Goal: Task Accomplishment & Management: Manage account settings

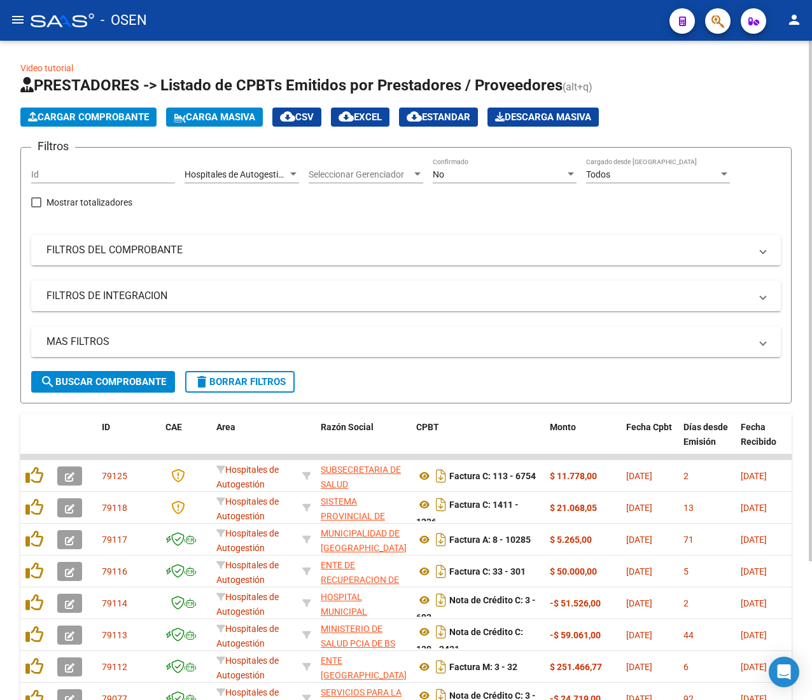
drag, startPoint x: 0, startPoint y: 0, endPoint x: 479, endPoint y: 46, distance: 481.5
click at [479, 46] on div "Video tutorial PRESTADORES -> Listado de CPBTs Emitidos por Prestadores / Prove…" at bounding box center [406, 448] width 812 height 815
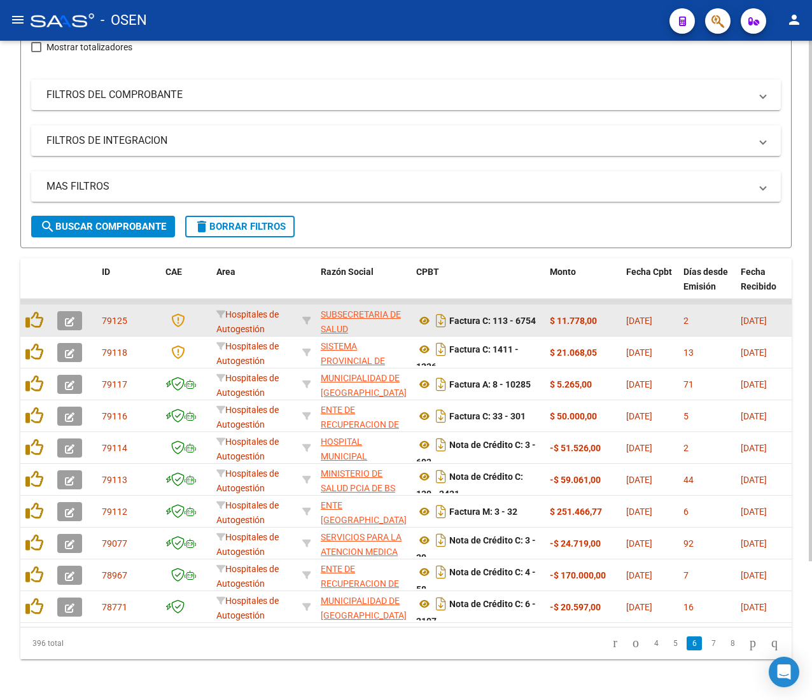
scroll to position [176, 0]
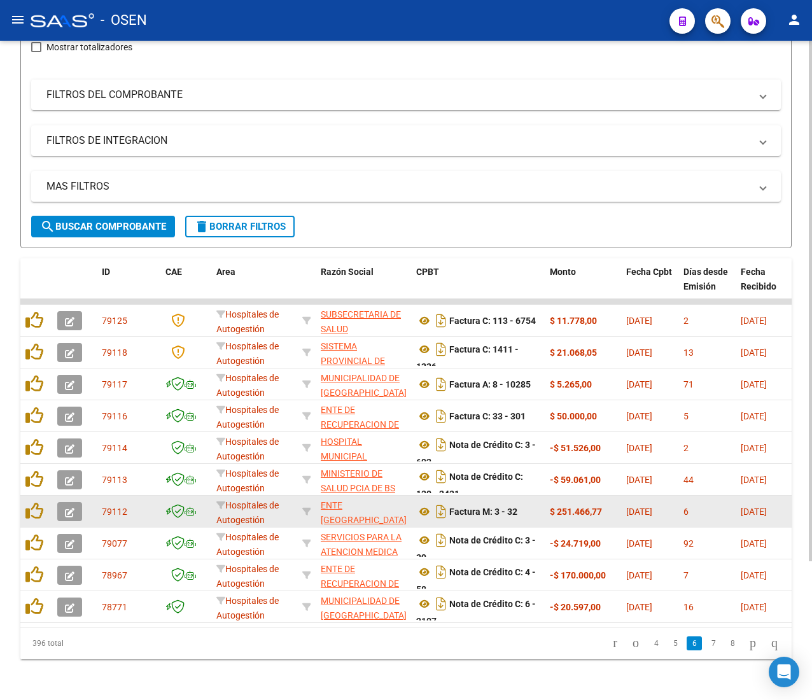
click at [69, 508] on icon "button" at bounding box center [70, 513] width 10 height 10
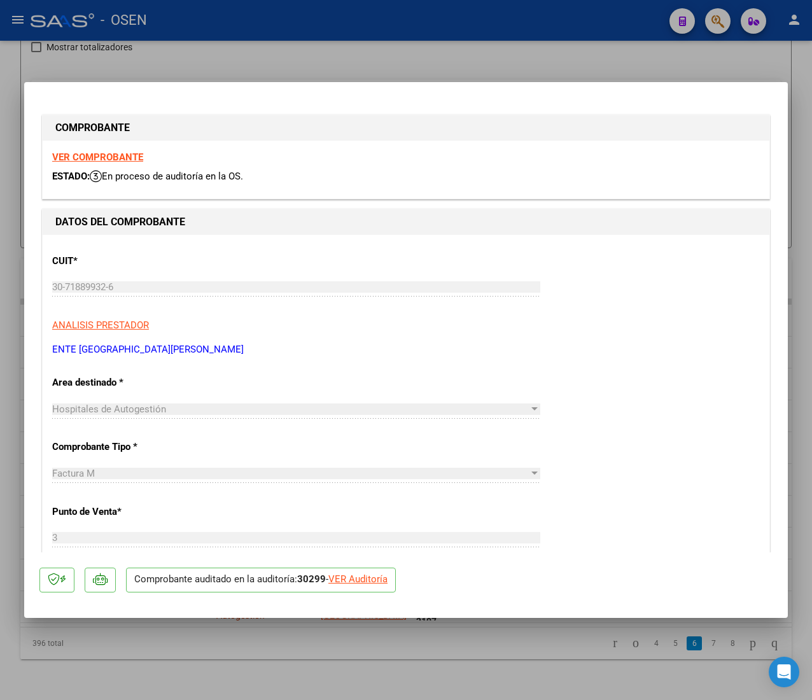
click at [102, 155] on strong "VER COMPROBANTE" at bounding box center [97, 157] width 91 height 11
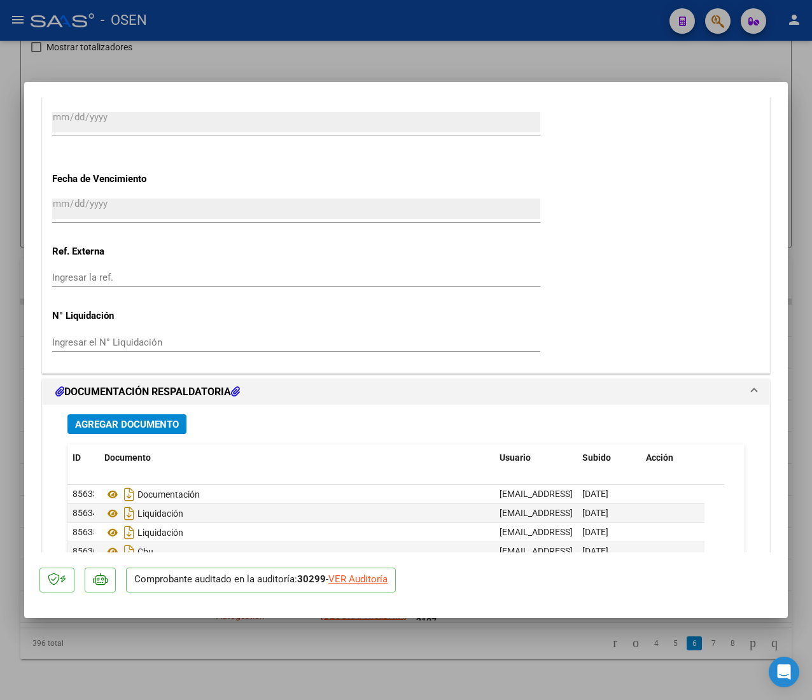
scroll to position [891, 0]
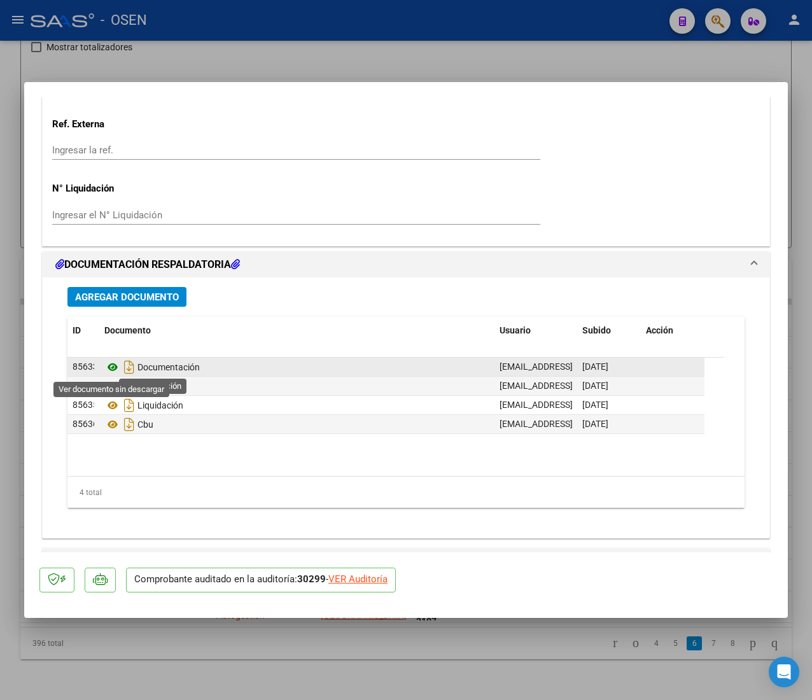
click at [109, 369] on icon at bounding box center [112, 367] width 17 height 15
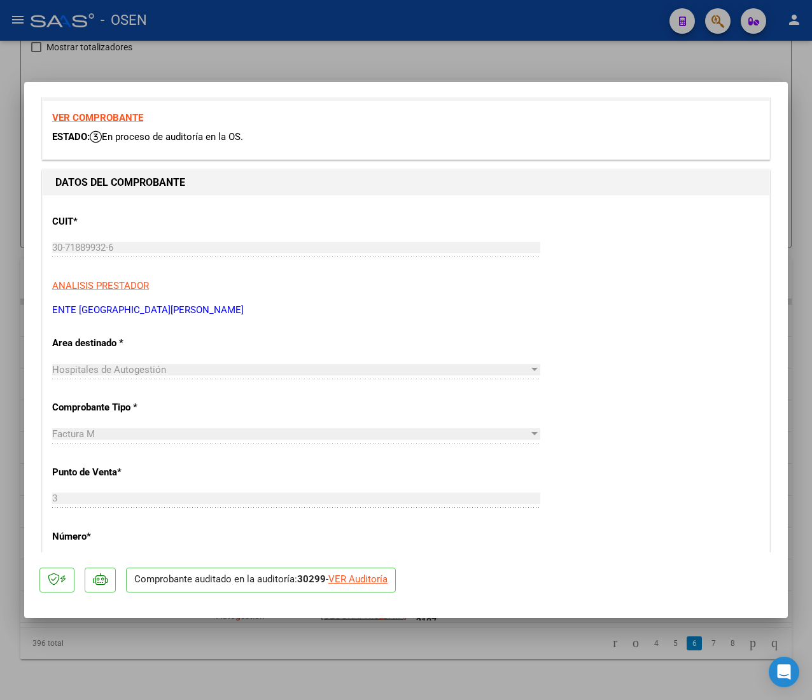
scroll to position [0, 0]
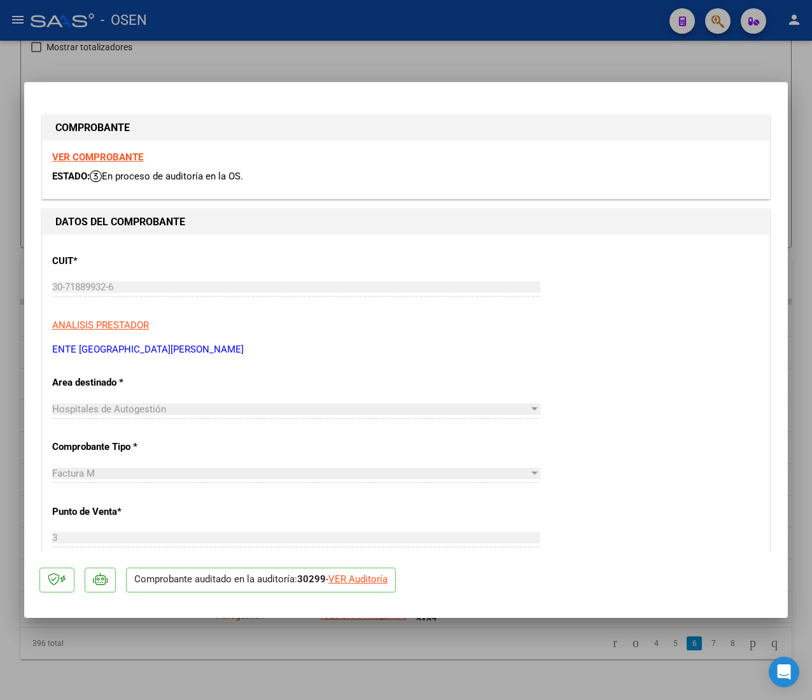
click at [97, 157] on strong "VER COMPROBANTE" at bounding box center [97, 157] width 91 height 11
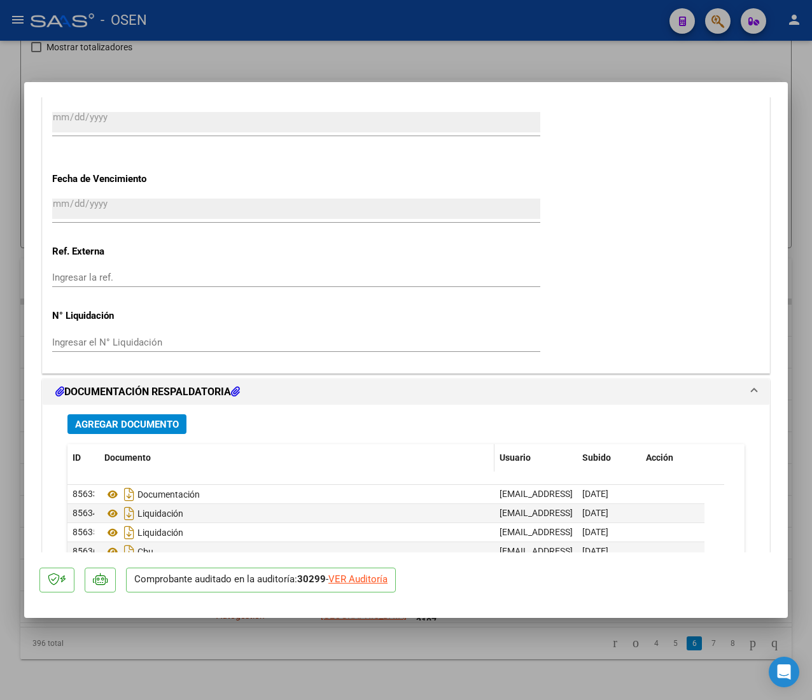
scroll to position [891, 0]
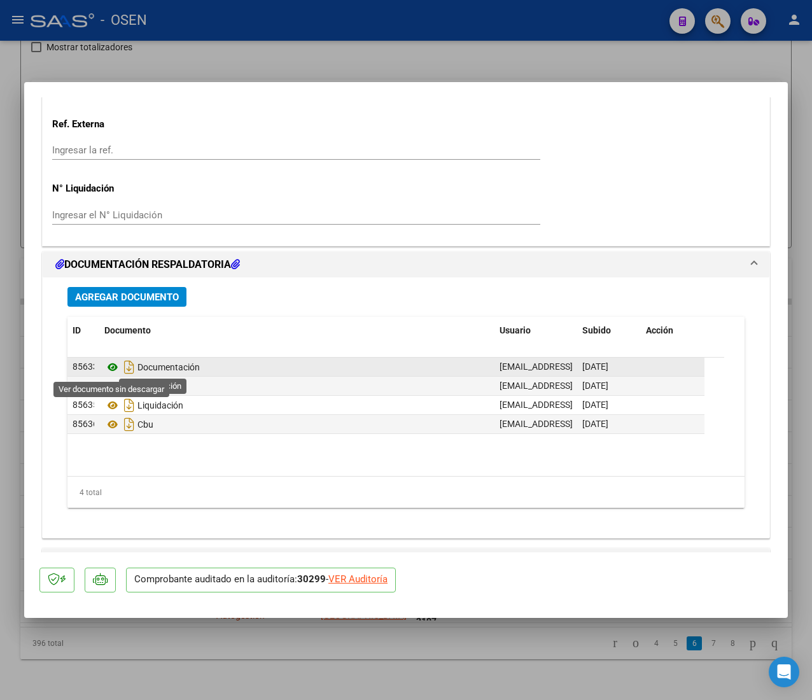
click at [112, 365] on icon at bounding box center [112, 367] width 17 height 15
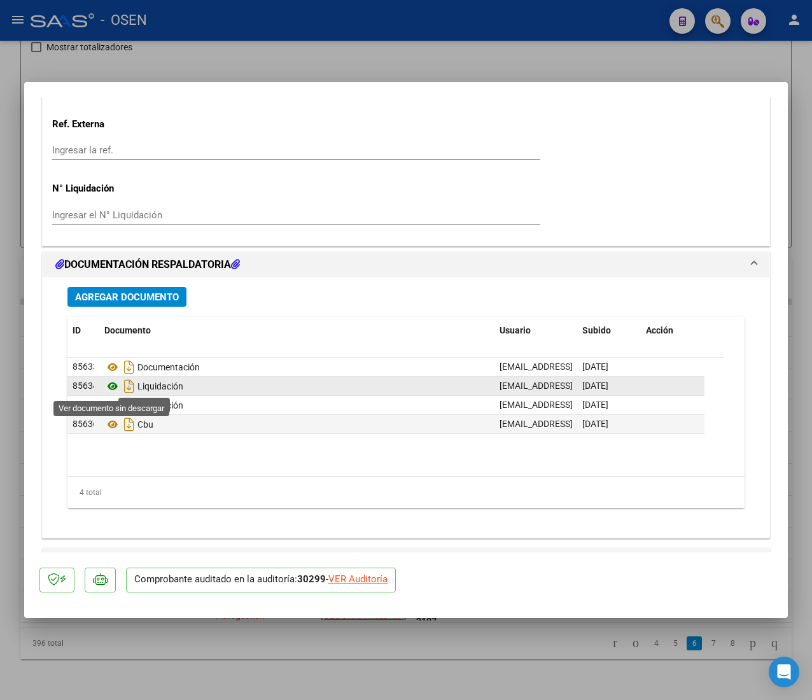
click at [113, 389] on icon at bounding box center [112, 386] width 17 height 15
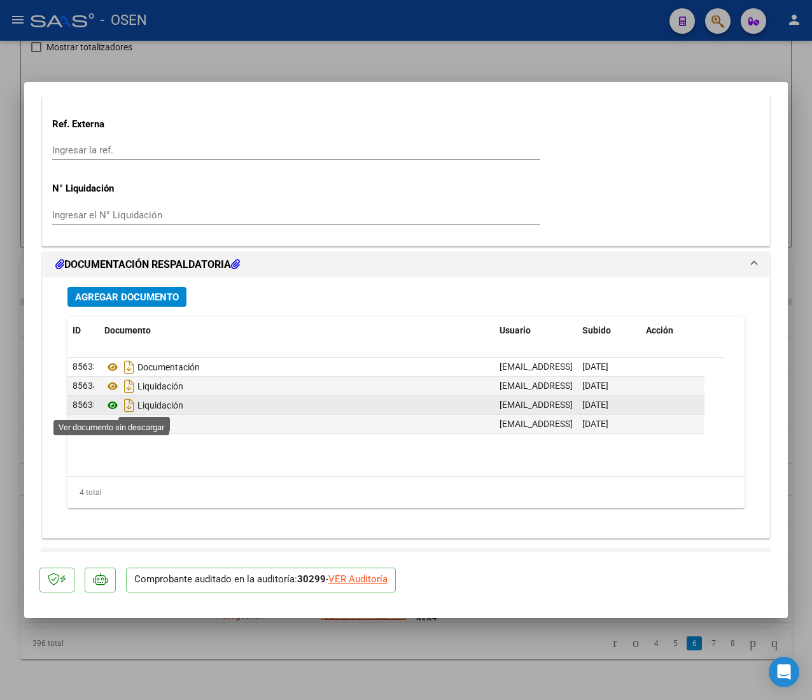
click at [113, 405] on icon at bounding box center [112, 405] width 17 height 15
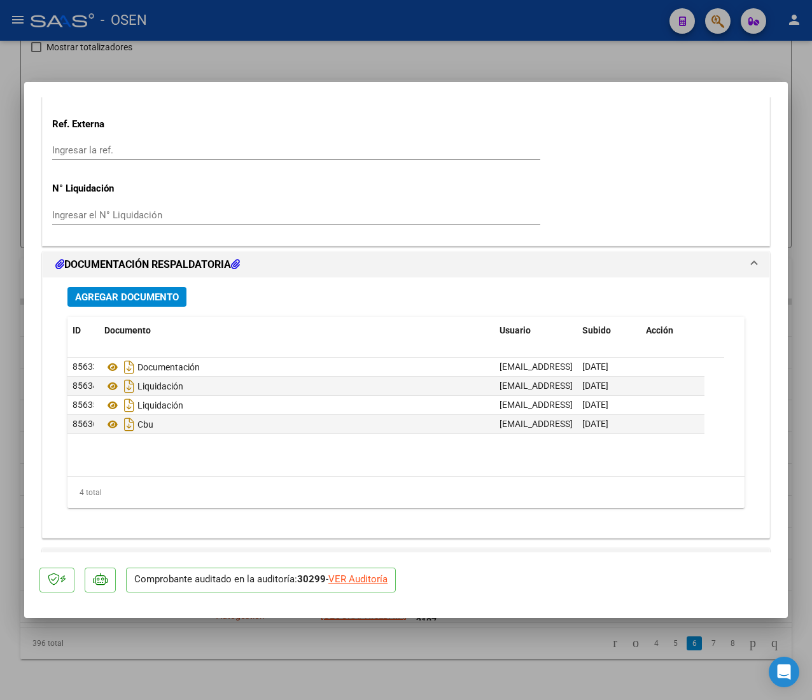
click at [370, 575] on div "VER Auditoría" at bounding box center [357, 579] width 59 height 15
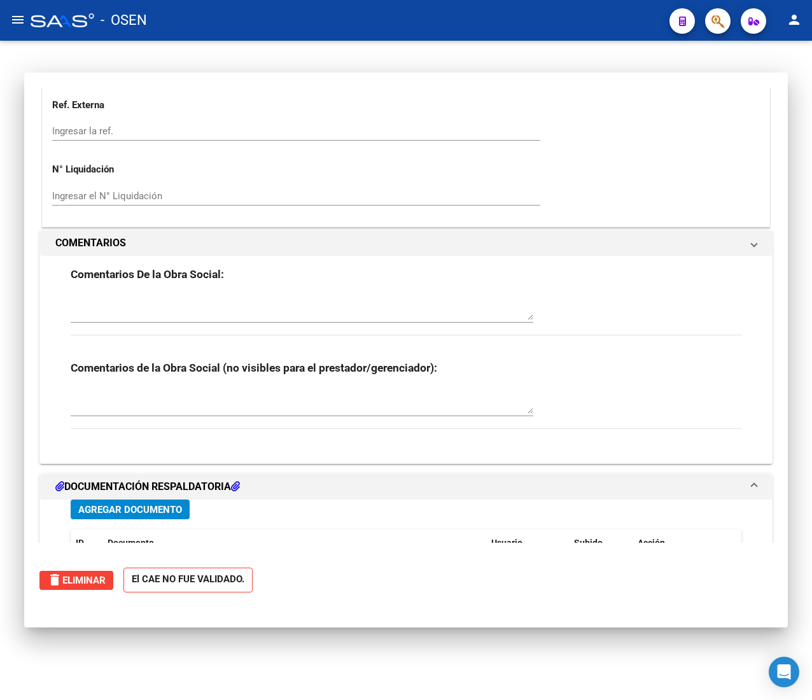
type input "$ 0,00"
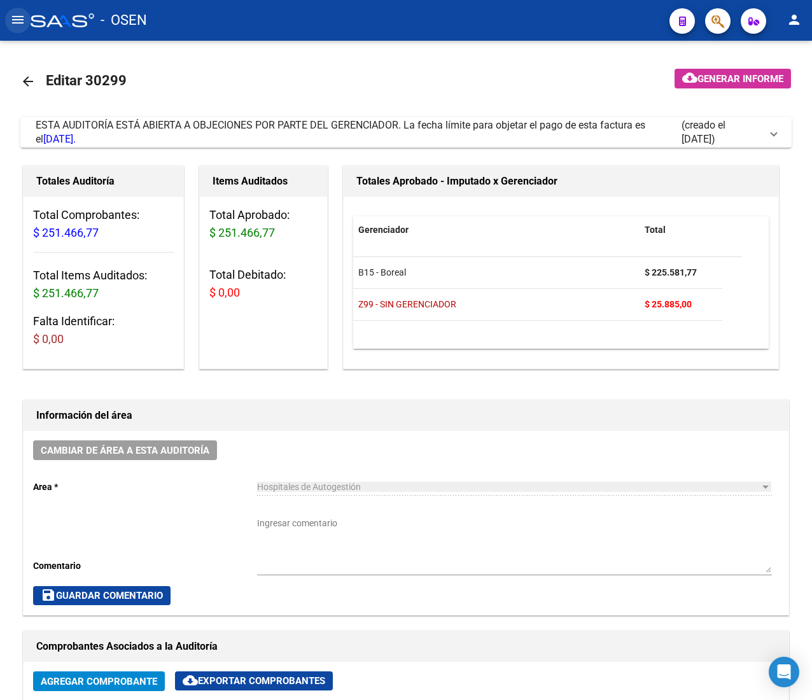
click at [13, 13] on mat-icon "menu" at bounding box center [17, 19] width 15 height 15
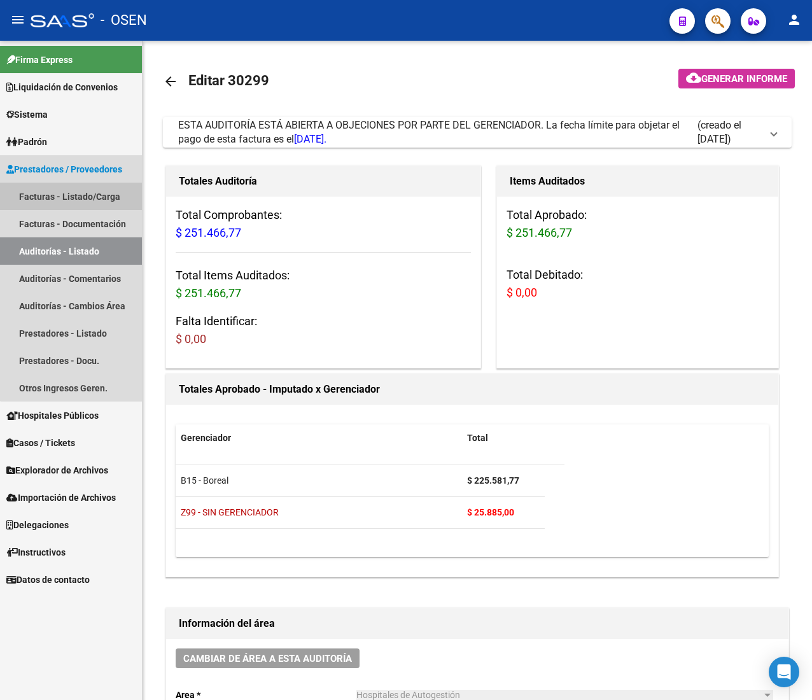
click at [79, 190] on link "Facturas - Listado/Carga" at bounding box center [71, 196] width 142 height 27
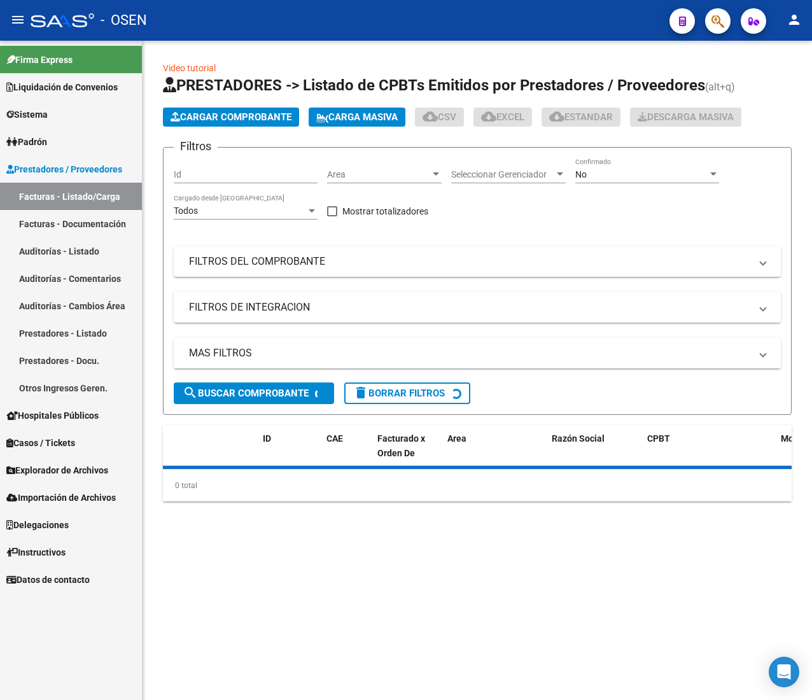
click at [17, 14] on mat-icon "menu" at bounding box center [17, 19] width 15 height 15
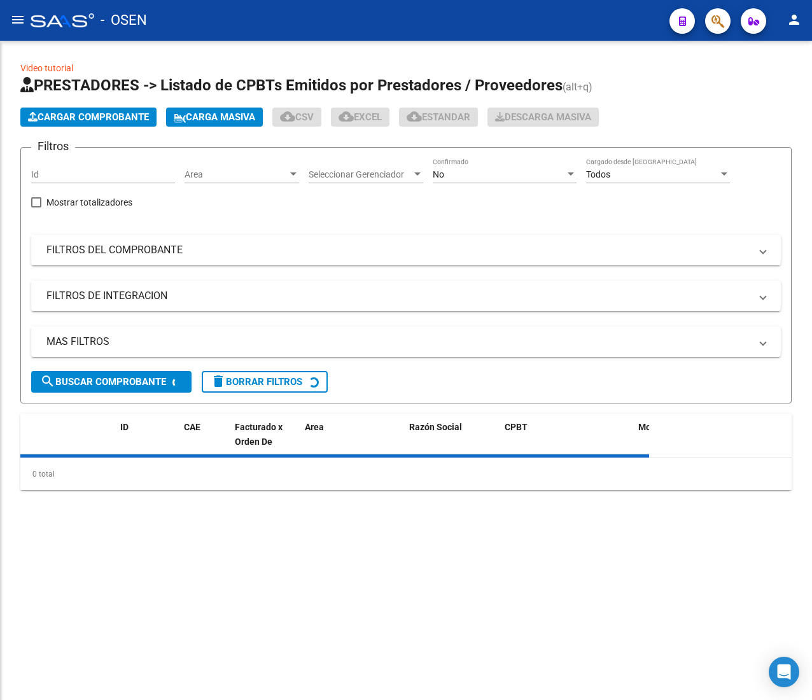
click at [227, 167] on div "Area Area" at bounding box center [242, 170] width 115 height 25
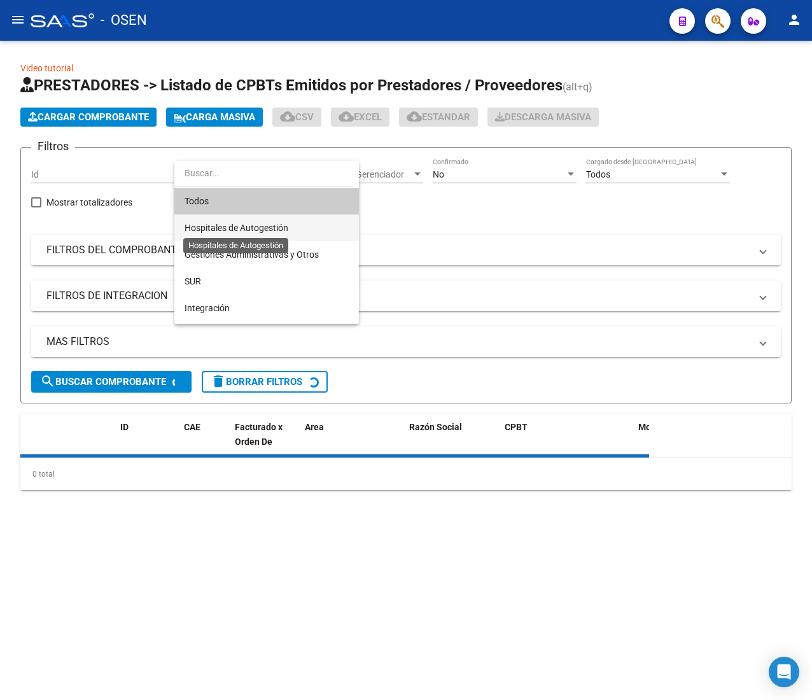
click at [246, 224] on span "Hospitales de Autogestión" at bounding box center [237, 228] width 104 height 10
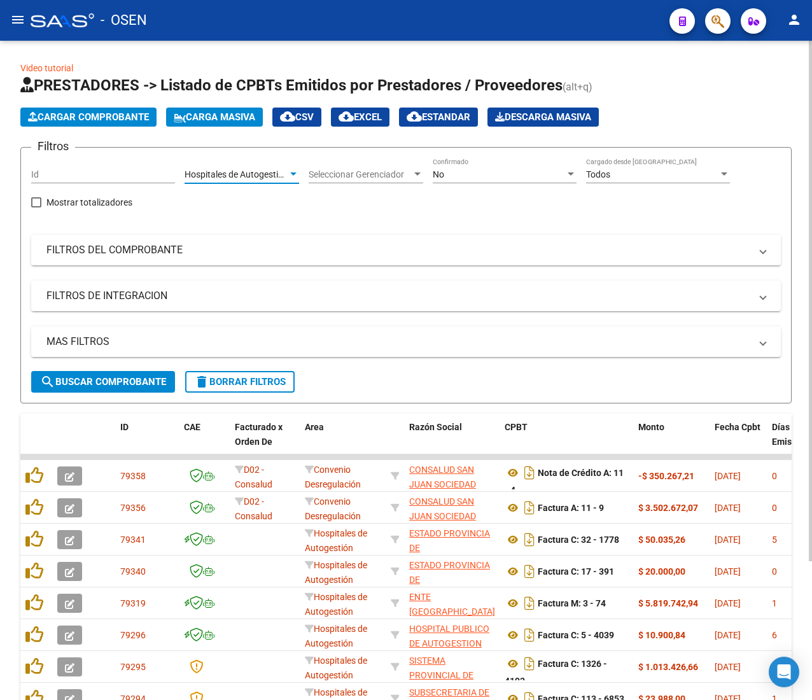
click at [109, 376] on span "search Buscar Comprobante" at bounding box center [103, 381] width 126 height 11
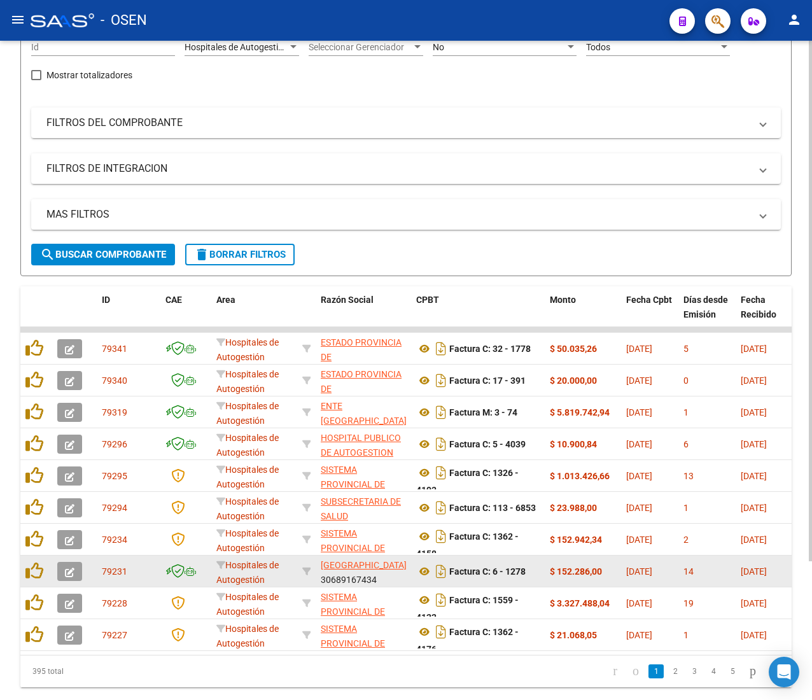
scroll to position [176, 0]
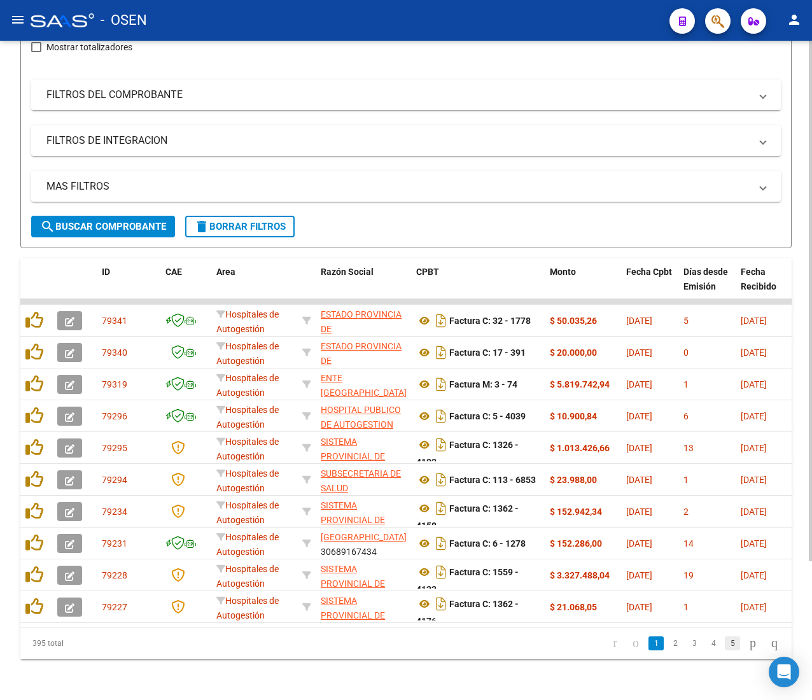
click at [725, 647] on link "5" at bounding box center [732, 644] width 15 height 14
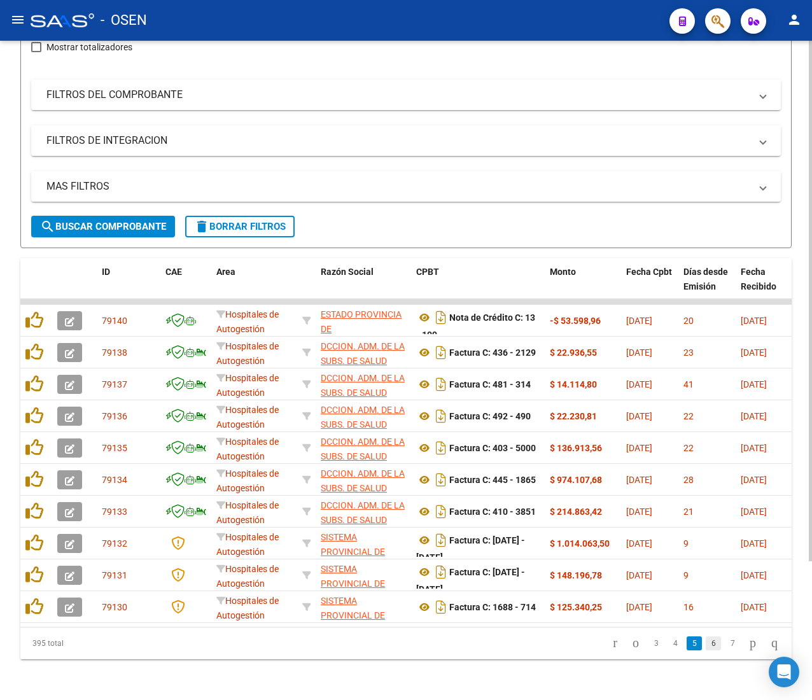
click at [706, 644] on link "6" at bounding box center [713, 644] width 15 height 14
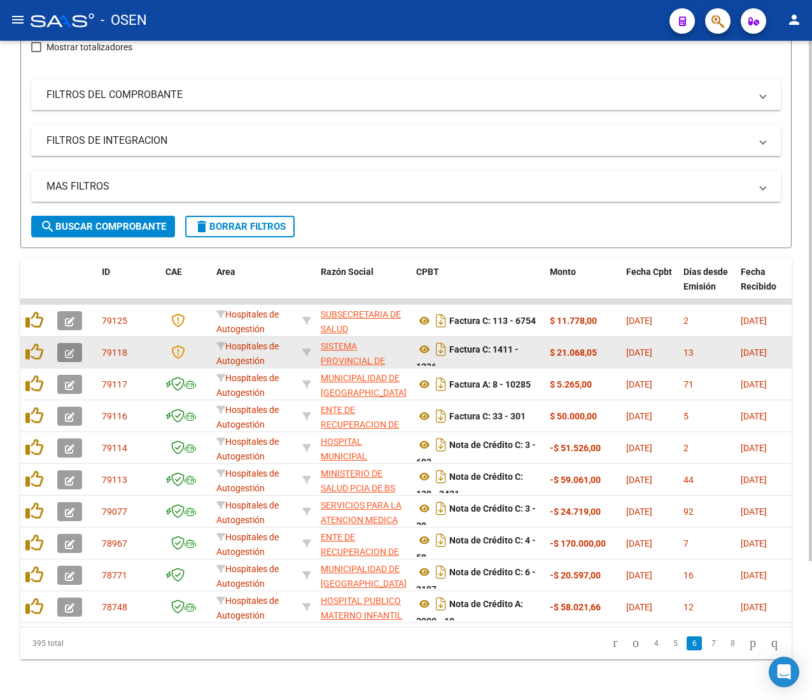
click at [59, 343] on button "button" at bounding box center [69, 352] width 25 height 19
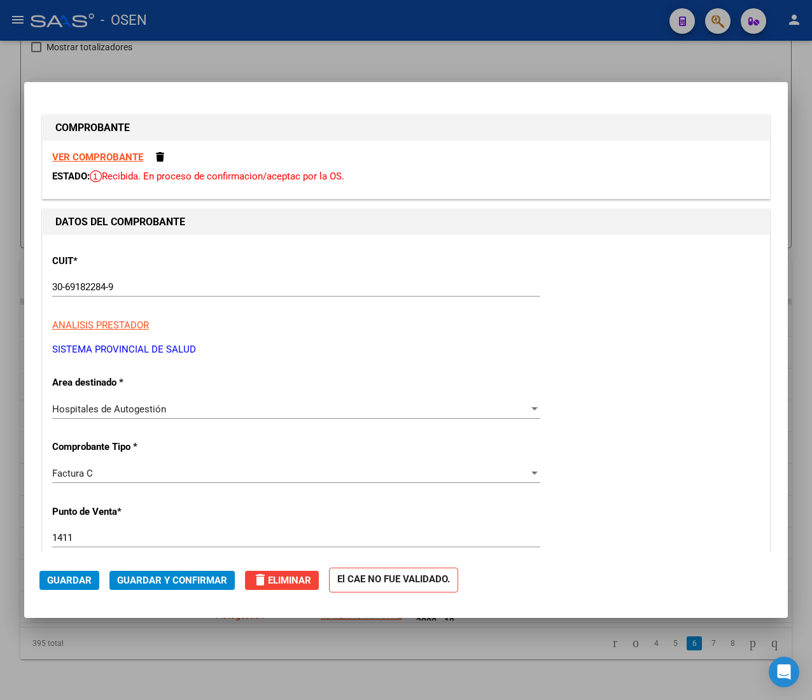
click at [102, 152] on strong "VER COMPROBANTE" at bounding box center [97, 157] width 91 height 11
click at [184, 577] on span "Guardar y Confirmar" at bounding box center [172, 580] width 110 height 11
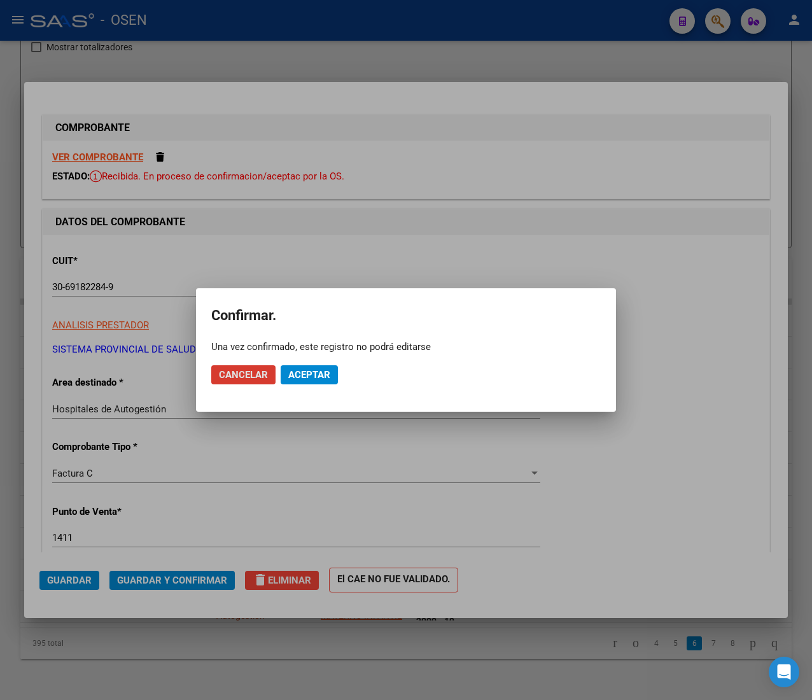
click at [321, 376] on span "Aceptar" at bounding box center [309, 374] width 42 height 11
click at [321, 376] on span "Guardar igualmente." at bounding box center [342, 374] width 108 height 11
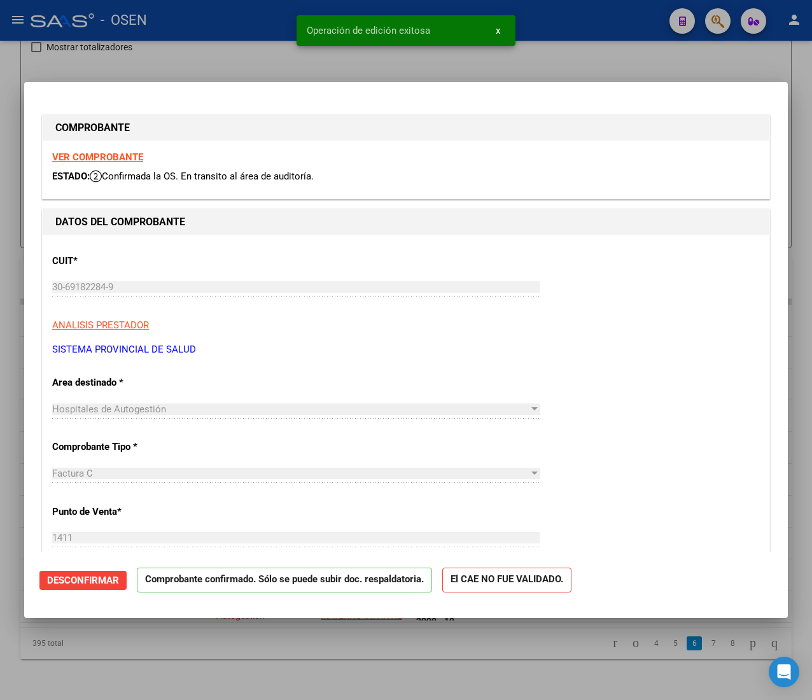
click at [197, 45] on div at bounding box center [406, 350] width 812 height 700
type input "$ 0,00"
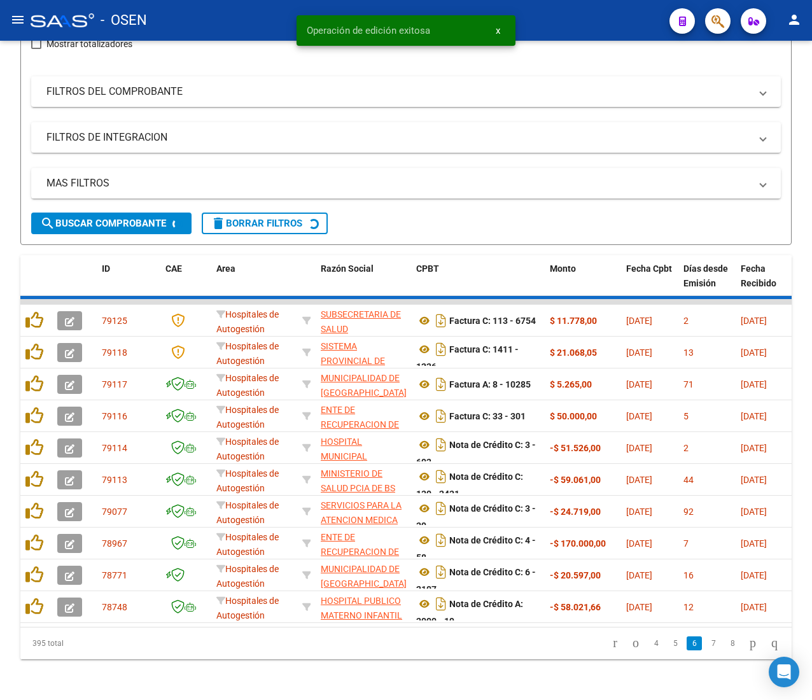
click at [24, 18] on mat-icon "menu" at bounding box center [17, 19] width 15 height 15
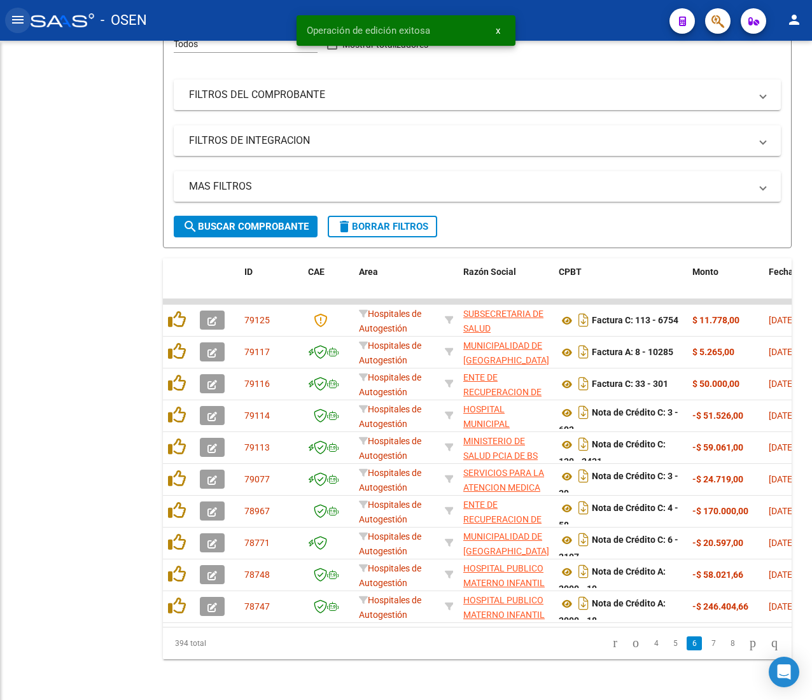
scroll to position [185, 0]
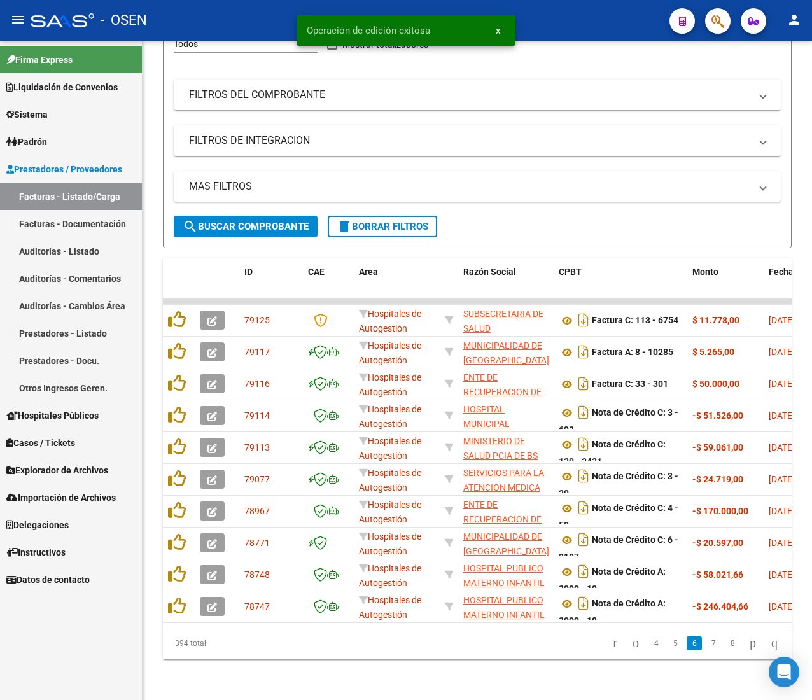
click at [78, 246] on link "Auditorías - Listado" at bounding box center [71, 250] width 142 height 27
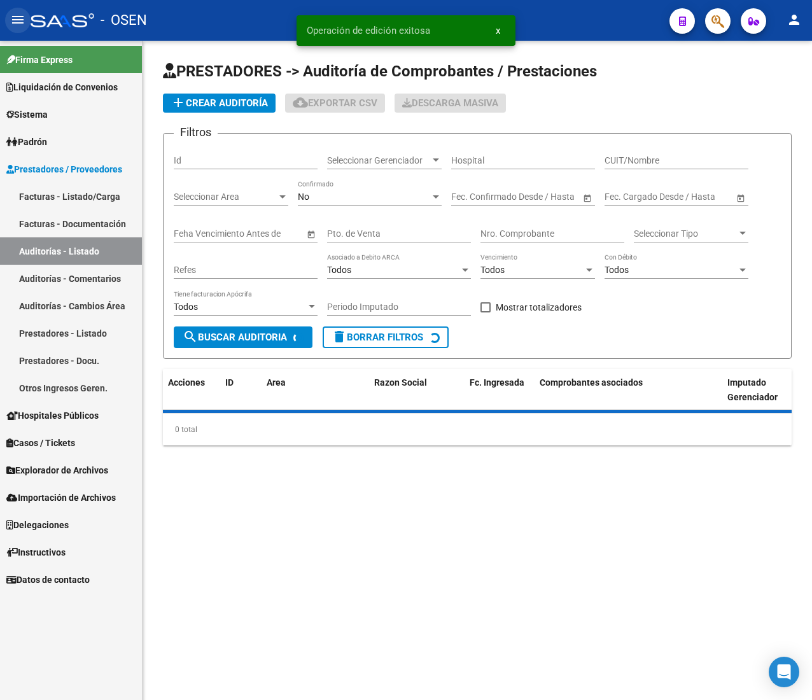
drag, startPoint x: 13, startPoint y: 17, endPoint x: 125, endPoint y: 76, distance: 126.7
click at [14, 17] on mat-icon "menu" at bounding box center [17, 19] width 15 height 15
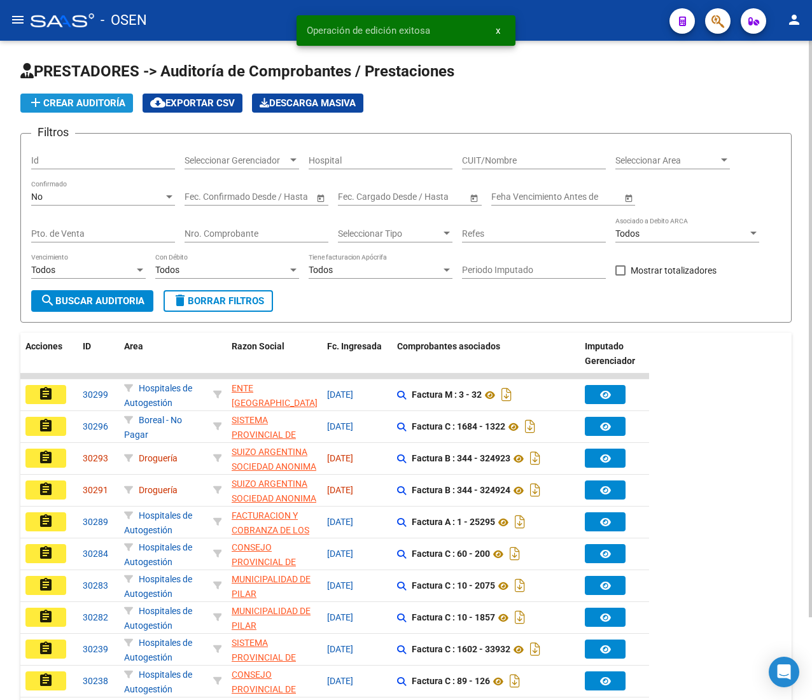
click at [120, 103] on span "add Crear Auditoría" at bounding box center [76, 102] width 97 height 11
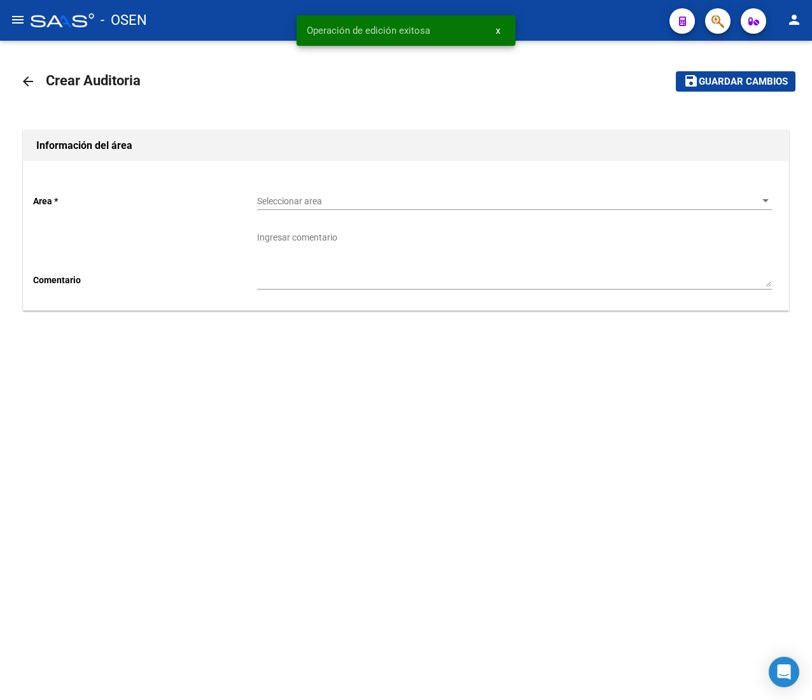
click at [290, 190] on div "Seleccionar area Seleccionar area" at bounding box center [514, 197] width 515 height 25
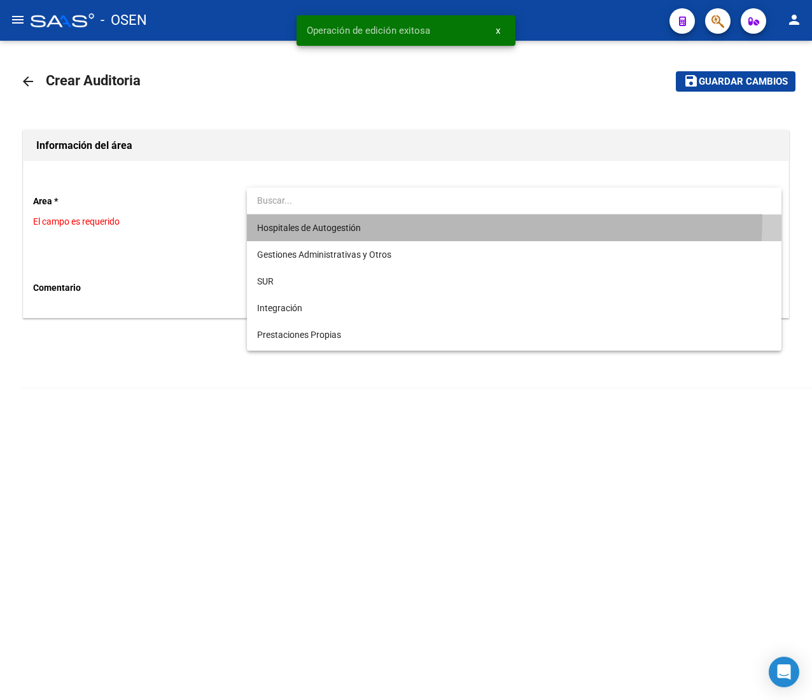
click at [306, 215] on span "Hospitales de Autogestión" at bounding box center [514, 228] width 514 height 27
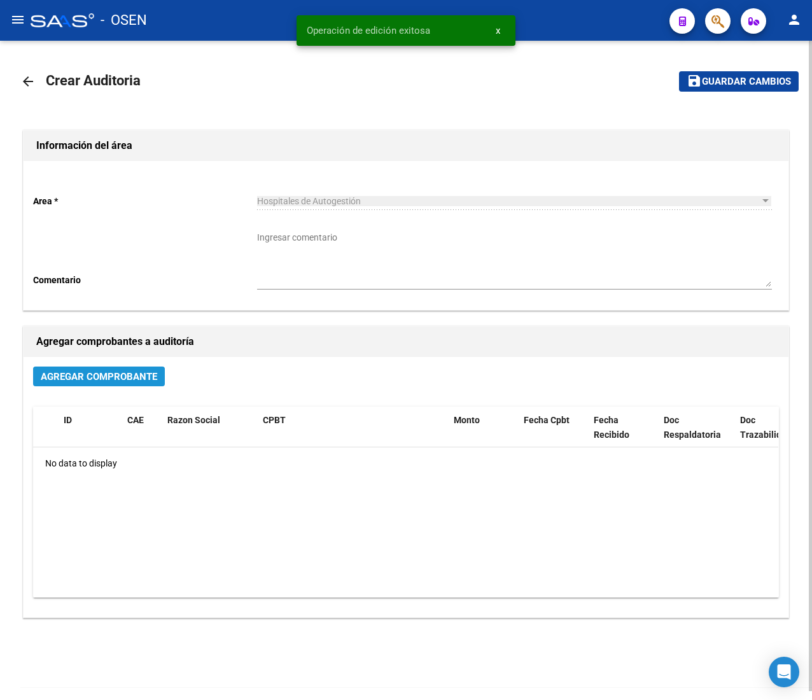
click at [71, 379] on span "Agregar Comprobante" at bounding box center [99, 376] width 116 height 11
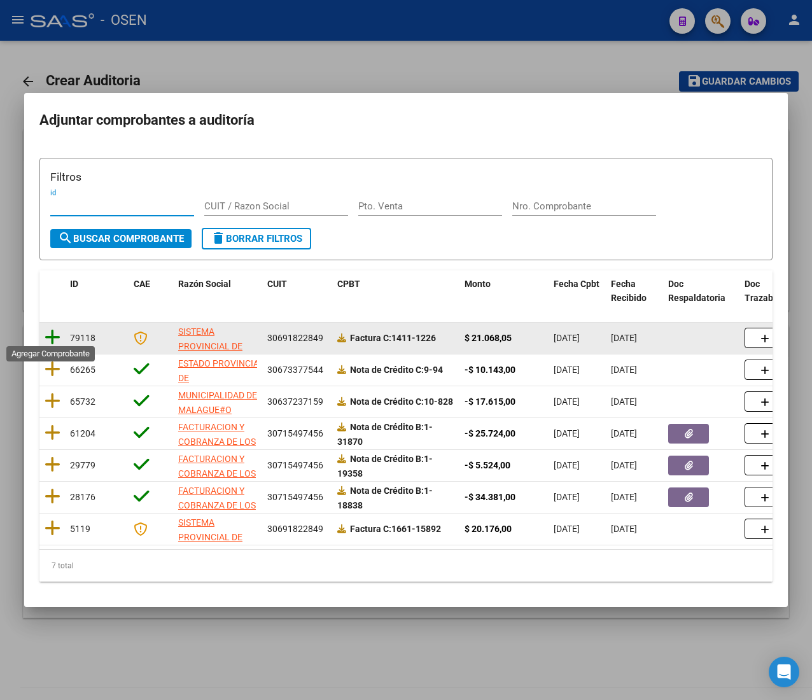
click at [56, 331] on icon at bounding box center [53, 337] width 16 height 18
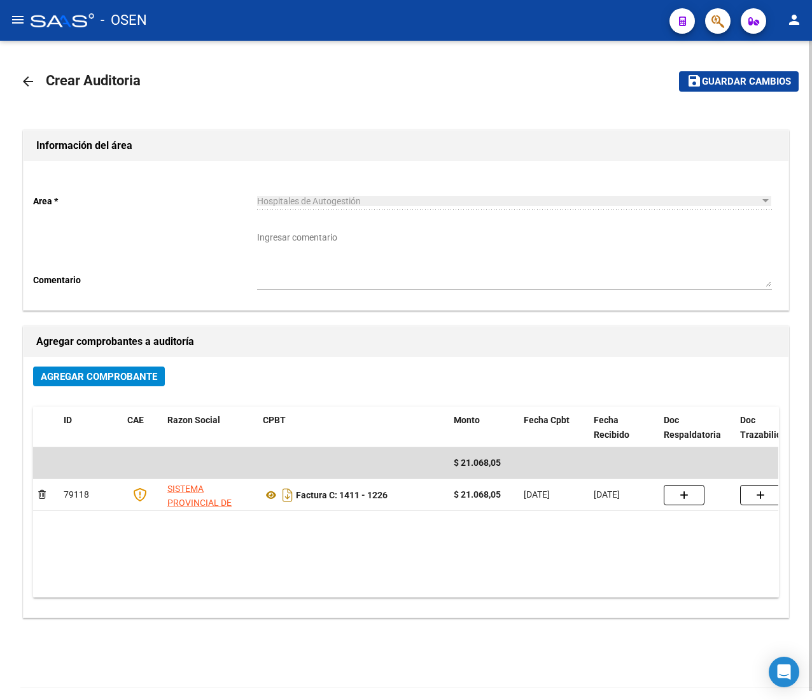
click at [750, 87] on span "Guardar cambios" at bounding box center [746, 81] width 89 height 11
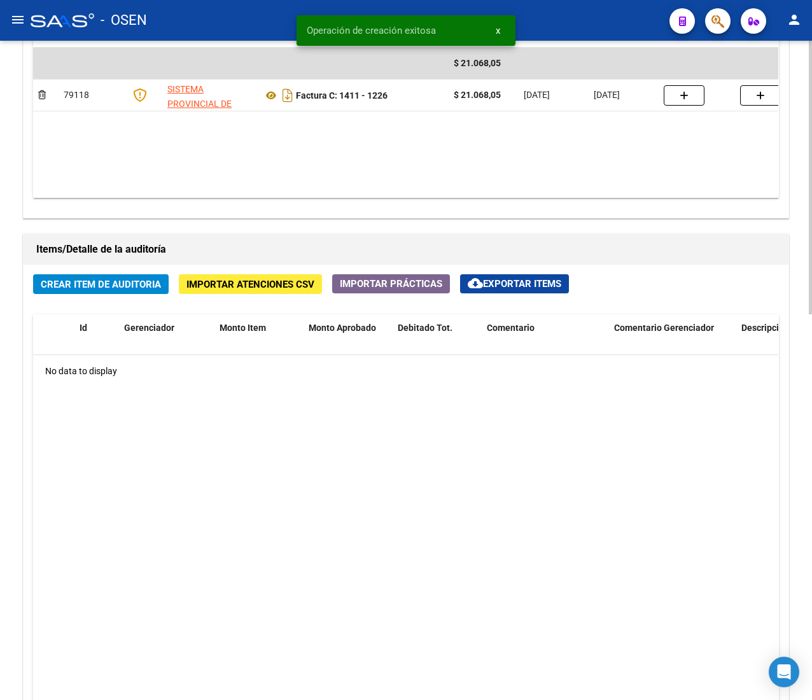
scroll to position [928, 0]
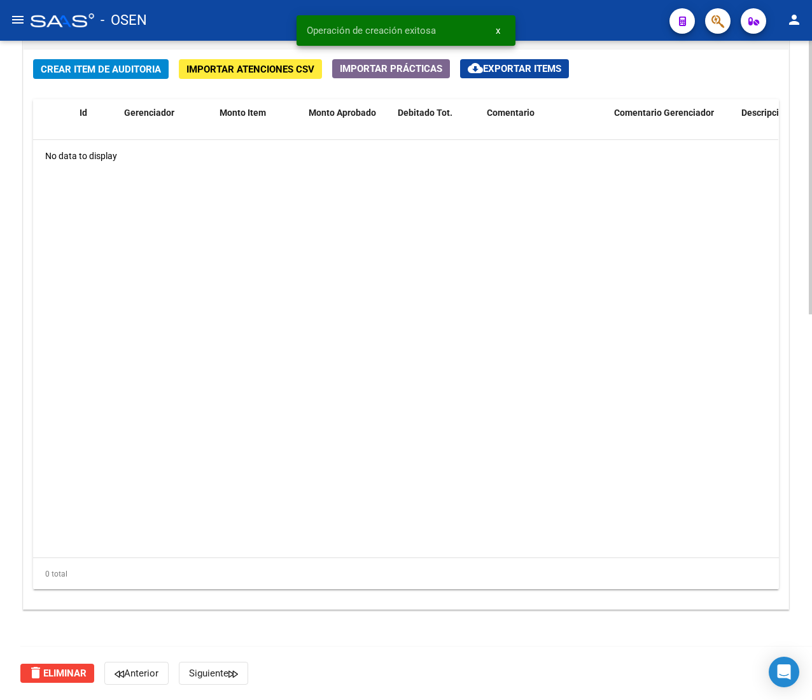
click at [106, 71] on span "Crear Item de Auditoria" at bounding box center [101, 69] width 120 height 11
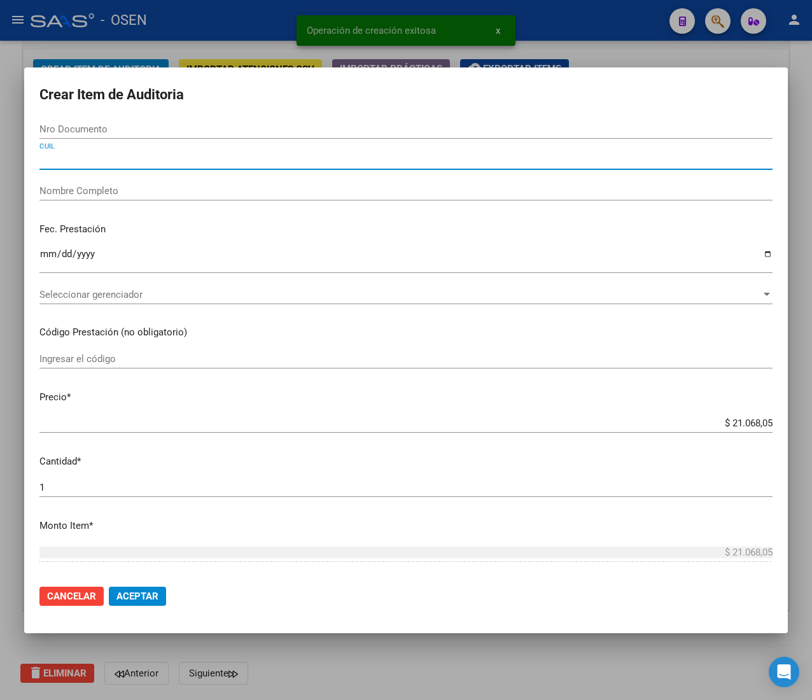
click at [120, 160] on input "CUIL" at bounding box center [405, 159] width 733 height 11
paste input "20295059347"
type input "20295059347"
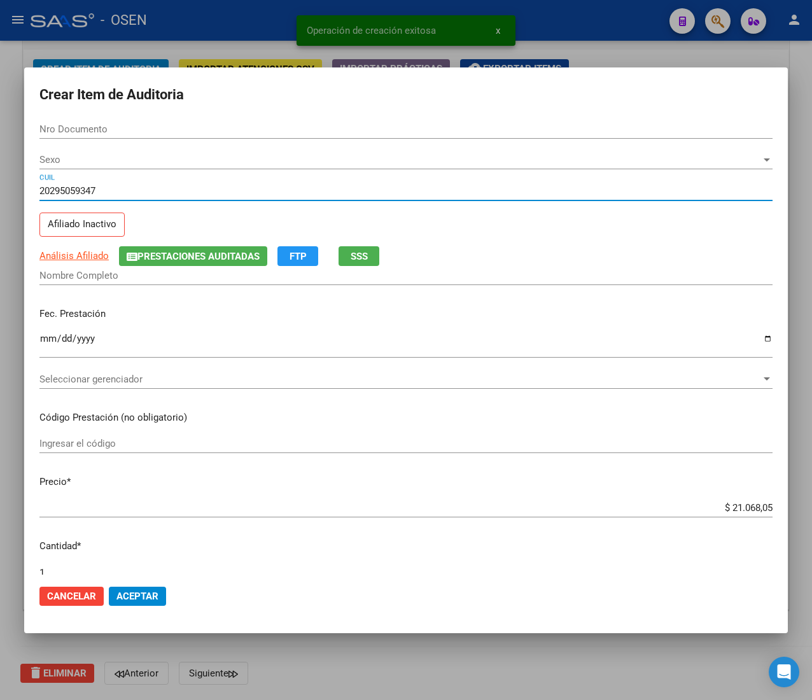
type input "29505934"
type input "[PERSON_NAME] -"
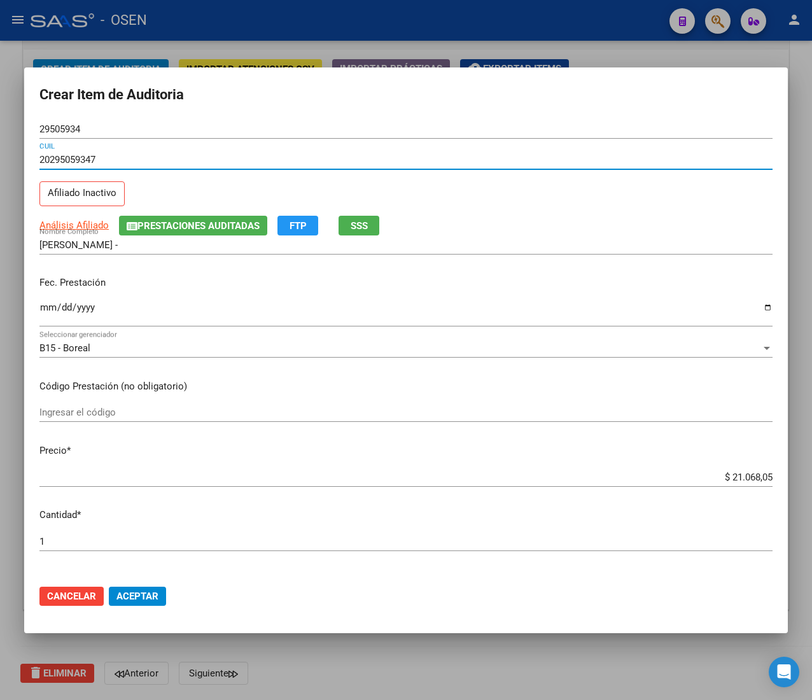
type input "20295059347"
click at [44, 312] on input "Ingresar la fecha" at bounding box center [405, 312] width 733 height 20
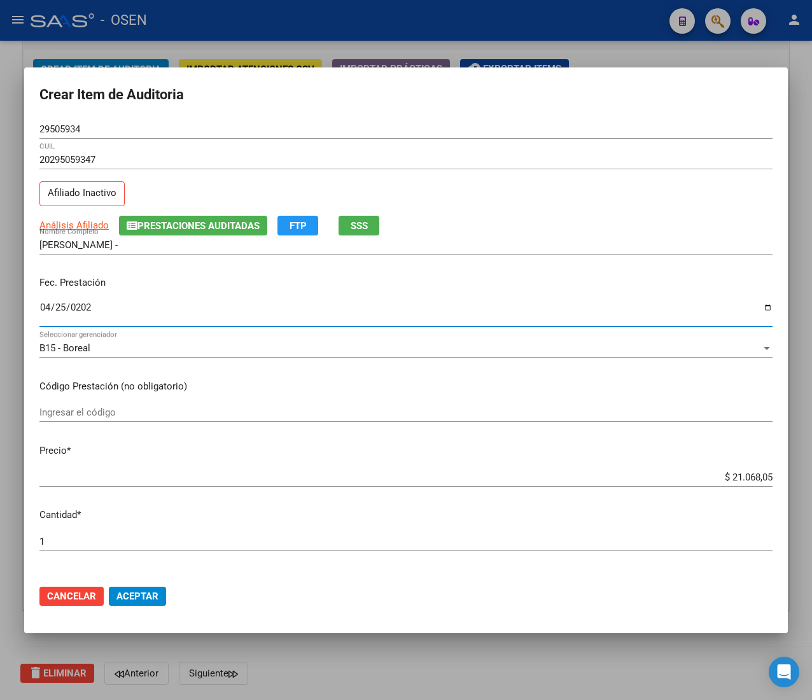
type input "[DATE]"
click at [339, 223] on div "Análisis Afiliado Prestaciones Auditadas FTP SSS" at bounding box center [405, 226] width 733 height 20
click at [355, 226] on span "SSS" at bounding box center [359, 225] width 17 height 11
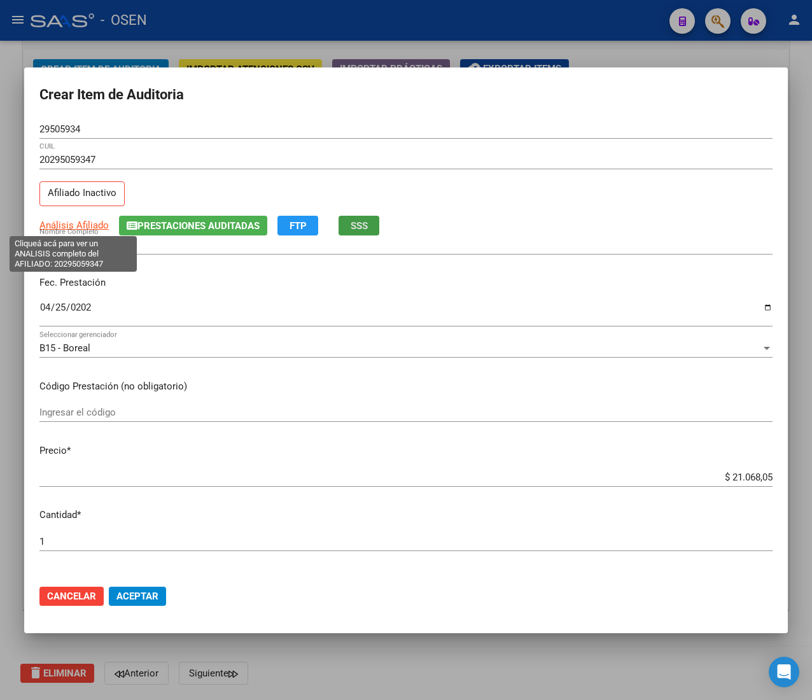
click at [73, 223] on span "Análisis Afiliado" at bounding box center [73, 225] width 69 height 11
type textarea "20295059347"
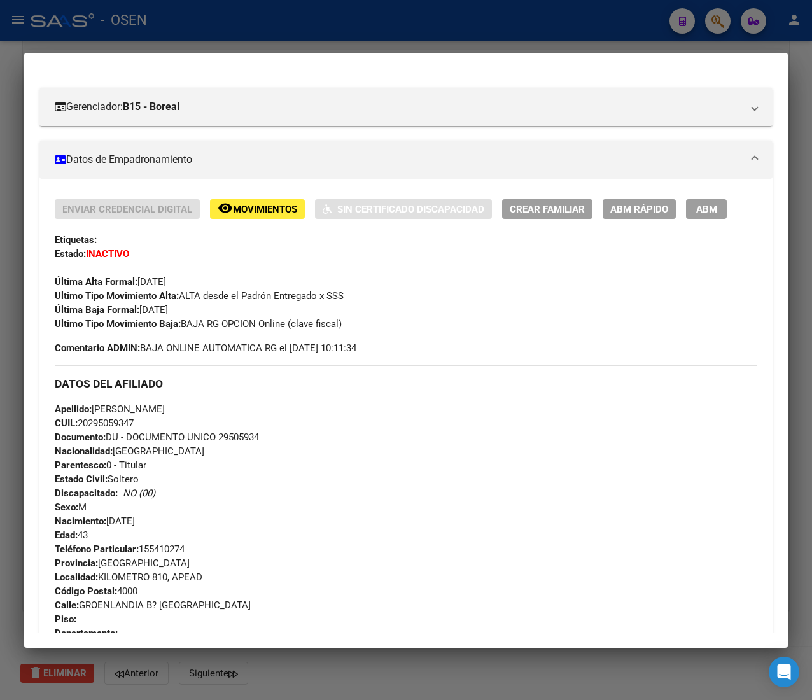
scroll to position [523, 0]
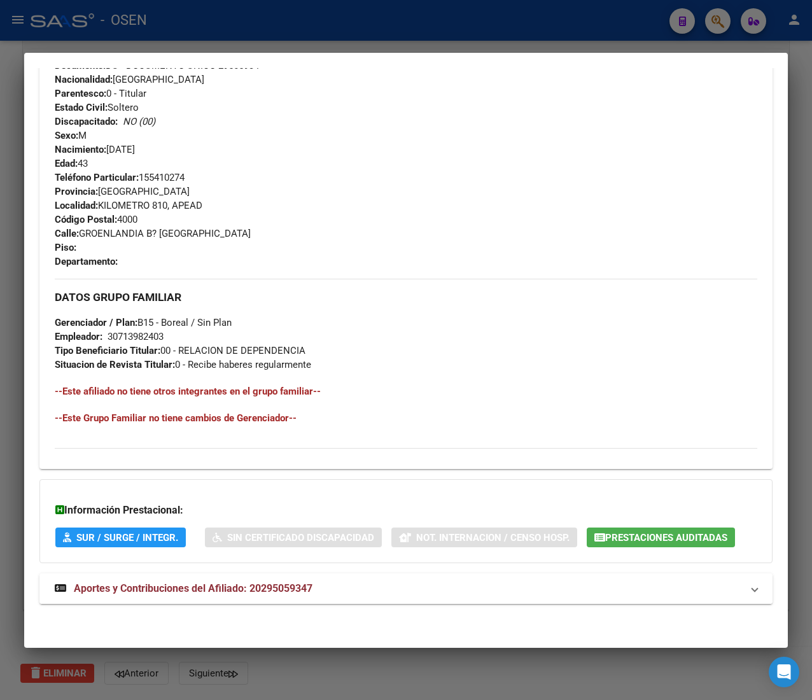
click at [360, 598] on mat-expansion-panel-header "Aportes y Contribuciones del Afiliado: 20295059347" at bounding box center [405, 589] width 733 height 31
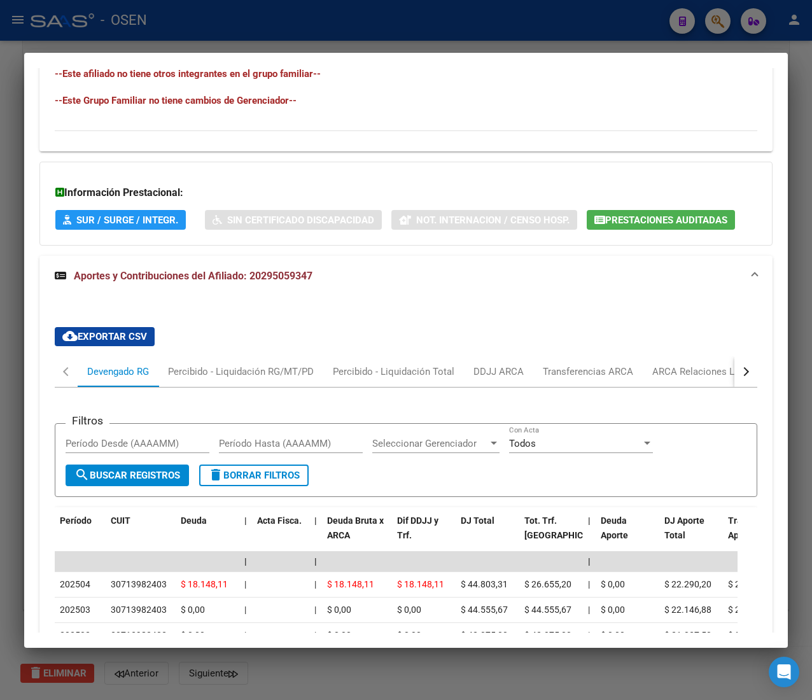
scroll to position [1019, 0]
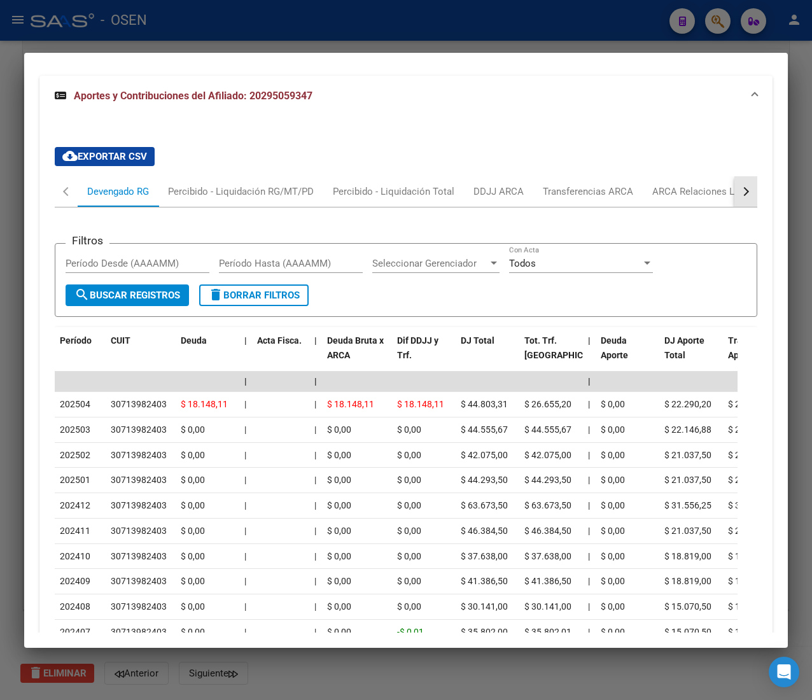
click at [735, 196] on button "button" at bounding box center [746, 191] width 23 height 31
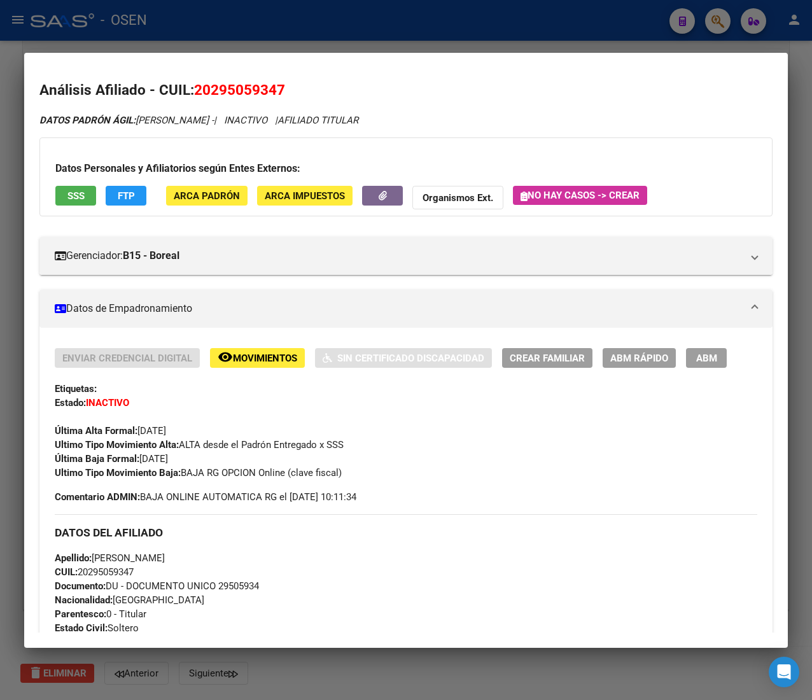
click at [87, 194] on button "SSS" at bounding box center [75, 196] width 41 height 20
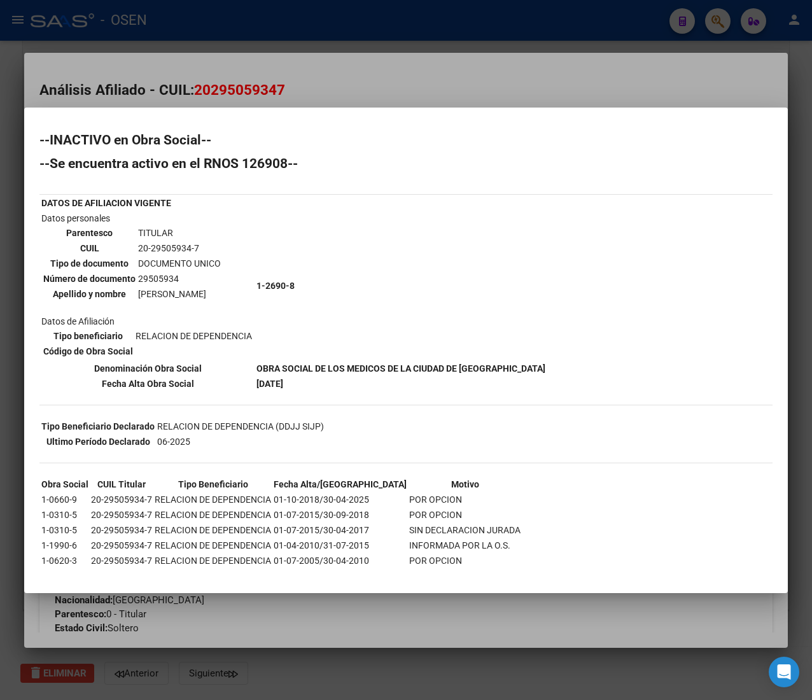
drag, startPoint x: 224, startPoint y: 491, endPoint x: 420, endPoint y: 497, distance: 196.2
click at [420, 497] on tr "1-0660-9 20-29505934-7 RELACION DE DEPENDENCIA 01-10-2018/30-04-2025 POR OPCION" at bounding box center [281, 500] width 481 height 14
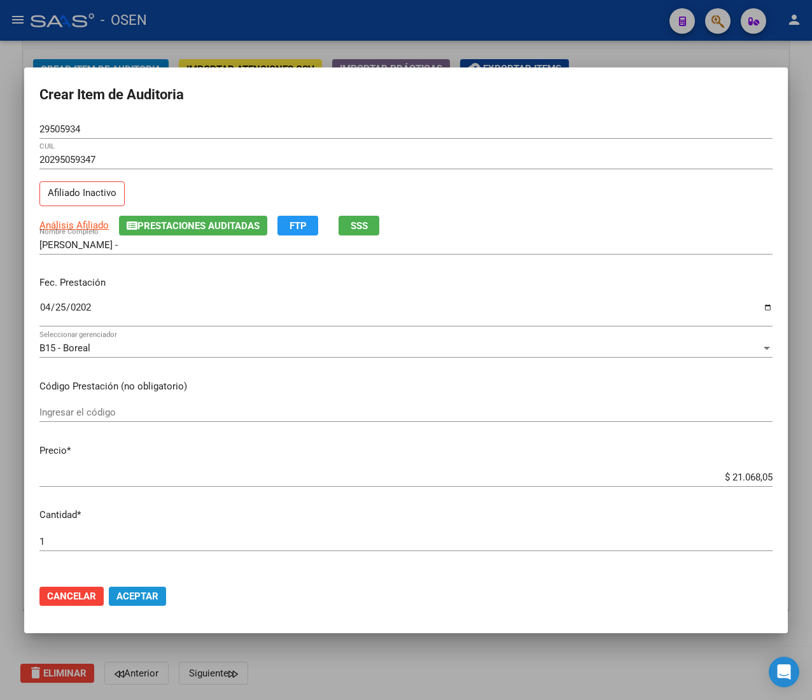
click at [134, 591] on span "Aceptar" at bounding box center [137, 596] width 42 height 11
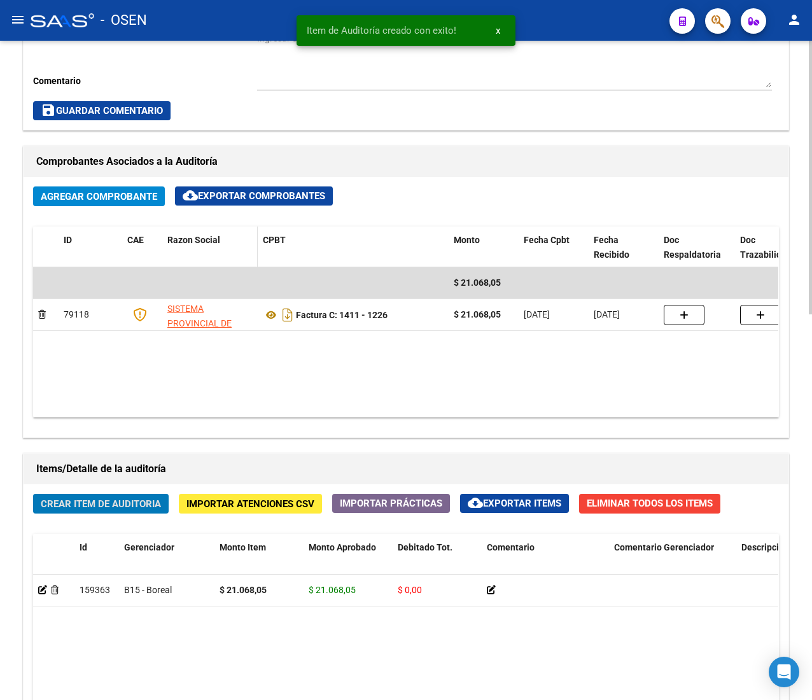
scroll to position [418, 0]
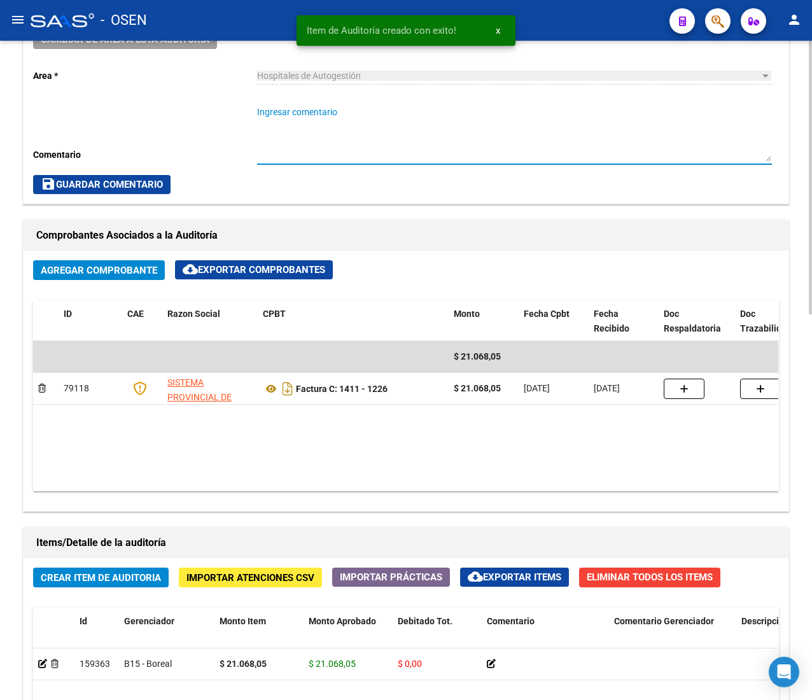
click at [326, 127] on textarea "Ingresar comentario" at bounding box center [514, 134] width 515 height 56
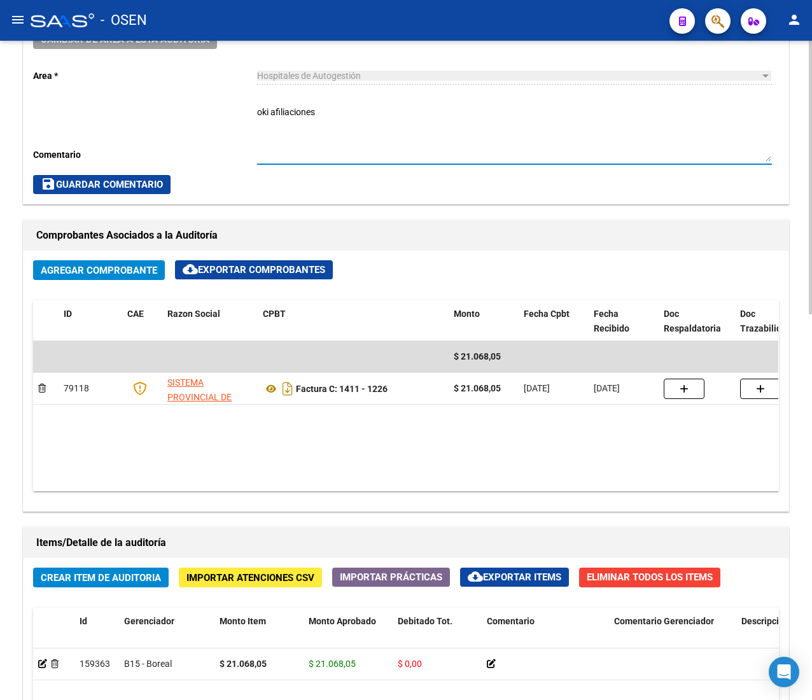
type textarea "oki afiliaciones"
click at [132, 183] on span "save Guardar Comentario" at bounding box center [102, 184] width 122 height 11
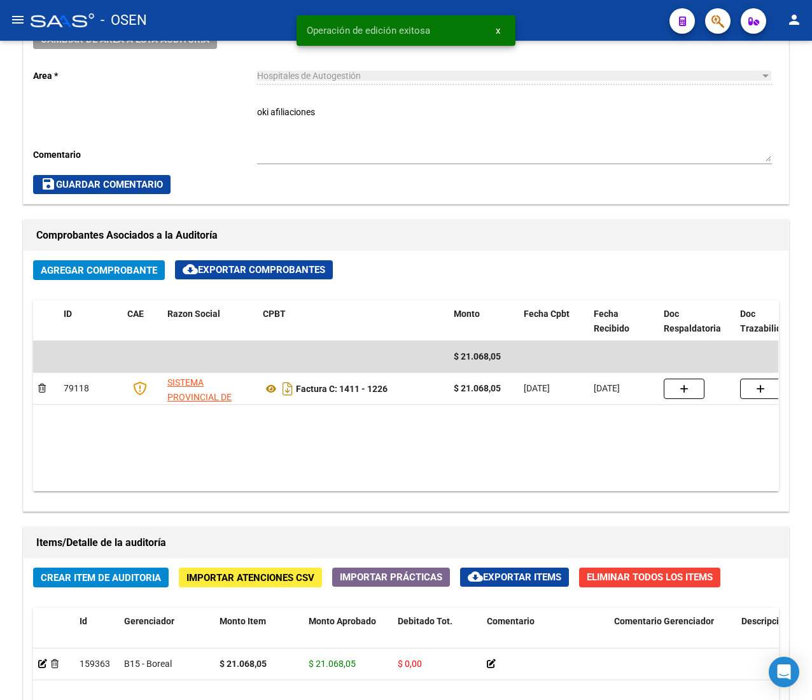
click at [25, 17] on button "menu" at bounding box center [17, 20] width 25 height 25
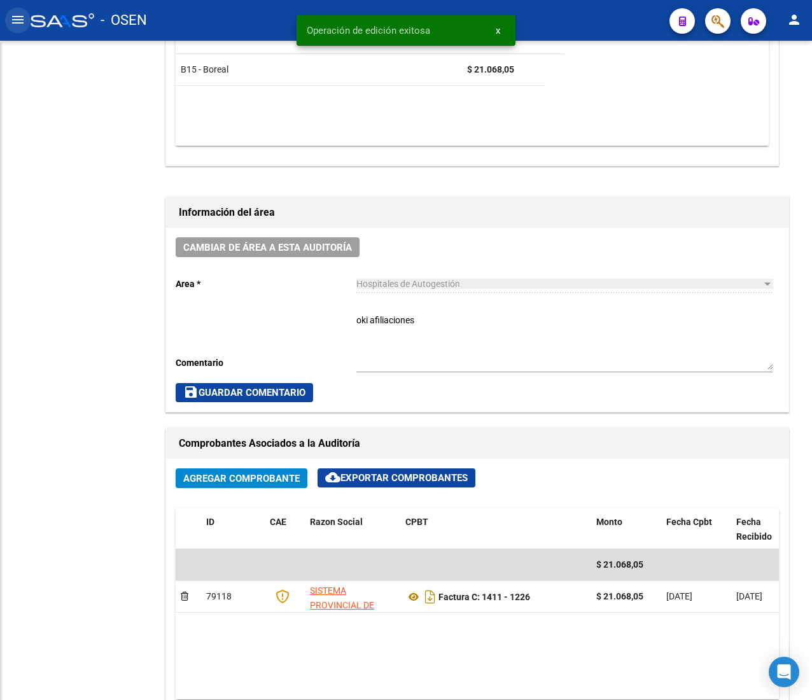
scroll to position [627, 0]
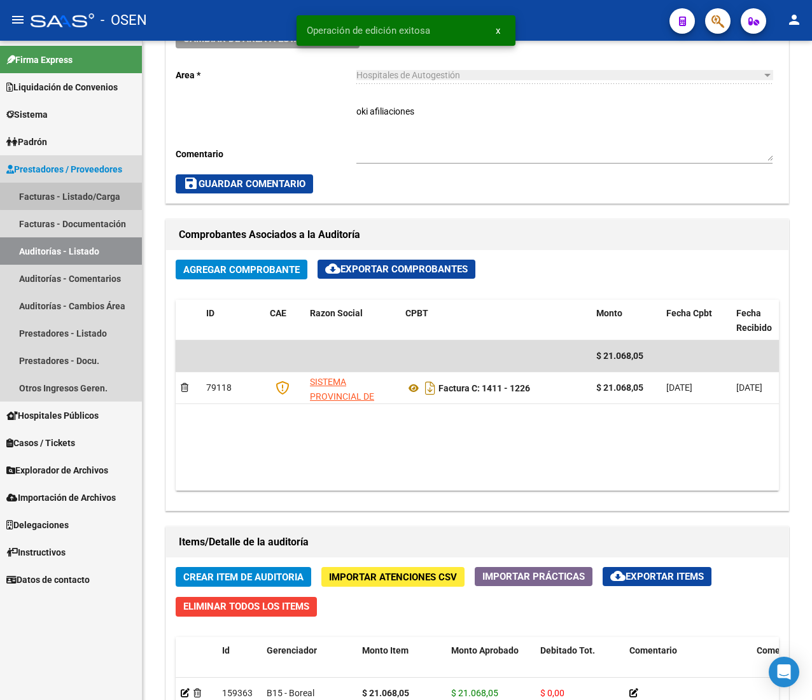
click at [118, 190] on link "Facturas - Listado/Carga" at bounding box center [71, 196] width 142 height 27
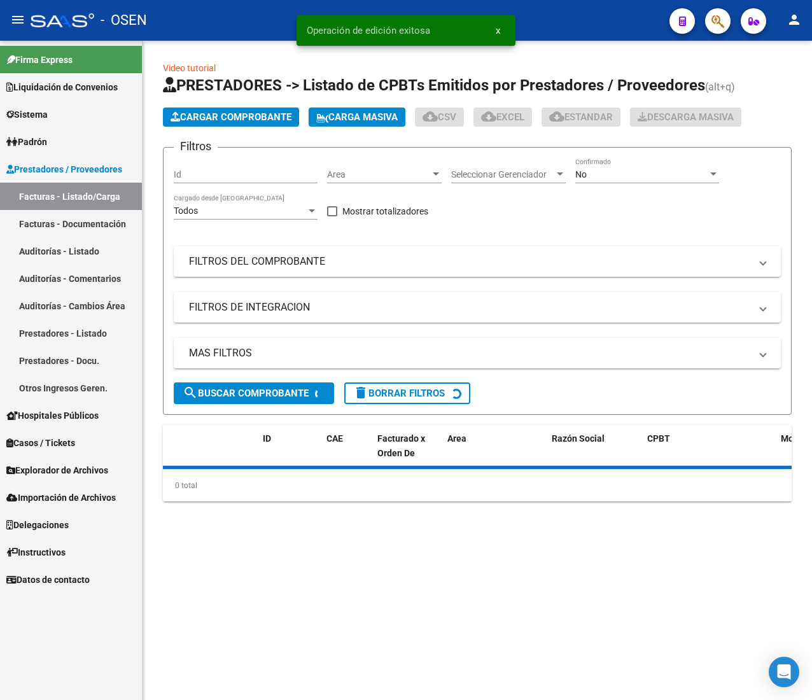
click at [8, 13] on button "menu" at bounding box center [17, 20] width 25 height 25
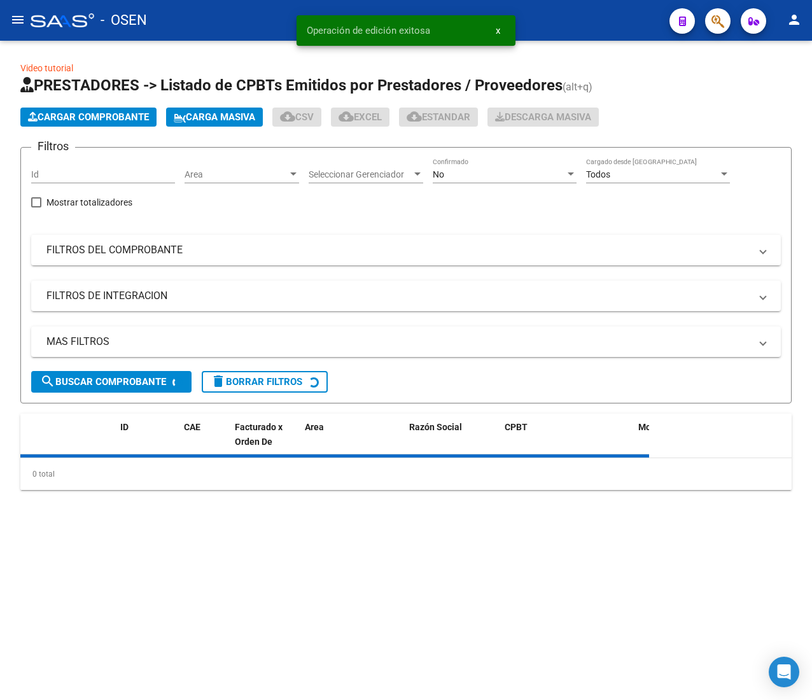
click at [262, 164] on div "Area Area" at bounding box center [242, 170] width 115 height 25
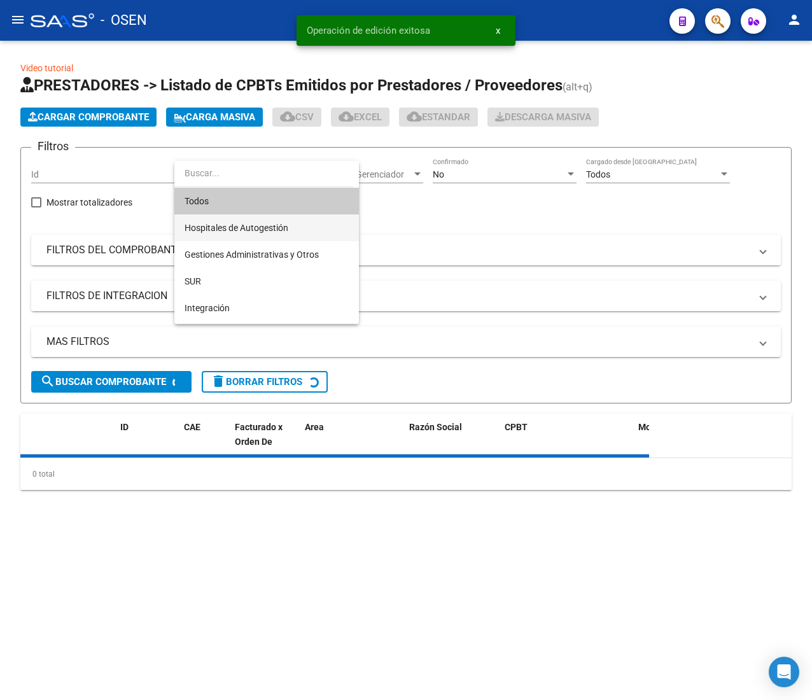
click at [265, 233] on span "Hospitales de Autogestión" at bounding box center [267, 228] width 164 height 27
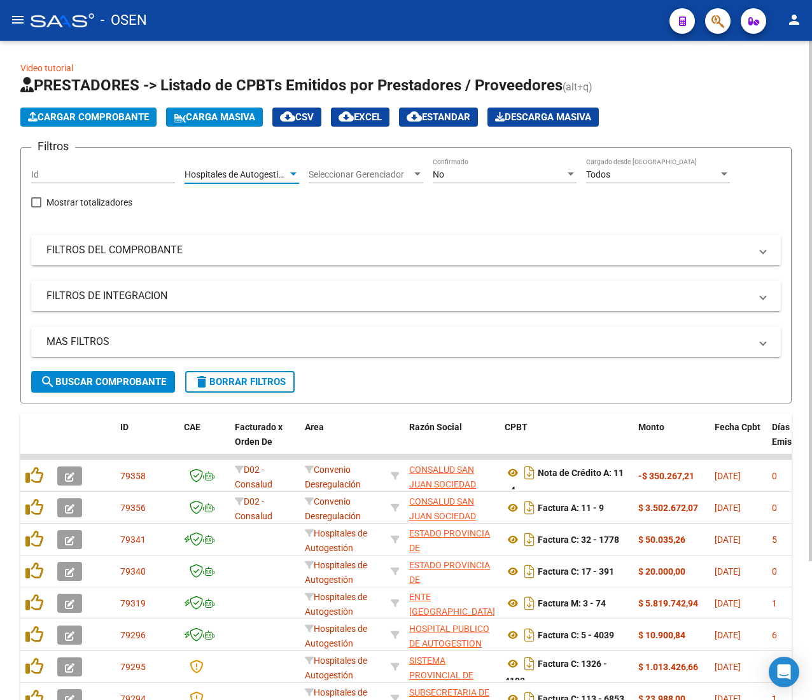
click at [148, 393] on form "Filtros Id Hospitales de Autogestión Area Seleccionar Gerenciador Seleccionar G…" at bounding box center [406, 275] width 772 height 257
click at [149, 383] on span "search Buscar Comprobante" at bounding box center [103, 381] width 126 height 11
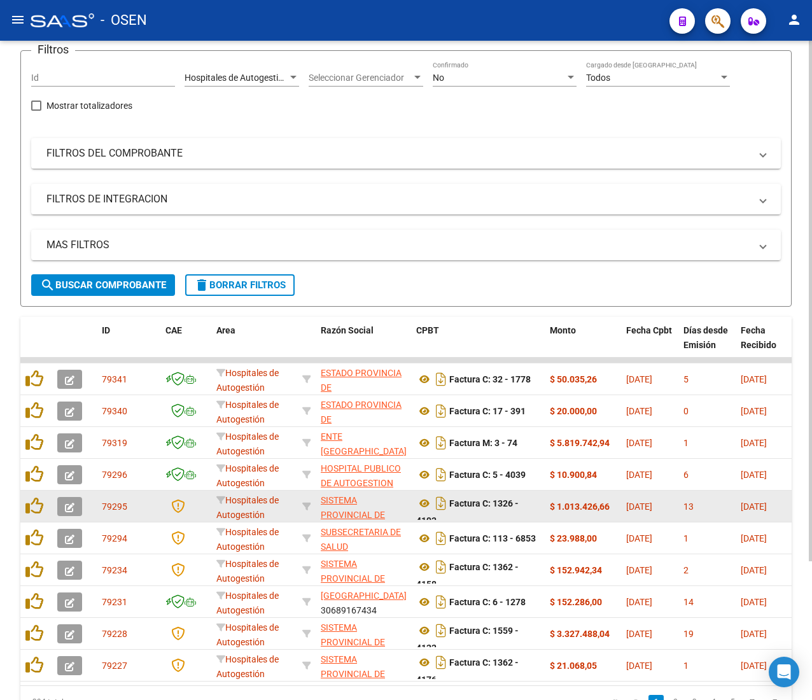
scroll to position [176, 0]
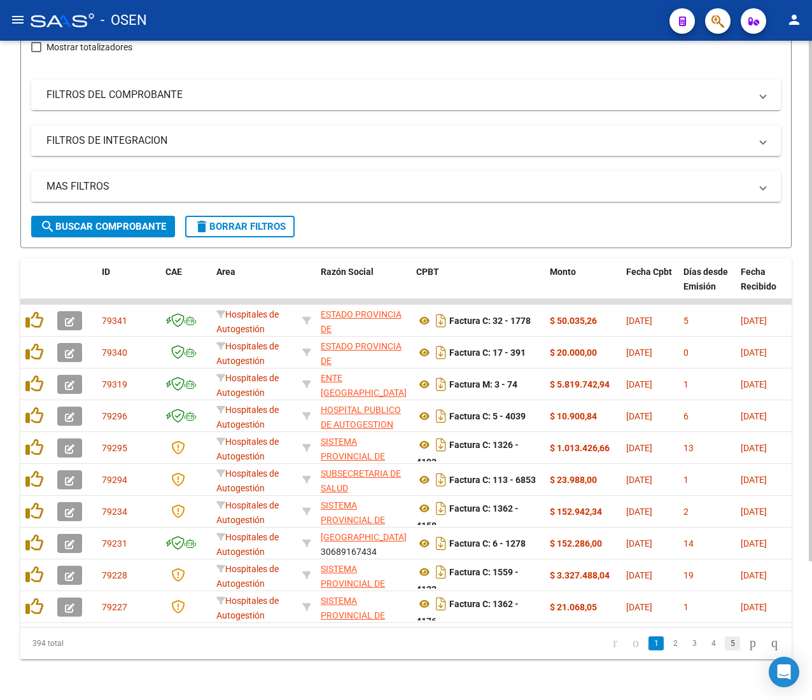
click at [725, 646] on link "5" at bounding box center [732, 644] width 15 height 14
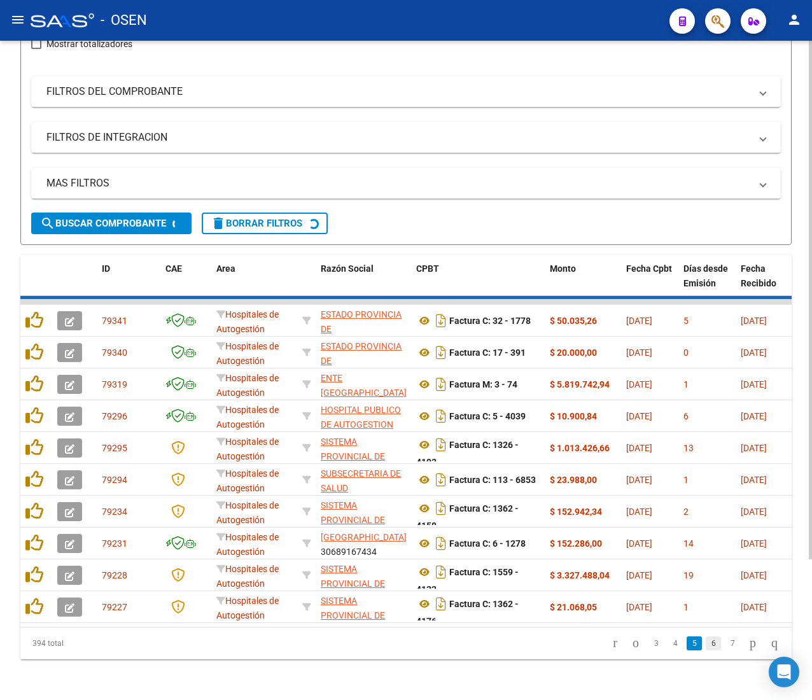
click at [706, 649] on link "6" at bounding box center [713, 644] width 15 height 14
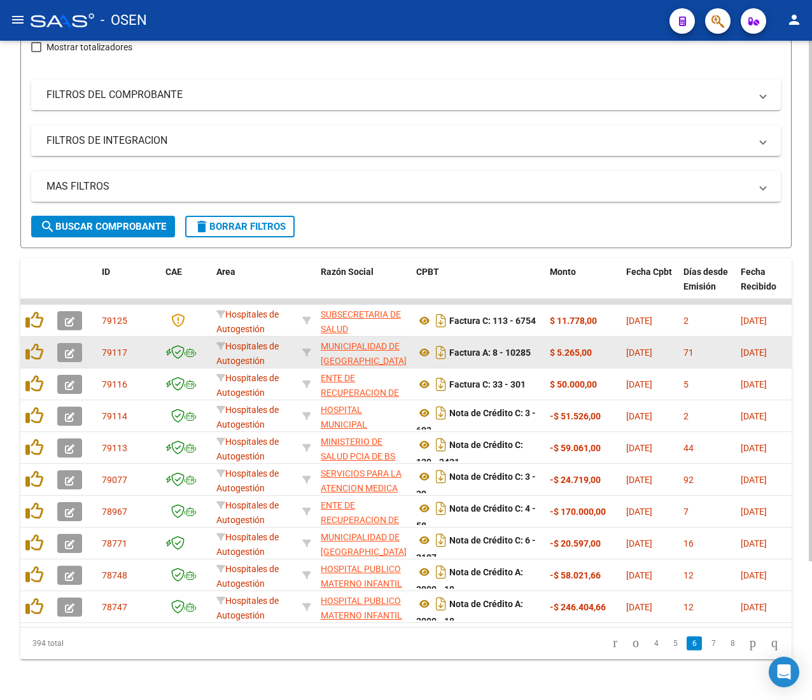
click at [74, 343] on button "button" at bounding box center [69, 352] width 25 height 19
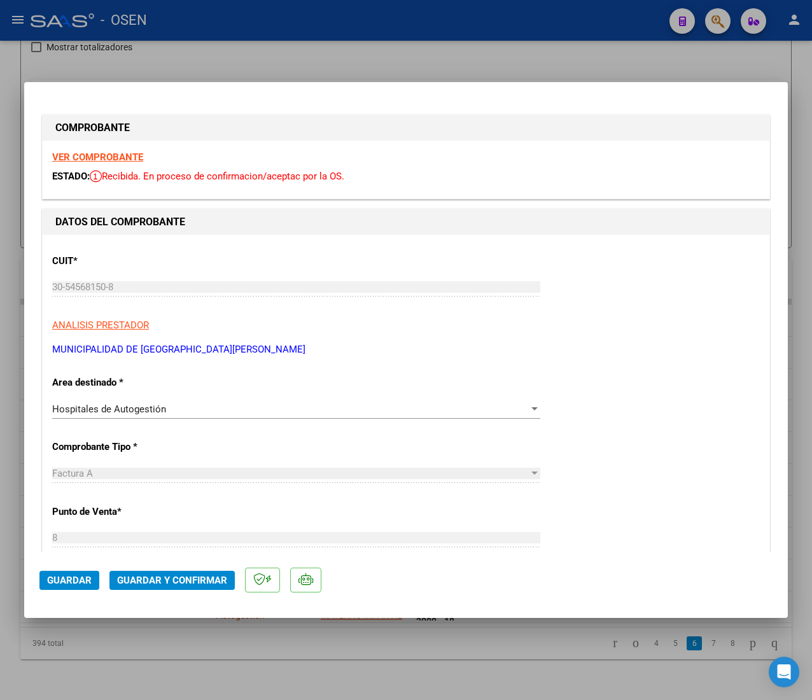
click at [106, 157] on strong "VER COMPROBANTE" at bounding box center [97, 157] width 91 height 11
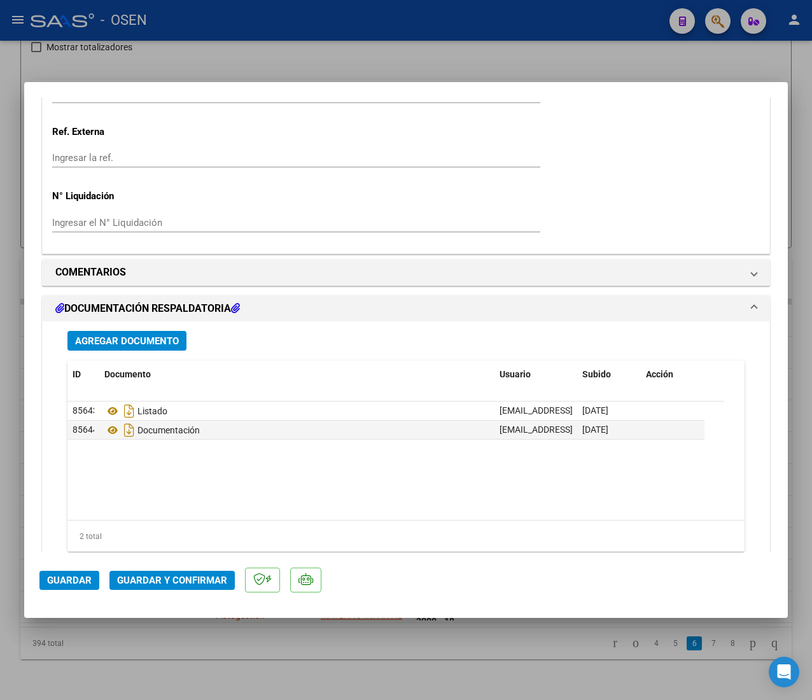
scroll to position [891, 0]
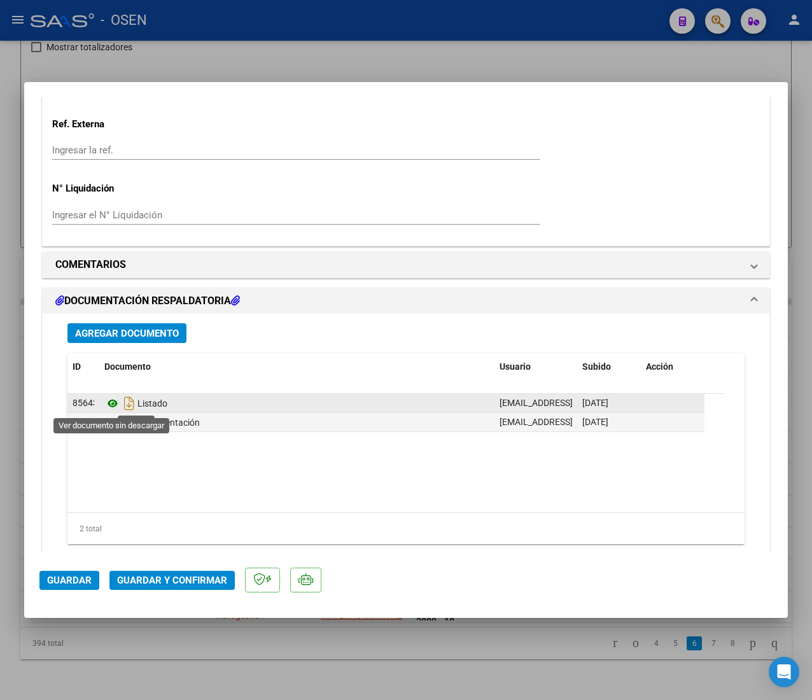
click at [113, 406] on icon at bounding box center [112, 403] width 17 height 15
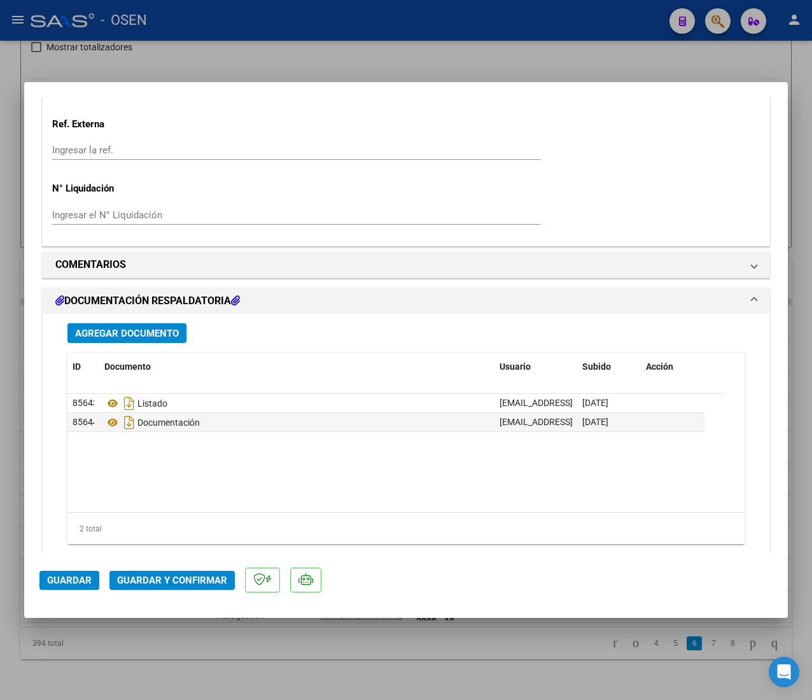
click at [133, 580] on span "Guardar y Confirmar" at bounding box center [172, 580] width 110 height 11
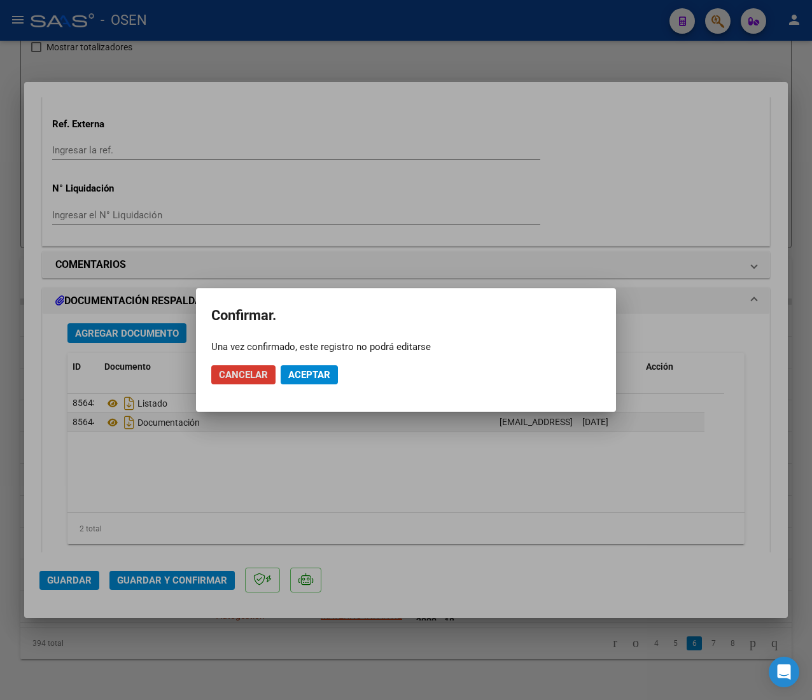
drag, startPoint x: 293, startPoint y: 392, endPoint x: 299, endPoint y: 381, distance: 12.0
click at [299, 381] on mat-dialog-actions "Cancelar Aceptar" at bounding box center [406, 374] width 390 height 43
click at [299, 381] on button "Aceptar" at bounding box center [309, 374] width 57 height 19
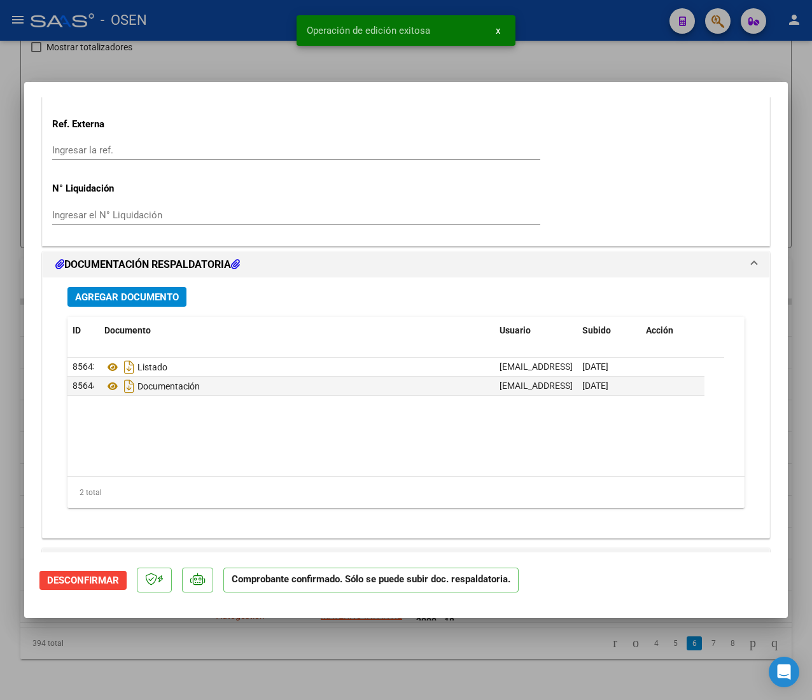
click at [182, 25] on div at bounding box center [406, 350] width 812 height 700
type input "$ 0,00"
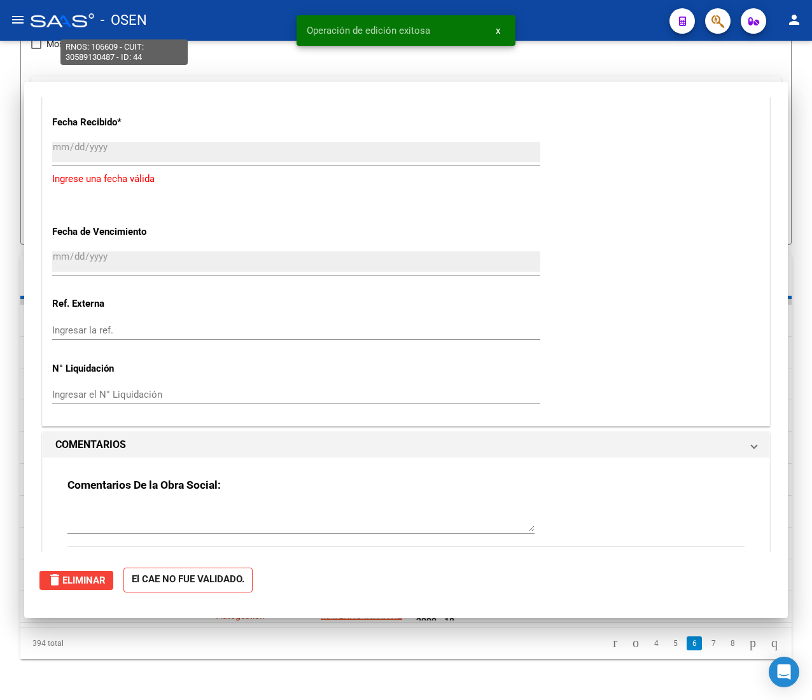
scroll to position [1071, 0]
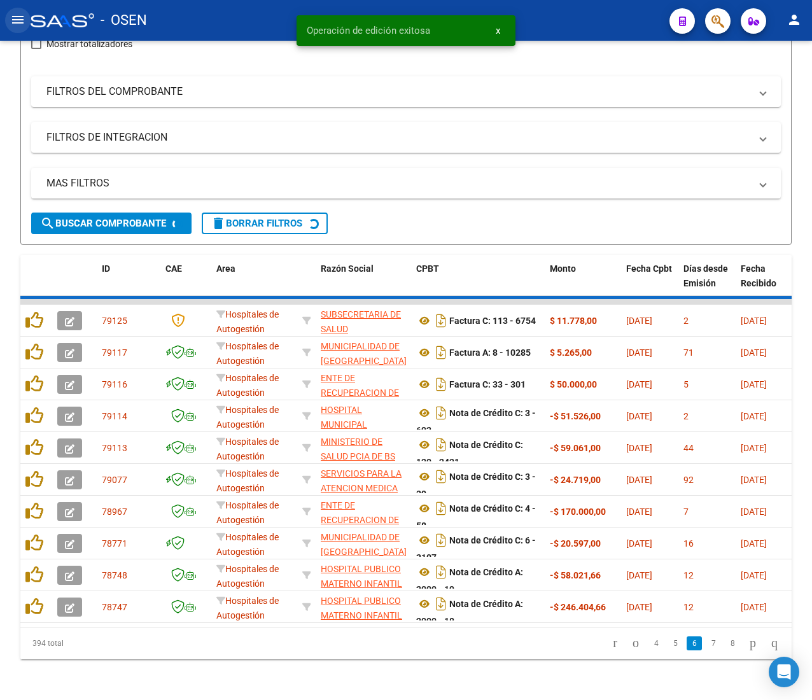
click at [24, 27] on mat-icon "menu" at bounding box center [17, 19] width 15 height 15
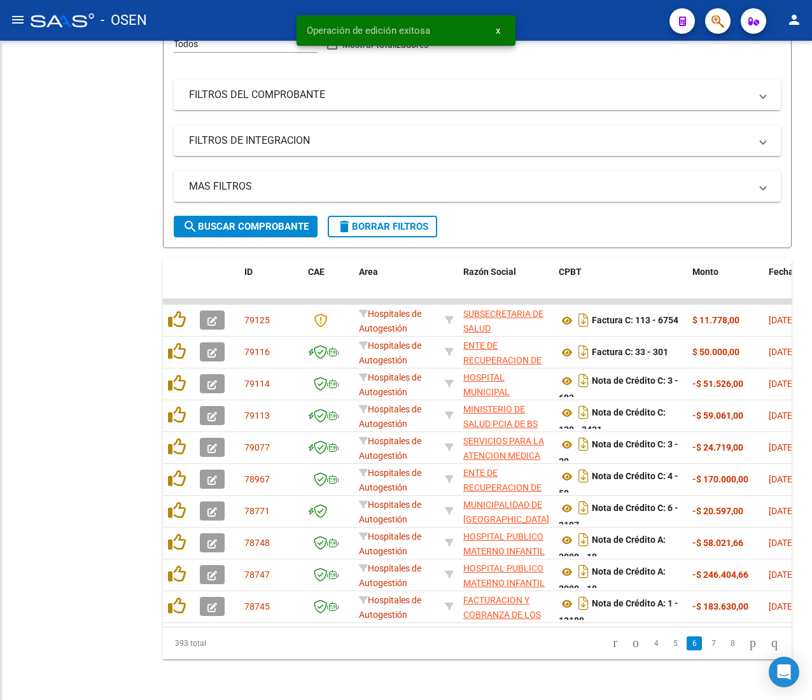
scroll to position [185, 0]
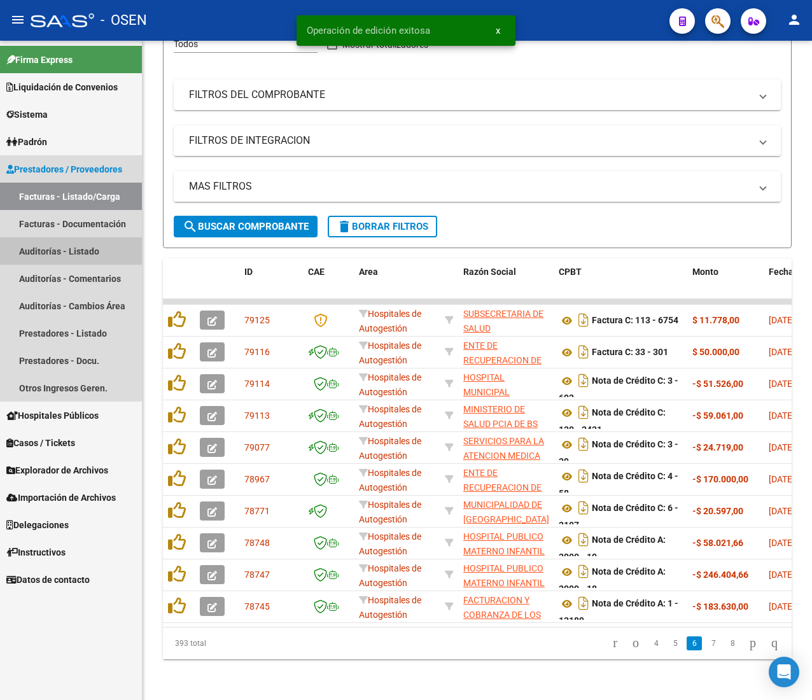
click at [62, 243] on link "Auditorías - Listado" at bounding box center [71, 250] width 142 height 27
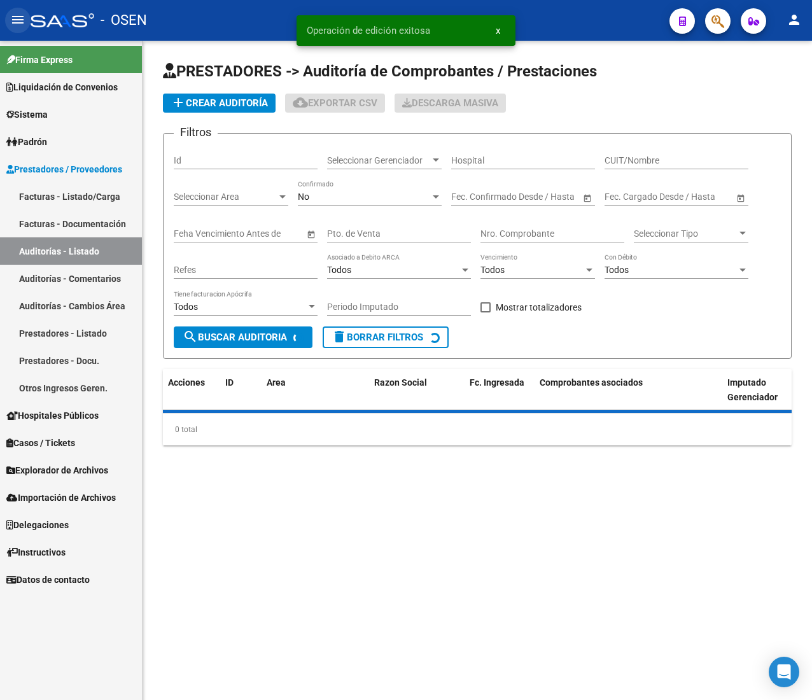
click at [19, 10] on button "menu" at bounding box center [17, 20] width 25 height 25
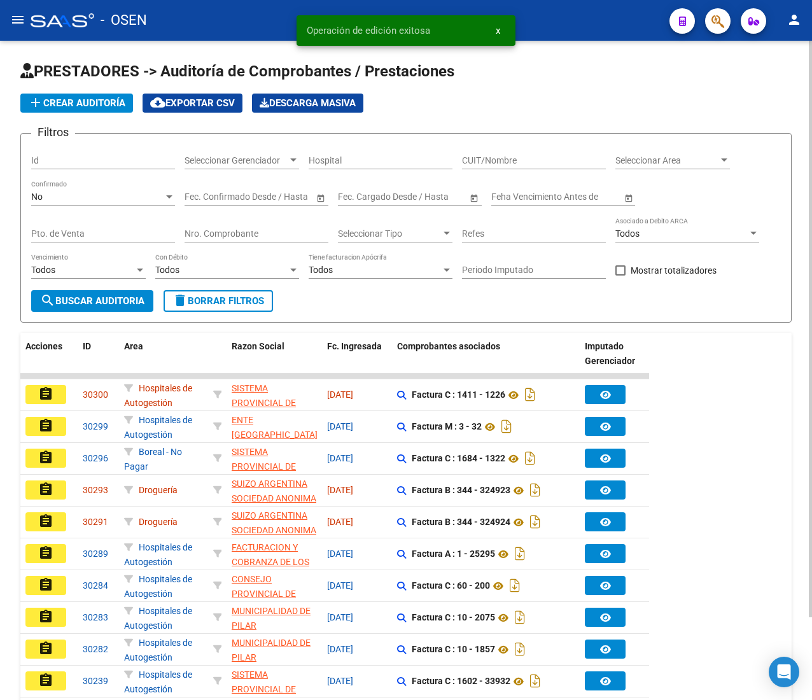
click at [97, 101] on span "add Crear Auditoría" at bounding box center [76, 102] width 97 height 11
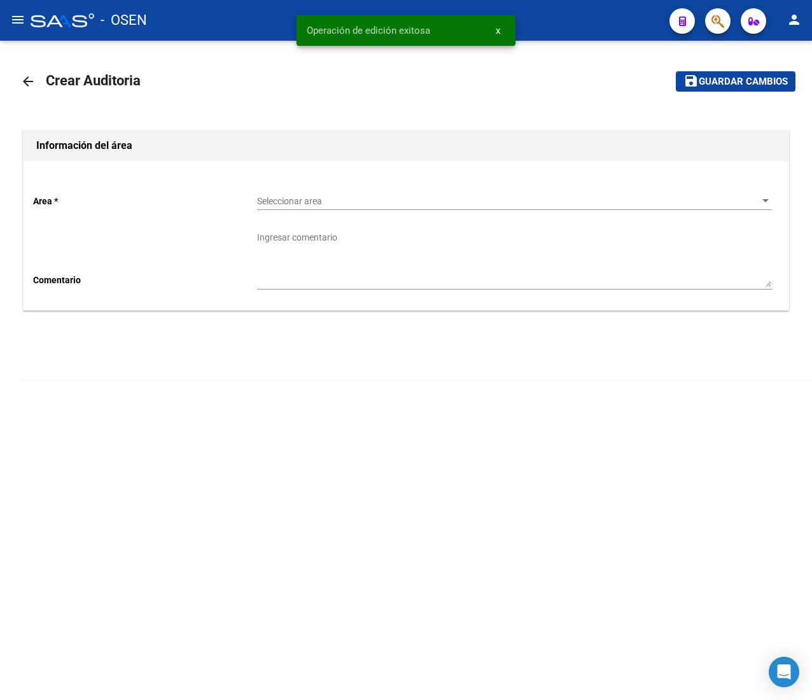
click at [339, 205] on span "Seleccionar area" at bounding box center [509, 201] width 504 height 11
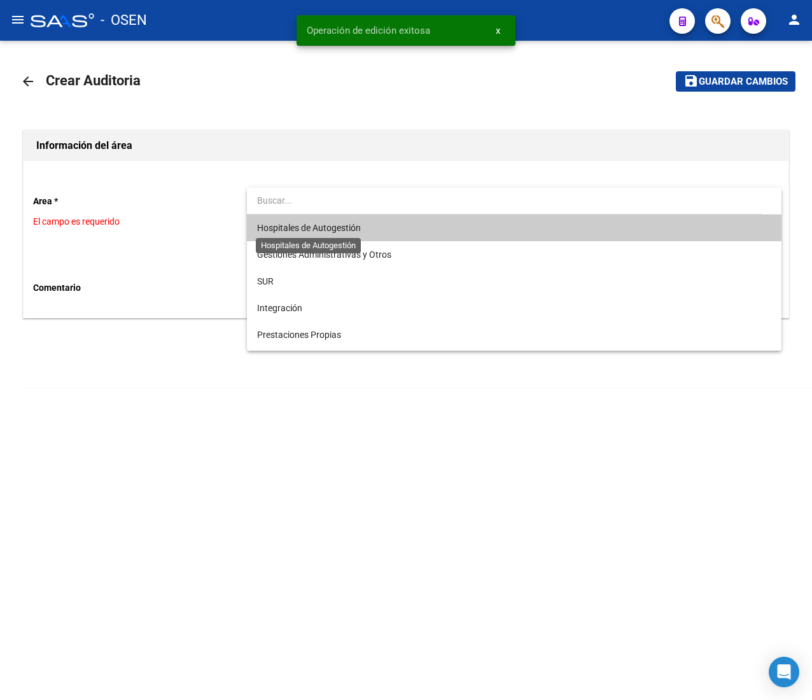
click at [324, 229] on span "Hospitales de Autogestión" at bounding box center [309, 228] width 104 height 10
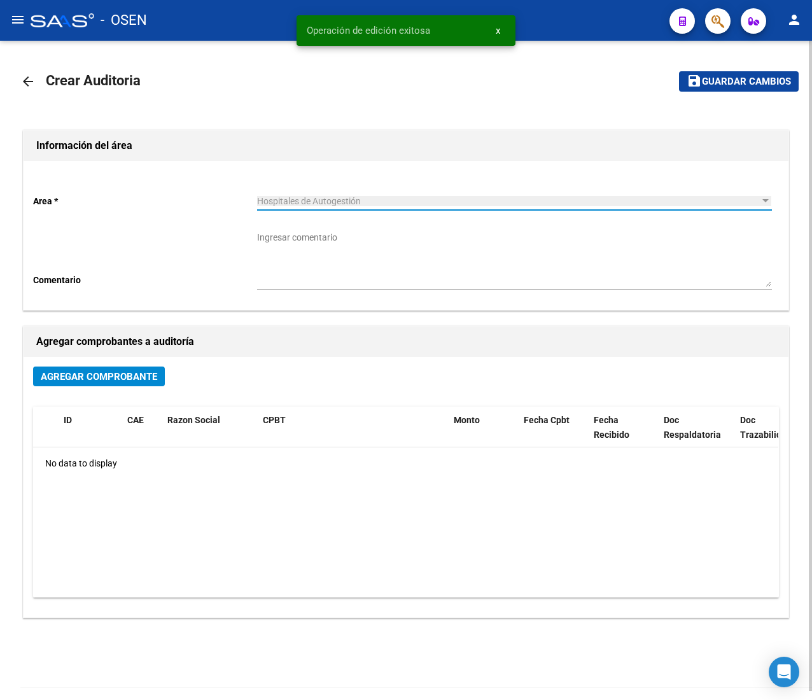
click at [141, 369] on button "Agregar Comprobante" at bounding box center [99, 377] width 132 height 20
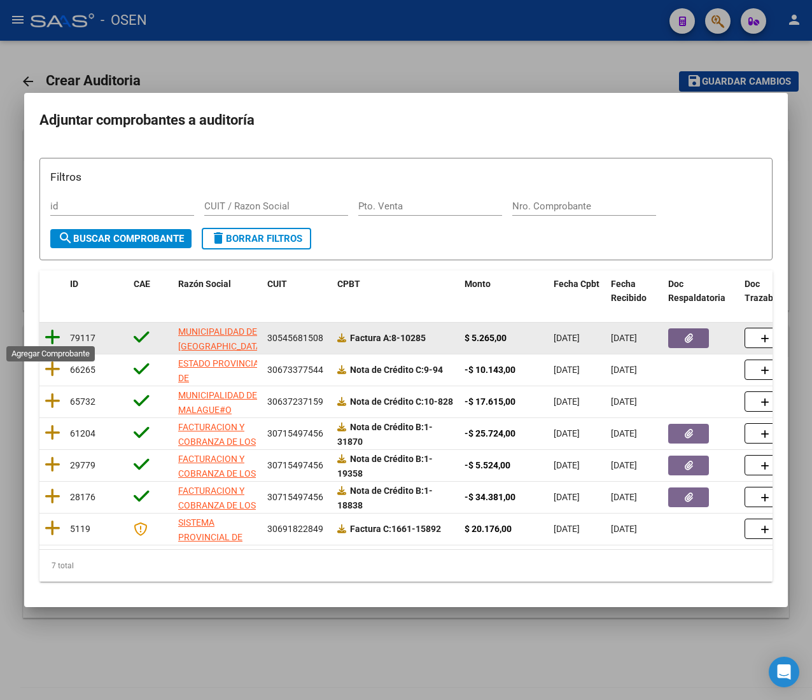
click at [54, 330] on icon at bounding box center [53, 337] width 16 height 18
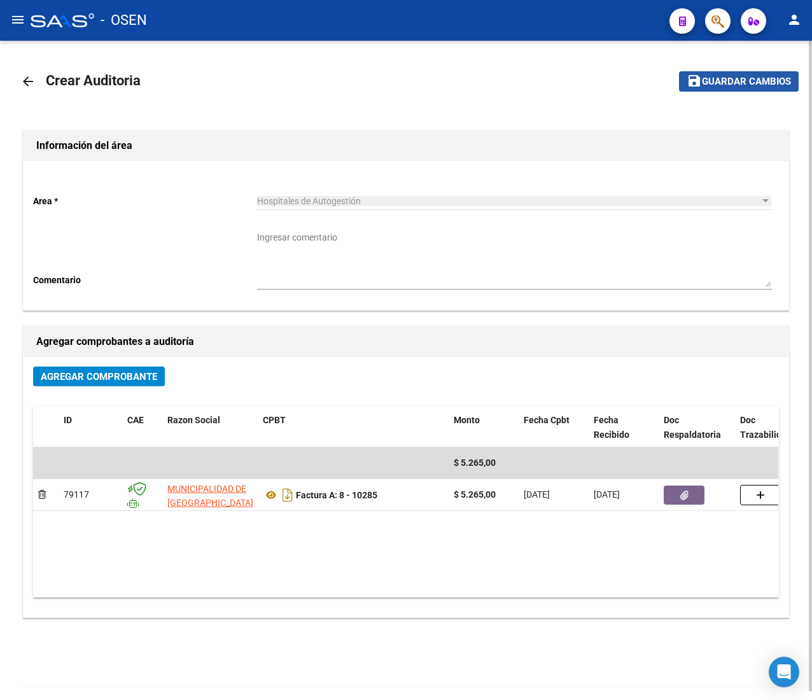
click at [722, 89] on button "save Guardar cambios" at bounding box center [739, 81] width 120 height 20
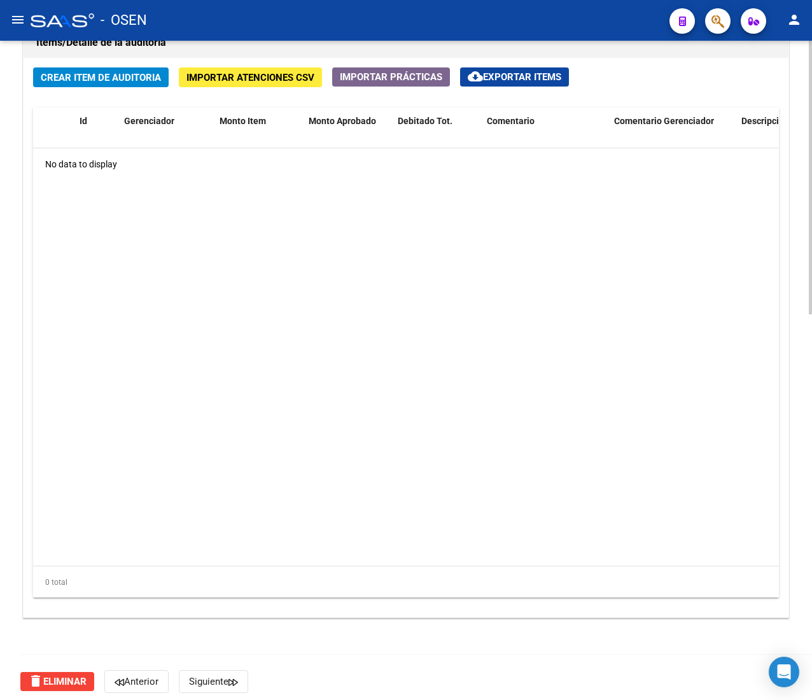
scroll to position [928, 0]
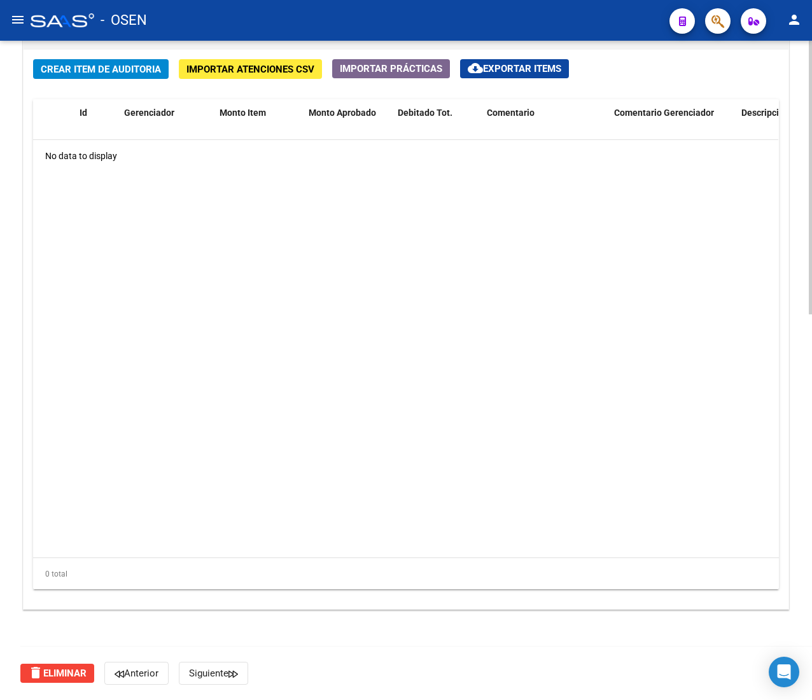
click at [104, 73] on span "Crear Item de Auditoria" at bounding box center [101, 69] width 120 height 11
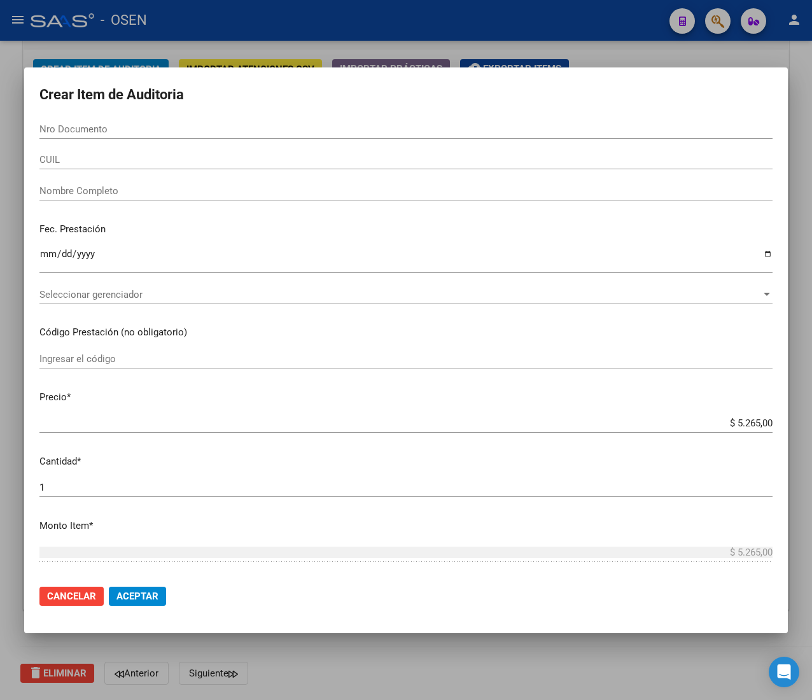
click at [97, 130] on input "Nro Documento" at bounding box center [405, 128] width 733 height 11
paste input "59691551"
type input "59691551"
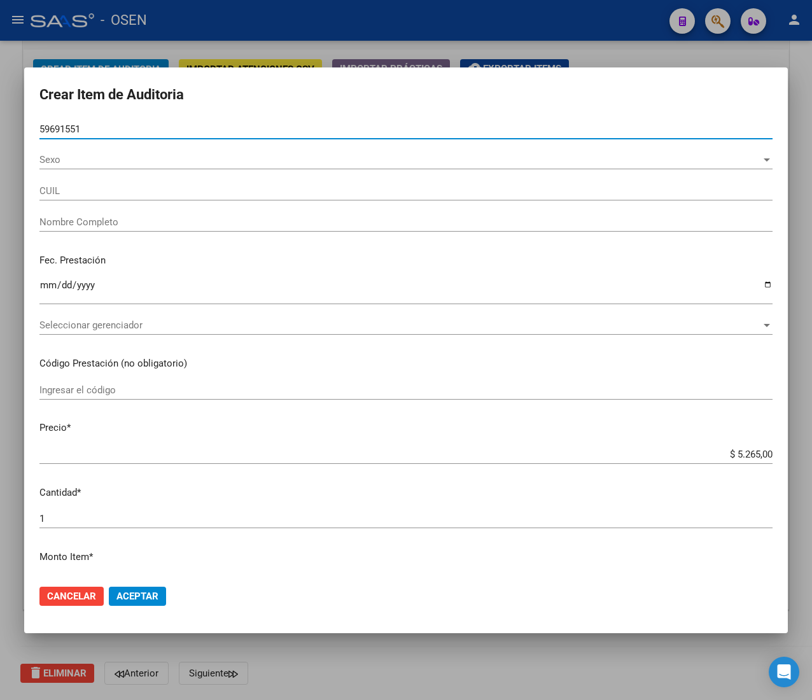
type input "20596915516"
type input "[PERSON_NAME] [PERSON_NAME]"
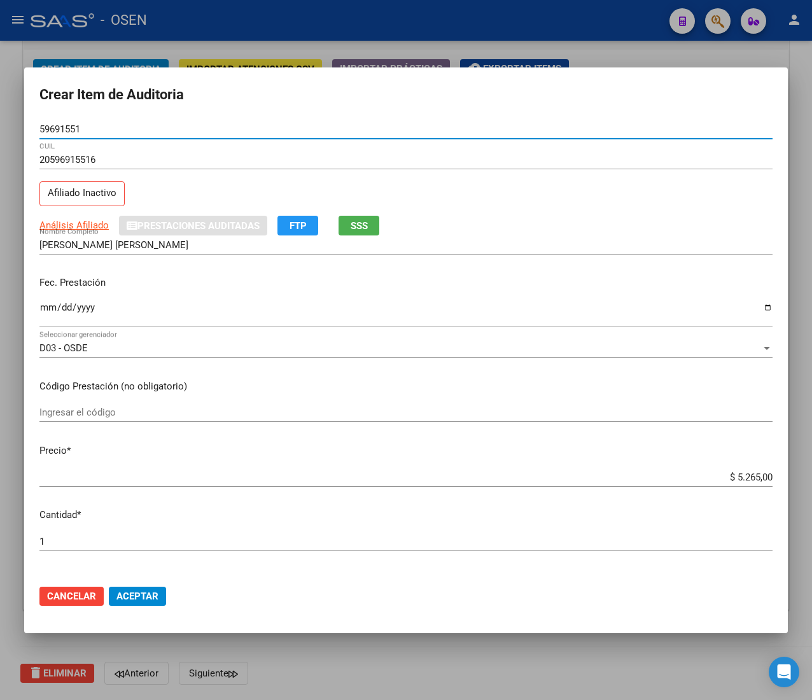
type input "59691551"
click at [52, 309] on input "Ingresar la fecha" at bounding box center [405, 312] width 733 height 20
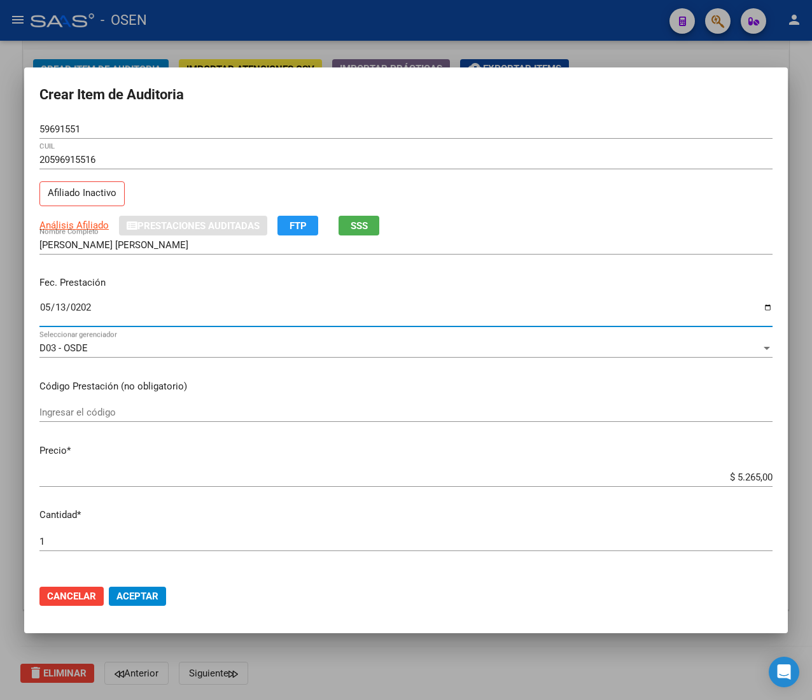
type input "[DATE]"
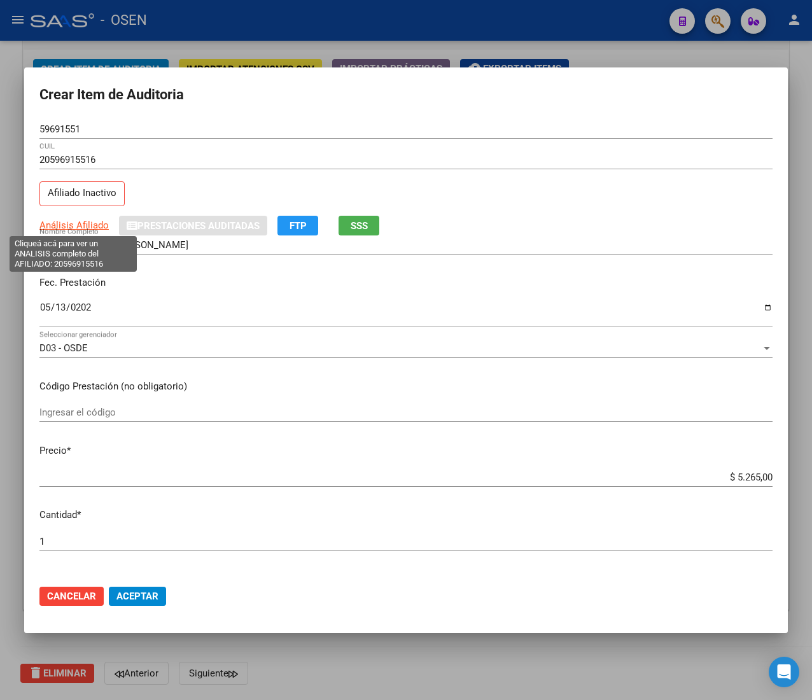
click at [83, 222] on span "Análisis Afiliado" at bounding box center [73, 225] width 69 height 11
type textarea "20596915516"
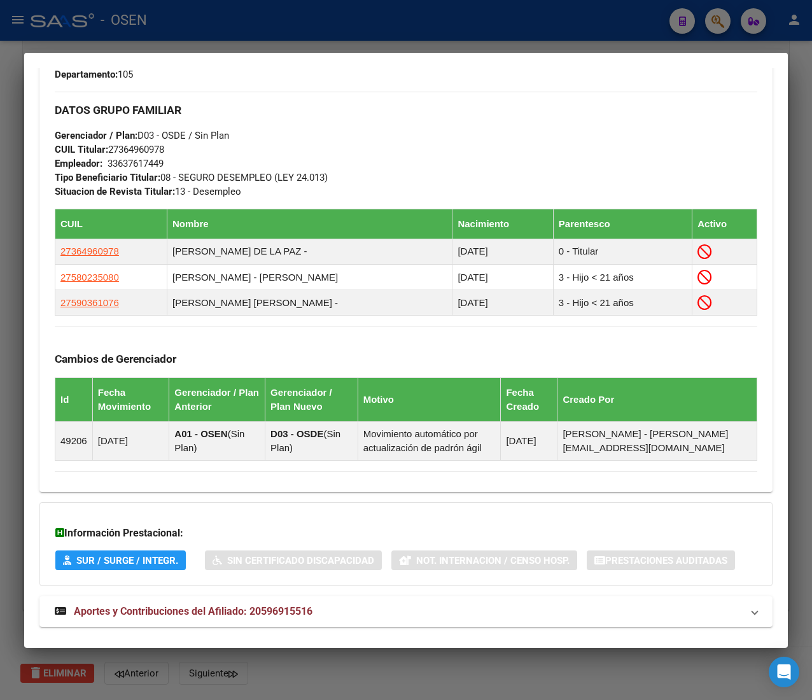
scroll to position [793, 0]
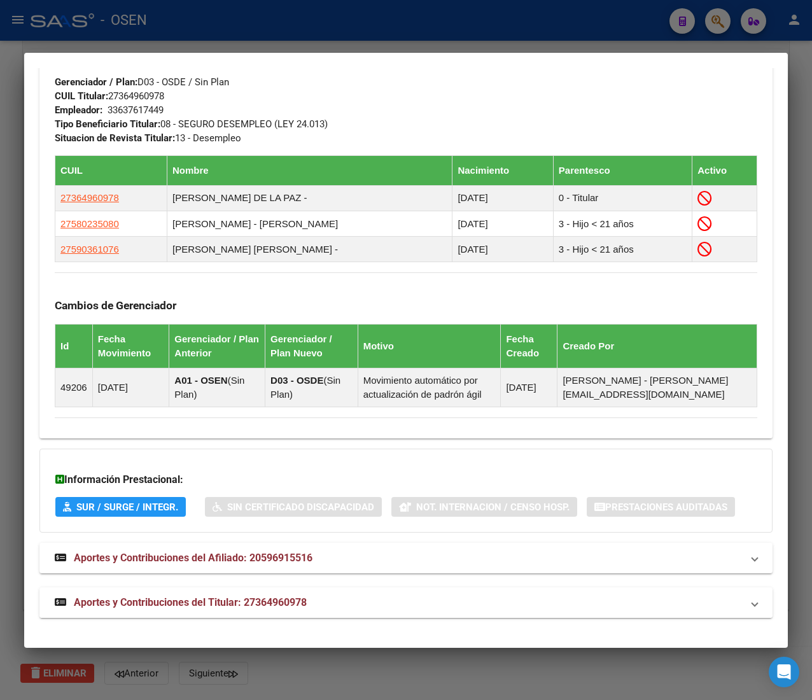
click at [320, 600] on mat-panel-title "Aportes y Contribuciones del Titular: 27364960978" at bounding box center [399, 602] width 688 height 15
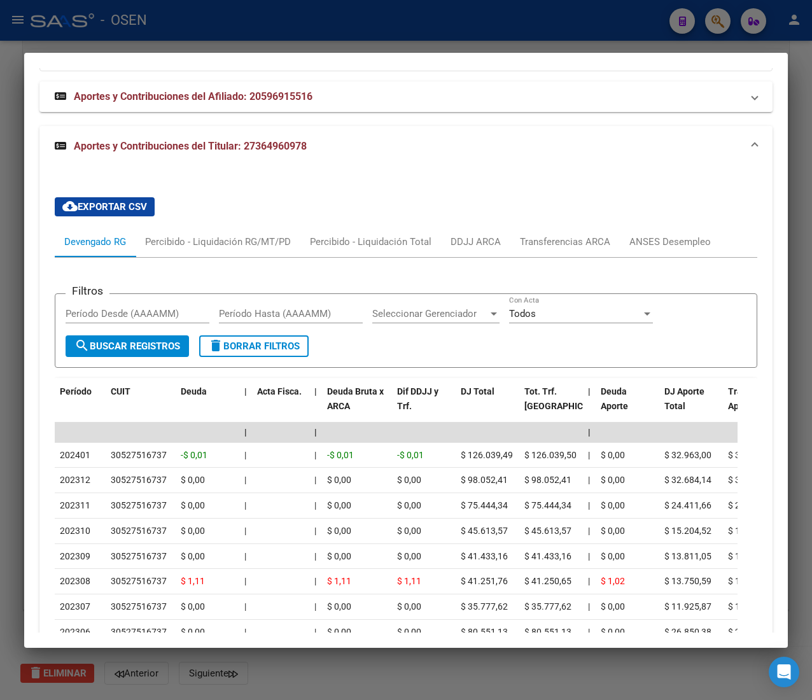
scroll to position [1302, 0]
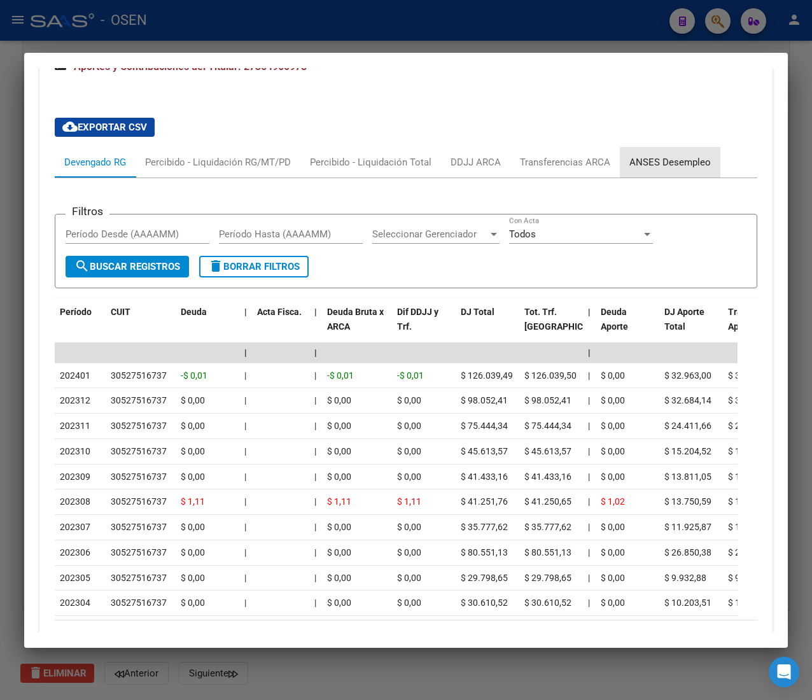
click at [681, 169] on div "ANSES Desempleo" at bounding box center [670, 162] width 81 height 14
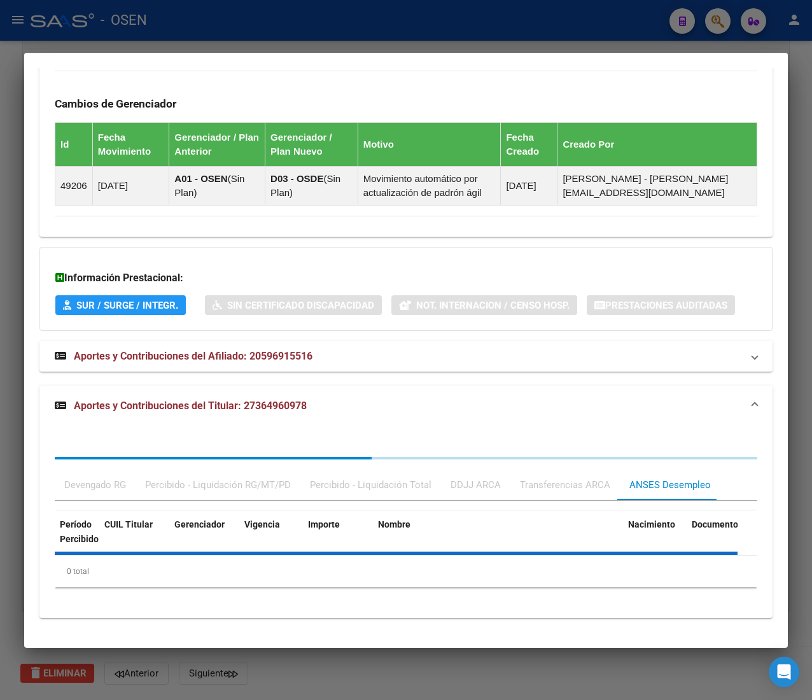
scroll to position [1217, 0]
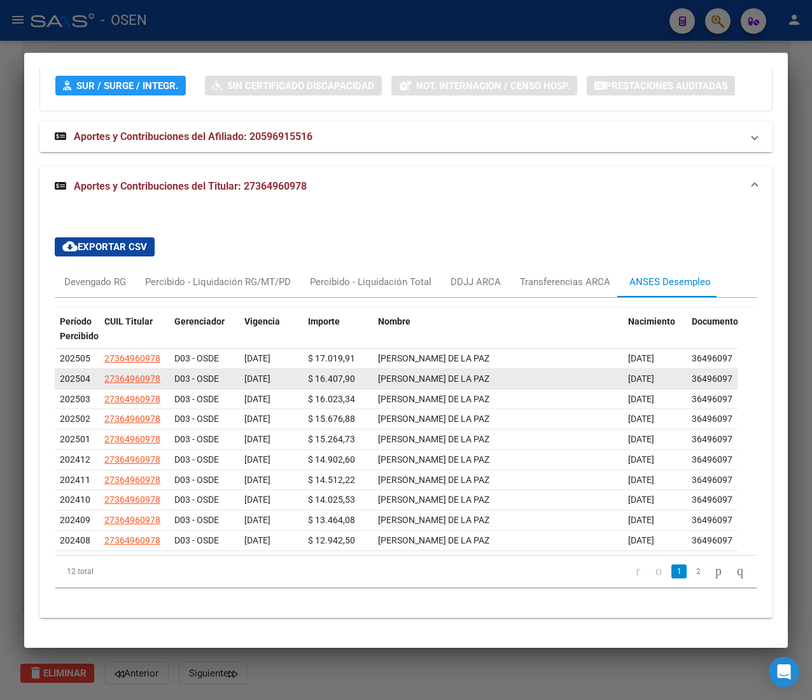
click at [488, 369] on datatable-body-cell "[PERSON_NAME] DE LA PAZ" at bounding box center [498, 379] width 250 height 20
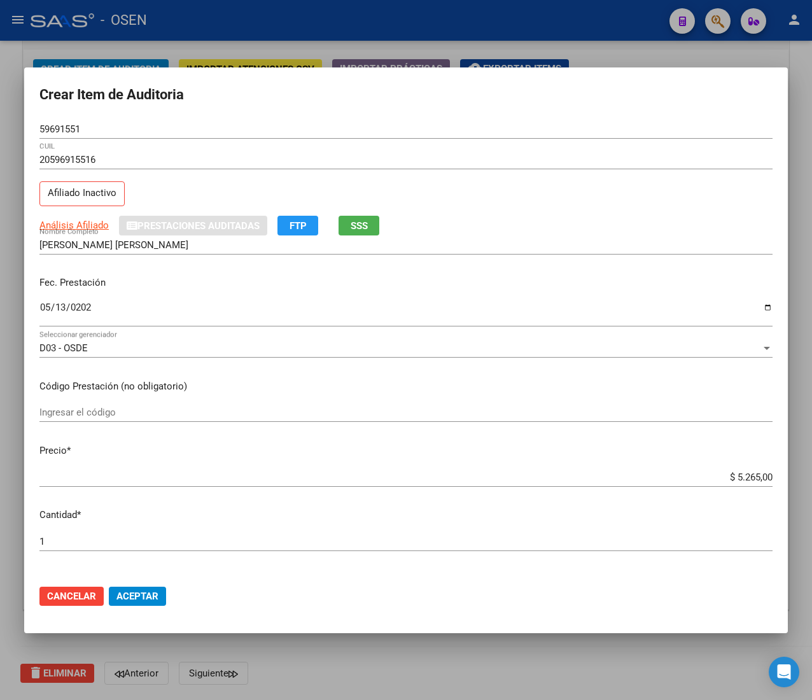
click at [148, 598] on span "Aceptar" at bounding box center [137, 596] width 42 height 11
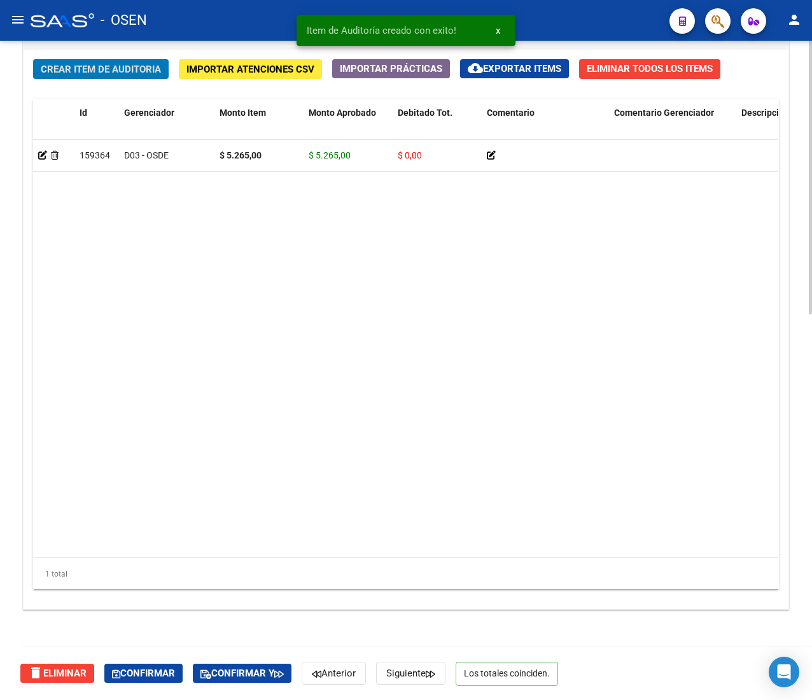
scroll to position [0, 0]
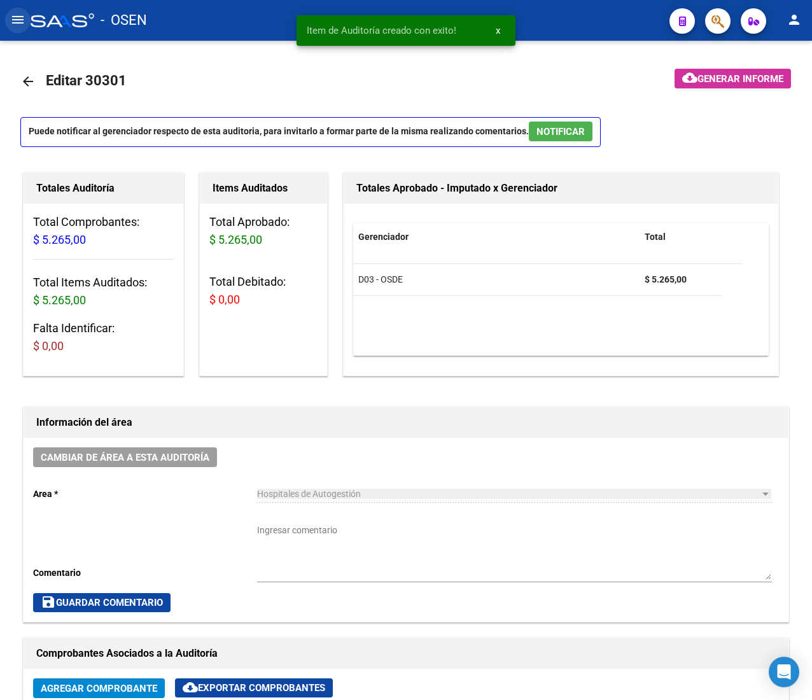
click at [11, 24] on mat-icon "menu" at bounding box center [17, 19] width 15 height 15
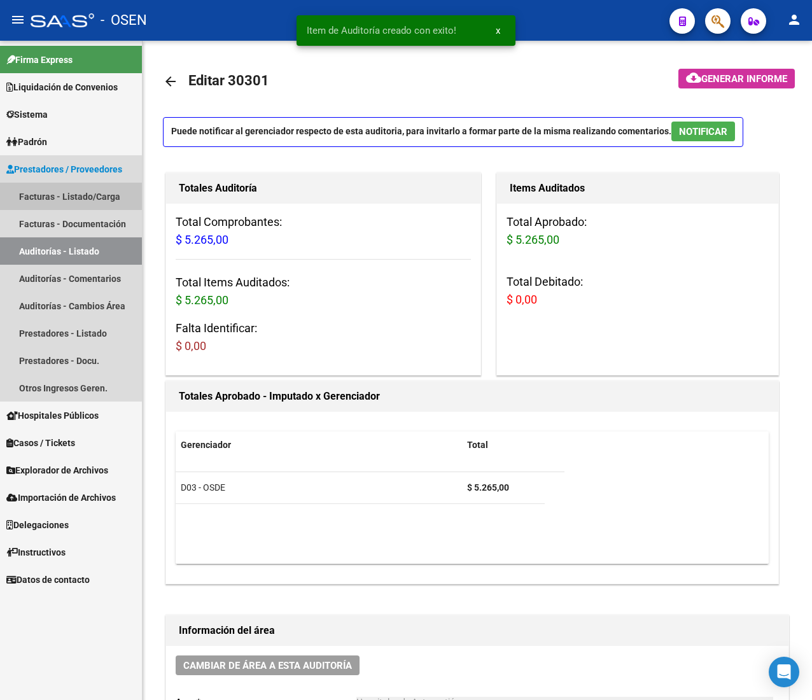
click at [123, 203] on link "Facturas - Listado/Carga" at bounding box center [71, 196] width 142 height 27
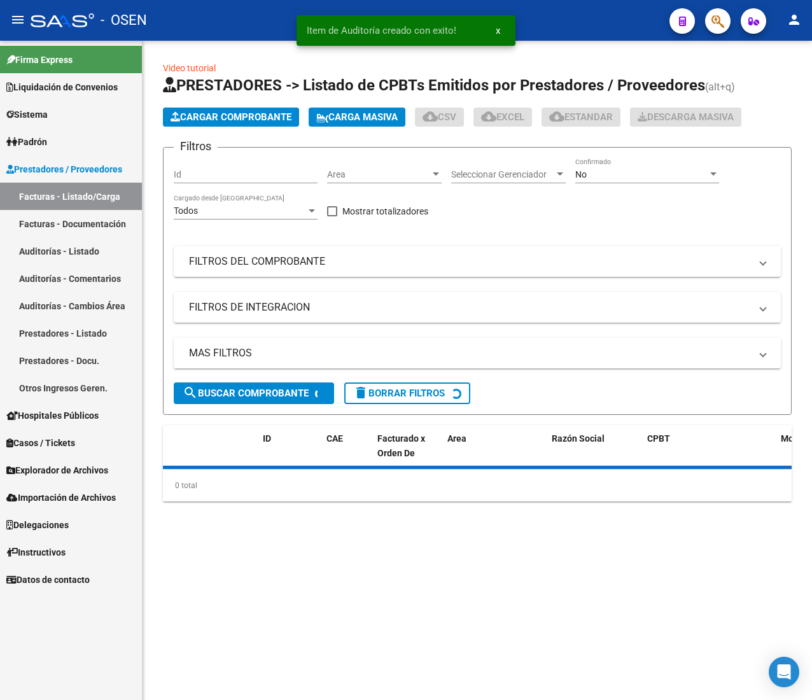
click at [15, 17] on mat-icon "menu" at bounding box center [17, 19] width 15 height 15
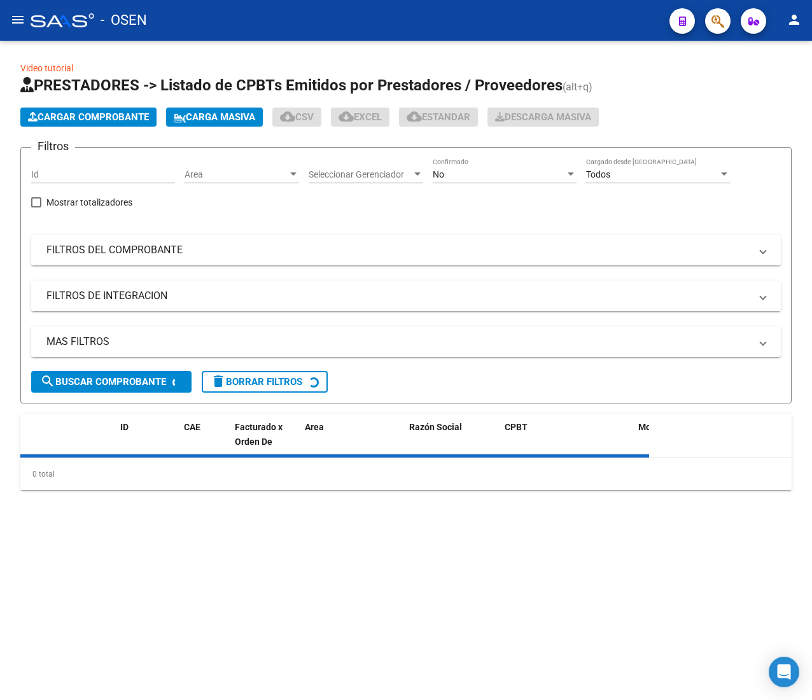
click at [265, 166] on div "Area Area" at bounding box center [242, 170] width 115 height 25
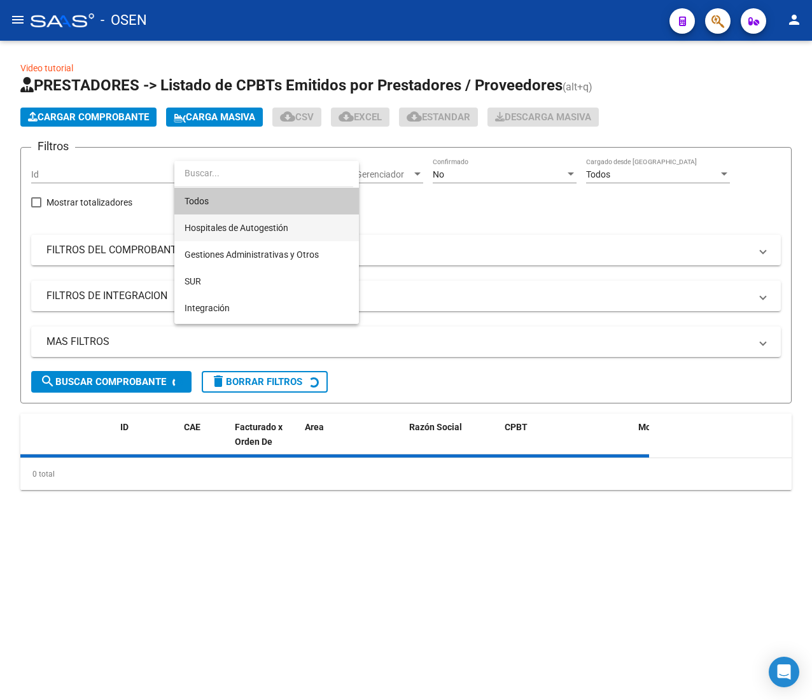
click at [294, 225] on span "Hospitales de Autogestión" at bounding box center [267, 228] width 164 height 27
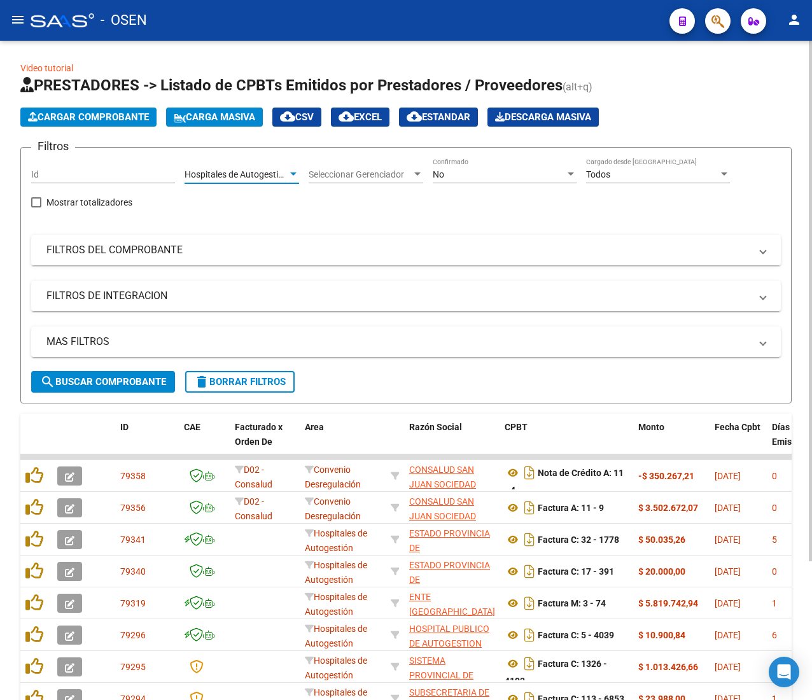
click at [140, 374] on button "search Buscar Comprobante" at bounding box center [103, 382] width 144 height 22
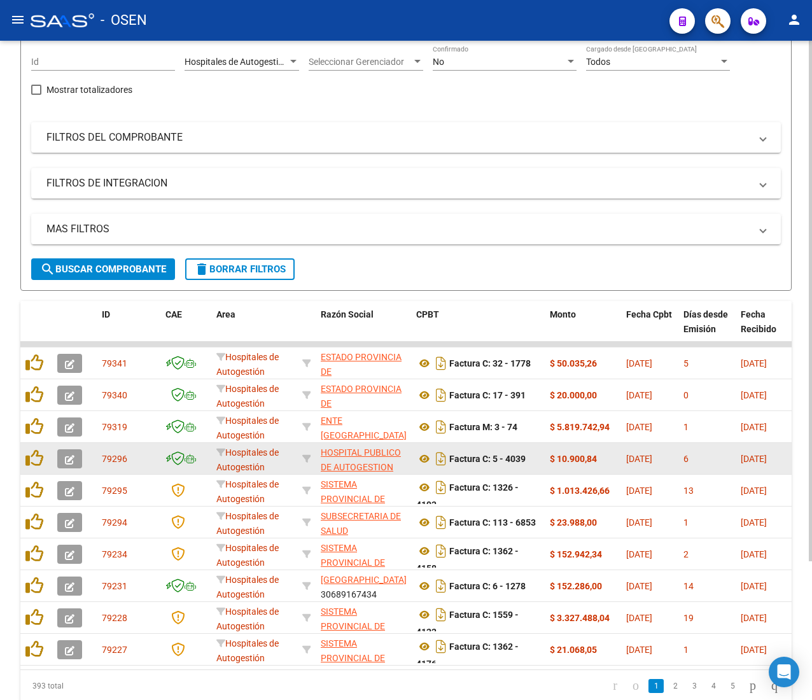
scroll to position [176, 0]
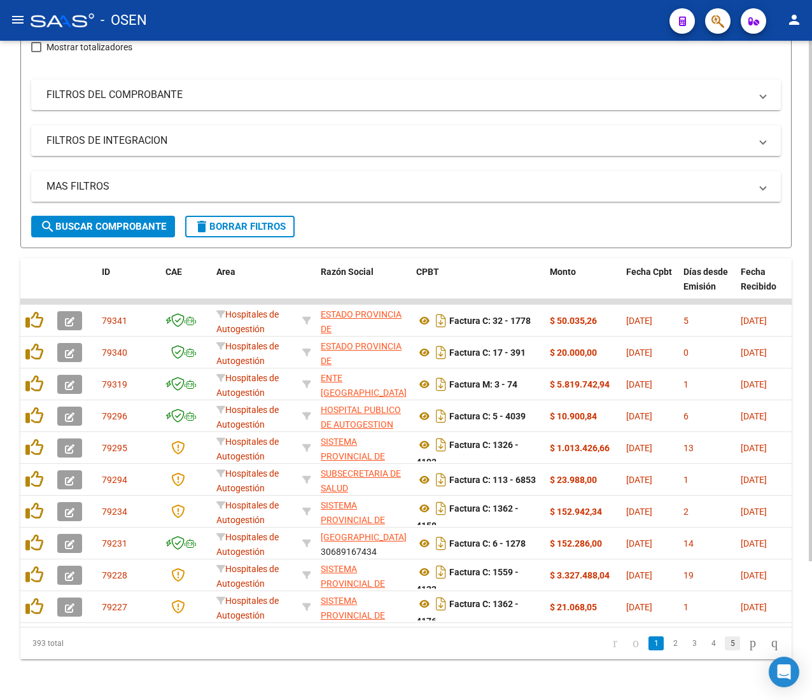
click at [725, 640] on link "5" at bounding box center [732, 644] width 15 height 14
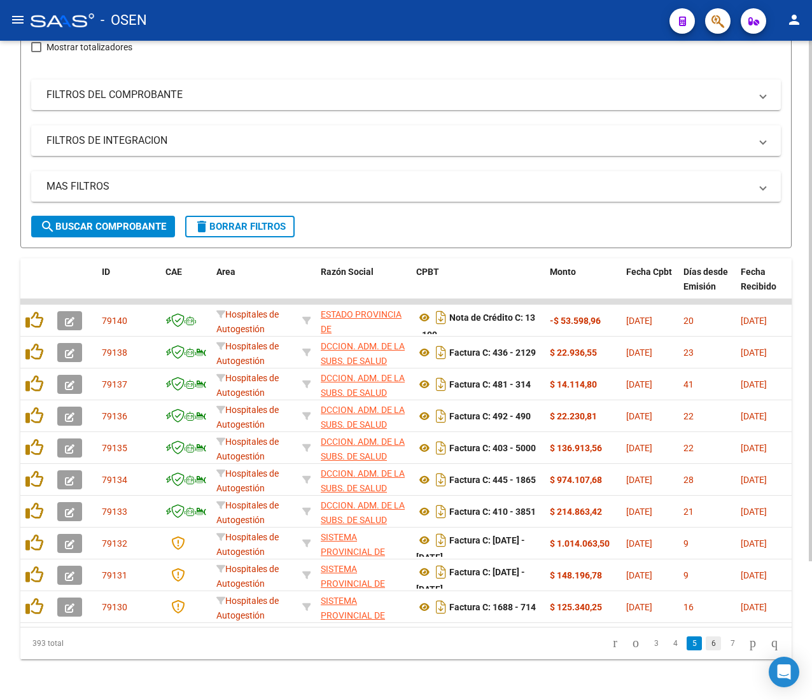
click at [706, 644] on link "6" at bounding box center [713, 644] width 15 height 14
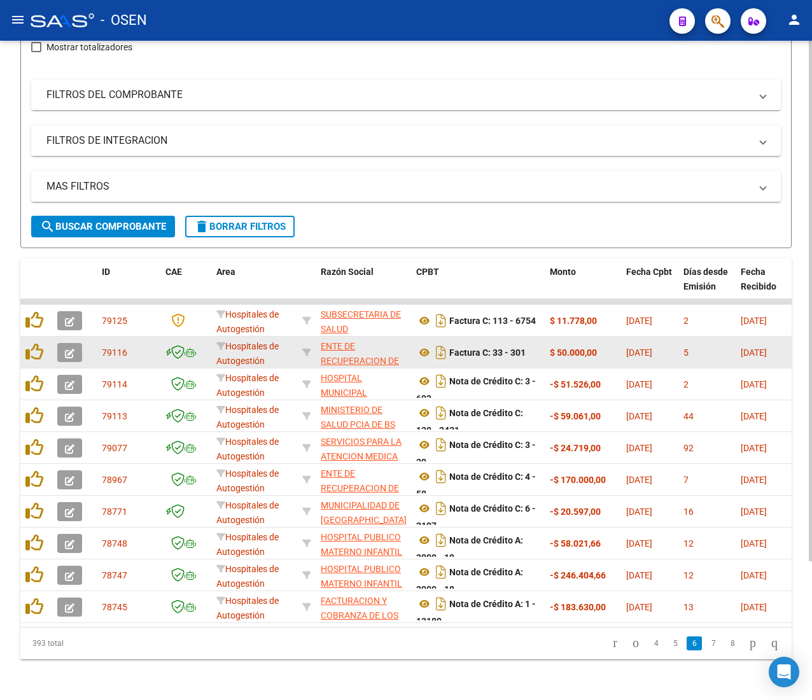
click at [56, 337] on datatable-body-cell at bounding box center [74, 352] width 45 height 31
click at [74, 343] on button "button" at bounding box center [69, 352] width 25 height 19
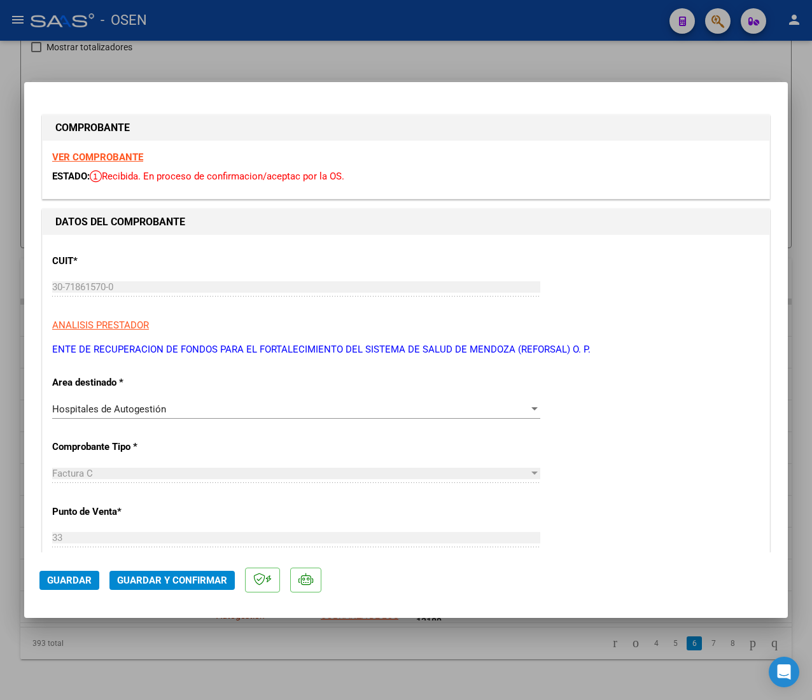
click at [177, 577] on span "Guardar y Confirmar" at bounding box center [172, 580] width 110 height 11
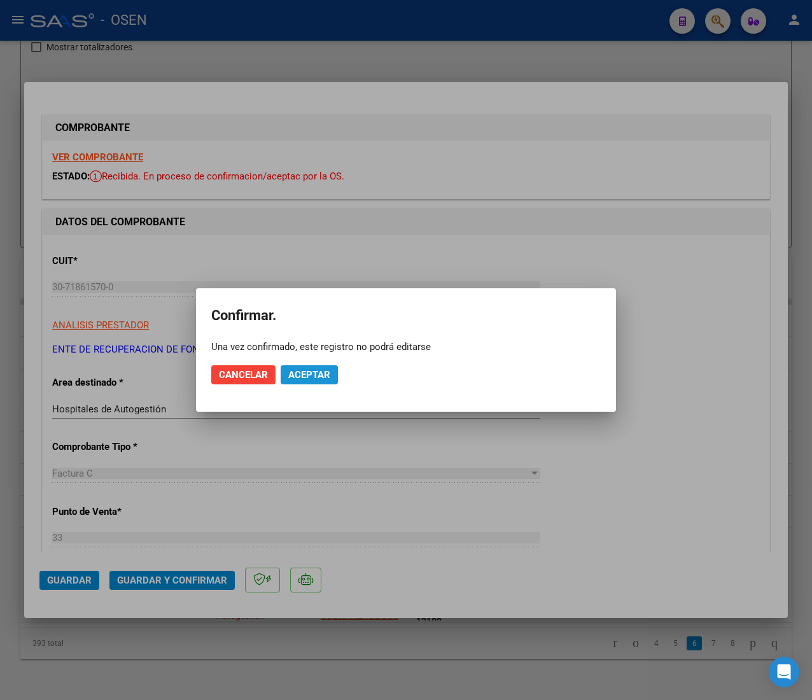
click at [314, 374] on span "Aceptar" at bounding box center [309, 374] width 42 height 11
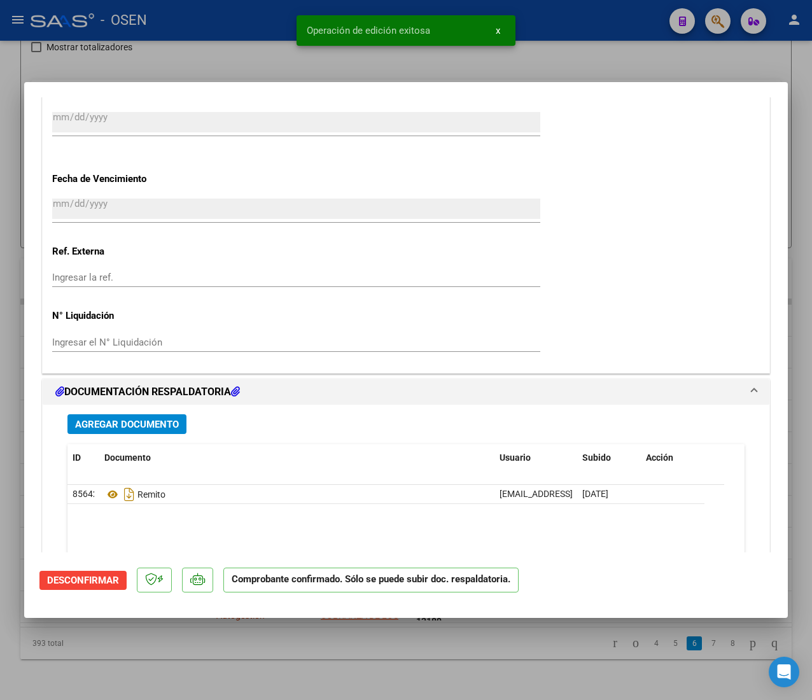
scroll to position [891, 0]
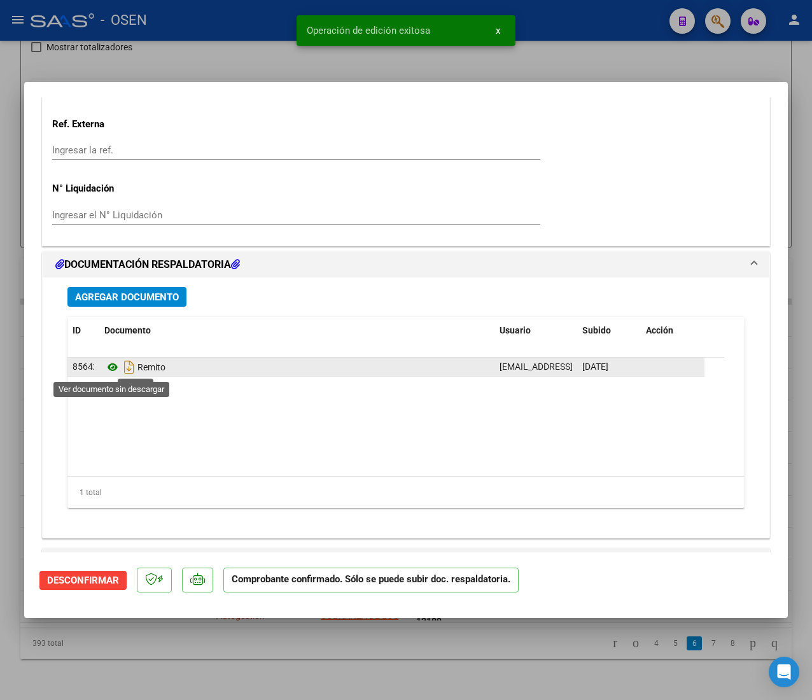
click at [115, 371] on icon at bounding box center [112, 367] width 17 height 15
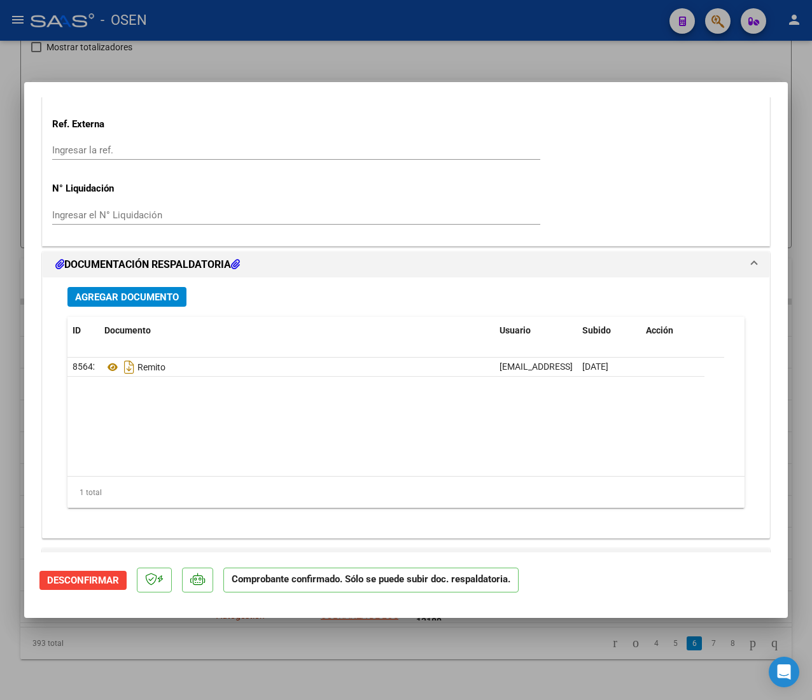
click at [174, 34] on div at bounding box center [406, 350] width 812 height 700
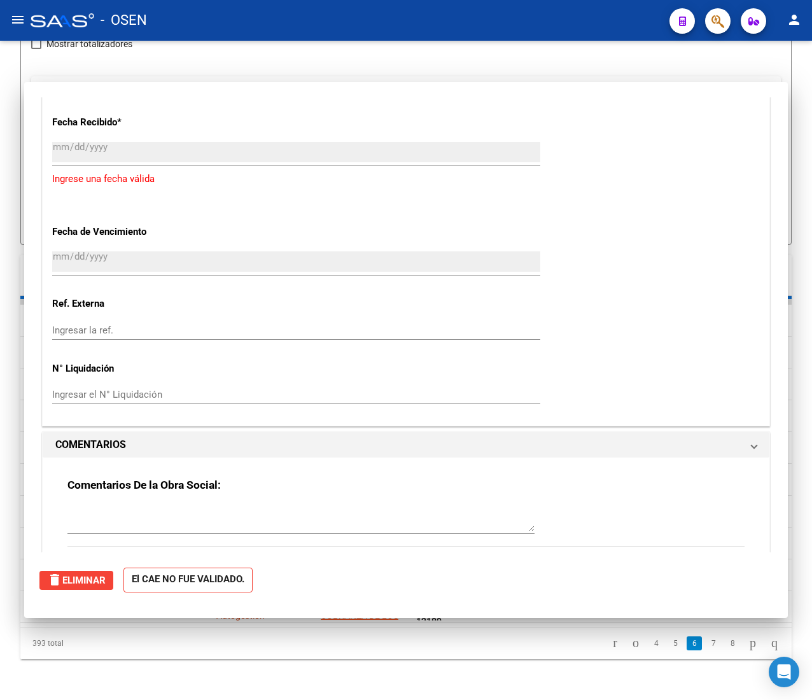
scroll to position [0, 0]
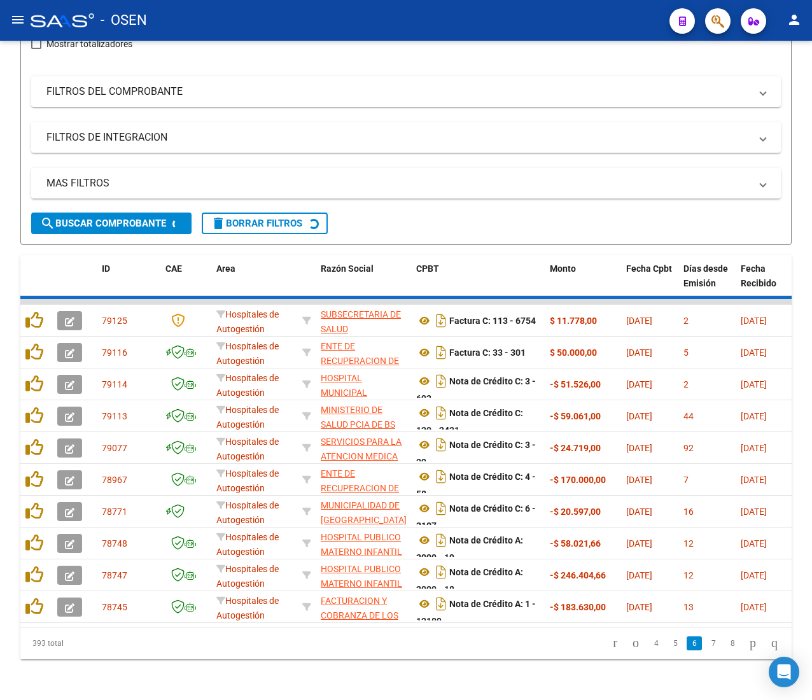
click at [10, 24] on button "menu" at bounding box center [17, 20] width 25 height 25
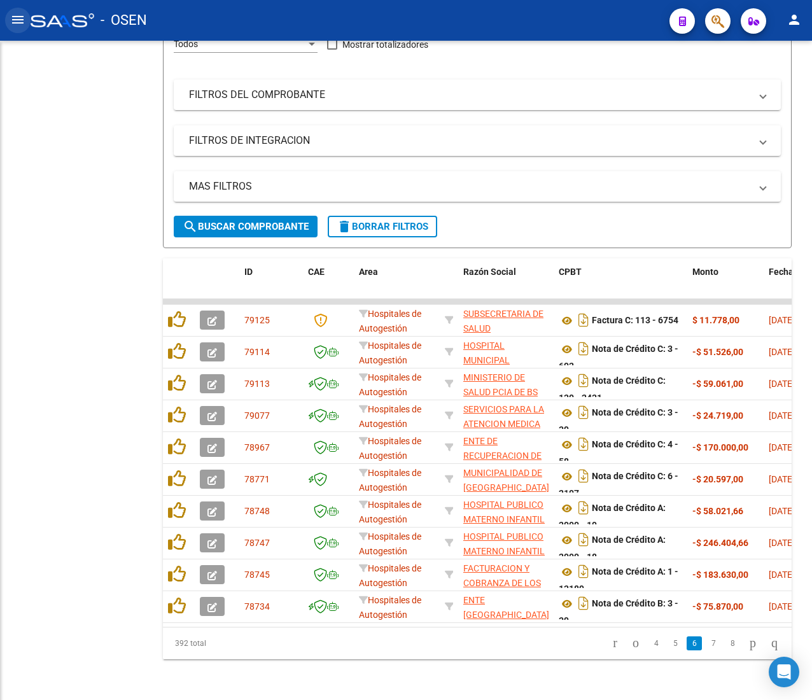
scroll to position [185, 0]
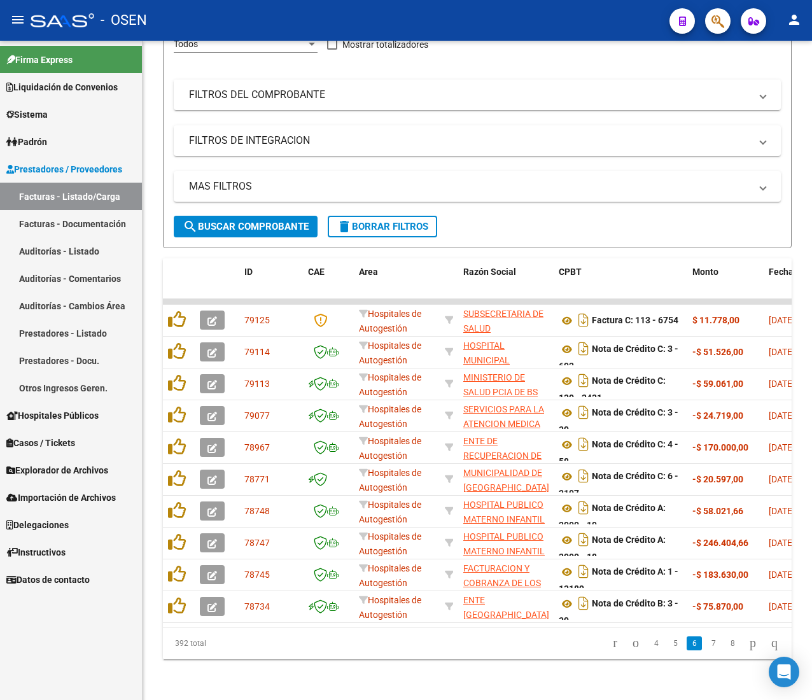
click at [72, 257] on link "Auditorías - Listado" at bounding box center [71, 250] width 142 height 27
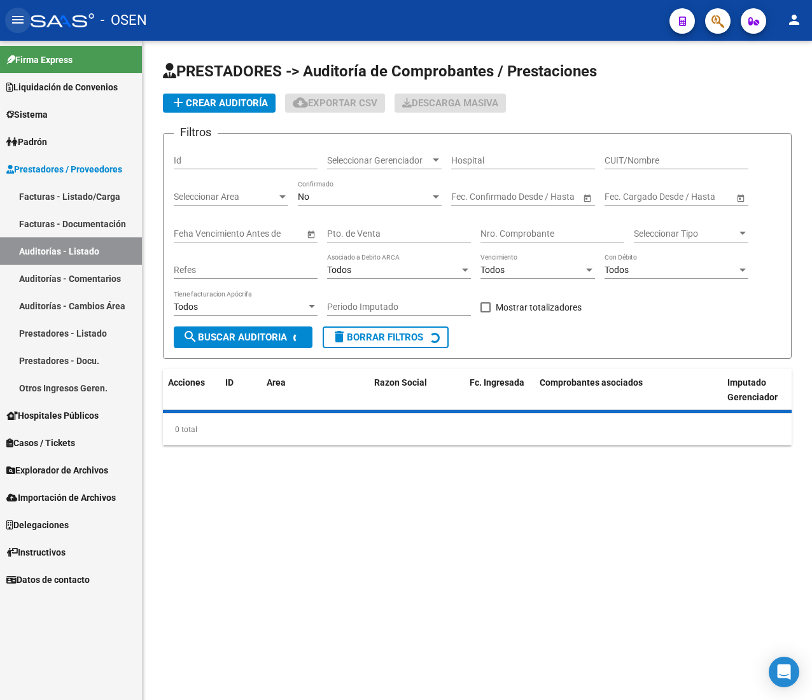
click at [18, 22] on mat-icon "menu" at bounding box center [17, 19] width 15 height 15
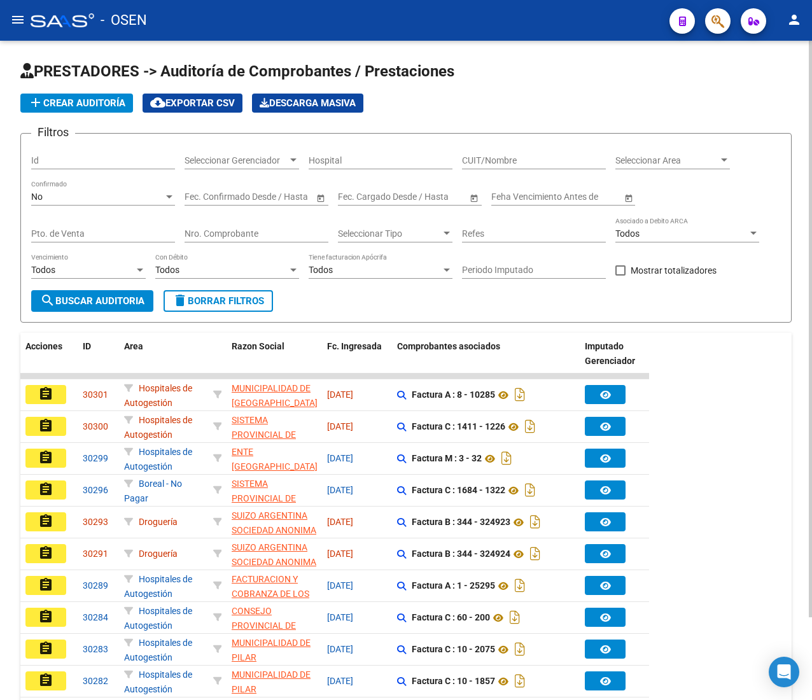
click at [110, 103] on span "add Crear Auditoría" at bounding box center [76, 102] width 97 height 11
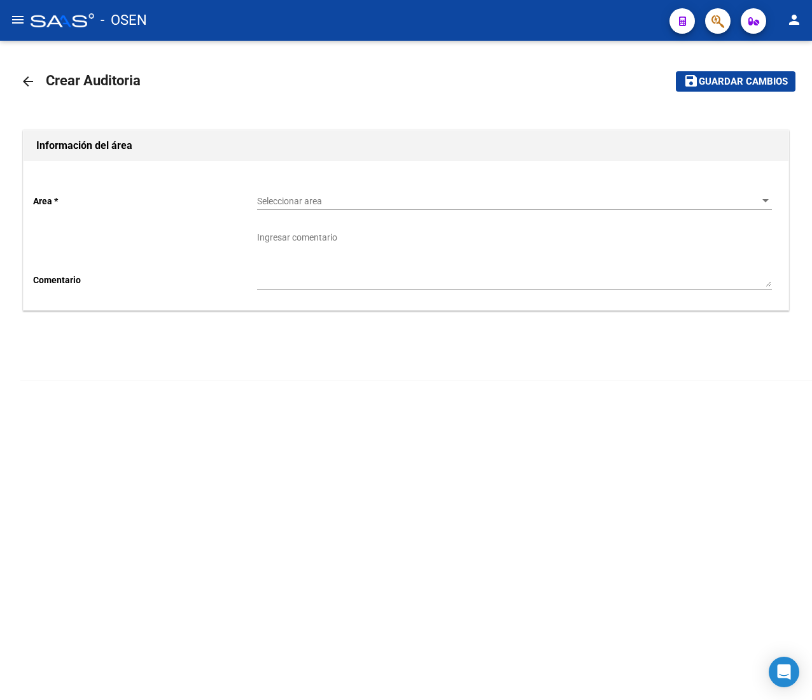
click at [295, 194] on div "Seleccionar area Seleccionar area" at bounding box center [514, 197] width 515 height 25
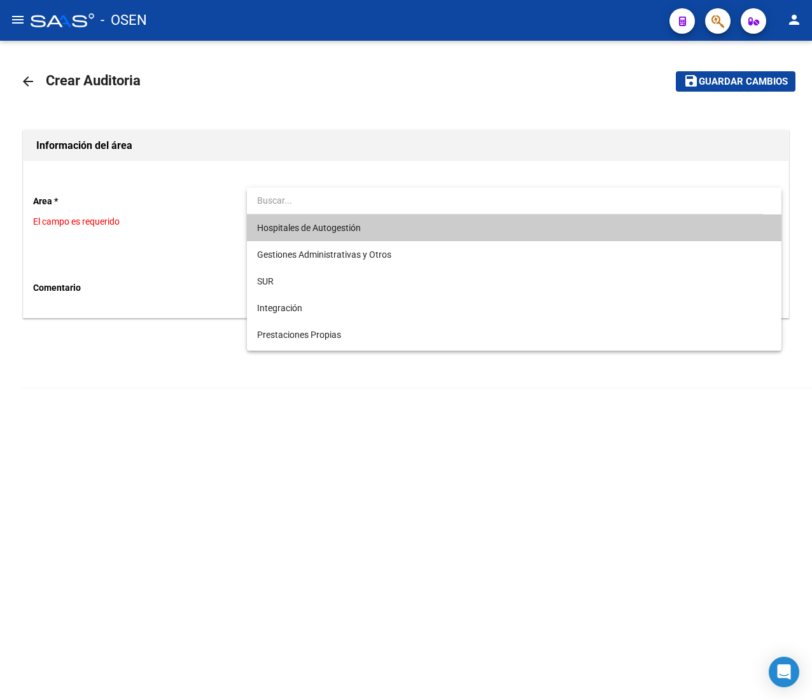
click at [306, 223] on span "Hospitales de Autogestión" at bounding box center [309, 228] width 104 height 10
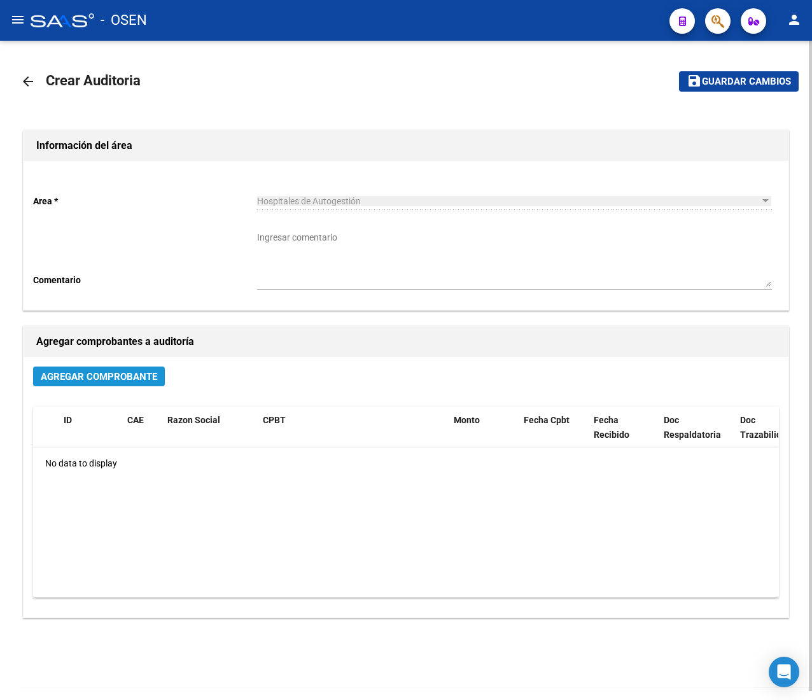
click at [123, 378] on span "Agregar Comprobante" at bounding box center [99, 376] width 116 height 11
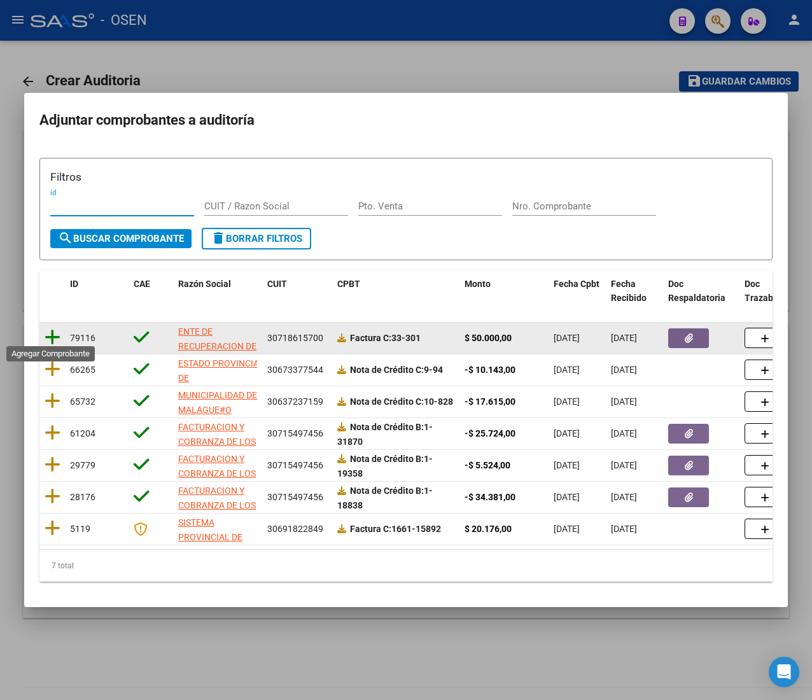
click at [50, 330] on icon at bounding box center [53, 337] width 16 height 18
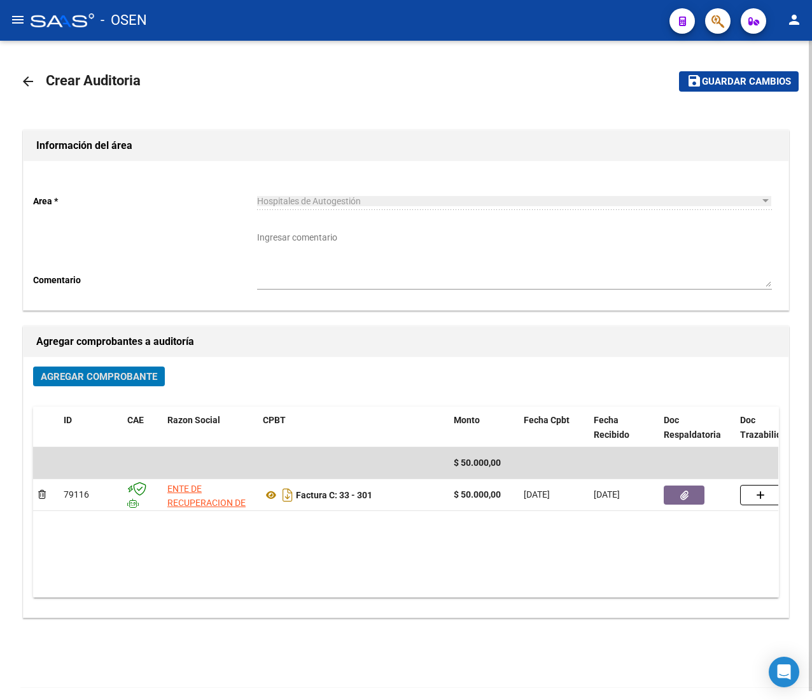
click at [728, 76] on span "Guardar cambios" at bounding box center [746, 81] width 89 height 11
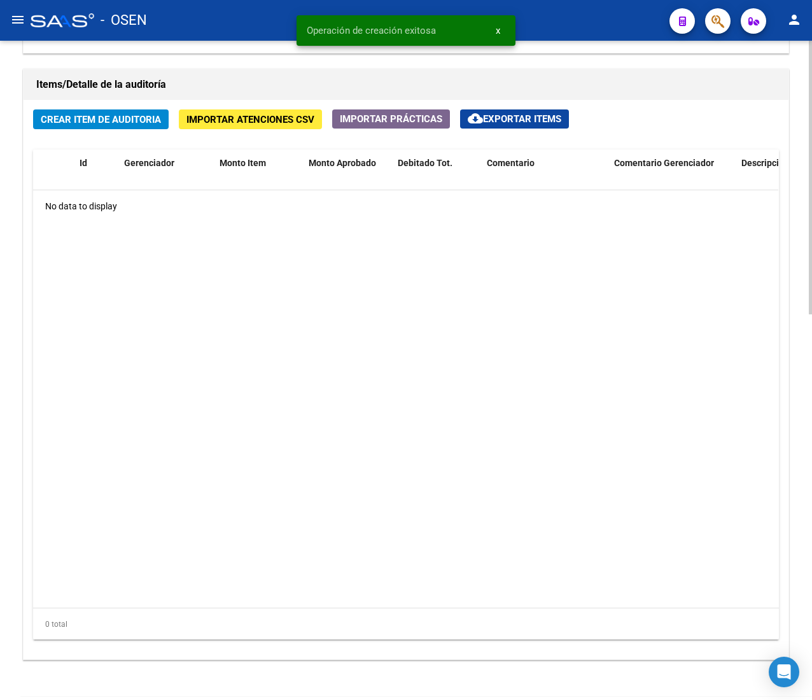
scroll to position [928, 0]
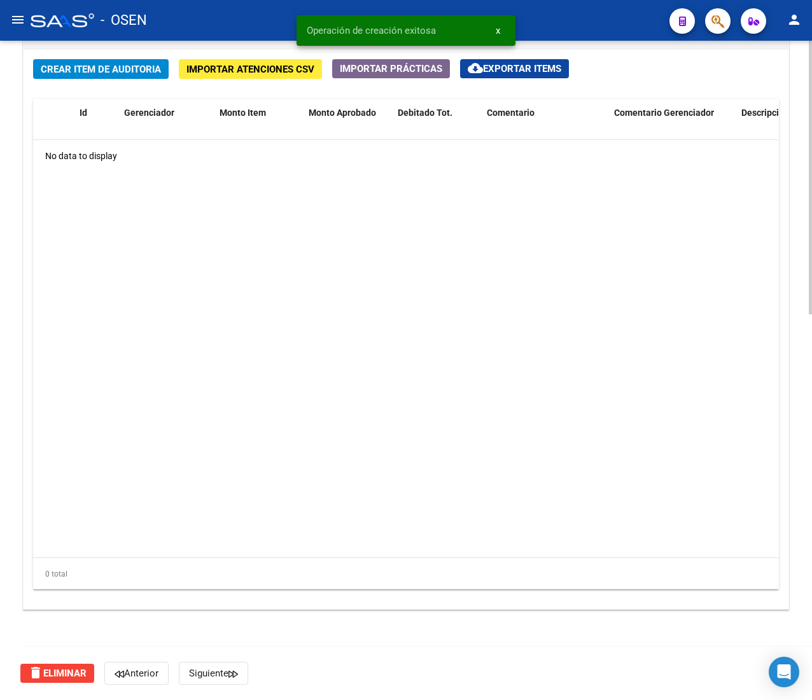
click at [65, 70] on span "Crear Item de Auditoria" at bounding box center [101, 69] width 120 height 11
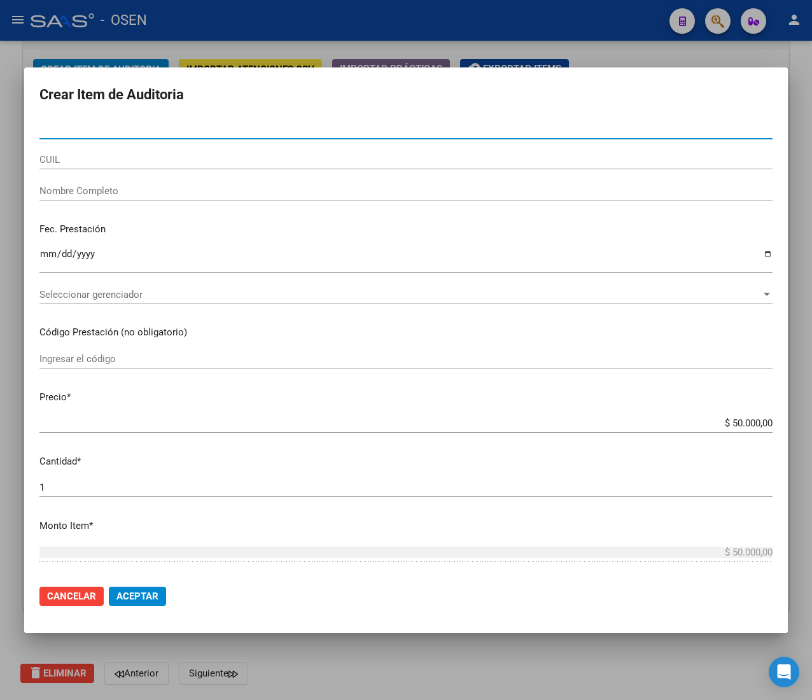
click at [113, 127] on input "Nro Documento" at bounding box center [405, 128] width 733 height 11
paste input "37091249"
type input "37091249"
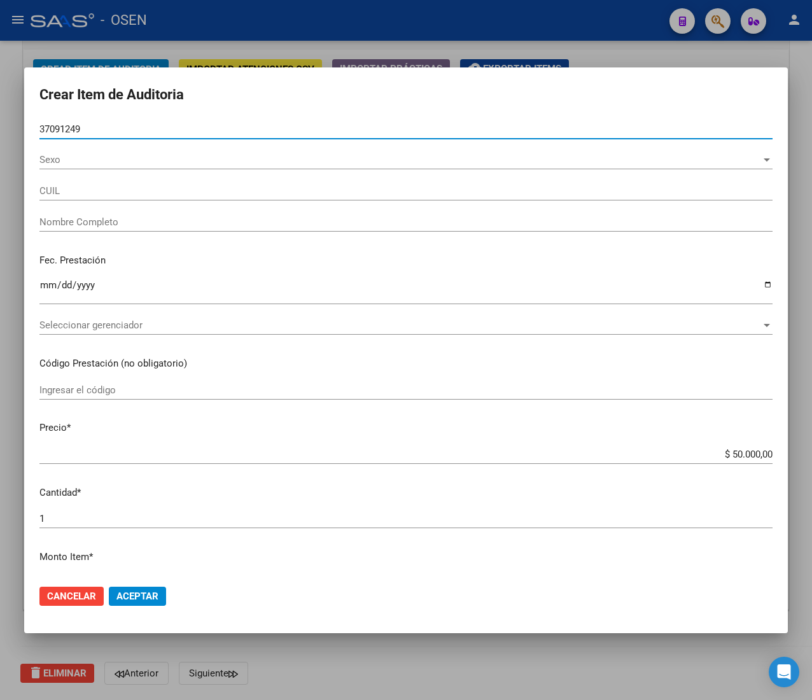
type input "27370912497"
type input "GARA?IZ [DEMOGRAPHIC_DATA][PERSON_NAME]"
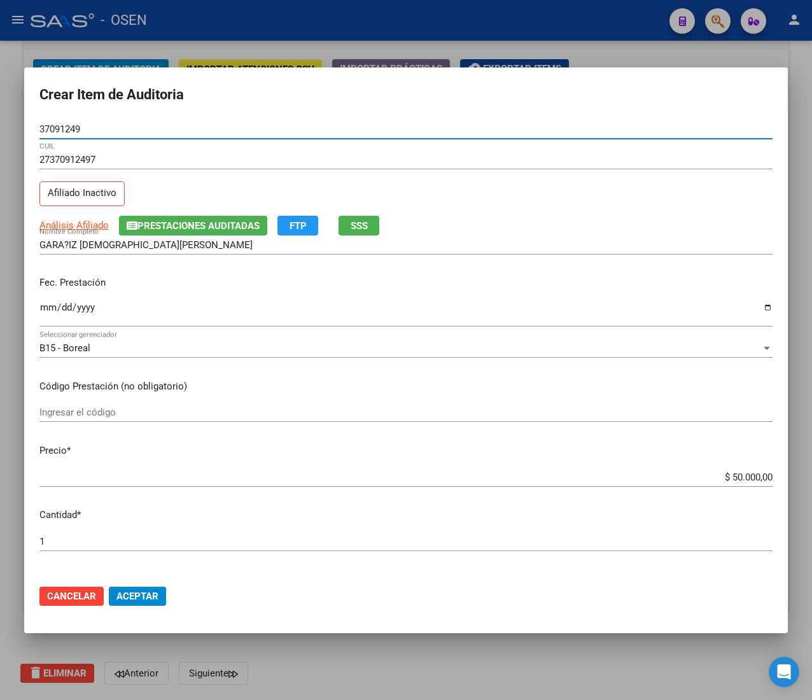
type input "37091249"
click at [46, 308] on input "Ingresar la fecha" at bounding box center [405, 312] width 733 height 20
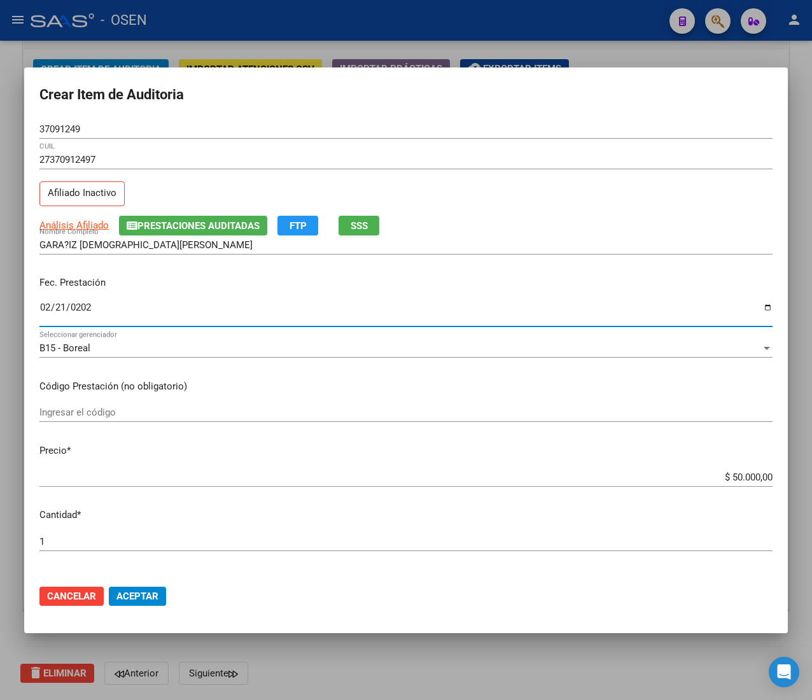
type input "[DATE]"
click at [370, 229] on button "SSS" at bounding box center [359, 226] width 41 height 20
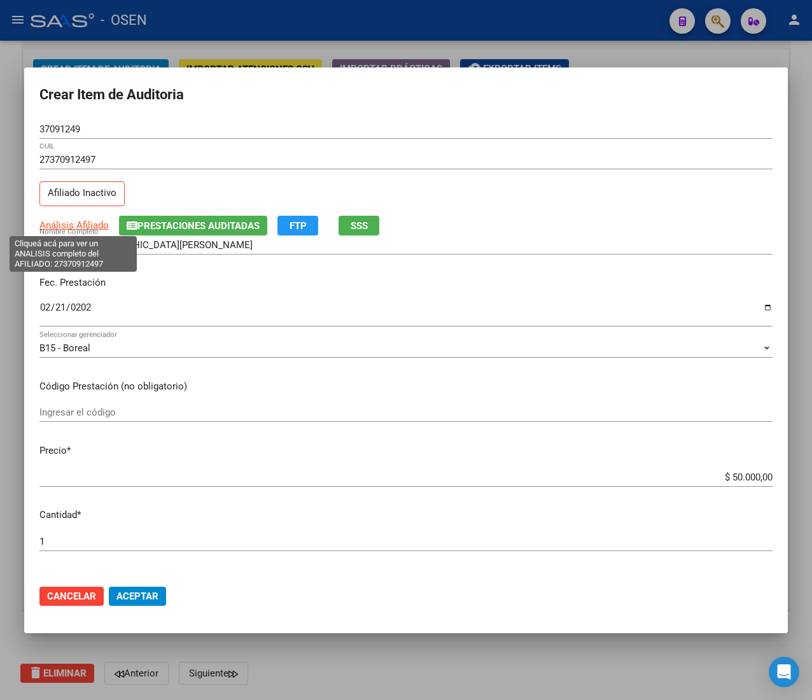
click at [93, 223] on span "Análisis Afiliado" at bounding box center [73, 225] width 69 height 11
type textarea "27370912497"
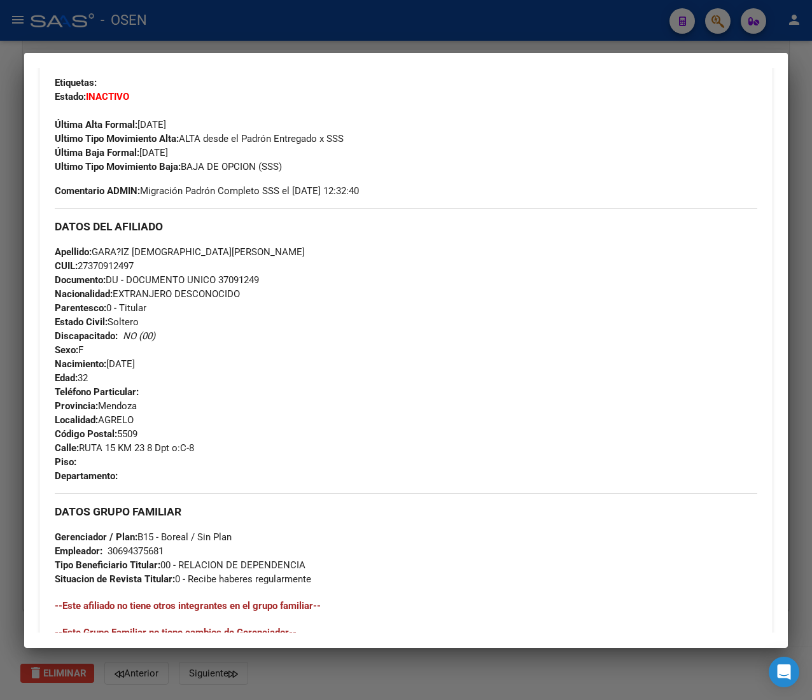
scroll to position [523, 0]
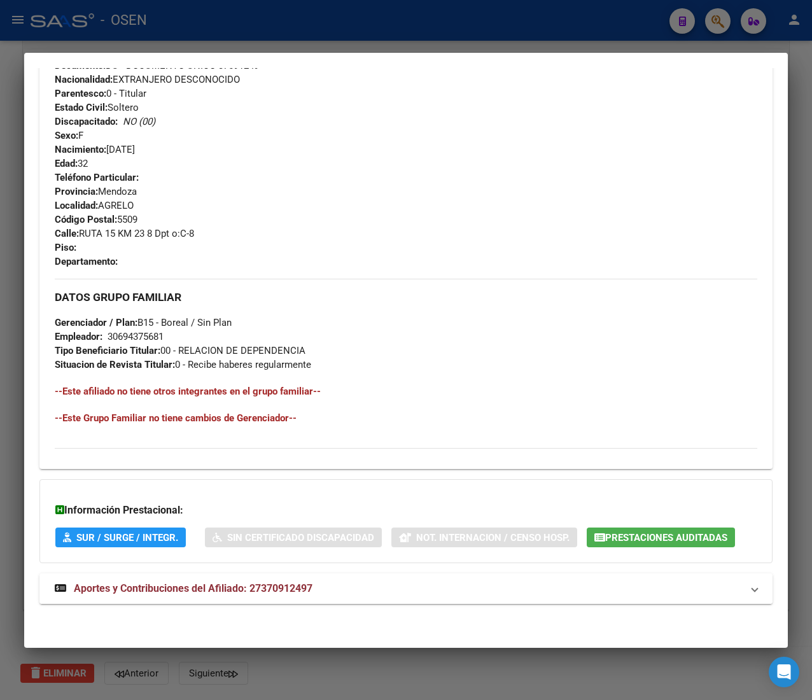
click at [339, 598] on mat-expansion-panel-header "Aportes y Contribuciones del Afiliado: 27370912497" at bounding box center [405, 589] width 733 height 31
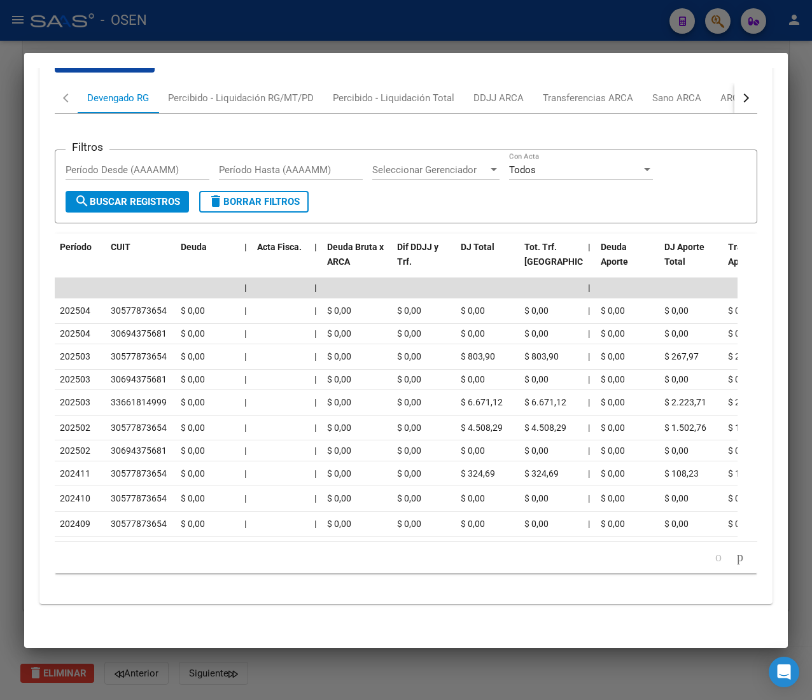
scroll to position [1134, 0]
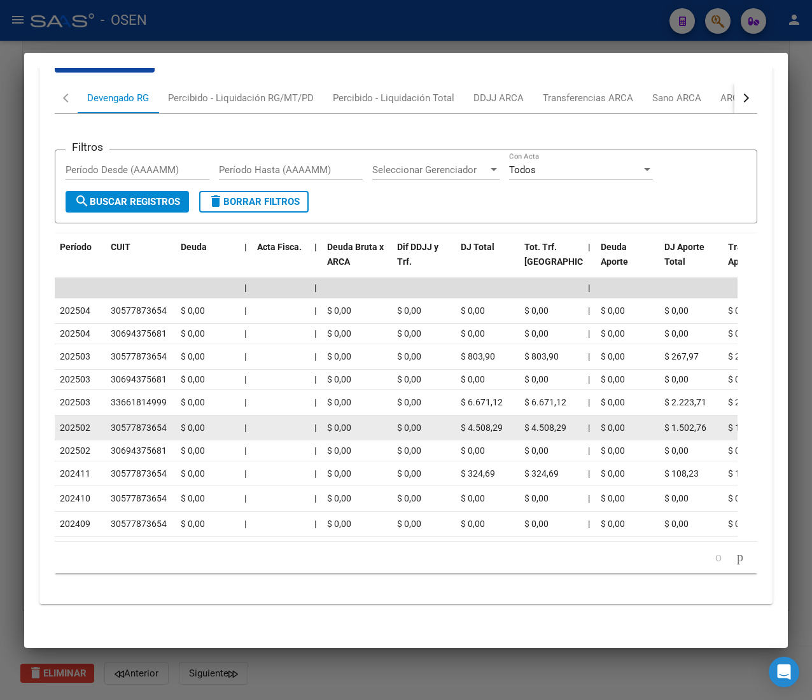
drag, startPoint x: 80, startPoint y: 409, endPoint x: 103, endPoint y: 409, distance: 23.6
click at [100, 421] on div "202502" at bounding box center [80, 428] width 41 height 15
drag, startPoint x: 120, startPoint y: 411, endPoint x: 132, endPoint y: 410, distance: 12.8
click at [121, 421] on div "30577873654" at bounding box center [139, 428] width 56 height 15
click at [134, 421] on div "30577873654" at bounding box center [139, 428] width 56 height 15
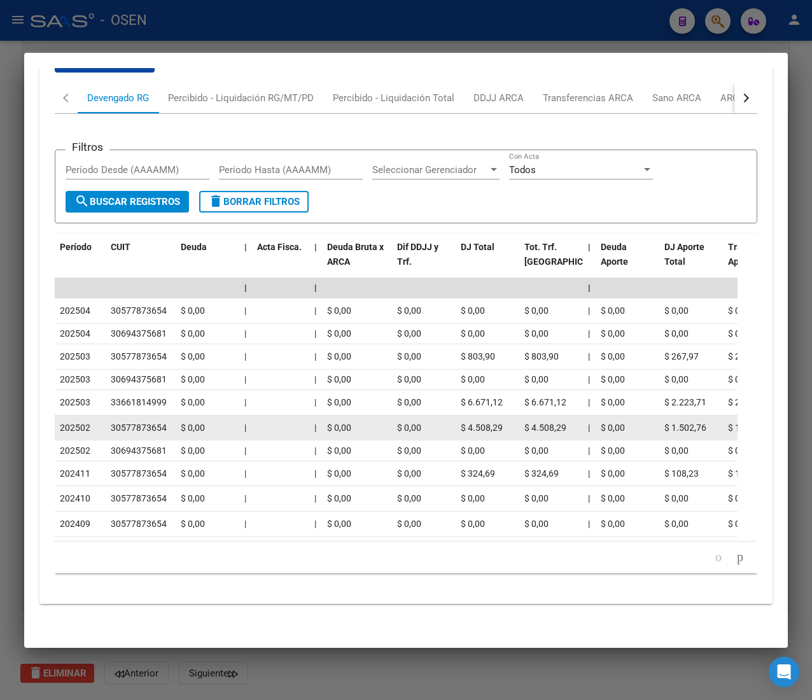
click at [476, 423] on span "$ 4.508,29" at bounding box center [482, 428] width 42 height 10
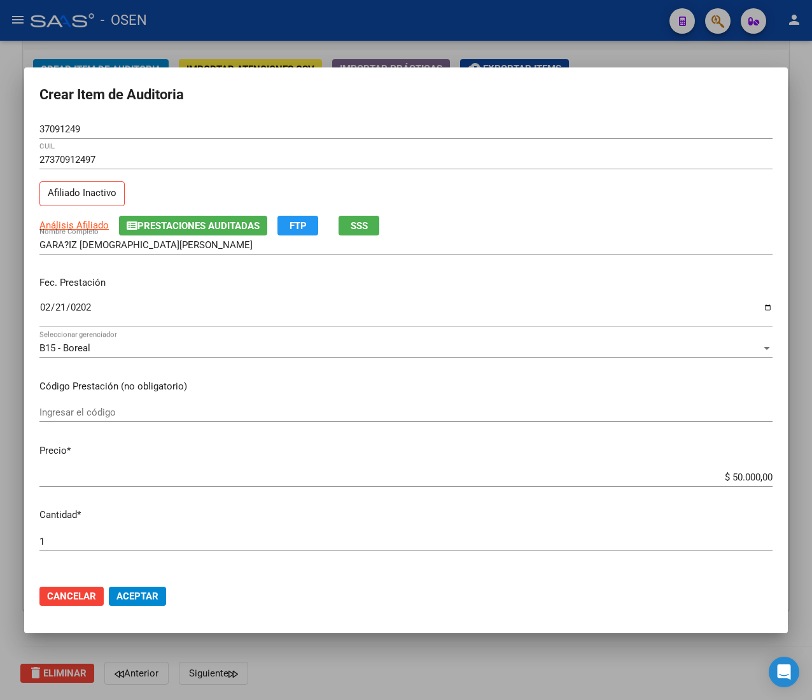
click at [724, 476] on input "$ 50.000,00" at bounding box center [405, 477] width 733 height 11
type input "$ 0,01"
type input "$ 0,10"
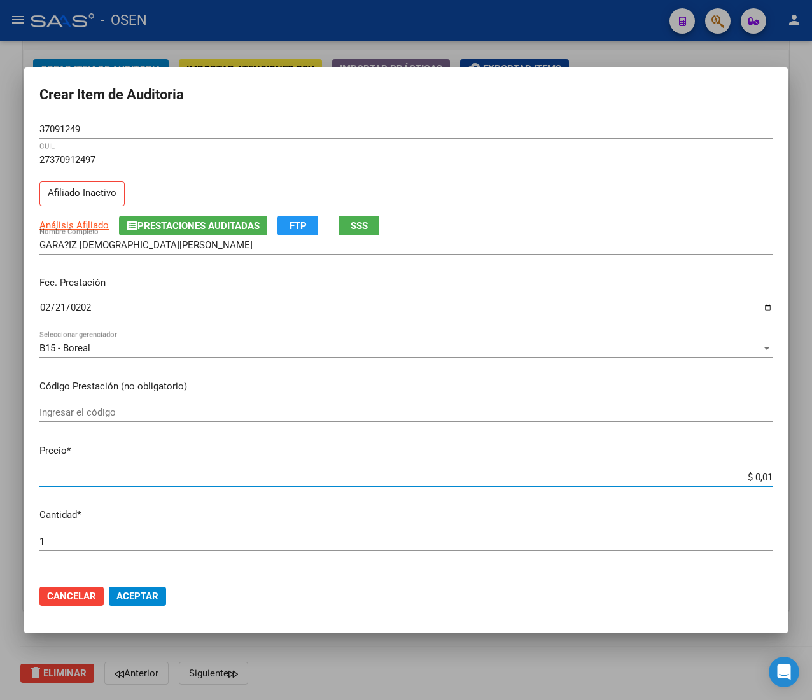
type input "$ 0,10"
type input "$ 1,00"
type input "$ 10,00"
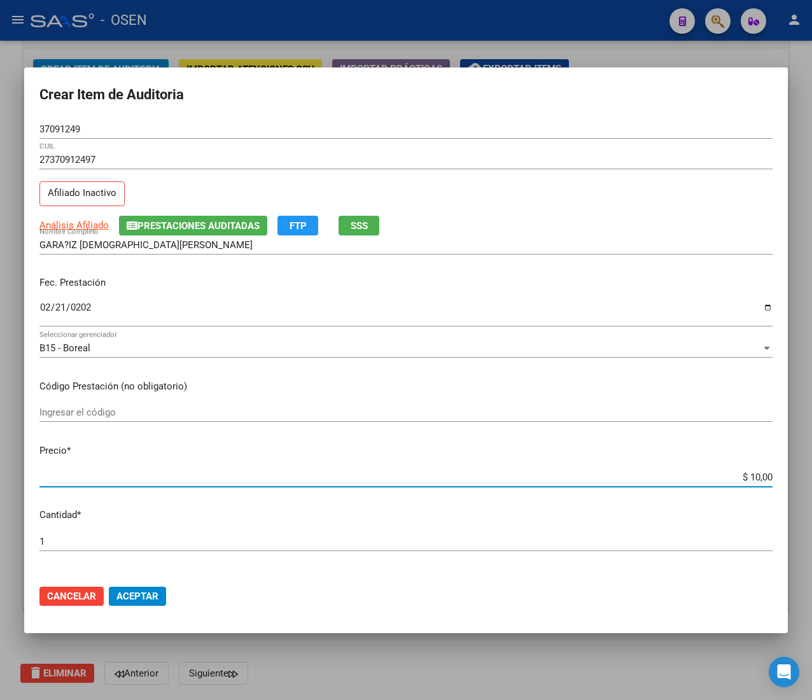
type input "$ 100,00"
type input "$ 1.000,00"
type input "$ 10.000,00"
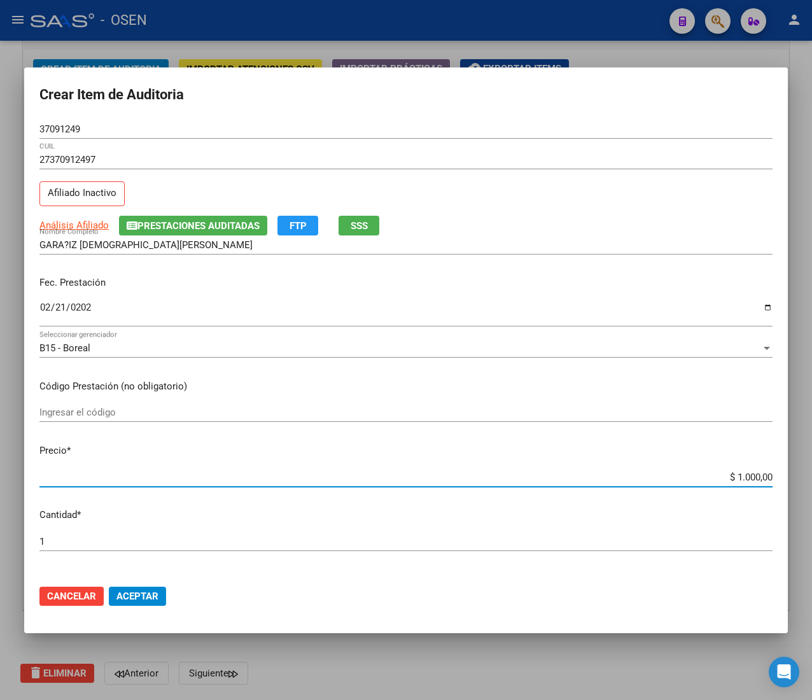
type input "$ 10.000,00"
click at [143, 592] on span "Aceptar" at bounding box center [137, 596] width 42 height 11
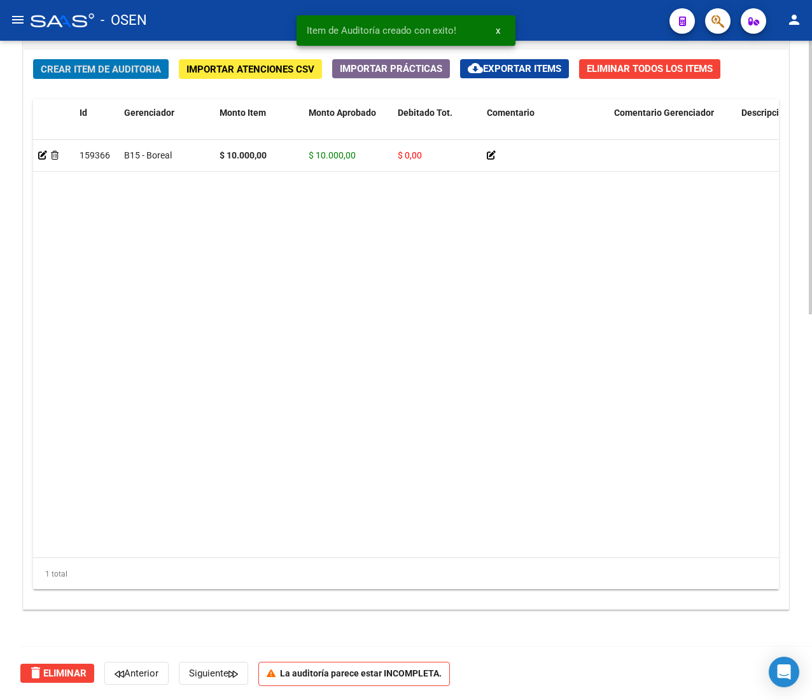
scroll to position [929, 0]
drag, startPoint x: 74, startPoint y: 53, endPoint x: 73, endPoint y: 71, distance: 17.9
click at [74, 55] on div "Crear Item de Auditoria Importar Atenciones CSV Importar Prácticas cloud_downlo…" at bounding box center [406, 330] width 765 height 560
click at [75, 75] on button "Crear Item de Auditoria" at bounding box center [101, 69] width 136 height 20
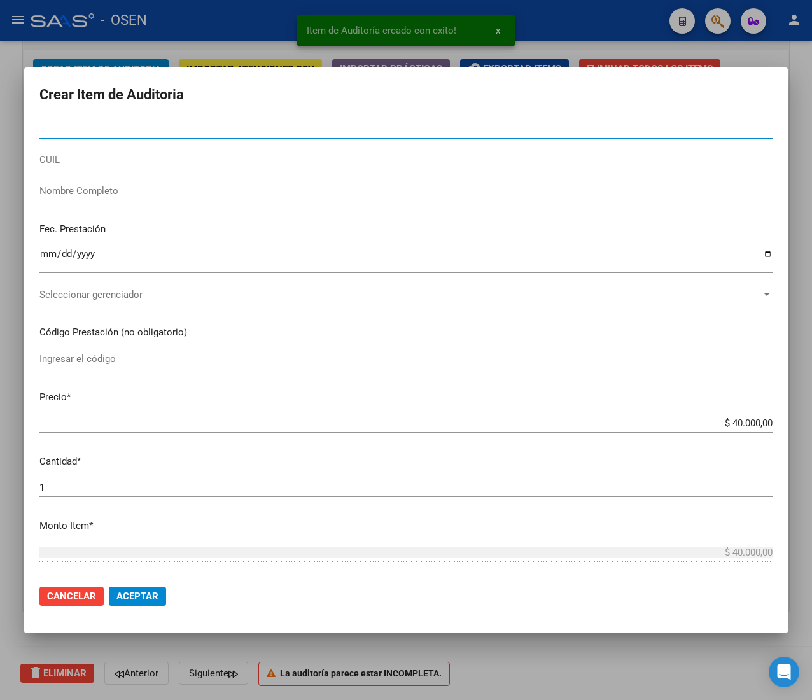
paste input "35513703"
type input "35513703"
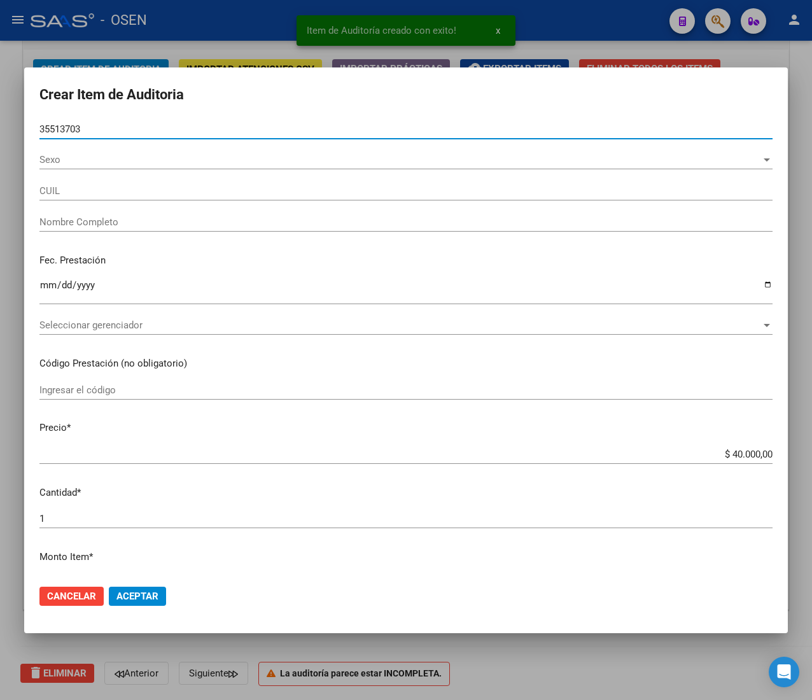
type input "27355137037"
type input "[PERSON_NAME] [PERSON_NAME]"
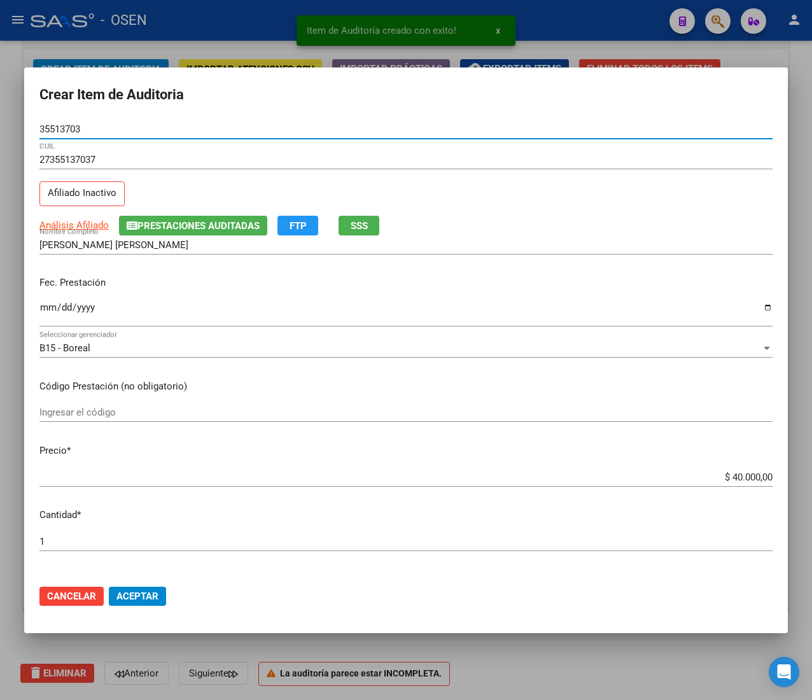
type input "35513703"
click at [42, 311] on input "Ingresar la fecha" at bounding box center [405, 312] width 733 height 20
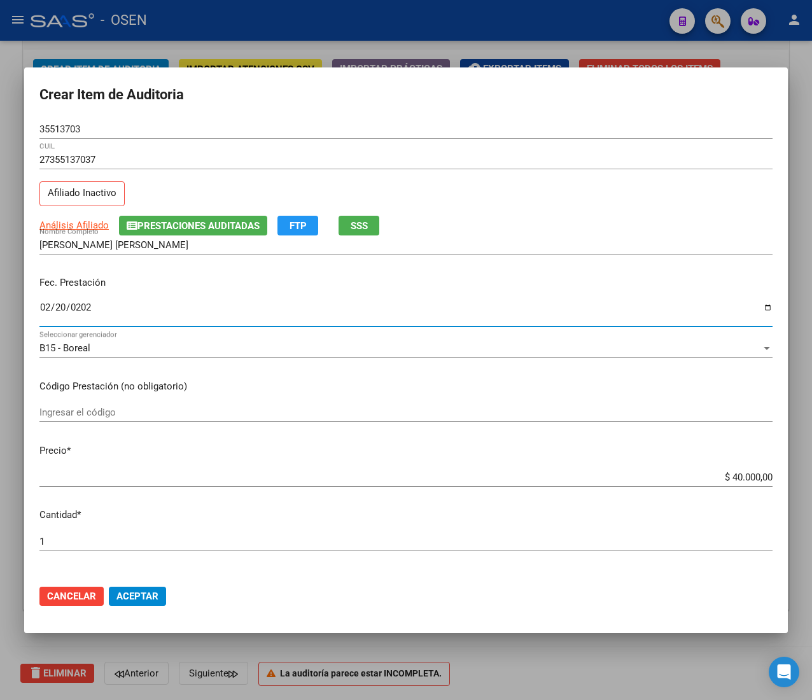
type input "[DATE]"
click at [80, 223] on span "Análisis Afiliado" at bounding box center [73, 225] width 69 height 11
type textarea "27355137037"
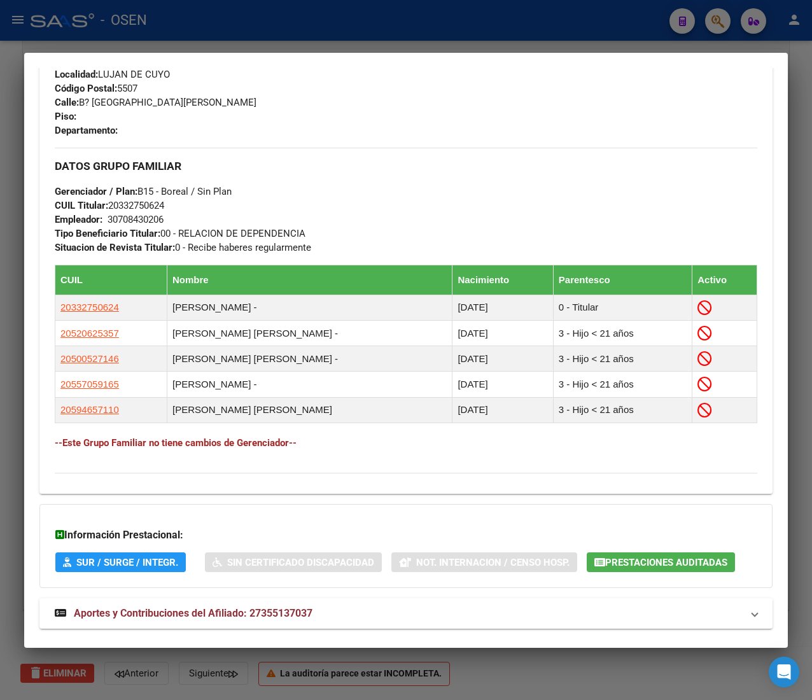
scroll to position [724, 0]
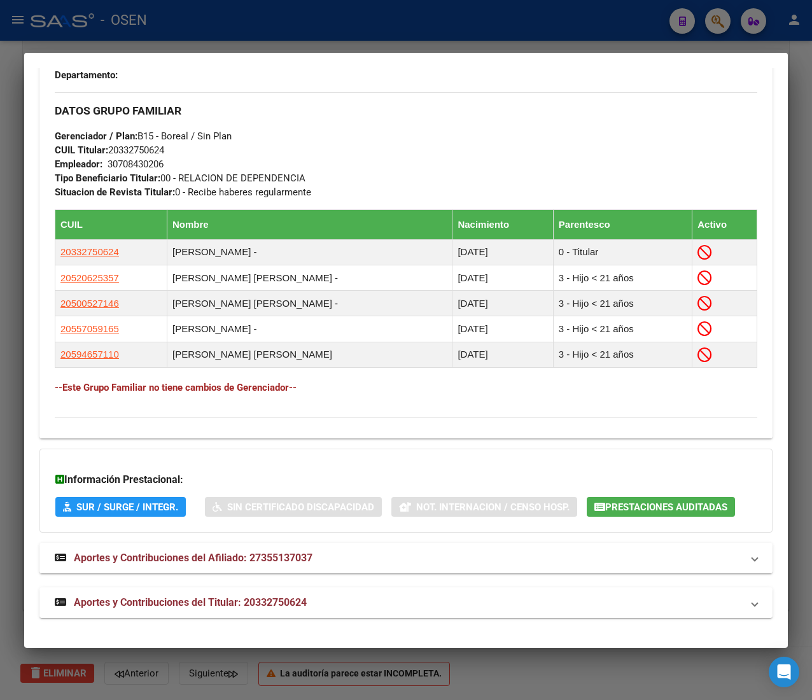
click at [279, 598] on span "Aportes y Contribuciones del Titular: 20332750624" at bounding box center [190, 602] width 233 height 12
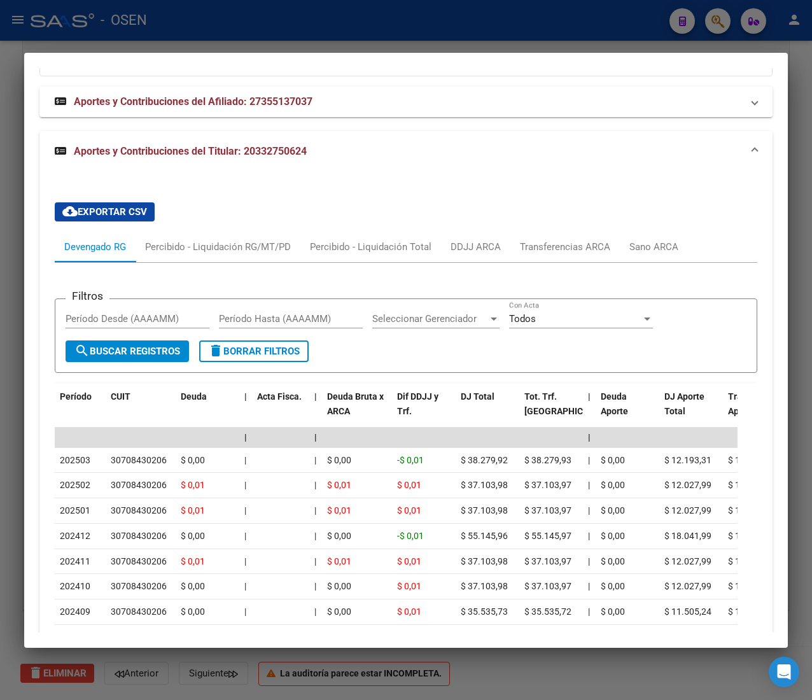
scroll to position [1295, 0]
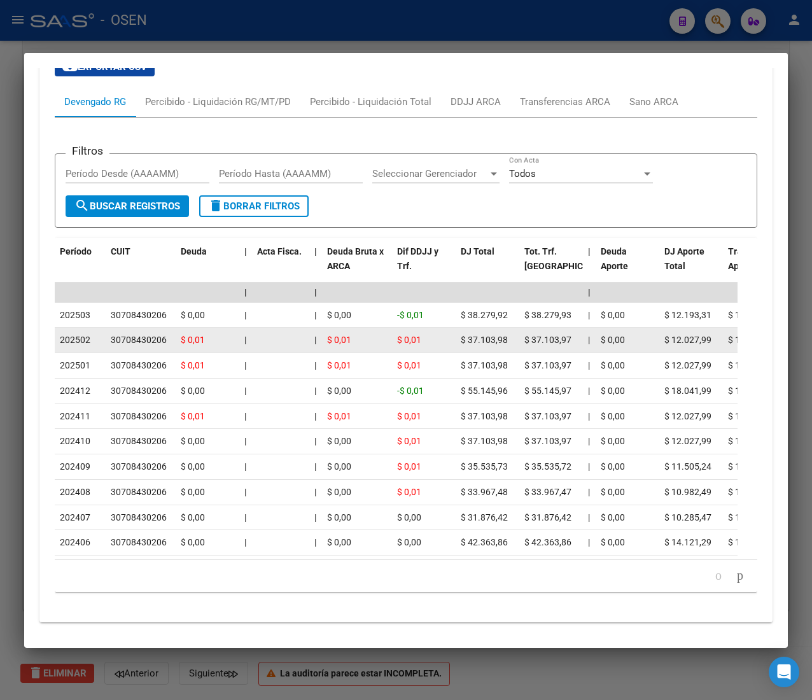
drag, startPoint x: 76, startPoint y: 374, endPoint x: 130, endPoint y: 374, distance: 53.5
click at [131, 348] on div "30708430206" at bounding box center [139, 340] width 56 height 15
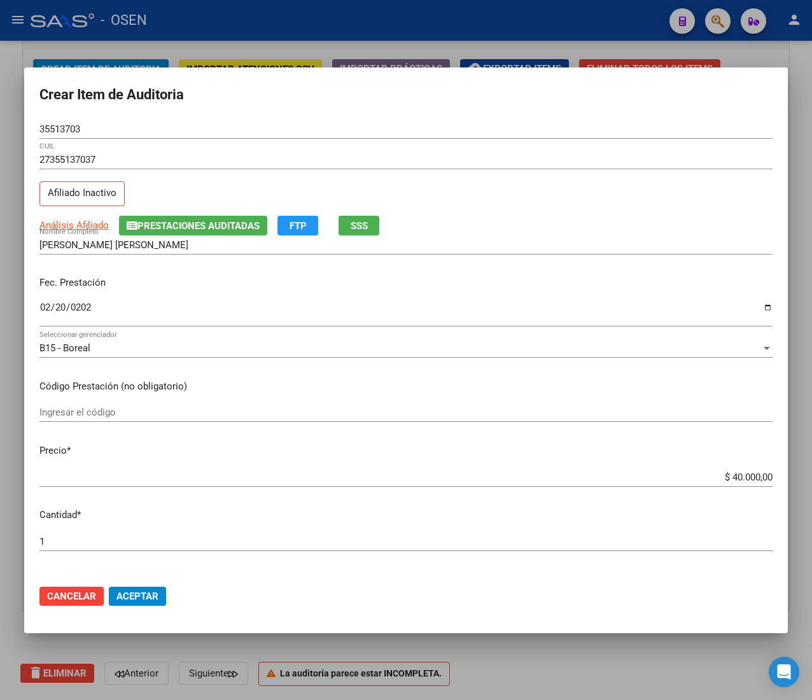
click at [735, 481] on input "$ 40.000,00" at bounding box center [405, 477] width 733 height 11
type input "$ 0,01"
type input "$ 0,10"
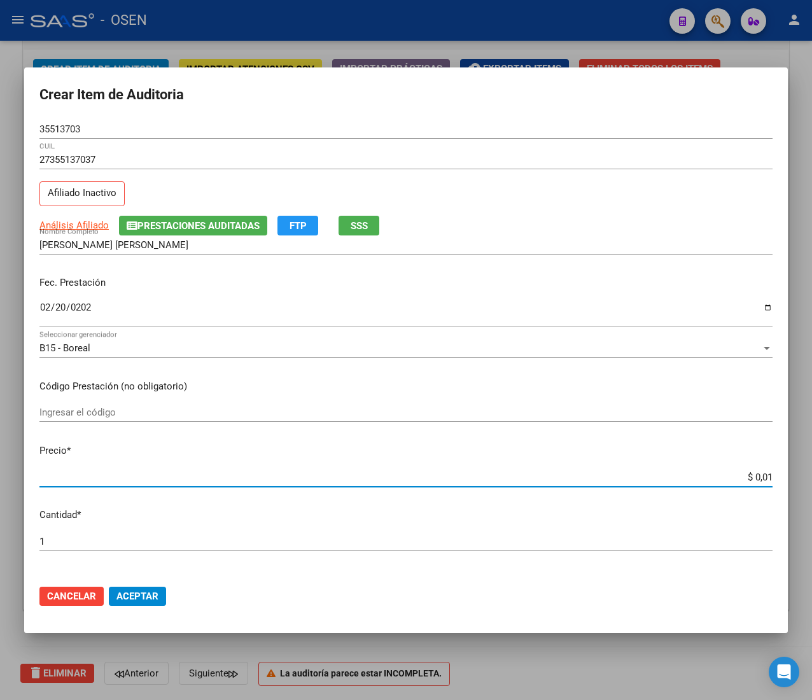
type input "$ 0,10"
type input "$ 1,00"
type input "$ 10,00"
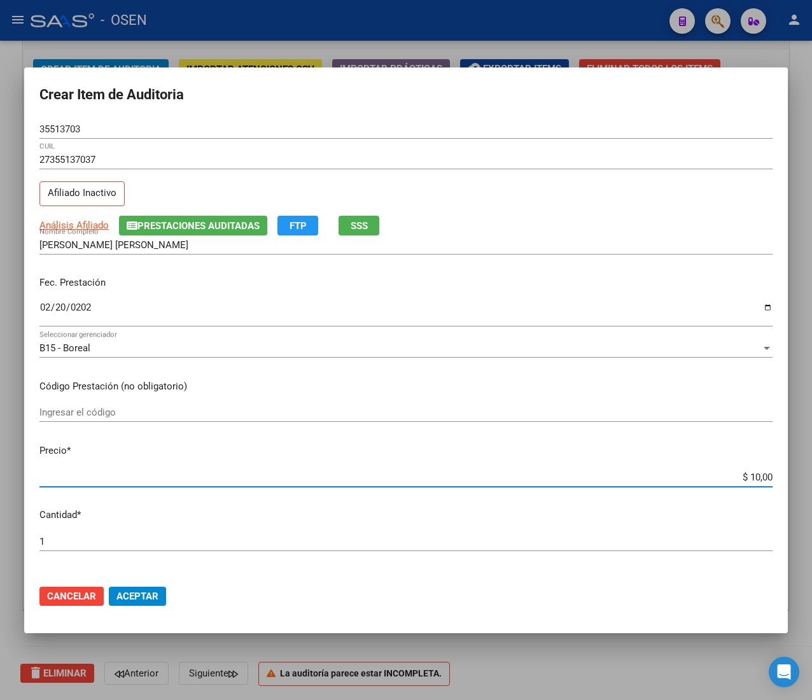
type input "$ 100,00"
type input "$ 1.000,00"
type input "$ 10.000,00"
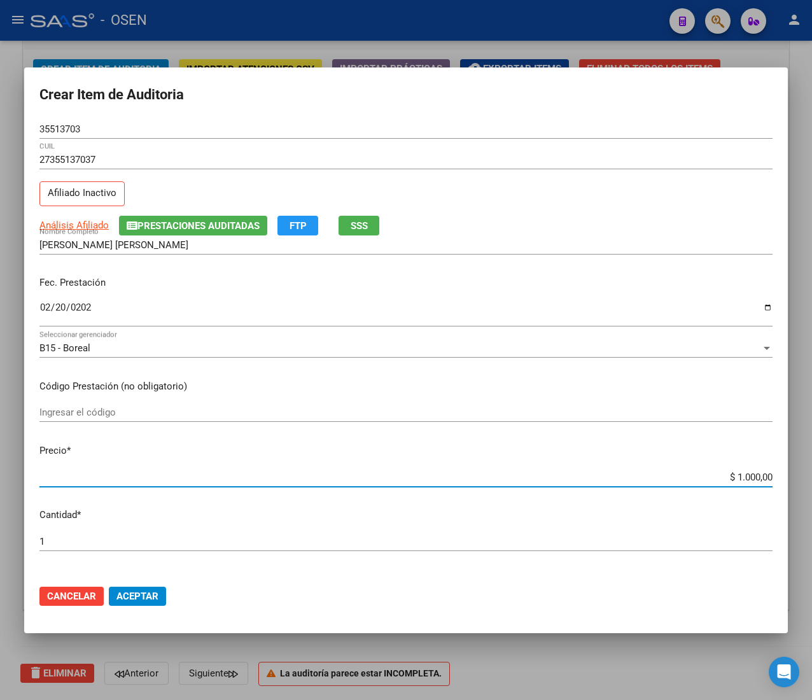
type input "$ 10.000,00"
click at [153, 595] on span "Aceptar" at bounding box center [137, 596] width 42 height 11
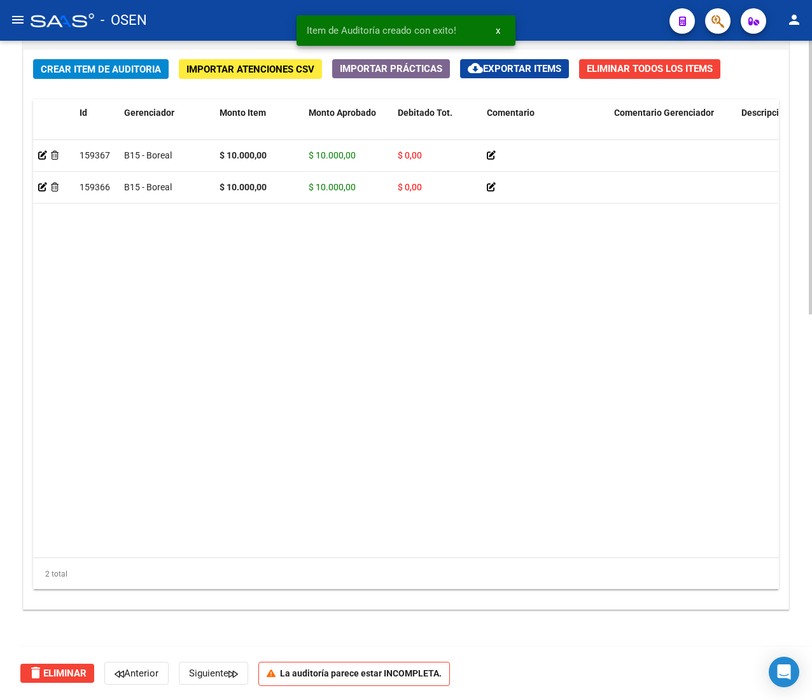
click at [118, 76] on button "Crear Item de Auditoria" at bounding box center [101, 69] width 136 height 20
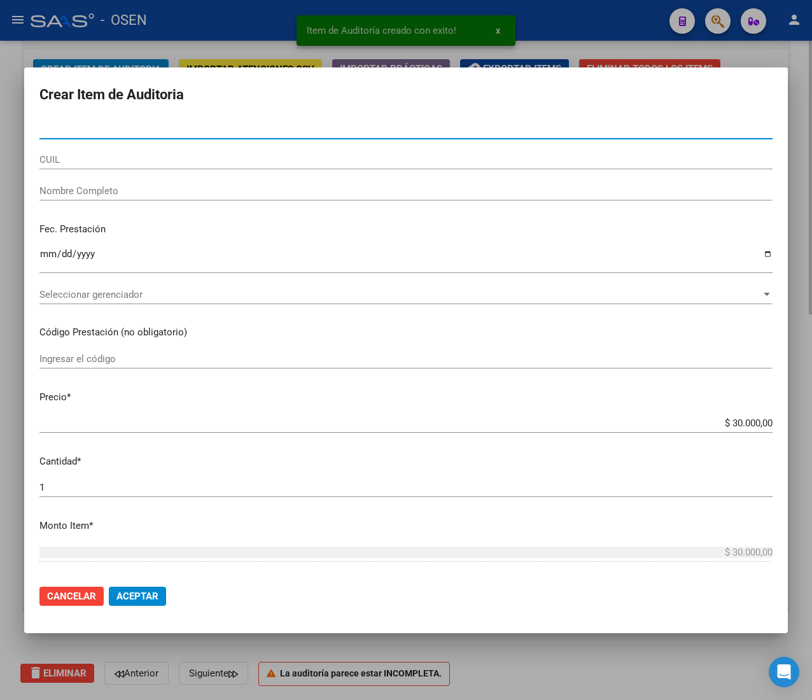
paste input "52062535"
type input "52062535"
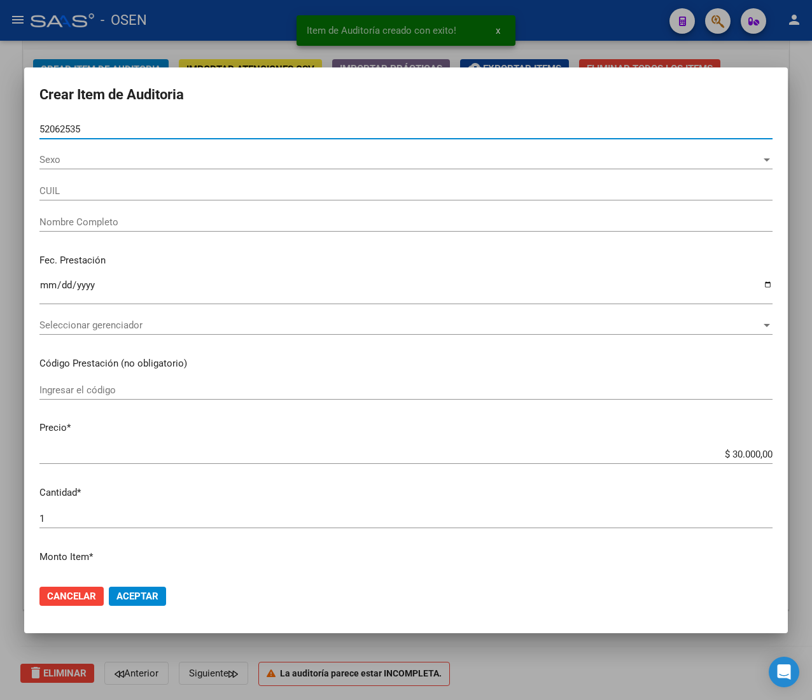
type input "20520625357"
type input "[PERSON_NAME] [PERSON_NAME]"
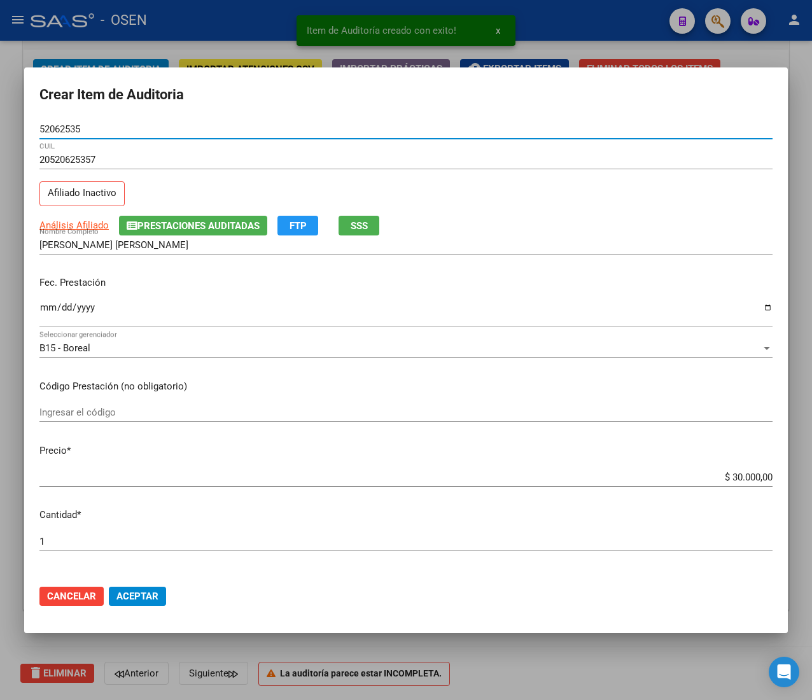
type input "52062535"
click at [48, 310] on input "Ingresar la fecha" at bounding box center [405, 312] width 733 height 20
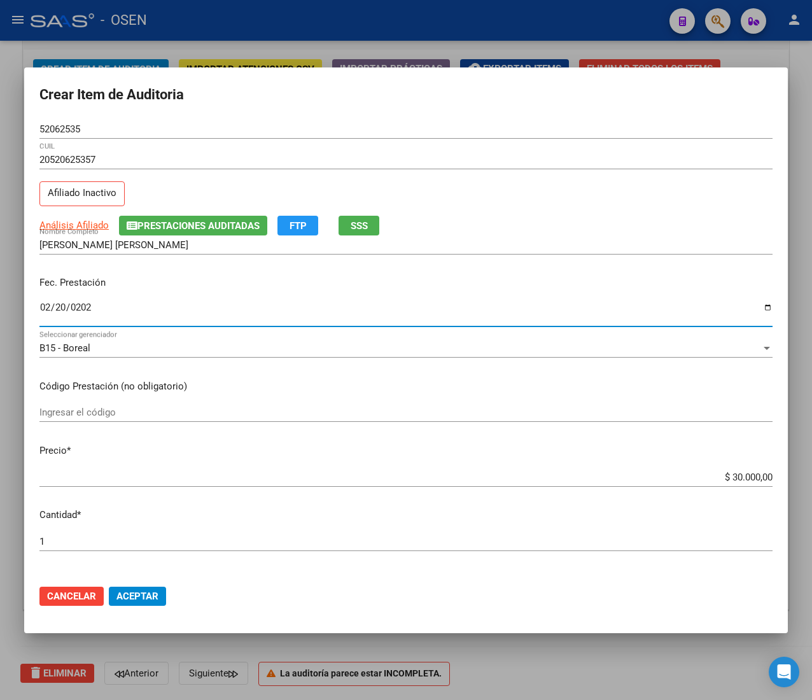
type input "[DATE]"
click at [83, 223] on span "Análisis Afiliado" at bounding box center [73, 225] width 69 height 11
type textarea "20520625357"
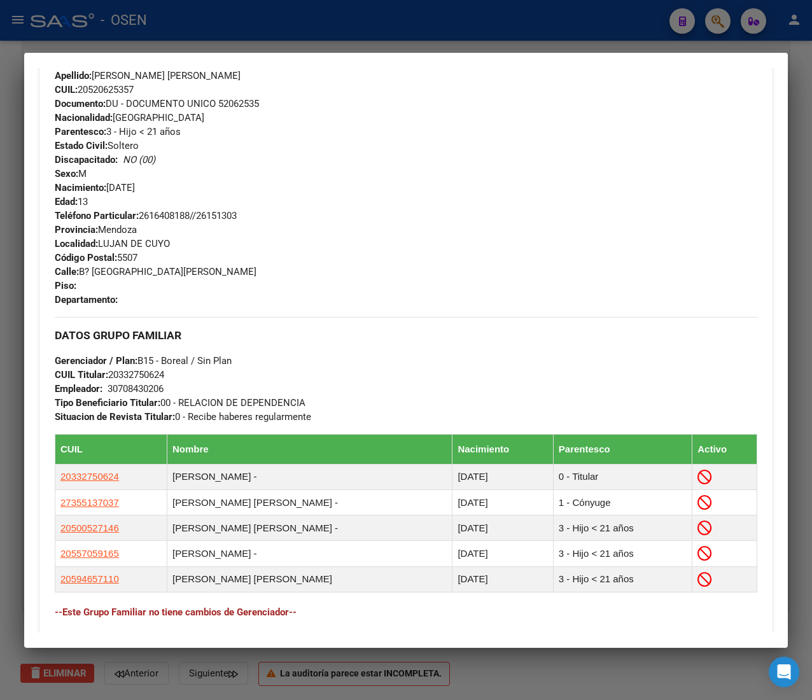
scroll to position [714, 0]
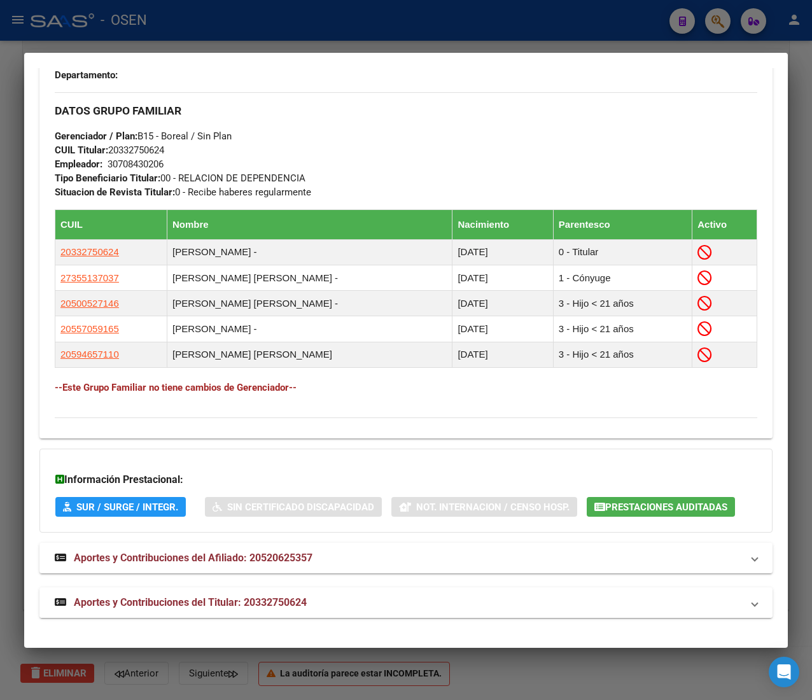
click at [351, 609] on mat-panel-title "Aportes y Contribuciones del Titular: 20332750624" at bounding box center [399, 602] width 688 height 15
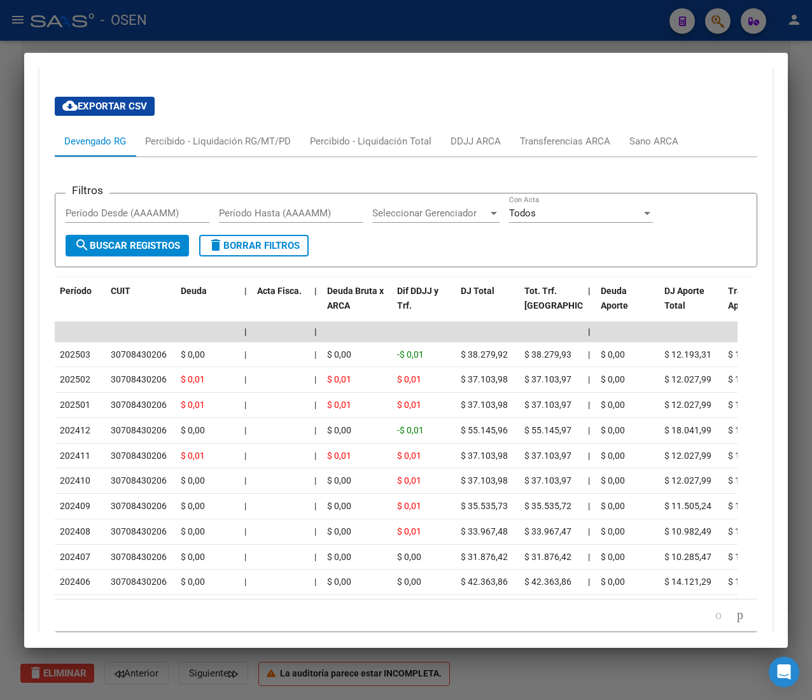
scroll to position [1295, 0]
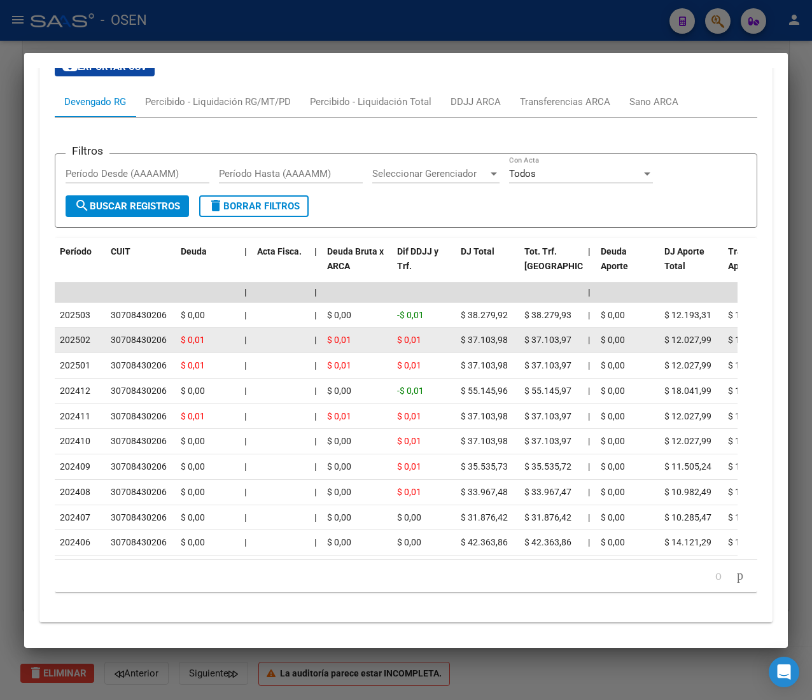
click at [396, 353] on datatable-body-cell "$ 0,01" at bounding box center [424, 340] width 64 height 25
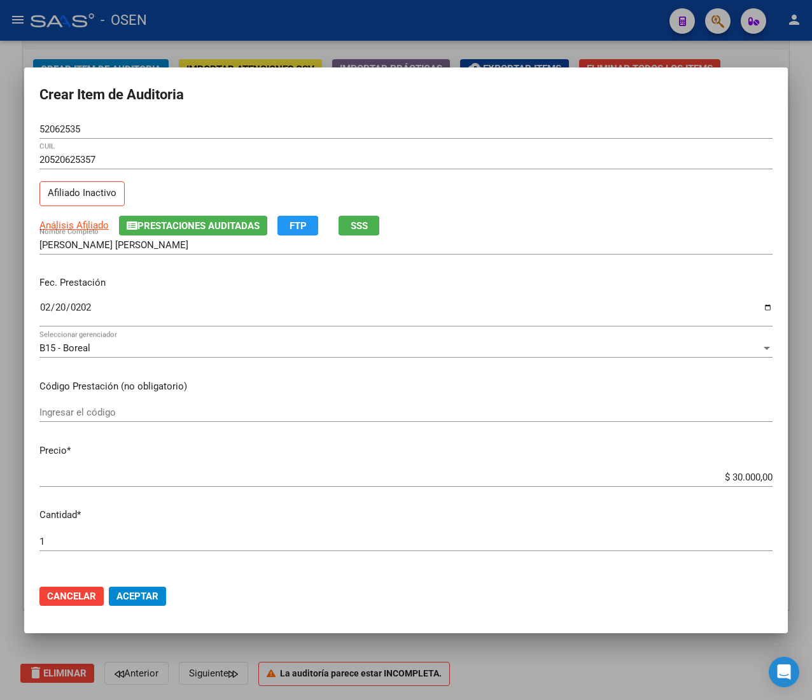
click at [729, 476] on input "$ 30.000,00" at bounding box center [405, 477] width 733 height 11
type input "$ 0,01"
type input "$ 0,10"
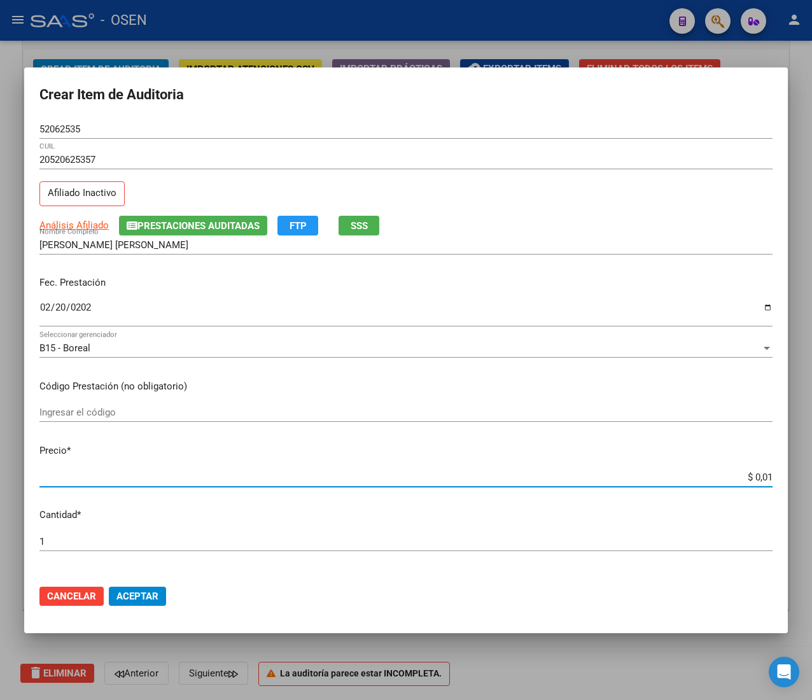
type input "$ 0,10"
type input "$ 1,00"
type input "$ 10,00"
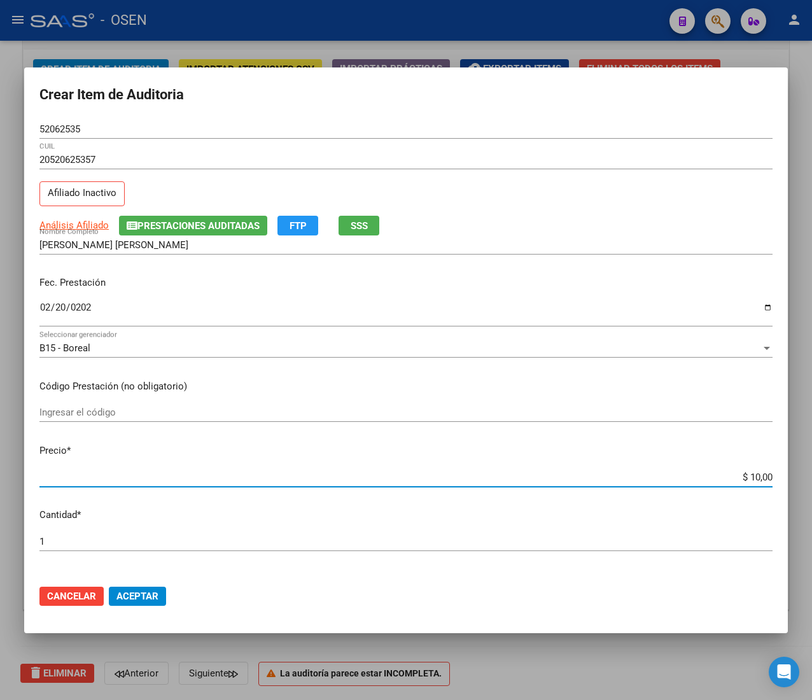
type input "$ 100,00"
type input "$ 1.000,00"
type input "$ 10.000,00"
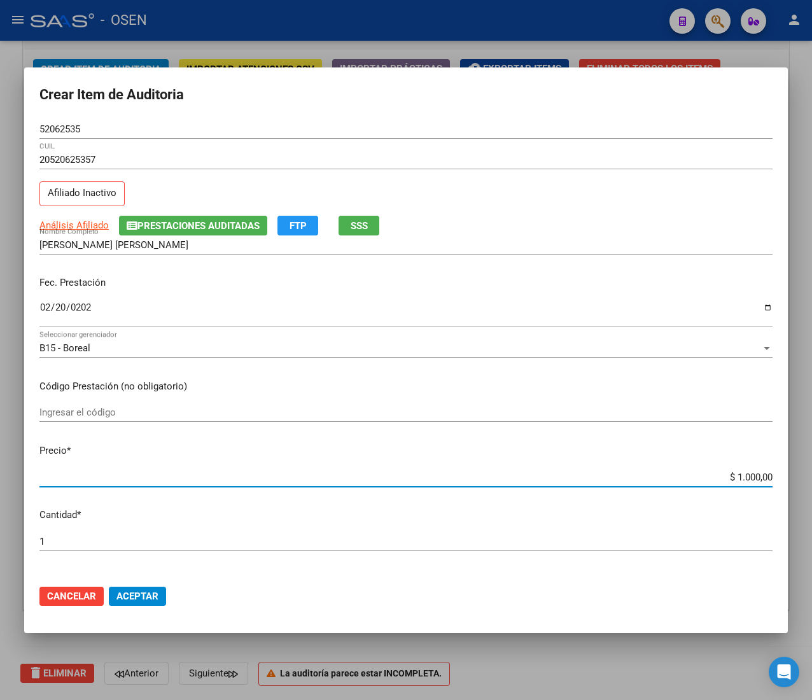
type input "$ 10.000,00"
click at [151, 589] on button "Aceptar" at bounding box center [137, 596] width 57 height 19
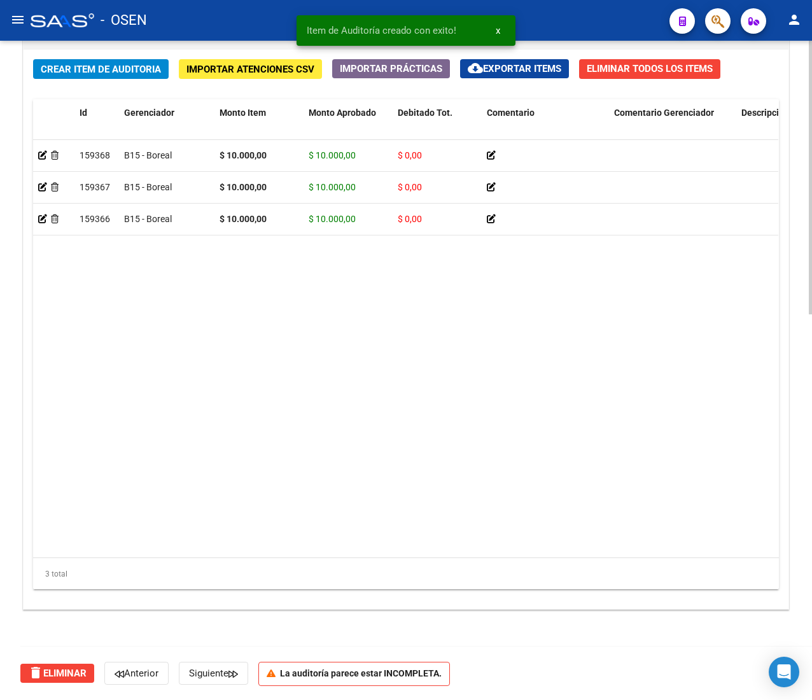
click at [67, 67] on span "Crear Item de Auditoria" at bounding box center [101, 69] width 120 height 11
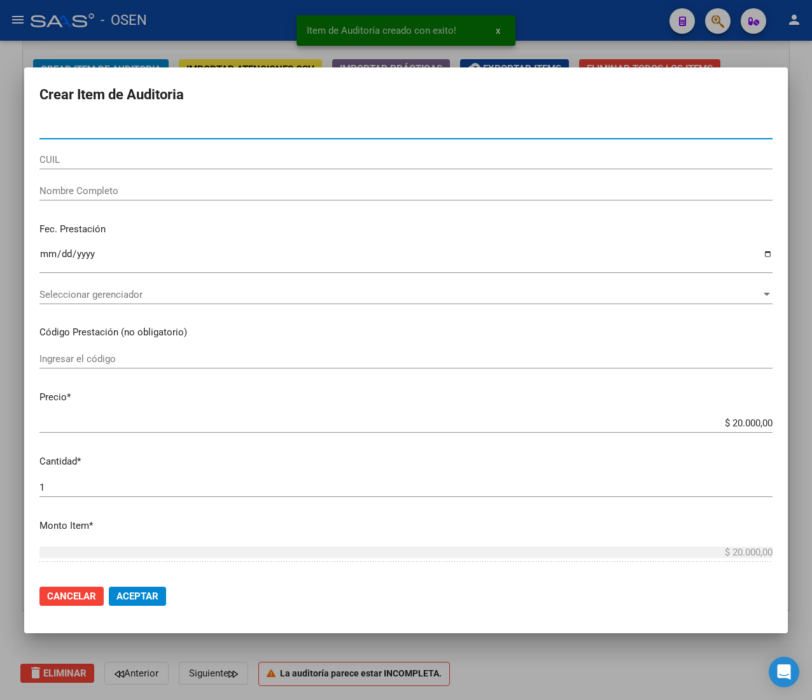
paste input "28267291"
type input "28267291"
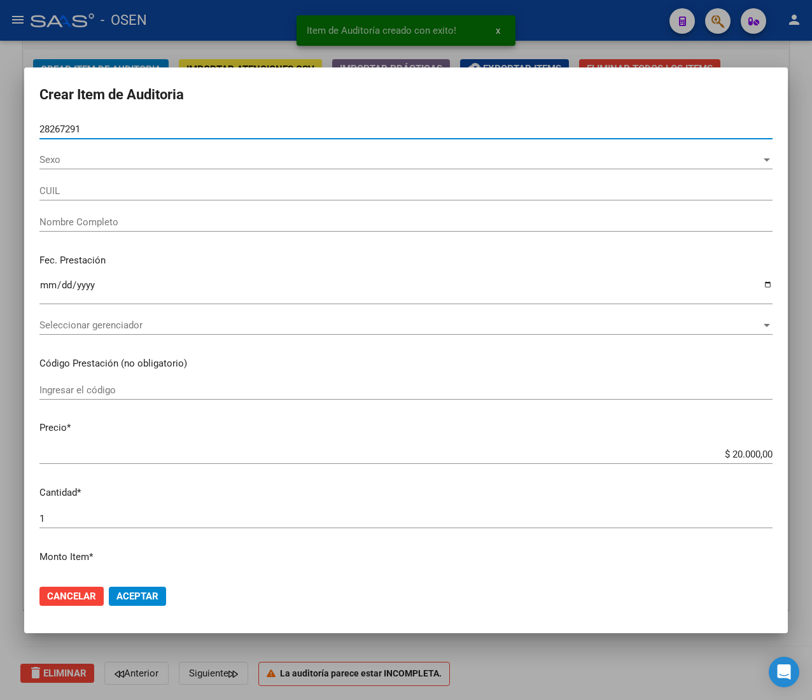
type input "27282672915"
type input "[PERSON_NAME] [PERSON_NAME]"
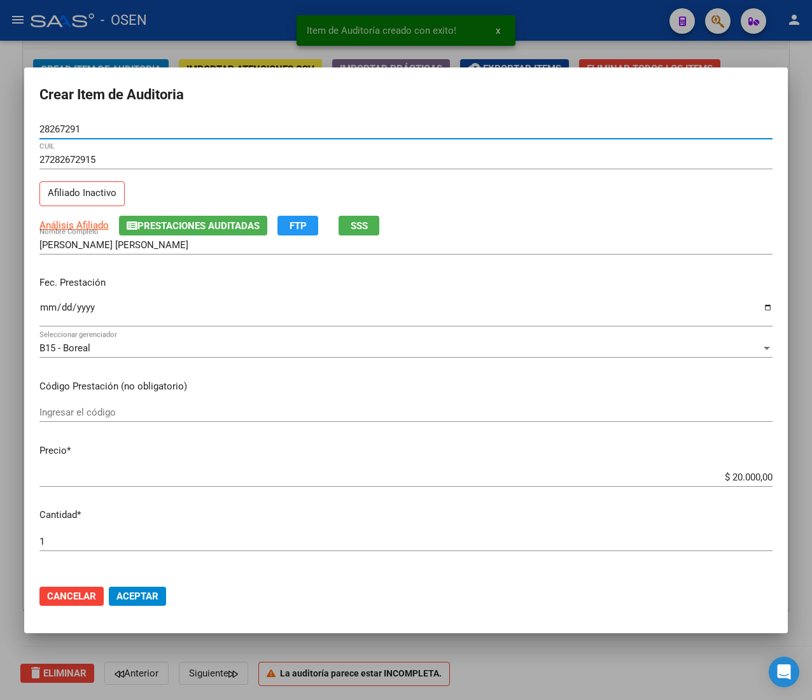
type input "28267291"
click at [48, 318] on input "Ingresar la fecha" at bounding box center [405, 312] width 733 height 20
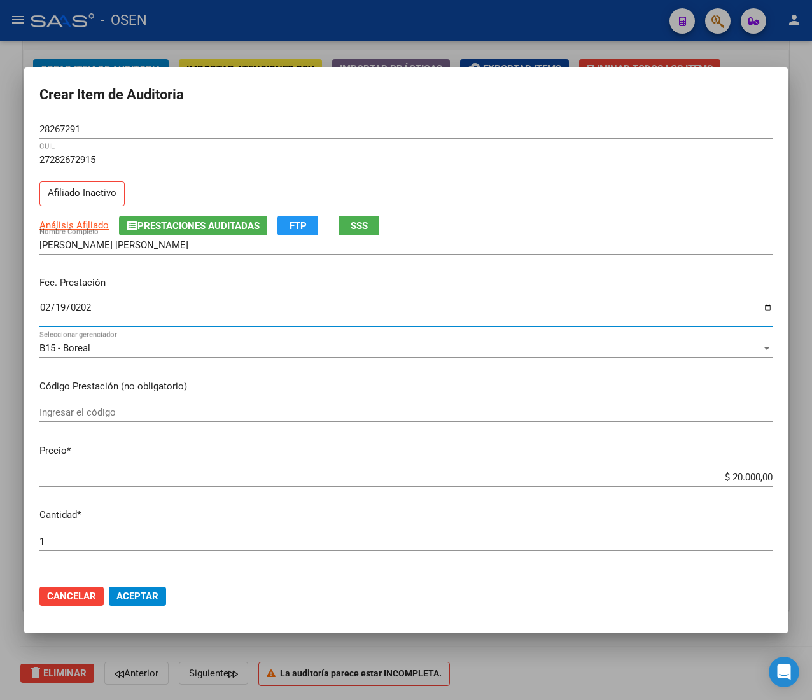
type input "[DATE]"
click at [87, 225] on span "Análisis Afiliado" at bounding box center [73, 225] width 69 height 11
type textarea "27282672915"
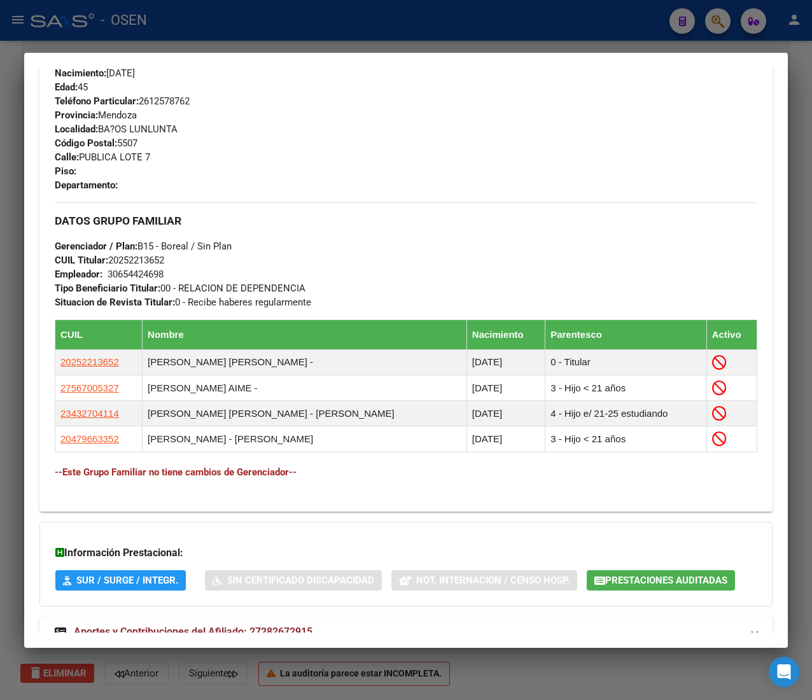
scroll to position [688, 0]
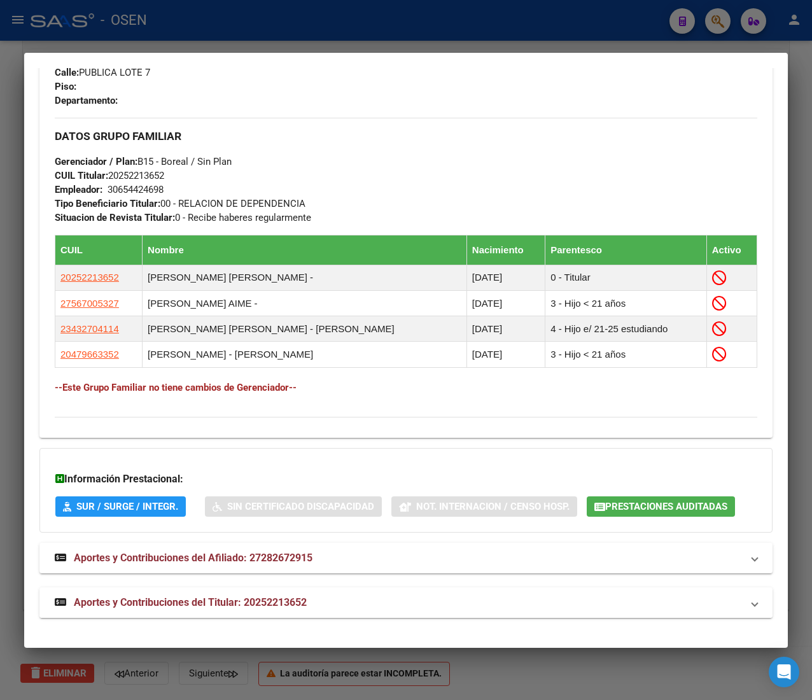
click at [379, 610] on mat-panel-title "Aportes y Contribuciones del Titular: 20252213652" at bounding box center [399, 602] width 688 height 15
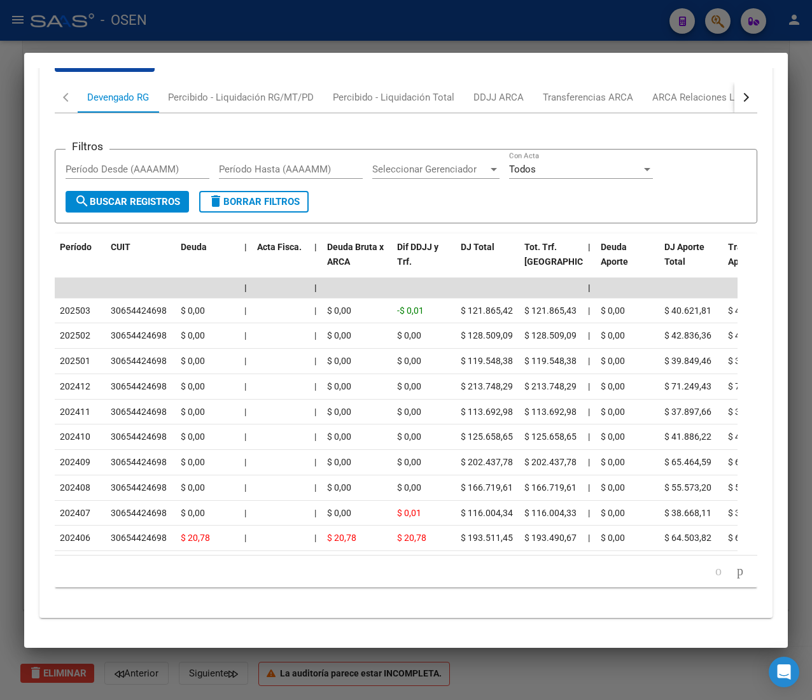
scroll to position [1327, 0]
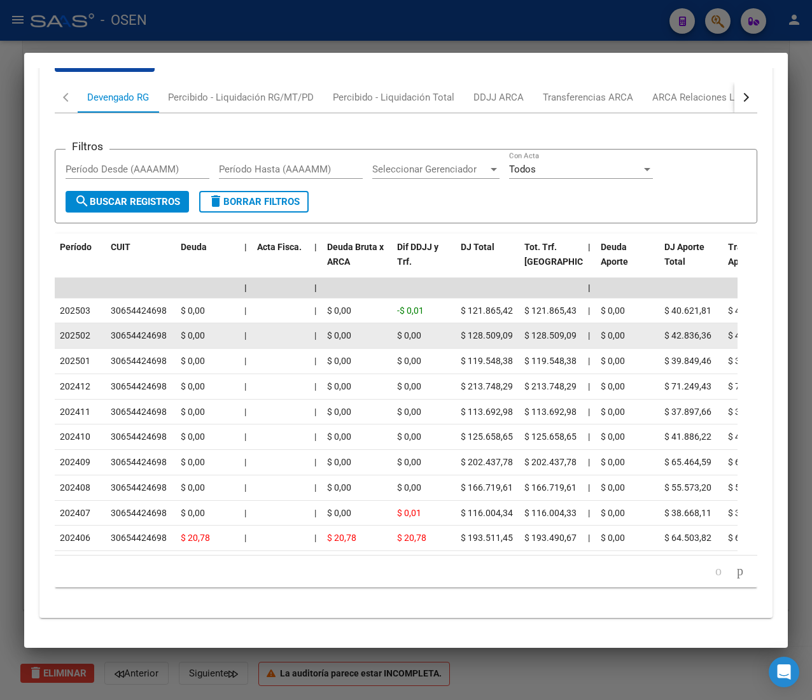
click at [325, 323] on datatable-body-cell "$ 0,00" at bounding box center [357, 335] width 70 height 25
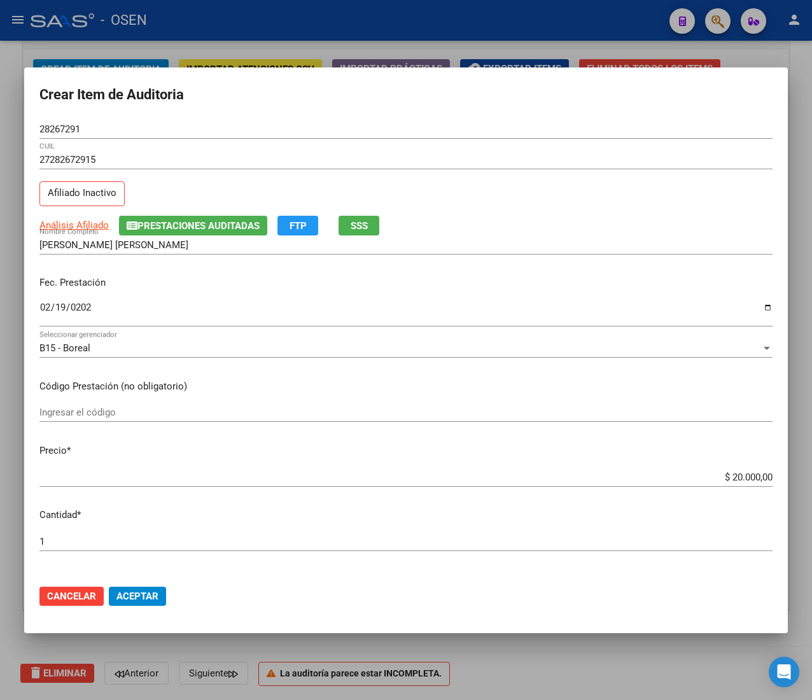
click at [721, 478] on input "$ 20.000,00" at bounding box center [405, 477] width 733 height 11
type input "$ 0,01"
type input "$ 0,10"
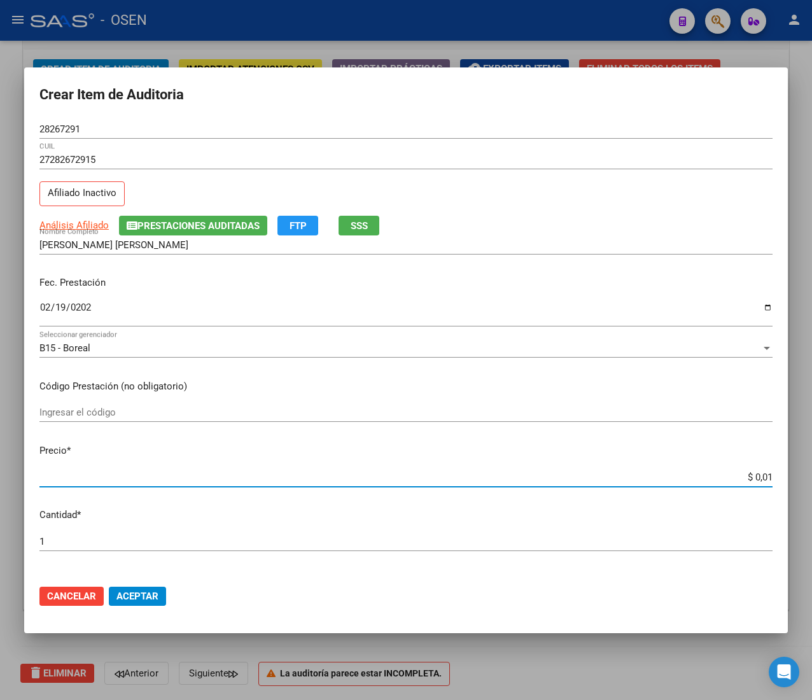
type input "$ 0,10"
type input "$ 1,00"
type input "$ 10,00"
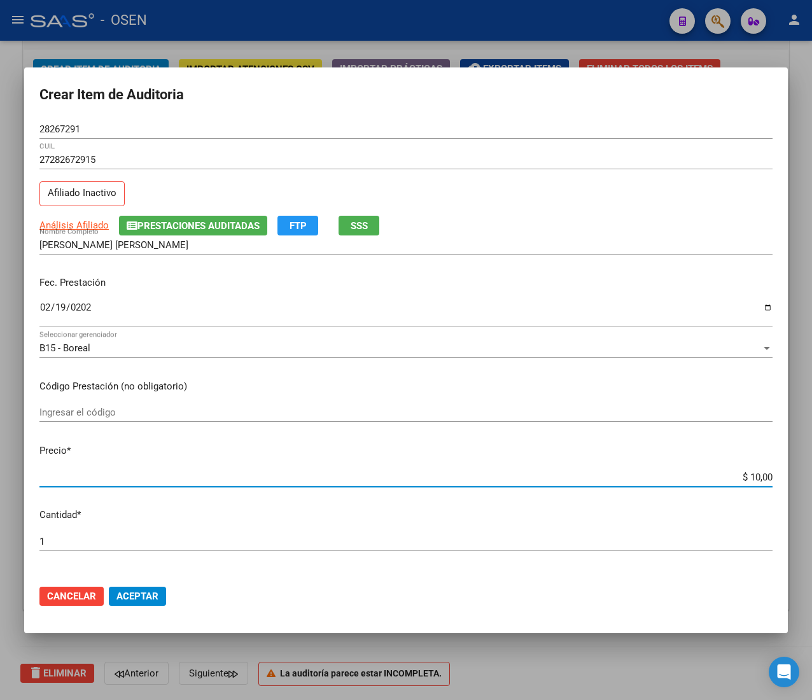
type input "$ 100,00"
type input "$ 1.000,00"
type input "$ 10.000,00"
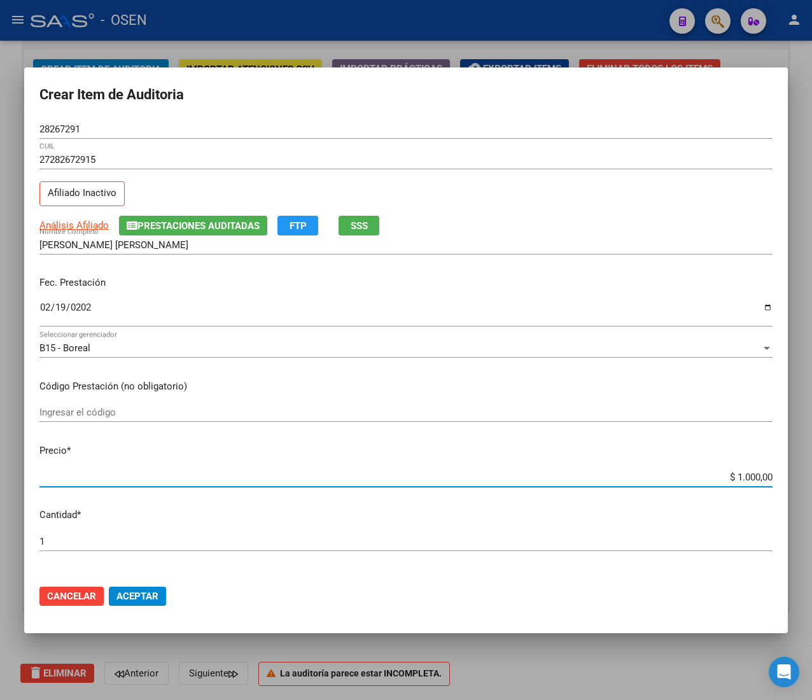
type input "$ 10.000,00"
click at [152, 601] on span "Aceptar" at bounding box center [137, 596] width 42 height 11
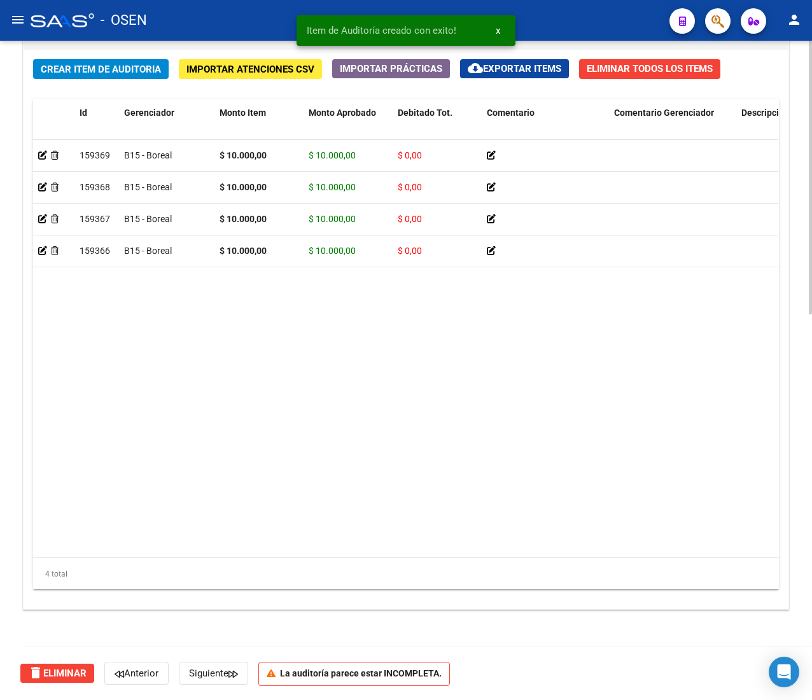
click at [80, 71] on span "Crear Item de Auditoria" at bounding box center [101, 69] width 120 height 11
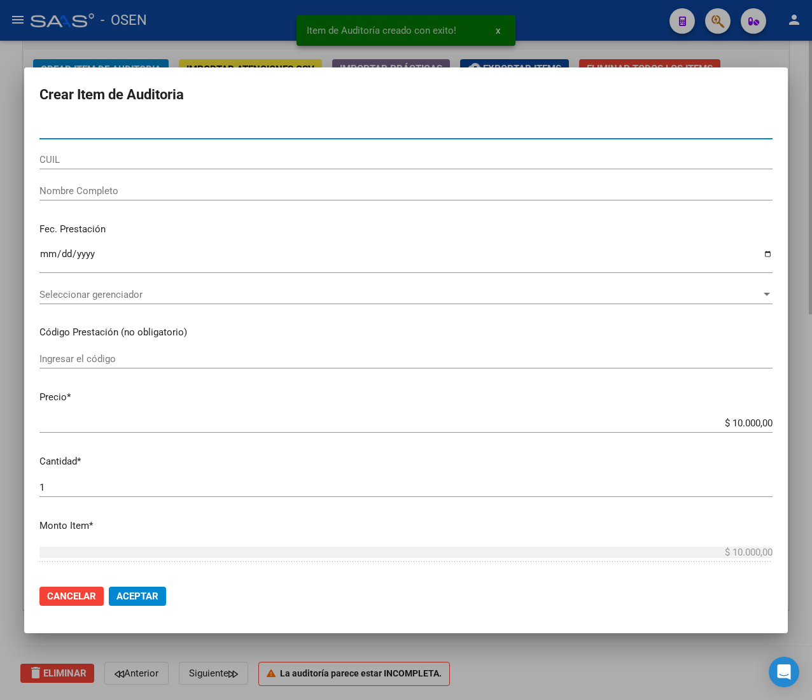
paste input "55705916"
type input "55705916"
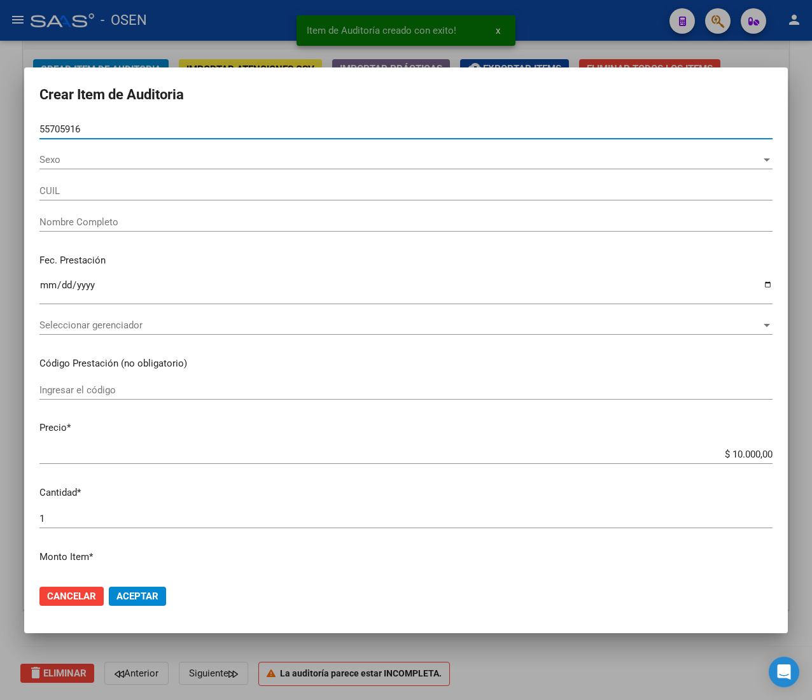
type input "20557059165"
type input "[PERSON_NAME]"
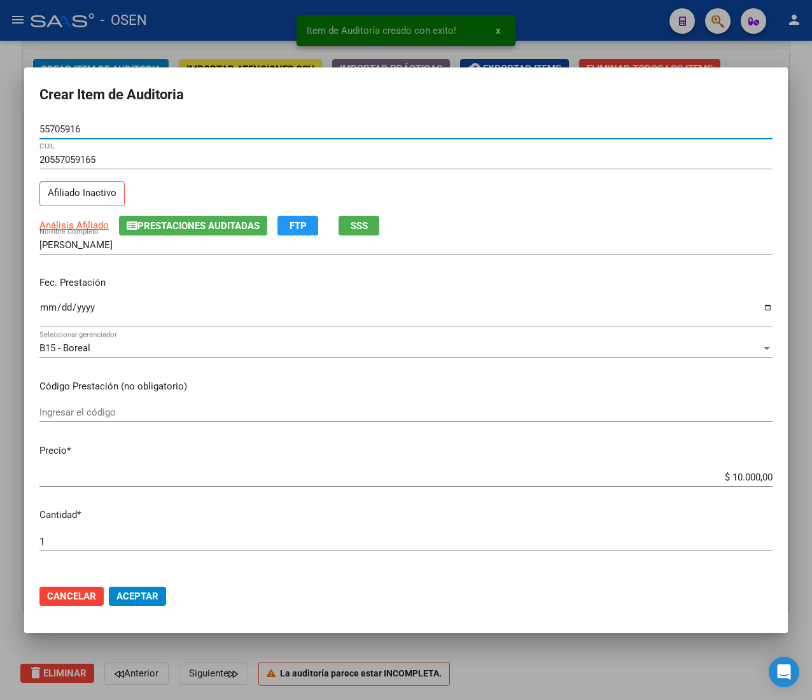
type input "55705916"
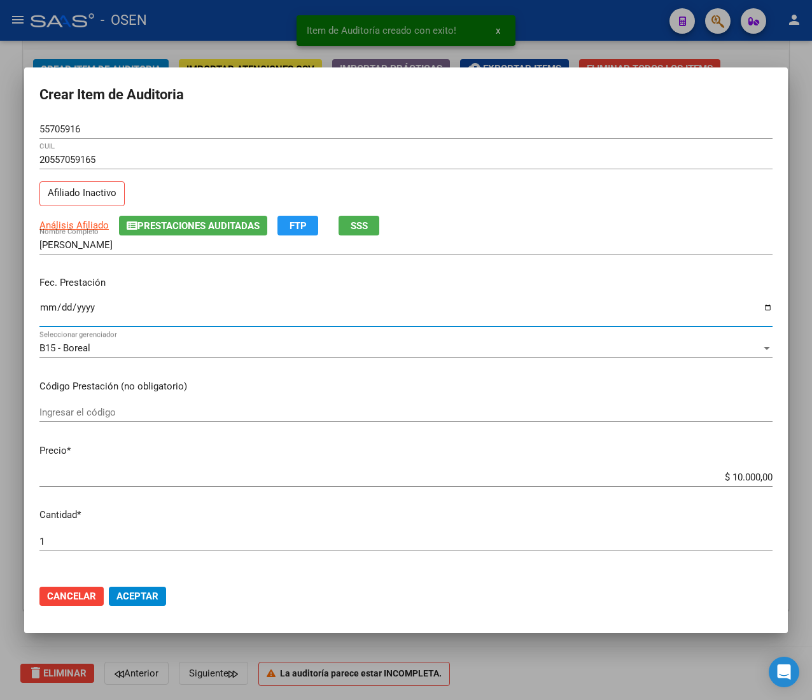
click at [44, 303] on input "Ingresar la fecha" at bounding box center [405, 312] width 733 height 20
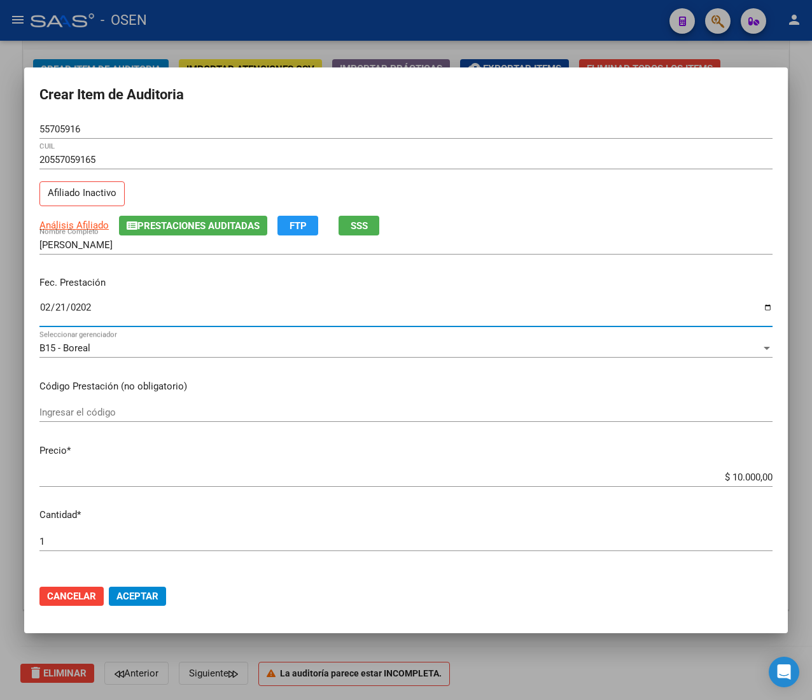
type input "[DATE]"
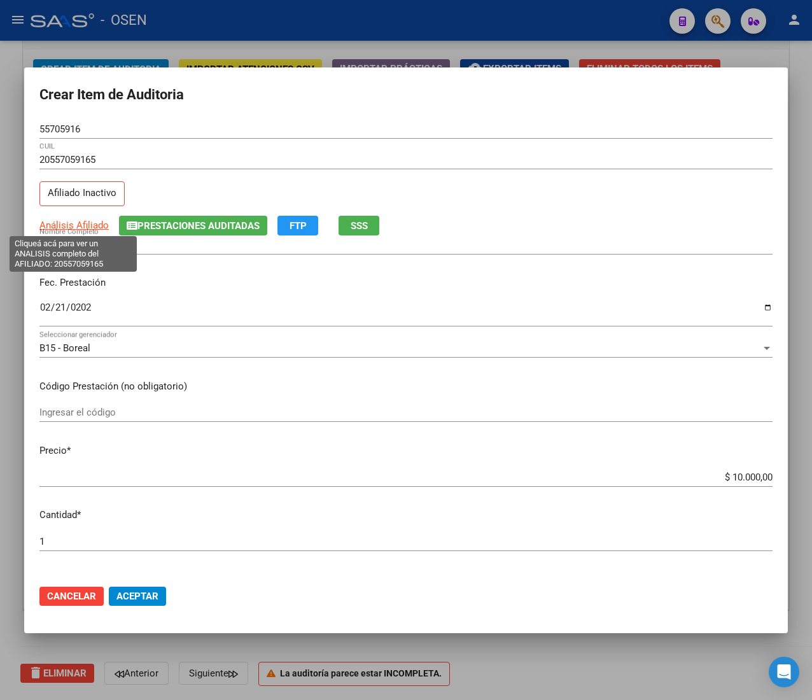
click at [62, 229] on span "Análisis Afiliado" at bounding box center [73, 225] width 69 height 11
type textarea "20557059165"
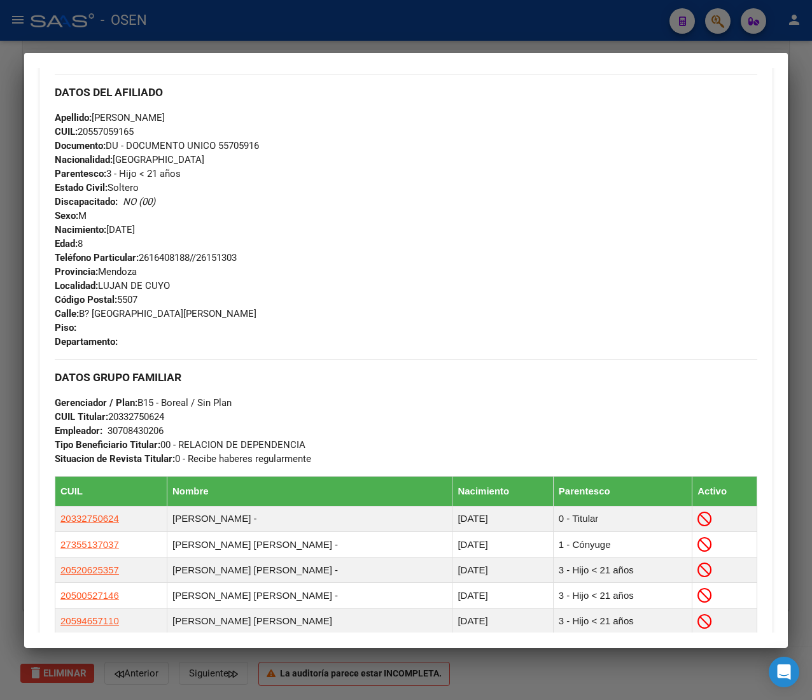
scroll to position [724, 0]
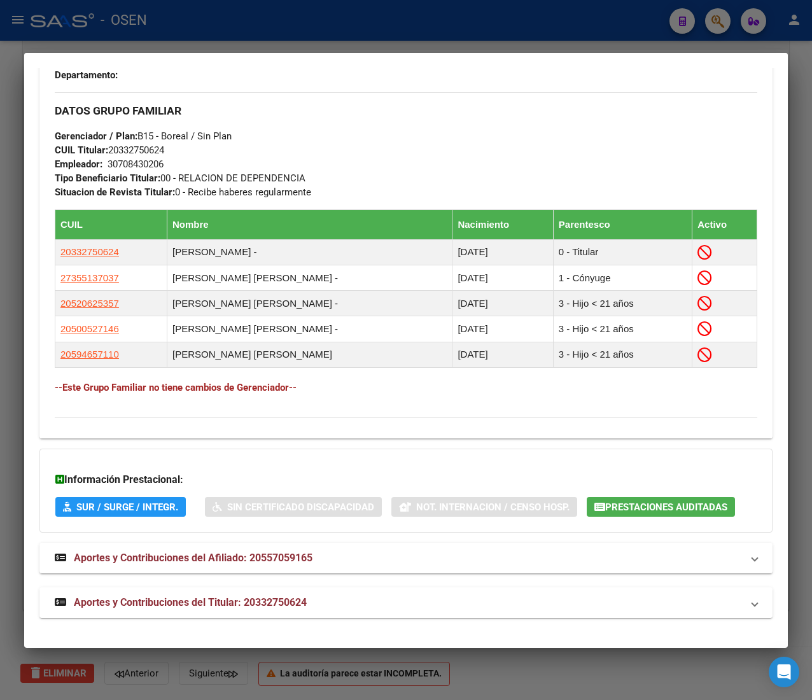
click at [288, 595] on strong "Aportes y Contribuciones del Titular: 20332750624" at bounding box center [181, 602] width 252 height 15
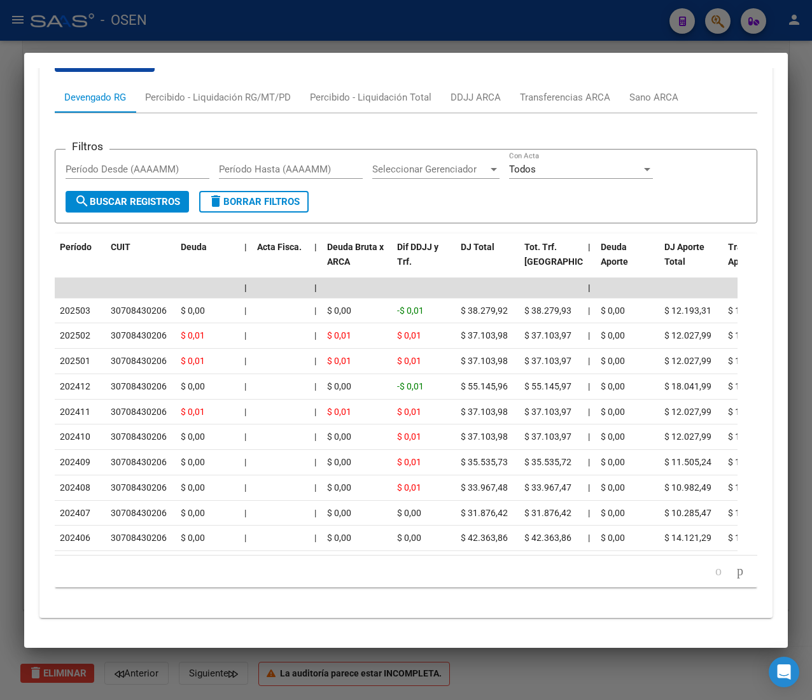
scroll to position [1353, 0]
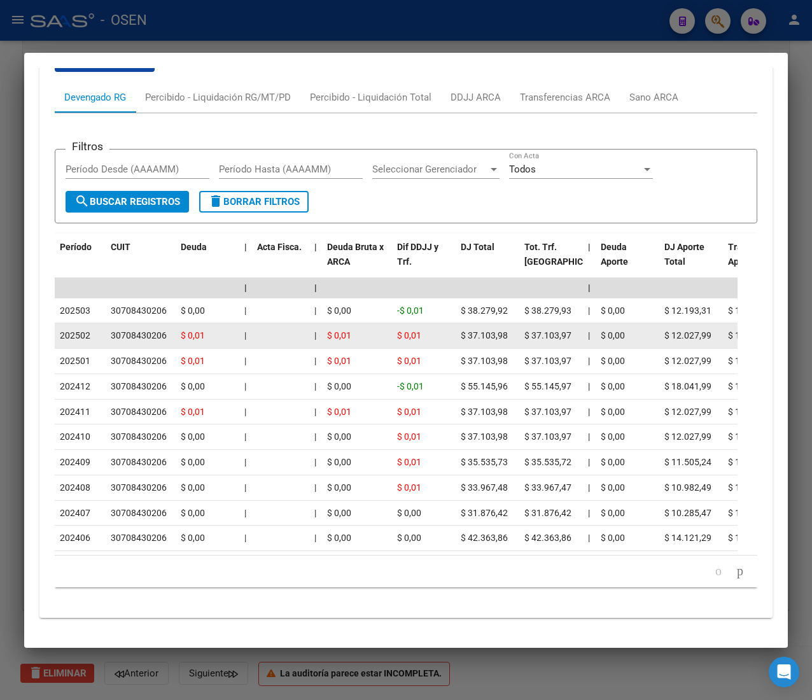
drag, startPoint x: 83, startPoint y: 312, endPoint x: 102, endPoint y: 313, distance: 19.1
click at [93, 328] on div "202502" at bounding box center [80, 335] width 41 height 15
click at [102, 323] on datatable-body-cell "202502" at bounding box center [80, 335] width 51 height 25
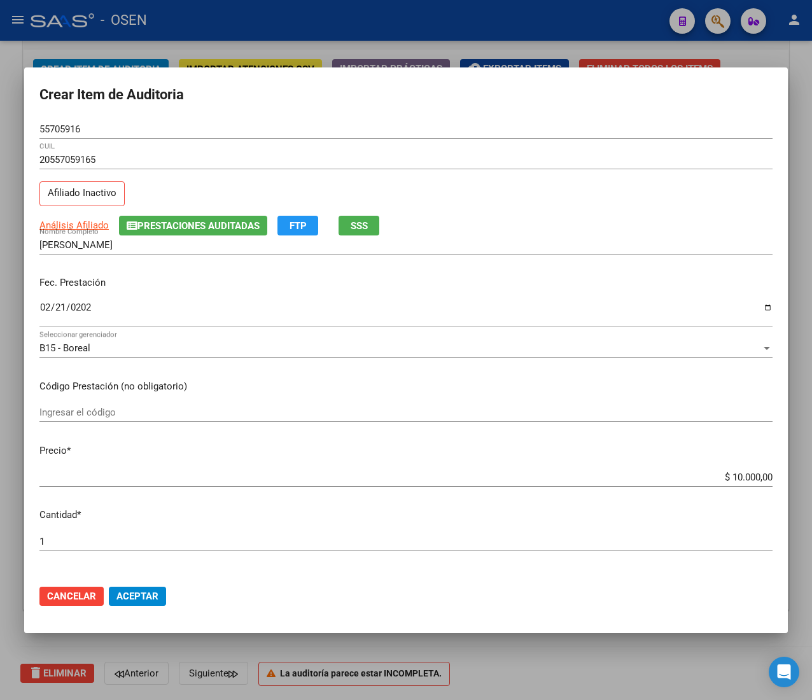
click at [156, 601] on span "Aceptar" at bounding box center [137, 596] width 42 height 11
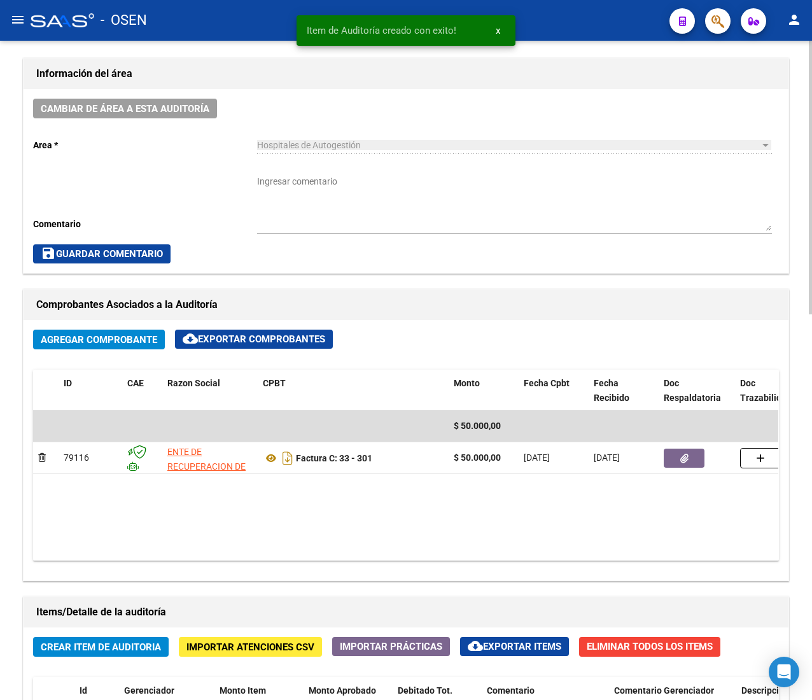
scroll to position [293, 0]
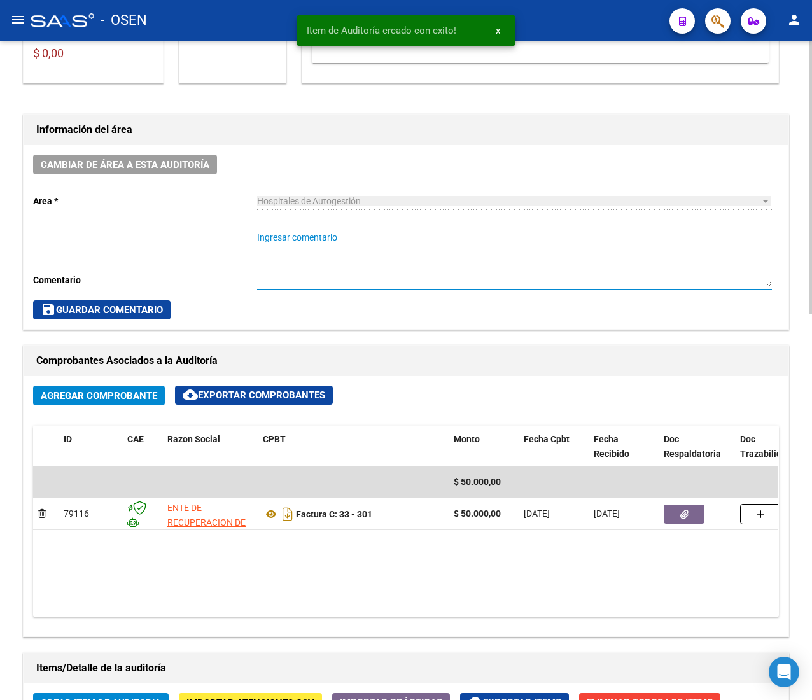
click at [327, 270] on textarea "Ingresar comentario" at bounding box center [514, 259] width 515 height 56
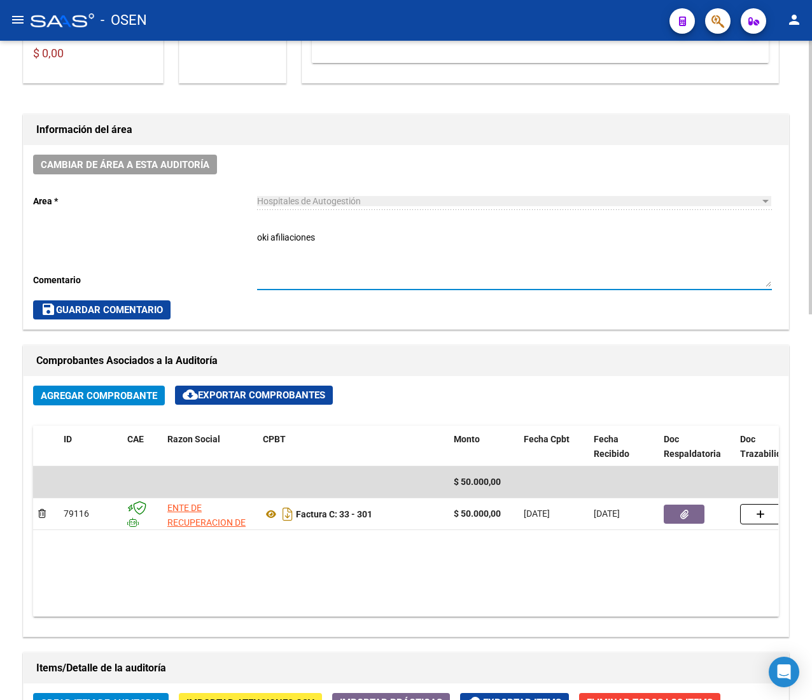
type textarea "oki afiliaciones"
click at [113, 309] on span "save Guardar Comentario" at bounding box center [102, 309] width 122 height 11
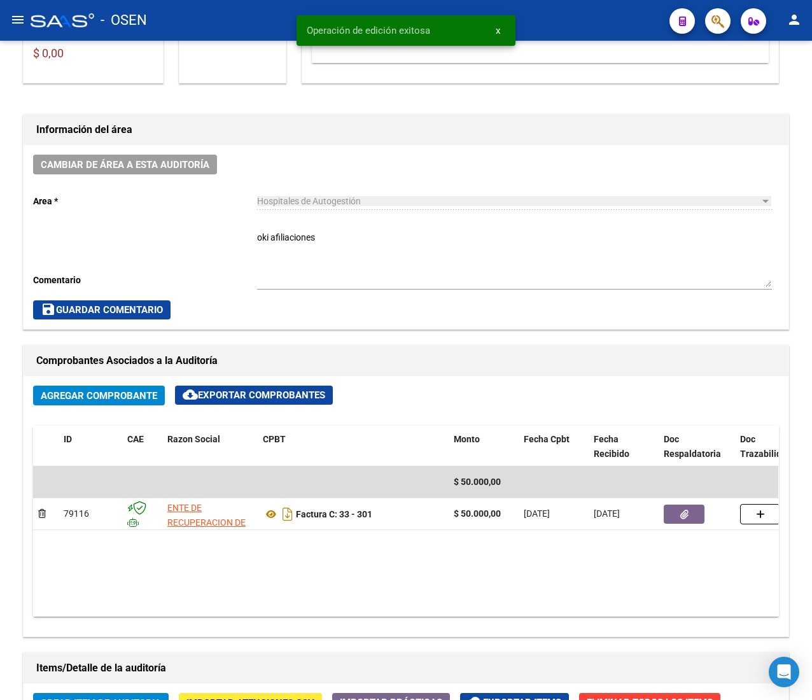
click at [13, 25] on mat-icon "menu" at bounding box center [17, 19] width 15 height 15
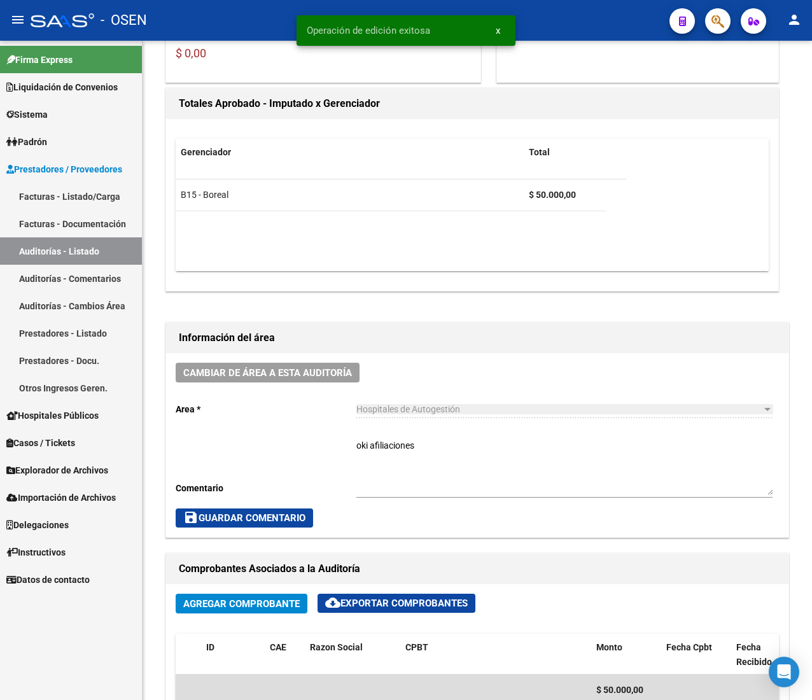
click at [41, 186] on link "Facturas - Listado/Carga" at bounding box center [71, 196] width 142 height 27
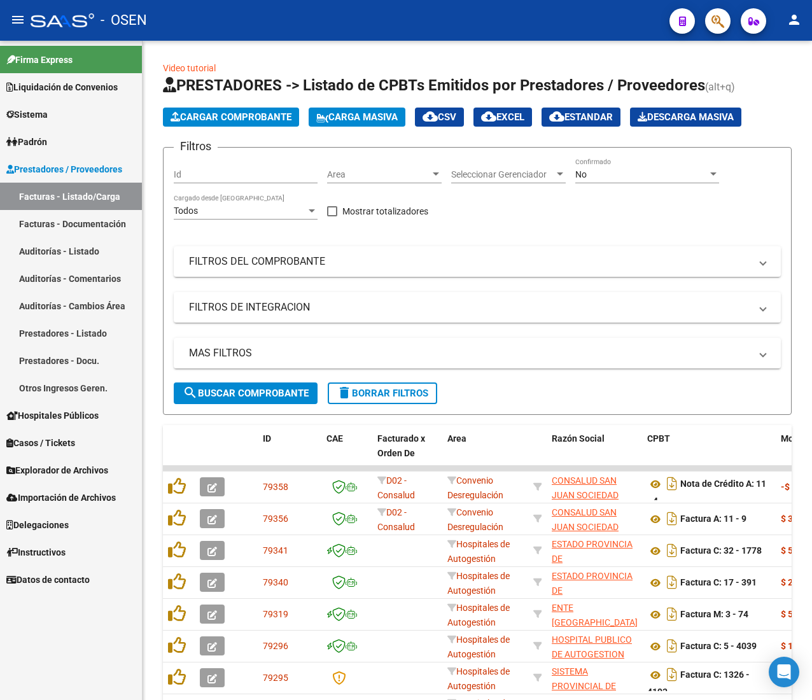
drag, startPoint x: 18, startPoint y: 19, endPoint x: 72, endPoint y: 74, distance: 76.5
click at [18, 17] on mat-icon "menu" at bounding box center [17, 19] width 15 height 15
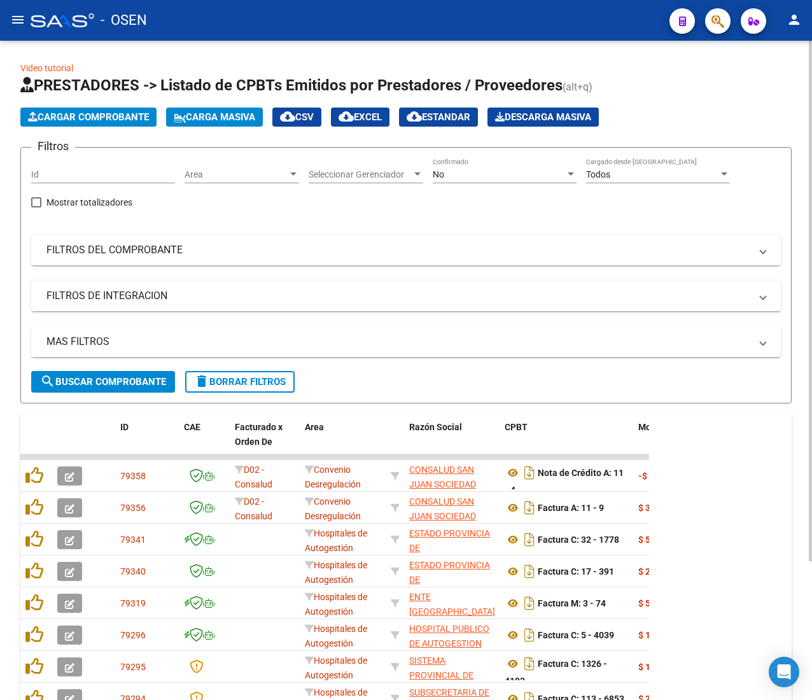
click at [260, 171] on span "Area" at bounding box center [236, 174] width 103 height 11
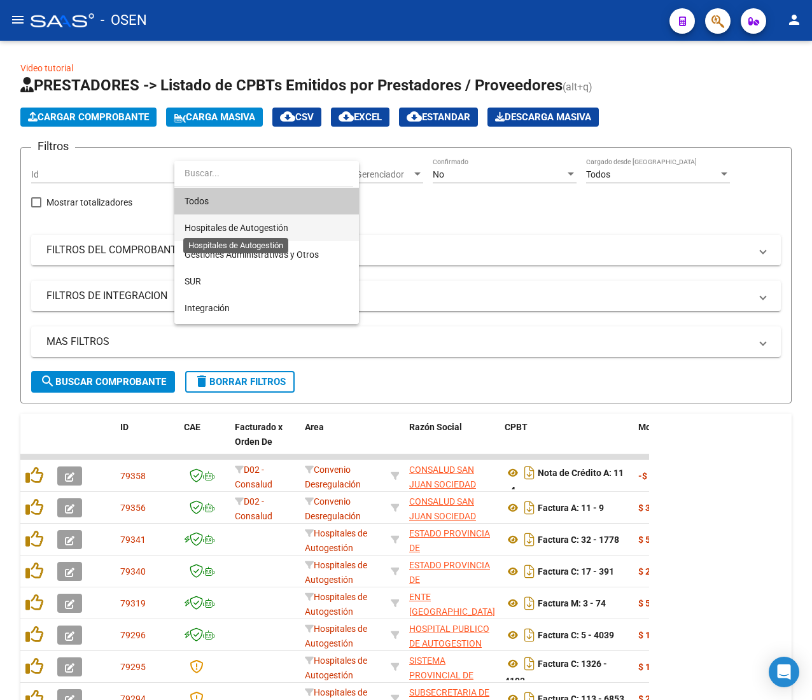
click at [260, 223] on span "Hospitales de Autogestión" at bounding box center [237, 228] width 104 height 10
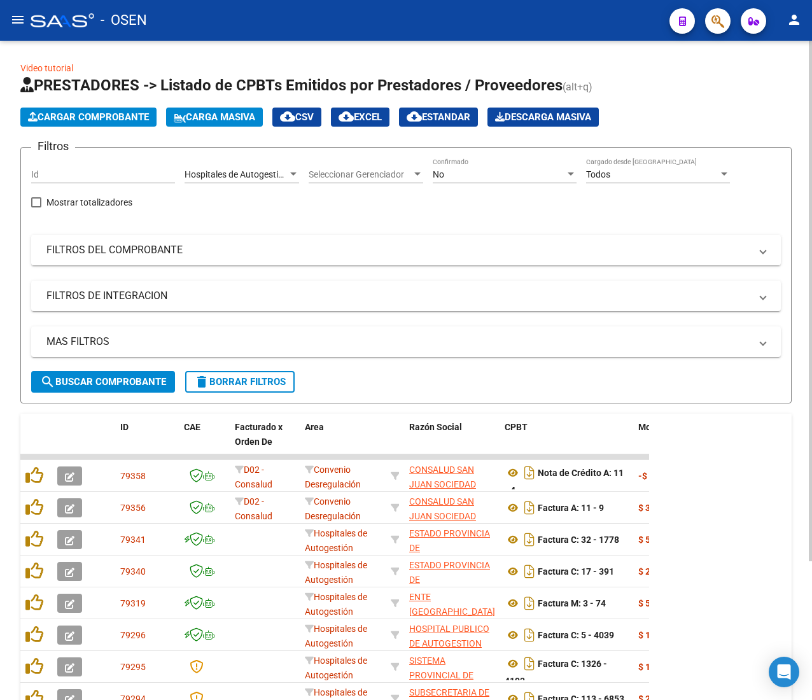
click at [123, 370] on div "MAS FILTROS Todos Con Doc. Respaldatoria Todos Con Trazabilidad Todos Asociado …" at bounding box center [406, 349] width 750 height 45
click at [133, 384] on span "search Buscar Comprobante" at bounding box center [103, 381] width 126 height 11
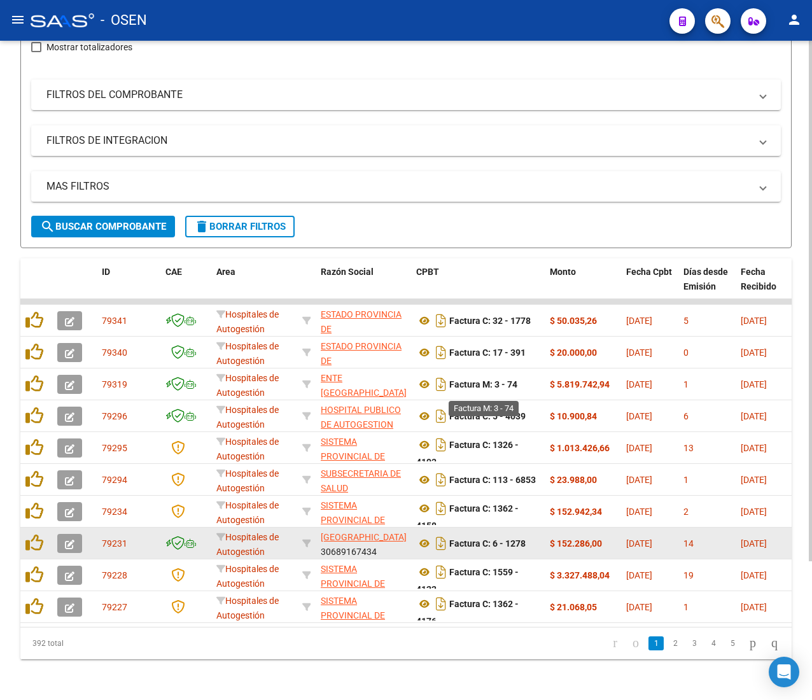
scroll to position [176, 0]
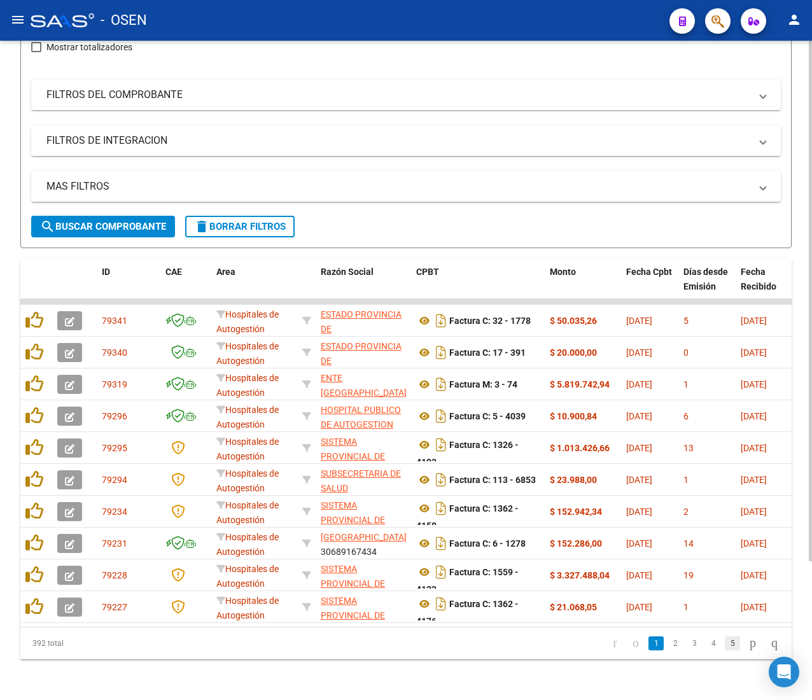
click at [725, 643] on link "5" at bounding box center [732, 644] width 15 height 14
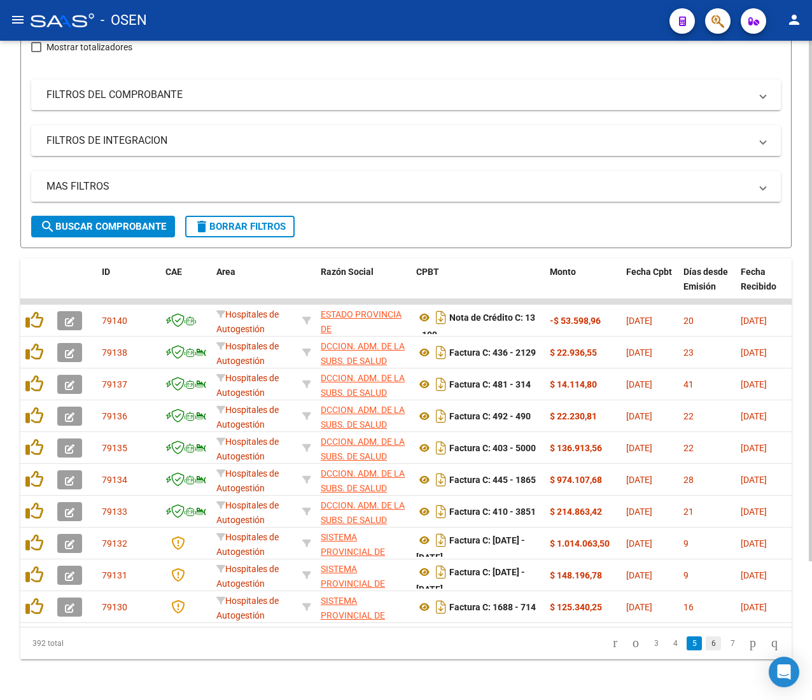
click at [706, 647] on link "6" at bounding box center [713, 644] width 15 height 14
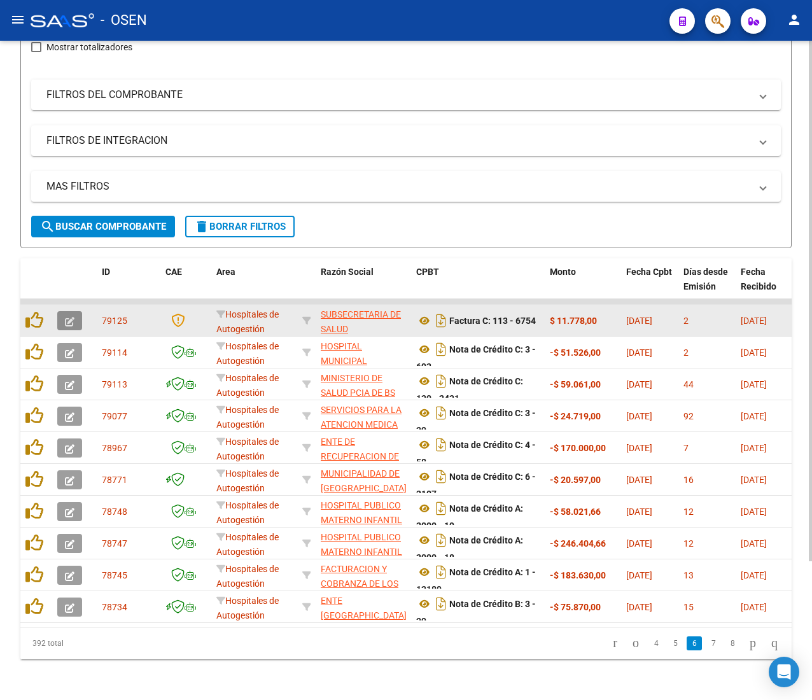
click at [73, 317] on icon "button" at bounding box center [70, 322] width 10 height 10
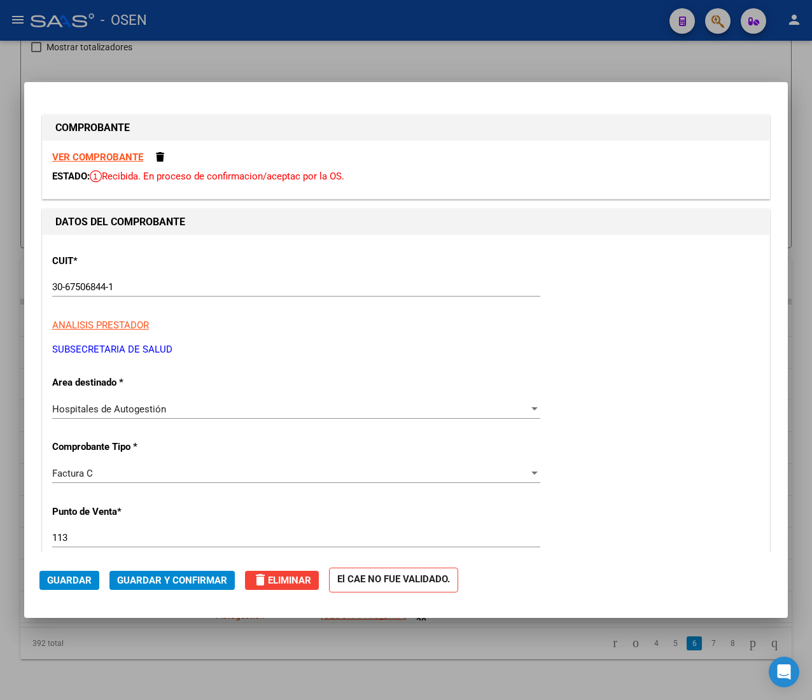
click at [126, 155] on strong "VER COMPROBANTE" at bounding box center [97, 157] width 91 height 11
click at [171, 584] on span "Guardar y Confirmar" at bounding box center [172, 580] width 110 height 11
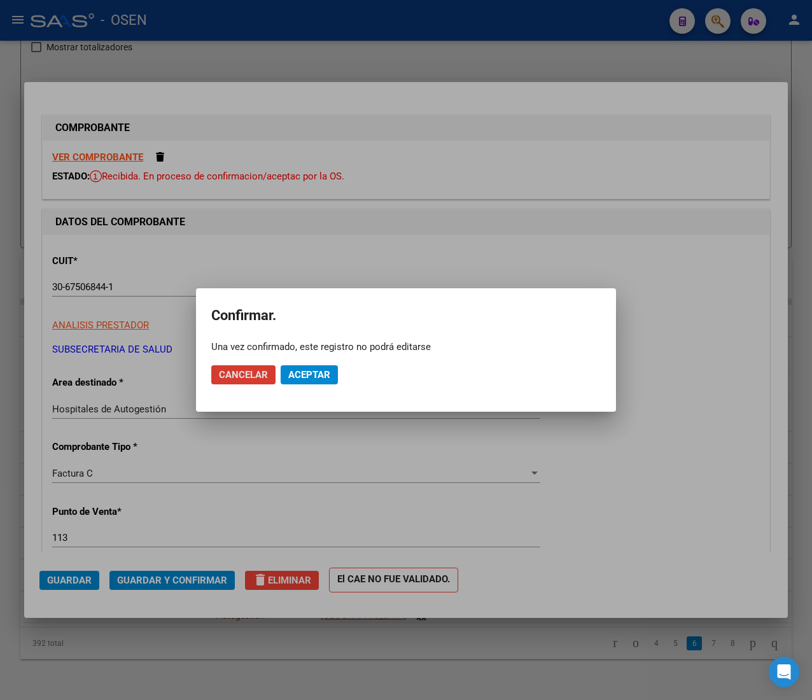
click at [309, 364] on mat-dialog-actions "Cancelar Aceptar" at bounding box center [406, 374] width 390 height 43
click at [311, 376] on span "Aceptar" at bounding box center [309, 374] width 42 height 11
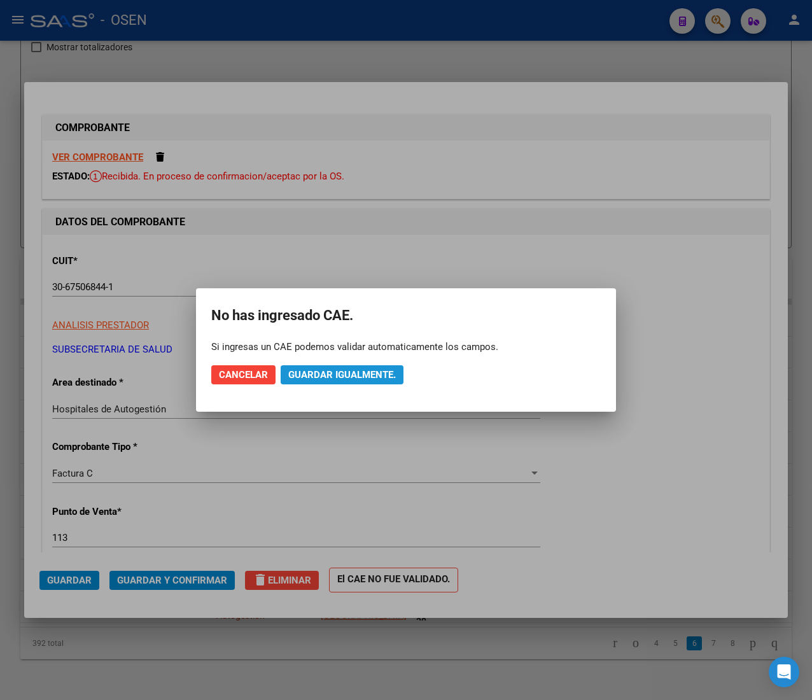
click at [311, 378] on span "Guardar igualmente." at bounding box center [342, 374] width 108 height 11
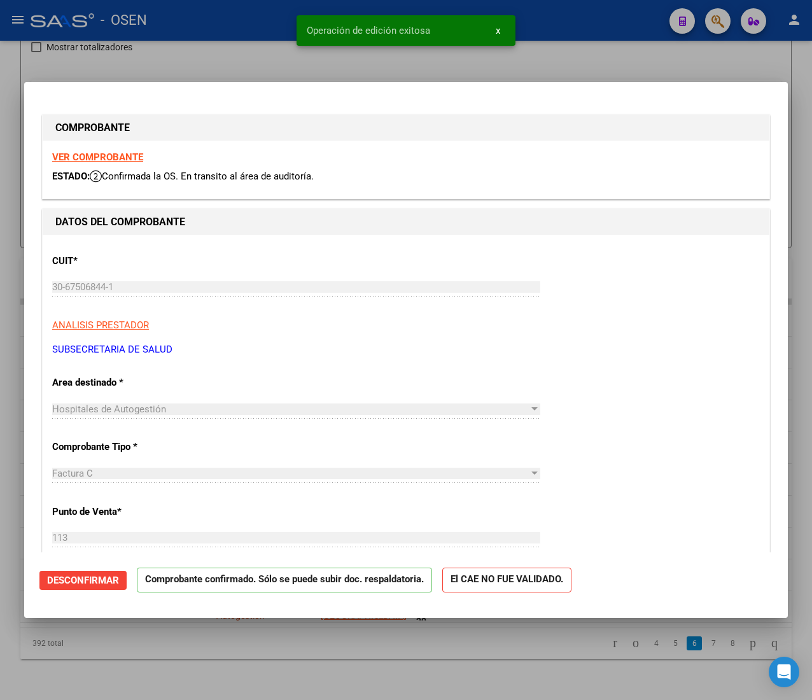
click at [204, 38] on div at bounding box center [406, 350] width 812 height 700
type input "$ 0,00"
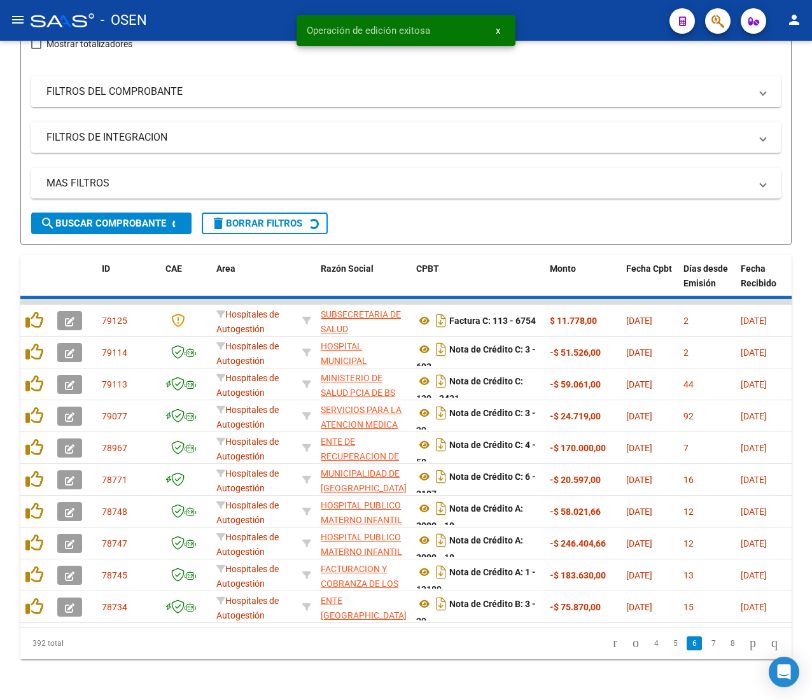
drag, startPoint x: 14, startPoint y: 22, endPoint x: 29, endPoint y: 53, distance: 34.2
click at [14, 22] on mat-icon "menu" at bounding box center [17, 19] width 15 height 15
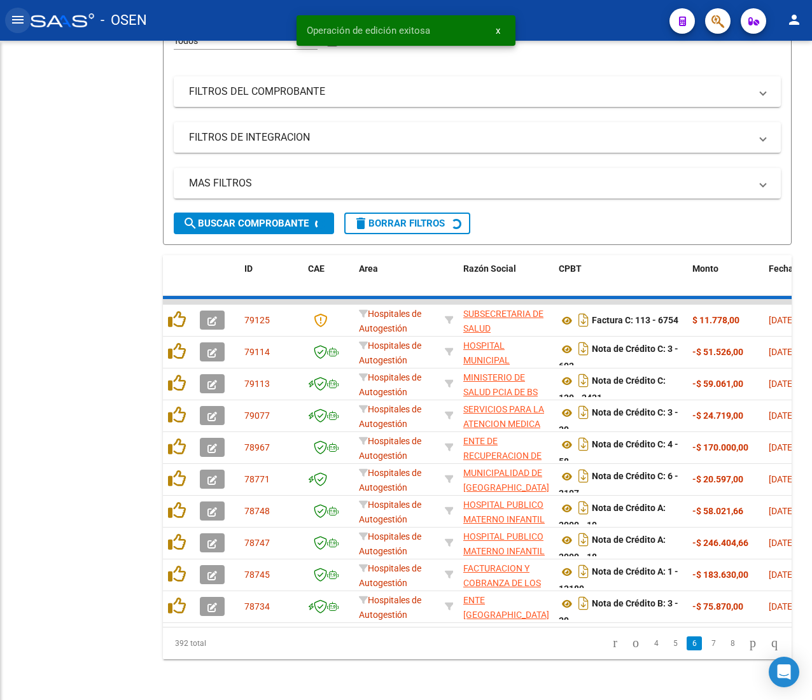
scroll to position [185, 0]
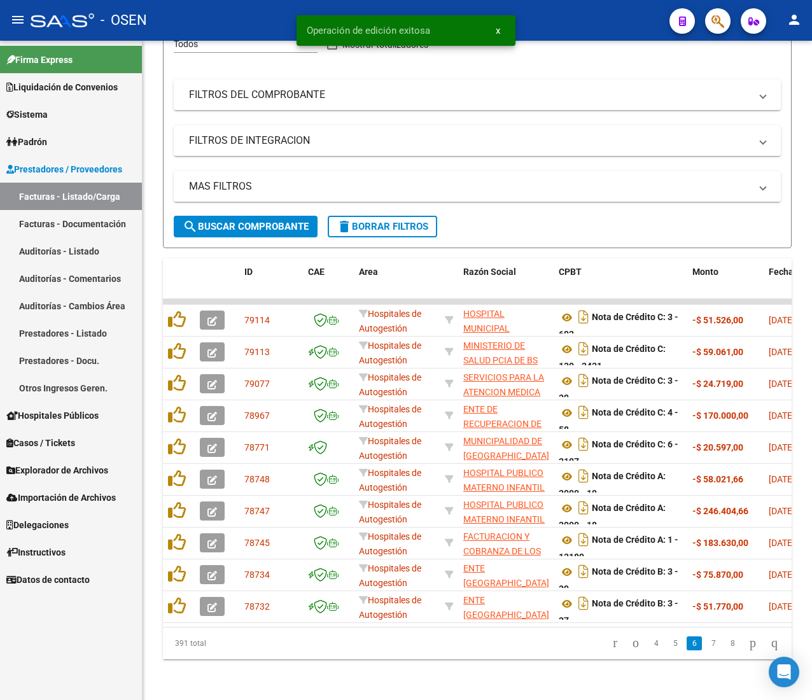
click at [57, 251] on link "Auditorías - Listado" at bounding box center [71, 250] width 142 height 27
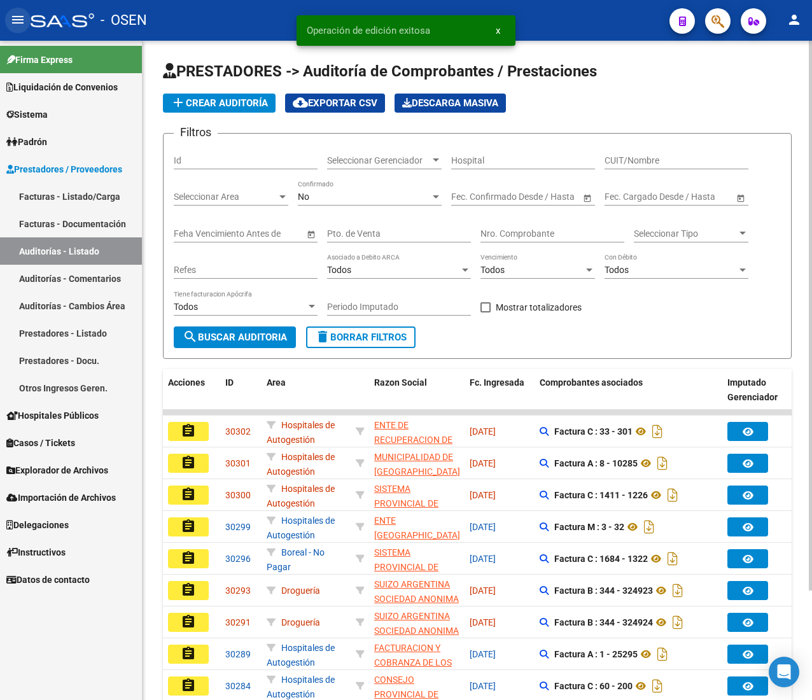
drag, startPoint x: 17, startPoint y: 22, endPoint x: 66, endPoint y: 53, distance: 59.0
click at [18, 22] on mat-icon "menu" at bounding box center [17, 19] width 15 height 15
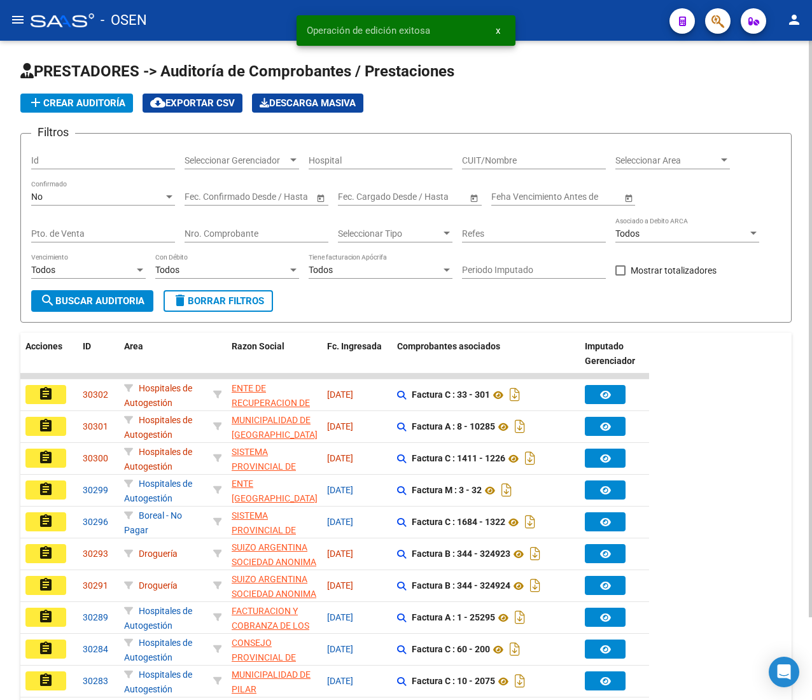
click at [103, 99] on span "add Crear Auditoría" at bounding box center [76, 102] width 97 height 11
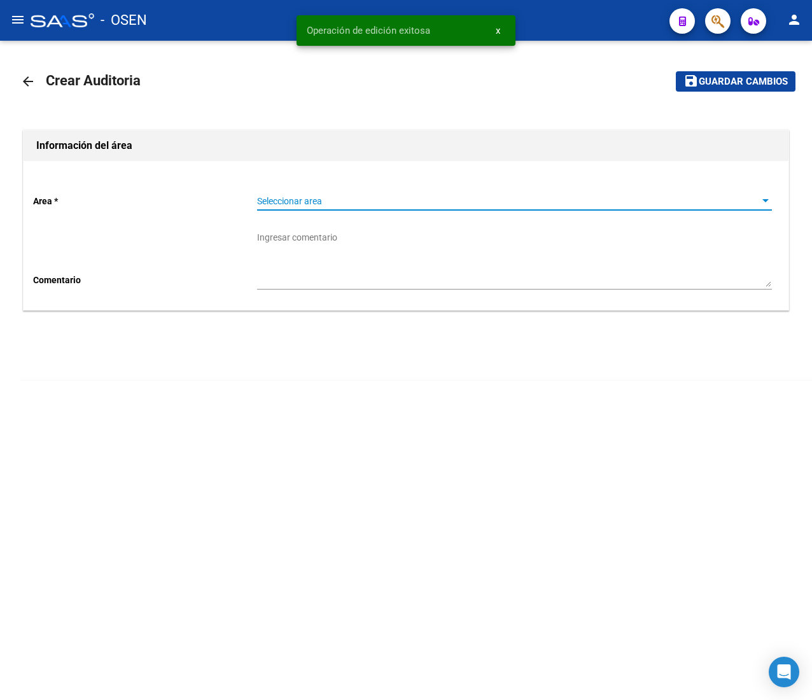
click at [346, 198] on span "Seleccionar area" at bounding box center [509, 201] width 504 height 11
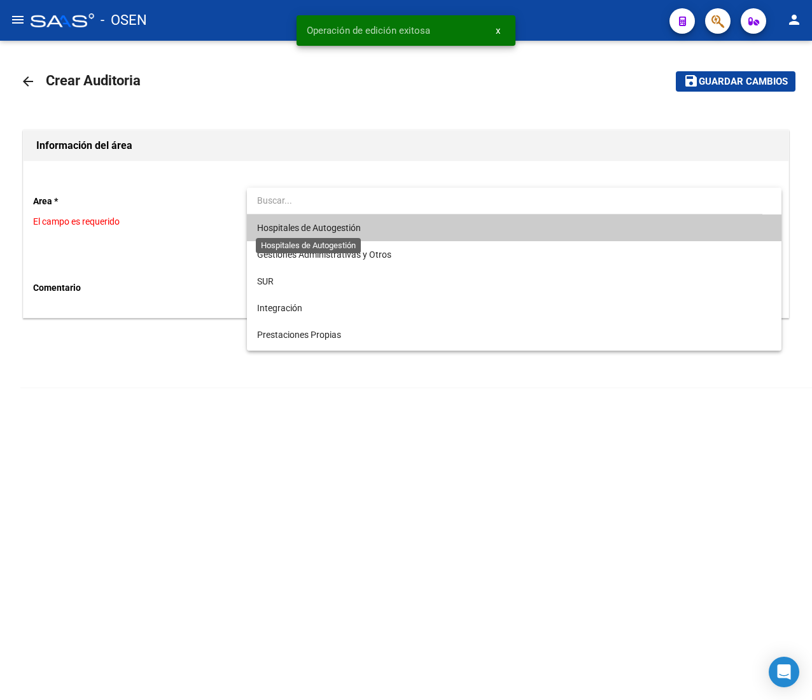
click at [355, 231] on span "Hospitales de Autogestión" at bounding box center [309, 228] width 104 height 10
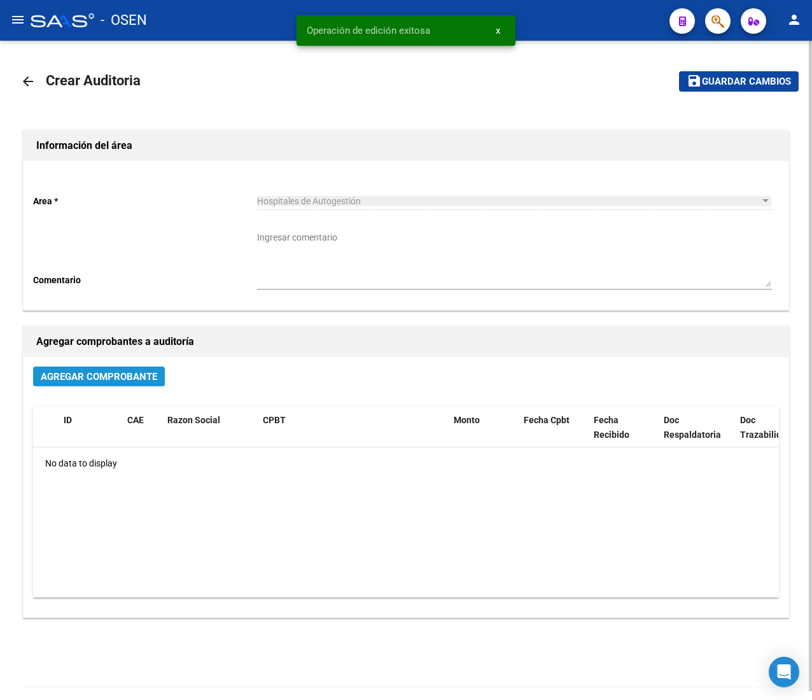
click at [129, 379] on span "Agregar Comprobante" at bounding box center [99, 376] width 116 height 11
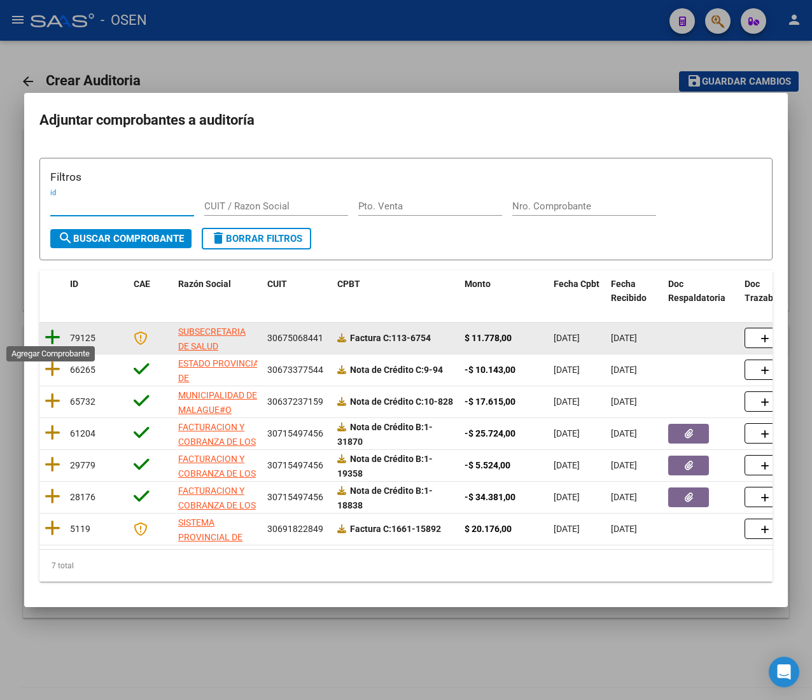
click at [53, 334] on icon at bounding box center [53, 337] width 16 height 18
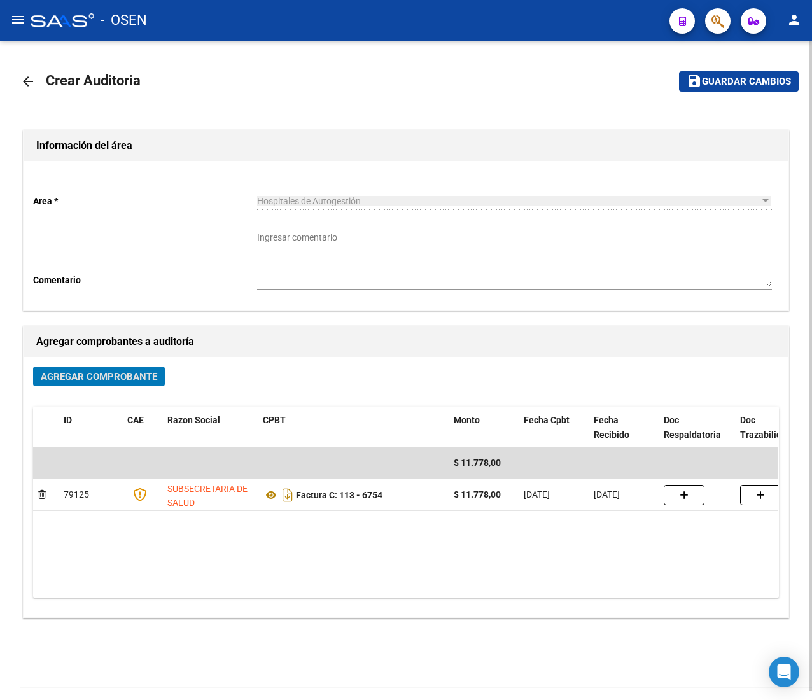
click at [701, 86] on mat-icon "save" at bounding box center [694, 80] width 15 height 15
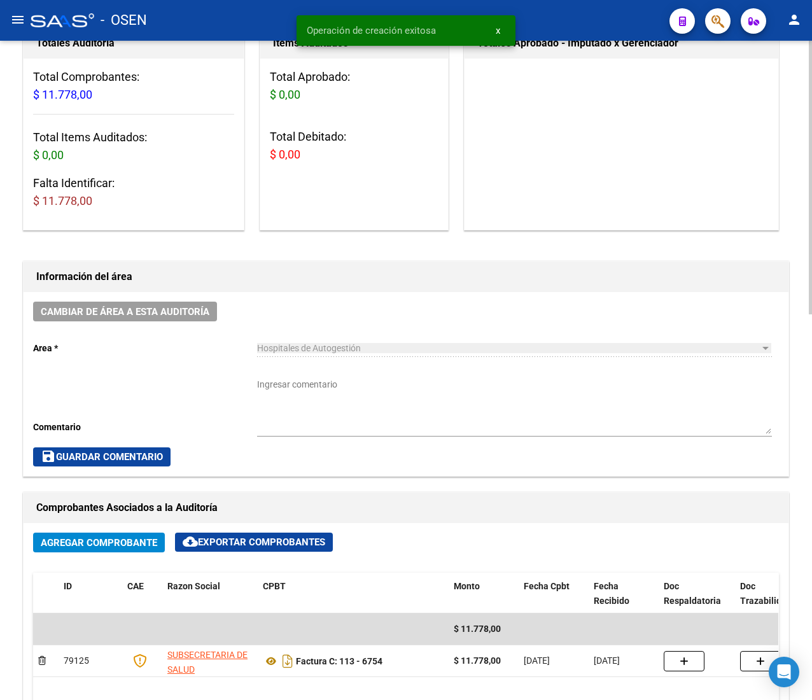
scroll to position [928, 0]
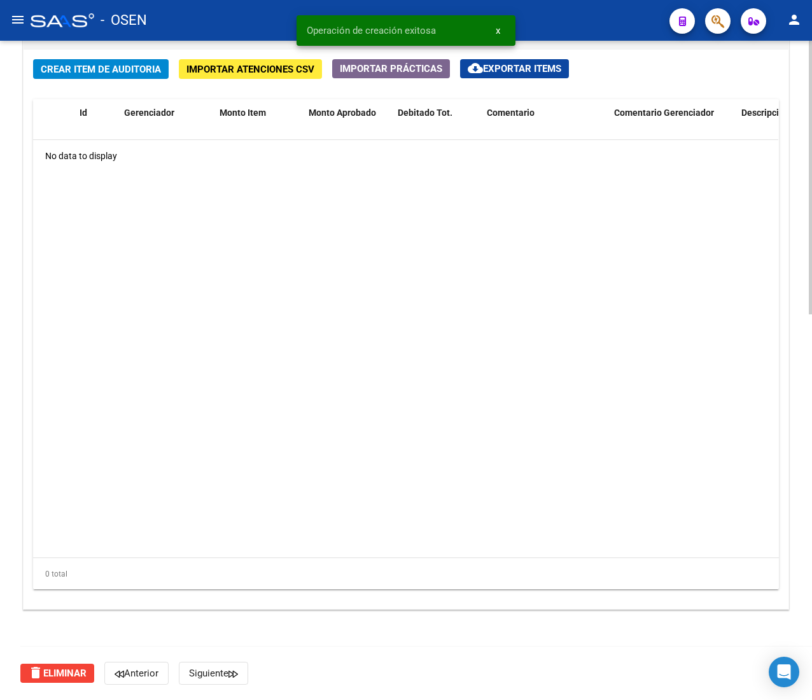
click at [79, 57] on div "Crear Item de Auditoria Importar Atenciones CSV Importar Prácticas cloud_downlo…" at bounding box center [406, 330] width 765 height 560
click at [76, 64] on span "Crear Item de Auditoria" at bounding box center [101, 69] width 120 height 11
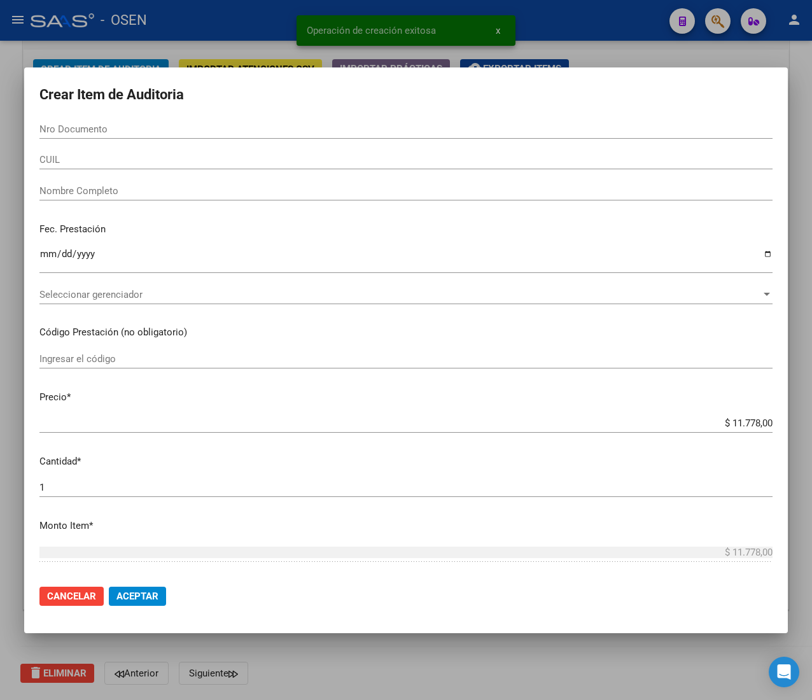
click at [113, 134] on input "Nro Documento" at bounding box center [405, 128] width 733 height 11
paste input "25438083"
type input "25438083"
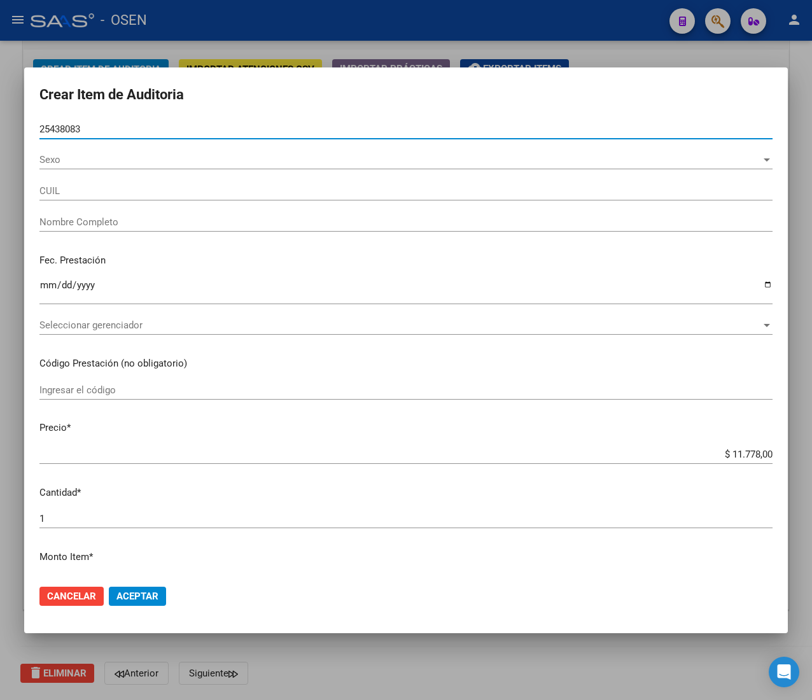
type input "20254380831"
type input "[PERSON_NAME] -"
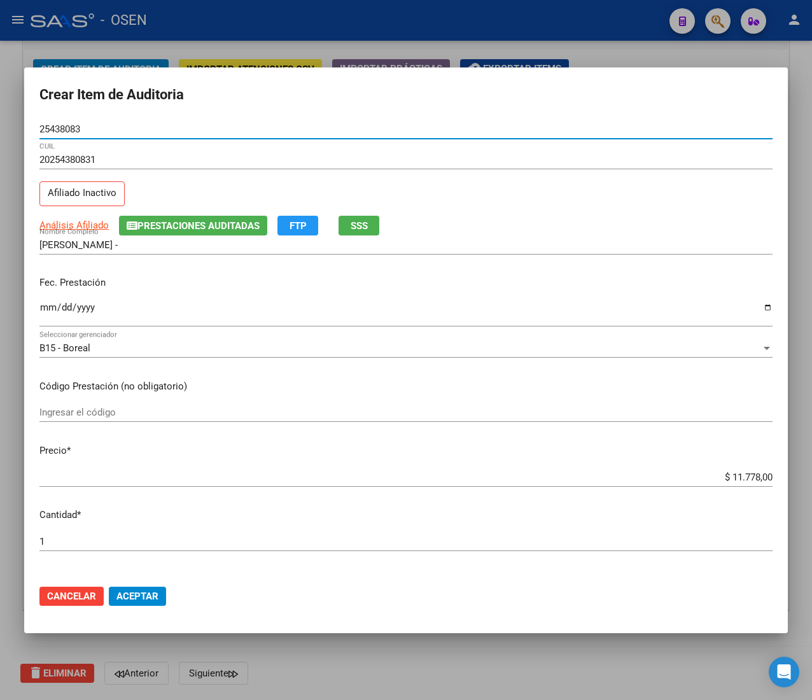
type input "25438083"
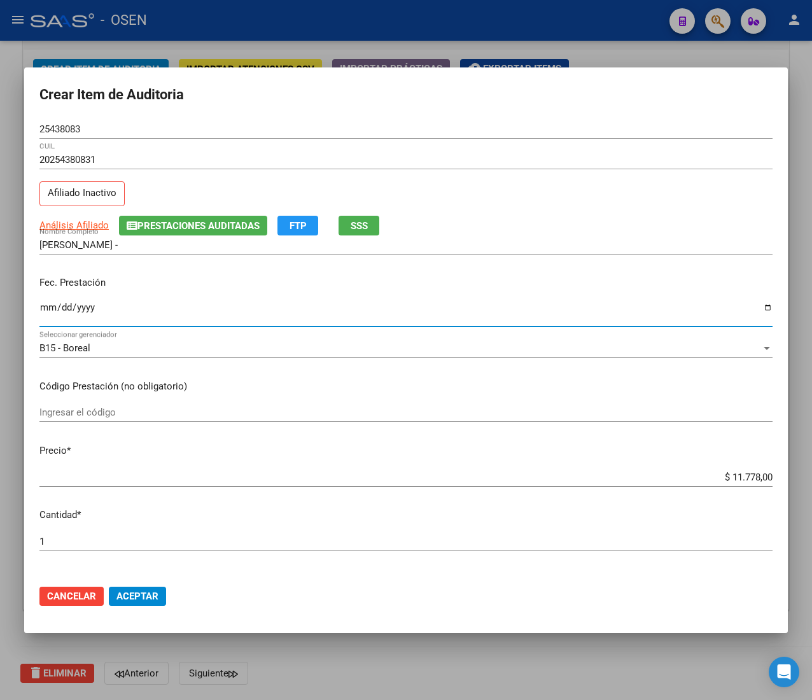
click at [49, 309] on input "Ingresar la fecha" at bounding box center [405, 312] width 733 height 20
type input "[DATE]"
click at [85, 226] on span "Análisis Afiliado" at bounding box center [73, 225] width 69 height 11
type textarea "20254380831"
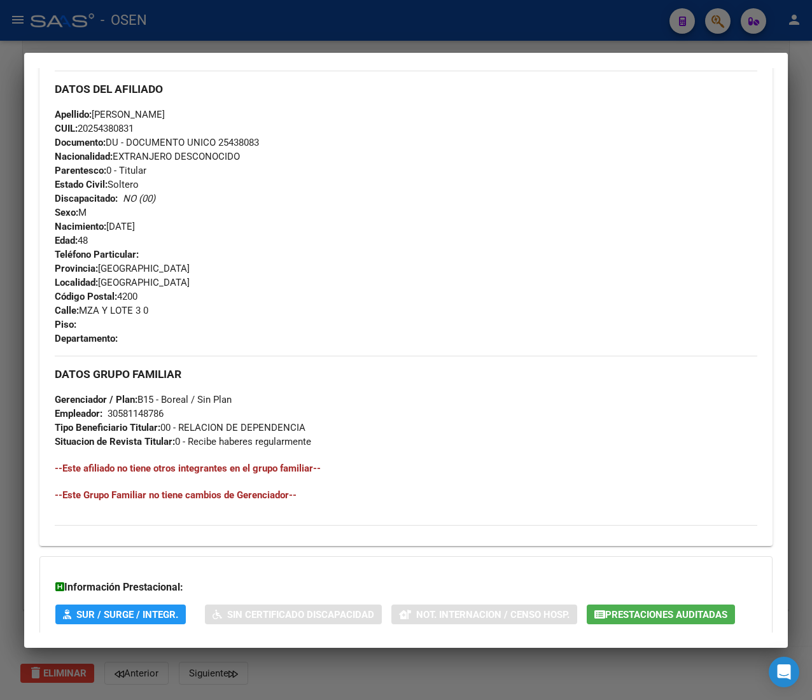
scroll to position [523, 0]
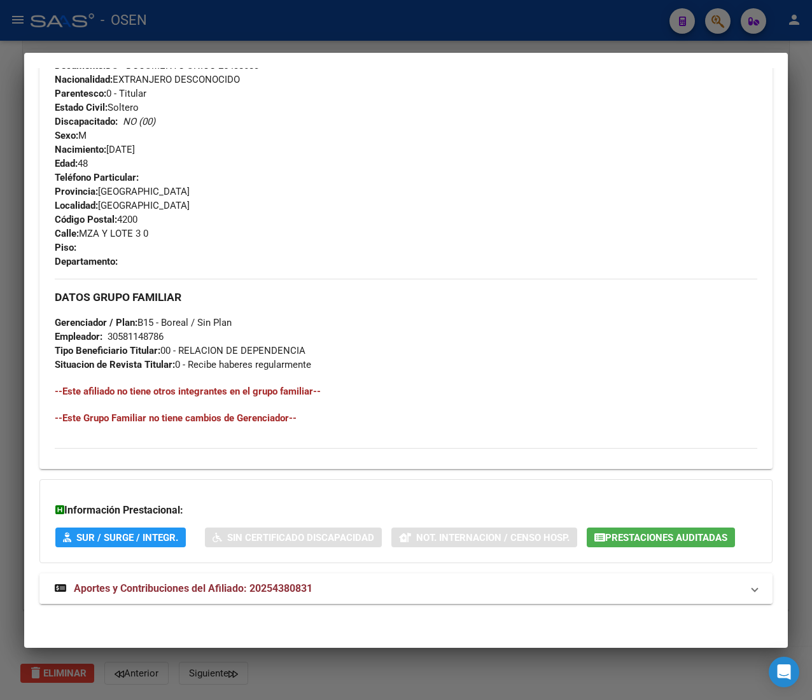
click at [257, 582] on span "Aportes y Contribuciones del Afiliado: 20254380831" at bounding box center [193, 588] width 239 height 12
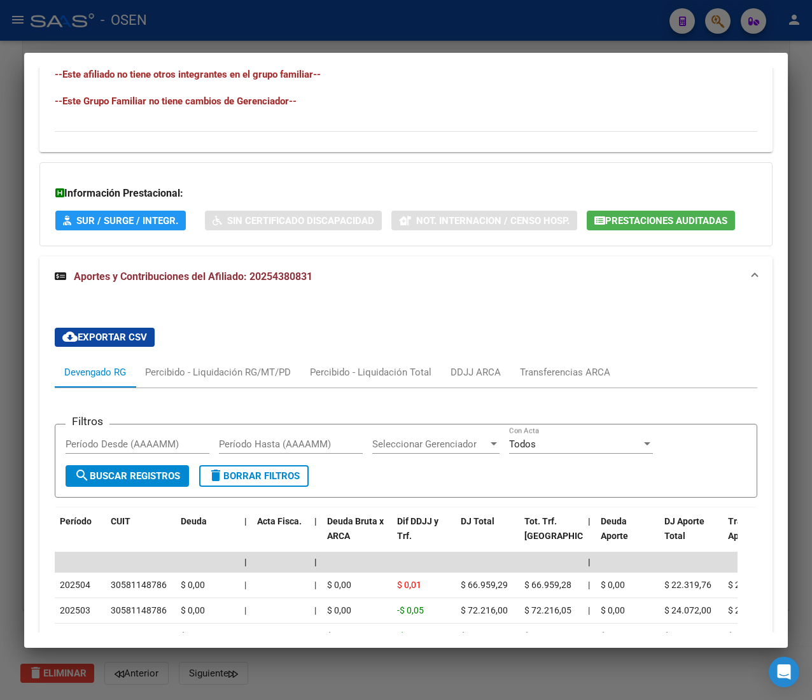
scroll to position [0, 0]
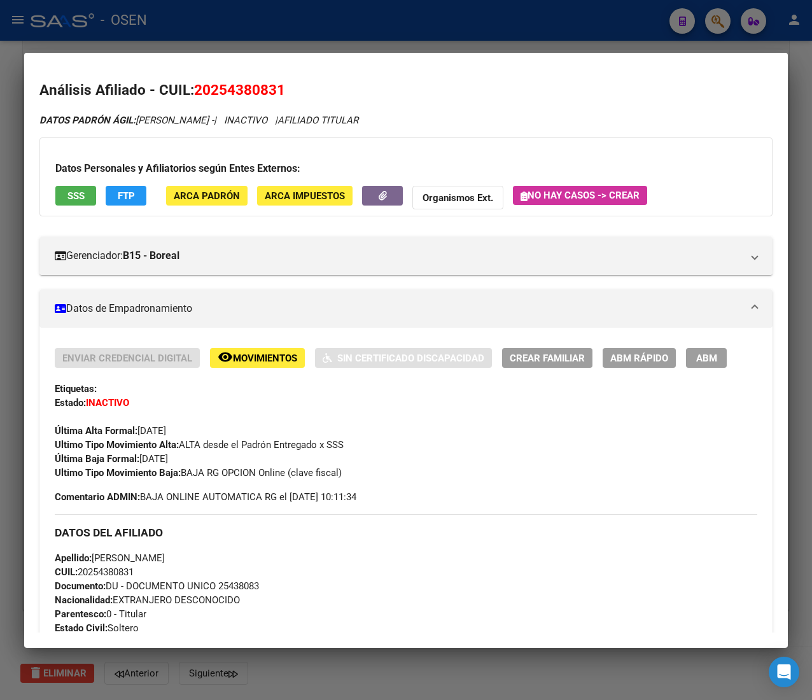
click at [89, 198] on button "SSS" at bounding box center [75, 196] width 41 height 20
click at [490, 35] on div at bounding box center [406, 350] width 812 height 700
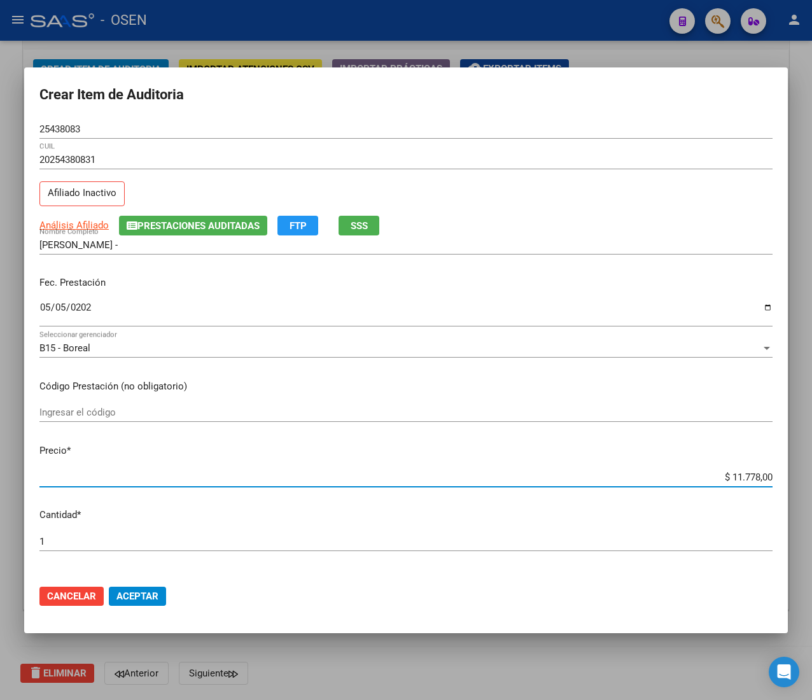
click at [724, 474] on input "$ 11.778,00" at bounding box center [405, 477] width 733 height 11
type input "$ 0,04"
type input "$ 0,45"
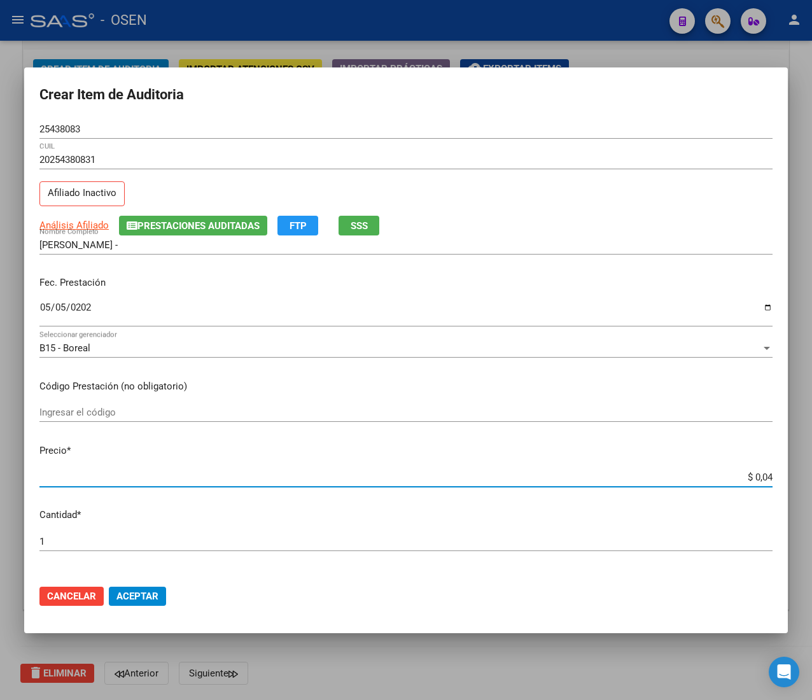
type input "$ 0,45"
type input "$ 4,56"
type input "$ 45,60"
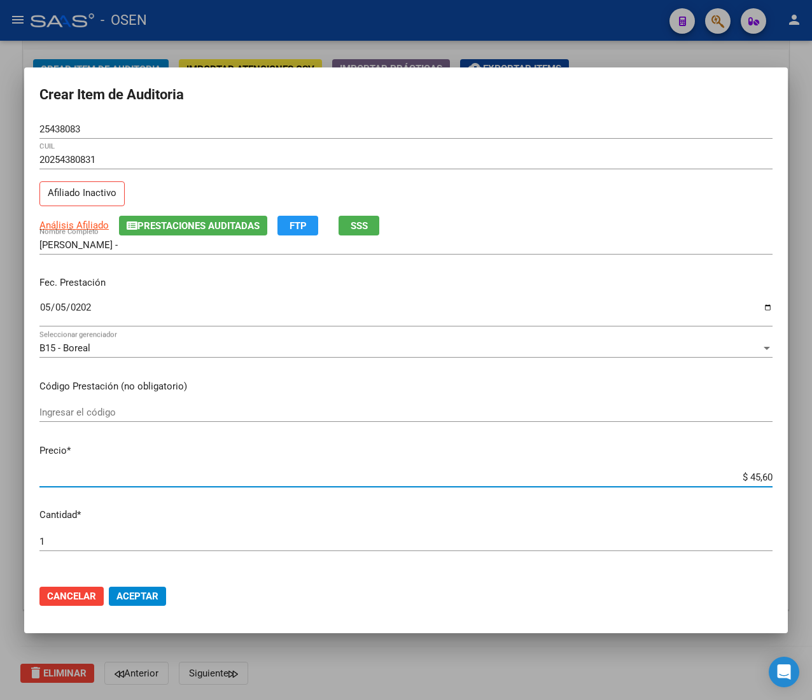
type input "$ 456,00"
type input "$ 4.560,00"
click at [134, 597] on span "Aceptar" at bounding box center [137, 596] width 42 height 11
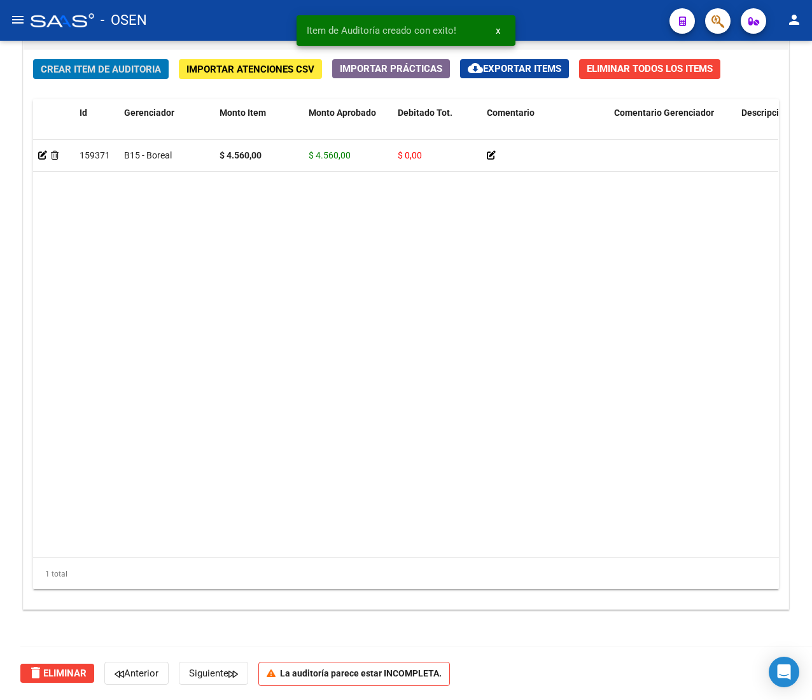
scroll to position [929, 0]
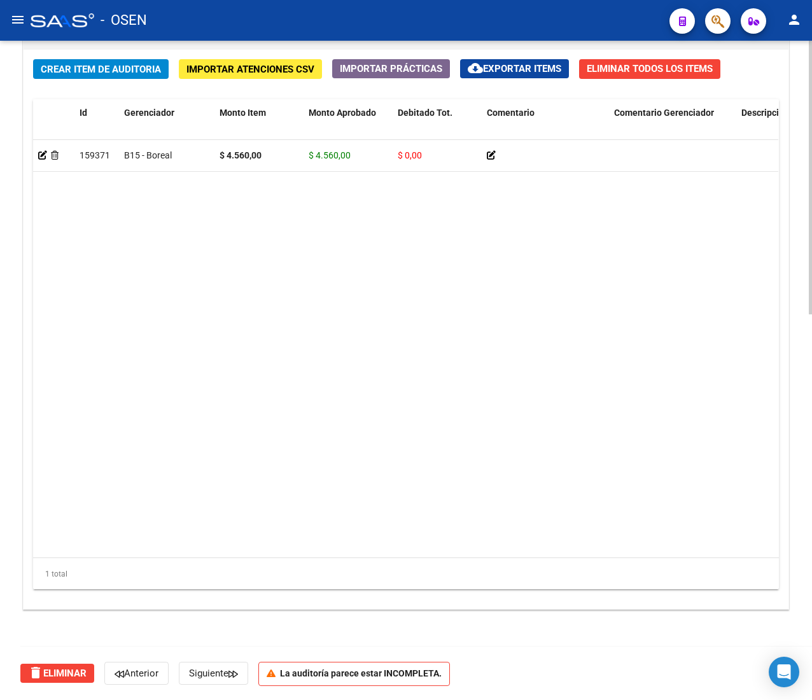
drag, startPoint x: 525, startPoint y: 305, endPoint x: 492, endPoint y: 313, distance: 33.4
click at [525, 305] on datatable-body "159371 B15 - Boreal $ 4.560,00 $ 4.560,00 $ 0,00 20254380831 25438083 [PERSON_N…" at bounding box center [405, 349] width 745 height 418
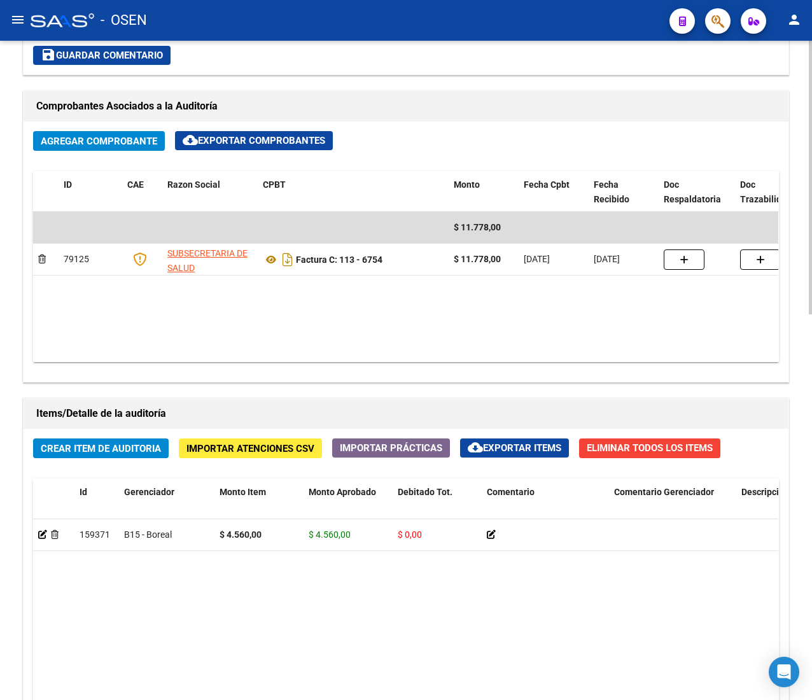
scroll to position [675, 0]
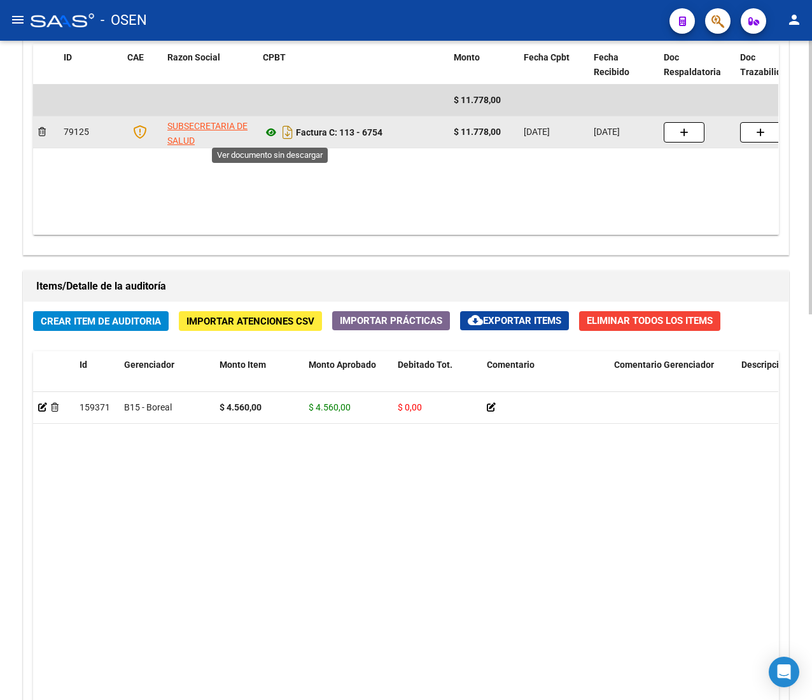
click at [272, 129] on icon at bounding box center [271, 132] width 17 height 15
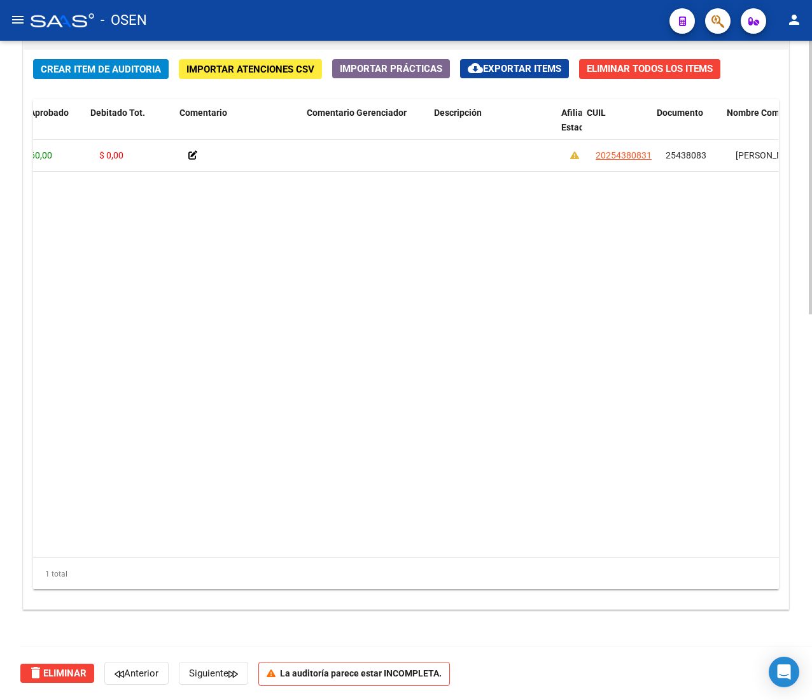
scroll to position [0, 311]
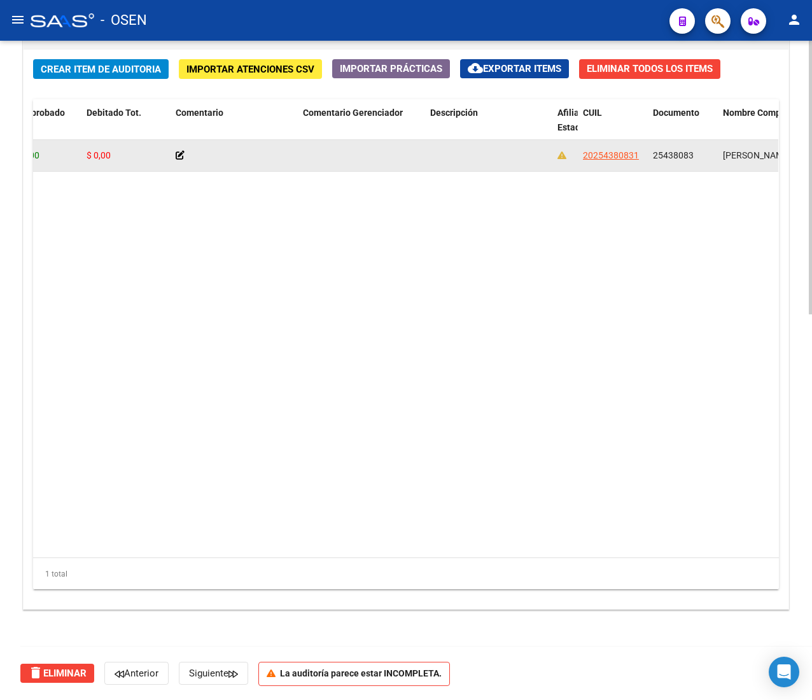
click at [593, 150] on span "20254380831" at bounding box center [611, 155] width 56 height 10
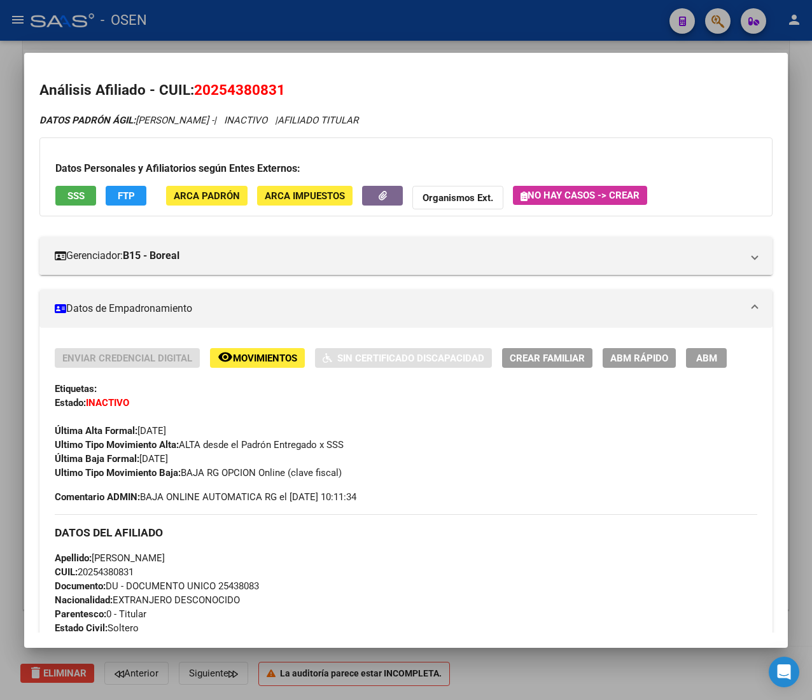
click at [281, 27] on div at bounding box center [406, 350] width 812 height 700
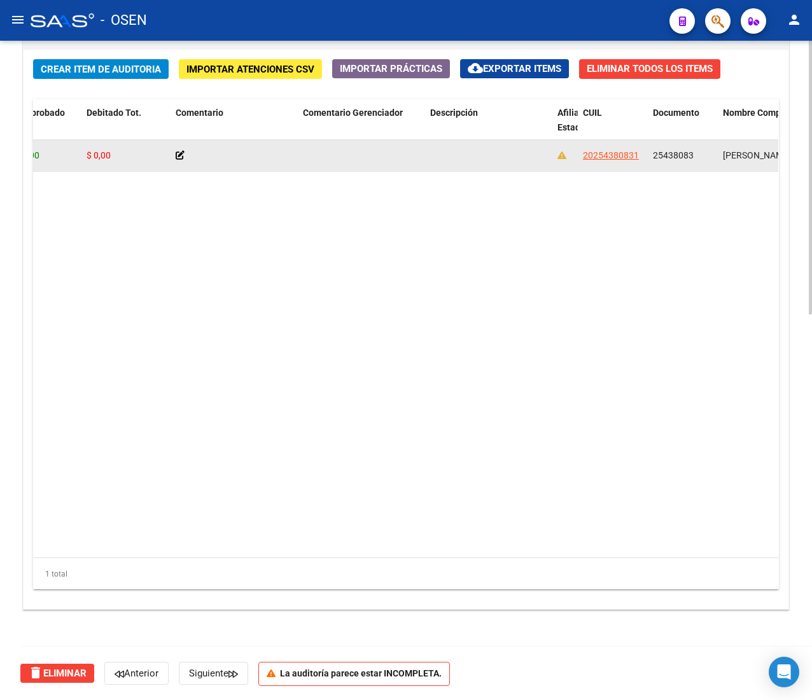
click at [667, 152] on span "25438083" at bounding box center [673, 155] width 41 height 10
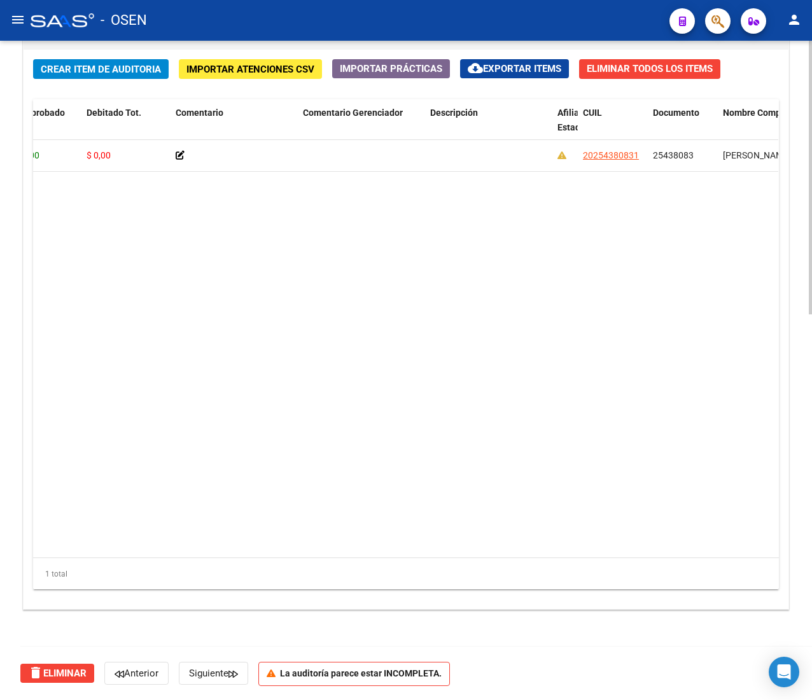
copy span "25438083"
drag, startPoint x: 92, startPoint y: 560, endPoint x: 85, endPoint y: 545, distance: 16.8
click at [92, 560] on div "1 total" at bounding box center [406, 574] width 746 height 32
click at [133, 78] on div "Crear Item de Auditoria Importar Atenciones CSV Importar Prácticas cloud_downlo…" at bounding box center [406, 330] width 765 height 560
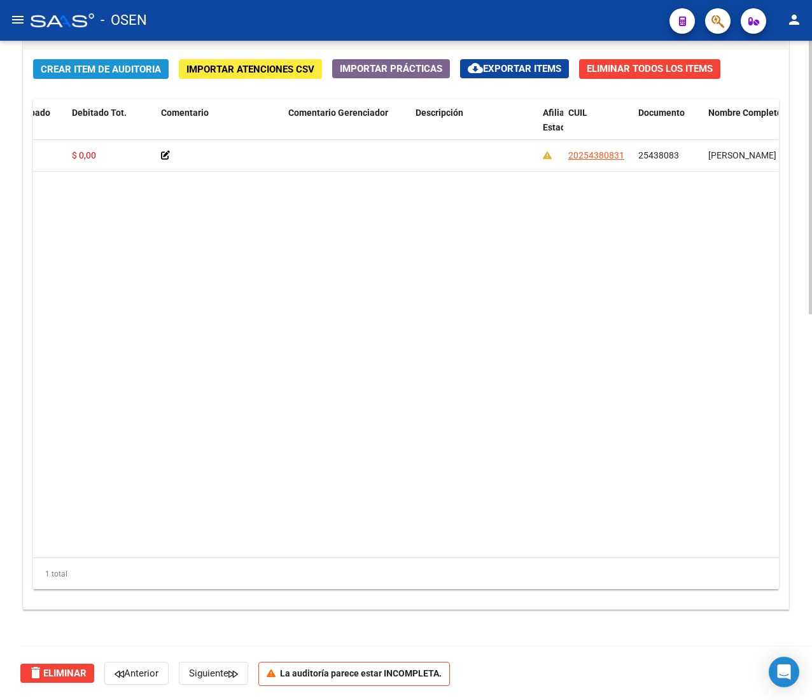
click at [120, 78] on button "Crear Item de Auditoria" at bounding box center [101, 69] width 136 height 20
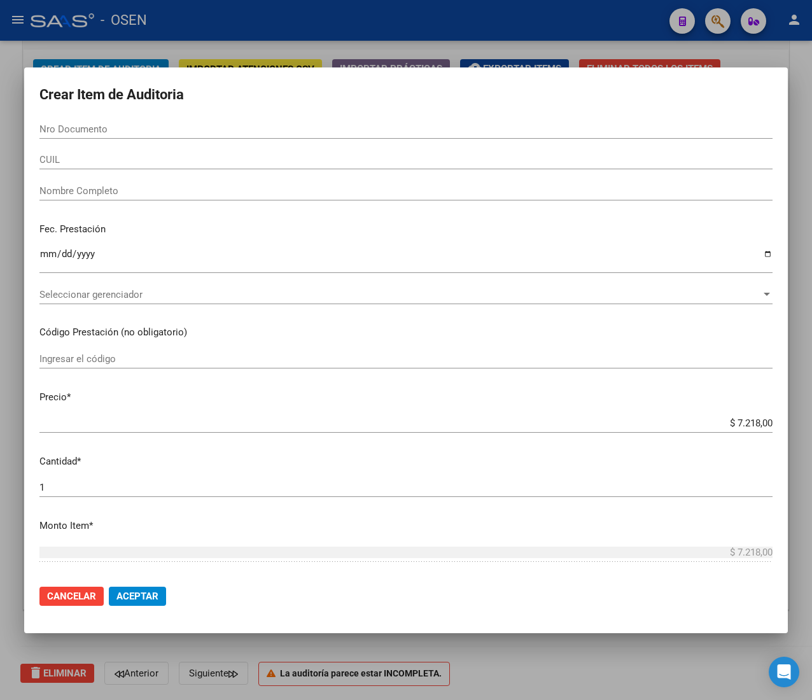
click at [87, 129] on input "Nro Documento" at bounding box center [405, 128] width 733 height 11
paste input "25438083"
type input "25438083"
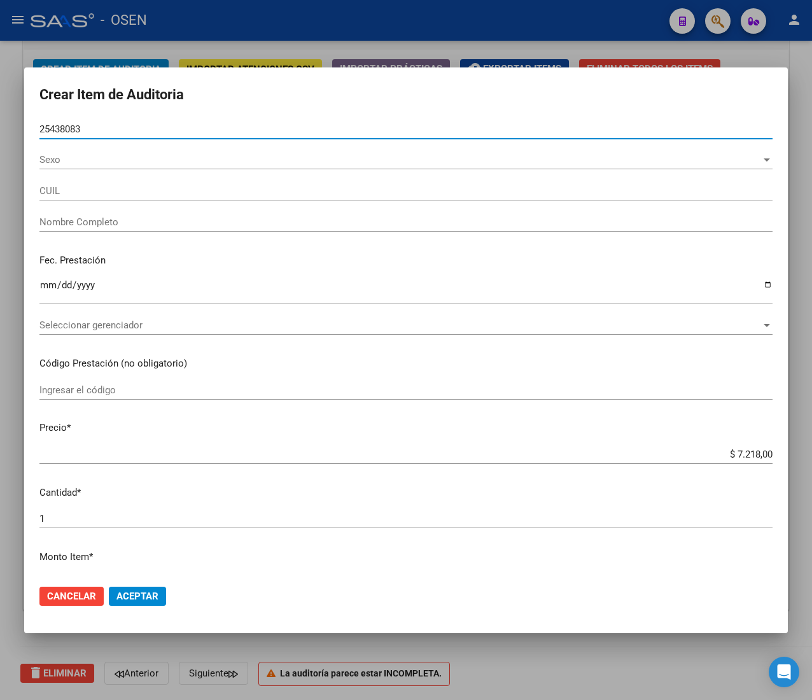
type input "20254380831"
type input "[PERSON_NAME] -"
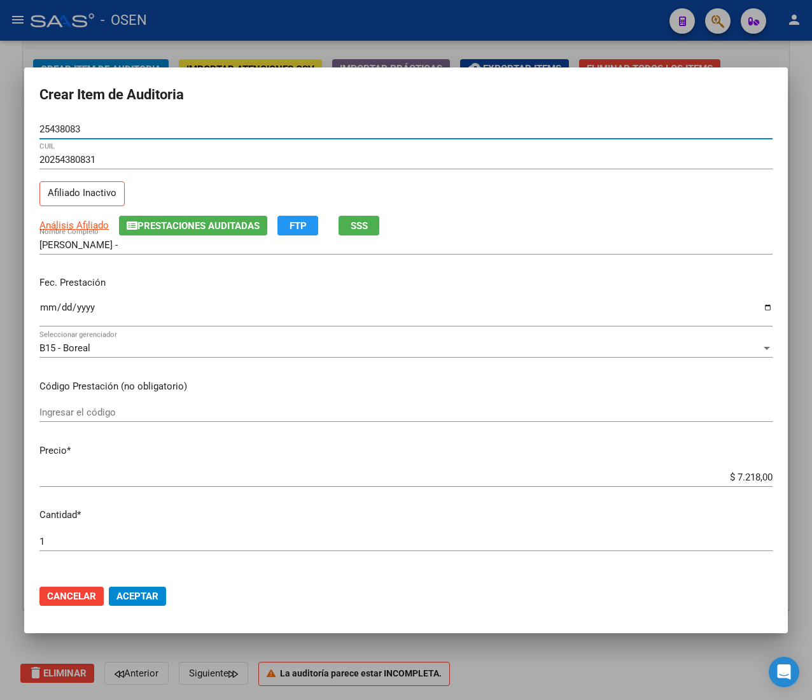
type input "25438083"
click at [45, 311] on input "Ingresar la fecha" at bounding box center [405, 312] width 733 height 20
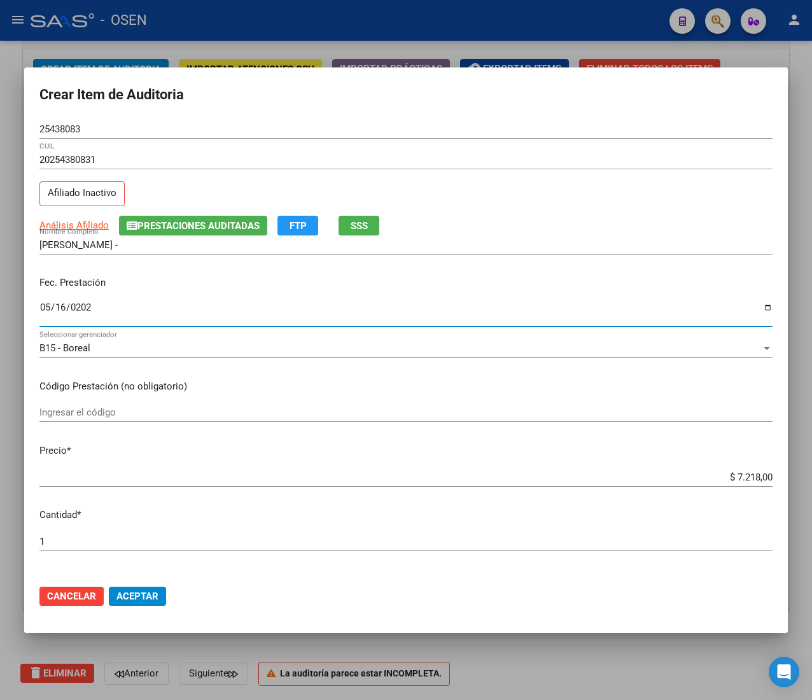
type input "[DATE]"
click at [74, 603] on button "Cancelar" at bounding box center [71, 596] width 64 height 19
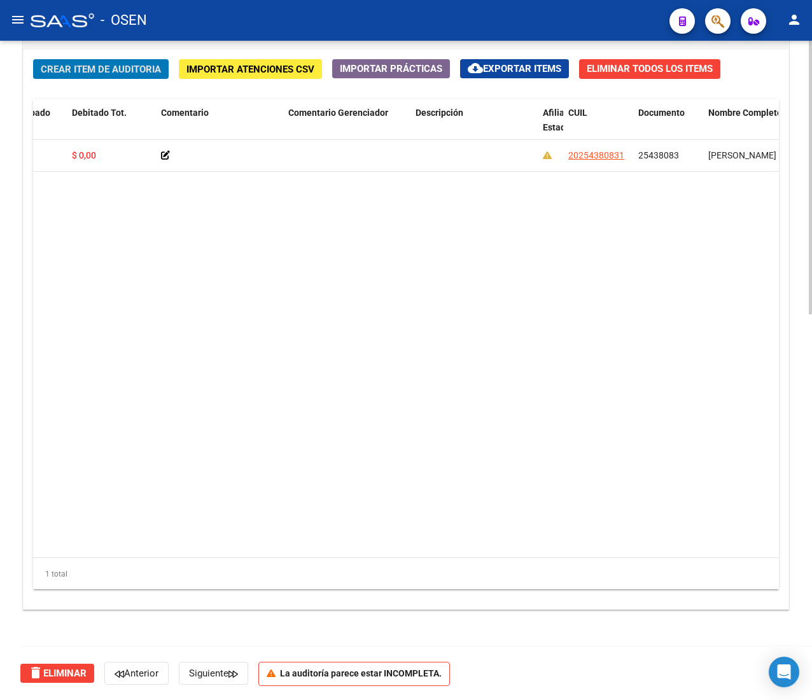
scroll to position [0, 0]
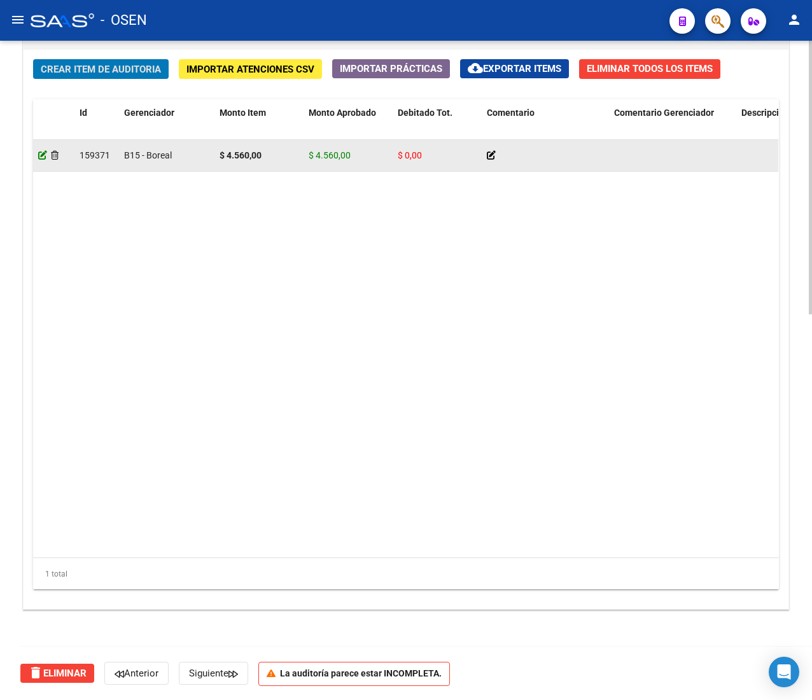
click at [41, 152] on icon at bounding box center [42, 155] width 9 height 9
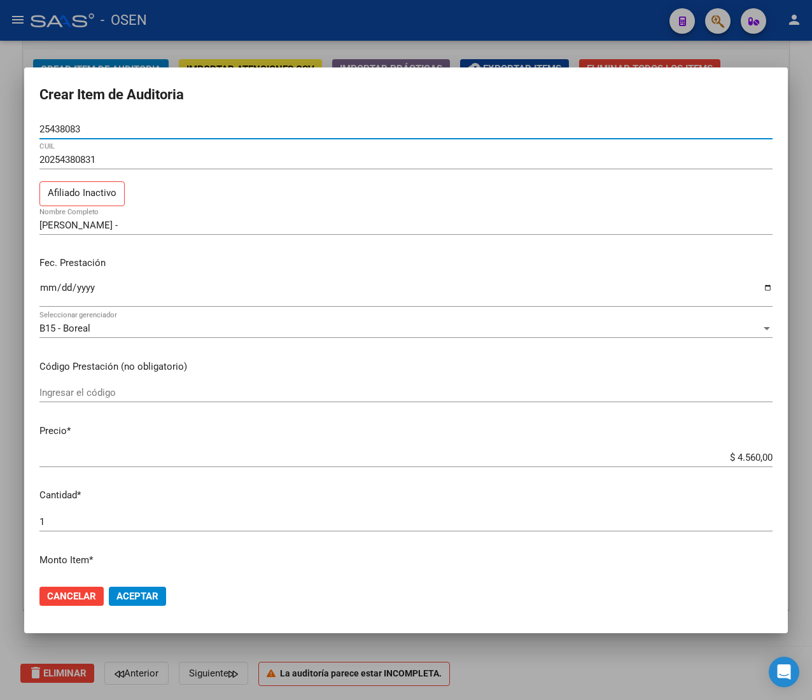
click at [735, 457] on input "$ 4.560,00" at bounding box center [405, 457] width 733 height 11
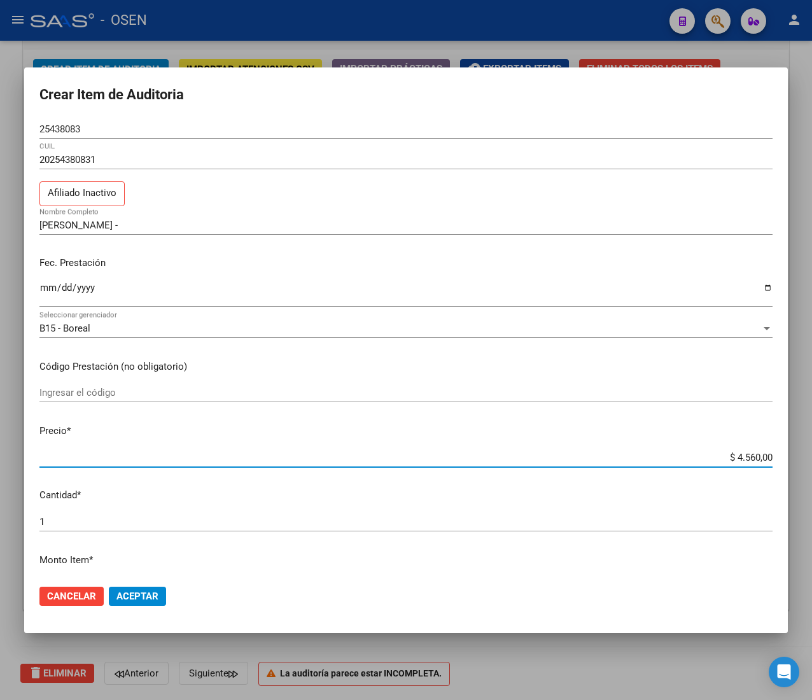
click at [735, 457] on input "$ 4.560,00" at bounding box center [405, 457] width 733 height 11
type input "$ 0,01"
type input "$ 0,11"
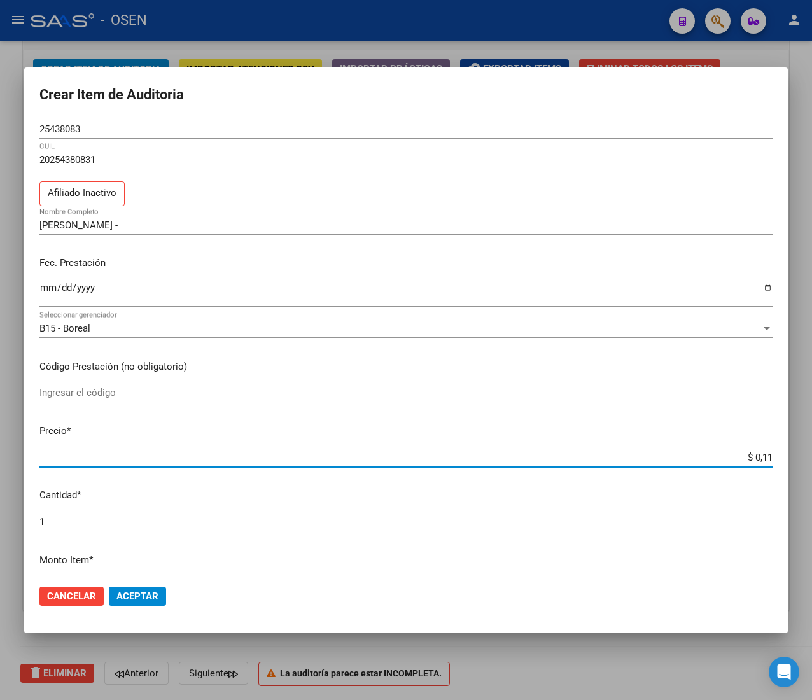
type input "$ 1,17"
type input "$ 11,77"
type input "$ 117,78"
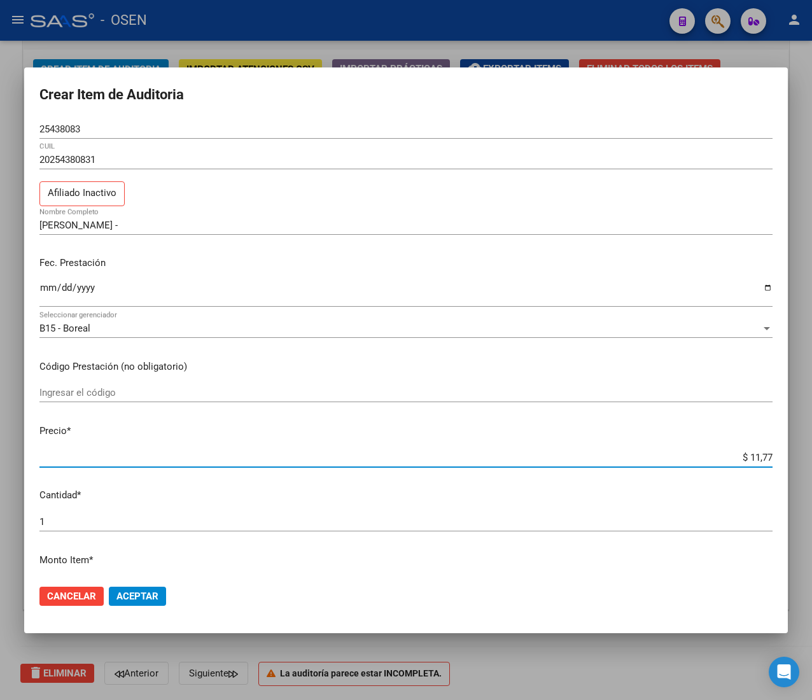
type input "$ 117,78"
type input "$ 1.177,80"
type input "$ 11.778,00"
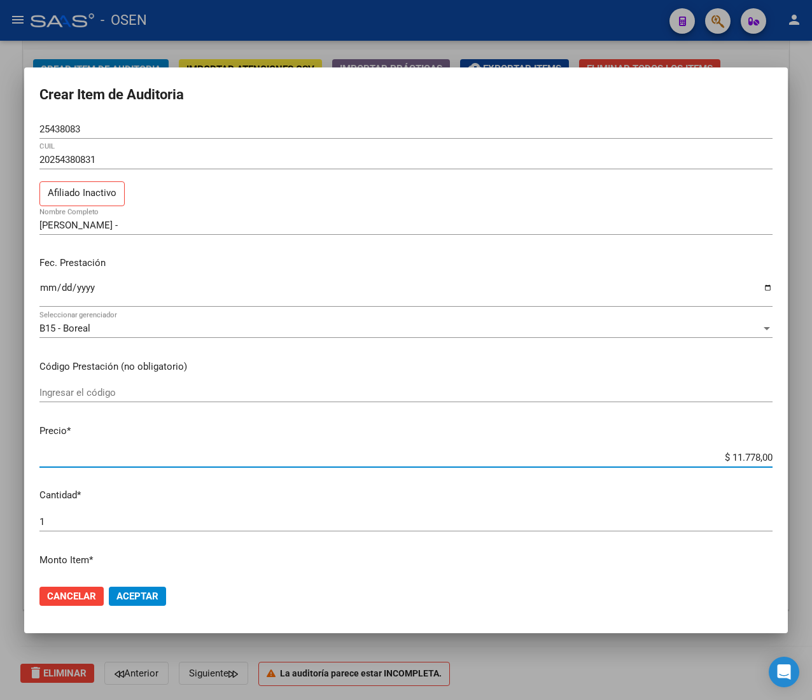
click at [143, 593] on span "Aceptar" at bounding box center [137, 596] width 42 height 11
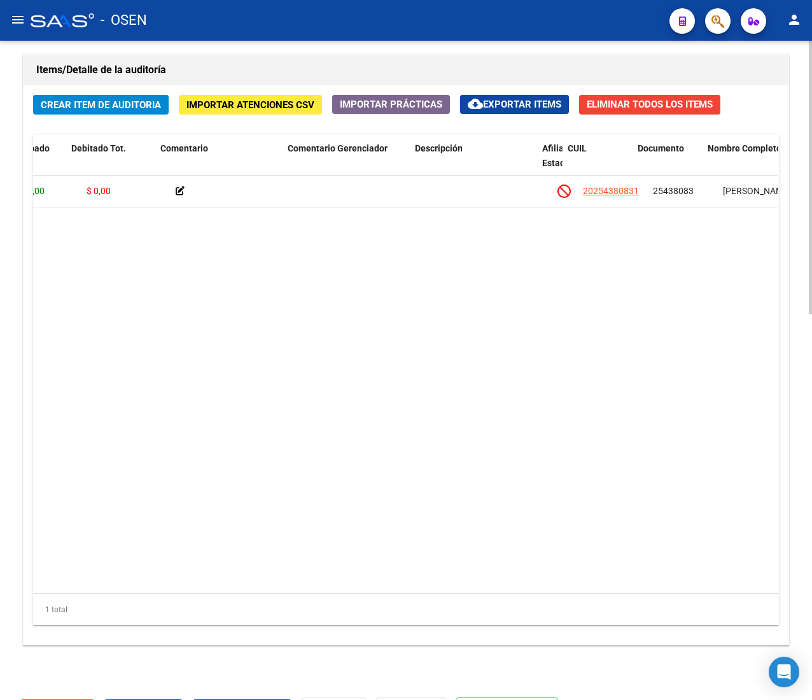
scroll to position [0, 347]
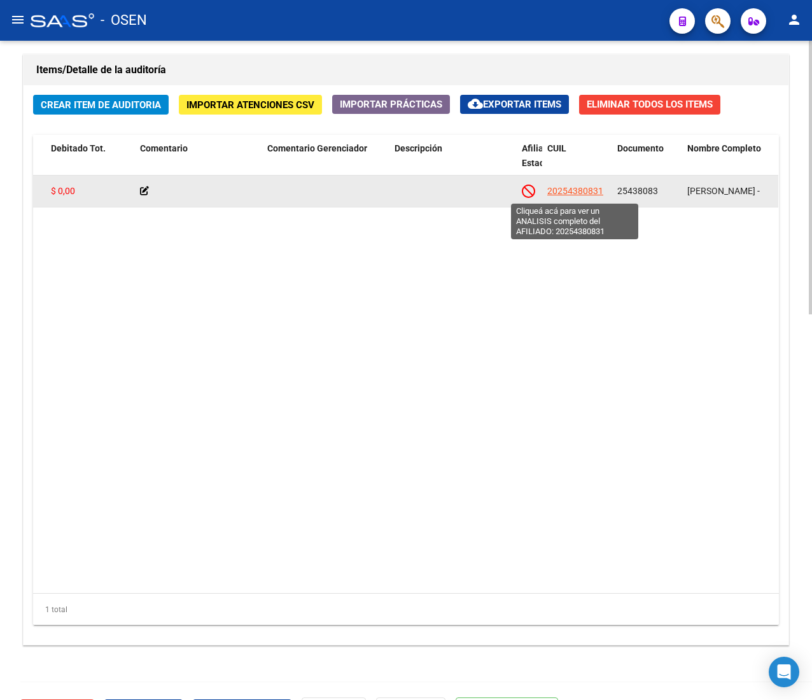
click at [554, 188] on span "20254380831" at bounding box center [575, 191] width 56 height 10
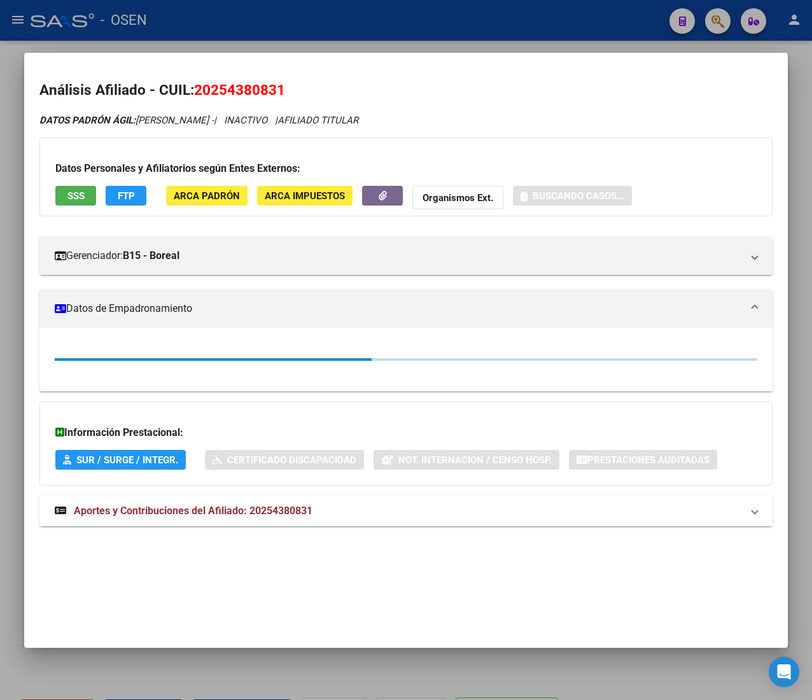
click at [89, 195] on button "SSS" at bounding box center [75, 196] width 41 height 20
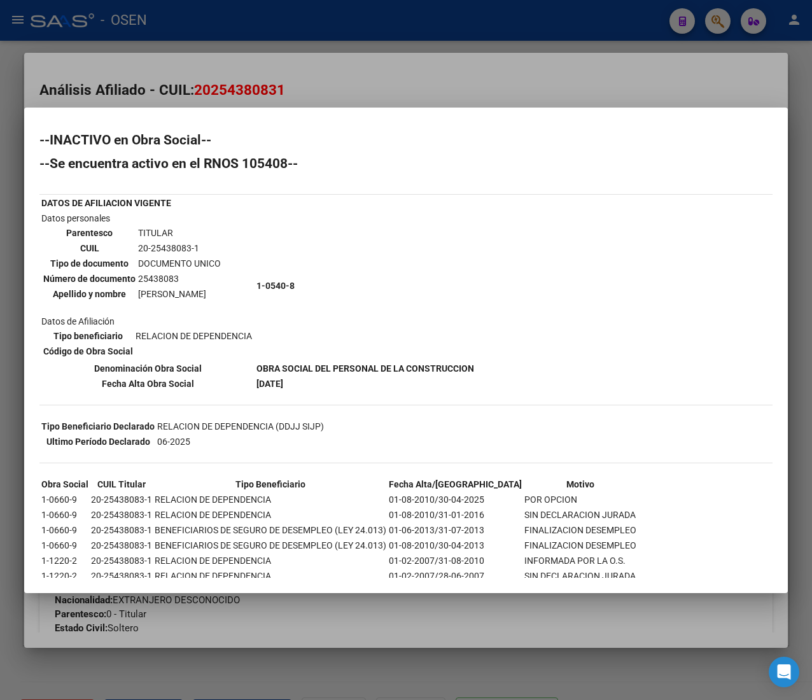
click at [370, 73] on div at bounding box center [406, 350] width 812 height 700
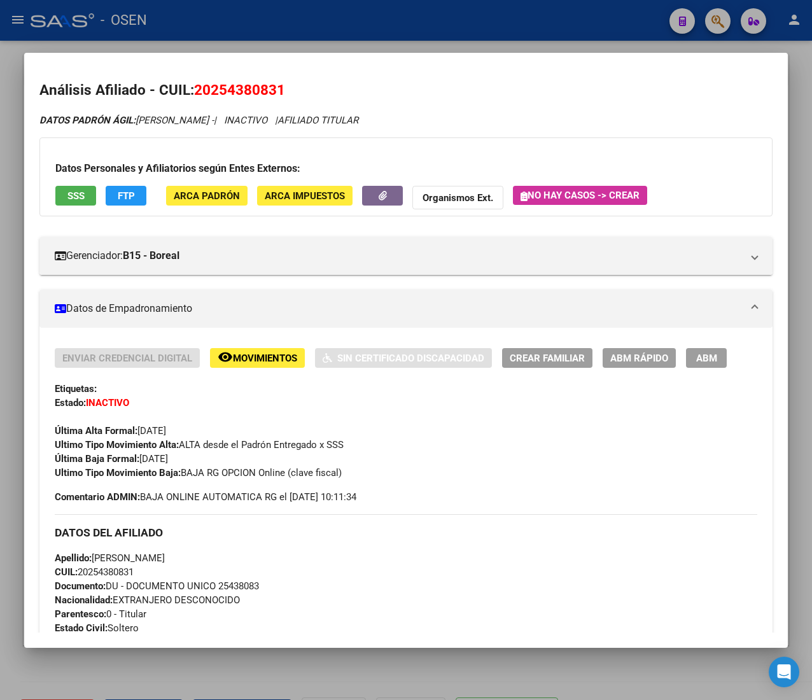
click at [133, 38] on div at bounding box center [406, 350] width 812 height 700
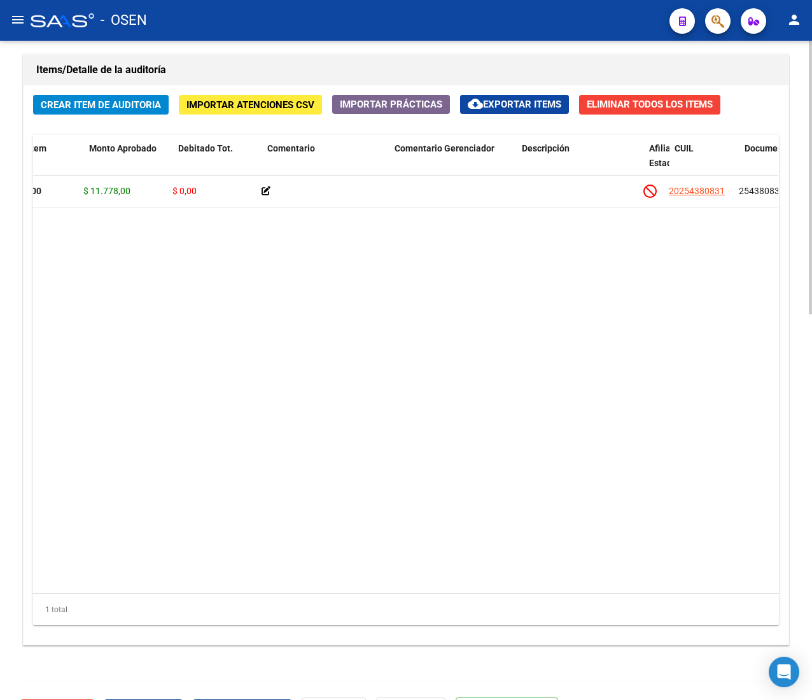
scroll to position [0, 217]
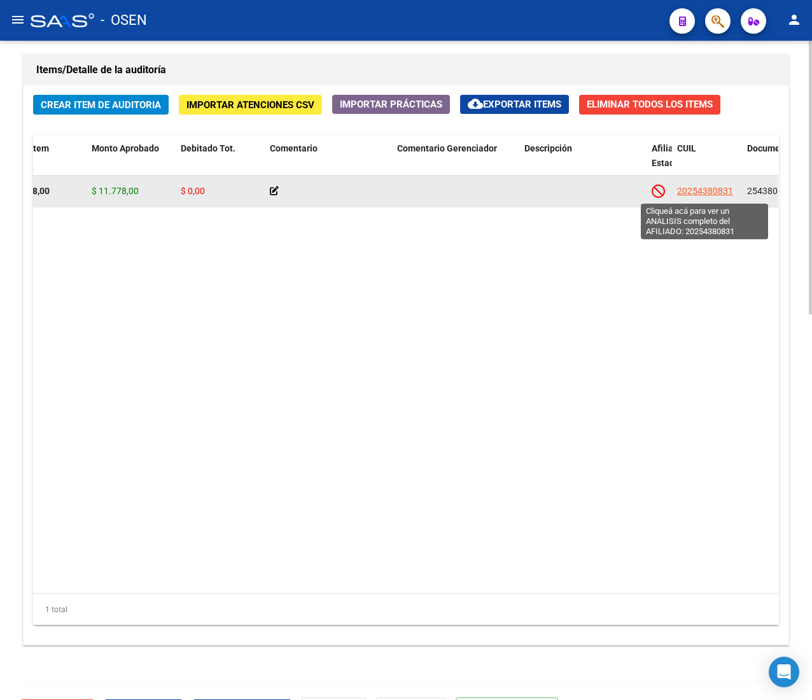
click at [681, 190] on span "20254380831" at bounding box center [705, 191] width 56 height 10
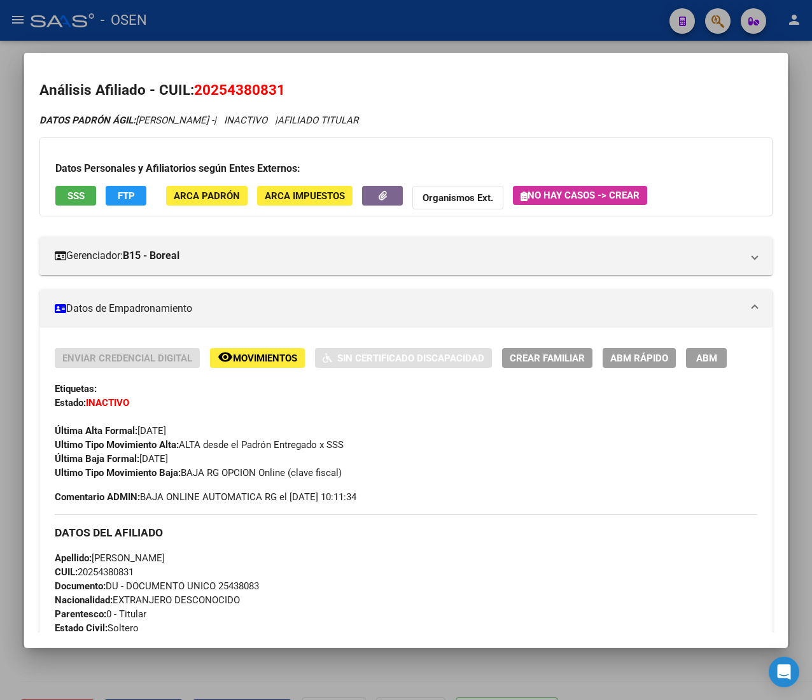
click at [248, 547] on div "DATOS DEL AFILIADO" at bounding box center [406, 532] width 703 height 37
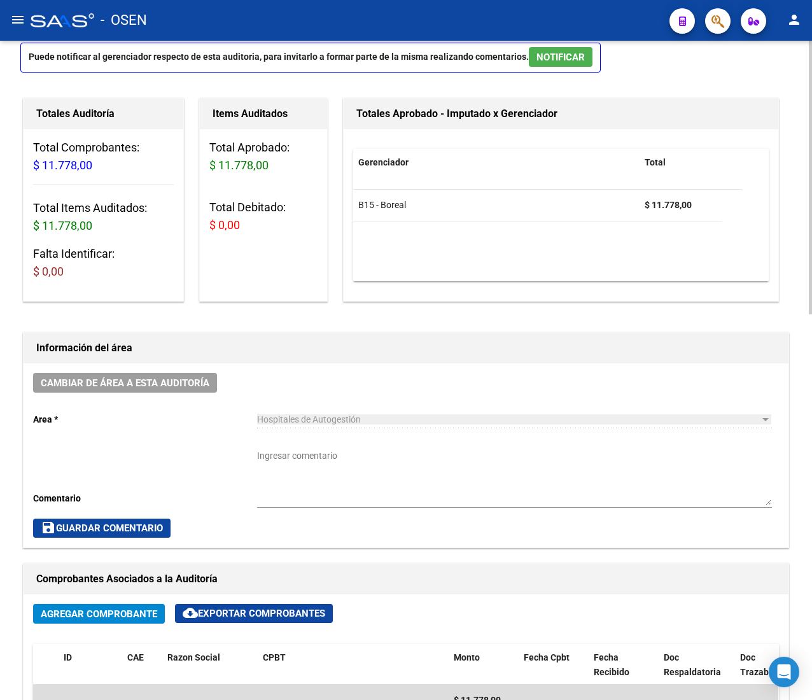
scroll to position [0, 0]
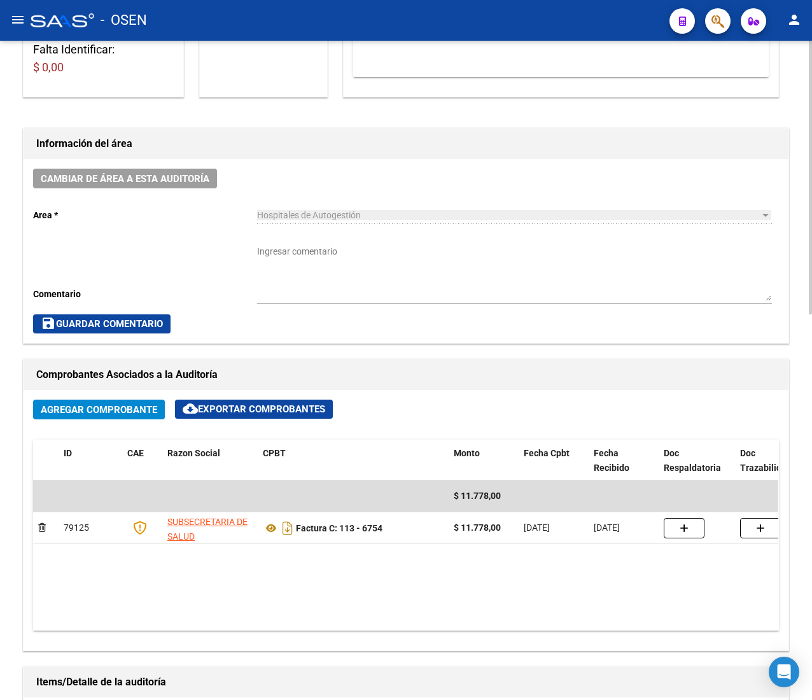
scroll to position [255, 0]
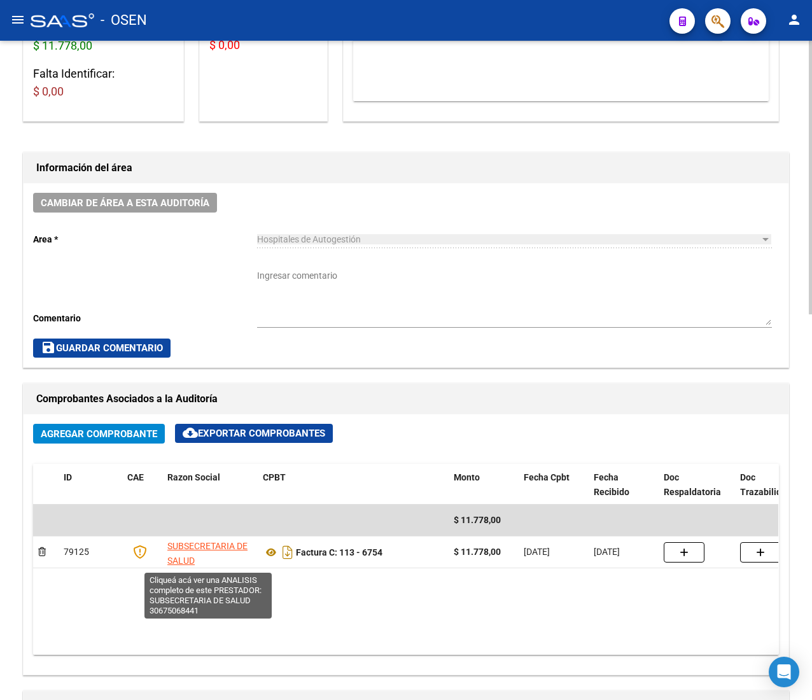
drag, startPoint x: 173, startPoint y: 549, endPoint x: 166, endPoint y: 602, distance: 53.3
click at [176, 595] on datatable-body "$ 11.778,00 79125 SUBSECRETARIA DE SALUD Factura C: 113 - 6754 $ 11.778,00 [DAT…" at bounding box center [405, 580] width 745 height 150
click at [261, 572] on datatable-body "$ 11.778,00 79125 SUBSECRETARIA DE SALUD Factura C: 113 - 6754 $ 11.778,00 [DAT…" at bounding box center [405, 580] width 745 height 150
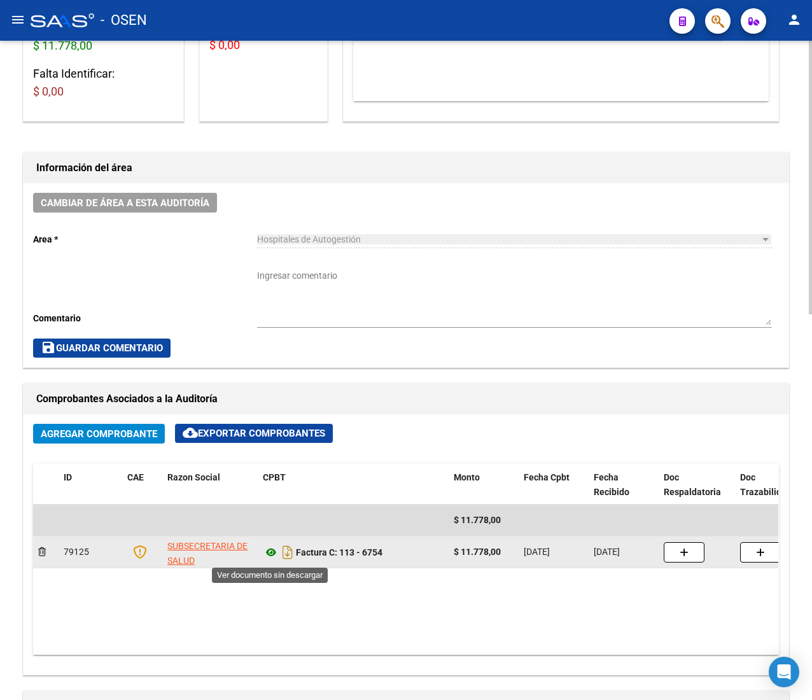
click at [268, 550] on icon at bounding box center [271, 552] width 17 height 15
click at [275, 553] on icon at bounding box center [271, 552] width 17 height 15
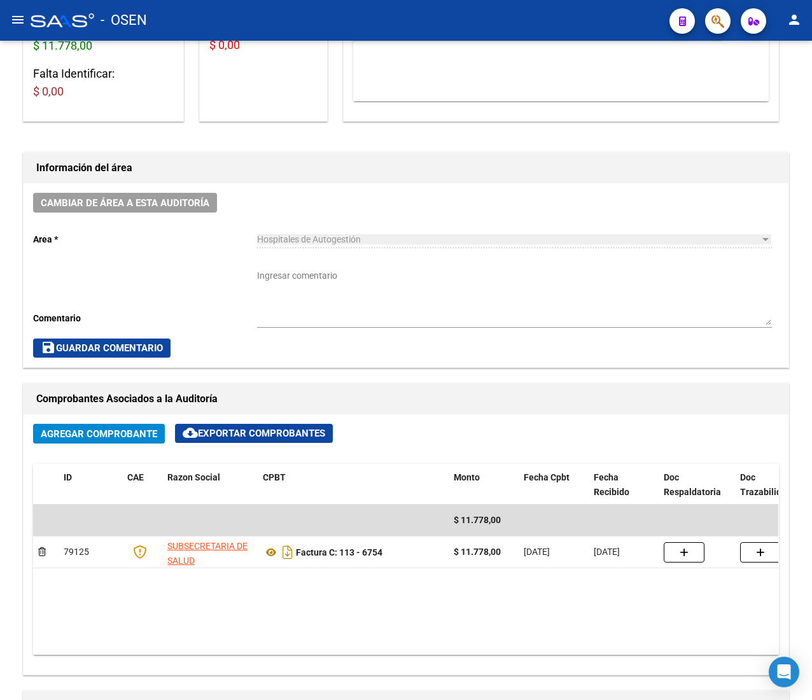
click at [17, 18] on mat-icon "menu" at bounding box center [17, 19] width 15 height 15
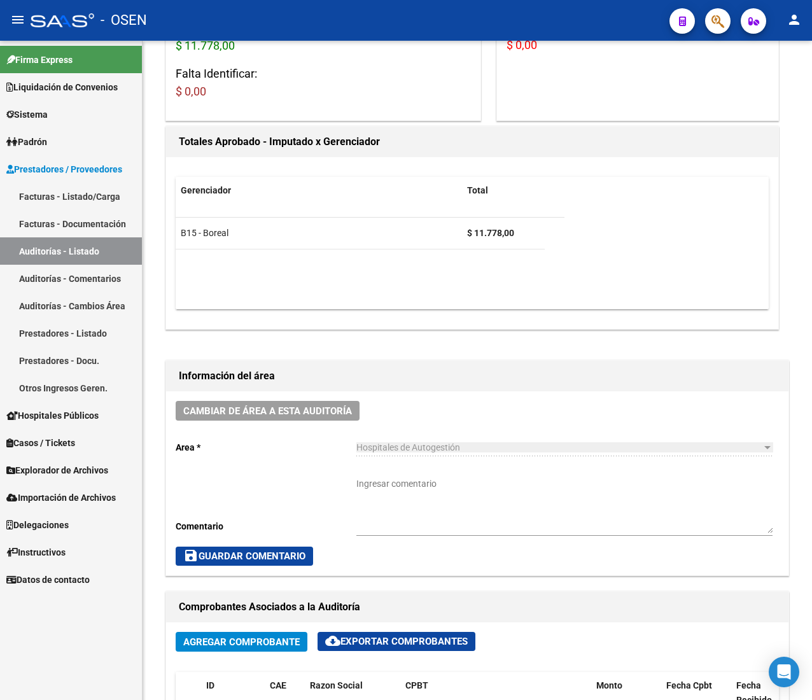
click at [92, 192] on link "Facturas - Listado/Carga" at bounding box center [71, 196] width 142 height 27
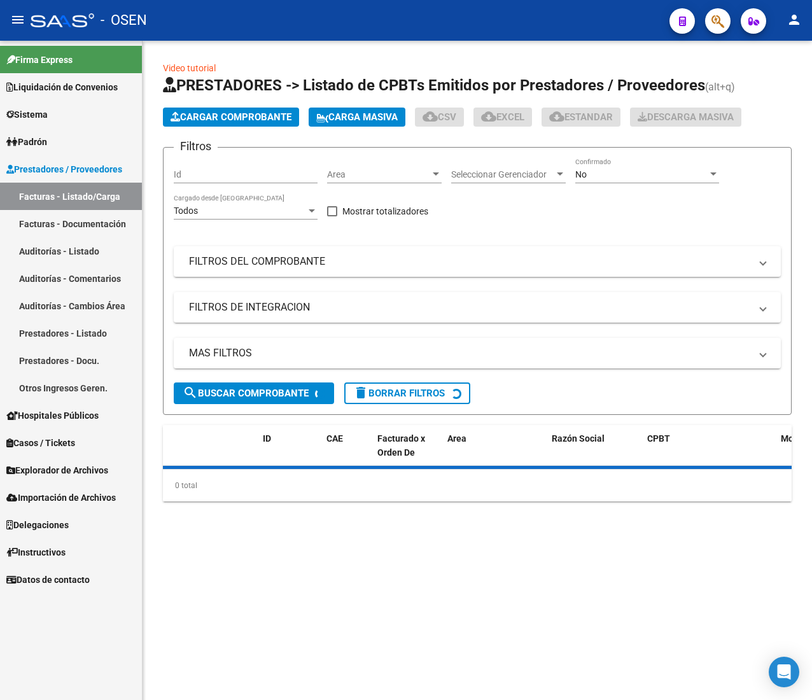
click at [23, 13] on mat-icon "menu" at bounding box center [17, 19] width 15 height 15
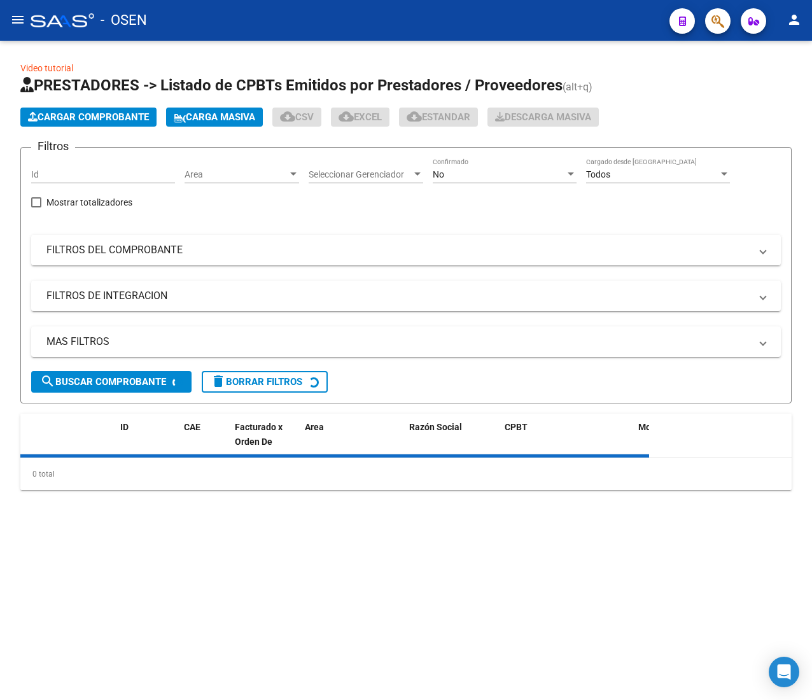
click at [225, 167] on div "Area Area" at bounding box center [242, 170] width 115 height 25
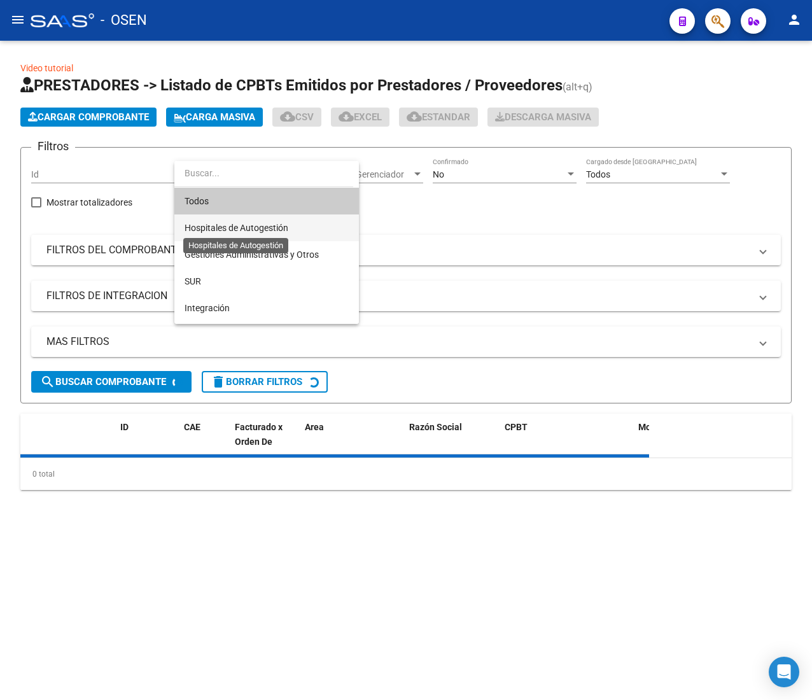
click at [251, 227] on span "Hospitales de Autogestión" at bounding box center [237, 228] width 104 height 10
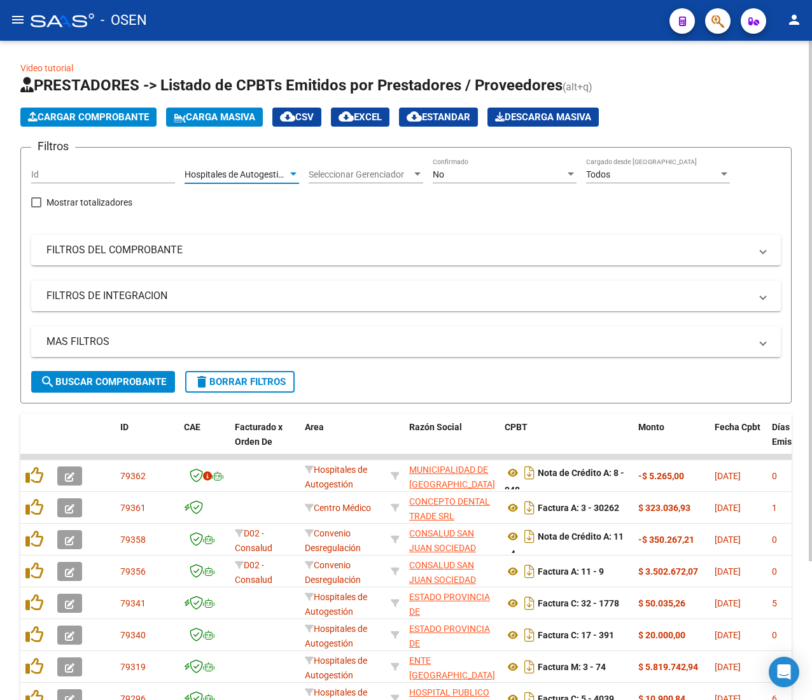
click at [97, 376] on span "search Buscar Comprobante" at bounding box center [103, 381] width 126 height 11
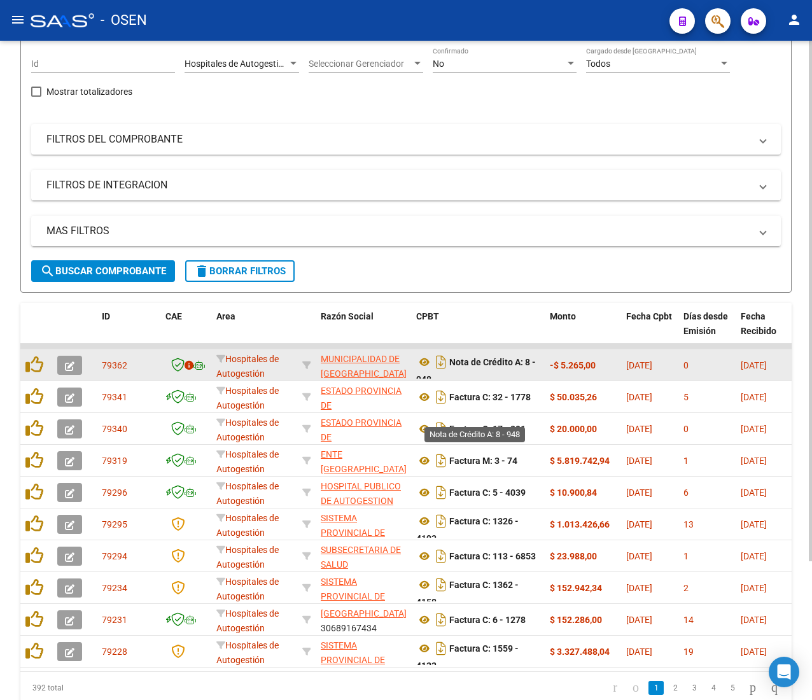
scroll to position [176, 0]
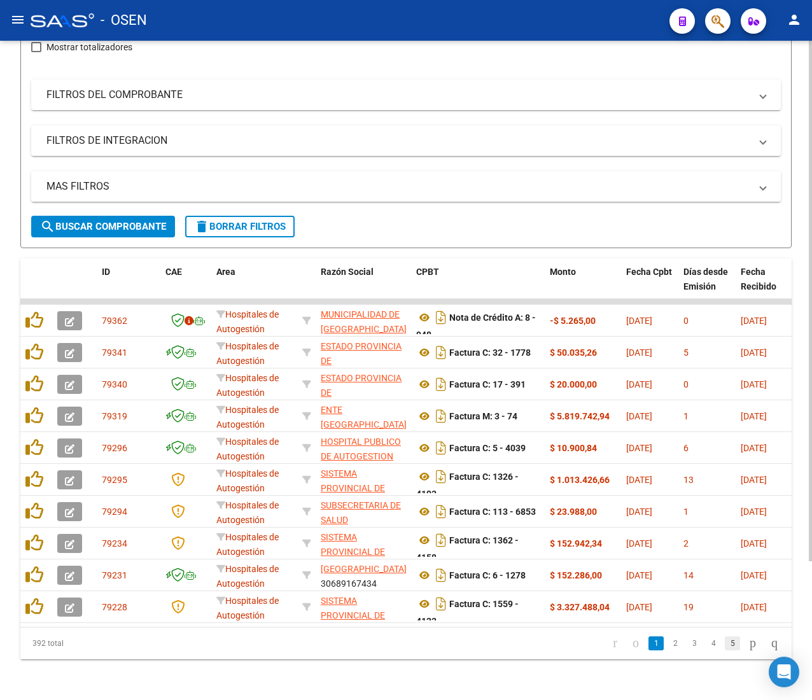
click at [725, 644] on link "5" at bounding box center [732, 644] width 15 height 14
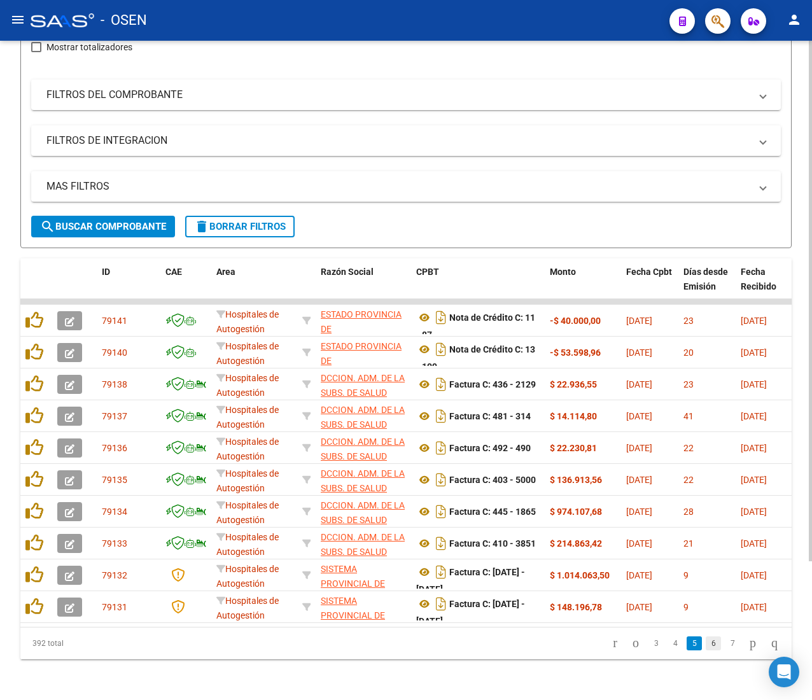
click at [706, 648] on link "6" at bounding box center [713, 644] width 15 height 14
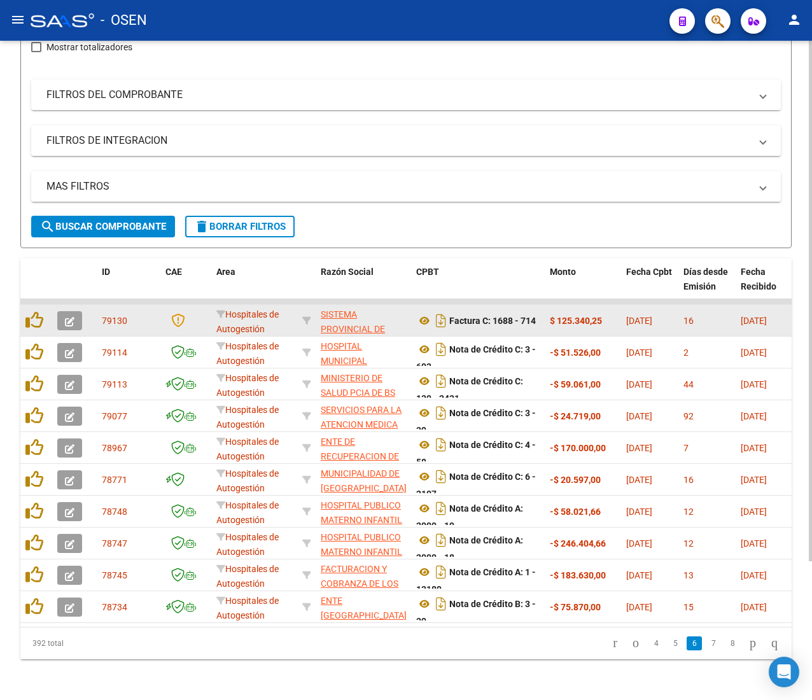
click at [67, 317] on icon "button" at bounding box center [70, 322] width 10 height 10
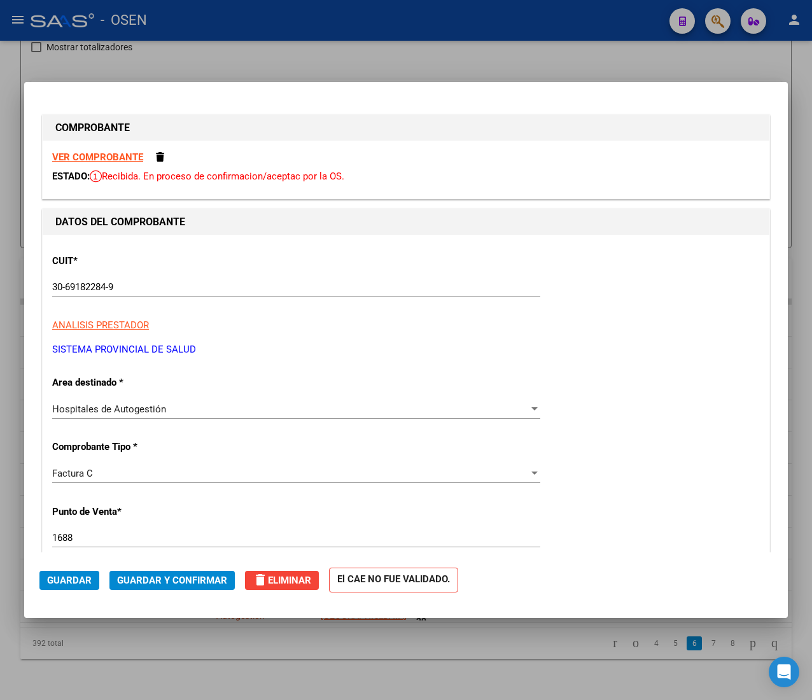
click at [97, 152] on strong "VER COMPROBANTE" at bounding box center [97, 157] width 91 height 11
click at [161, 572] on button "Guardar y Confirmar" at bounding box center [171, 580] width 125 height 19
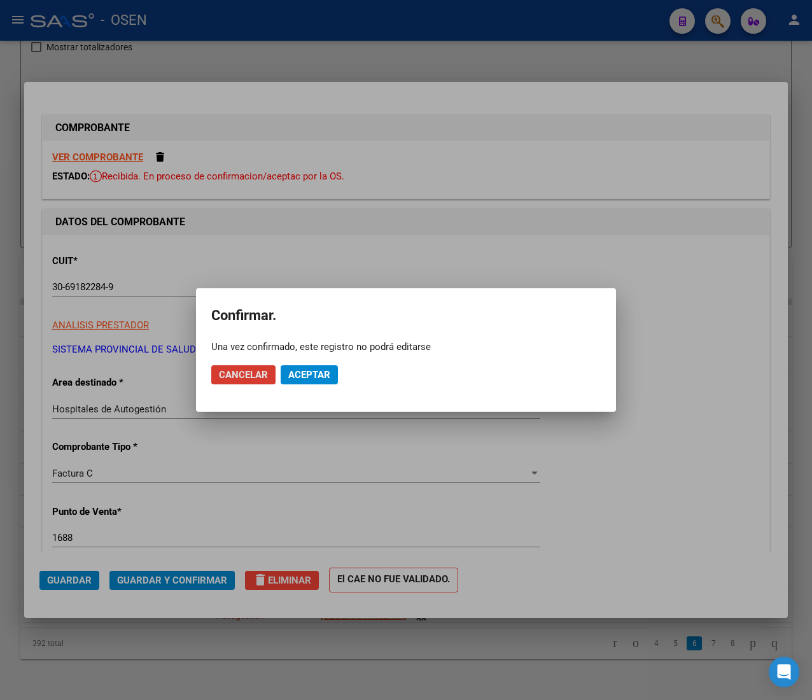
click at [307, 370] on span "Aceptar" at bounding box center [309, 374] width 42 height 11
click at [364, 372] on span "Guardar igualmente." at bounding box center [342, 374] width 108 height 11
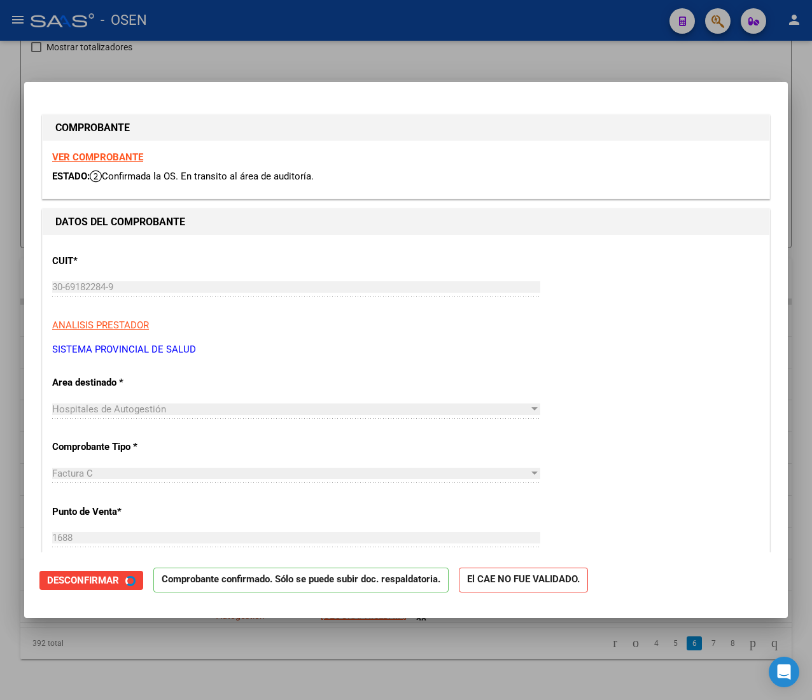
drag, startPoint x: 209, startPoint y: 38, endPoint x: 149, endPoint y: 36, distance: 59.9
click at [208, 38] on div at bounding box center [406, 350] width 812 height 700
type input "$ 0,00"
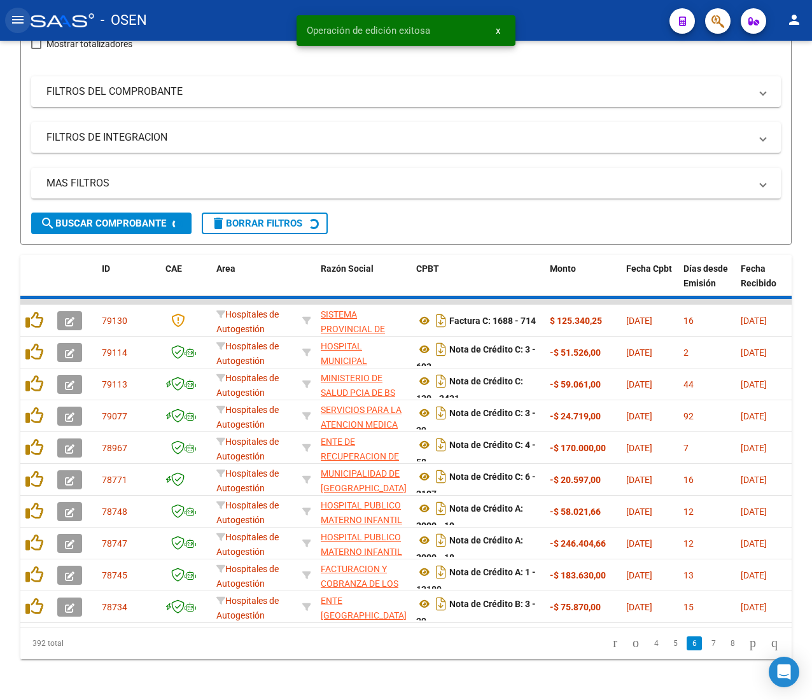
click at [14, 19] on mat-icon "menu" at bounding box center [17, 19] width 15 height 15
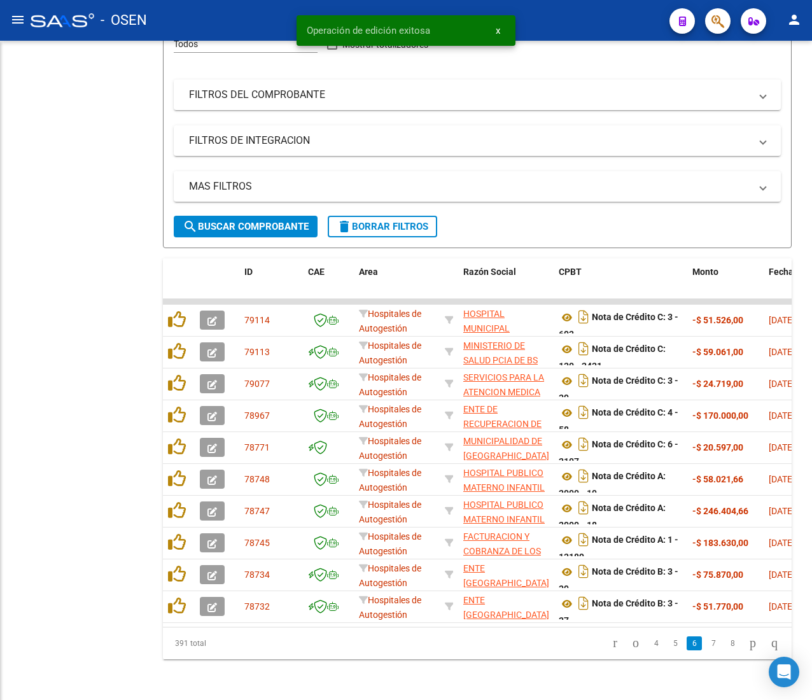
scroll to position [185, 0]
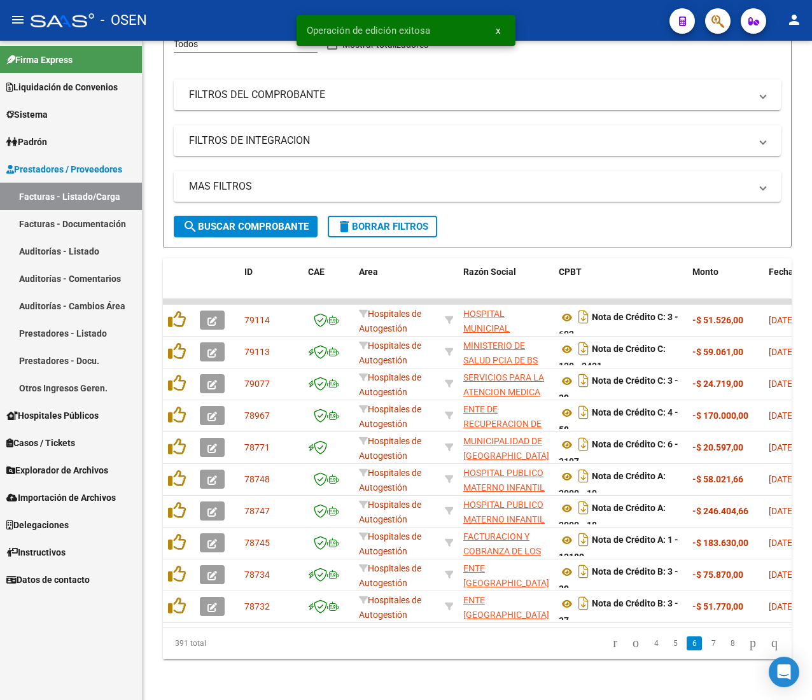
click at [61, 252] on link "Auditorías - Listado" at bounding box center [71, 250] width 142 height 27
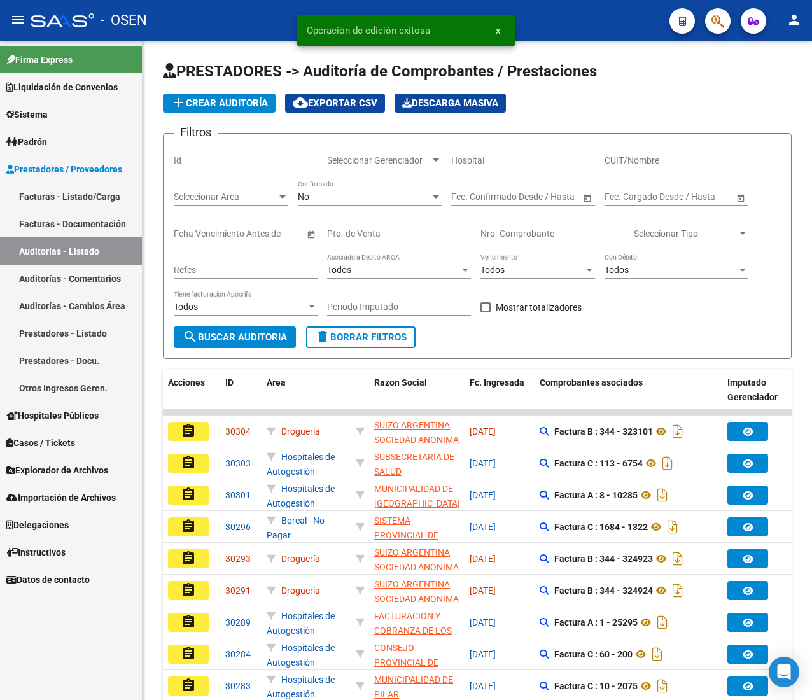
click at [24, 17] on mat-icon "menu" at bounding box center [17, 19] width 15 height 15
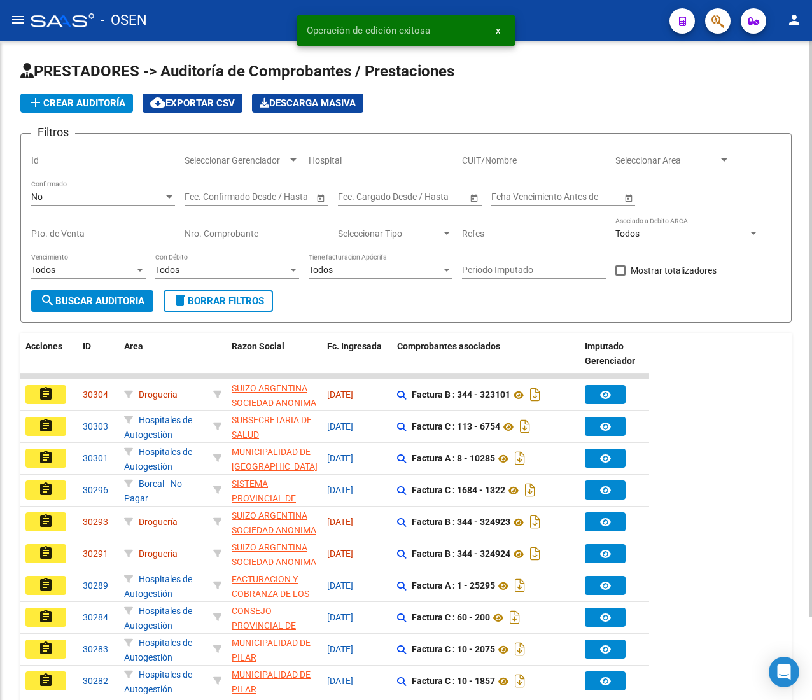
click at [109, 102] on span "add Crear Auditoría" at bounding box center [76, 102] width 97 height 11
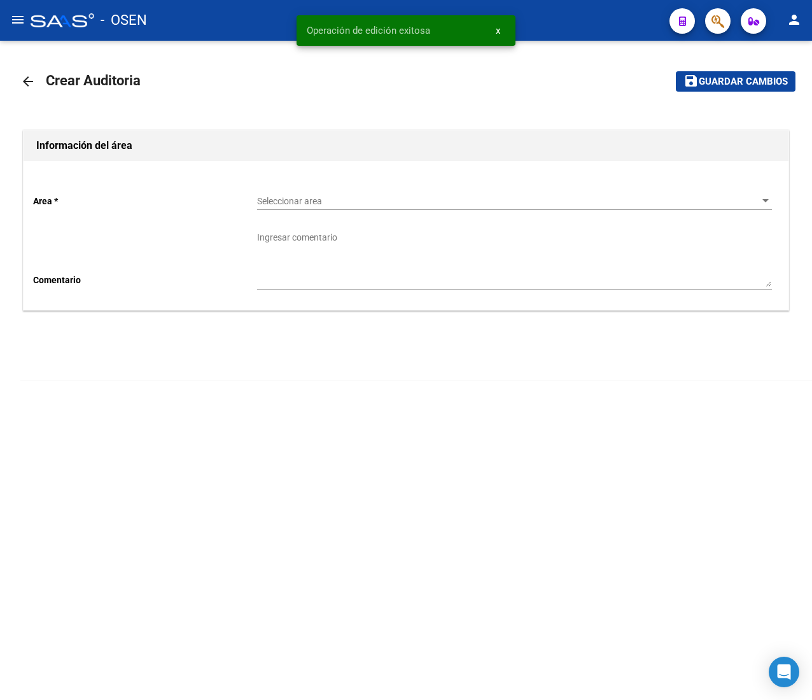
click at [328, 196] on span "Seleccionar area" at bounding box center [509, 201] width 504 height 11
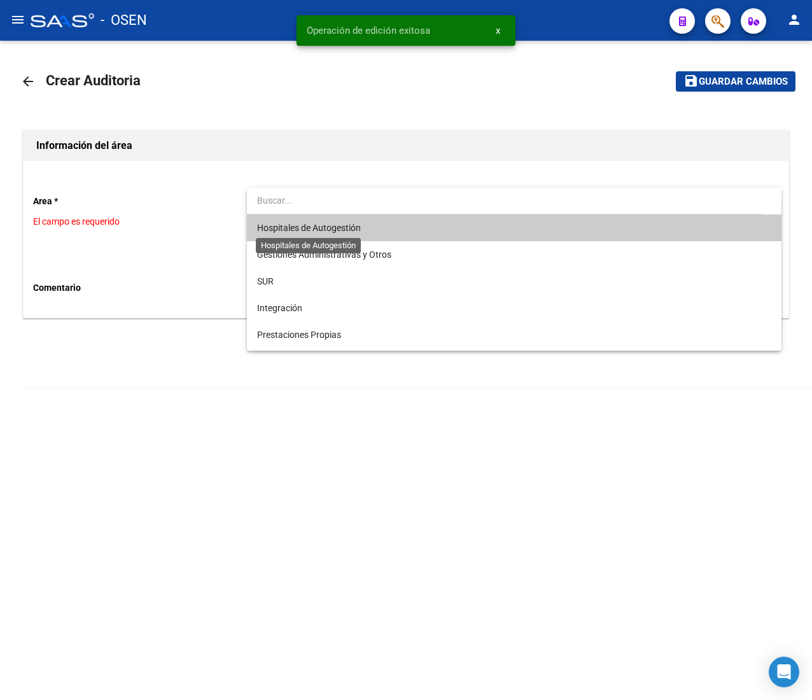
click at [332, 227] on span "Hospitales de Autogestión" at bounding box center [309, 228] width 104 height 10
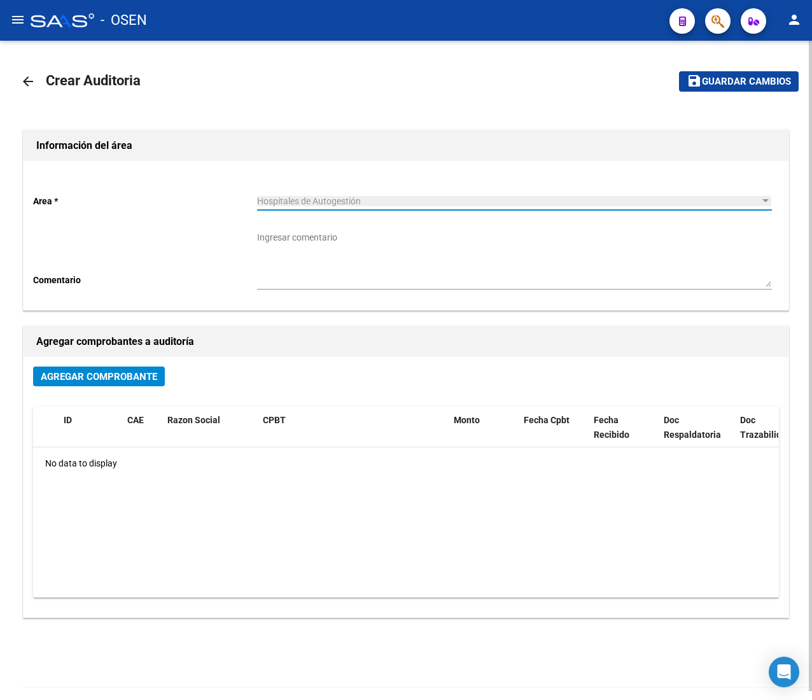
click at [99, 372] on span "Agregar Comprobante" at bounding box center [99, 376] width 116 height 11
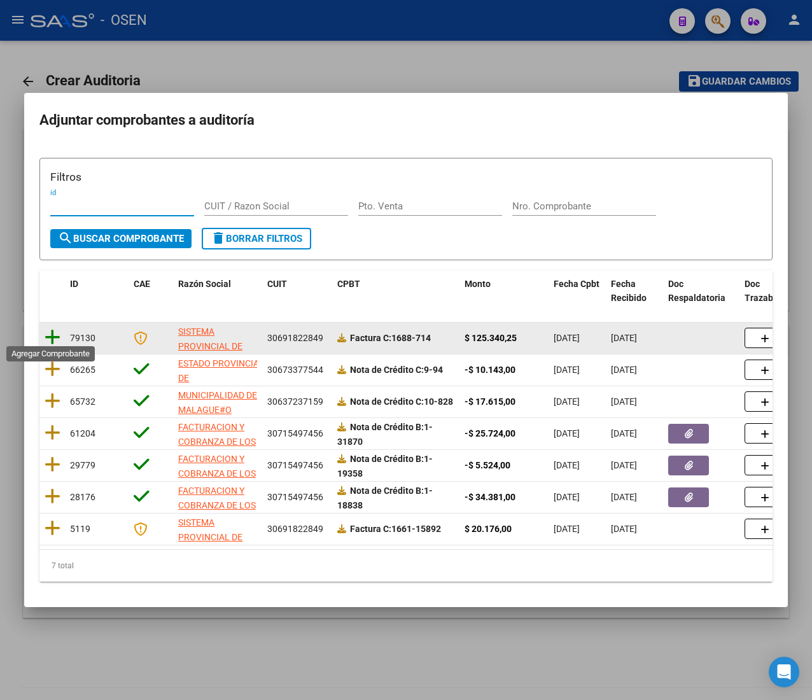
click at [55, 332] on icon at bounding box center [53, 337] width 16 height 18
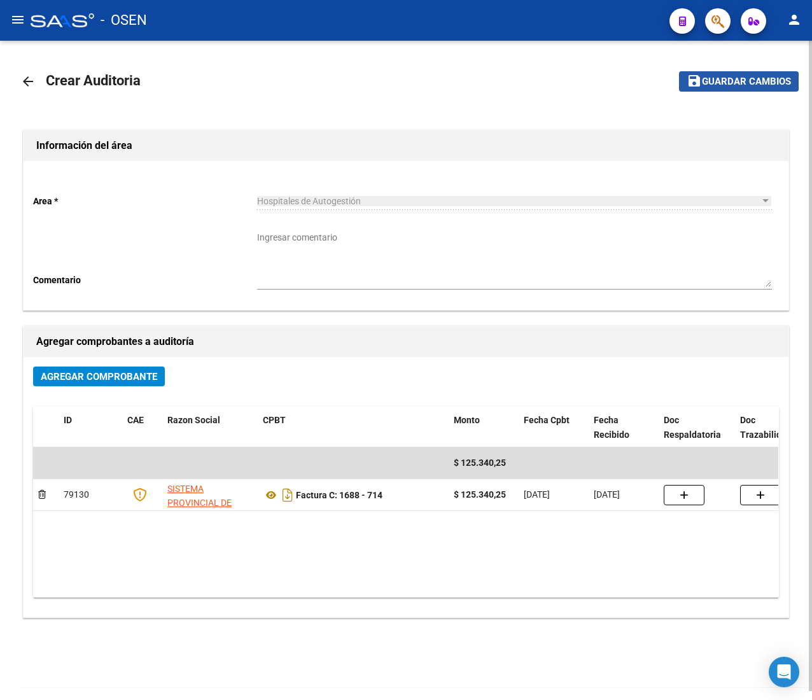
click at [702, 81] on mat-icon "save" at bounding box center [694, 80] width 15 height 15
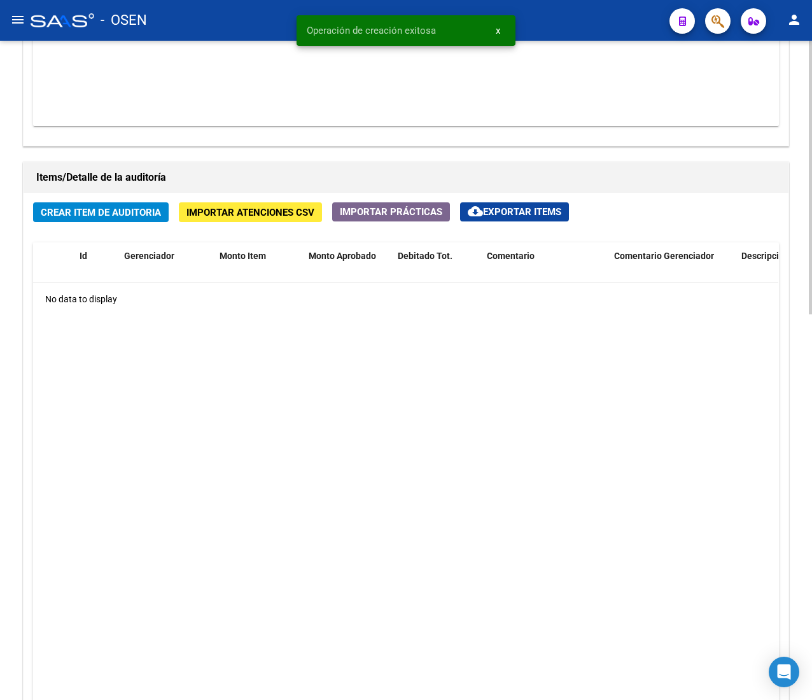
scroll to position [928, 0]
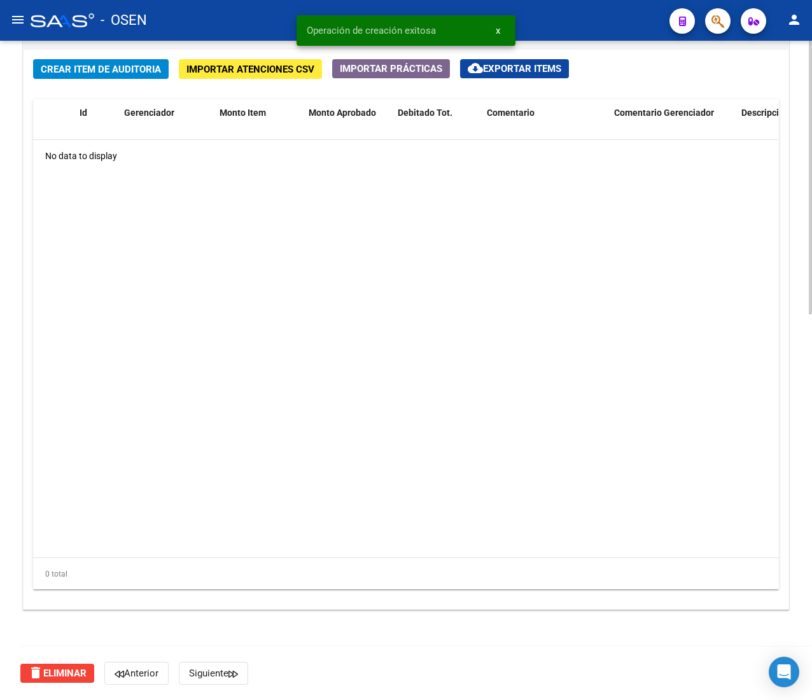
click at [110, 71] on span "Crear Item de Auditoria" at bounding box center [101, 69] width 120 height 11
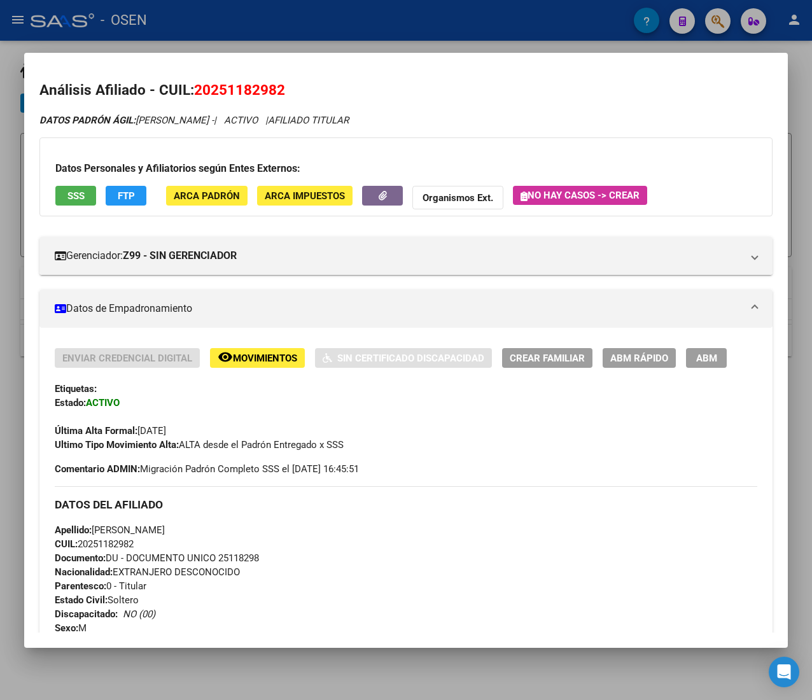
click at [268, 29] on div at bounding box center [406, 350] width 812 height 700
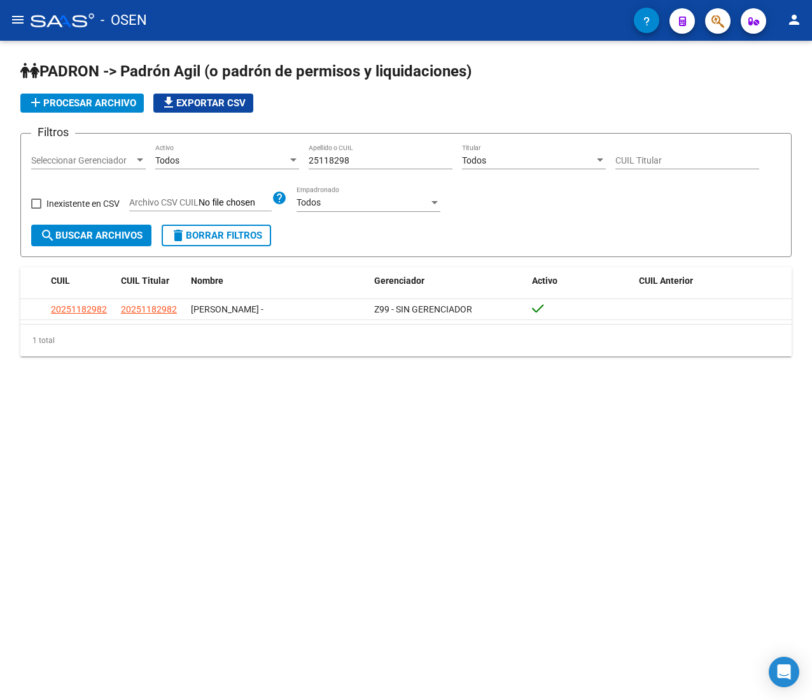
click at [233, 233] on span "delete Borrar Filtros" at bounding box center [217, 235] width 92 height 11
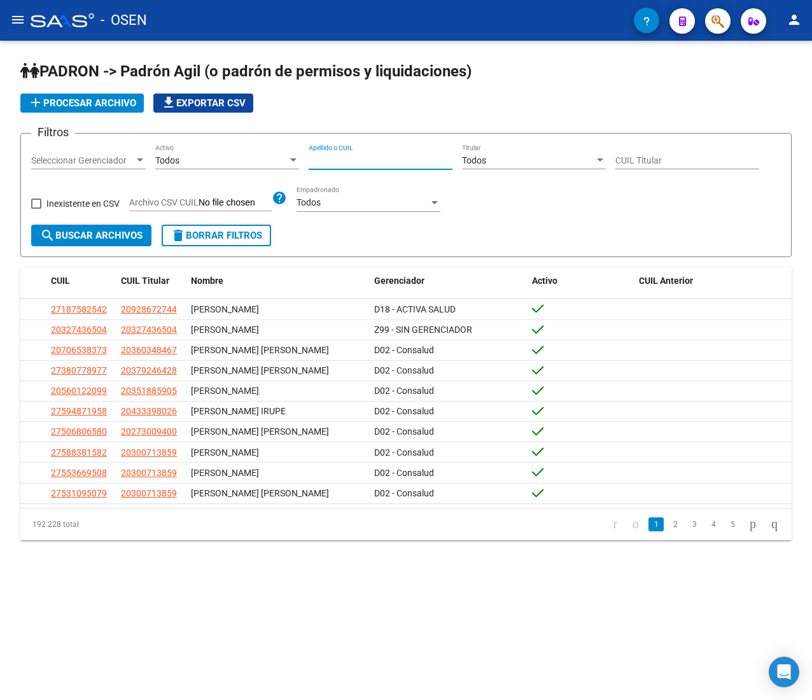
click at [368, 158] on input "Apellido o CUIL" at bounding box center [381, 160] width 144 height 11
click at [245, 230] on span "delete Borrar Filtros" at bounding box center [217, 235] width 92 height 11
click at [393, 162] on input "Apellido o CUIL" at bounding box center [381, 160] width 144 height 11
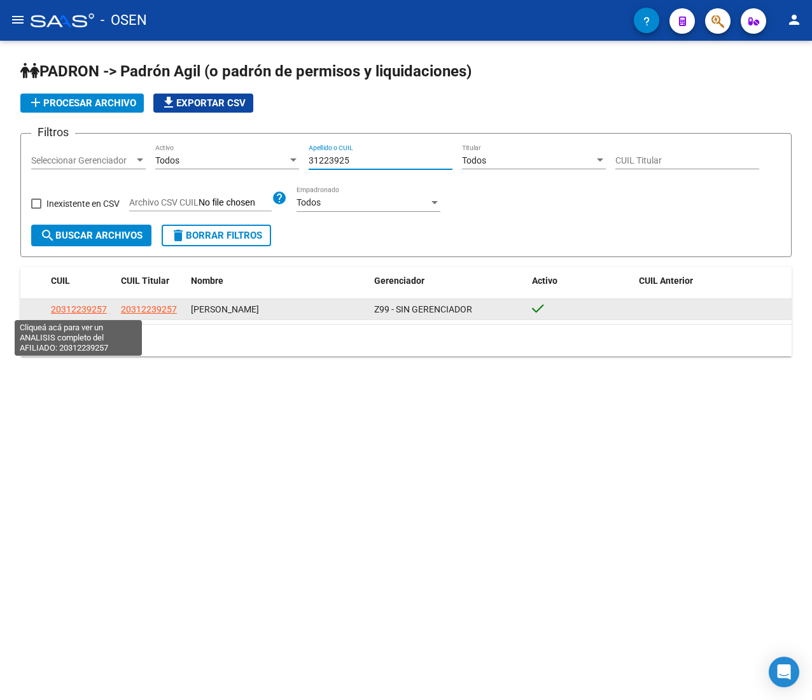
type input "31223925"
click at [105, 312] on span "20312239257" at bounding box center [79, 309] width 56 height 10
type textarea "20312239257"
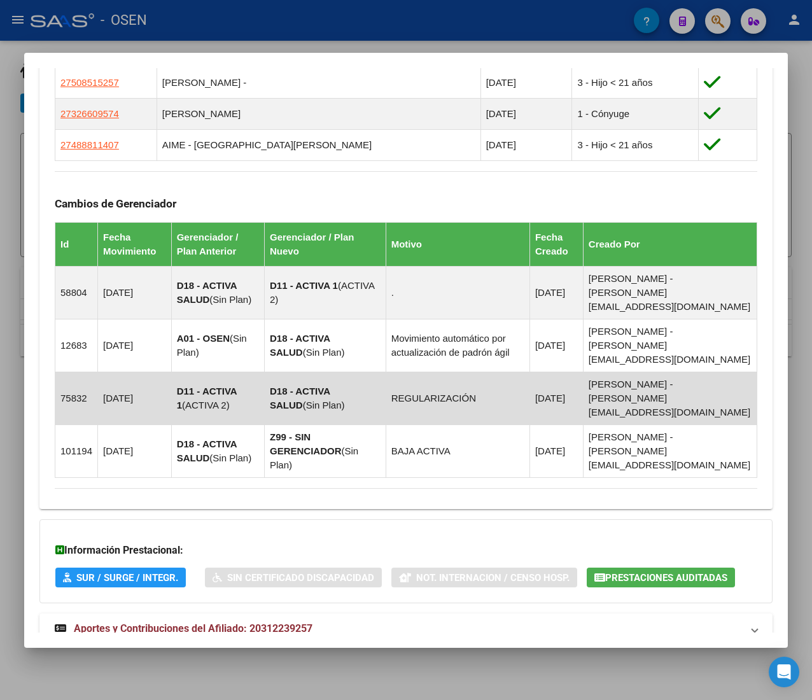
scroll to position [870, 0]
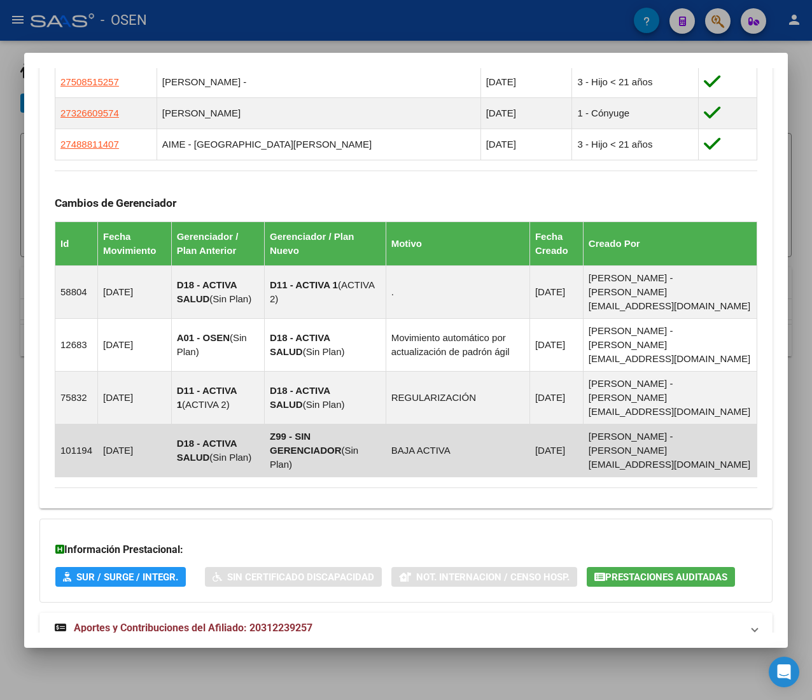
drag, startPoint x: 222, startPoint y: 402, endPoint x: 180, endPoint y: 395, distance: 43.3
click at [180, 424] on td "D18 - ACTIVA SALUD ( Sin Plan )" at bounding box center [217, 450] width 93 height 53
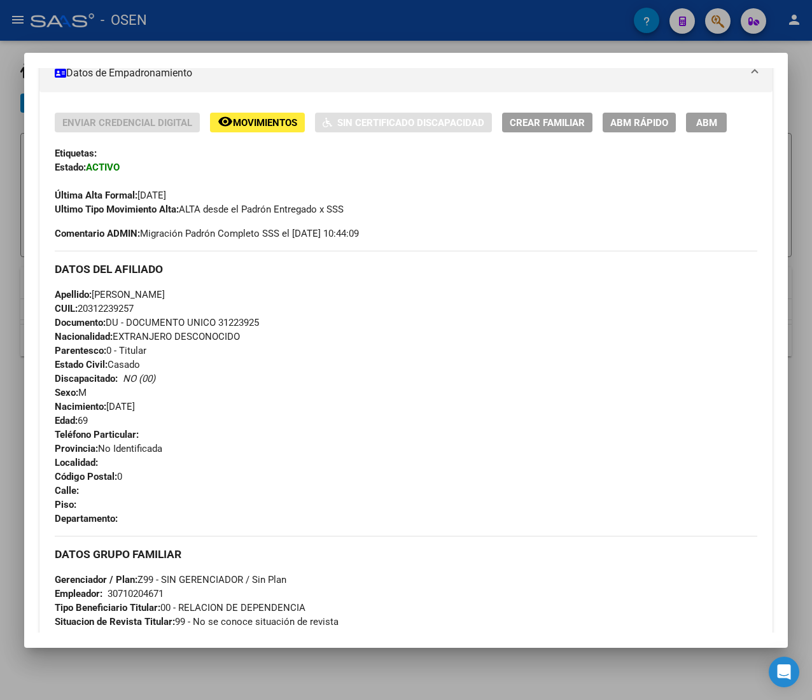
scroll to position [0, 0]
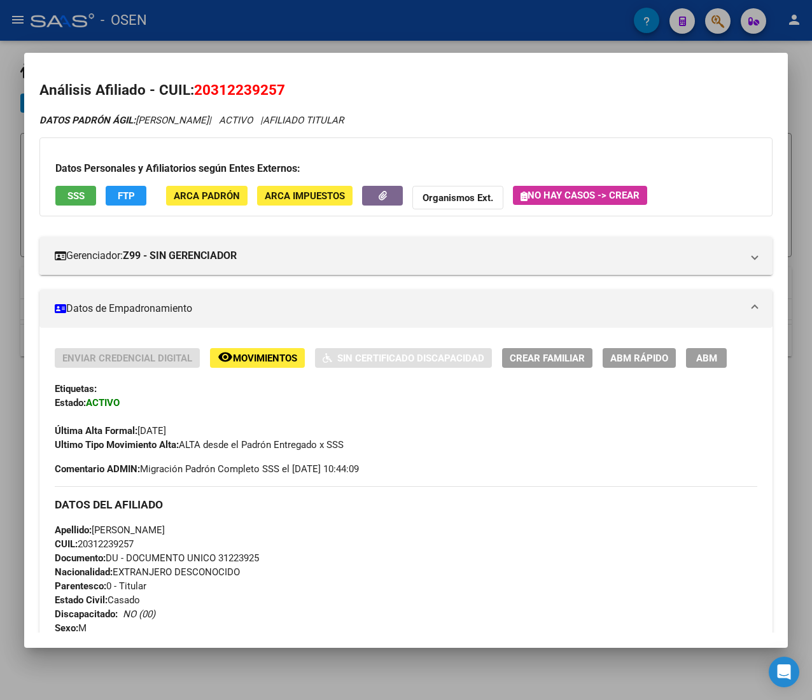
drag, startPoint x: 177, startPoint y: 443, endPoint x: 293, endPoint y: 449, distance: 116.0
click at [290, 449] on span "Ultimo Tipo Movimiento Alta: ALTA desde el Padrón Entregado x SSS" at bounding box center [199, 444] width 289 height 11
click at [300, 446] on span "Ultimo Tipo Movimiento Alta: ALTA desde el Padrón Entregado x SSS" at bounding box center [199, 444] width 289 height 11
drag, startPoint x: 325, startPoint y: 448, endPoint x: 213, endPoint y: 444, distance: 112.1
click at [213, 444] on span "Ultimo Tipo Movimiento Alta: ALTA desde el Padrón Entregado x SSS" at bounding box center [199, 444] width 289 height 11
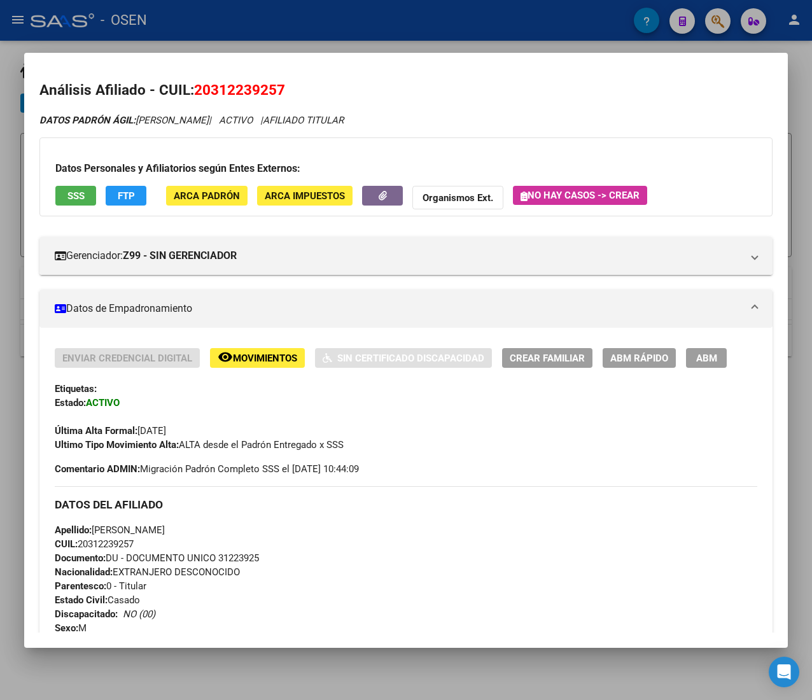
click at [211, 444] on span "Ultimo Tipo Movimiento Alta: ALTA desde el Padrón Entregado x SSS" at bounding box center [199, 444] width 289 height 11
drag, startPoint x: 184, startPoint y: 447, endPoint x: 297, endPoint y: 448, distance: 112.7
click at [297, 448] on span "Ultimo Tipo Movimiento Alta: ALTA desde el Padrón Entregado x SSS" at bounding box center [199, 444] width 289 height 11
click at [311, 446] on span "Ultimo Tipo Movimiento Alta: ALTA desde el Padrón Entregado x SSS" at bounding box center [199, 444] width 289 height 11
drag, startPoint x: 341, startPoint y: 447, endPoint x: 180, endPoint y: 448, distance: 161.7
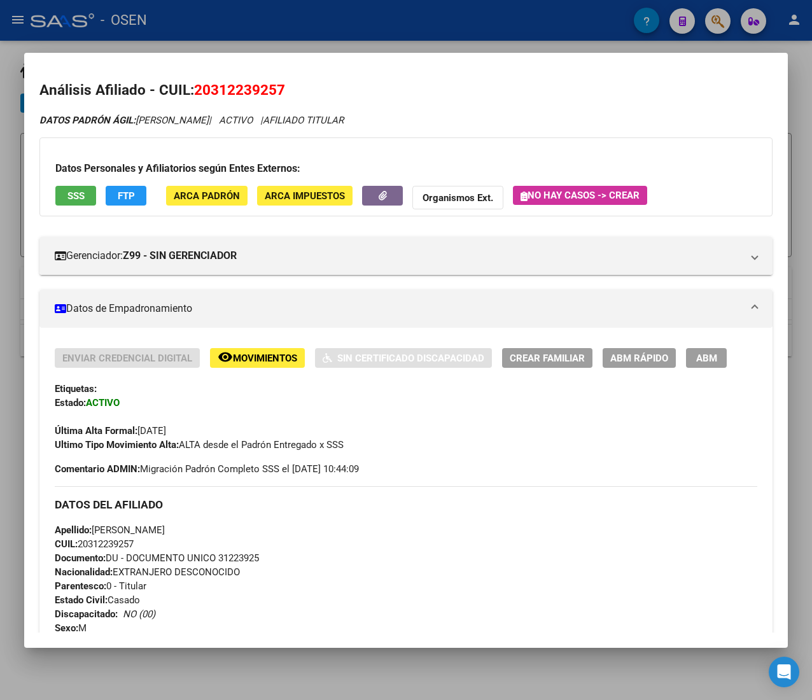
click at [180, 448] on span "Ultimo Tipo Movimiento Alta: ALTA desde el Padrón Entregado x SSS" at bounding box center [199, 444] width 289 height 11
click at [181, 446] on span "Ultimo Tipo Movimiento Alta: ALTA desde el Padrón Entregado x SSS" at bounding box center [199, 444] width 289 height 11
drag, startPoint x: 92, startPoint y: 528, endPoint x: 191, endPoint y: 535, distance: 98.9
click at [191, 536] on div "Apellido: AIME SEBASTIAN A. CUIL: 20312239257 Documento: DU - DOCUMENTO UNICO 3…" at bounding box center [406, 593] width 703 height 140
click at [191, 534] on div "Apellido: AIME SEBASTIAN A. CUIL: 20312239257 Documento: DU - DOCUMENTO UNICO 3…" at bounding box center [406, 593] width 703 height 140
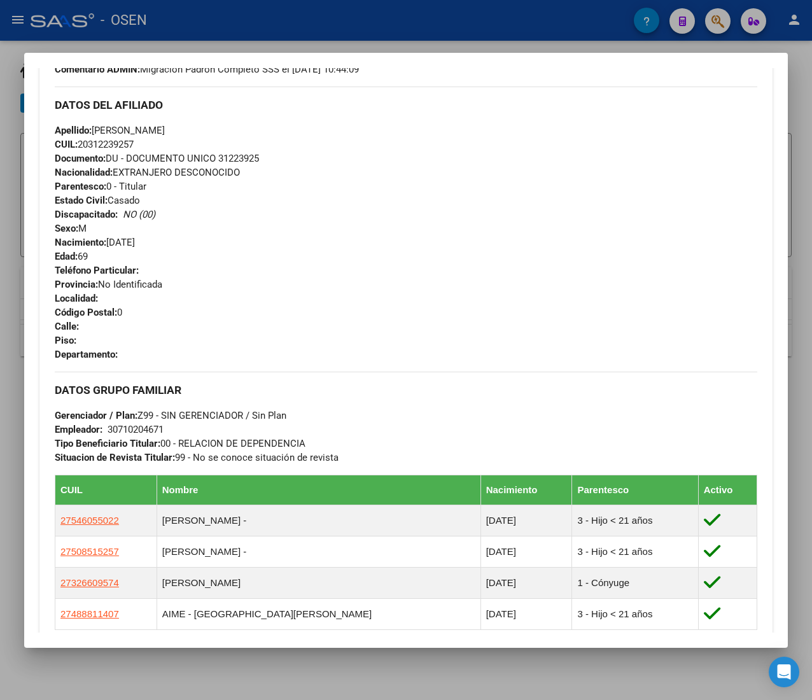
scroll to position [637, 0]
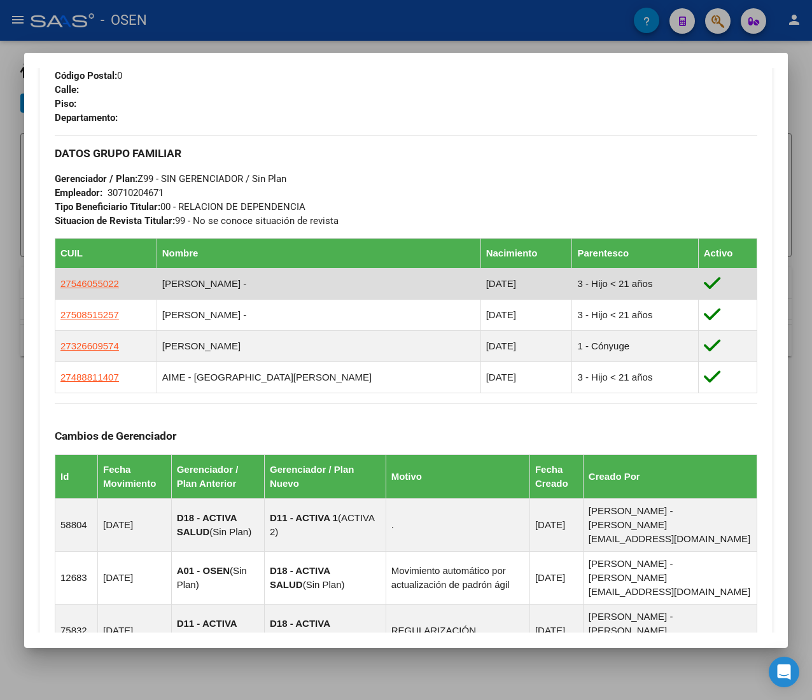
drag, startPoint x: 177, startPoint y: 282, endPoint x: 278, endPoint y: 288, distance: 101.4
click at [278, 288] on td "AIME DELFINA CRISTAL -" at bounding box center [319, 283] width 324 height 31
drag, startPoint x: 281, startPoint y: 280, endPoint x: 179, endPoint y: 283, distance: 101.9
click at [179, 283] on td "AIME DELFINA CRISTAL -" at bounding box center [319, 283] width 324 height 31
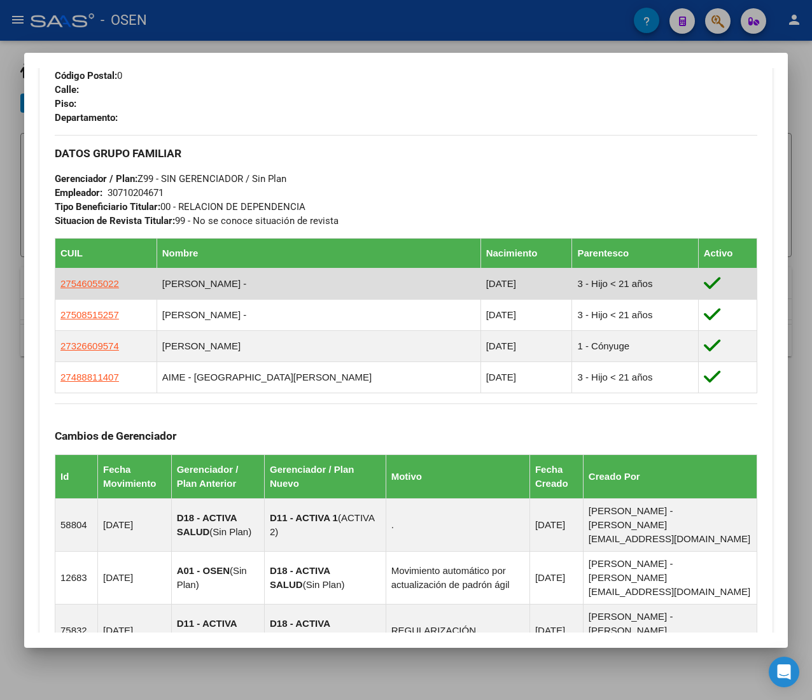
click at [179, 283] on td "AIME DELFINA CRISTAL -" at bounding box center [319, 283] width 324 height 31
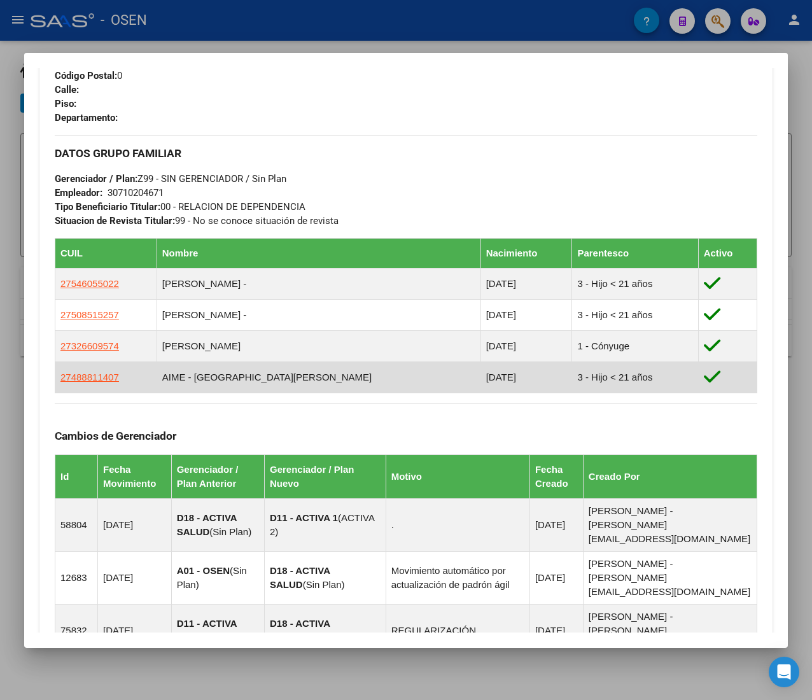
drag, startPoint x: 466, startPoint y: 376, endPoint x: 399, endPoint y: 374, distance: 67.5
click at [399, 374] on tr "27488811407 AIME - FLORENCIA AGUSTINA 12/08/2008 3 - Hijo < 21 años" at bounding box center [406, 377] width 702 height 31
click at [399, 374] on td "AIME - FLORENCIA AGUSTINA" at bounding box center [319, 377] width 324 height 31
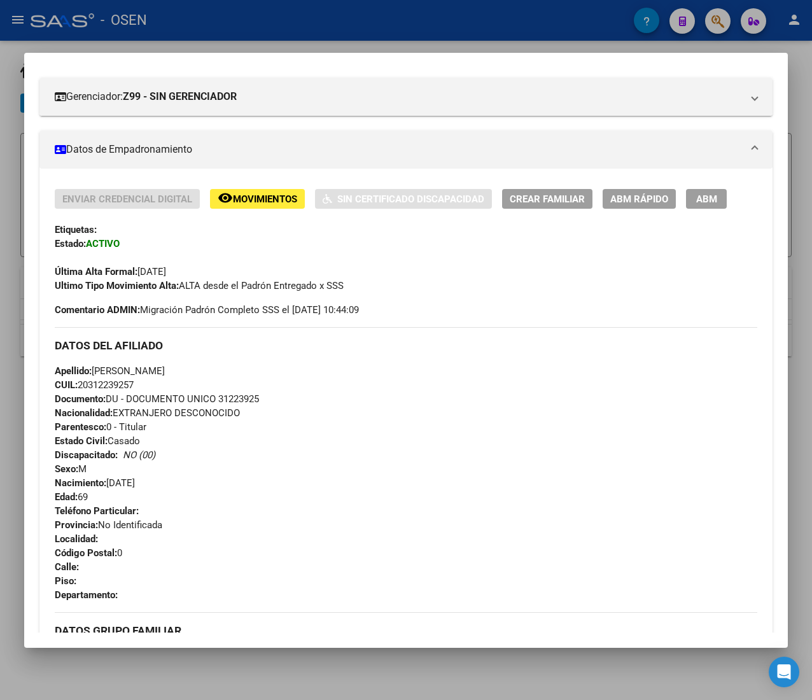
scroll to position [0, 0]
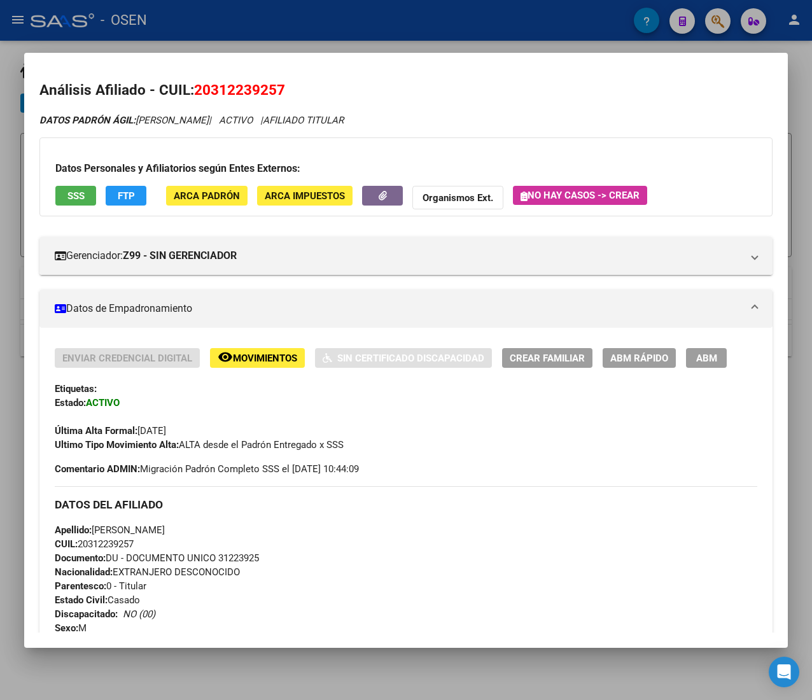
drag, startPoint x: 149, startPoint y: 432, endPoint x: 201, endPoint y: 435, distance: 52.3
click at [200, 435] on div "Última Alta Formal: 01/06/2007" at bounding box center [406, 424] width 703 height 28
click at [202, 435] on div "Última Alta Formal: 01/06/2007" at bounding box center [406, 424] width 703 height 28
drag, startPoint x: 180, startPoint y: 446, endPoint x: 344, endPoint y: 456, distance: 165.2
click at [344, 456] on div "Enviar Credencial Digital remove_red_eye Movimientos Sin Certificado Discapacid…" at bounding box center [406, 412] width 703 height 128
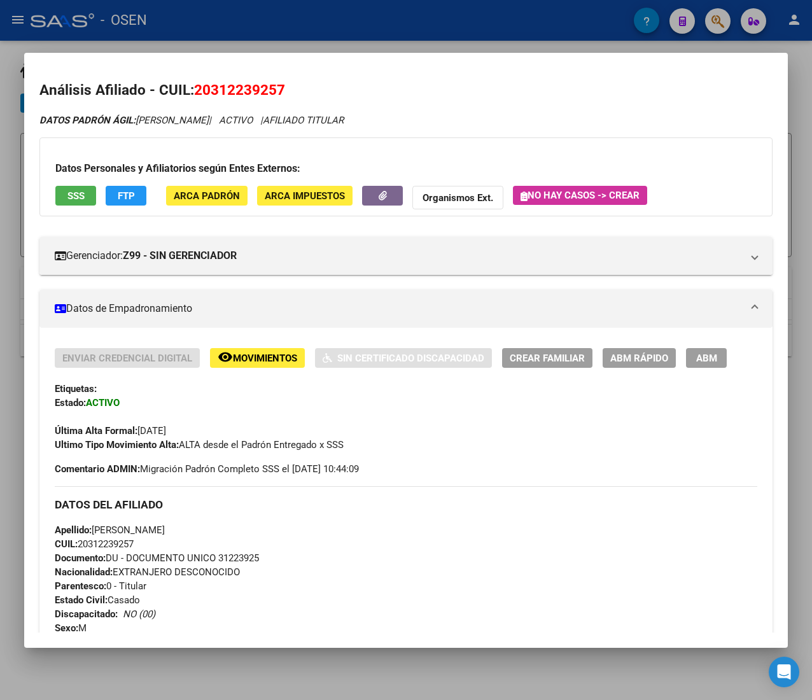
click at [360, 455] on div "Enviar Credencial Digital remove_red_eye Movimientos Sin Certificado Discapacid…" at bounding box center [406, 412] width 703 height 128
drag, startPoint x: 336, startPoint y: 444, endPoint x: 197, endPoint y: 444, distance: 138.8
click at [199, 444] on span "Ultimo Tipo Movimiento Alta: ALTA desde el Padrón Entregado x SSS" at bounding box center [199, 444] width 289 height 11
click at [197, 444] on span "Ultimo Tipo Movimiento Alta: ALTA desde el Padrón Entregado x SSS" at bounding box center [199, 444] width 289 height 11
drag, startPoint x: 235, startPoint y: 97, endPoint x: 299, endPoint y: 98, distance: 64.3
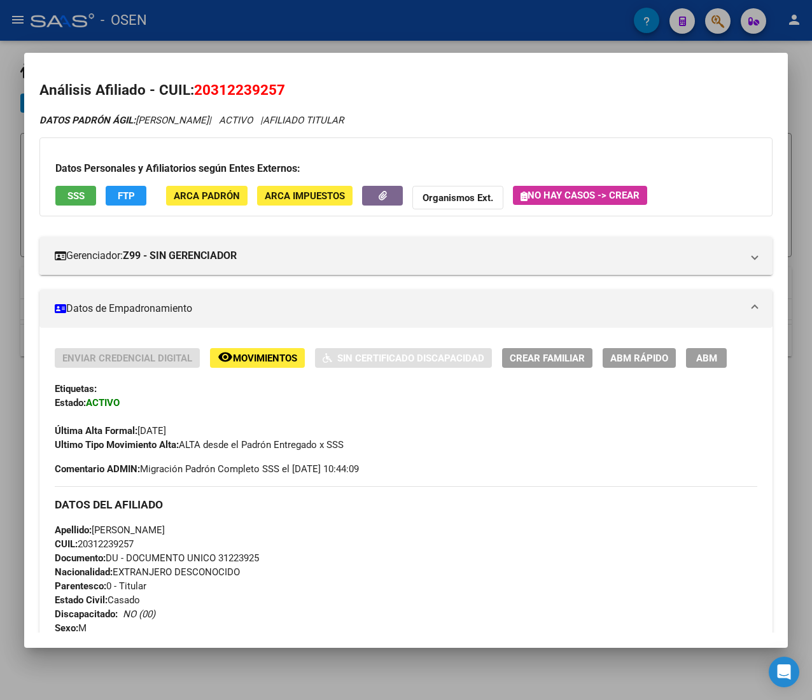
click at [299, 98] on h2 "Análisis Afiliado - CUIL: 20312239257" at bounding box center [405, 91] width 733 height 22
click at [281, 95] on span "20312239257" at bounding box center [239, 89] width 91 height 17
drag, startPoint x: 279, startPoint y: 89, endPoint x: 214, endPoint y: 92, distance: 65.0
click at [214, 92] on span "20312239257" at bounding box center [239, 89] width 91 height 17
click at [214, 91] on span "20312239257" at bounding box center [239, 89] width 91 height 17
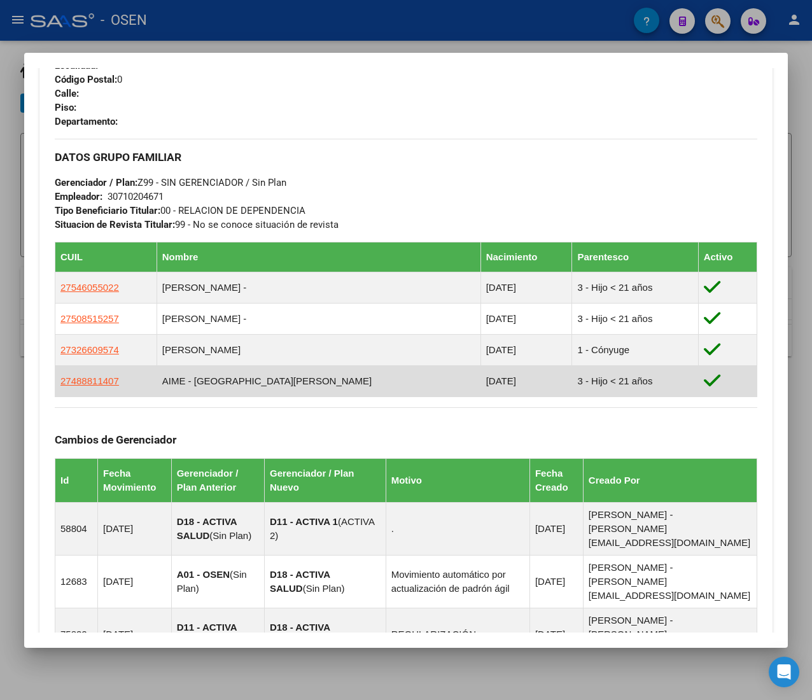
scroll to position [637, 0]
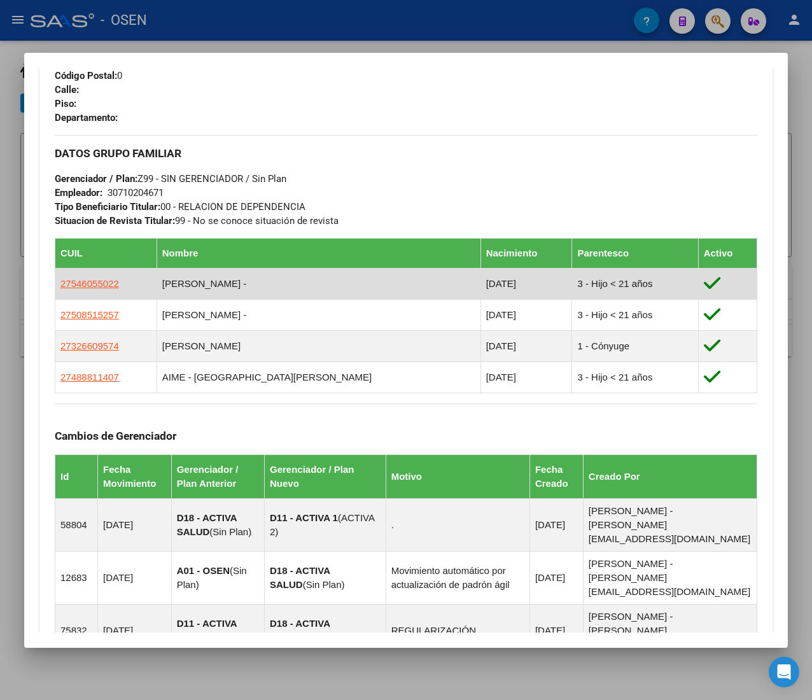
drag, startPoint x: 197, startPoint y: 279, endPoint x: 219, endPoint y: 279, distance: 21.6
click at [219, 279] on td "AIME DELFINA CRISTAL -" at bounding box center [319, 283] width 324 height 31
click at [220, 279] on td "AIME DELFINA CRISTAL -" at bounding box center [319, 283] width 324 height 31
drag, startPoint x: 190, startPoint y: 285, endPoint x: 261, endPoint y: 285, distance: 71.3
click at [261, 285] on td "AIME DELFINA CRISTAL -" at bounding box center [319, 283] width 324 height 31
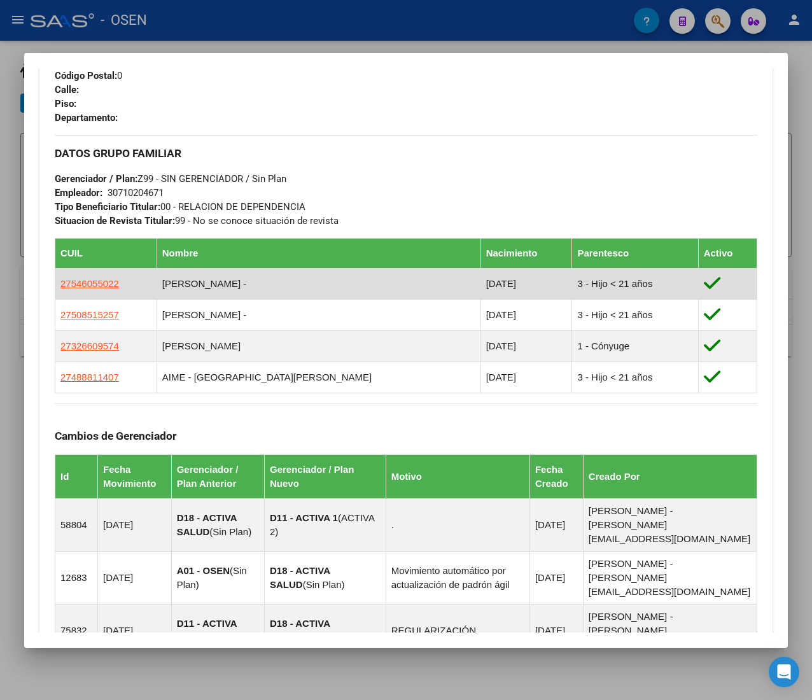
click at [261, 284] on td "AIME DELFINA CRISTAL -" at bounding box center [319, 283] width 324 height 31
drag, startPoint x: 270, startPoint y: 285, endPoint x: 176, endPoint y: 288, distance: 93.6
click at [176, 288] on td "AIME DELFINA CRISTAL -" at bounding box center [319, 283] width 324 height 31
drag, startPoint x: 186, startPoint y: 286, endPoint x: 263, endPoint y: 287, distance: 77.0
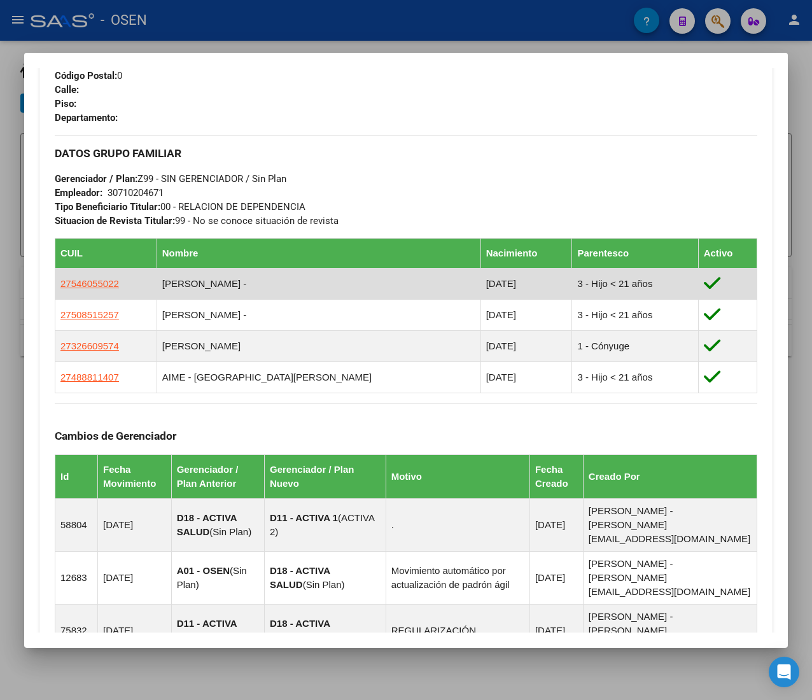
click at [263, 287] on td "AIME DELFINA CRISTAL -" at bounding box center [319, 283] width 324 height 31
drag, startPoint x: 272, startPoint y: 285, endPoint x: 174, endPoint y: 278, distance: 98.3
click at [174, 278] on td "AIME DELFINA CRISTAL -" at bounding box center [319, 283] width 324 height 31
click at [283, 292] on td "AIME DELFINA CRISTAL -" at bounding box center [319, 283] width 324 height 31
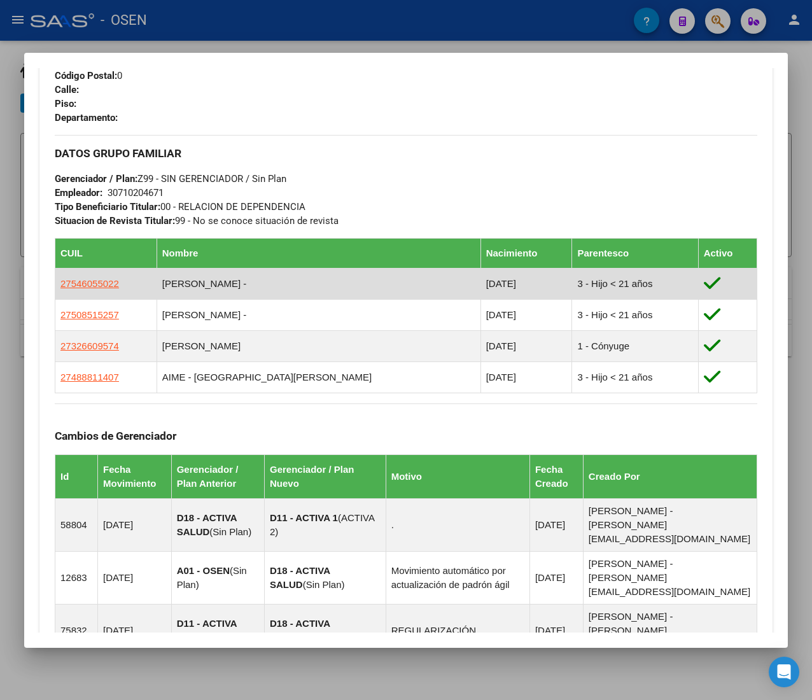
drag, startPoint x: 275, startPoint y: 282, endPoint x: 171, endPoint y: 284, distance: 104.4
click at [171, 284] on tr "27546055022 AIME DELFINA CRISTAL - 27/02/2015 3 - Hijo < 21 años" at bounding box center [406, 283] width 702 height 31
click at [222, 290] on td "AIME DELFINA CRISTAL -" at bounding box center [319, 283] width 324 height 31
drag, startPoint x: 166, startPoint y: 286, endPoint x: 139, endPoint y: 286, distance: 26.7
click at [139, 286] on tr "27546055022 AIME DELFINA CRISTAL - 27/02/2015 3 - Hijo < 21 años" at bounding box center [406, 283] width 702 height 31
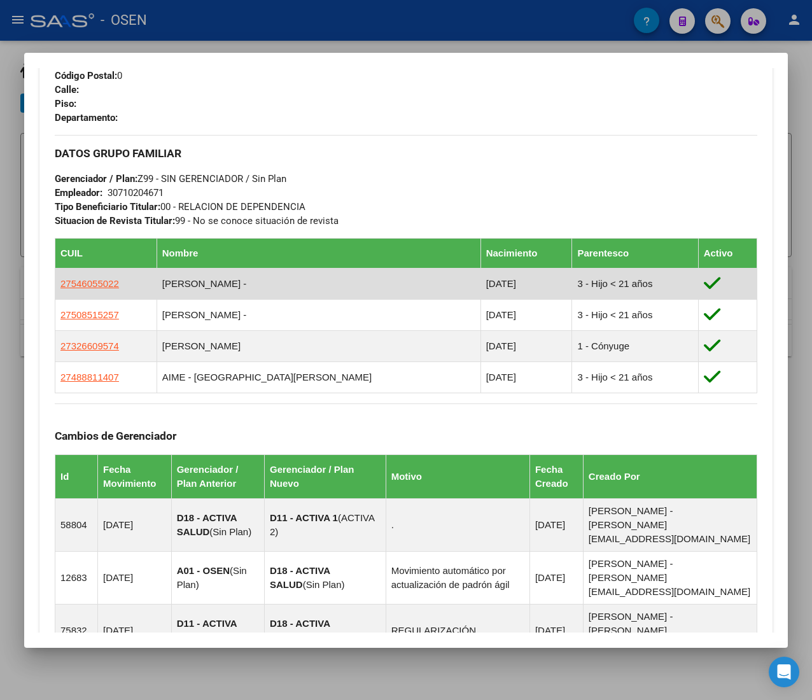
click at [225, 290] on td "AIME DELFINA CRISTAL -" at bounding box center [319, 283] width 324 height 31
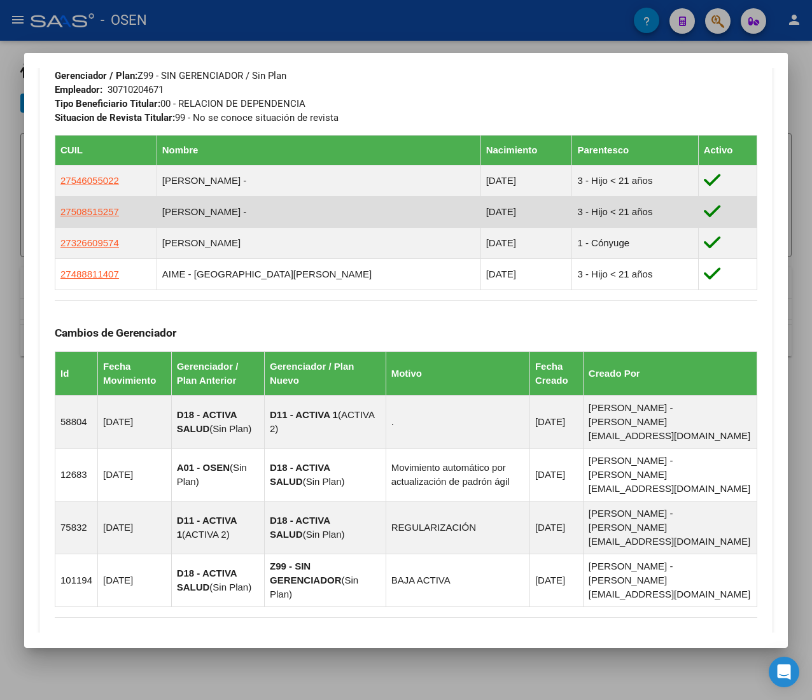
scroll to position [870, 0]
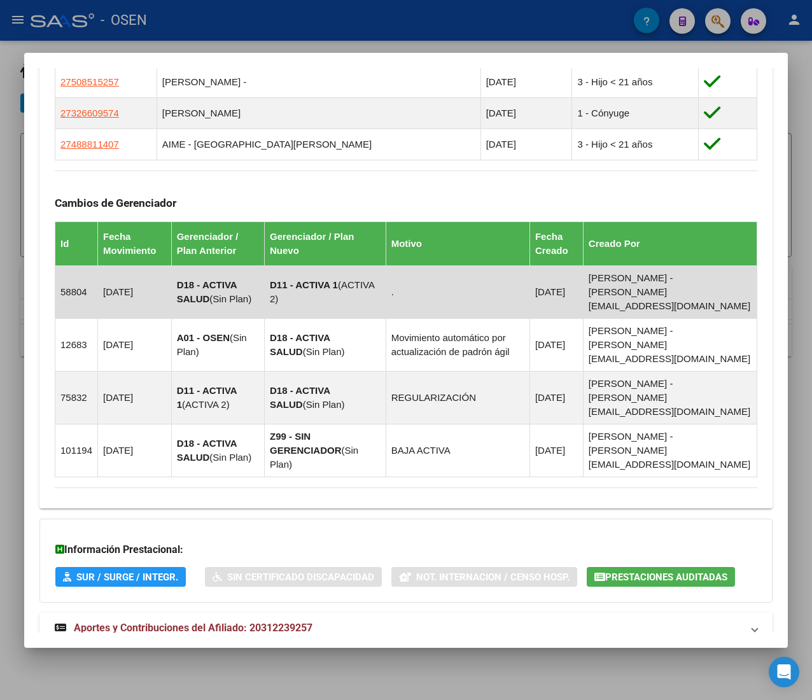
drag, startPoint x: 309, startPoint y: 299, endPoint x: 291, endPoint y: 274, distance: 31.5
click at [291, 274] on td "D11 - ACTIVA 1 ( ACTIVA 2 )" at bounding box center [325, 291] width 122 height 53
click at [288, 279] on strong "D11 - ACTIVA 1" at bounding box center [304, 284] width 68 height 11
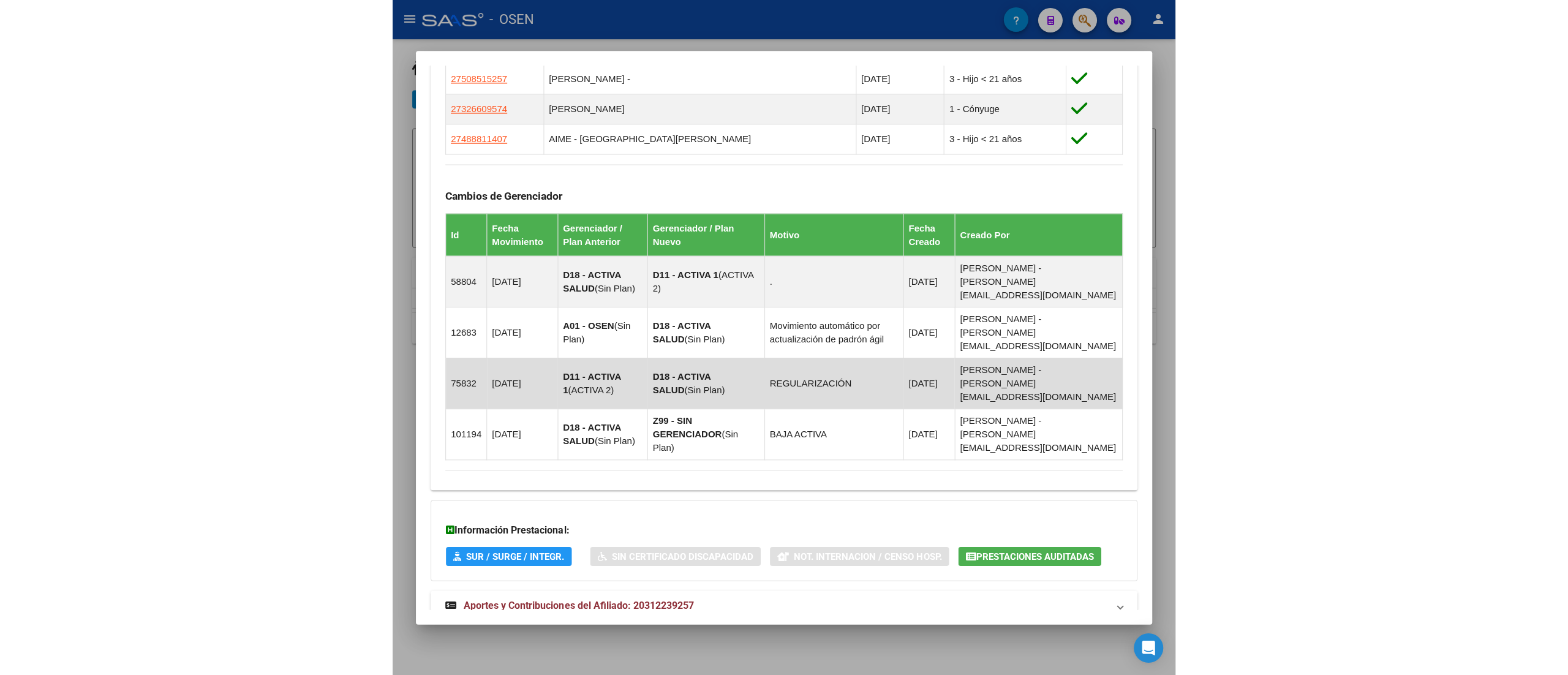
scroll to position [0, 0]
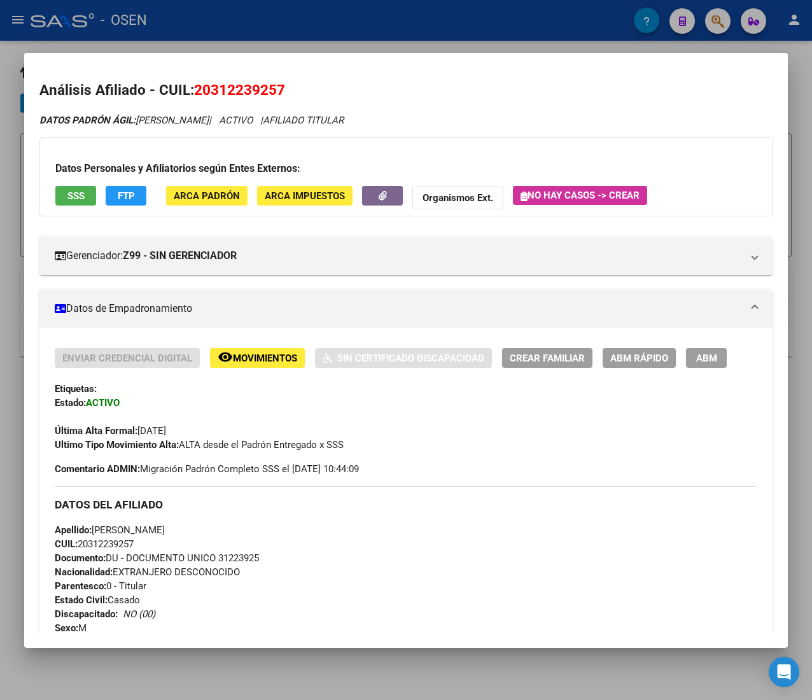
click at [275, 15] on div at bounding box center [406, 350] width 812 height 700
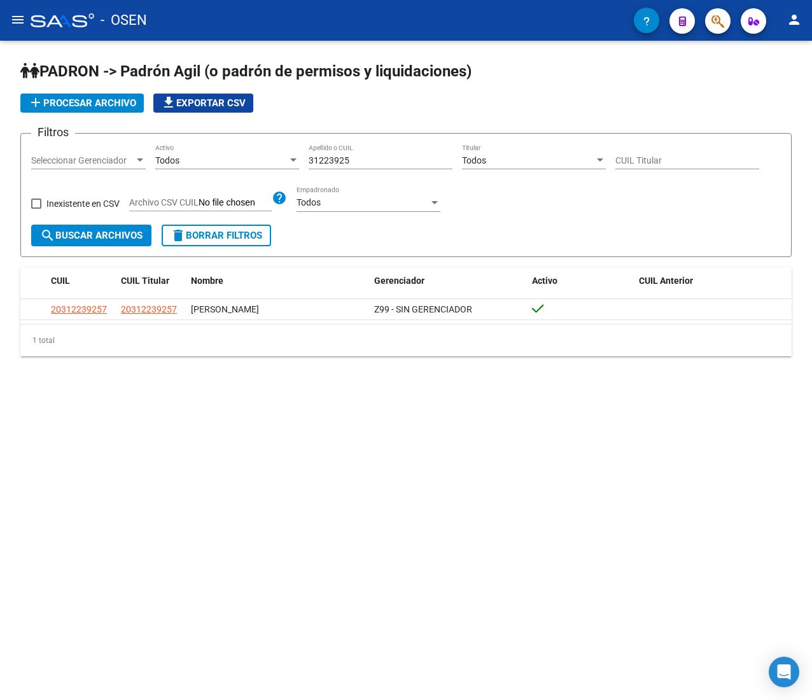
click at [243, 241] on span "delete Borrar Filtros" at bounding box center [217, 235] width 92 height 11
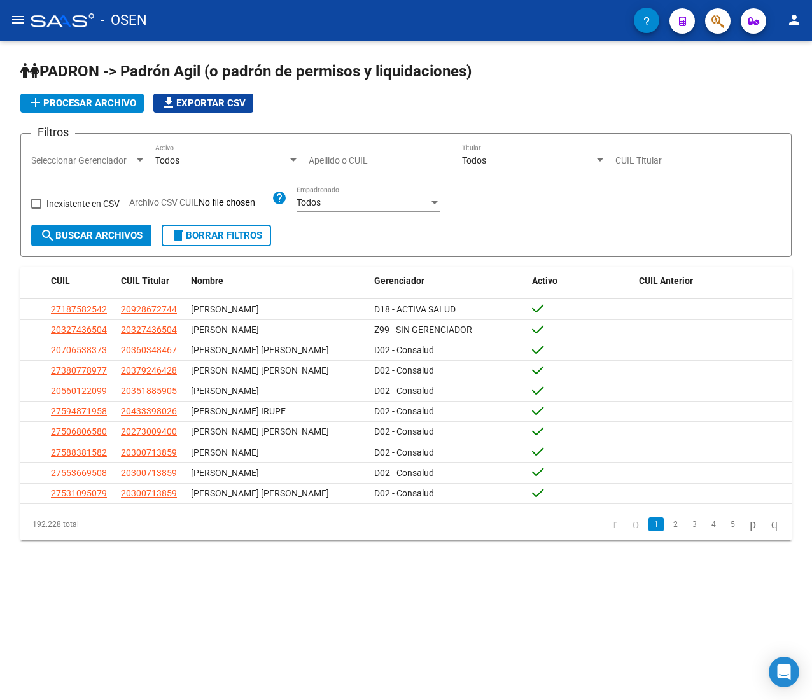
click at [404, 160] on input "Apellido o CUIL" at bounding box center [381, 160] width 144 height 11
click at [340, 160] on input "Apellido o CUIL" at bounding box center [381, 160] width 144 height 11
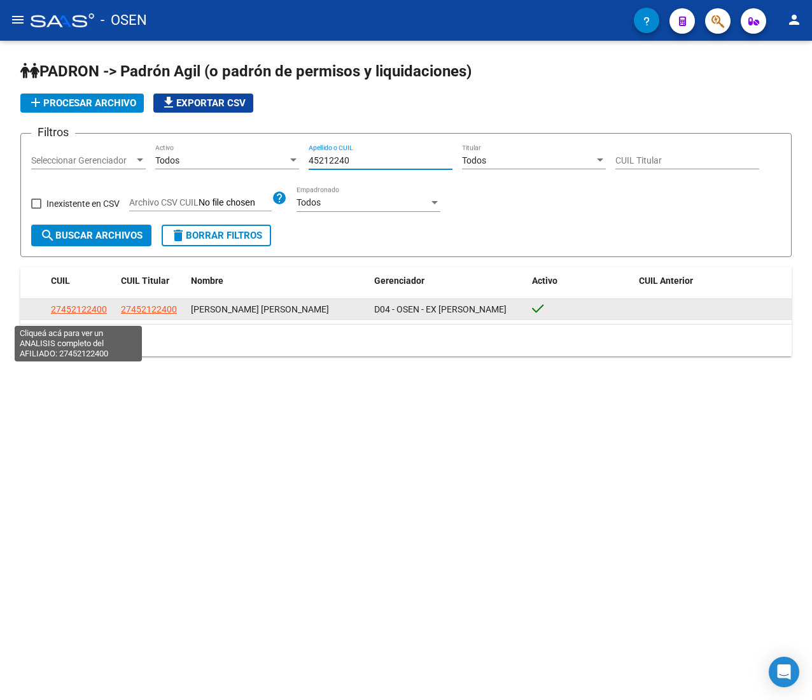
type input "45212240"
click at [92, 314] on span "27452122400" at bounding box center [79, 309] width 56 height 10
type textarea "27452122400"
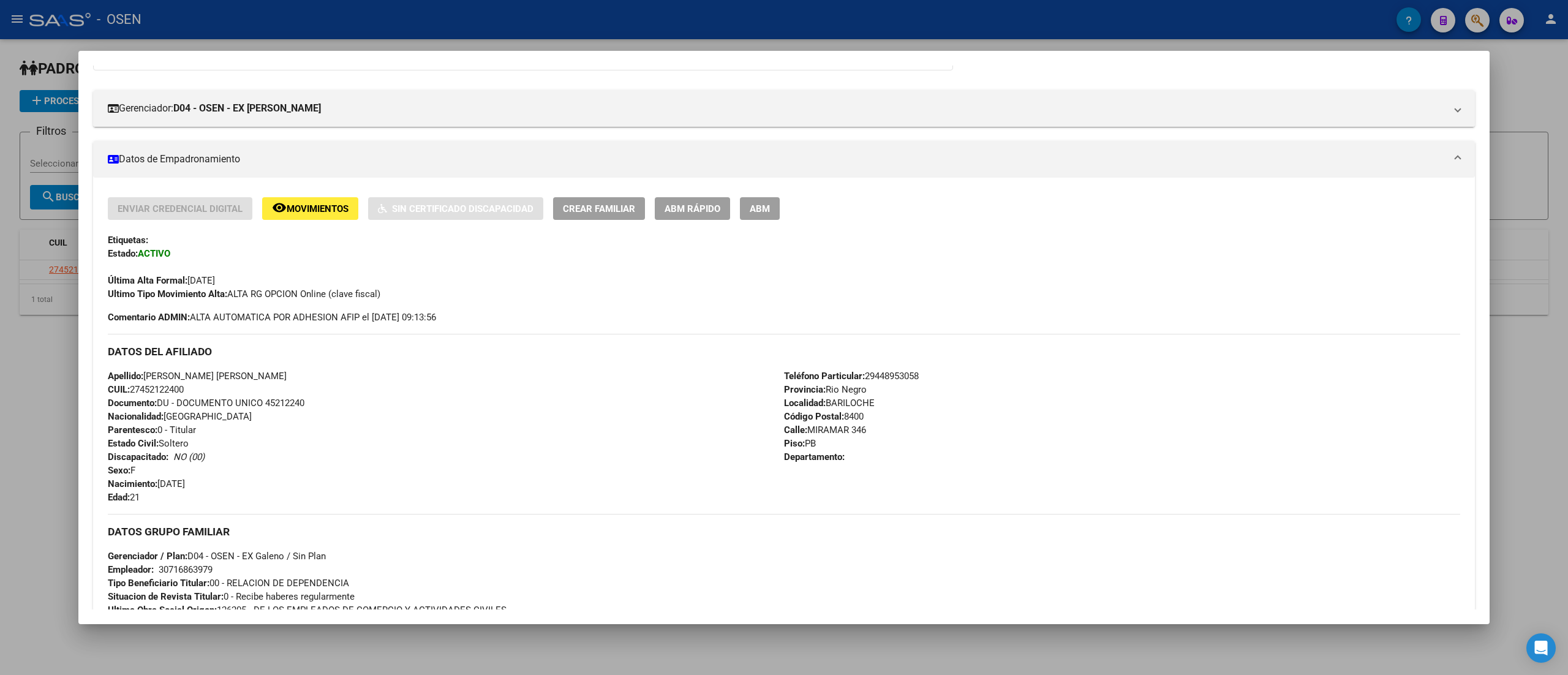
scroll to position [478, 0]
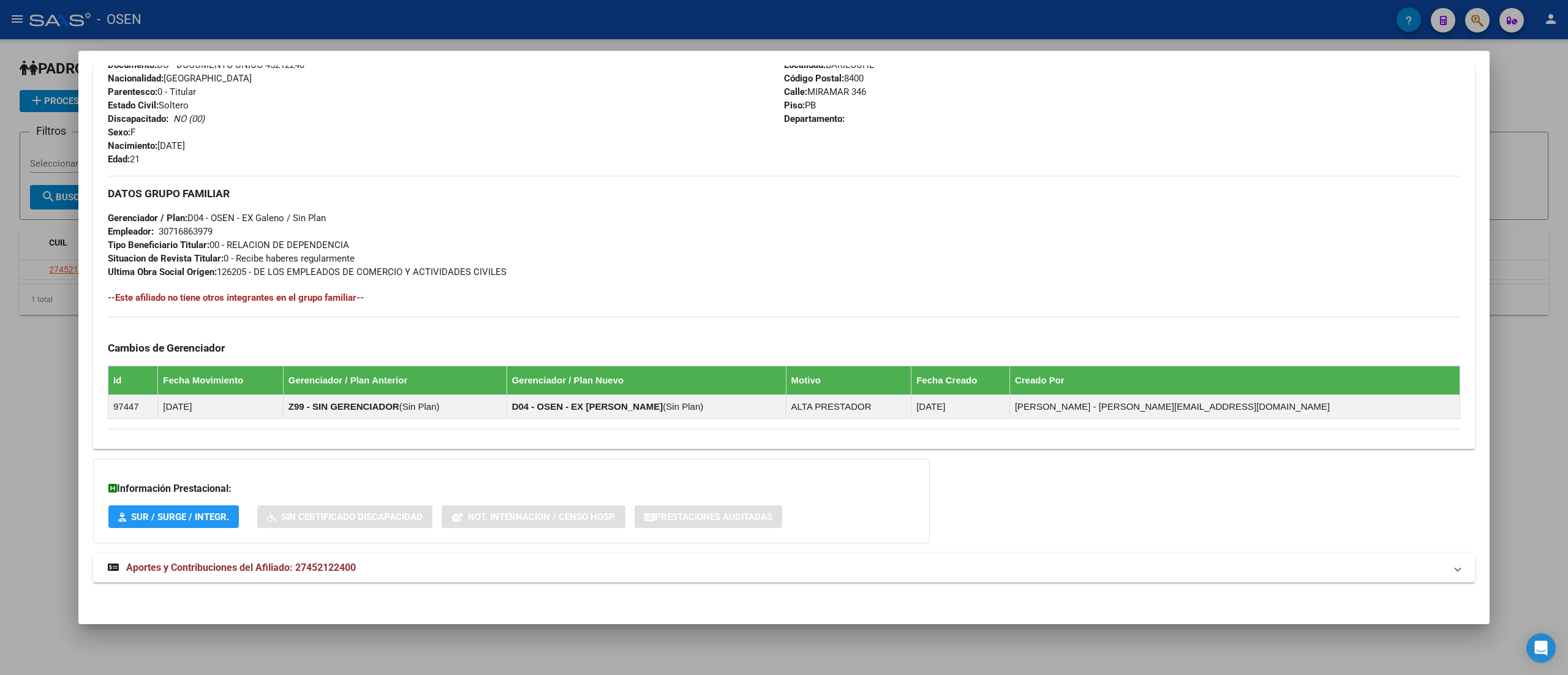
click at [706, 572] on mat-panel-title "Aportes y Contribuciones del Afiliado: 27452122400" at bounding box center [776, 566] width 1337 height 14
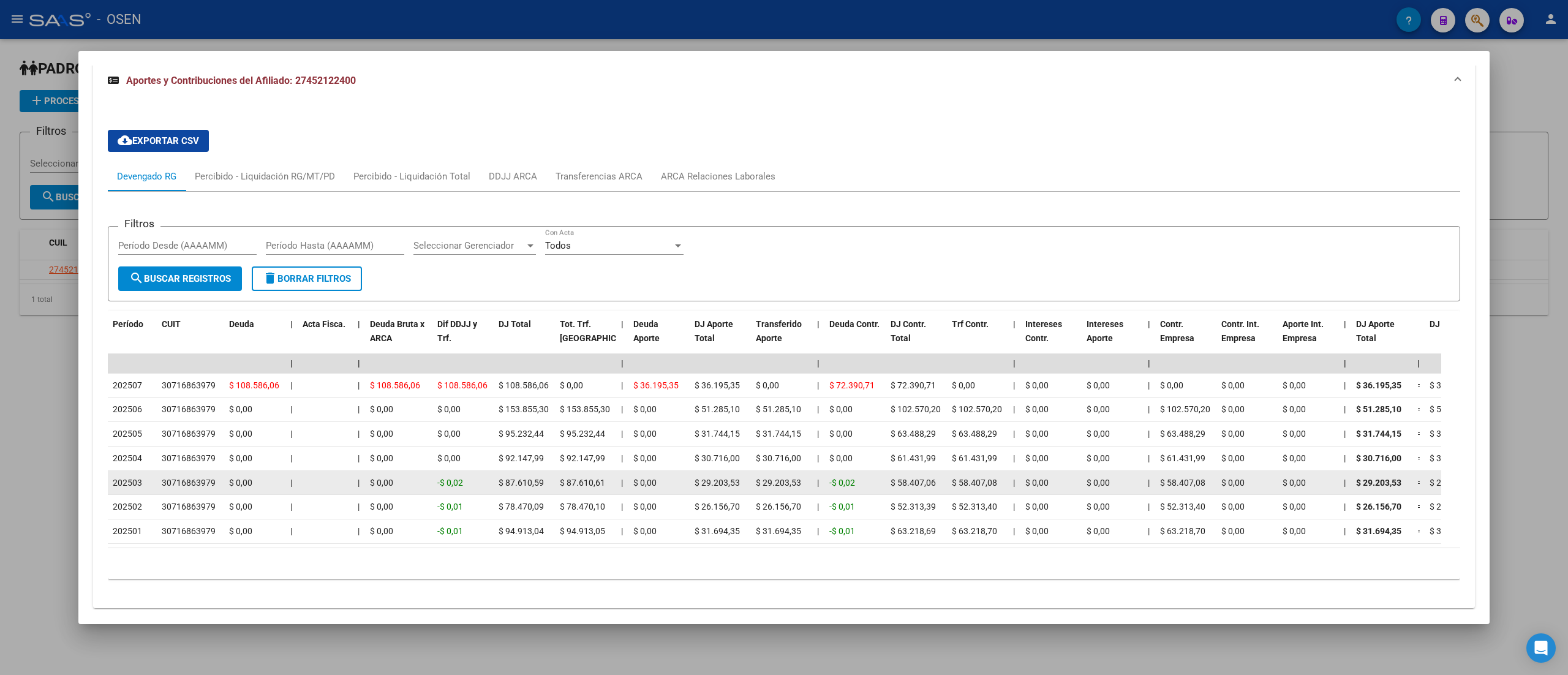
scroll to position [1014, 0]
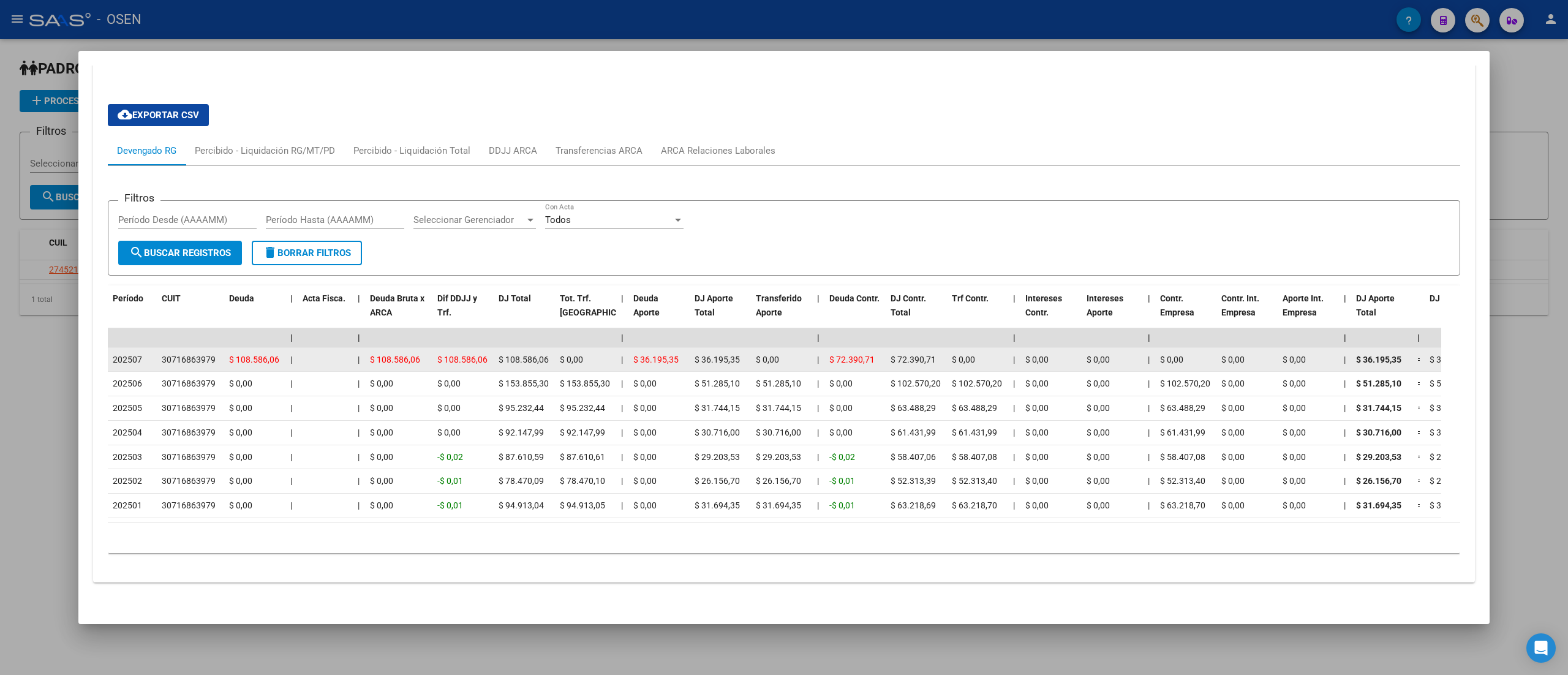
drag, startPoint x: 135, startPoint y: 338, endPoint x: 143, endPoint y: 339, distance: 8.1
click at [143, 353] on div "202507" at bounding box center [132, 360] width 39 height 14
click at [144, 353] on div "202507" at bounding box center [132, 360] width 39 height 14
drag, startPoint x: 234, startPoint y: 337, endPoint x: 288, endPoint y: 338, distance: 54.0
click at [288, 348] on div "202507 30716863979 $ 108.586,06 | | $ 108.586,06 $ 108.586,06 $ 108.586,06 $ 0,…" at bounding box center [1405, 360] width 2596 height 24
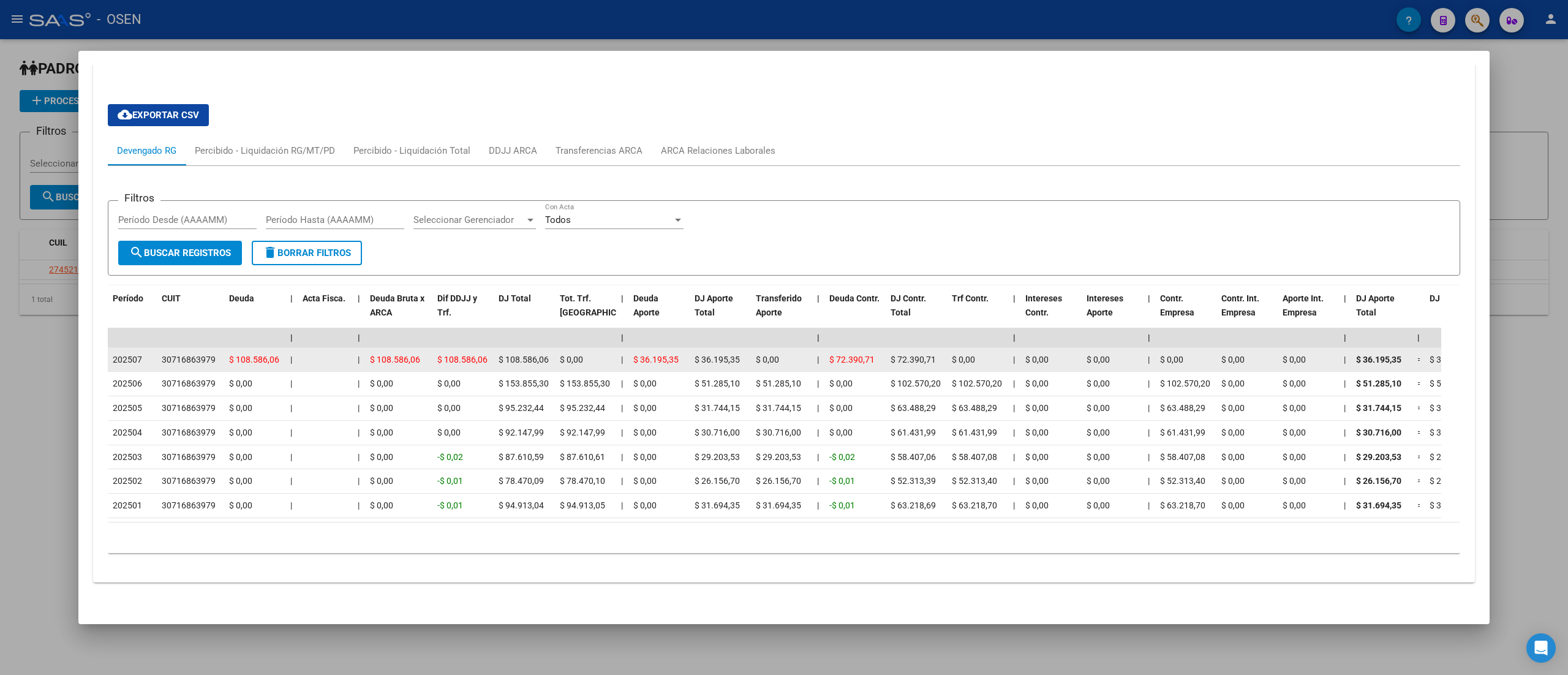
click at [288, 348] on datatable-body-cell "|" at bounding box center [291, 360] width 13 height 24
drag, startPoint x: 583, startPoint y: 339, endPoint x: 567, endPoint y: 336, distance: 16.3
click at [567, 353] on div "$ 0,00" at bounding box center [585, 360] width 51 height 14
click at [567, 355] on span "$ 0,00" at bounding box center [571, 360] width 23 height 10
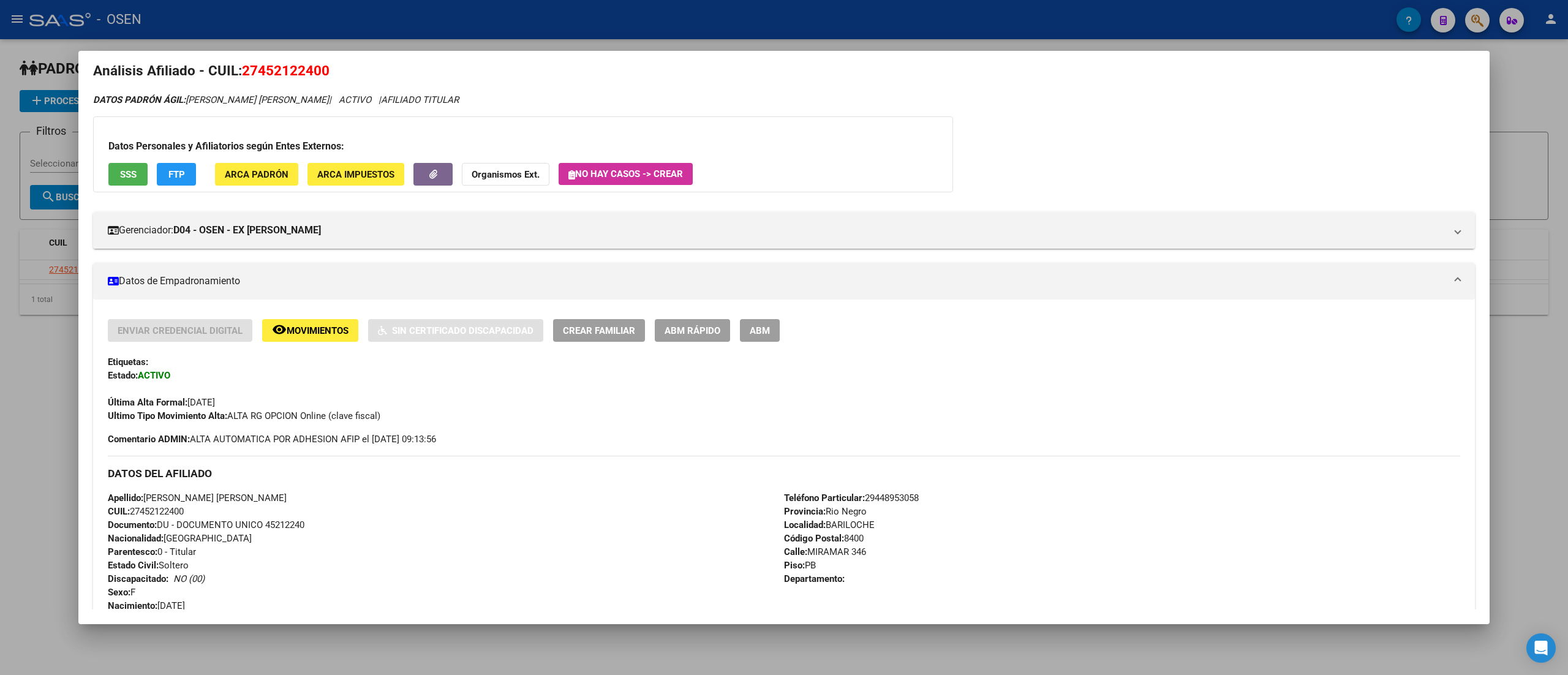
scroll to position [0, 0]
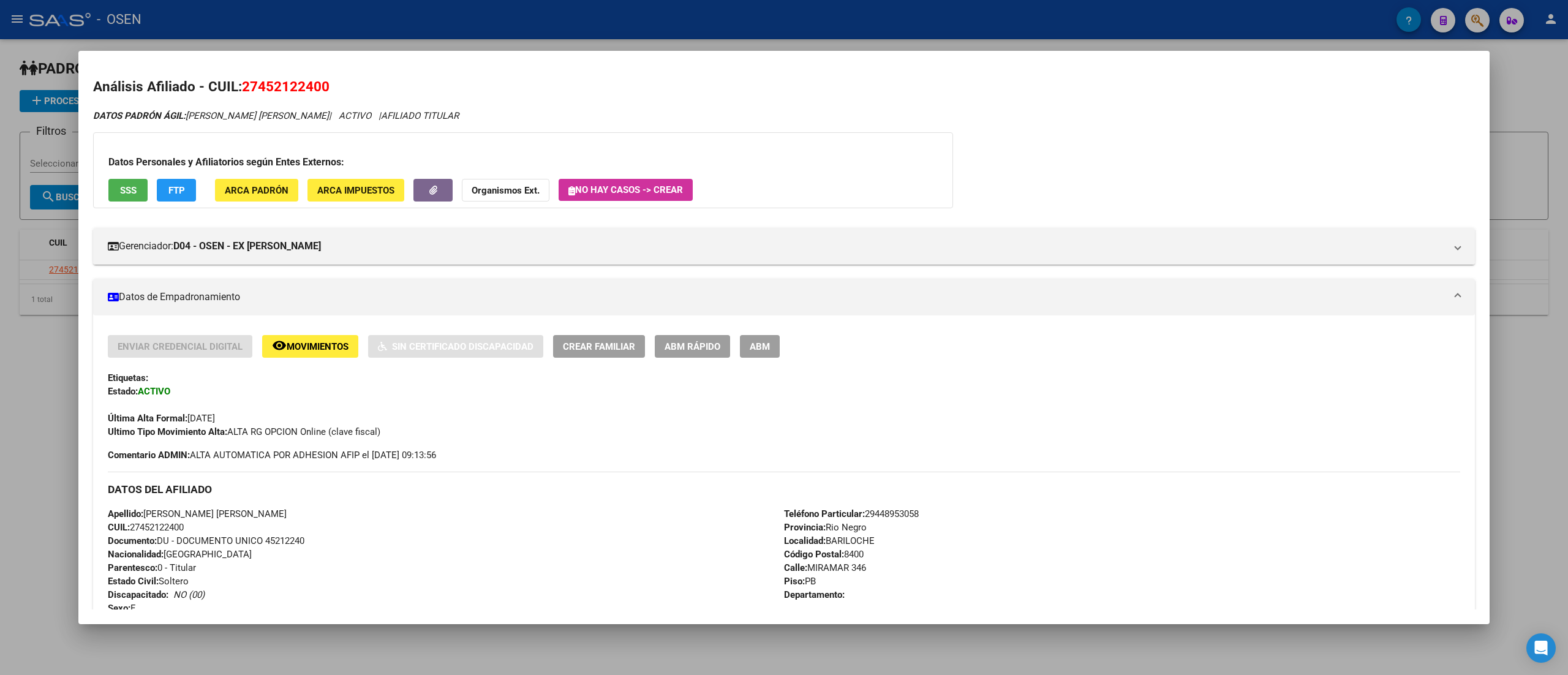
click at [117, 187] on button "SSS" at bounding box center [128, 190] width 39 height 23
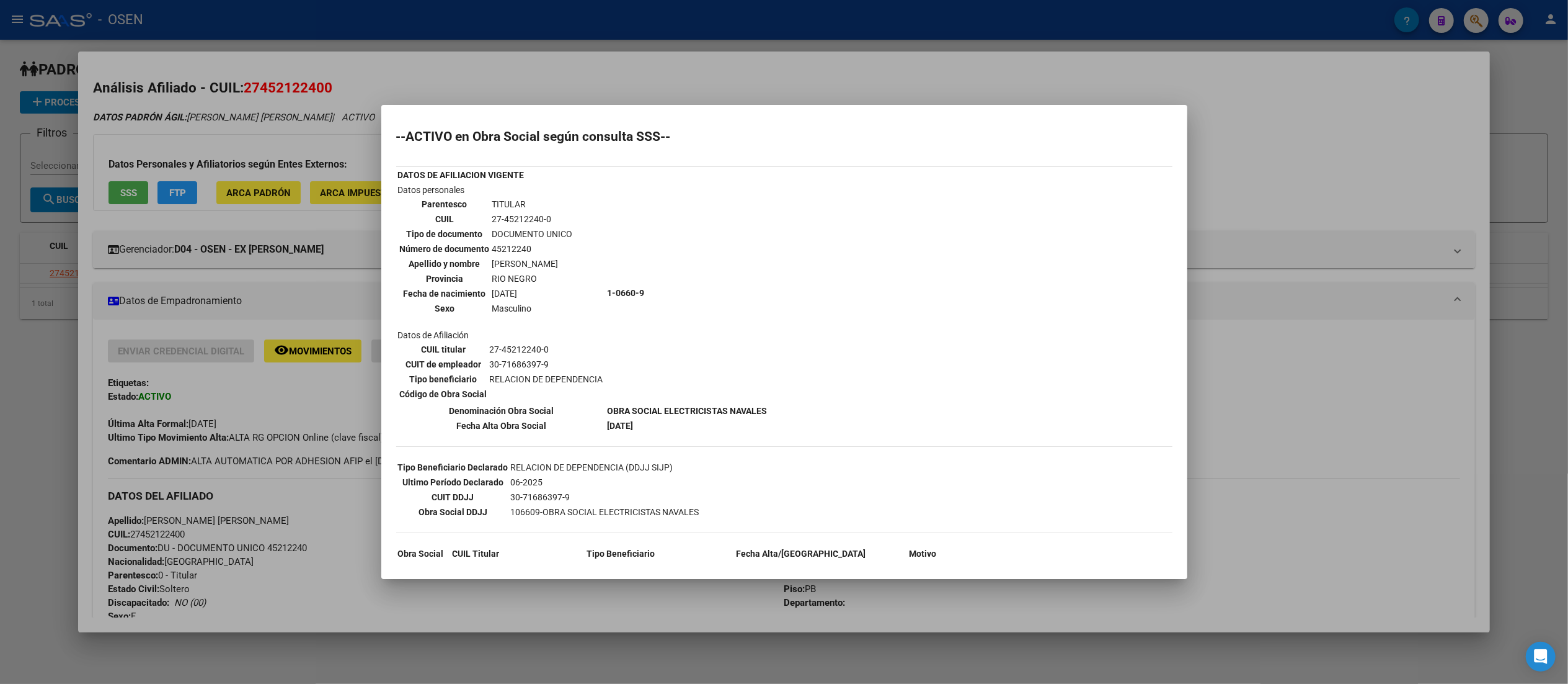
click at [791, 175] on div at bounding box center [784, 342] width 1568 height 684
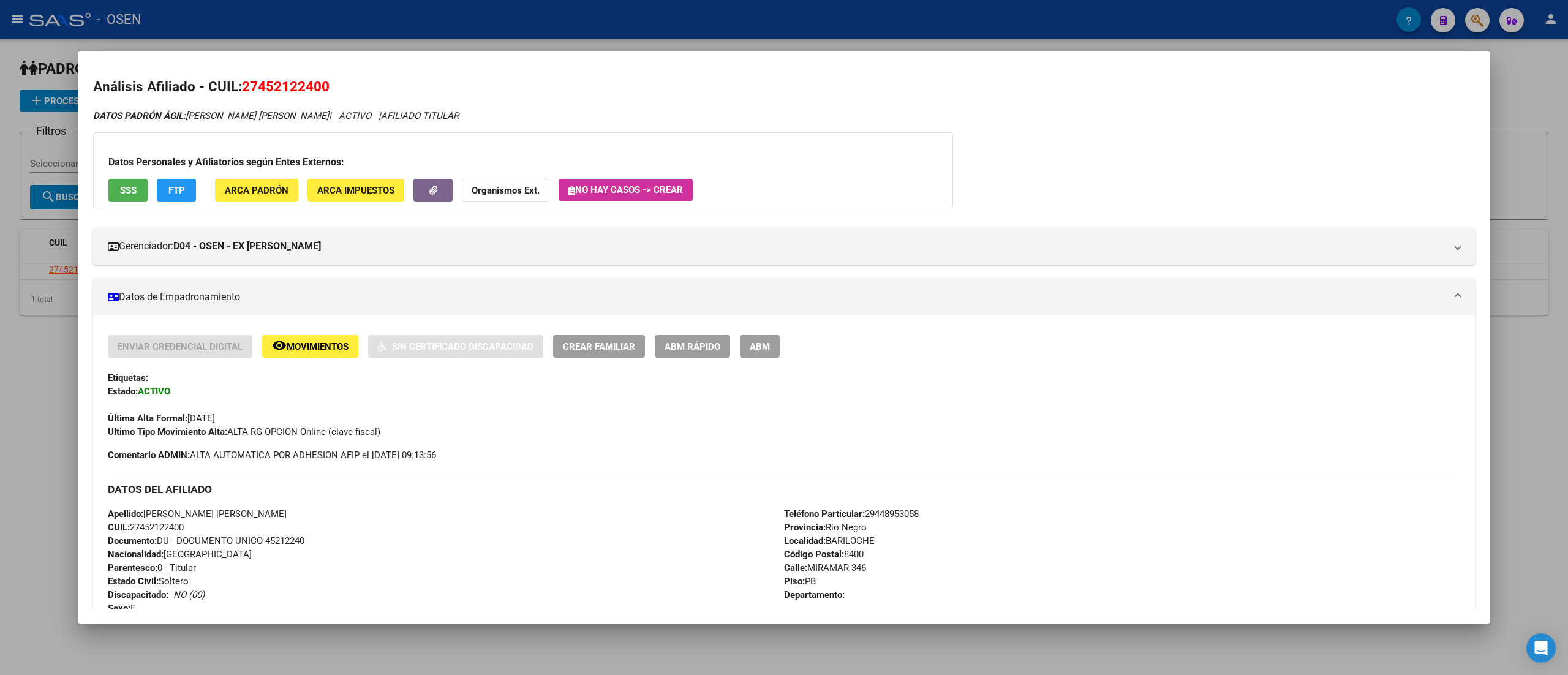
drag, startPoint x: 189, startPoint y: 416, endPoint x: 248, endPoint y: 418, distance: 59.0
click at [248, 418] on div "Última Alta Formal: 01/01/2025" at bounding box center [784, 412] width 1353 height 27
click at [250, 418] on div "Última Alta Formal: 01/01/2025" at bounding box center [784, 412] width 1353 height 27
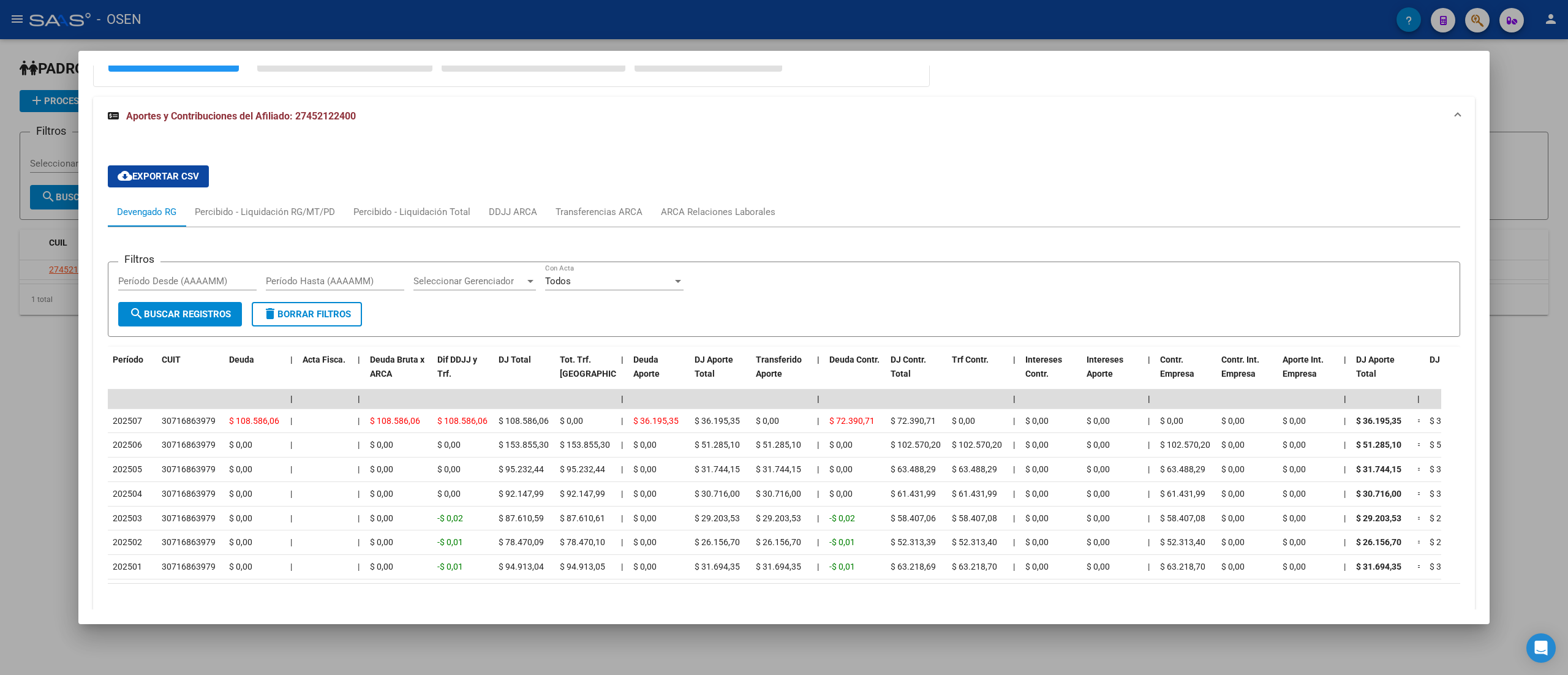
scroll to position [980, 0]
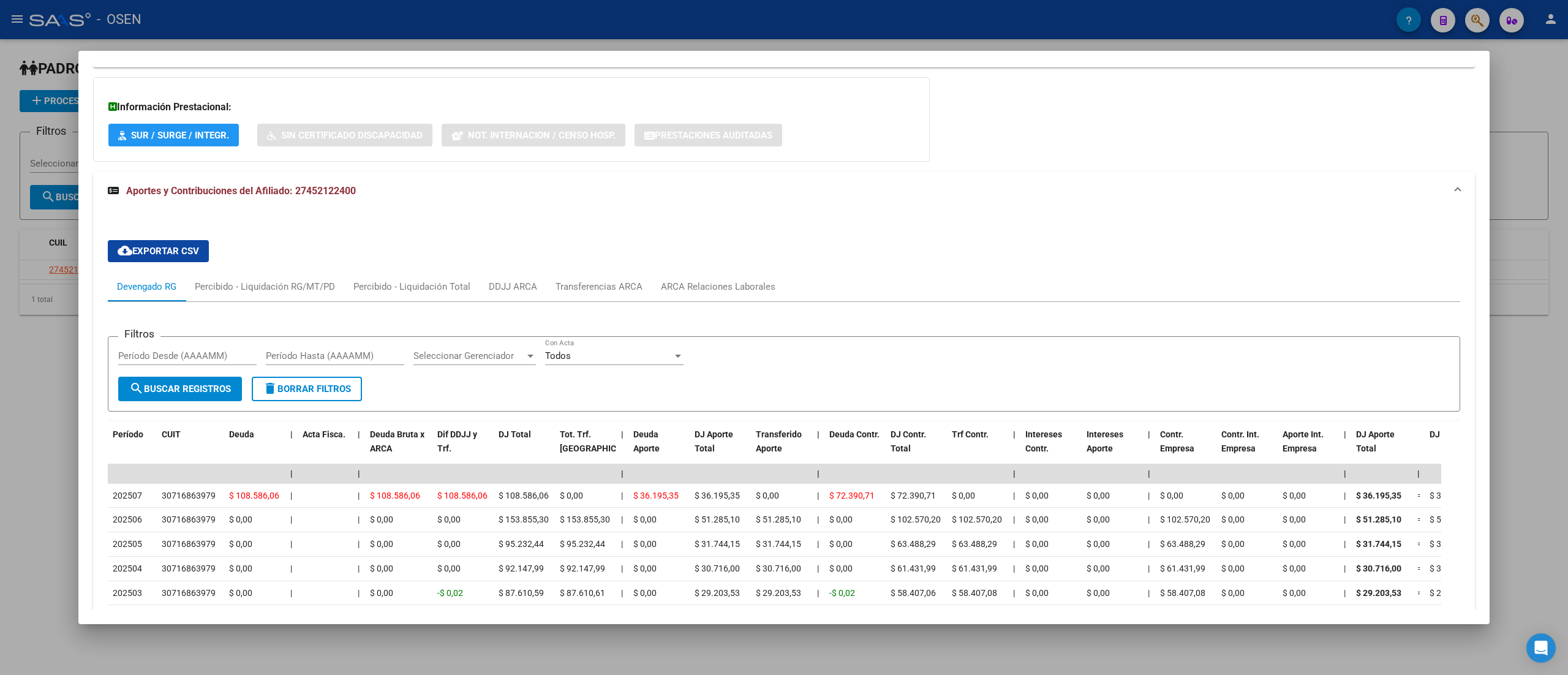
click at [665, 188] on mat-panel-title "Aportes y Contribuciones del Afiliado: 27452122400" at bounding box center [776, 190] width 1337 height 14
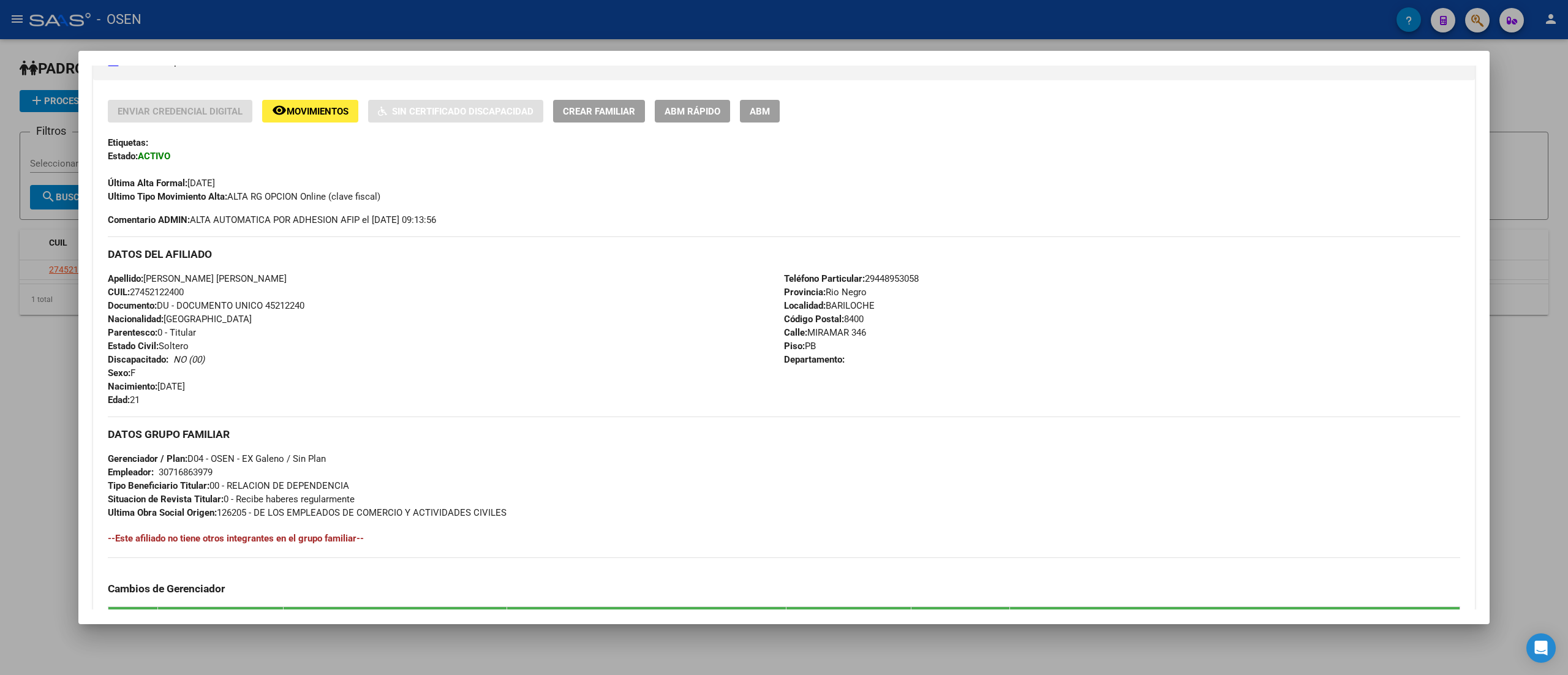
scroll to position [233, 0]
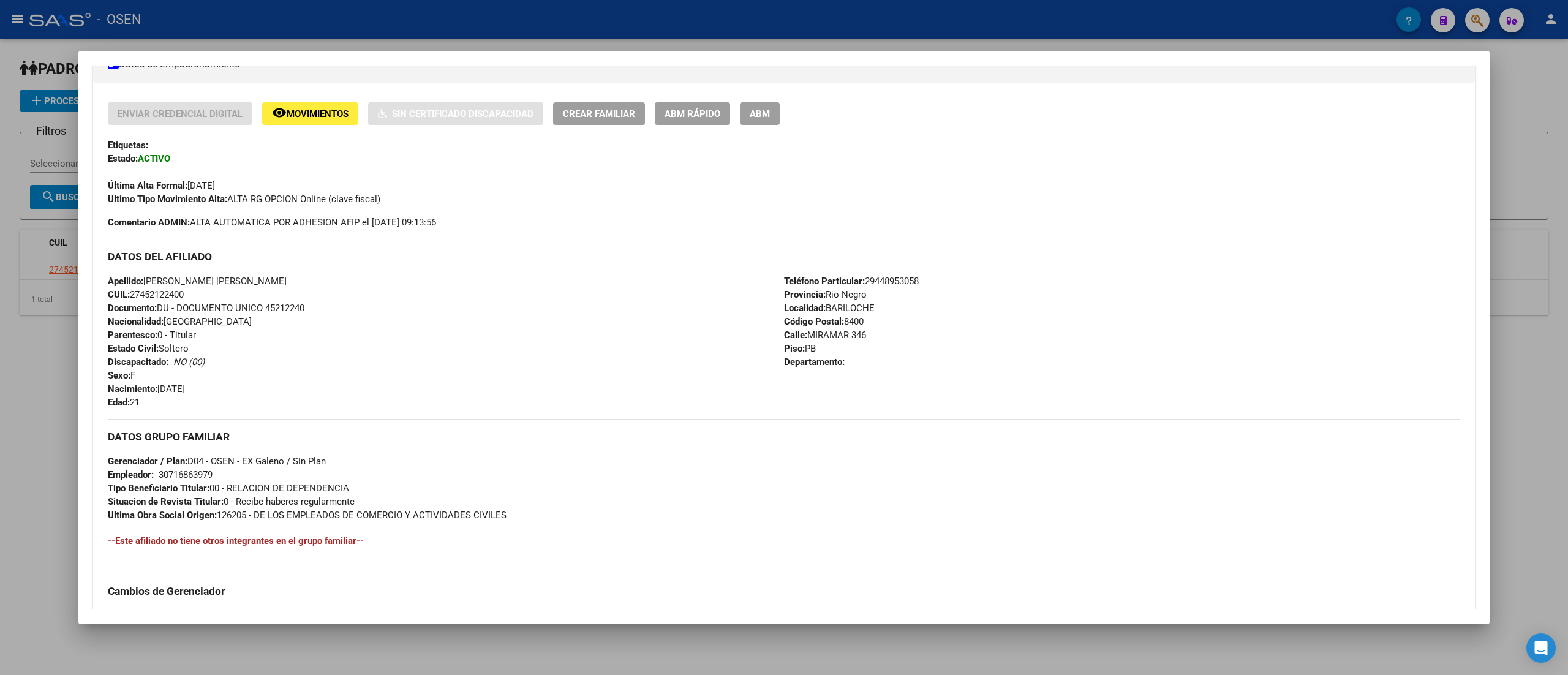
drag, startPoint x: 820, startPoint y: 305, endPoint x: 862, endPoint y: 302, distance: 42.1
click at [781, 303] on span "Localidad: BARILOCHE" at bounding box center [829, 307] width 90 height 11
click at [781, 302] on span "Localidad: BARILOCHE" at bounding box center [829, 307] width 90 height 11
drag, startPoint x: 868, startPoint y: 308, endPoint x: 816, endPoint y: 310, distance: 52.0
click at [781, 310] on div "Teléfono Particular: 29448953058 Provincia: Rio Negro Localidad: BARILOCHE Códi…" at bounding box center [1122, 341] width 676 height 135
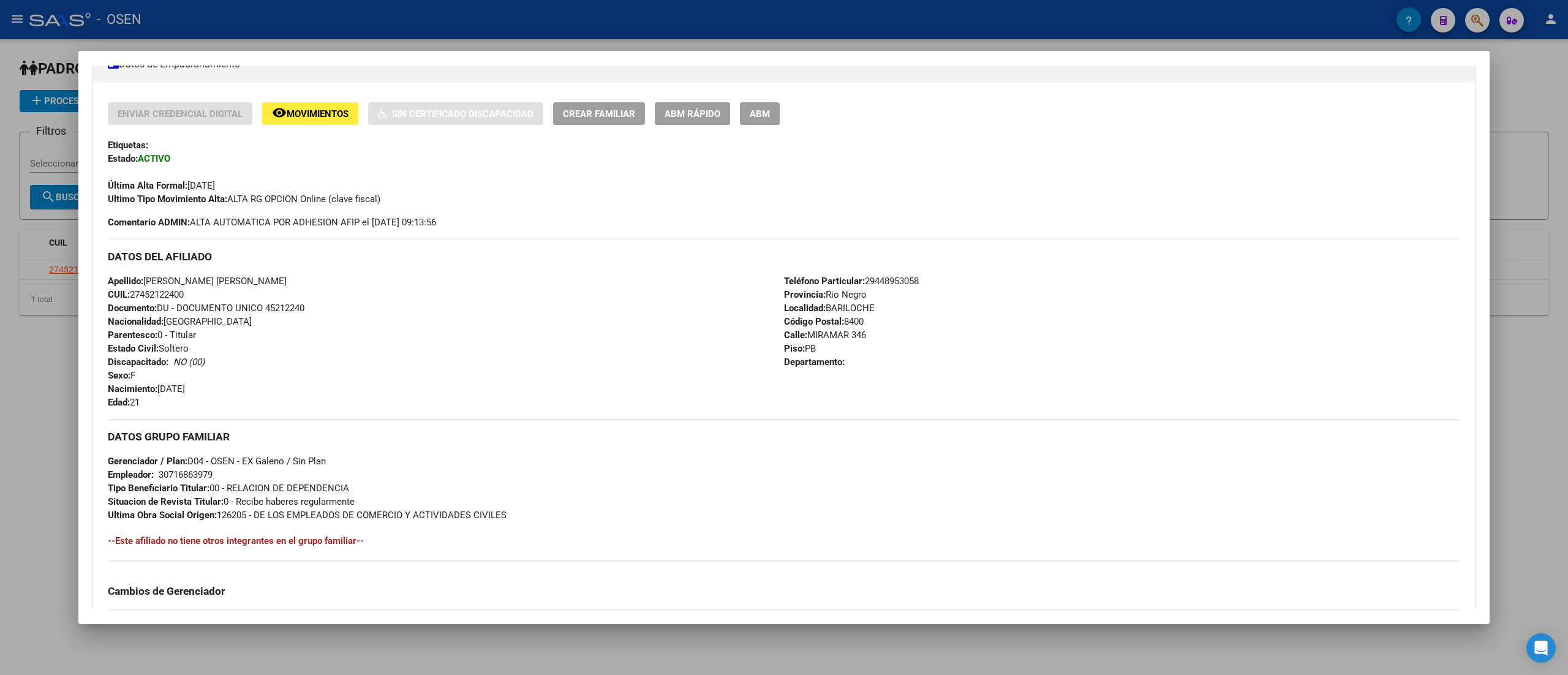
click at [781, 309] on strong "Localidad:" at bounding box center [804, 307] width 41 height 11
drag, startPoint x: 823, startPoint y: 311, endPoint x: 865, endPoint y: 308, distance: 42.1
click at [781, 308] on span "Localidad: BARILOCHE" at bounding box center [829, 307] width 90 height 11
drag, startPoint x: 862, startPoint y: 308, endPoint x: 816, endPoint y: 309, distance: 46.0
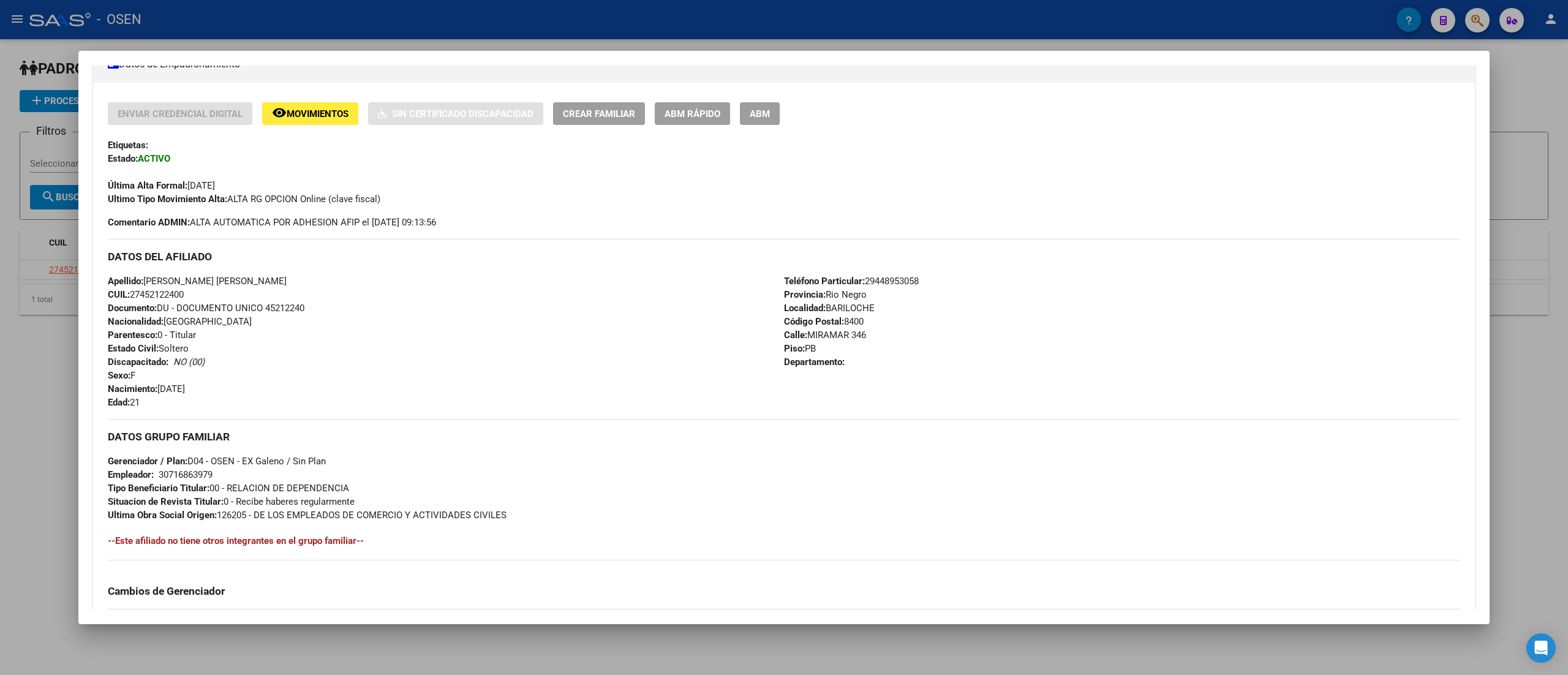
click at [781, 309] on span "Localidad: BARILOCHE" at bounding box center [829, 307] width 90 height 11
click at [781, 309] on strong "Localidad:" at bounding box center [804, 307] width 41 height 11
drag, startPoint x: 862, startPoint y: 306, endPoint x: 828, endPoint y: 308, distance: 34.1
click at [781, 308] on span "Localidad: BARILOCHE" at bounding box center [829, 307] width 90 height 11
click at [781, 306] on span "Localidad: BARILOCHE" at bounding box center [829, 307] width 90 height 11
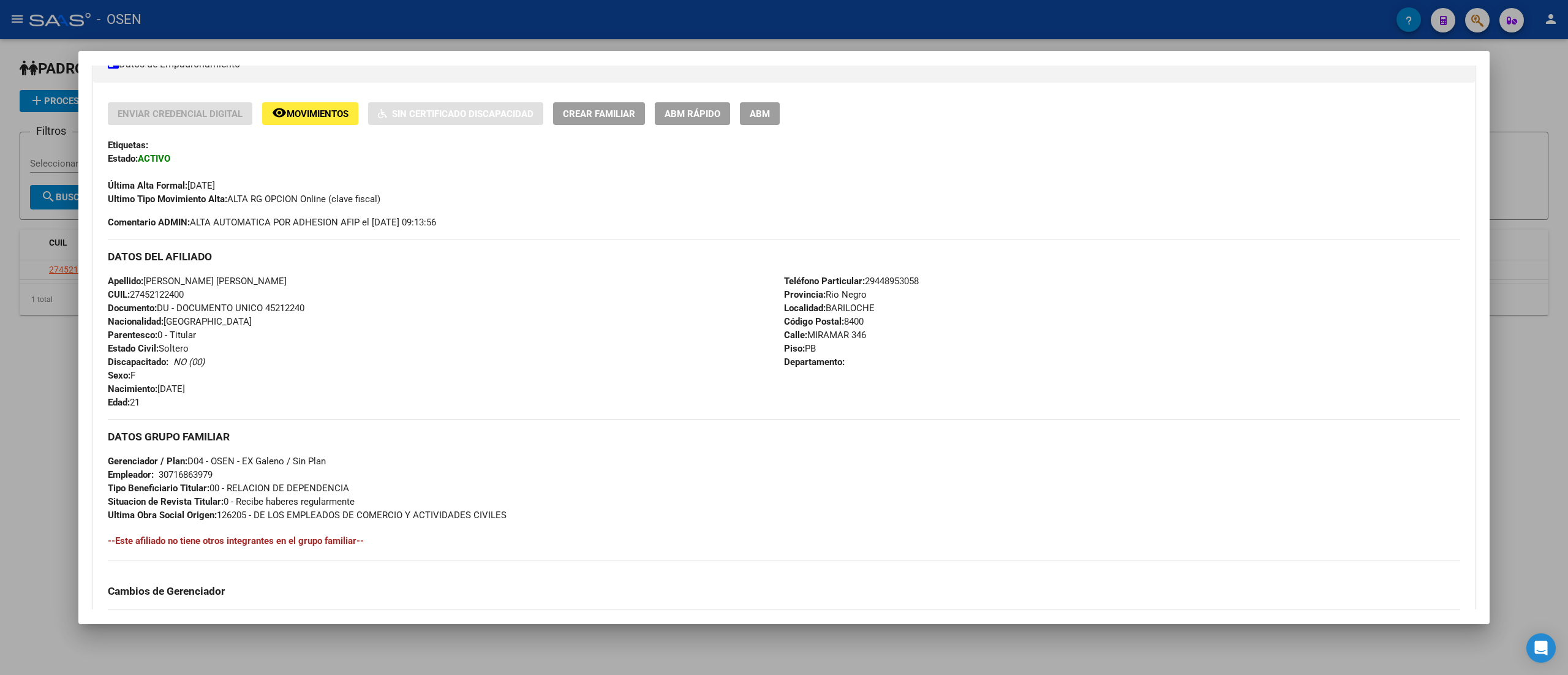
drag, startPoint x: 826, startPoint y: 306, endPoint x: 863, endPoint y: 308, distance: 37.1
click at [781, 308] on span "Localidad: BARILOCHE" at bounding box center [829, 307] width 90 height 11
drag, startPoint x: 855, startPoint y: 306, endPoint x: 820, endPoint y: 308, distance: 35.1
click at [781, 308] on span "Localidad: BARILOCHE" at bounding box center [829, 307] width 90 height 11
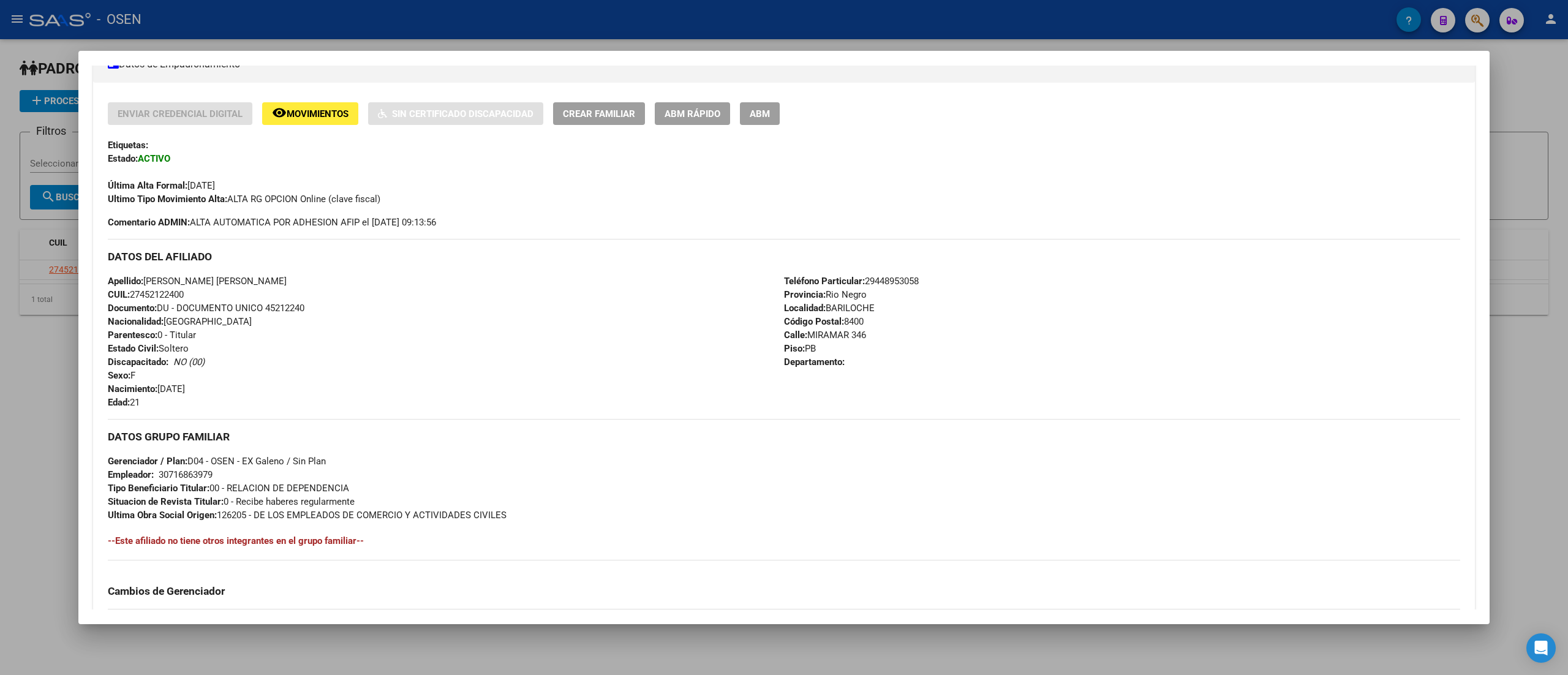
click at [781, 308] on span "Localidad: BARILOCHE" at bounding box center [829, 307] width 90 height 11
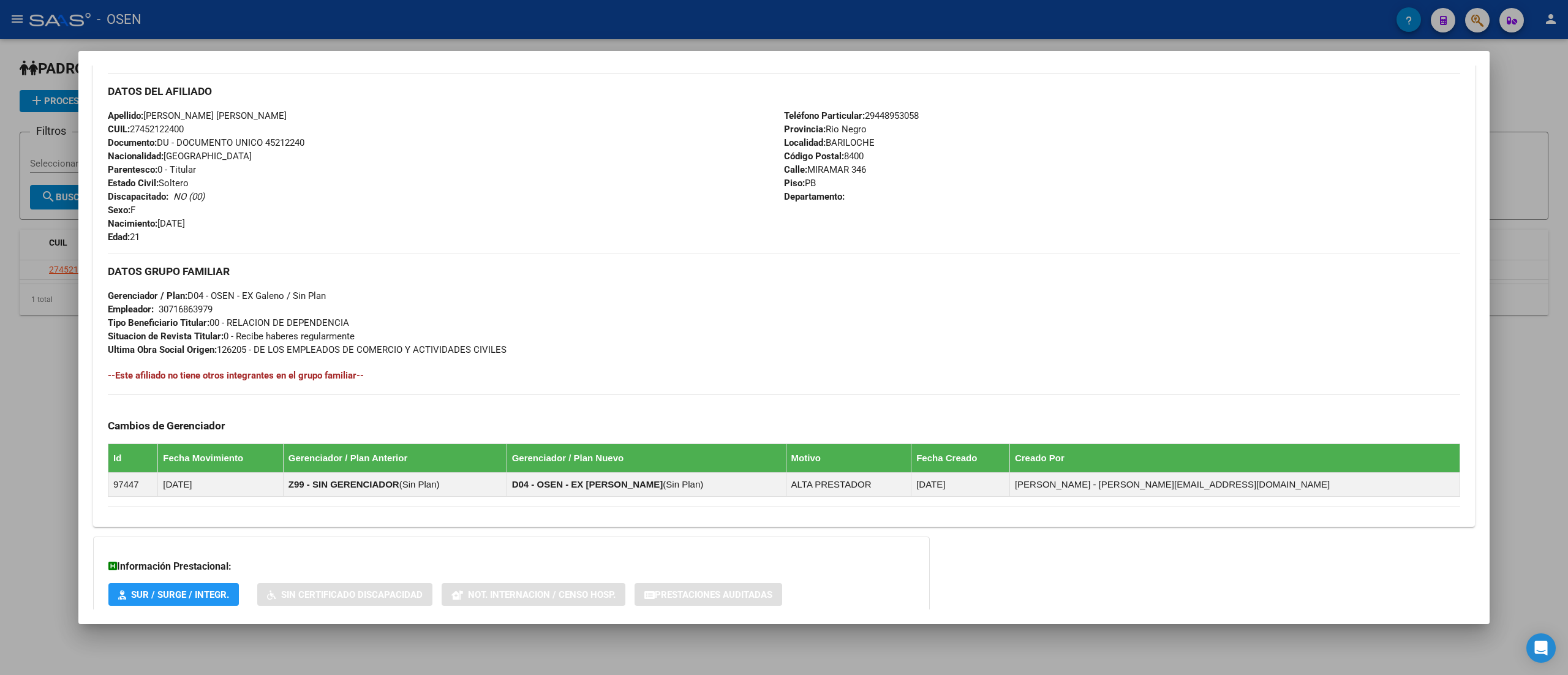
scroll to position [478, 0]
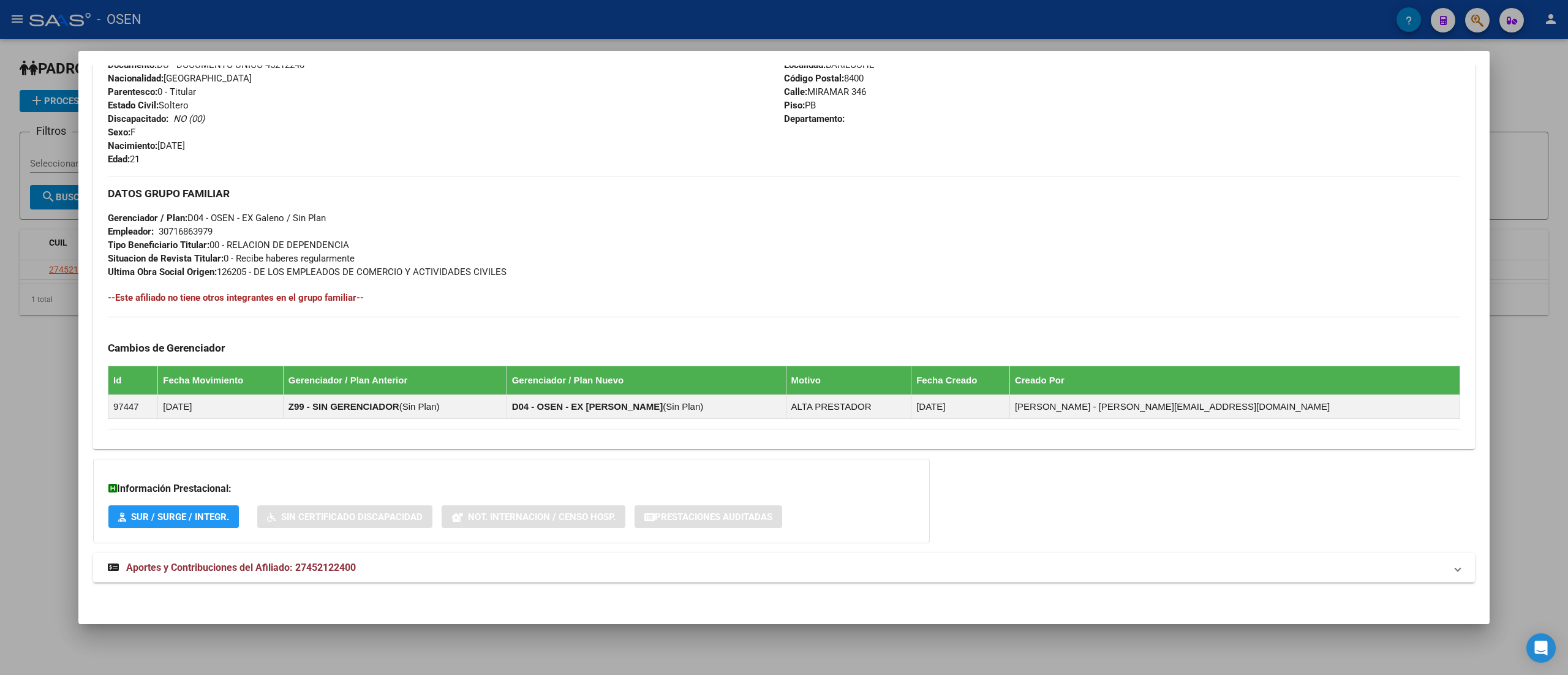
click at [770, 578] on mat-expansion-panel-header "Aportes y Contribuciones del Afiliado: 27452122400" at bounding box center [784, 567] width 1381 height 30
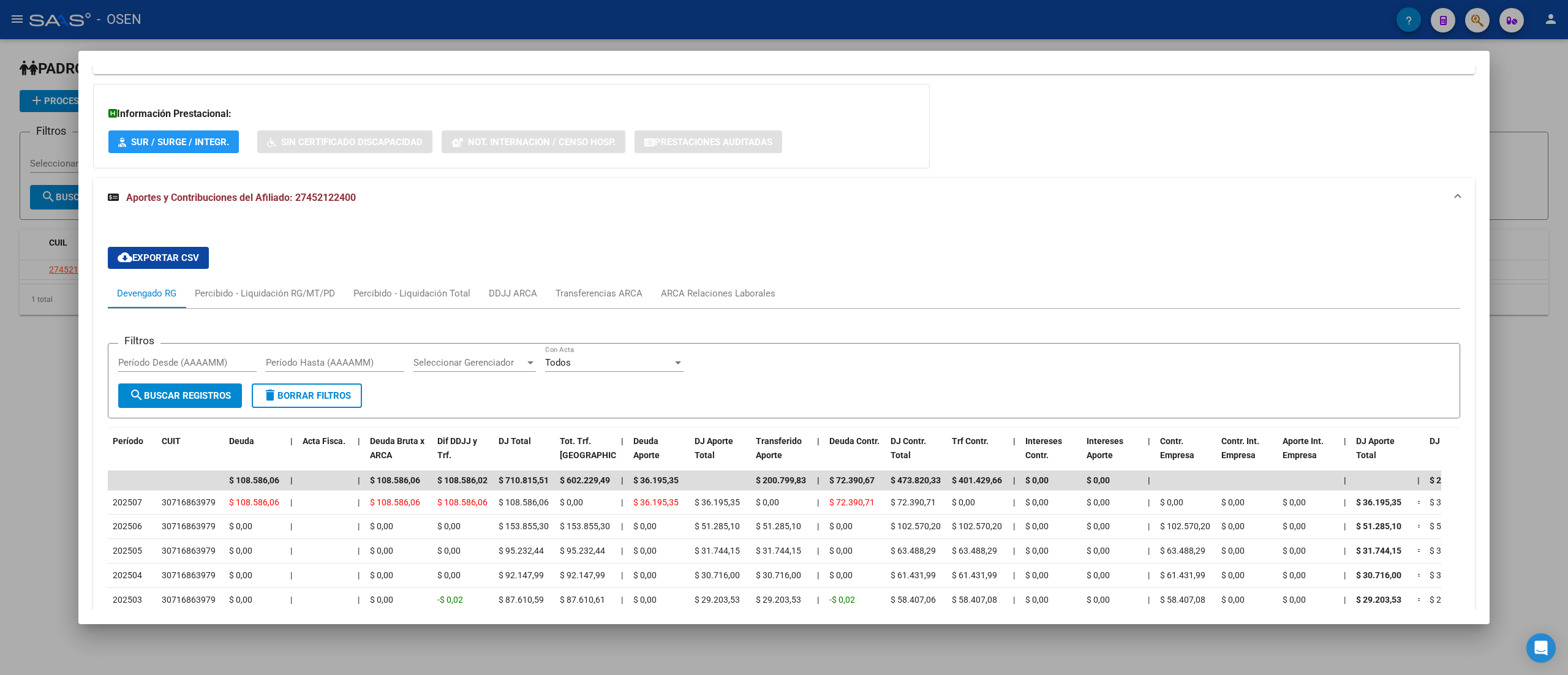
scroll to position [907, 0]
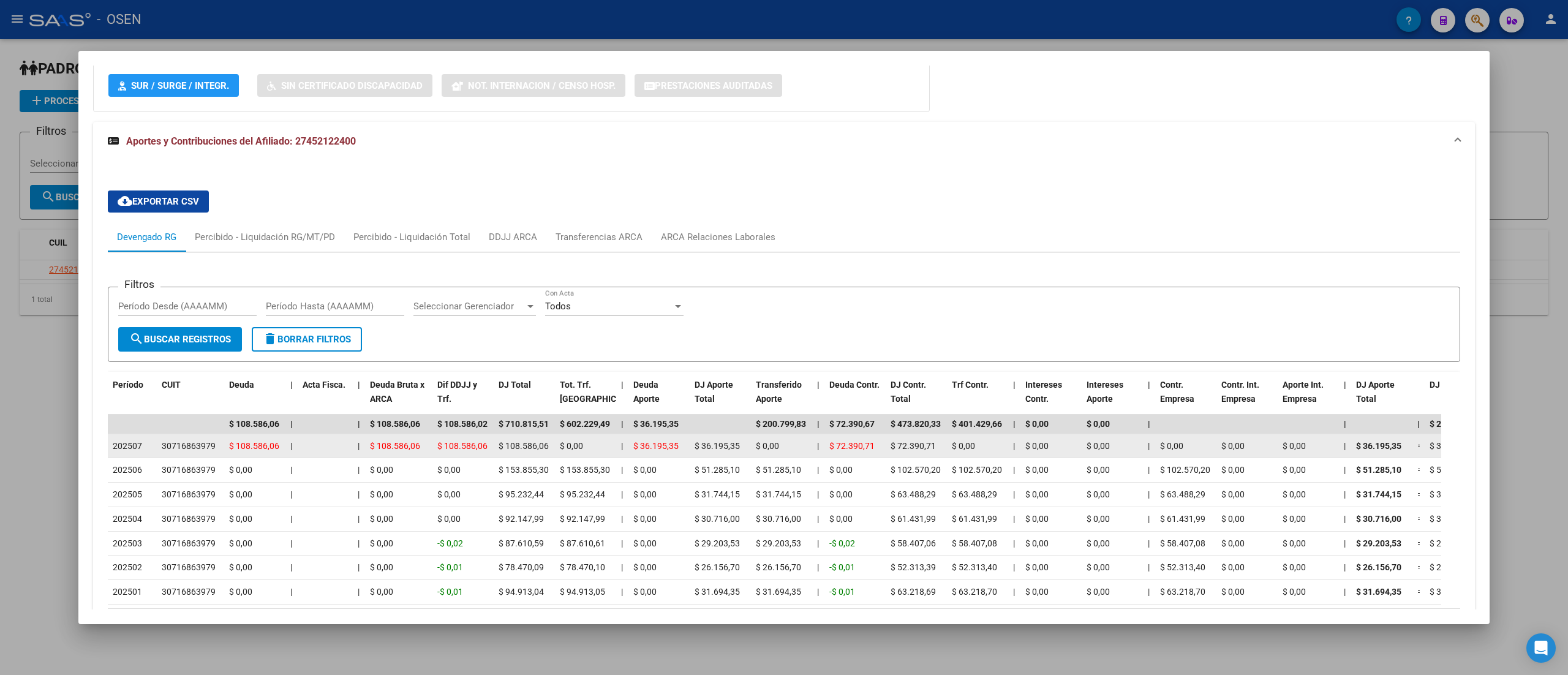
drag, startPoint x: 505, startPoint y: 447, endPoint x: 535, endPoint y: 447, distance: 30.0
click at [535, 447] on span "$ 108.586,06" at bounding box center [523, 445] width 50 height 10
drag, startPoint x: 440, startPoint y: 445, endPoint x: 502, endPoint y: 443, distance: 62.0
click at [501, 444] on div "202507 30716863979 $ 108.586,06 | | $ 108.586,06 $ 108.586,06 $ 108.586,06 $ 0,…" at bounding box center [1405, 445] width 2596 height 24
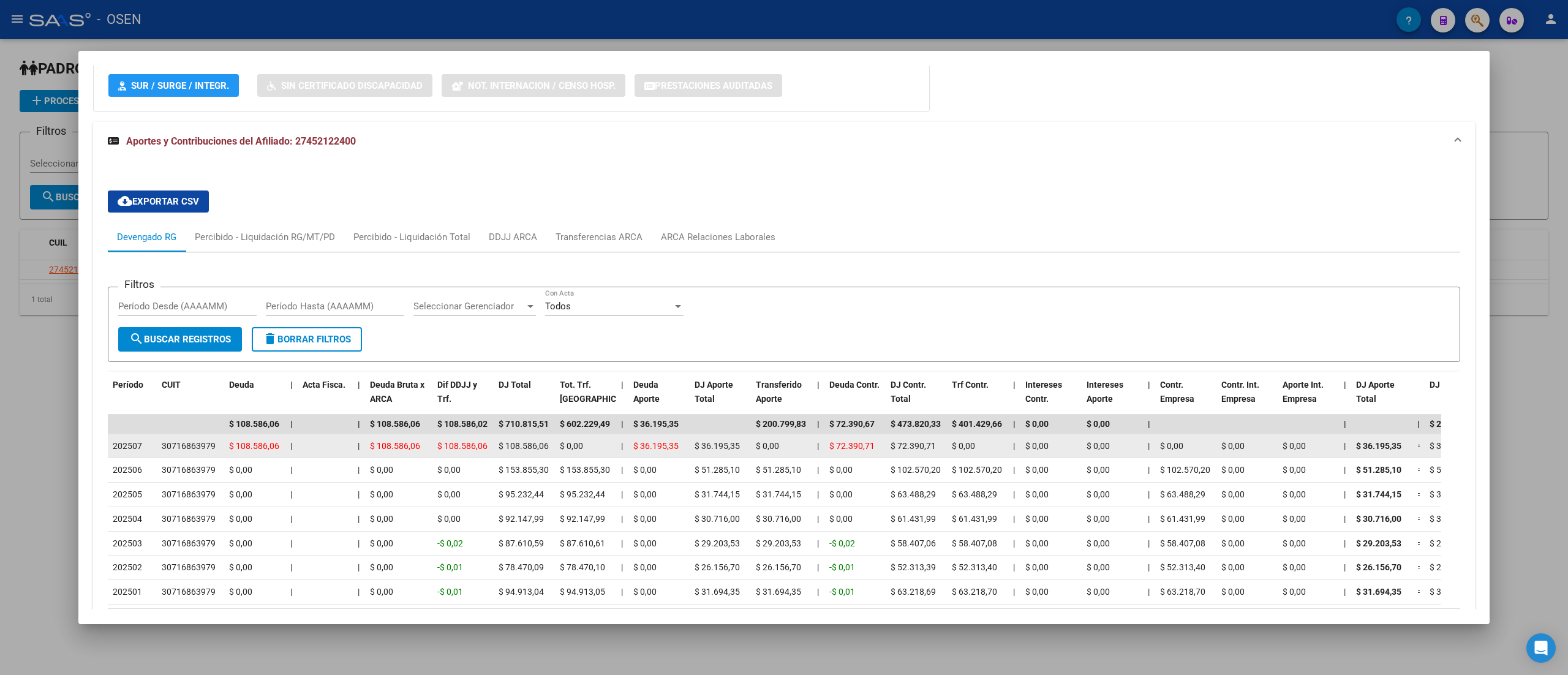
click at [503, 443] on span "$ 108.586,06" at bounding box center [523, 445] width 50 height 10
click at [664, 449] on span "$ 36.195,35" at bounding box center [655, 445] width 45 height 10
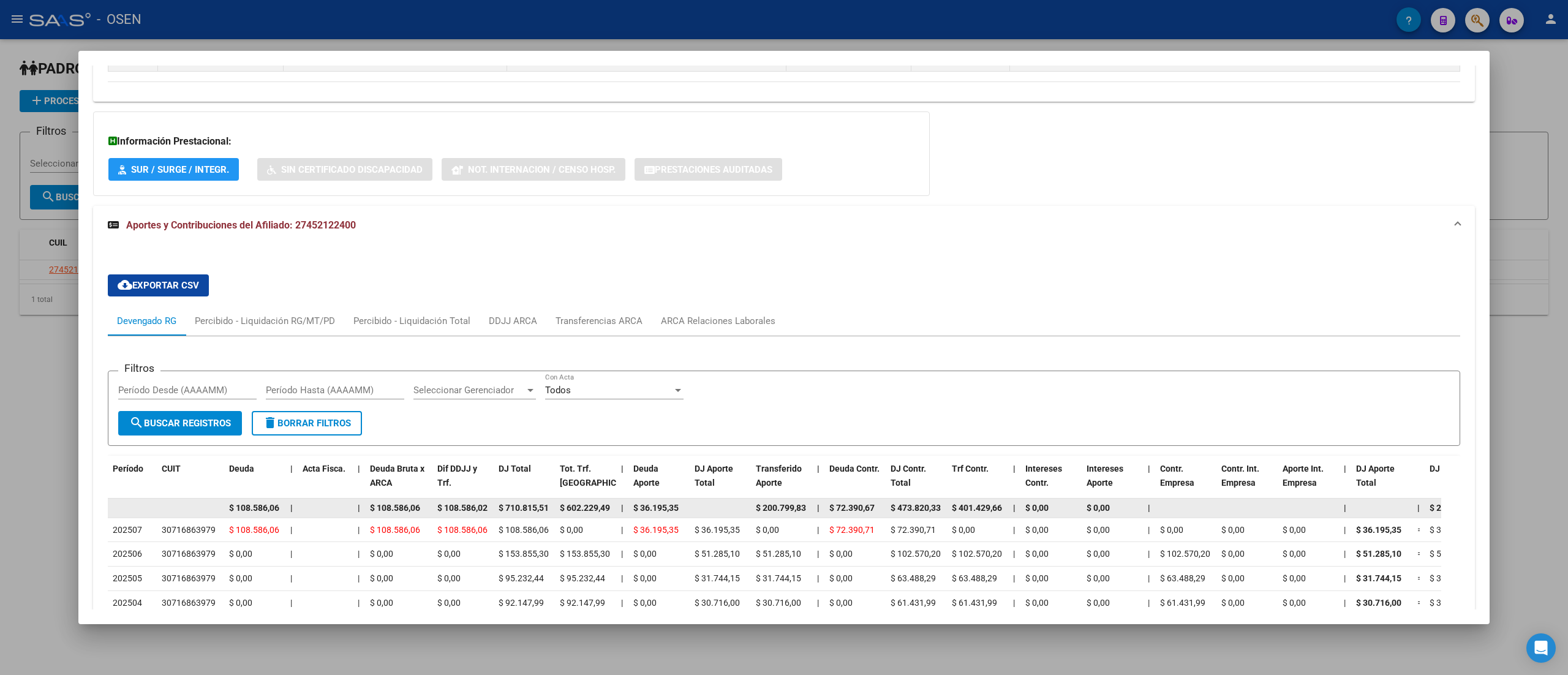
scroll to position [857, 0]
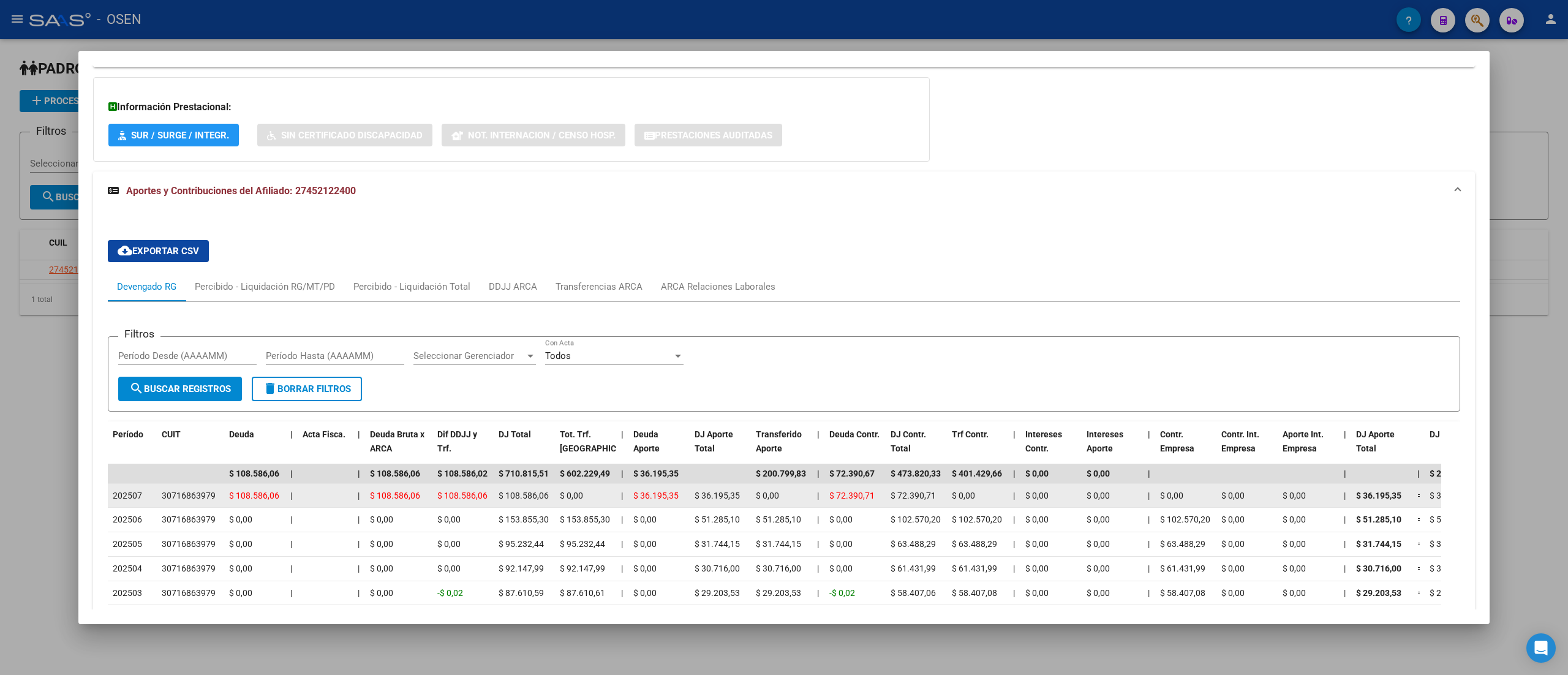
drag, startPoint x: 508, startPoint y: 497, endPoint x: 530, endPoint y: 494, distance: 22.2
click at [530, 494] on span "$ 108.586,06" at bounding box center [523, 495] width 50 height 10
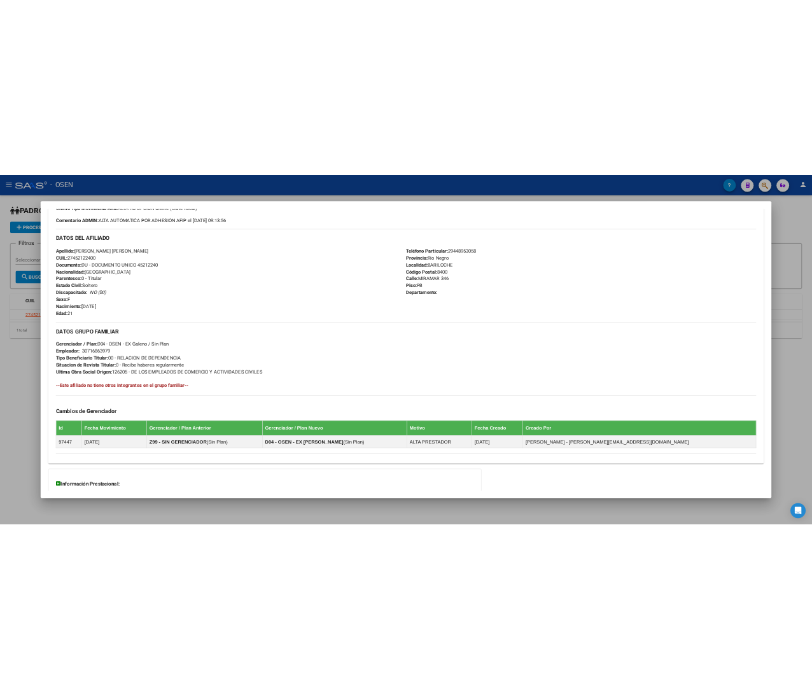
scroll to position [0, 0]
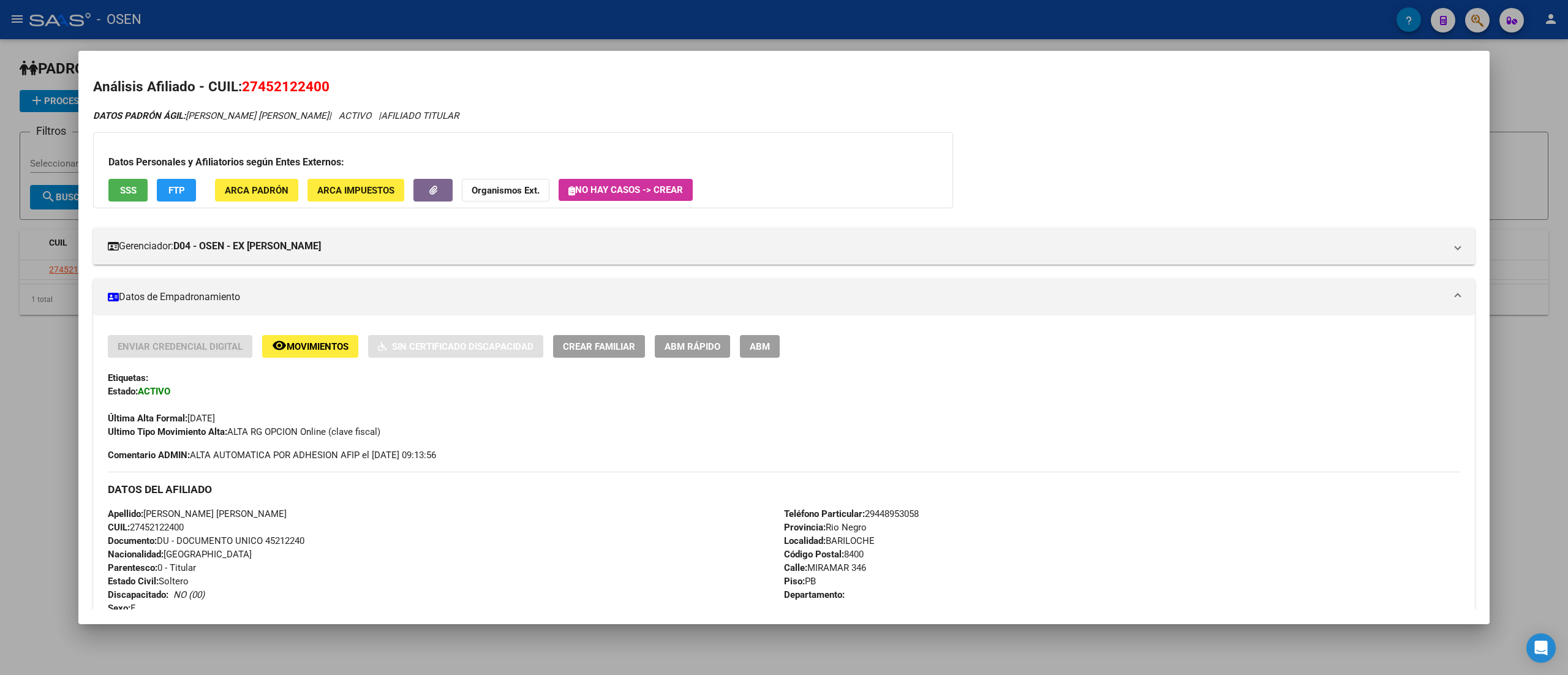
drag, startPoint x: 820, startPoint y: 528, endPoint x: 855, endPoint y: 528, distance: 35.0
click at [781, 528] on span "Provincia: Rio Negro" at bounding box center [825, 526] width 83 height 11
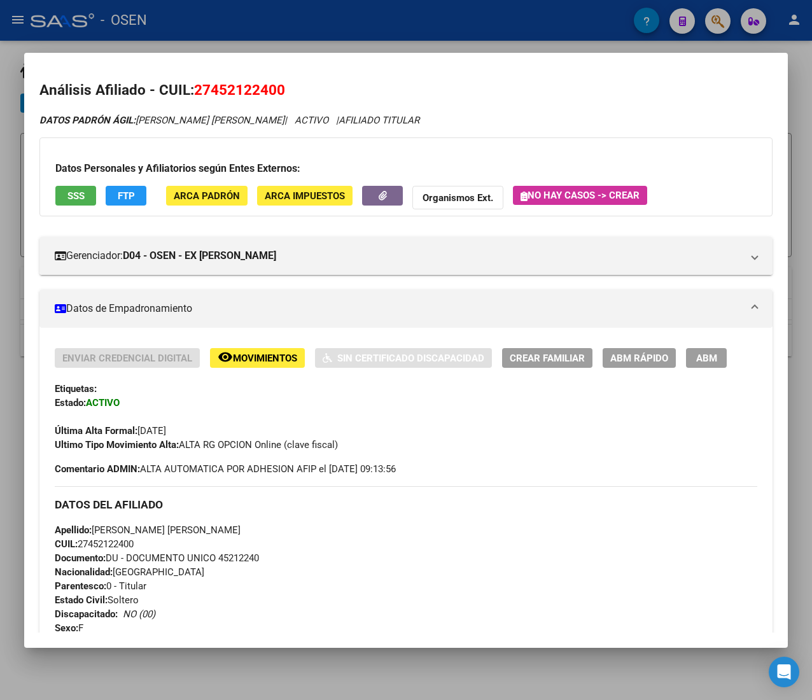
click at [166, 430] on span "Última Alta Formal: 01/01/2025" at bounding box center [110, 430] width 111 height 11
click at [166, 429] on span "Última Alta Formal: 01/01/2025" at bounding box center [110, 430] width 111 height 11
drag, startPoint x: 186, startPoint y: 432, endPoint x: 138, endPoint y: 432, distance: 47.7
click at [138, 432] on span "Última Alta Formal: 01/01/2025" at bounding box center [110, 430] width 111 height 11
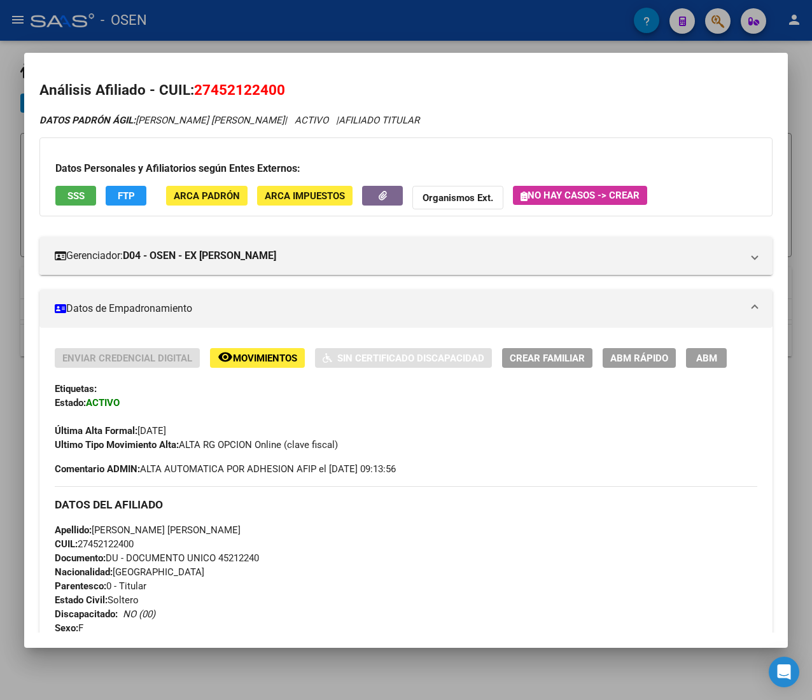
drag, startPoint x: 145, startPoint y: 433, endPoint x: 182, endPoint y: 432, distance: 36.9
click at [166, 432] on span "Última Alta Formal: 01/01/2025" at bounding box center [110, 430] width 111 height 11
click at [313, 39] on div at bounding box center [406, 350] width 812 height 700
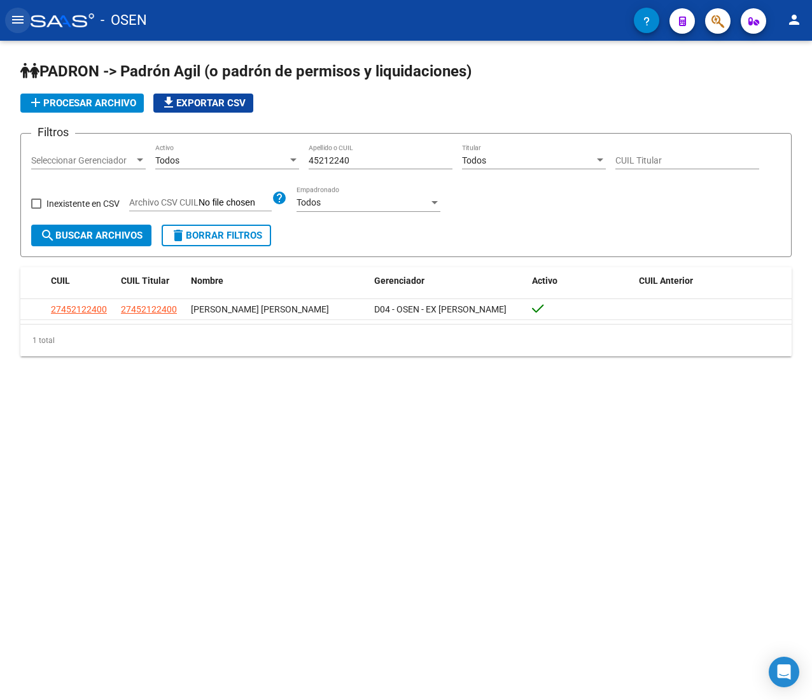
click at [22, 25] on mat-icon "menu" at bounding box center [17, 19] width 15 height 15
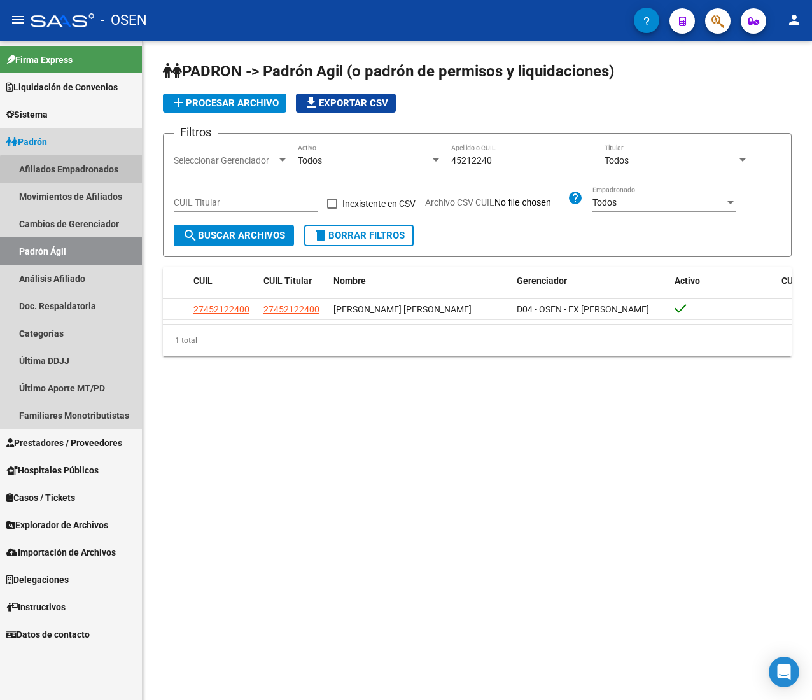
click at [75, 173] on link "Afiliados Empadronados" at bounding box center [71, 168] width 142 height 27
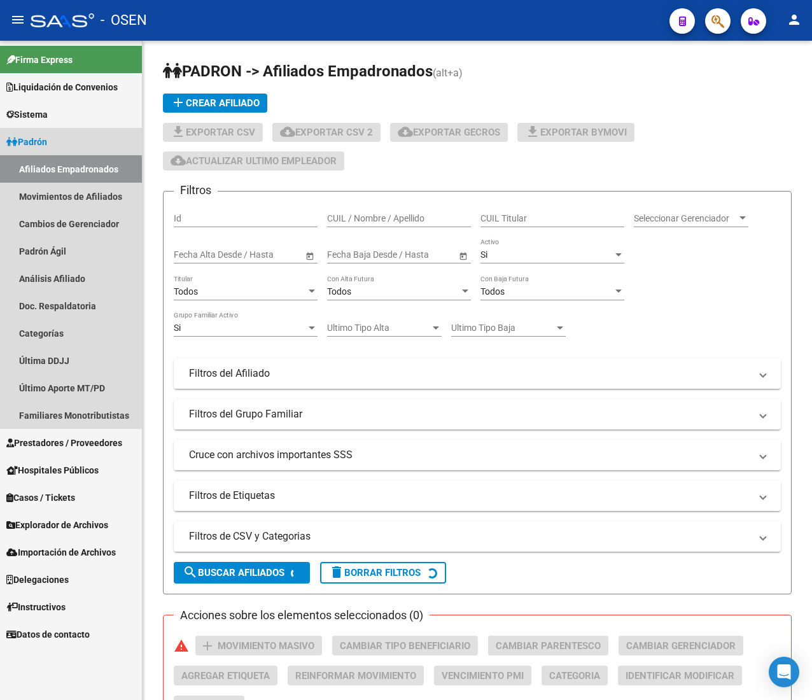
click at [61, 145] on link "Padrón" at bounding box center [71, 141] width 142 height 27
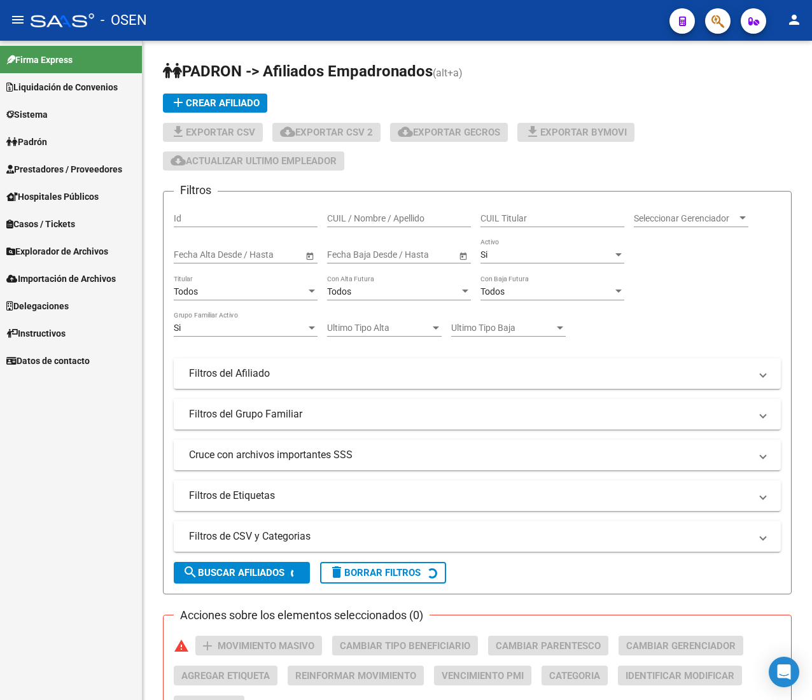
click at [67, 170] on span "Prestadores / Proveedores" at bounding box center [64, 169] width 116 height 14
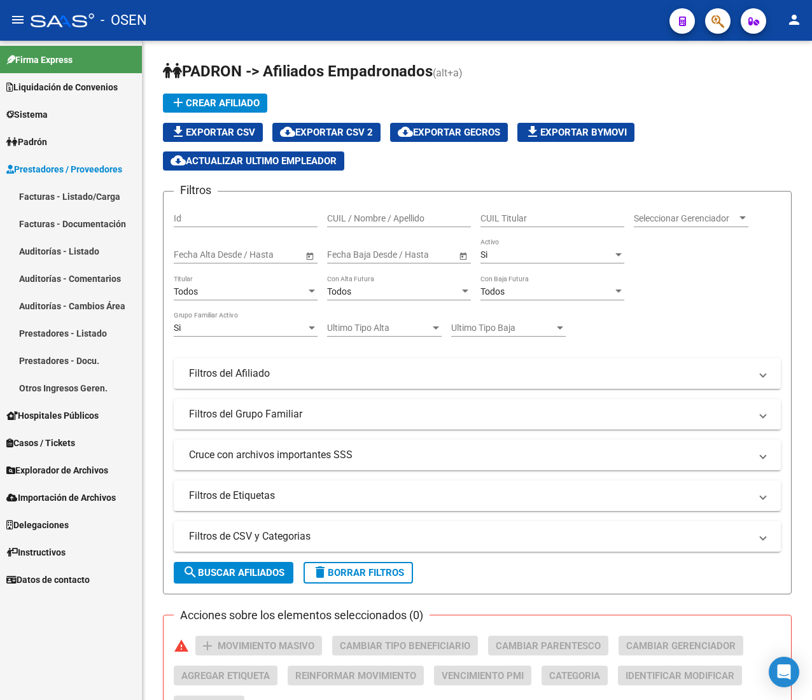
click at [73, 188] on link "Facturas - Listado/Carga" at bounding box center [71, 196] width 142 height 27
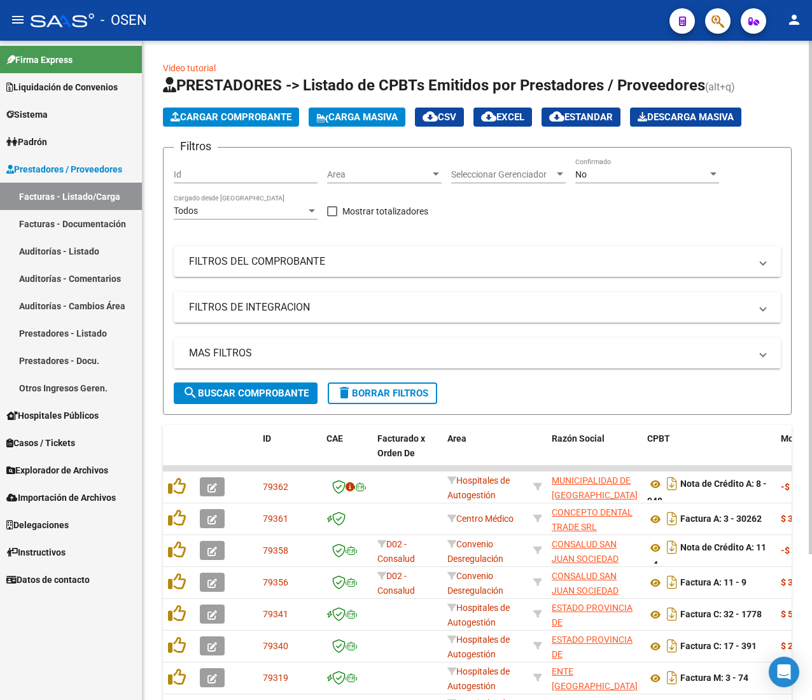
click at [225, 115] on span "Cargar Comprobante" at bounding box center [231, 116] width 121 height 11
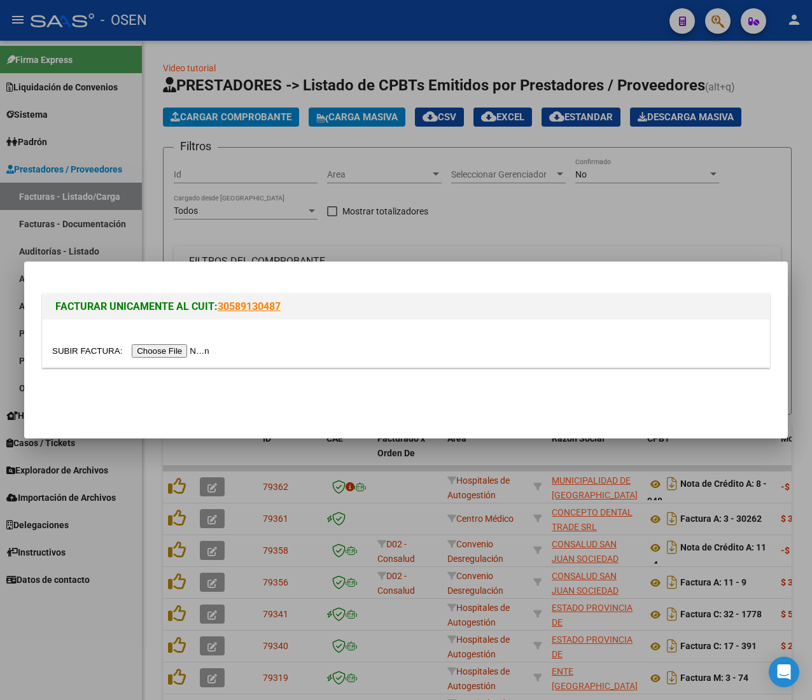
click at [169, 349] on input "file" at bounding box center [132, 350] width 161 height 13
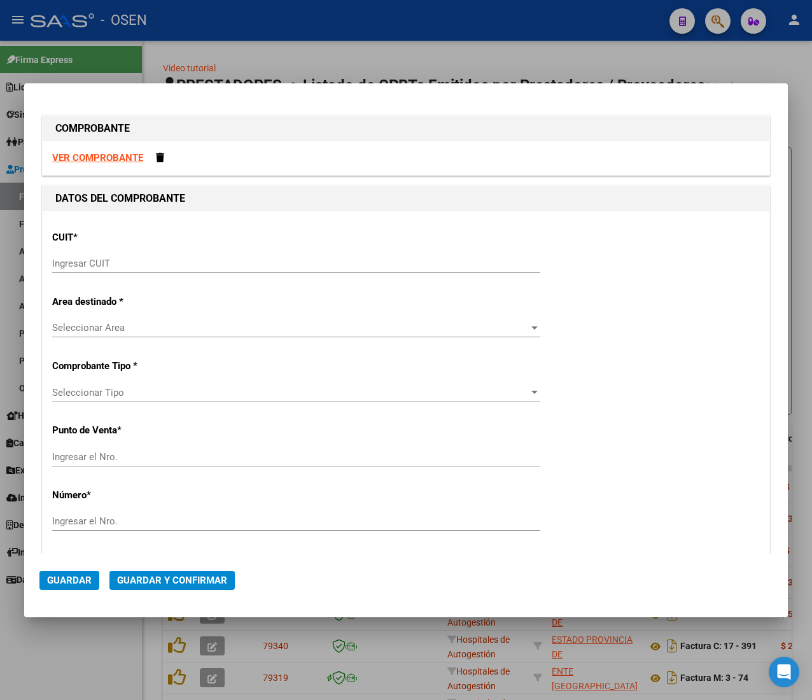
click at [156, 257] on div "Ingresar CUIT" at bounding box center [296, 263] width 488 height 19
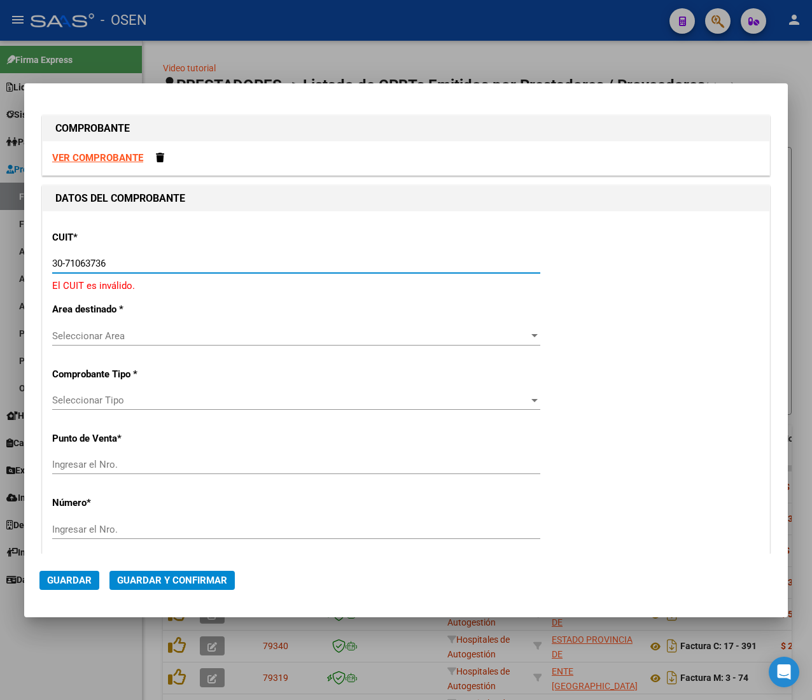
type input "30-71063736-5"
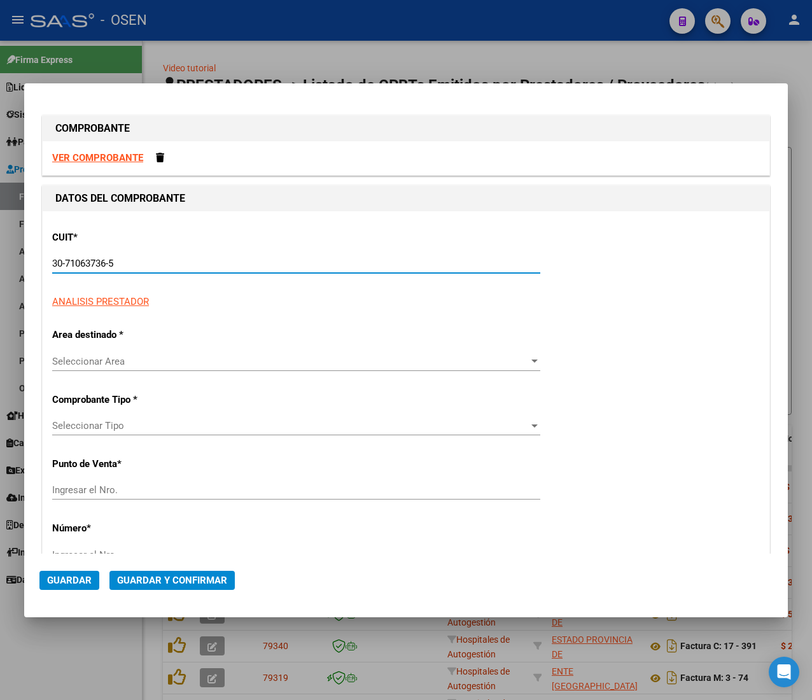
type input "10"
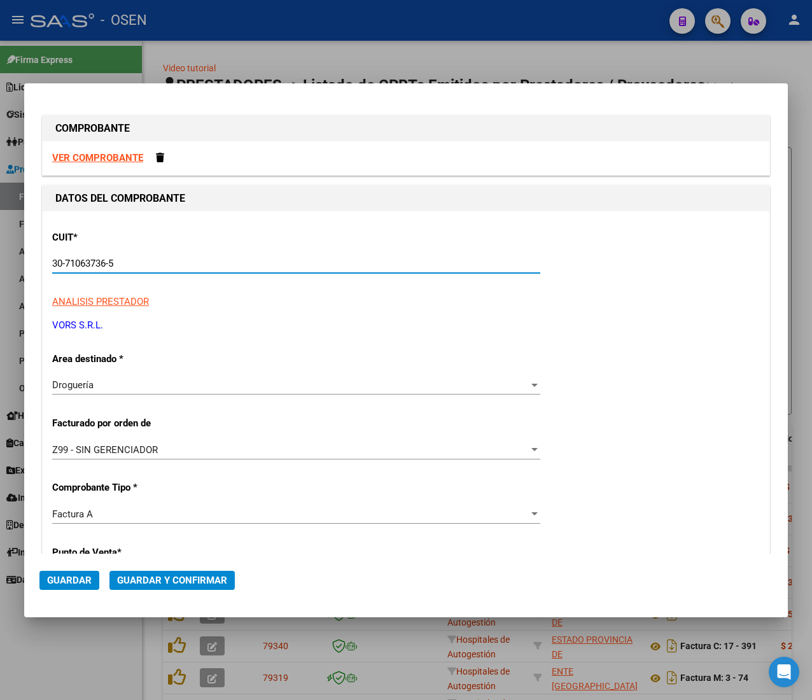
scroll to position [127, 0]
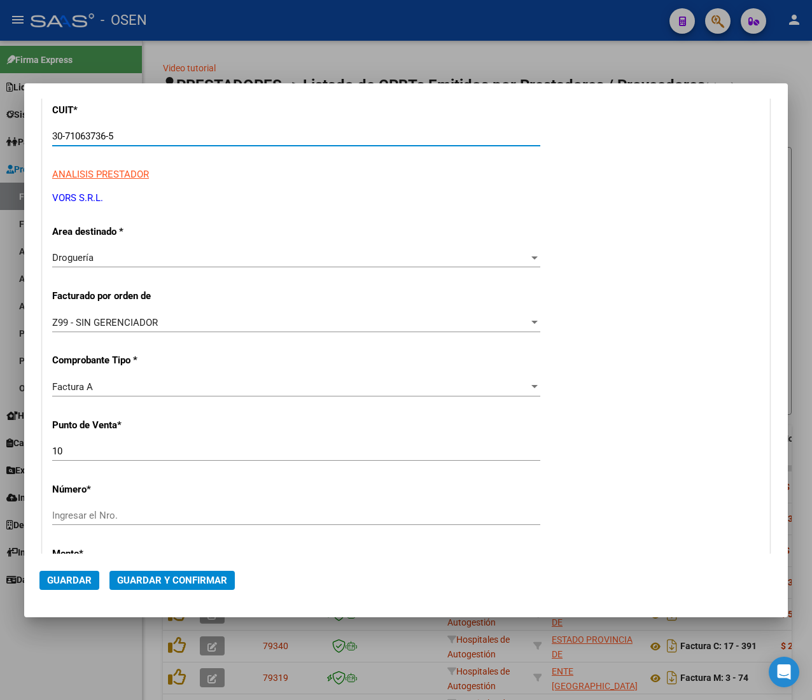
type input "30-71063736-5"
click at [107, 514] on input "Ingresar el Nro." at bounding box center [296, 515] width 488 height 11
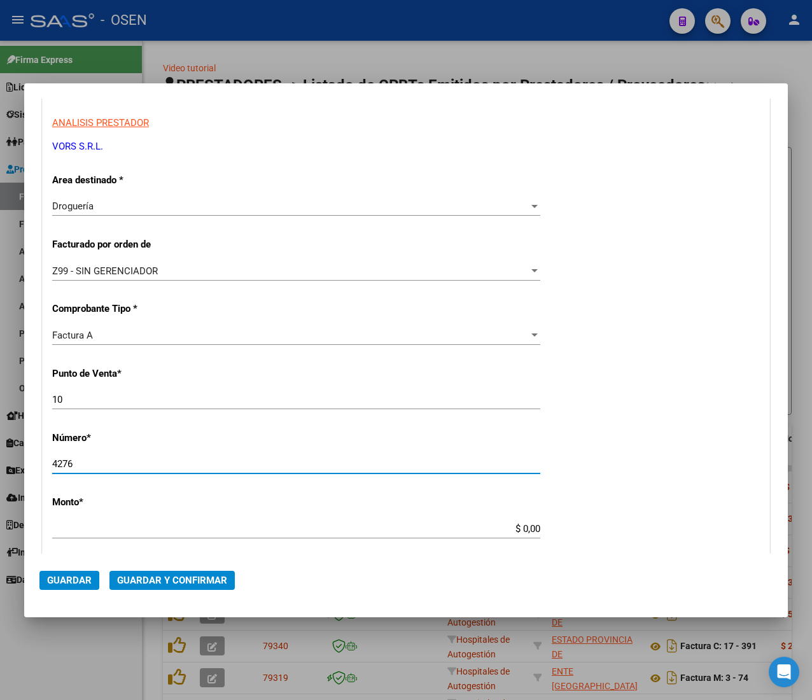
scroll to position [255, 0]
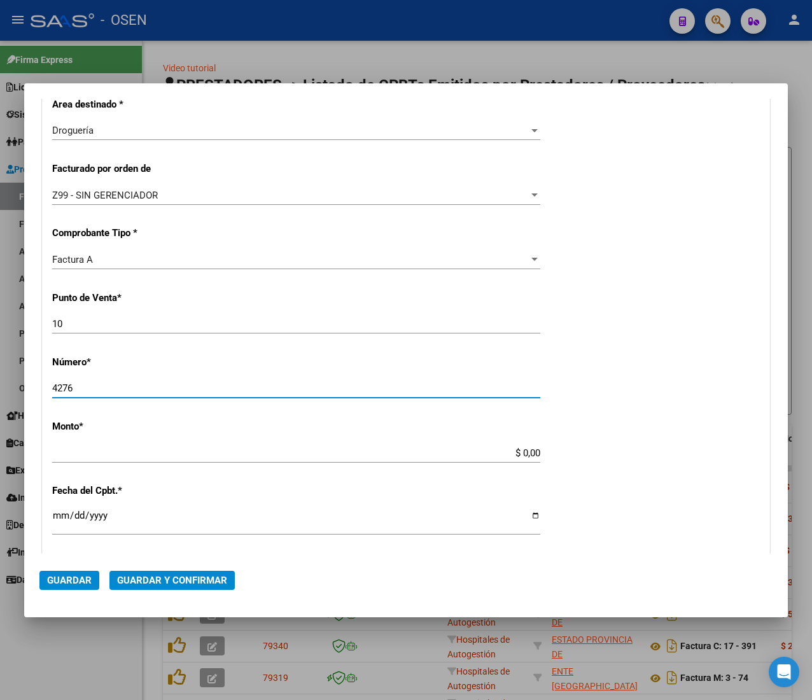
type input "4276"
click at [513, 452] on input "$ 0,00" at bounding box center [296, 453] width 488 height 11
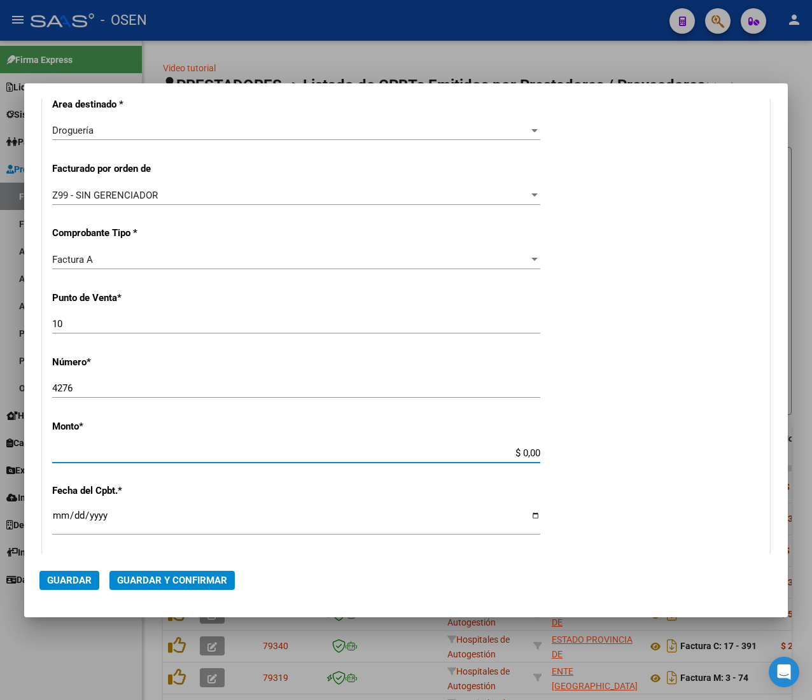
type input "$ 626.323,10"
type input "2025-07-29"
type input "75305204616392"
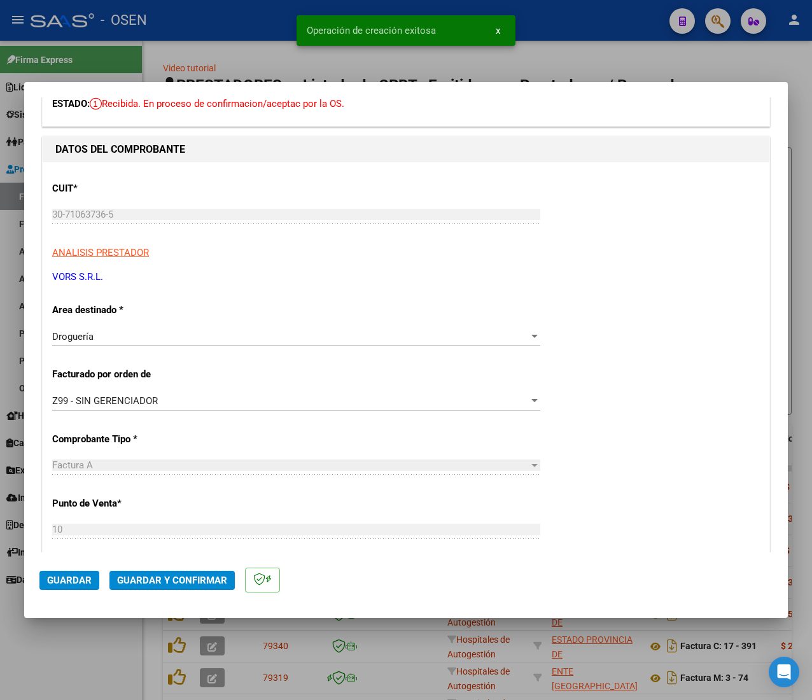
scroll to position [127, 0]
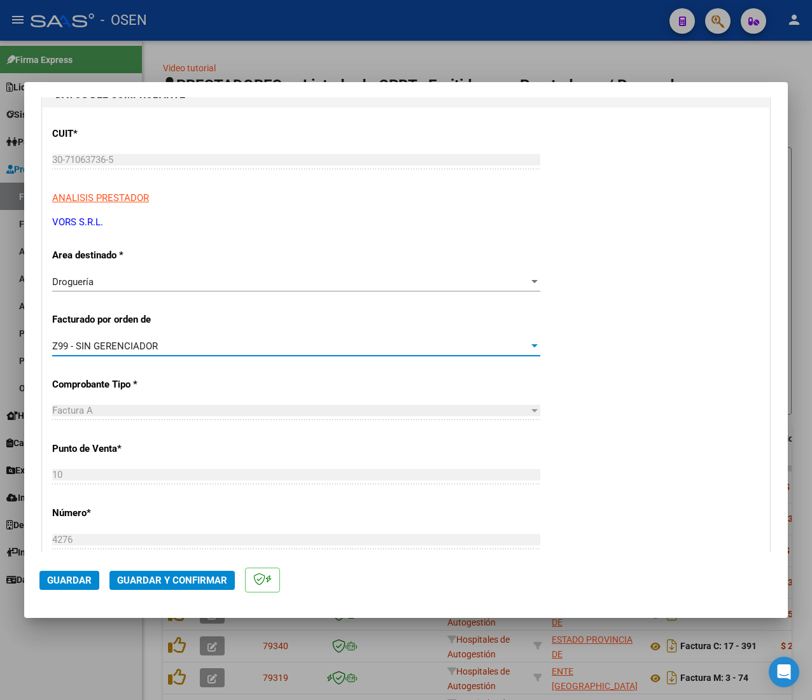
click at [324, 343] on div "Z99 - SIN GERENCIADOR" at bounding box center [290, 346] width 477 height 11
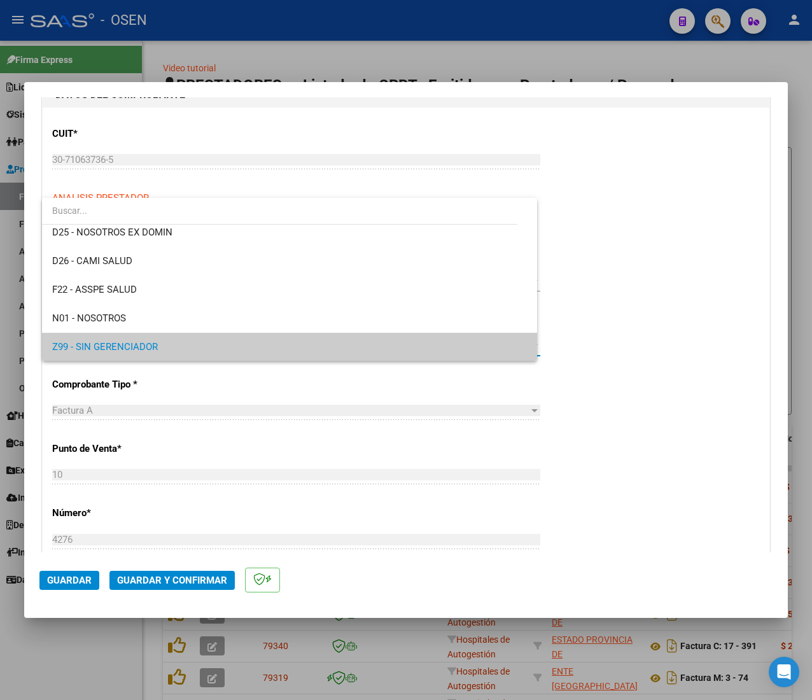
scroll to position [0, 0]
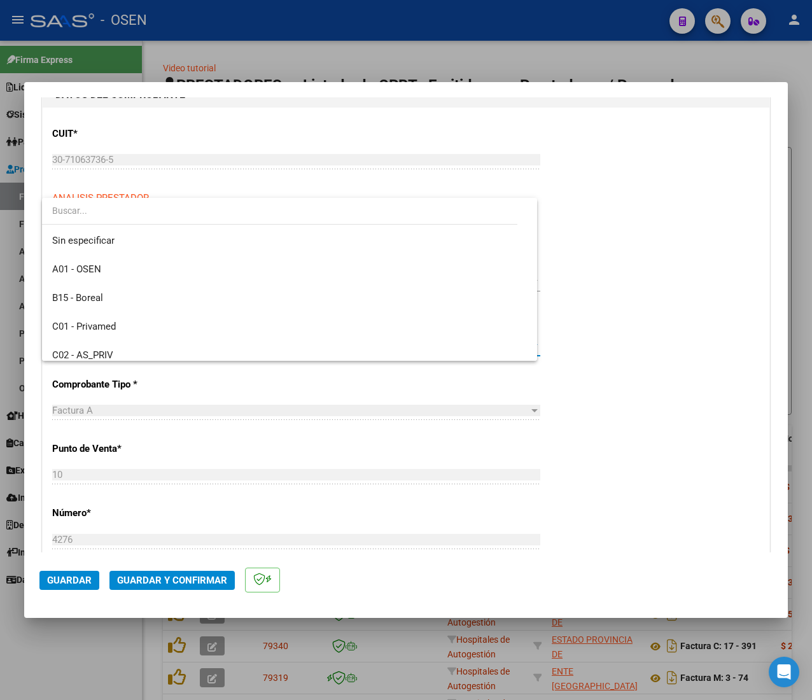
click at [674, 381] on div at bounding box center [406, 350] width 812 height 700
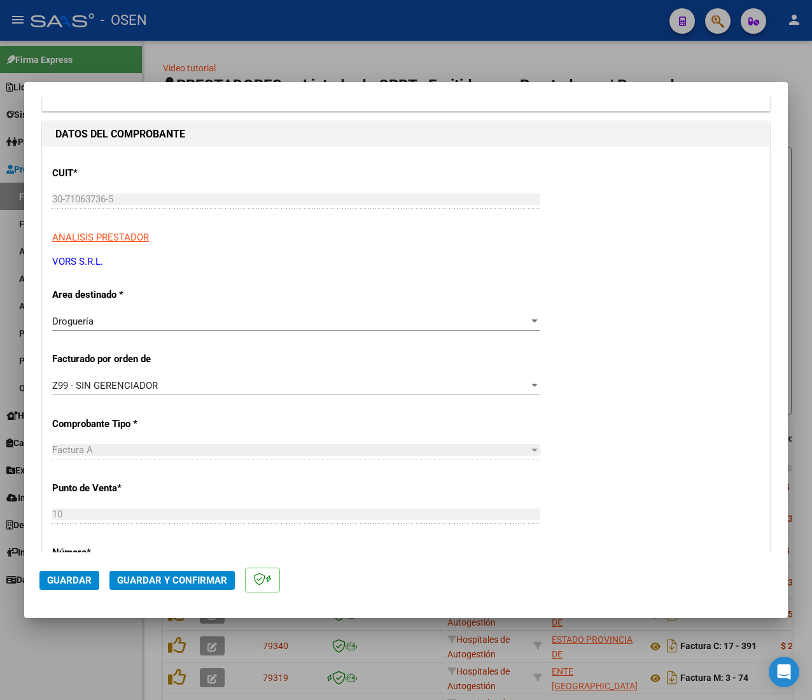
scroll to position [127, 0]
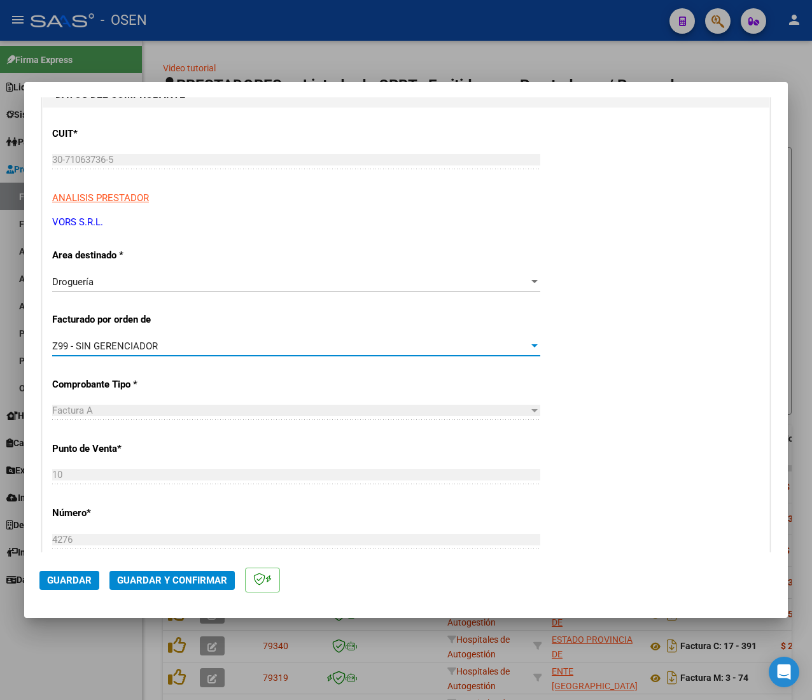
click at [337, 348] on div "Z99 - SIN GERENCIADOR" at bounding box center [290, 346] width 477 height 11
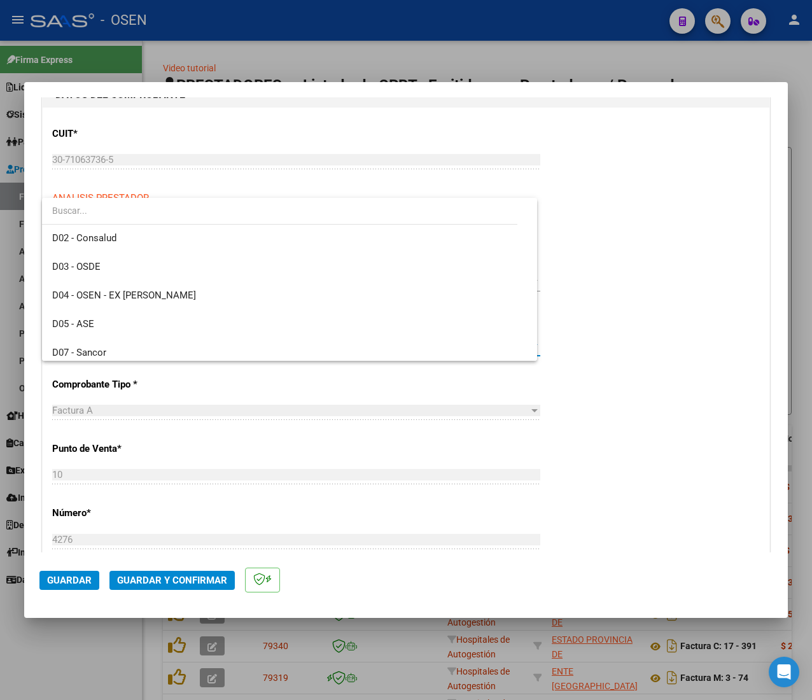
scroll to position [0, 0]
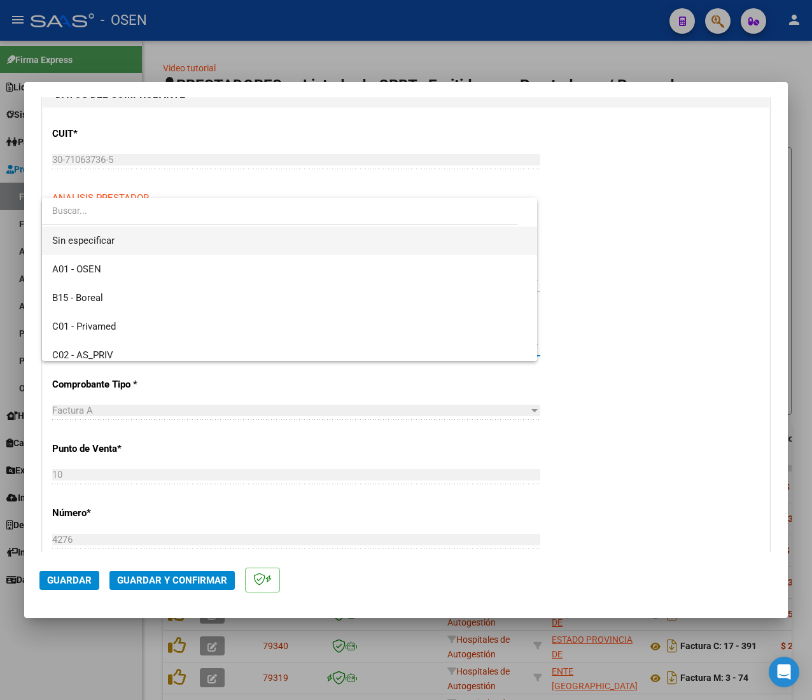
click at [299, 236] on span "Sin especificar" at bounding box center [289, 241] width 475 height 29
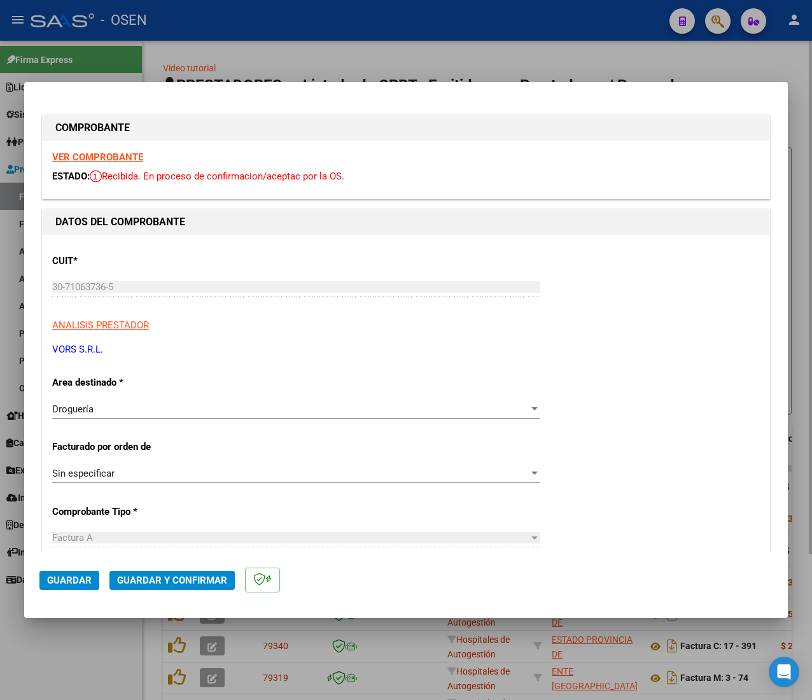
click at [228, 50] on div at bounding box center [406, 350] width 812 height 700
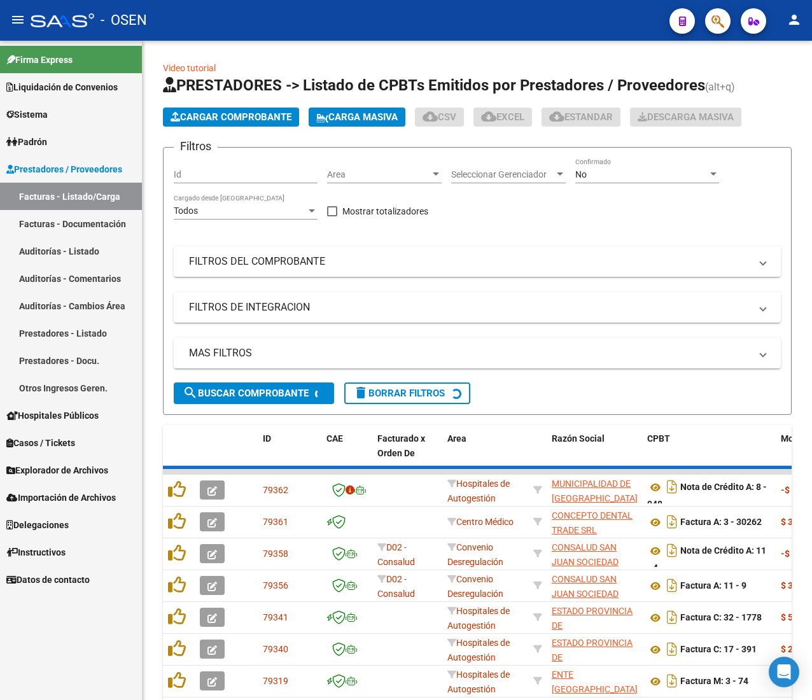
click at [24, 20] on mat-icon "menu" at bounding box center [17, 19] width 15 height 15
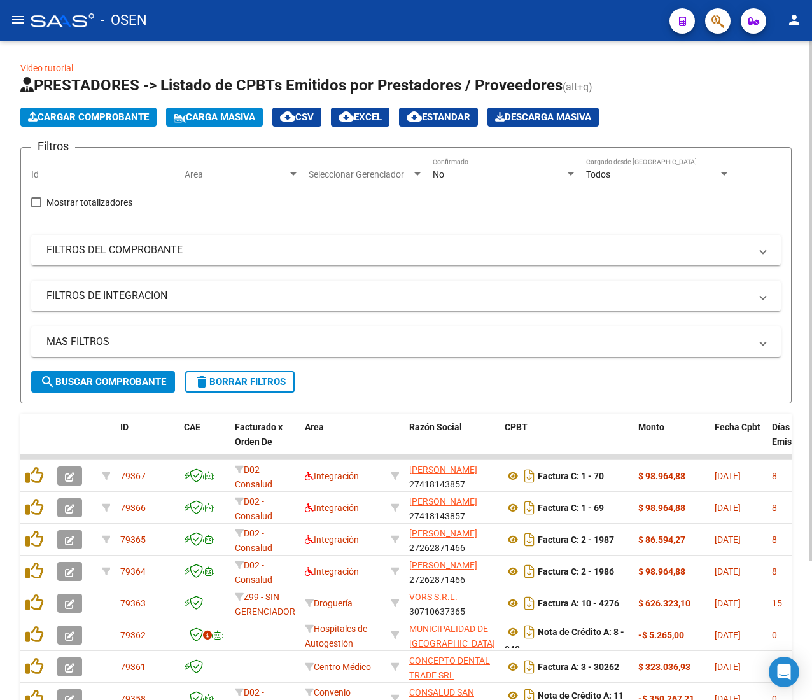
click at [103, 122] on button "Cargar Comprobante" at bounding box center [88, 117] width 136 height 19
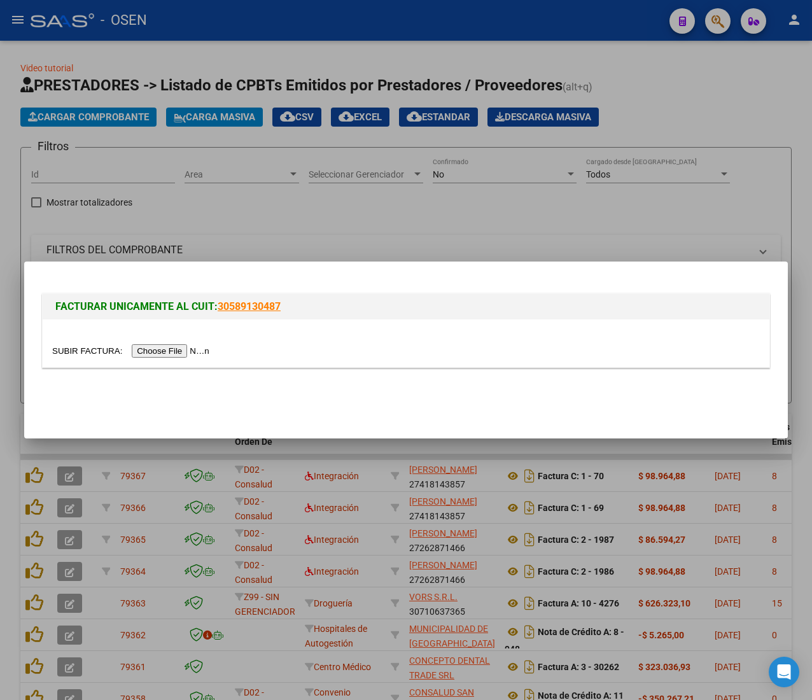
click at [169, 348] on input "file" at bounding box center [132, 350] width 161 height 13
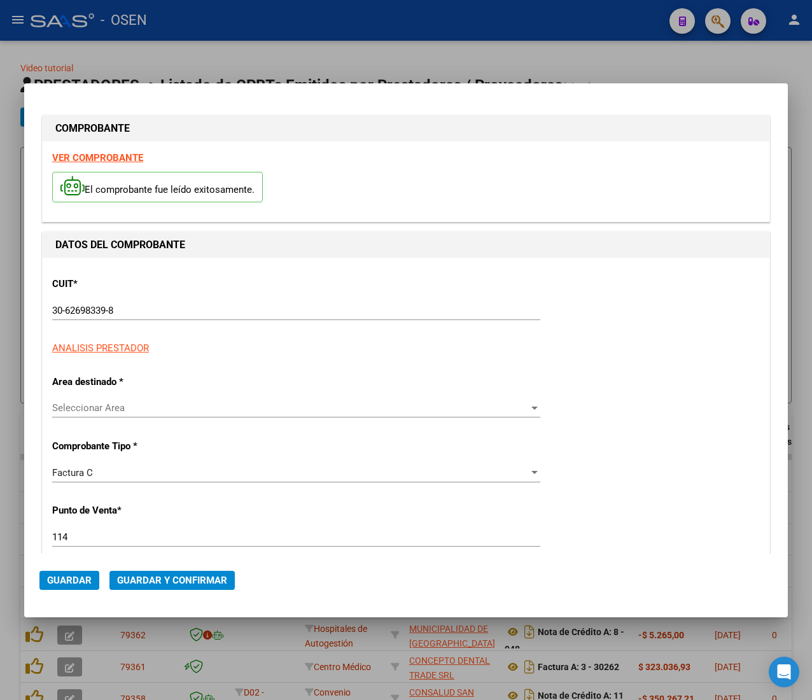
type input "7219"
type input "$ 43.464,00"
type input "2025-07-16"
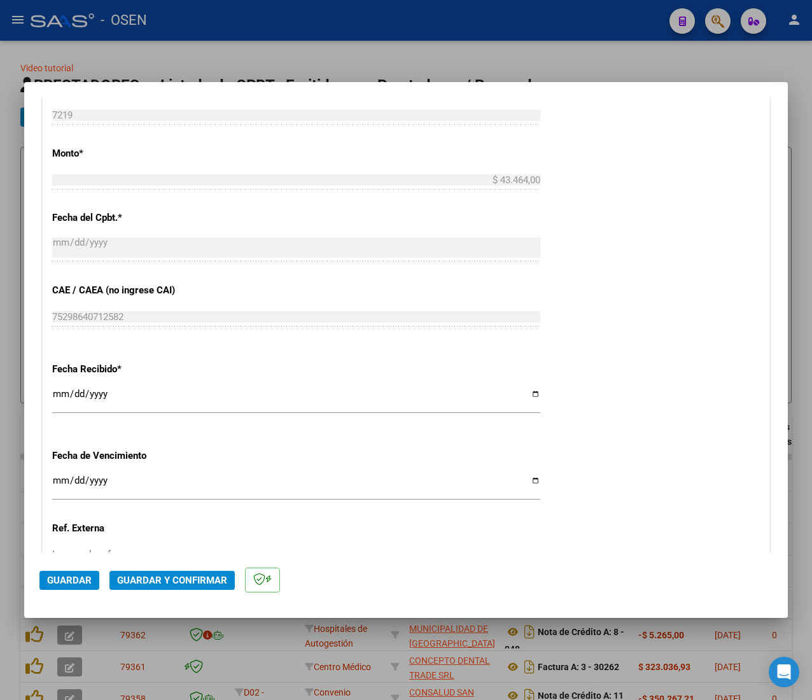
scroll to position [637, 0]
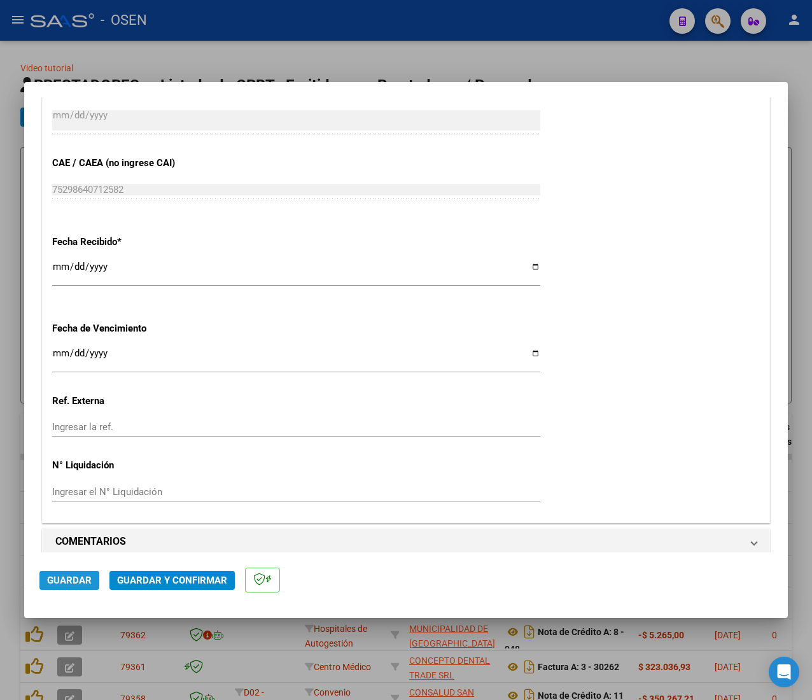
click at [83, 583] on span "Guardar" at bounding box center [69, 580] width 45 height 11
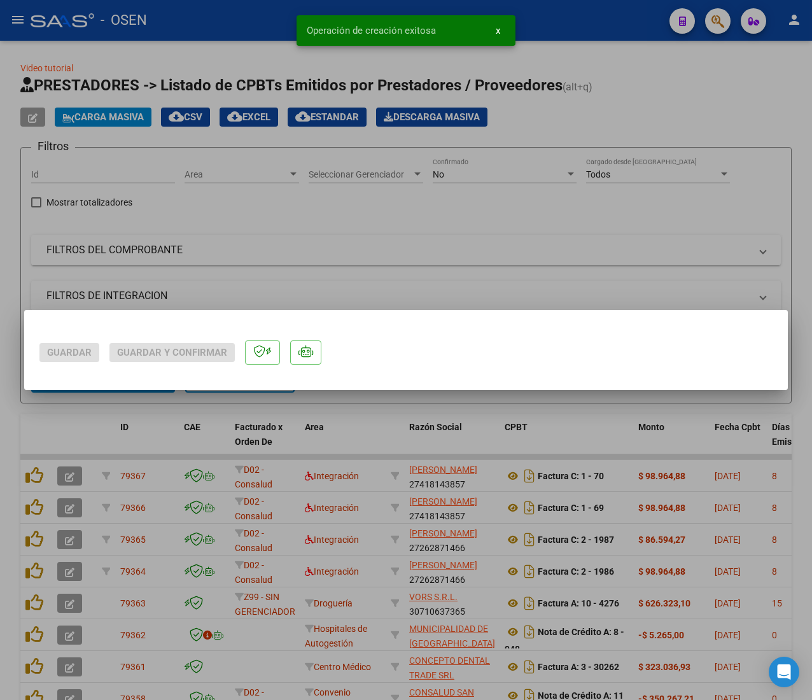
scroll to position [0, 0]
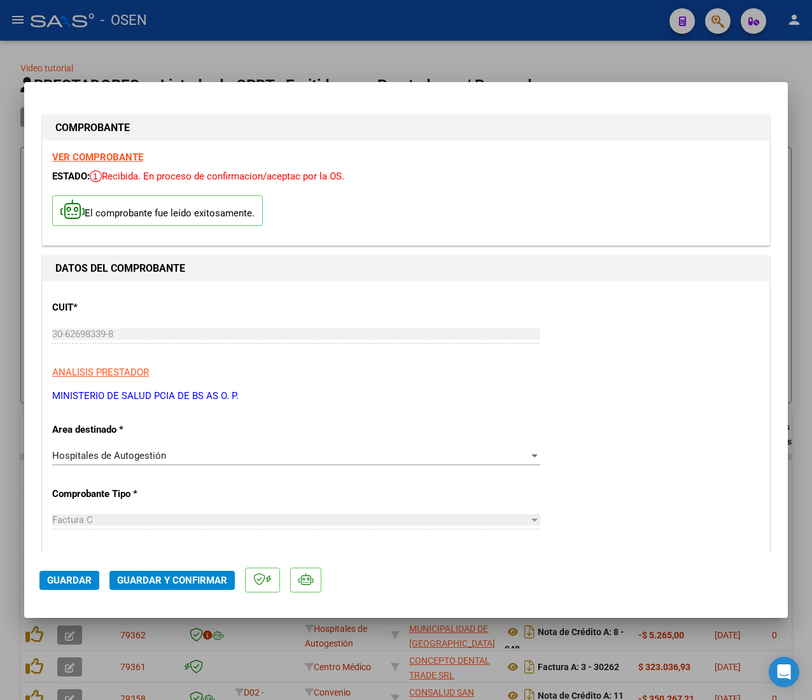
click at [352, 115] on div "COMPROBANTE" at bounding box center [406, 127] width 727 height 25
click at [169, 43] on div at bounding box center [406, 350] width 812 height 700
type input "$ 0,00"
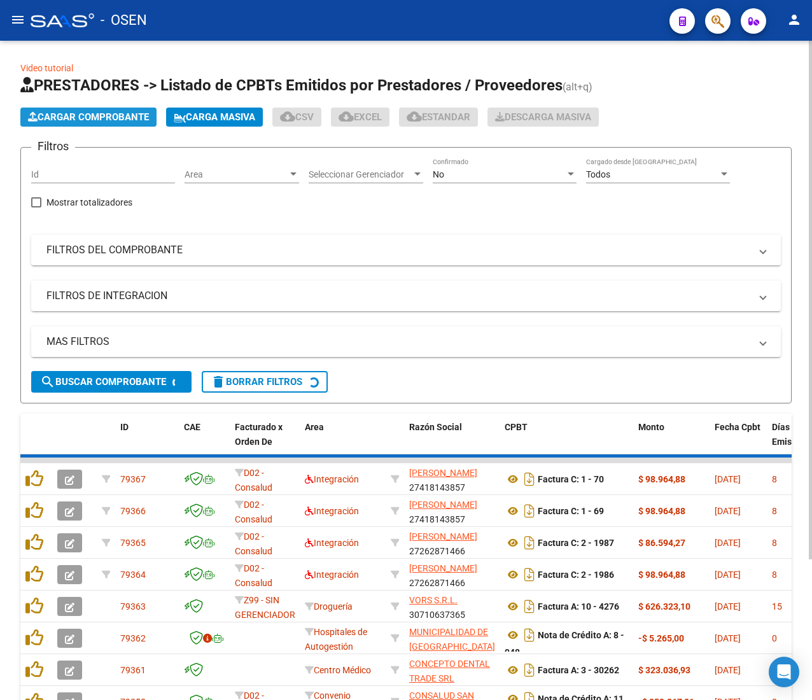
click at [82, 116] on span "Cargar Comprobante" at bounding box center [88, 116] width 121 height 11
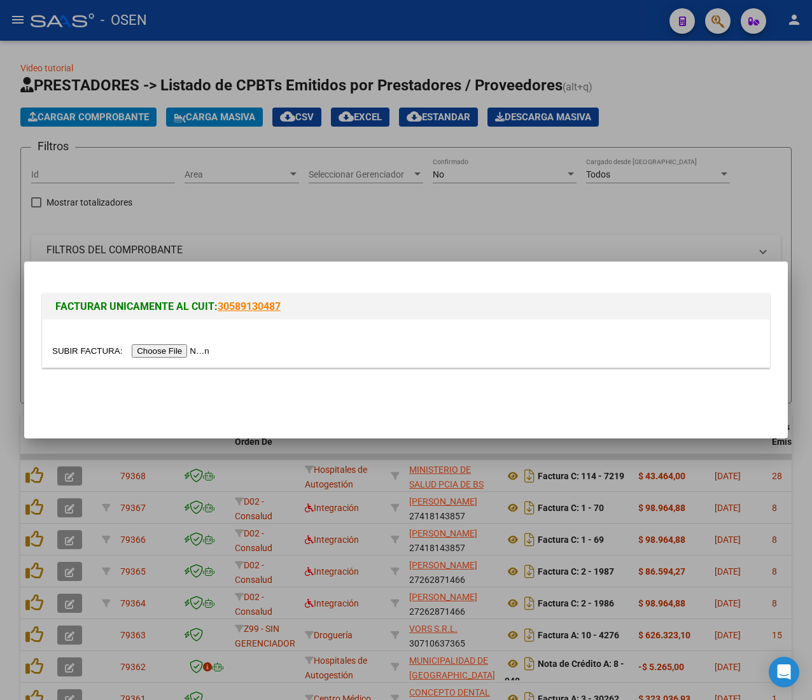
click at [423, 24] on div at bounding box center [406, 350] width 812 height 700
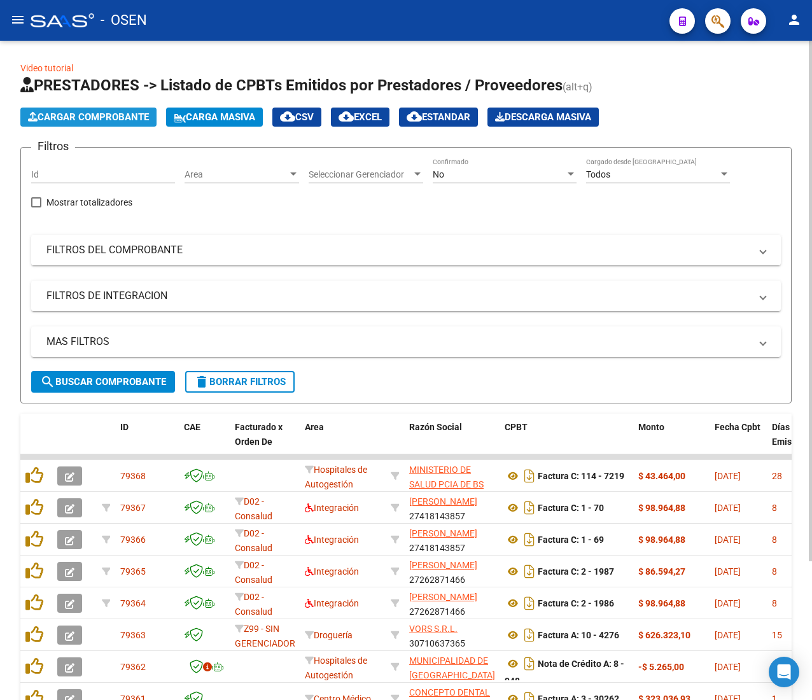
click at [106, 120] on span "Cargar Comprobante" at bounding box center [88, 116] width 121 height 11
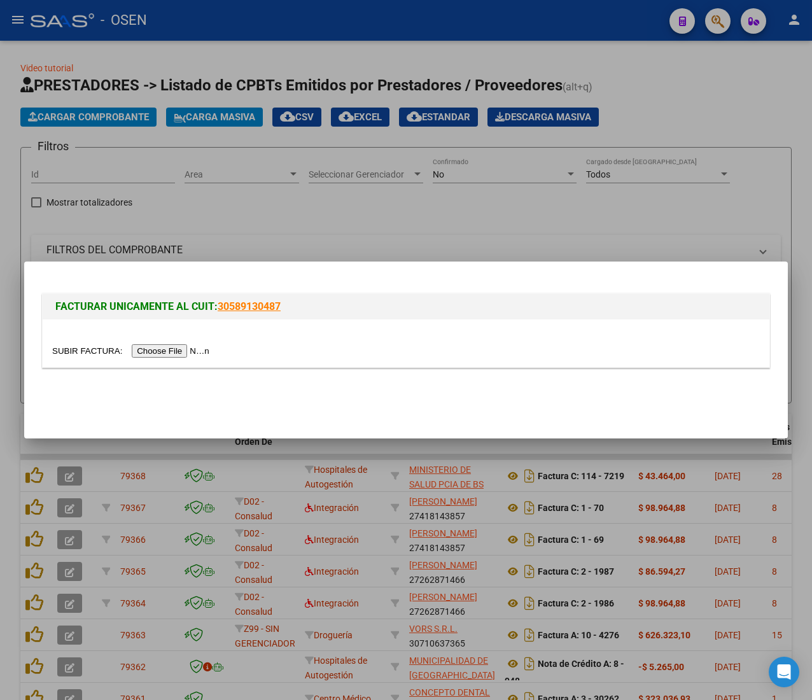
click at [166, 348] on input "file" at bounding box center [132, 350] width 161 height 13
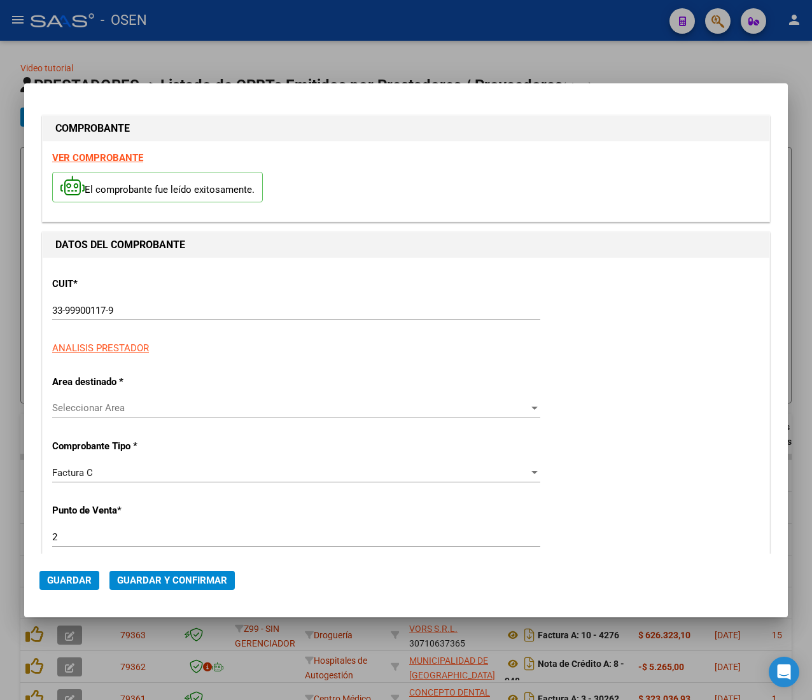
type input "7088"
type input "$ 37.910,00"
type input "2025-08-04"
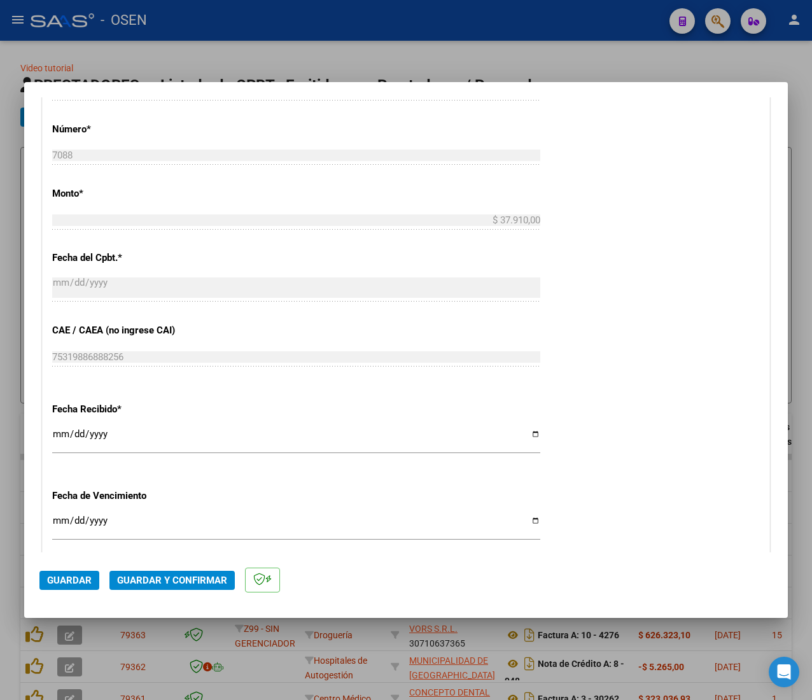
scroll to position [509, 0]
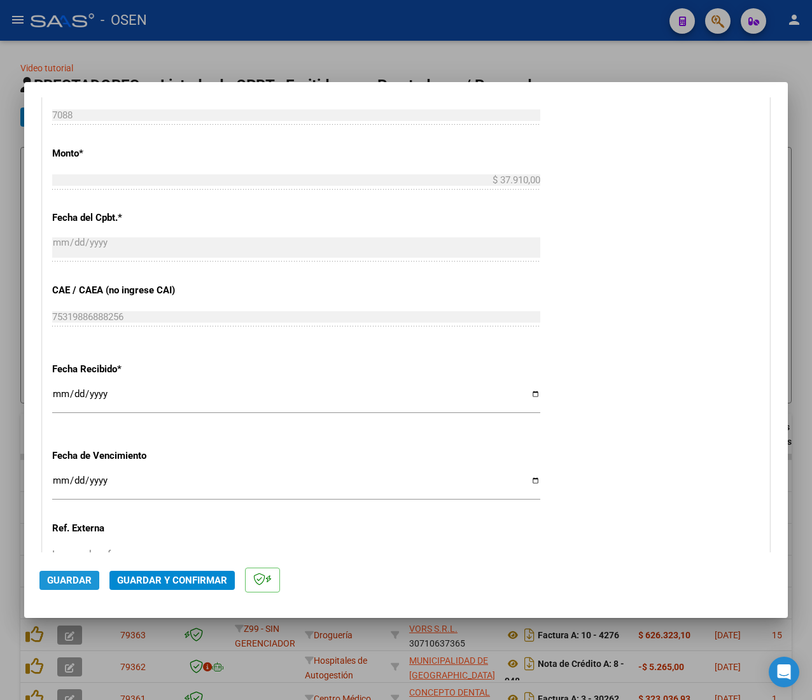
click at [65, 581] on span "Guardar" at bounding box center [69, 580] width 45 height 11
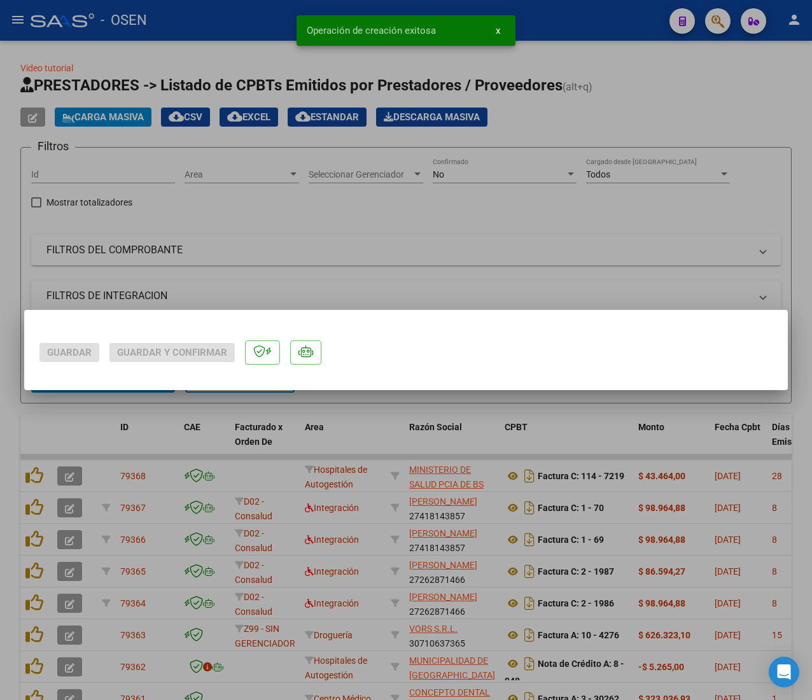
scroll to position [0, 0]
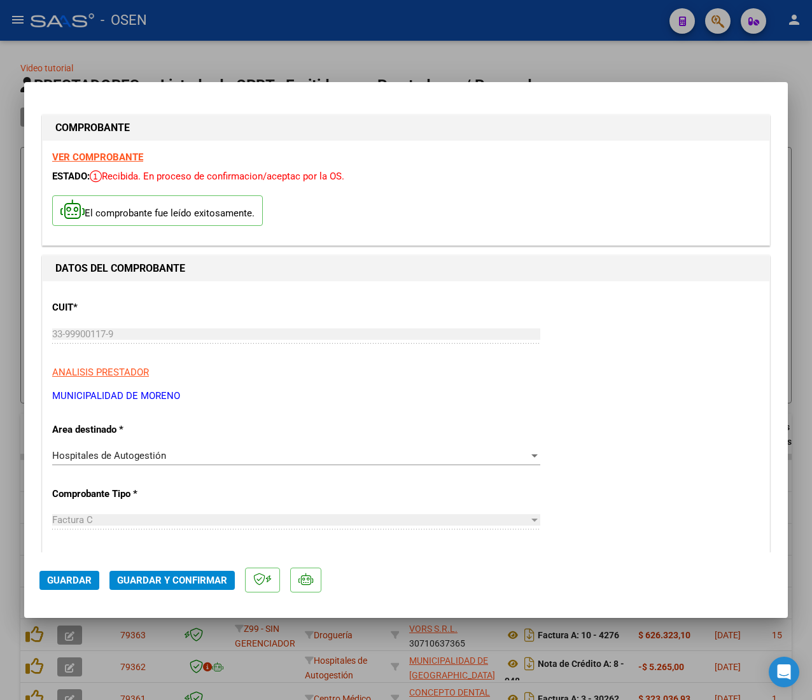
click at [209, 46] on div at bounding box center [406, 350] width 812 height 700
type input "$ 0,00"
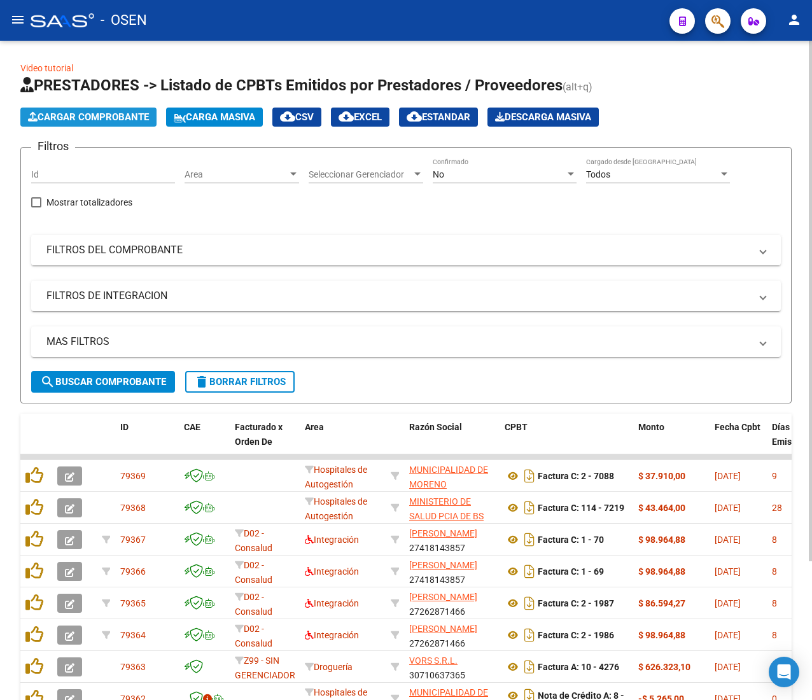
click at [97, 120] on span "Cargar Comprobante" at bounding box center [88, 116] width 121 height 11
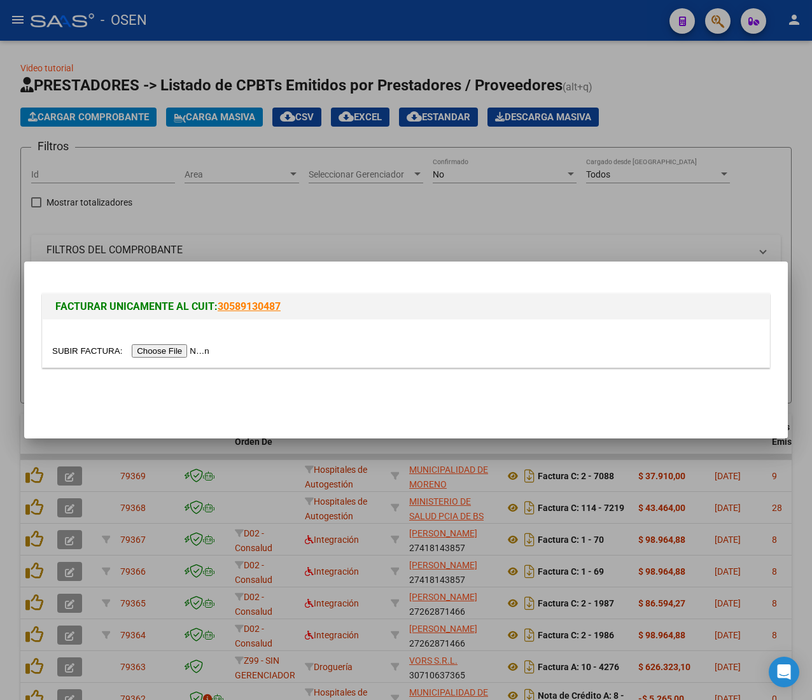
drag, startPoint x: 411, startPoint y: 303, endPoint x: 374, endPoint y: 311, distance: 37.1
click at [410, 303] on h1 "FACTURAR UNICAMENTE AL CUIT: 30589130487" at bounding box center [406, 306] width 702 height 15
click at [201, 349] on input "file" at bounding box center [132, 350] width 161 height 13
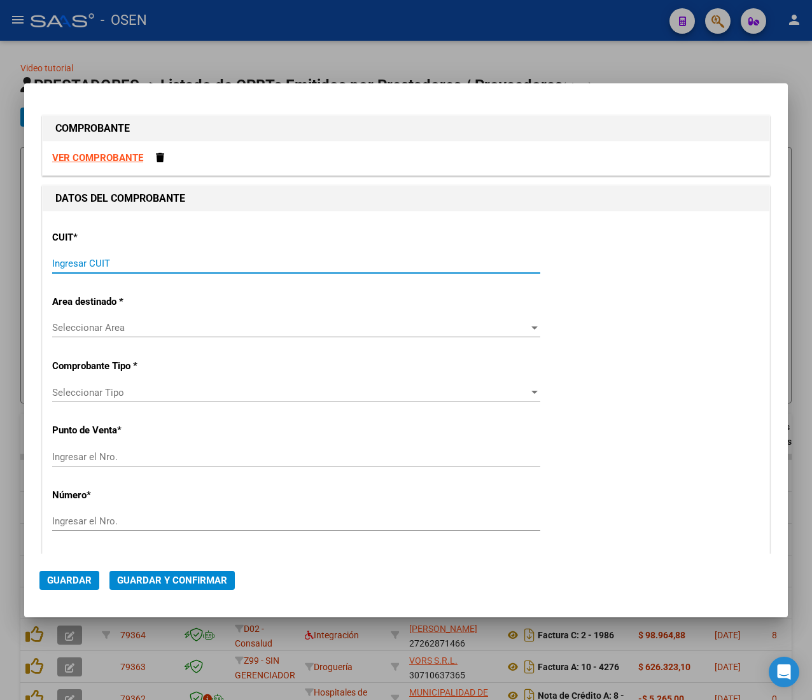
click at [129, 261] on input "Ingresar CUIT" at bounding box center [296, 263] width 488 height 11
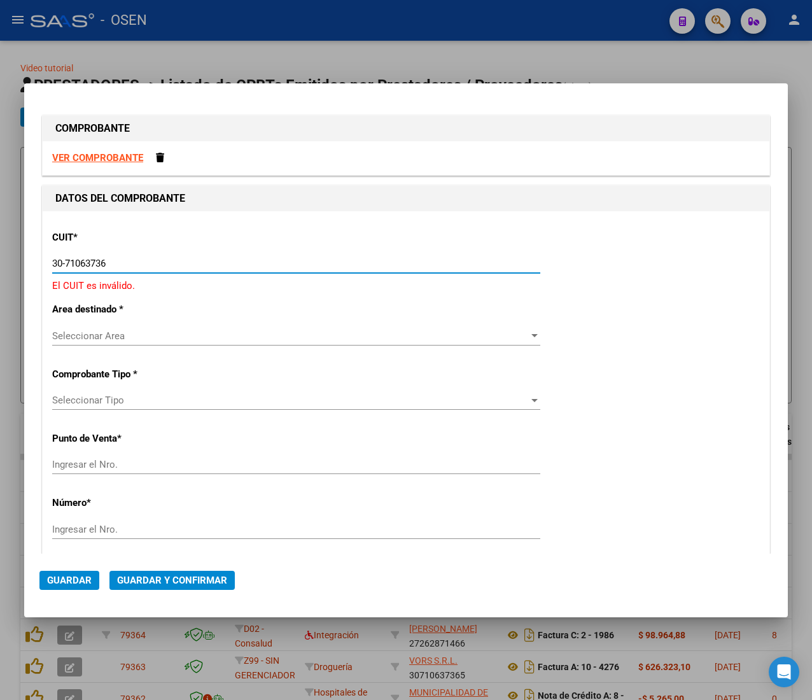
type input "30-71063736-5"
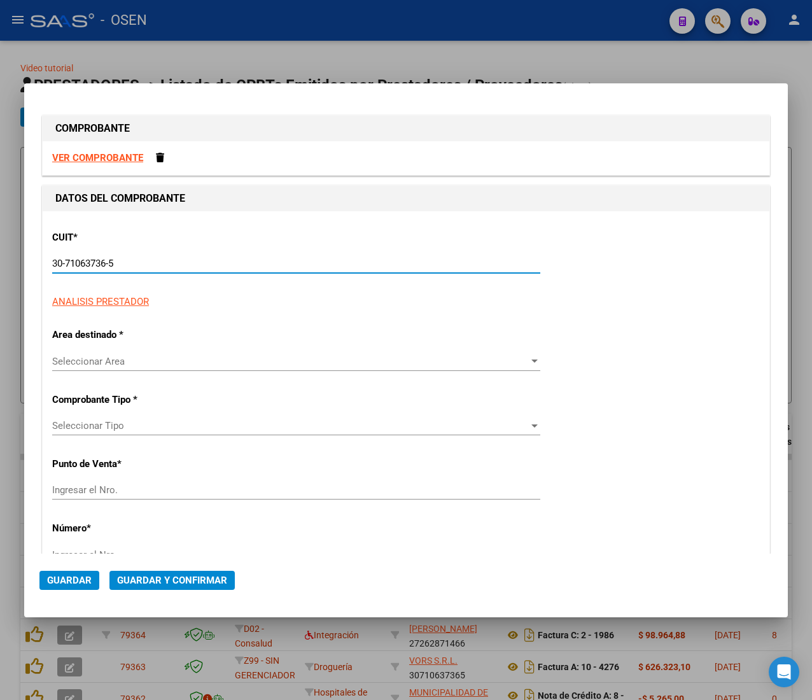
type input "10"
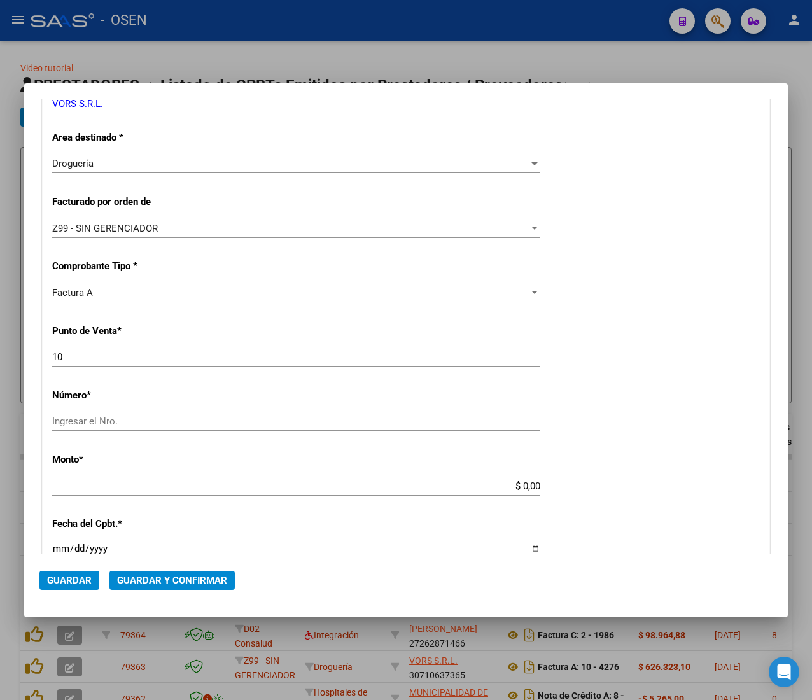
scroll to position [255, 0]
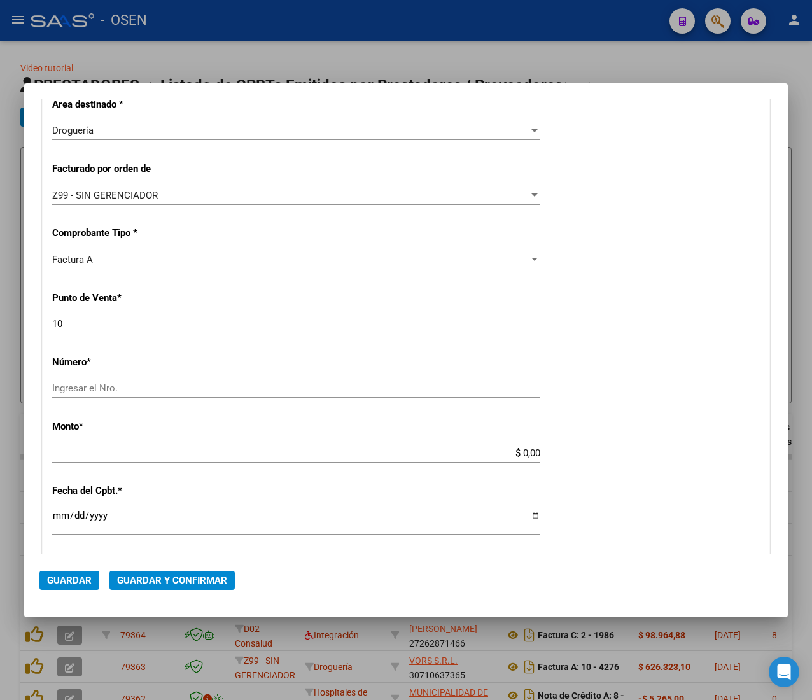
type input "30-71063736-5"
click at [208, 389] on input "Ingresar el Nro." at bounding box center [296, 388] width 488 height 11
type input "4276"
click at [512, 453] on input "$ 0,00" at bounding box center [296, 453] width 488 height 11
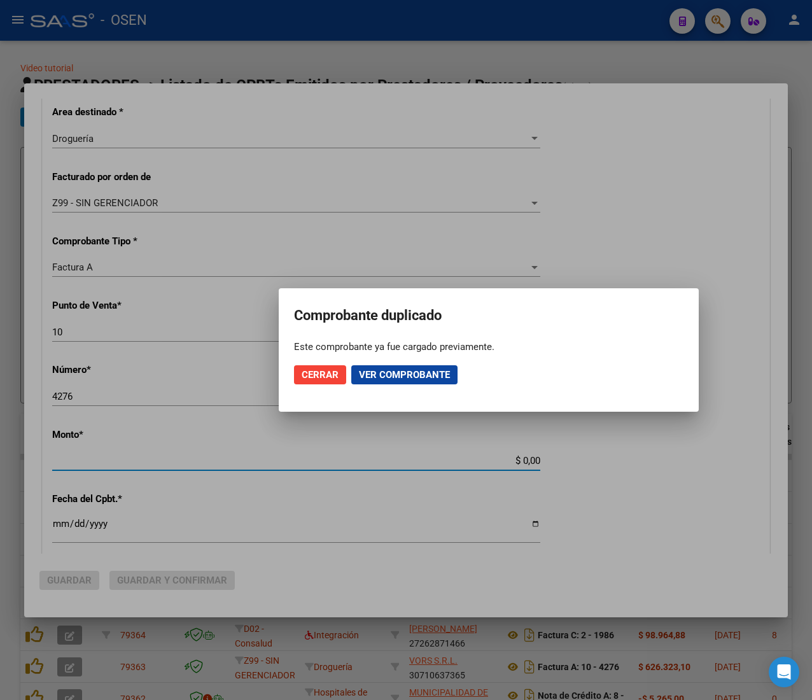
scroll to position [263, 0]
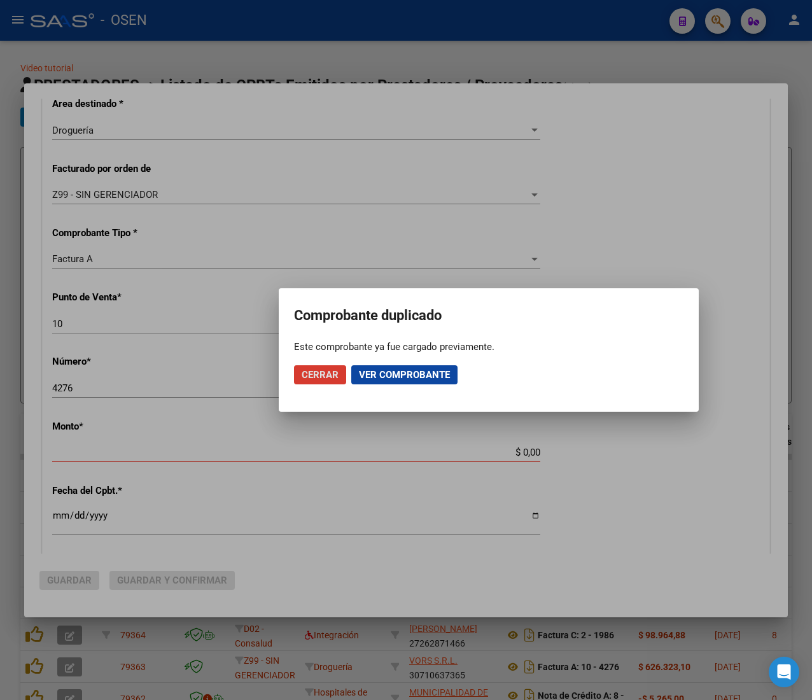
click at [306, 372] on span "Cerrar" at bounding box center [320, 374] width 37 height 11
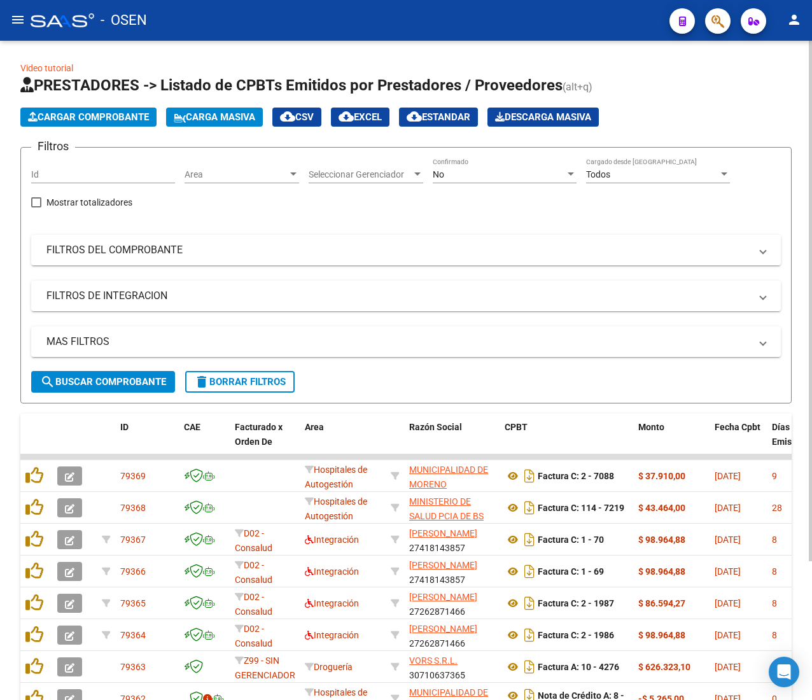
click at [243, 162] on div "Area Area" at bounding box center [242, 170] width 115 height 25
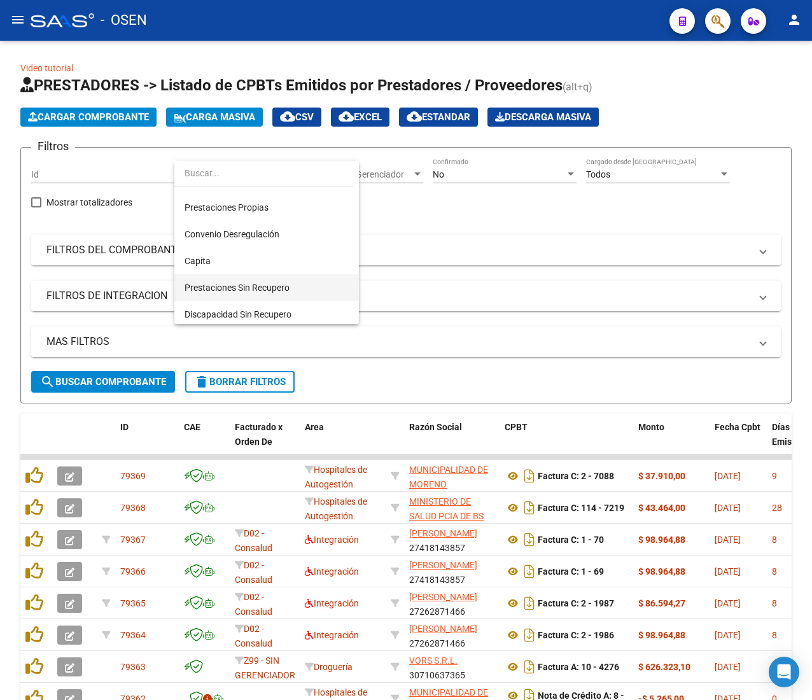
scroll to position [255, 0]
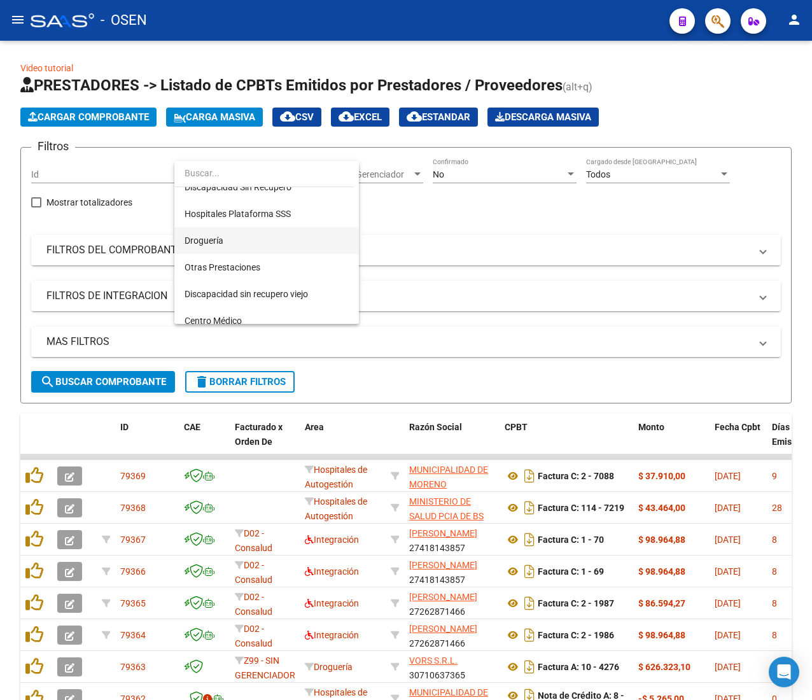
click at [296, 241] on span "Droguería" at bounding box center [267, 240] width 164 height 27
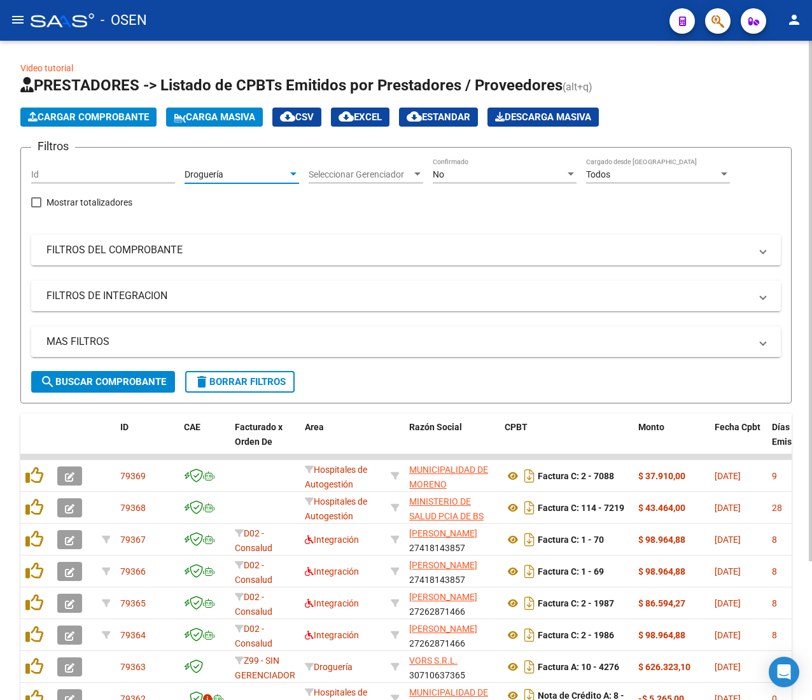
click at [271, 221] on div "Filtros Id Droguería Area Seleccionar Gerenciador Seleccionar Gerenciador No Co…" at bounding box center [406, 264] width 750 height 213
drag, startPoint x: 265, startPoint y: 242, endPoint x: 253, endPoint y: 272, distance: 32.0
click at [265, 243] on mat-expansion-panel-header "FILTROS DEL COMPROBANTE" at bounding box center [406, 250] width 750 height 31
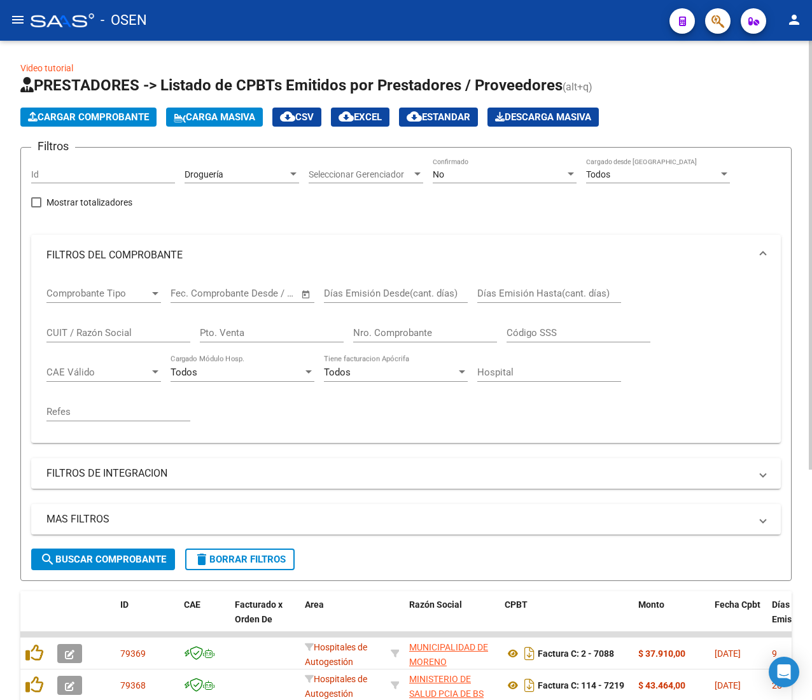
click at [408, 333] on input "Nro. Comprobante" at bounding box center [425, 332] width 144 height 11
type input "4276"
click at [136, 563] on span "search Buscar Comprobante" at bounding box center [103, 559] width 126 height 11
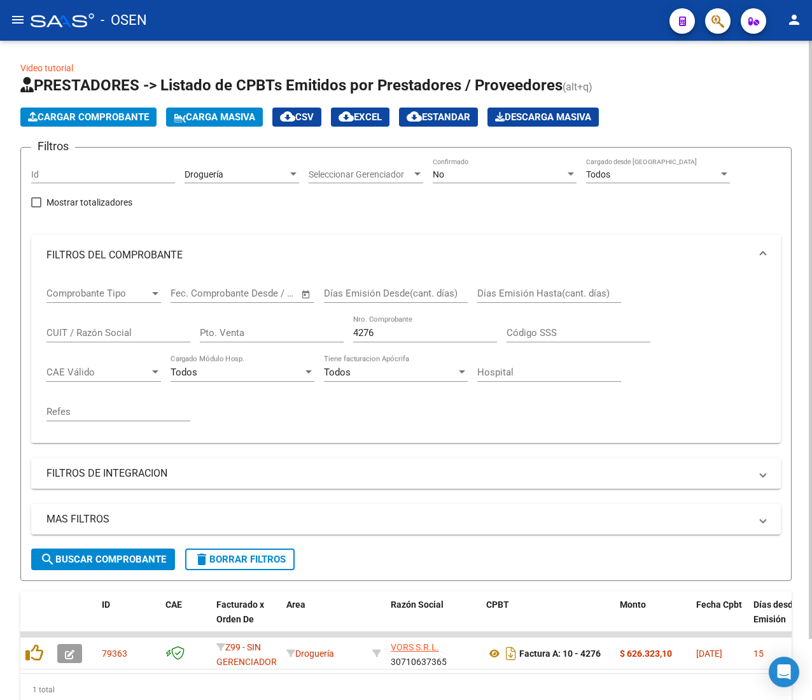
scroll to position [67, 0]
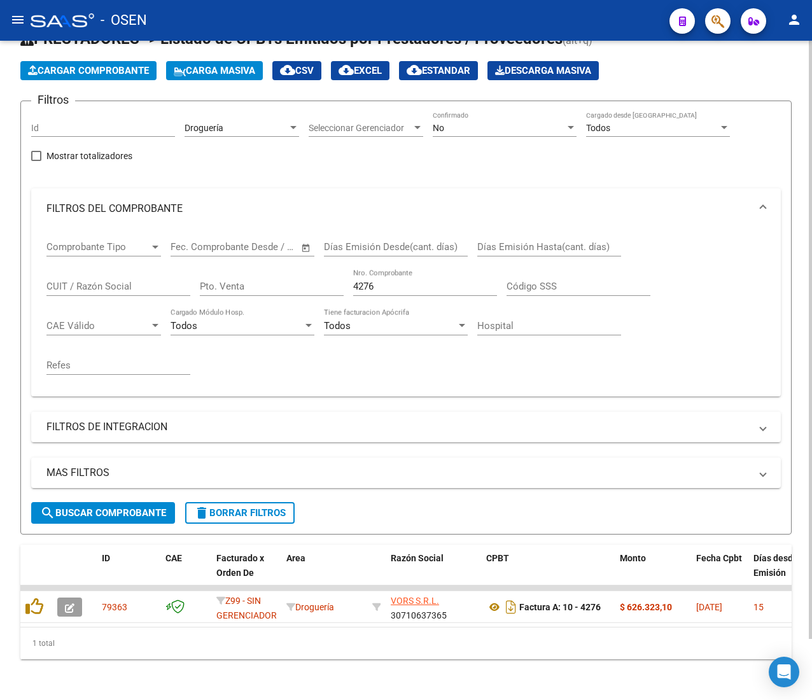
click at [238, 507] on span "delete Borrar Filtros" at bounding box center [240, 512] width 92 height 11
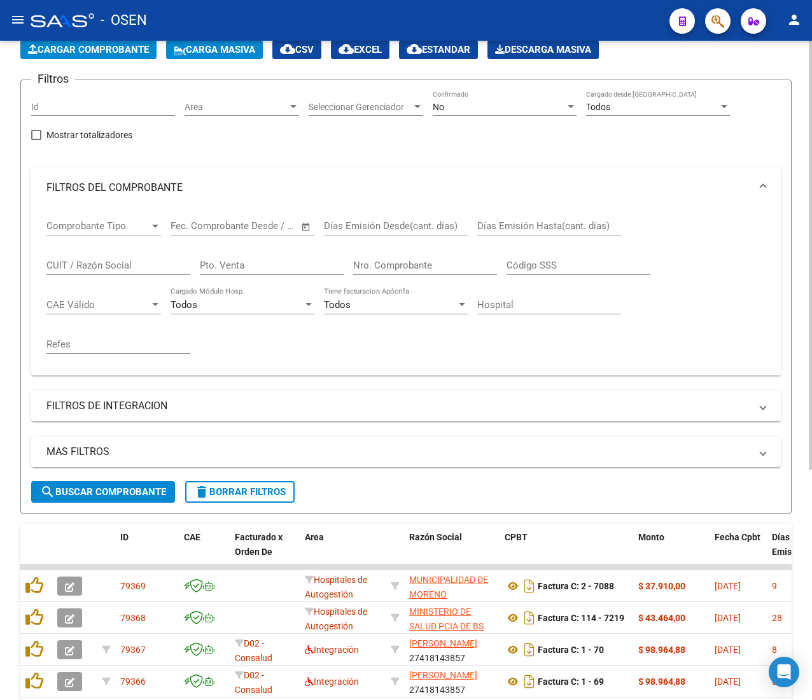
scroll to position [0, 0]
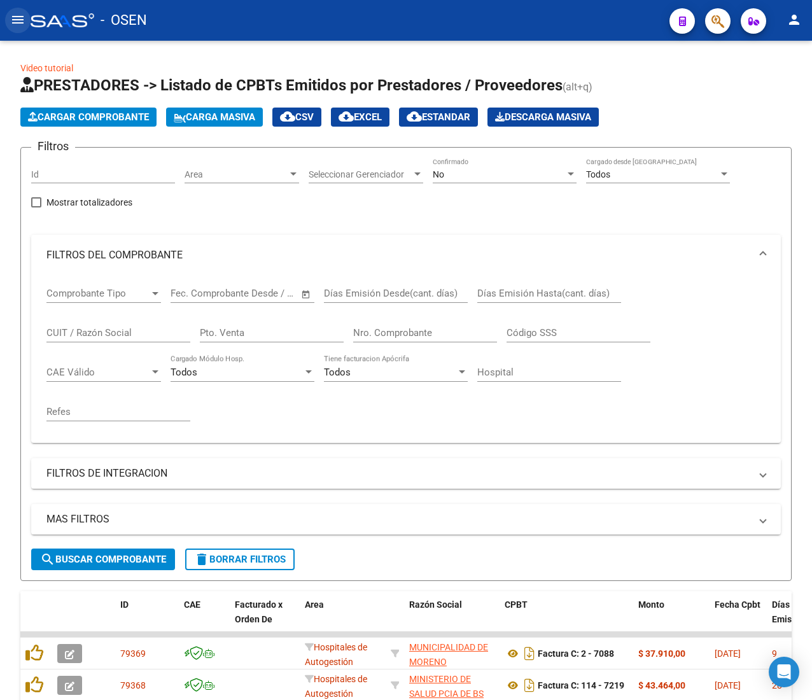
click at [17, 25] on mat-icon "menu" at bounding box center [17, 19] width 15 height 15
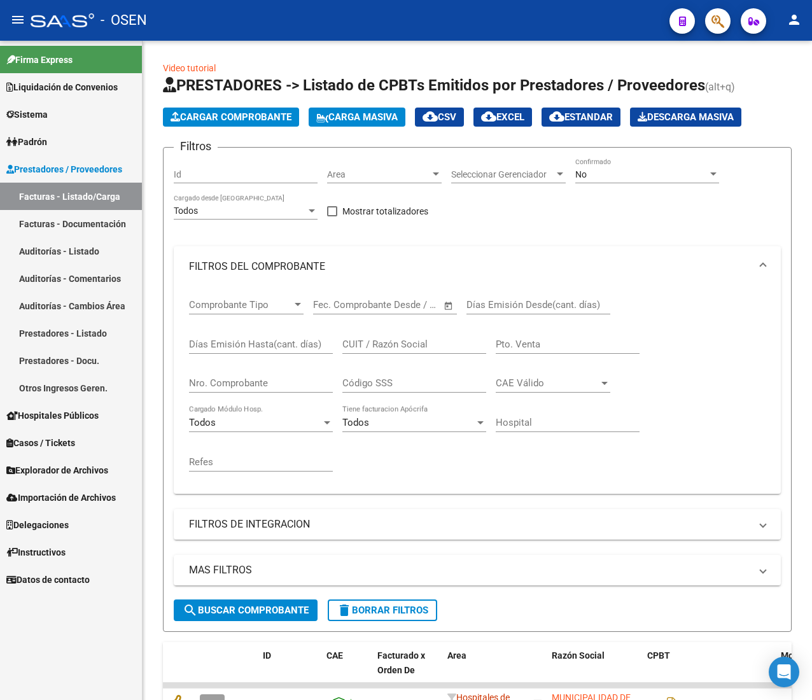
click at [84, 167] on span "Prestadores / Proveedores" at bounding box center [64, 169] width 116 height 14
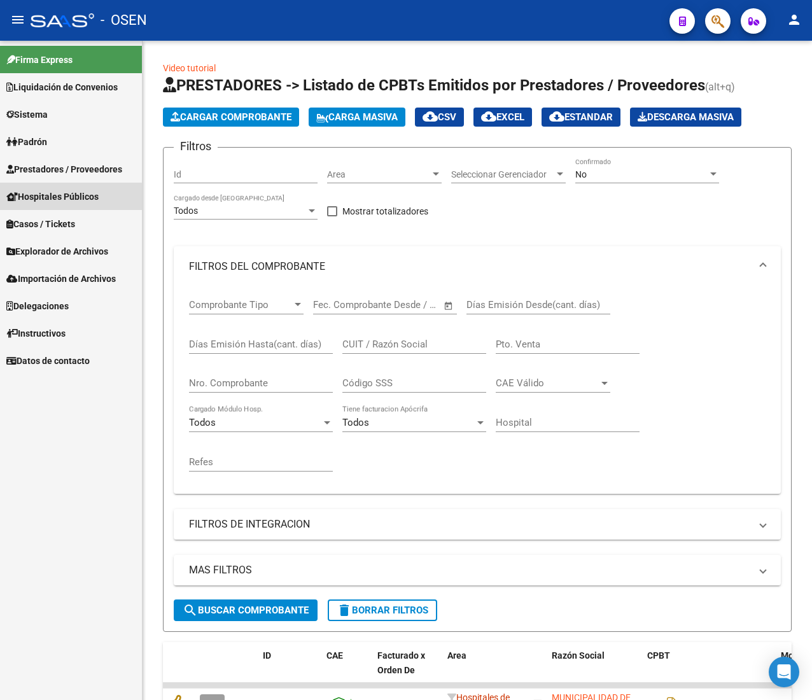
click at [82, 190] on span "Hospitales Públicos" at bounding box center [52, 197] width 92 height 14
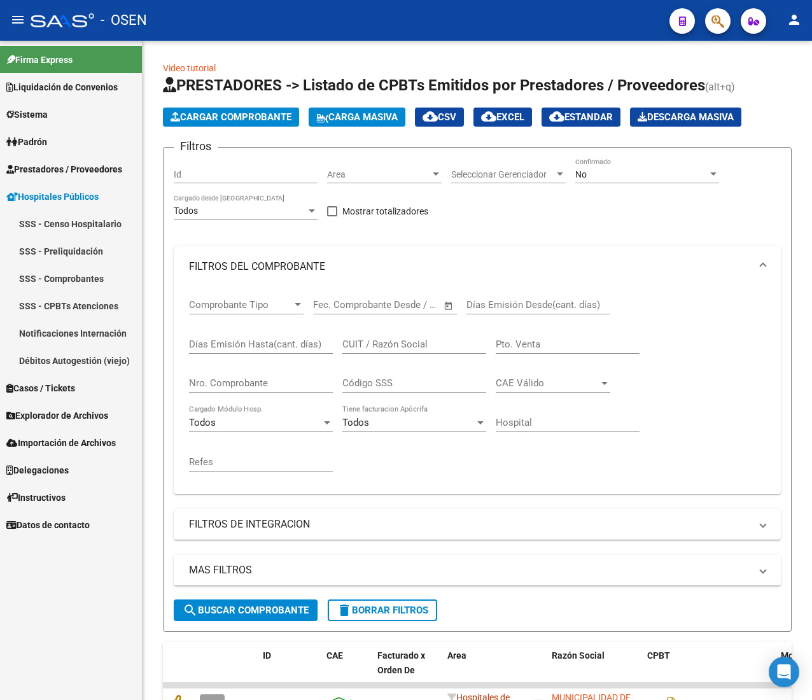
click at [80, 231] on link "SSS - Censo Hospitalario" at bounding box center [71, 223] width 142 height 27
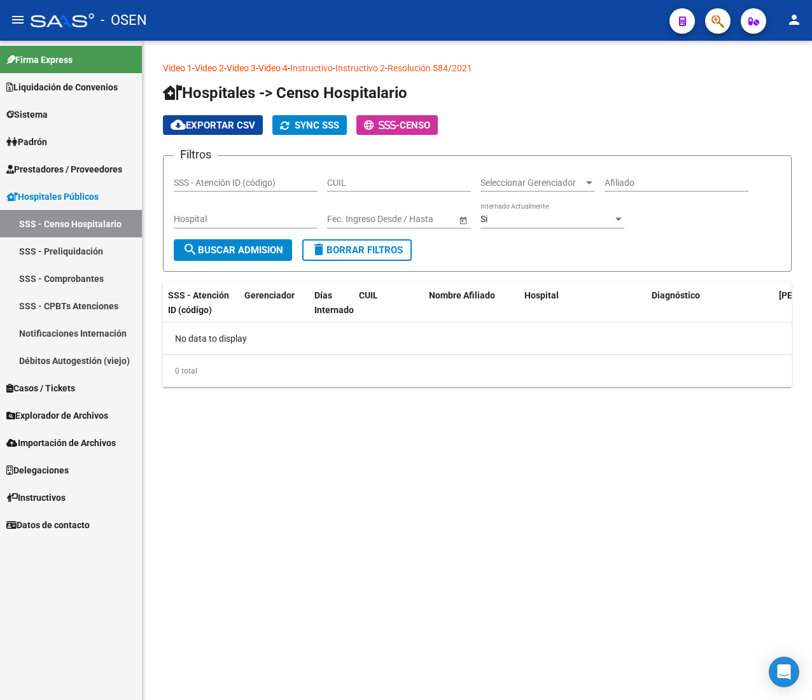
click at [69, 140] on link "Padrón" at bounding box center [71, 141] width 142 height 27
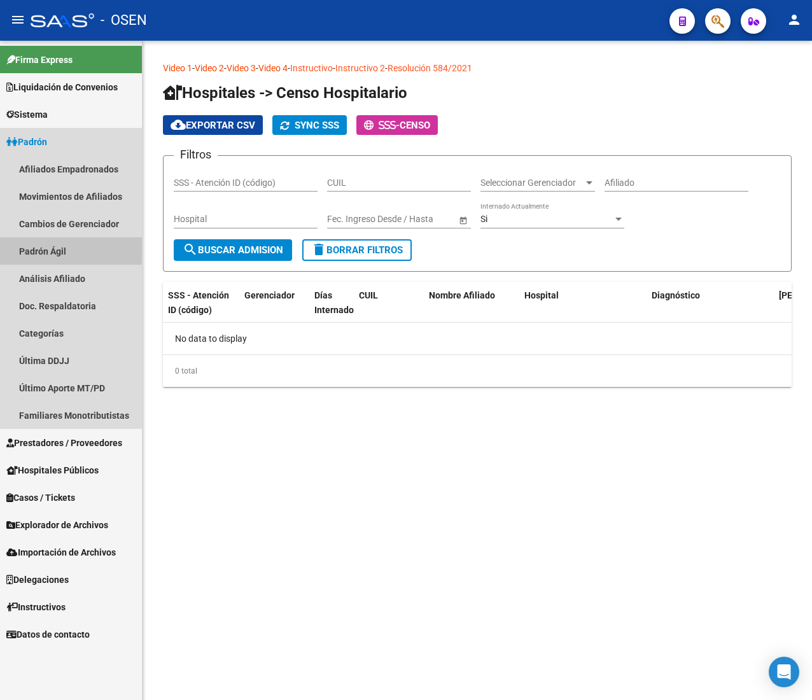
drag, startPoint x: 64, startPoint y: 248, endPoint x: 69, endPoint y: 233, distance: 15.9
click at [64, 249] on link "Padrón Ágil" at bounding box center [71, 250] width 142 height 27
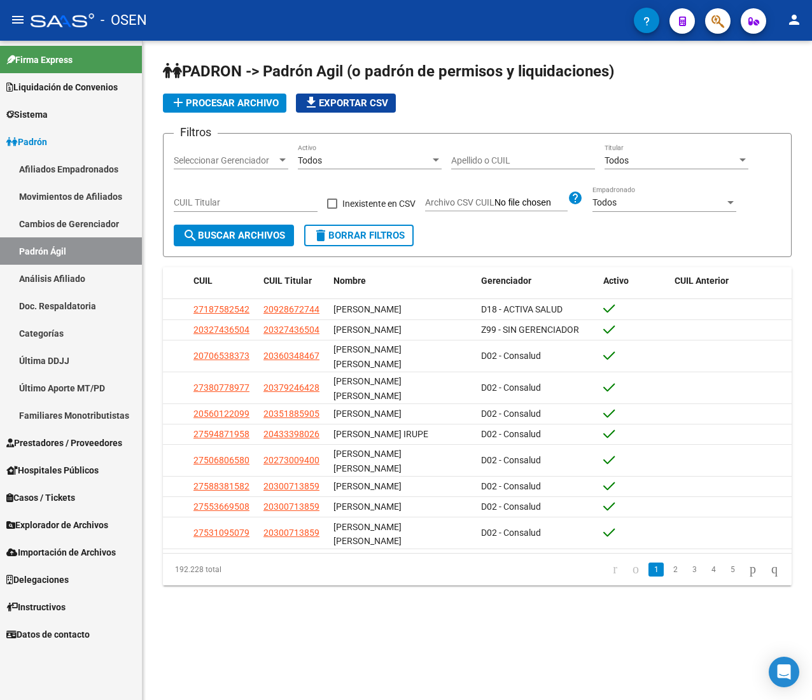
click at [11, 18] on mat-icon "menu" at bounding box center [17, 19] width 15 height 15
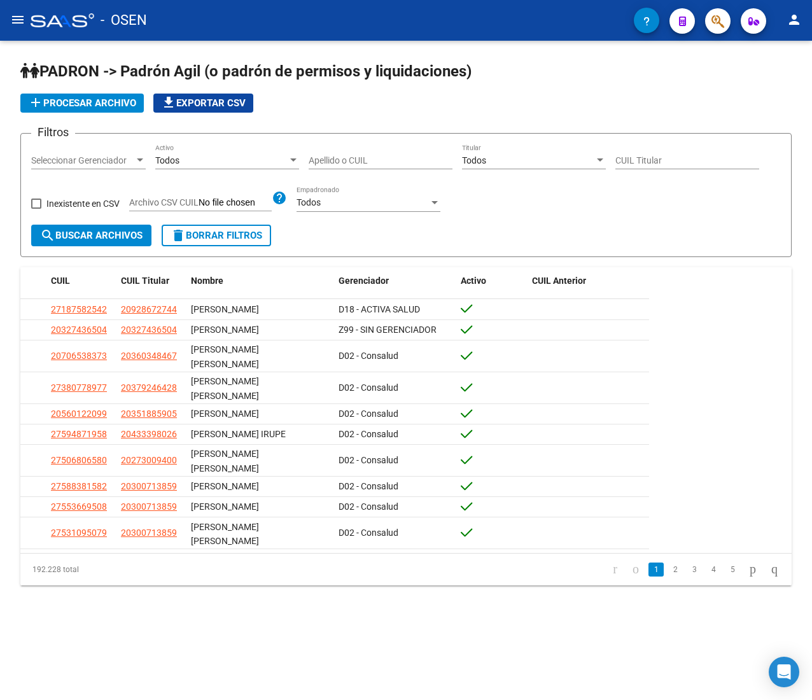
click at [319, 153] on div "Apellido o CUIL" at bounding box center [381, 156] width 144 height 25
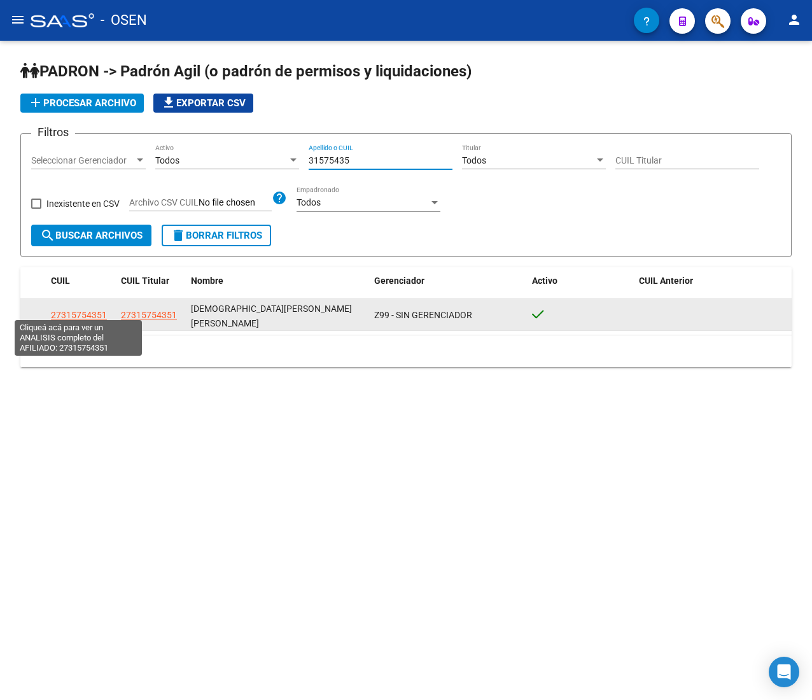
type input "31575435"
click at [92, 310] on span "27315754351" at bounding box center [79, 315] width 56 height 10
type textarea "27315754351"
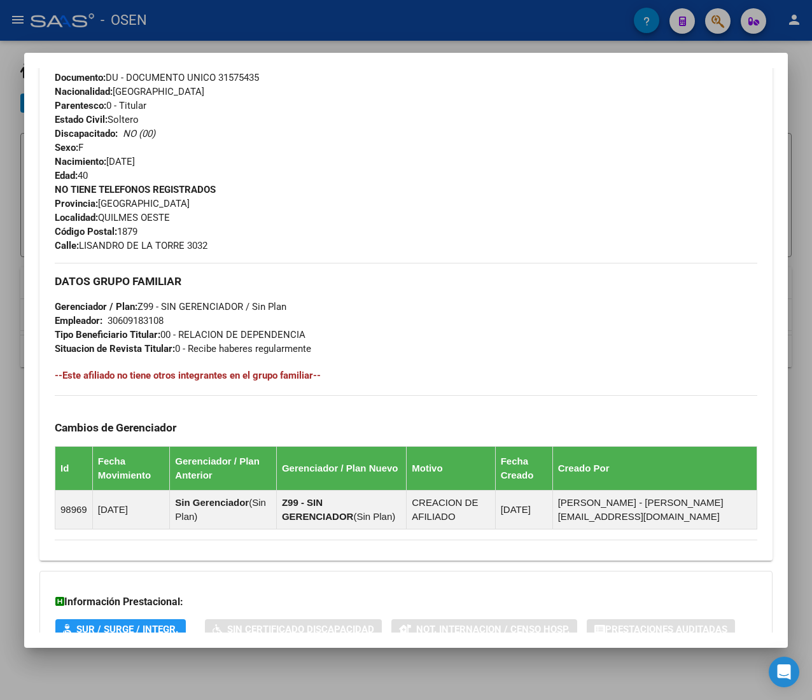
scroll to position [551, 0]
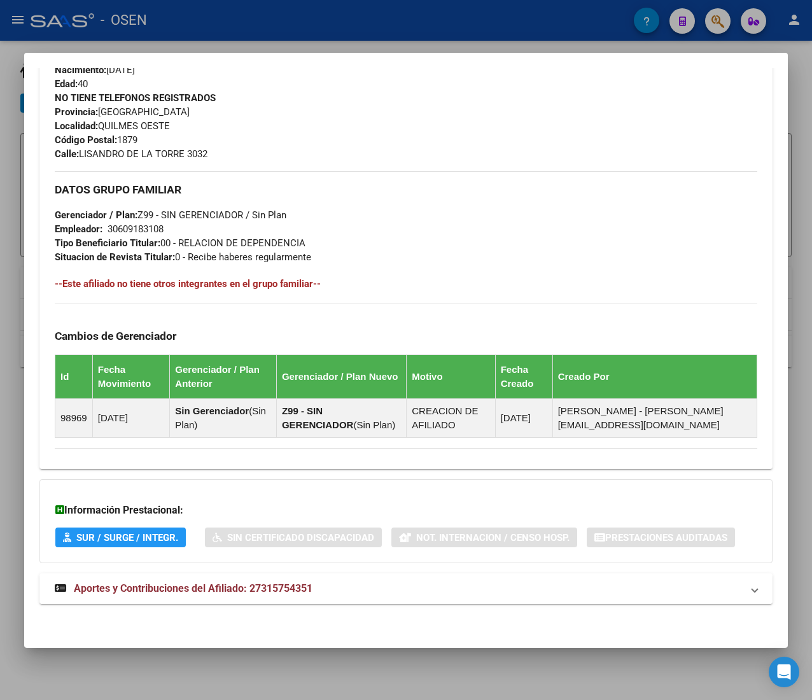
click at [367, 588] on mat-panel-title "Aportes y Contribuciones del Afiliado: 27315754351" at bounding box center [399, 588] width 688 height 15
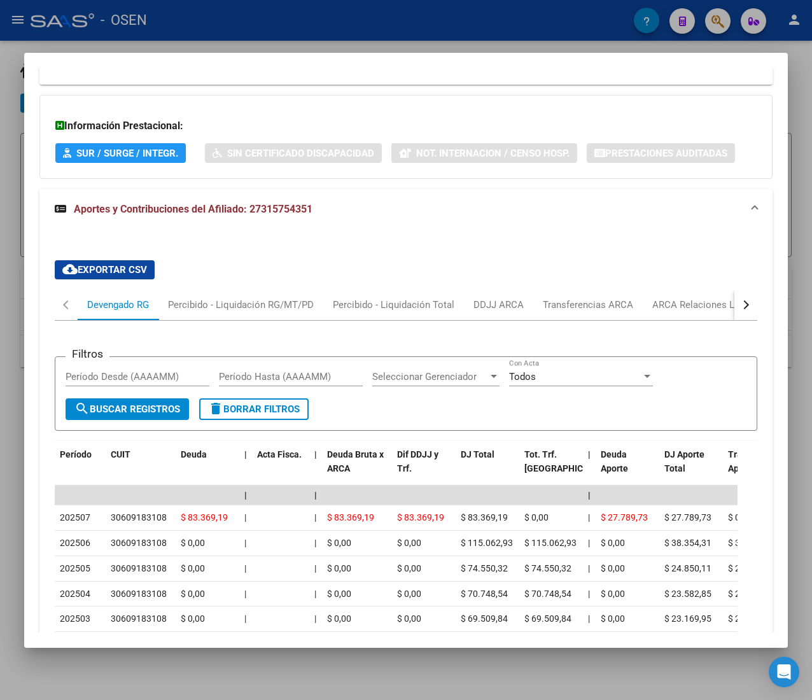
scroll to position [1060, 0]
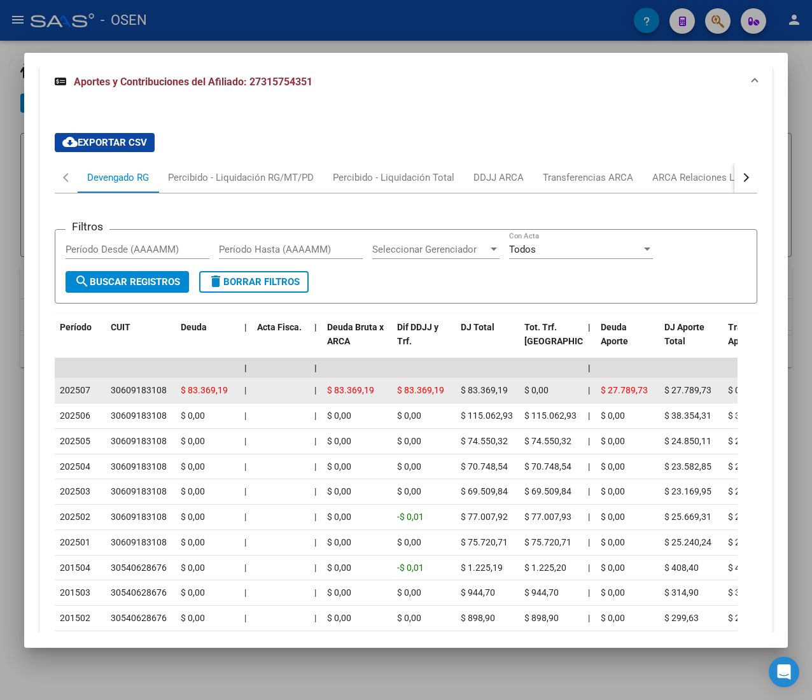
click at [89, 392] on span "202507" at bounding box center [75, 390] width 31 height 10
click at [90, 392] on div "202507" at bounding box center [80, 390] width 41 height 15
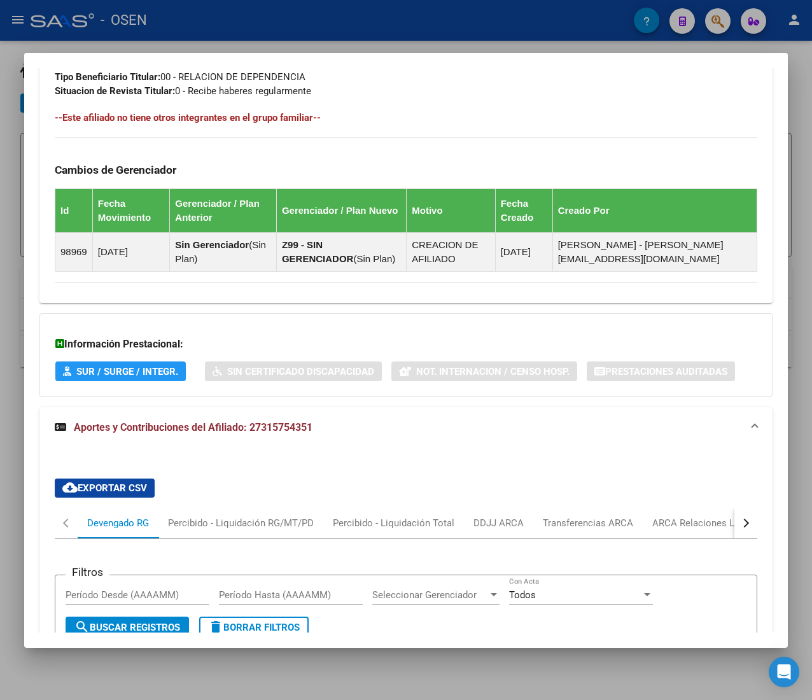
scroll to position [678, 0]
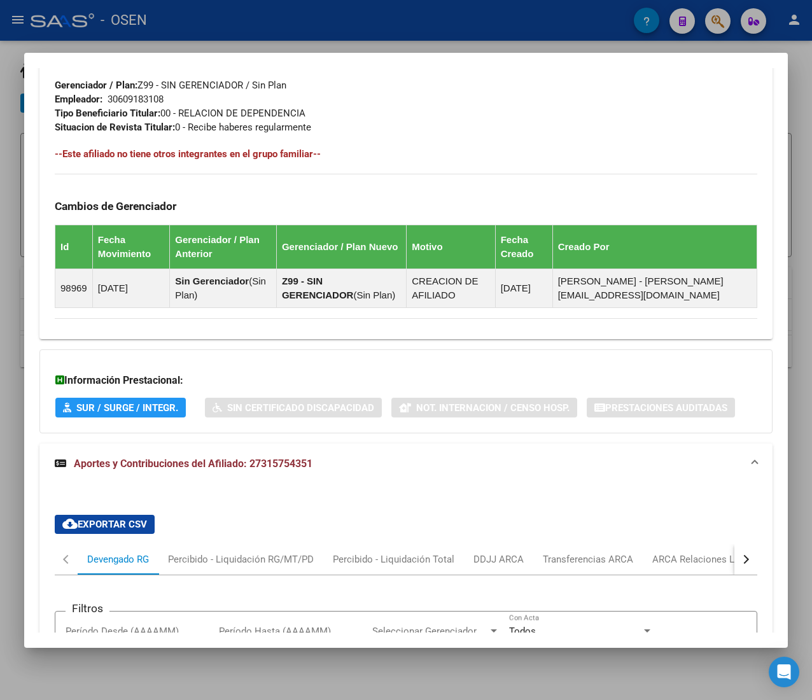
click at [372, 463] on mat-panel-title "Aportes y Contribuciones del Afiliado: 27315754351" at bounding box center [399, 463] width 688 height 15
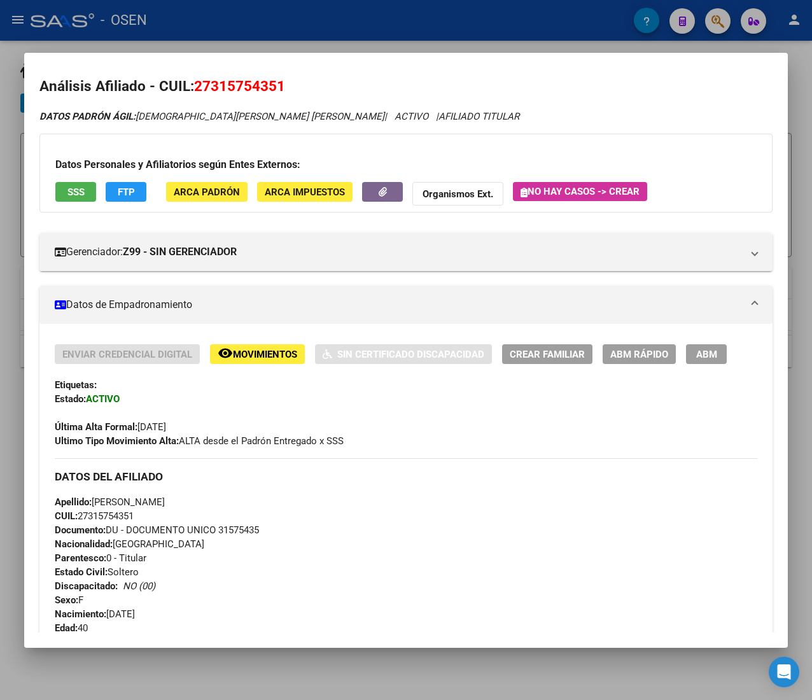
scroll to position [0, 0]
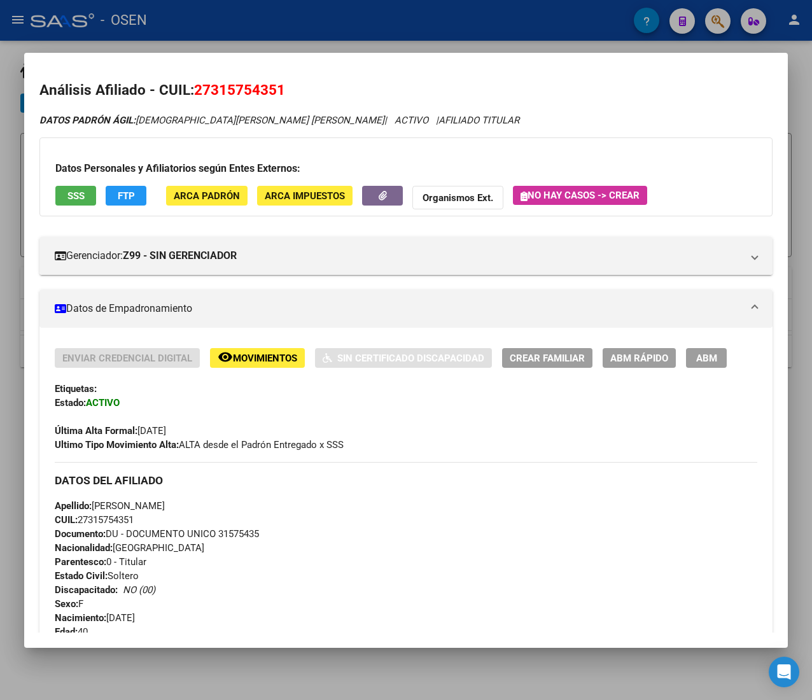
drag, startPoint x: 139, startPoint y: 429, endPoint x: 169, endPoint y: 429, distance: 30.6
click at [166, 429] on span "Última Alta Formal: 01/01/2025" at bounding box center [110, 430] width 111 height 11
drag, startPoint x: 189, startPoint y: 433, endPoint x: 135, endPoint y: 437, distance: 54.2
click at [135, 437] on span "Última Alta Formal: 01/01/2025" at bounding box center [110, 430] width 111 height 11
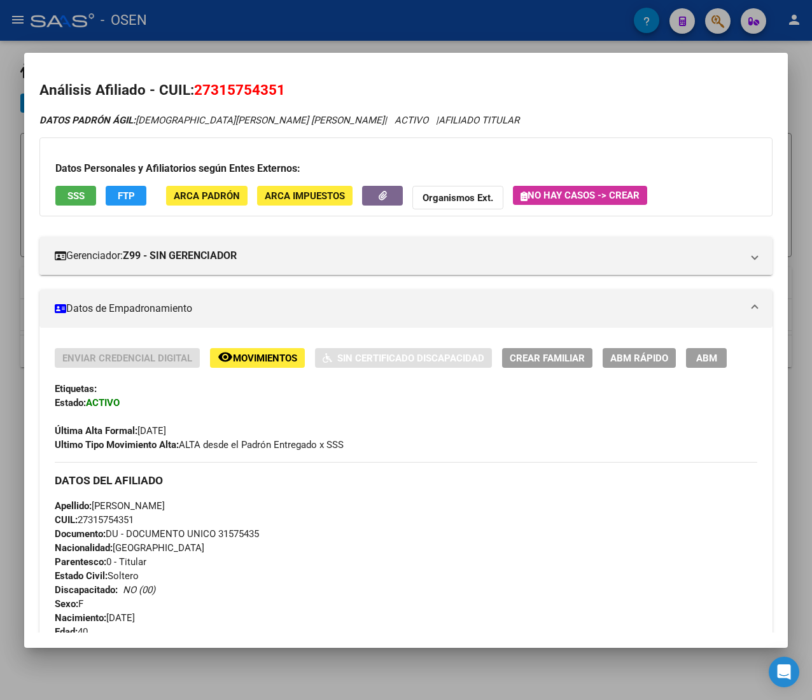
click at [138, 433] on span "Última Alta Formal: 01/01/2025" at bounding box center [110, 430] width 111 height 11
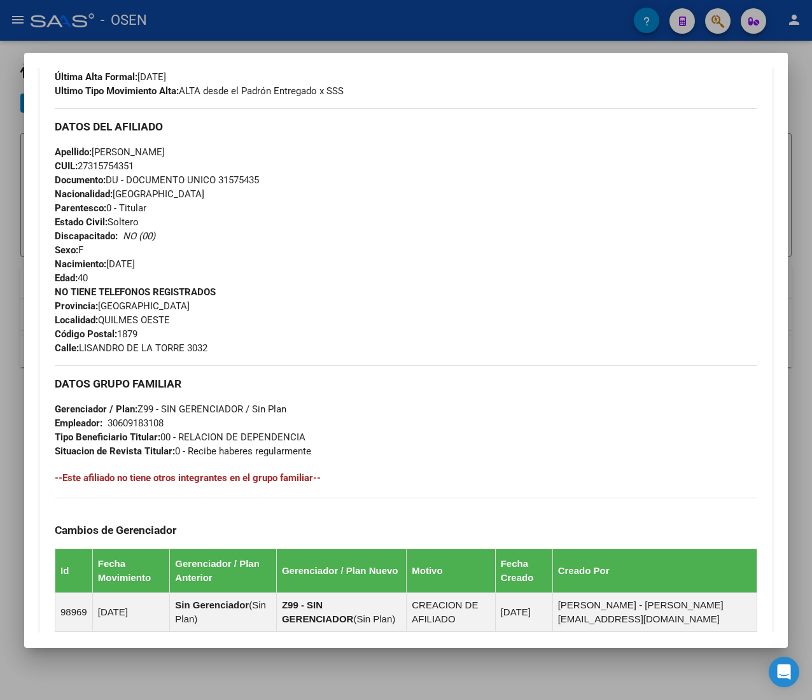
scroll to position [551, 0]
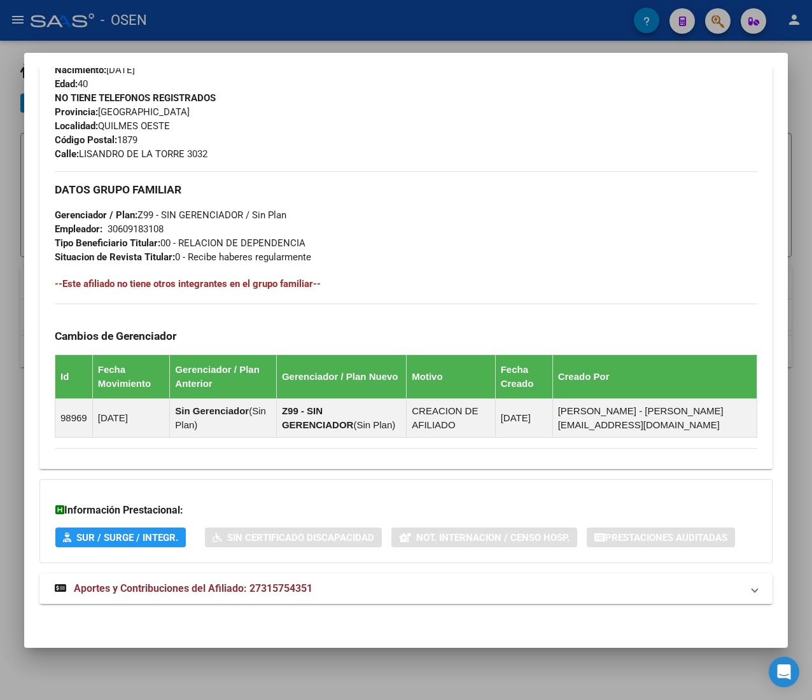
click at [330, 600] on mat-expansion-panel-header "Aportes y Contribuciones del Afiliado: 27315754351" at bounding box center [405, 589] width 733 height 31
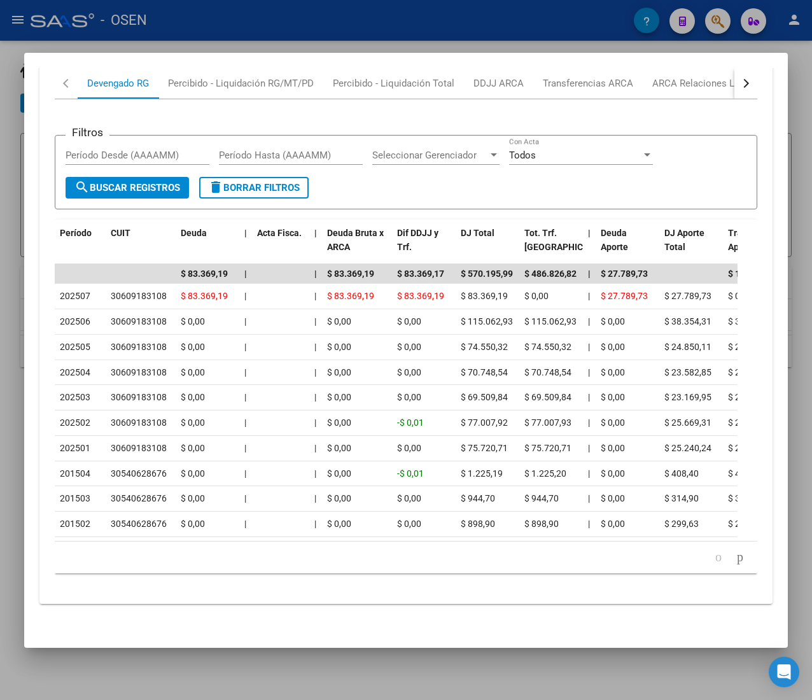
scroll to position [1179, 0]
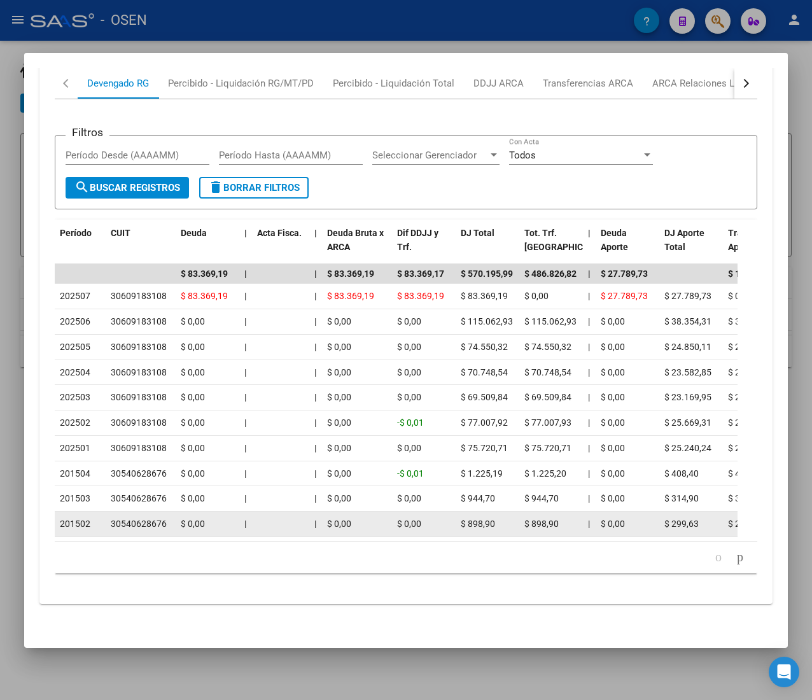
drag, startPoint x: 89, startPoint y: 504, endPoint x: 64, endPoint y: 504, distance: 24.8
click at [64, 517] on div "201502" at bounding box center [80, 524] width 41 height 15
click at [62, 519] on span "201502" at bounding box center [75, 524] width 31 height 10
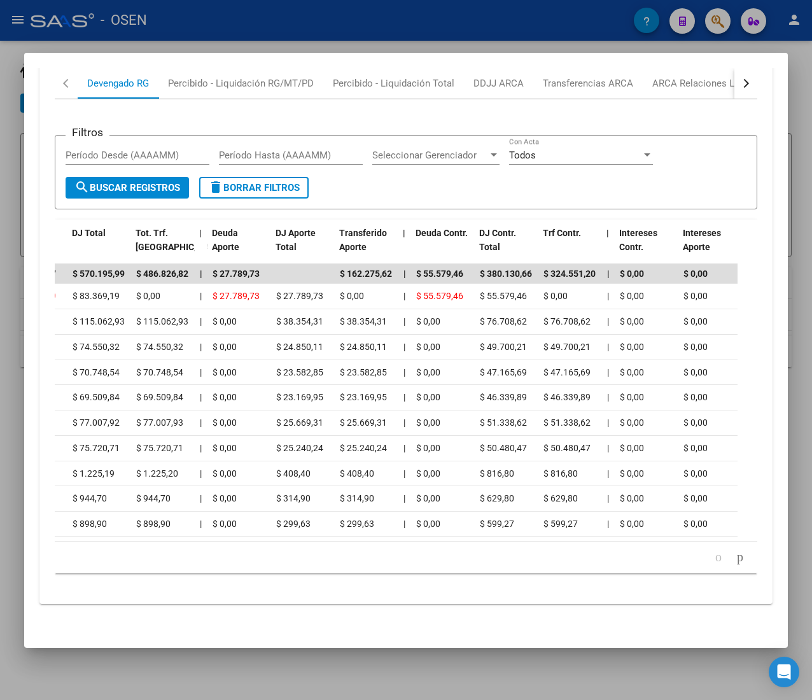
scroll to position [0, 0]
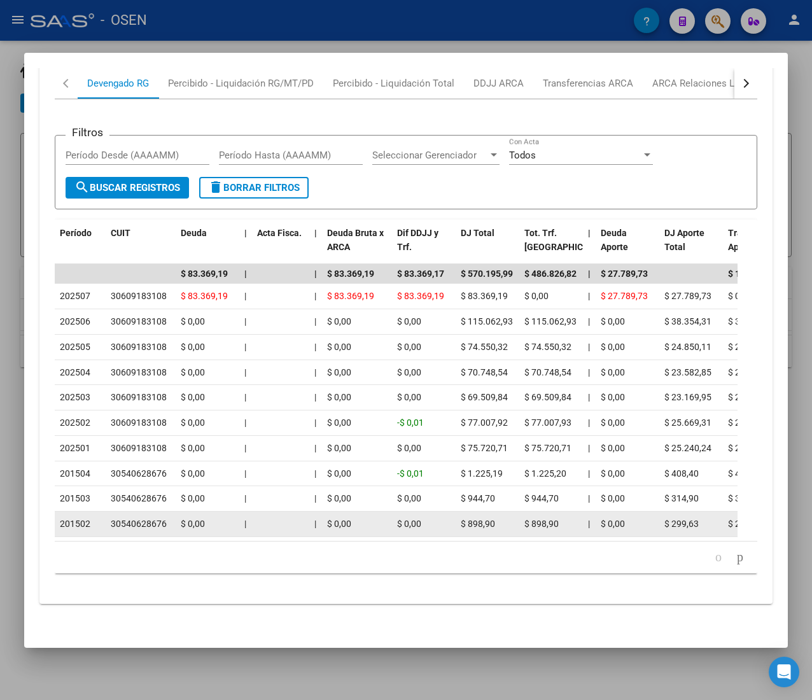
drag, startPoint x: 155, startPoint y: 504, endPoint x: 168, endPoint y: 504, distance: 12.7
click at [168, 517] on div "30540628676" at bounding box center [141, 524] width 60 height 15
click at [169, 517] on div "30540628676" at bounding box center [141, 524] width 60 height 15
drag, startPoint x: 169, startPoint y: 503, endPoint x: 75, endPoint y: 491, distance: 94.3
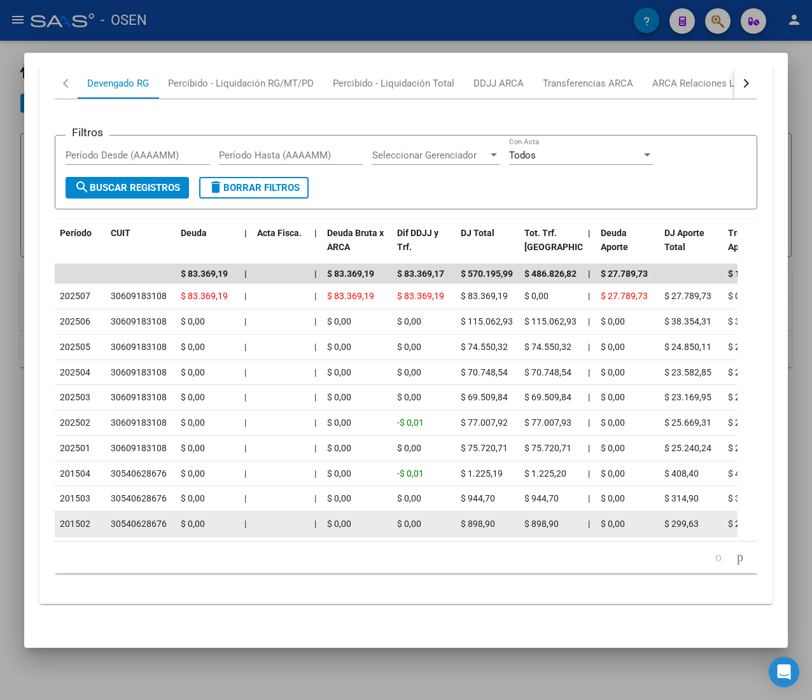
click at [120, 517] on div "30540628676" at bounding box center [139, 524] width 56 height 15
drag, startPoint x: 206, startPoint y: 503, endPoint x: 172, endPoint y: 501, distance: 34.4
click at [174, 512] on datatable-body-cell "30540628676" at bounding box center [141, 524] width 70 height 25
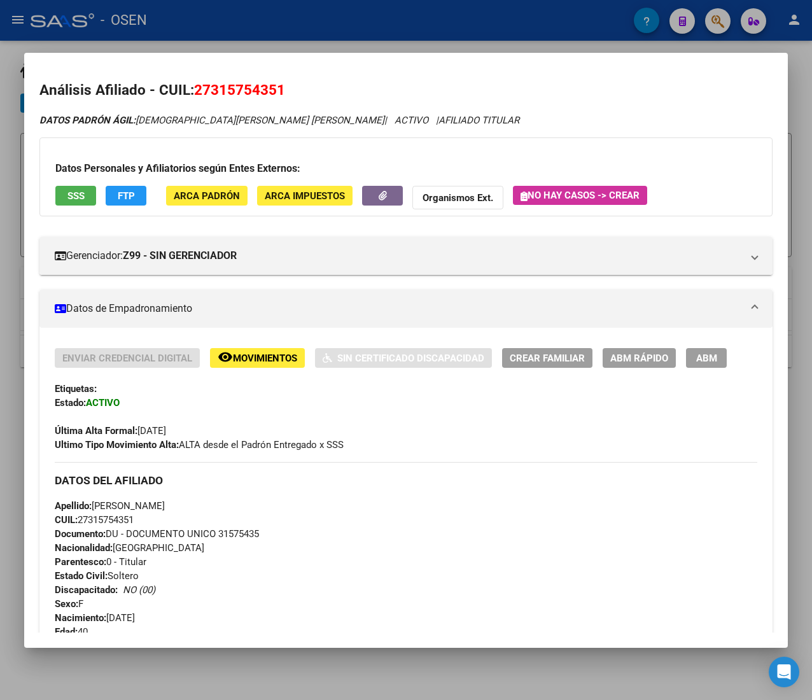
drag, startPoint x: 138, startPoint y: 432, endPoint x: 171, endPoint y: 430, distance: 32.6
click at [166, 430] on span "Última Alta Formal: 01/01/2025" at bounding box center [110, 430] width 111 height 11
click at [166, 429] on span "Última Alta Formal: 01/01/2025" at bounding box center [110, 430] width 111 height 11
drag, startPoint x: 153, startPoint y: 430, endPoint x: 166, endPoint y: 433, distance: 12.5
click at [166, 433] on span "Última Alta Formal: 01/01/2025" at bounding box center [110, 430] width 111 height 11
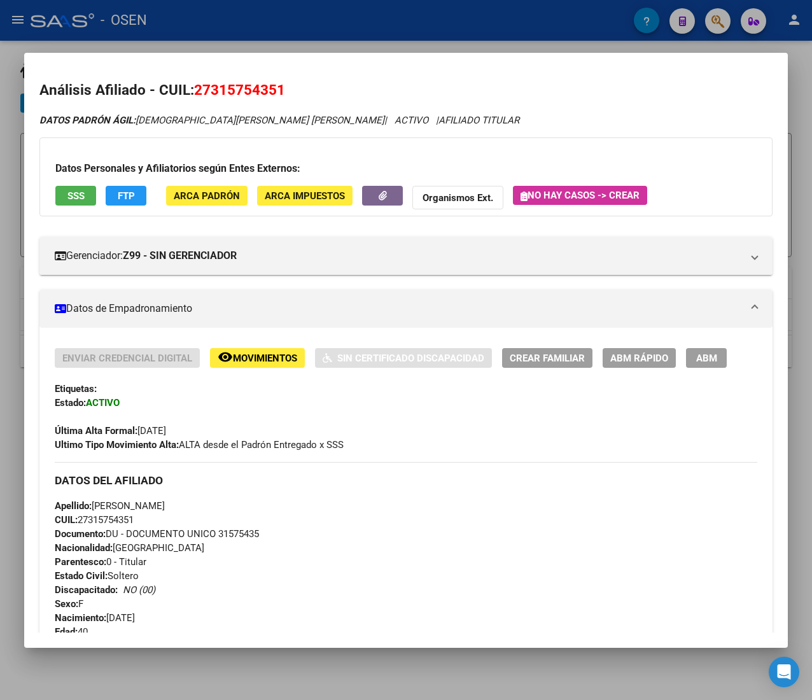
click at [166, 434] on span "Última Alta Formal: 01/01/2025" at bounding box center [110, 430] width 111 height 11
click at [166, 433] on span "Última Alta Formal: 01/01/2025" at bounding box center [110, 430] width 111 height 11
drag, startPoint x: 192, startPoint y: 432, endPoint x: 168, endPoint y: 433, distance: 23.6
click at [168, 433] on div "Última Alta Formal: 01/01/2025" at bounding box center [406, 424] width 703 height 28
click at [166, 433] on span "Última Alta Formal: 01/01/2025" at bounding box center [110, 430] width 111 height 11
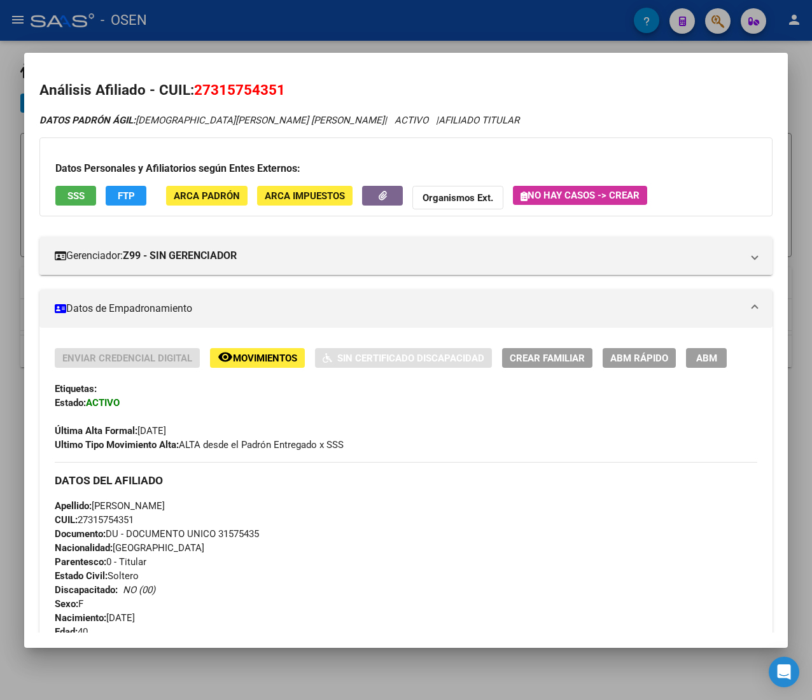
drag, startPoint x: 179, startPoint y: 429, endPoint x: 164, endPoint y: 432, distance: 15.5
click at [164, 432] on span "Última Alta Formal: 01/01/2025" at bounding box center [110, 430] width 111 height 11
click at [118, 522] on span "CUIL: 27315754351" at bounding box center [94, 519] width 79 height 11
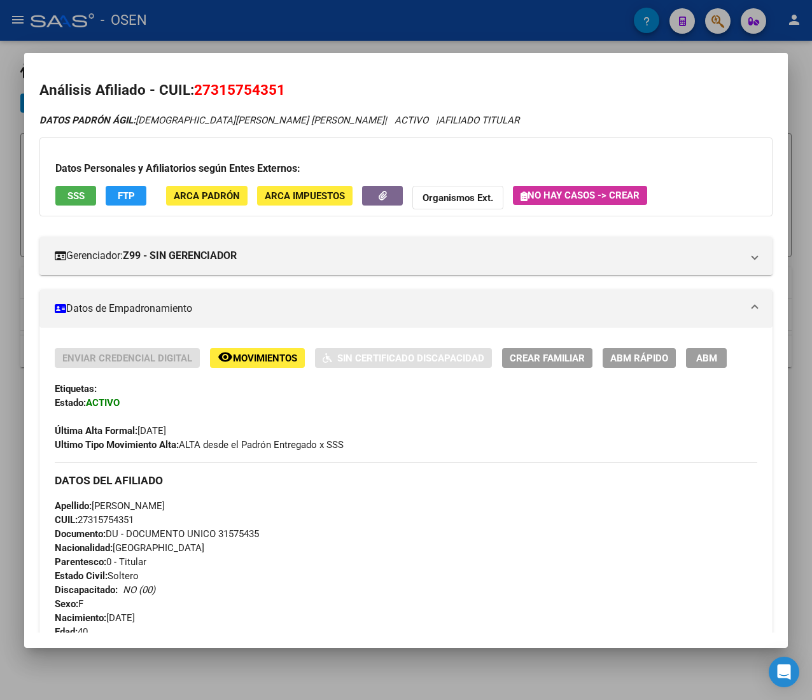
copy span "27315754351"
drag, startPoint x: 194, startPoint y: 442, endPoint x: 322, endPoint y: 447, distance: 128.7
click at [320, 447] on span "Ultimo Tipo Movimiento Alta: ALTA desde el Padrón Entregado x SSS" at bounding box center [199, 444] width 289 height 11
click at [327, 444] on span "Ultimo Tipo Movimiento Alta: ALTA desde el Padrón Entregado x SSS" at bounding box center [199, 444] width 289 height 11
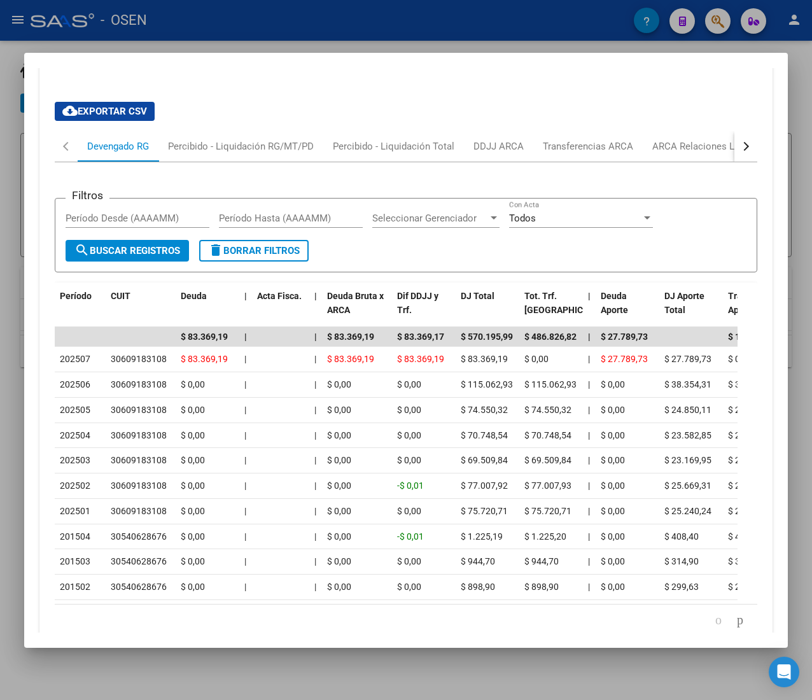
scroll to position [1146, 0]
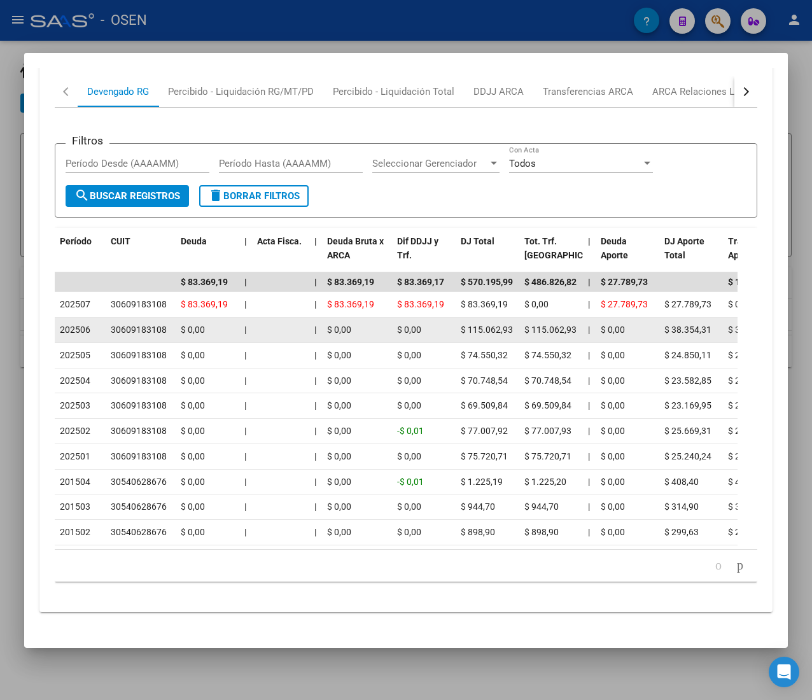
drag, startPoint x: 120, startPoint y: 331, endPoint x: 169, endPoint y: 332, distance: 49.7
click at [169, 332] on div "30609183108" at bounding box center [141, 330] width 60 height 15
drag, startPoint x: 160, startPoint y: 333, endPoint x: 118, endPoint y: 330, distance: 42.1
click at [118, 330] on div "30609183108" at bounding box center [139, 330] width 56 height 15
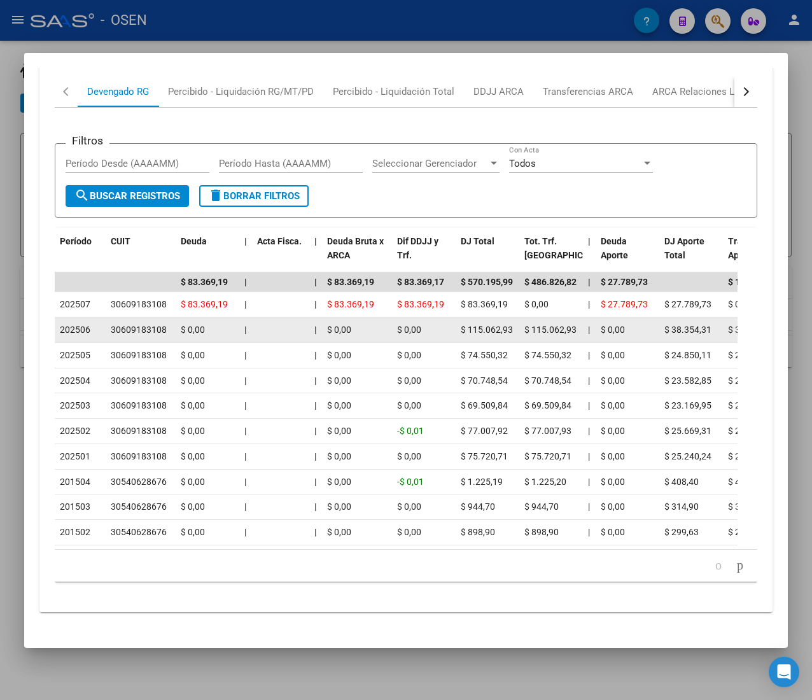
click at [118, 330] on div "30609183108" at bounding box center [139, 330] width 56 height 15
drag, startPoint x: 118, startPoint y: 330, endPoint x: 159, endPoint y: 331, distance: 40.7
click at [159, 331] on div "30609183108" at bounding box center [139, 330] width 56 height 15
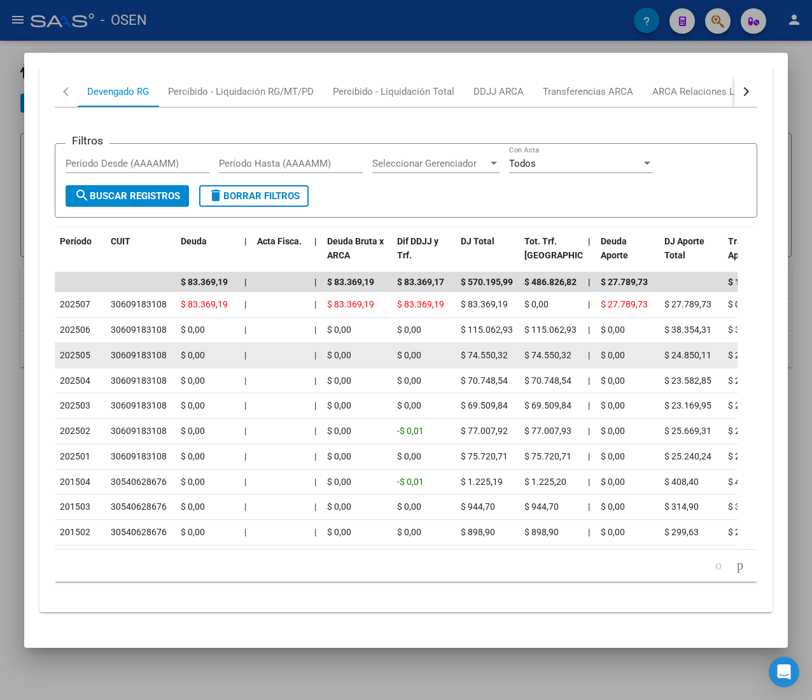
click at [190, 360] on span "$ 0,00" at bounding box center [193, 355] width 24 height 10
drag, startPoint x: 207, startPoint y: 358, endPoint x: 176, endPoint y: 356, distance: 31.3
click at [176, 356] on datatable-body-cell "$ 0,00" at bounding box center [208, 355] width 64 height 25
drag, startPoint x: 206, startPoint y: 356, endPoint x: 155, endPoint y: 350, distance: 51.2
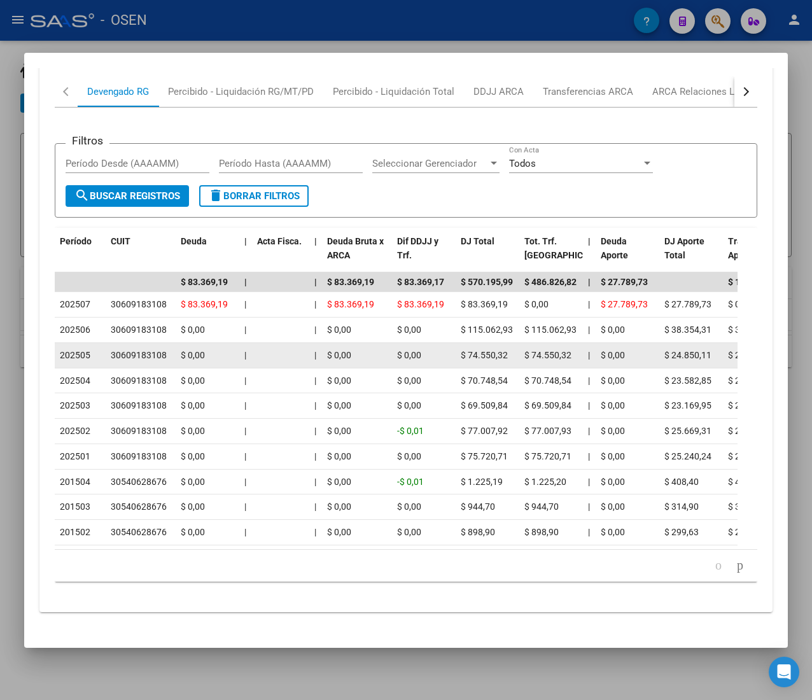
click at [156, 350] on div "30609183108" at bounding box center [139, 355] width 56 height 15
drag, startPoint x: 156, startPoint y: 358, endPoint x: 78, endPoint y: 350, distance: 78.7
click at [78, 349] on datatable-body-cell "202505" at bounding box center [80, 355] width 51 height 25
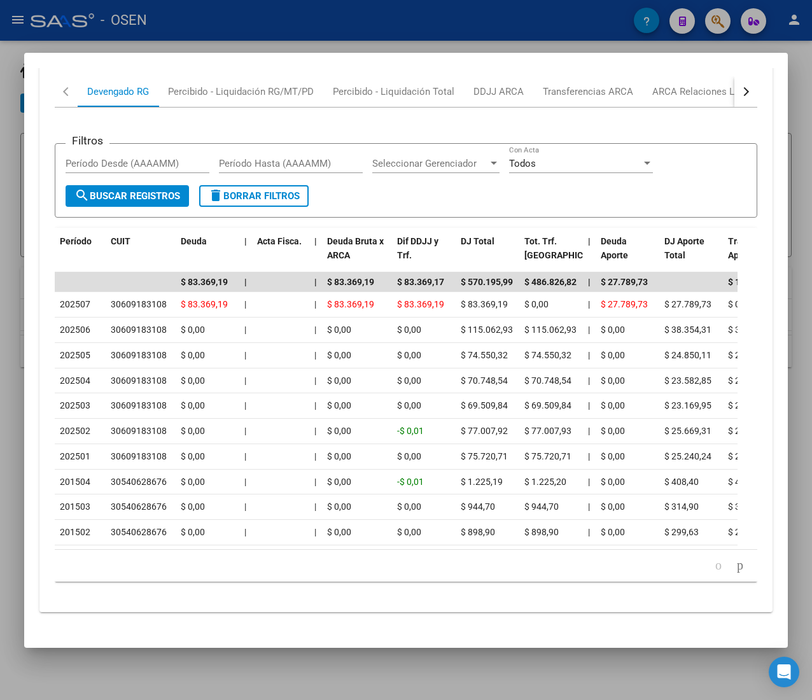
drag, startPoint x: 97, startPoint y: 358, endPoint x: 46, endPoint y: 356, distance: 51.0
click at [46, 356] on div "cloud_download Exportar CSV Devengado RG Percibido - Liquidación RG/MT/PD Perci…" at bounding box center [405, 319] width 733 height 565
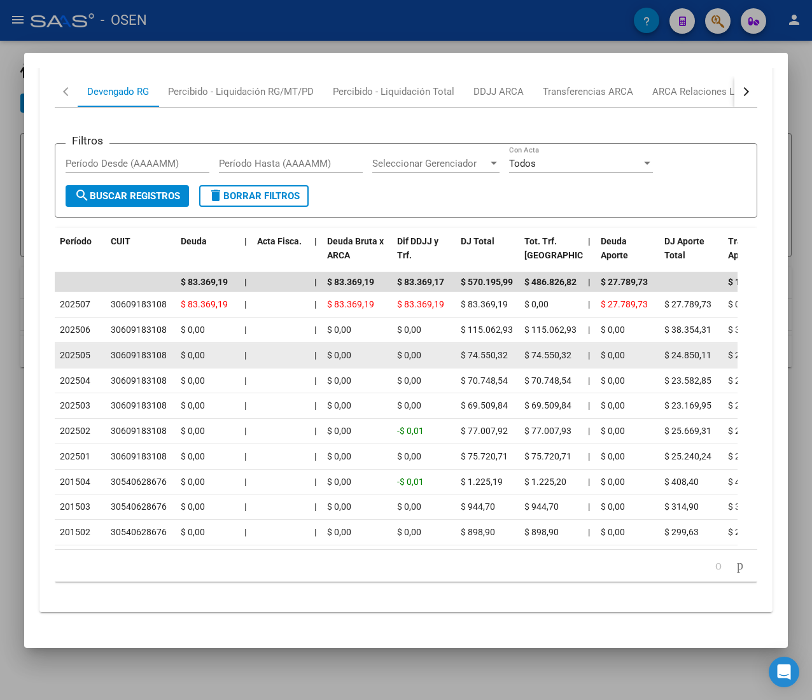
drag, startPoint x: 118, startPoint y: 355, endPoint x: 161, endPoint y: 356, distance: 43.3
click at [161, 356] on div "30609183108" at bounding box center [139, 355] width 56 height 15
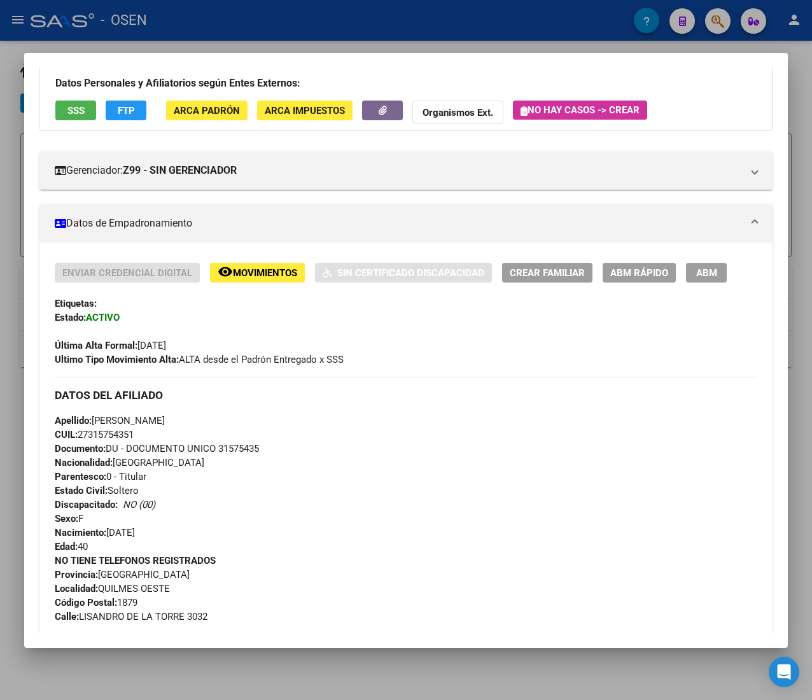
scroll to position [0, 0]
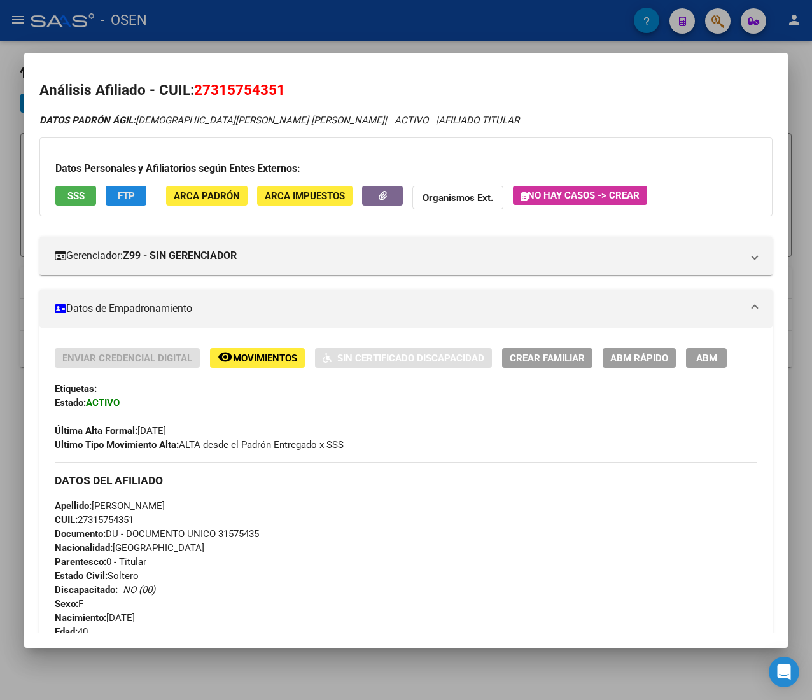
click at [127, 196] on span "FTP" at bounding box center [126, 195] width 17 height 11
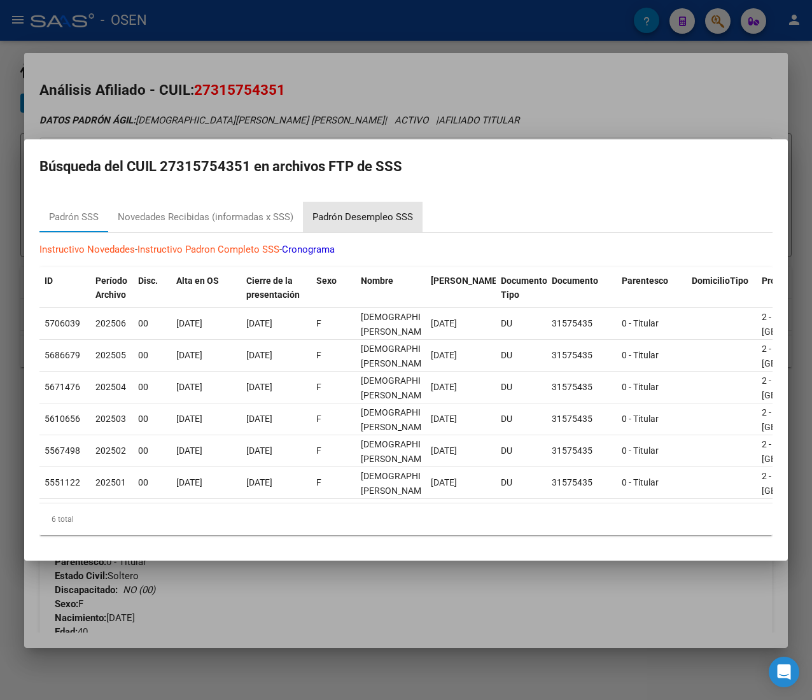
click at [399, 211] on div "Padrón Desempleo SSS" at bounding box center [363, 217] width 101 height 15
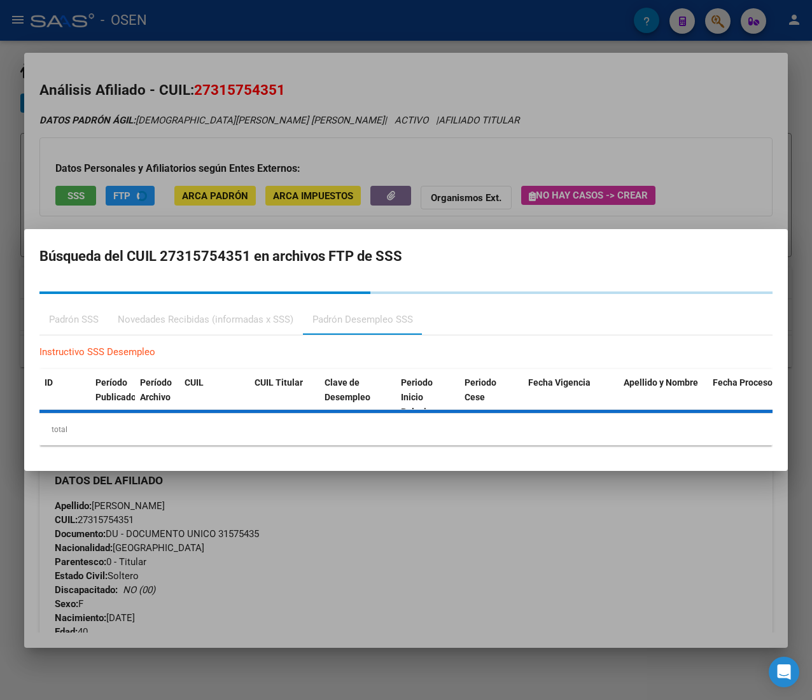
click at [447, 81] on div at bounding box center [406, 350] width 812 height 700
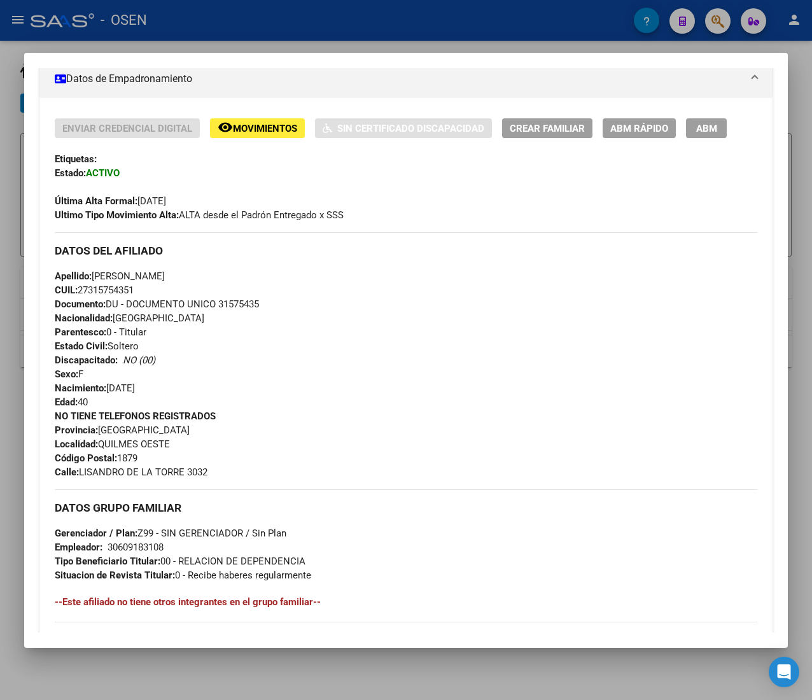
scroll to position [255, 0]
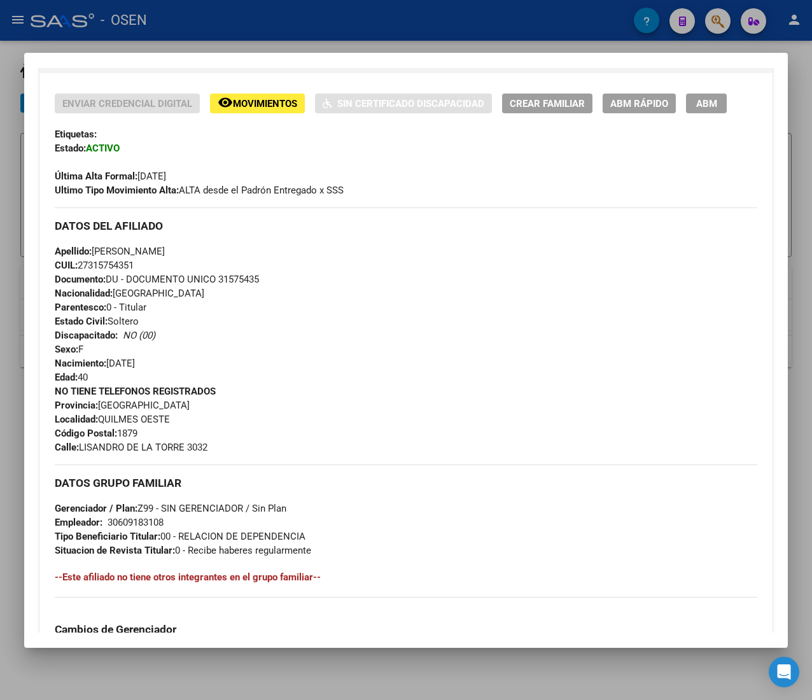
drag, startPoint x: 102, startPoint y: 420, endPoint x: 173, endPoint y: 419, distance: 70.7
click at [173, 419] on div "NO TIENE TELEFONOS REGISTRADOS Provincia: Buenos Aires Localidad: QUILMES OESTE…" at bounding box center [406, 420] width 703 height 70
click at [174, 420] on div "NO TIENE TELEFONOS REGISTRADOS Provincia: Buenos Aires Localidad: QUILMES OESTE…" at bounding box center [406, 420] width 703 height 70
click at [174, 421] on div "NO TIENE TELEFONOS REGISTRADOS Provincia: Buenos Aires Localidad: QUILMES OESTE…" at bounding box center [406, 420] width 703 height 70
drag, startPoint x: 176, startPoint y: 453, endPoint x: 244, endPoint y: 452, distance: 68.8
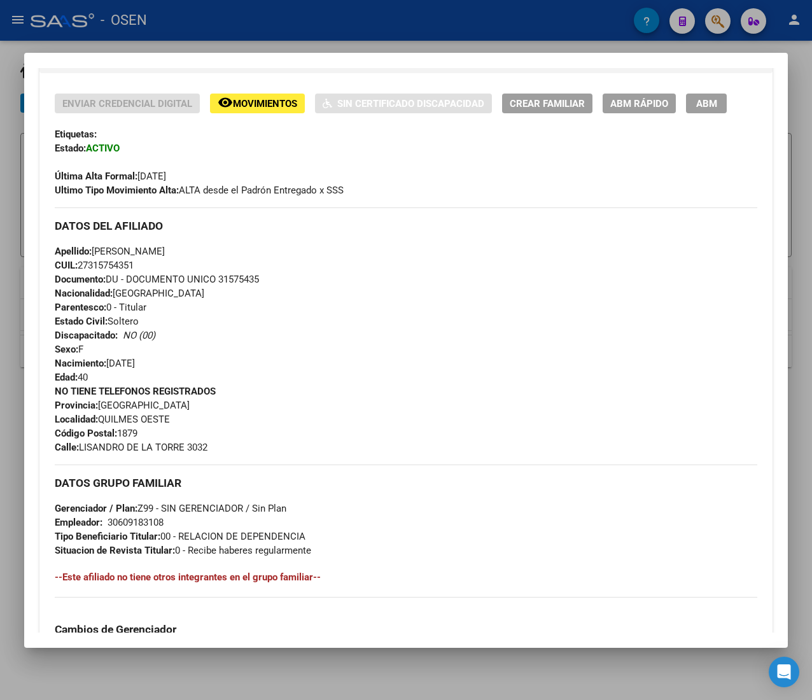
click at [244, 452] on div "NO TIENE TELEFONOS REGISTRADOS Provincia: Buenos Aires Localidad: QUILMES OESTE…" at bounding box center [406, 420] width 703 height 70
click at [244, 451] on div "NO TIENE TELEFONOS REGISTRADOS Provincia: Buenos Aires Localidad: QUILMES OESTE…" at bounding box center [406, 420] width 703 height 70
drag, startPoint x: 139, startPoint y: 432, endPoint x: 97, endPoint y: 427, distance: 41.7
click at [97, 427] on div "NO TIENE TELEFONOS REGISTRADOS Provincia: Buenos Aires Localidad: QUILMES OESTE…" at bounding box center [406, 420] width 703 height 70
drag, startPoint x: 167, startPoint y: 363, endPoint x: 141, endPoint y: 367, distance: 25.7
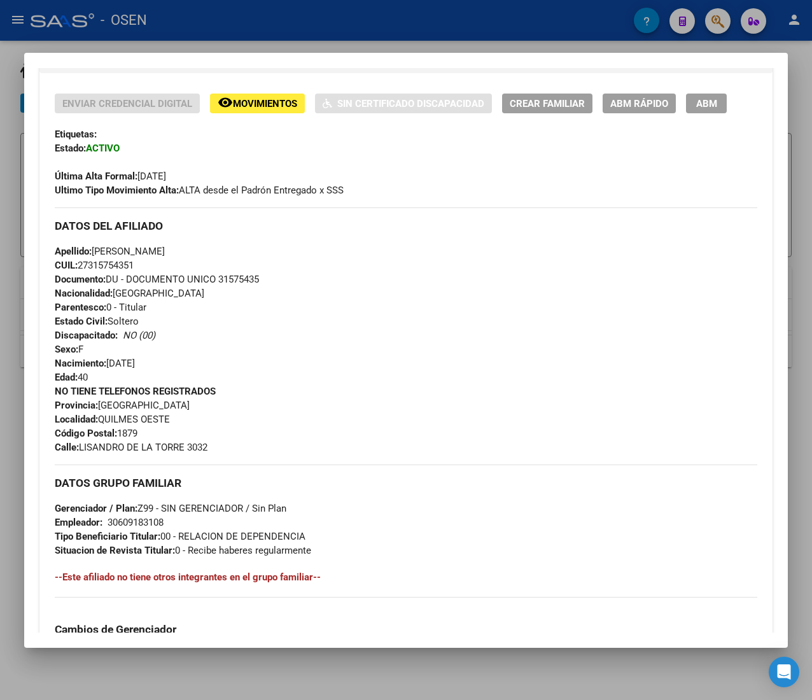
click at [148, 365] on div "Apellido: NORMA BEATRIZ LEZCANO CUIL: 27315754351 Documento: DU - DOCUMENTO UNI…" at bounding box center [406, 314] width 703 height 140
click at [135, 367] on span "Nacimiento: 16/03/1985" at bounding box center [95, 363] width 80 height 11
drag, startPoint x: 138, startPoint y: 360, endPoint x: 159, endPoint y: 362, distance: 21.7
click at [135, 362] on span "Nacimiento: 16/03/1985" at bounding box center [95, 363] width 80 height 11
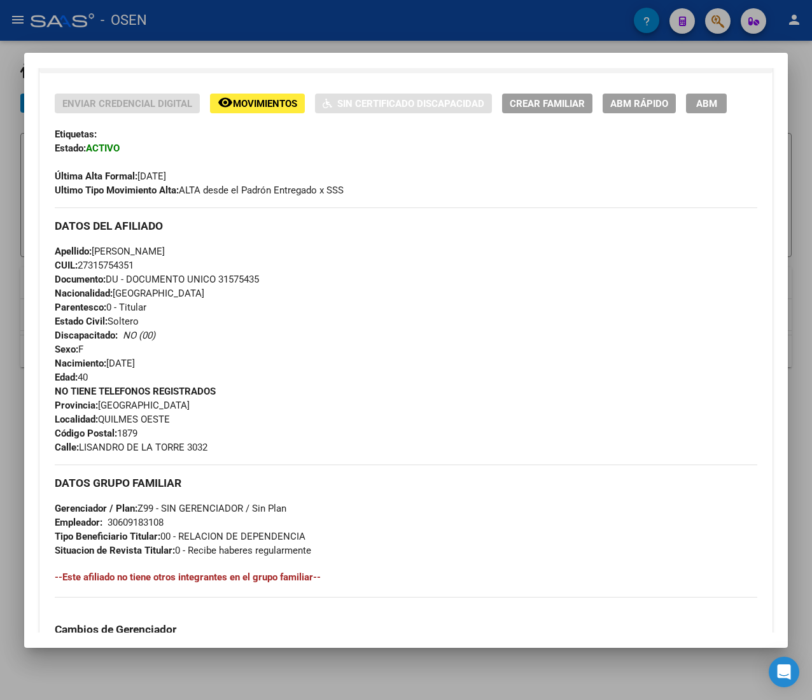
drag, startPoint x: 159, startPoint y: 365, endPoint x: 112, endPoint y: 369, distance: 46.6
click at [112, 369] on span "Nacimiento: 16/03/1985" at bounding box center [95, 363] width 80 height 11
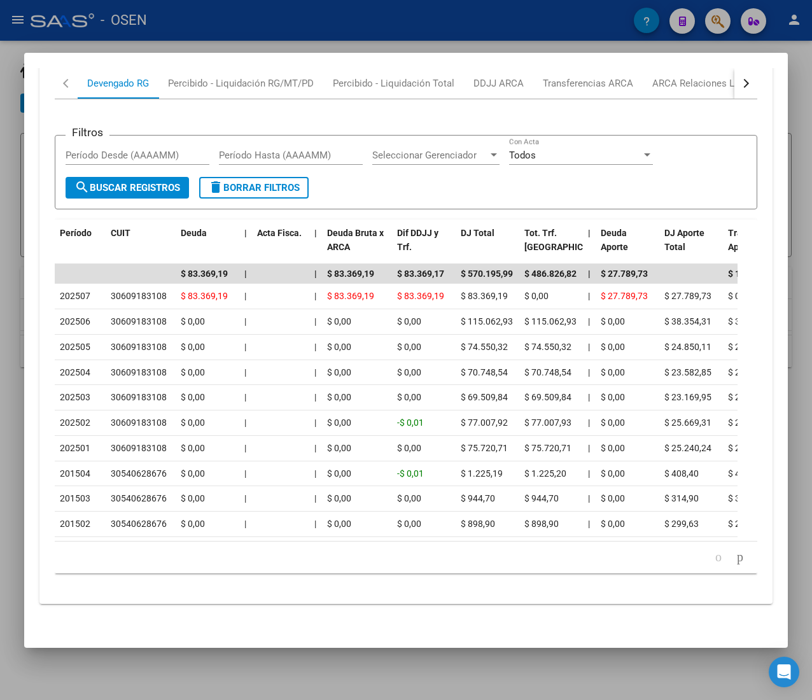
scroll to position [1179, 0]
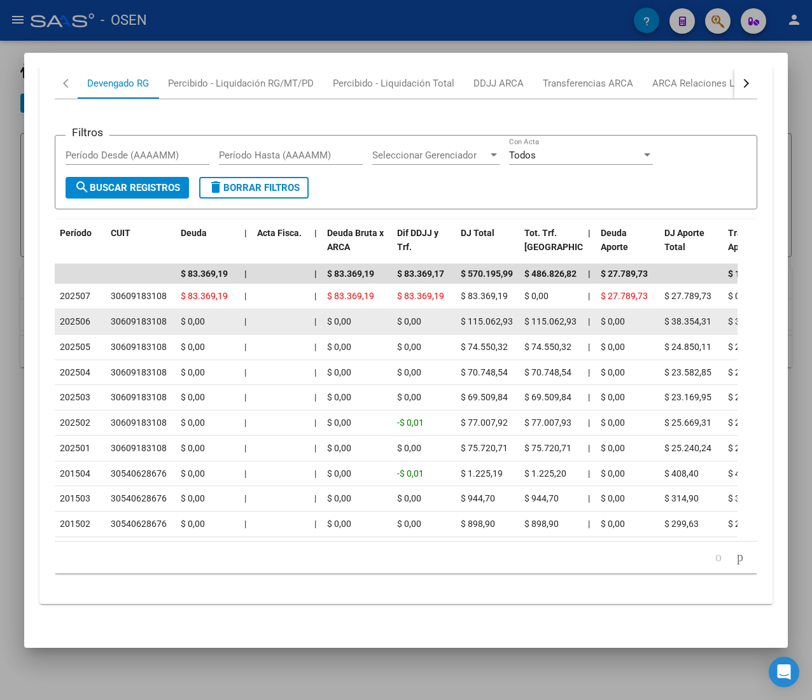
drag, startPoint x: 205, startPoint y: 300, endPoint x: 187, endPoint y: 298, distance: 17.9
click at [194, 314] on div "$ 0,00" at bounding box center [207, 321] width 53 height 15
click at [187, 316] on span "$ 0,00" at bounding box center [193, 321] width 24 height 10
drag, startPoint x: 516, startPoint y: 300, endPoint x: 474, endPoint y: 298, distance: 42.1
click at [474, 309] on datatable-body-cell "$ 115.062,93" at bounding box center [488, 321] width 64 height 25
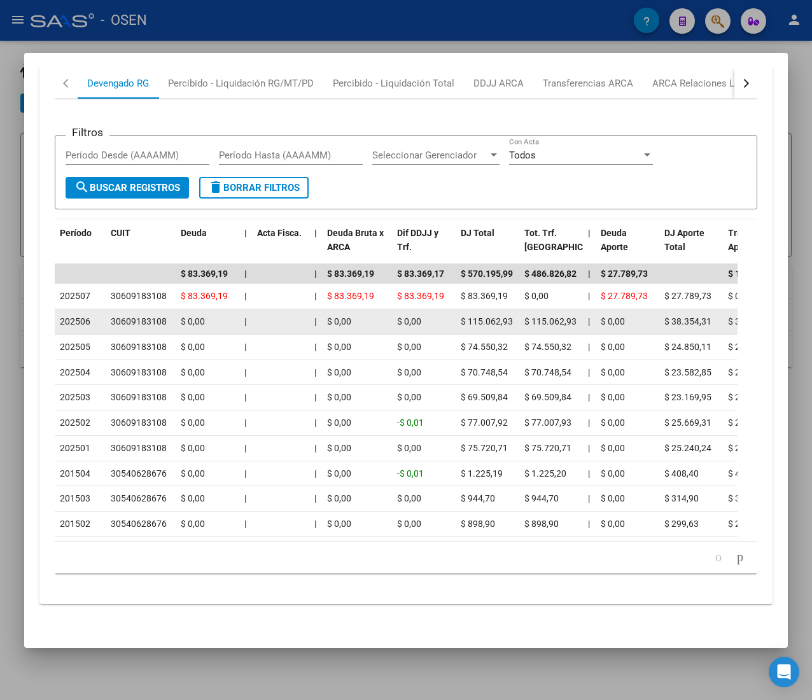
click at [474, 316] on span "$ 115.062,93" at bounding box center [487, 321] width 52 height 10
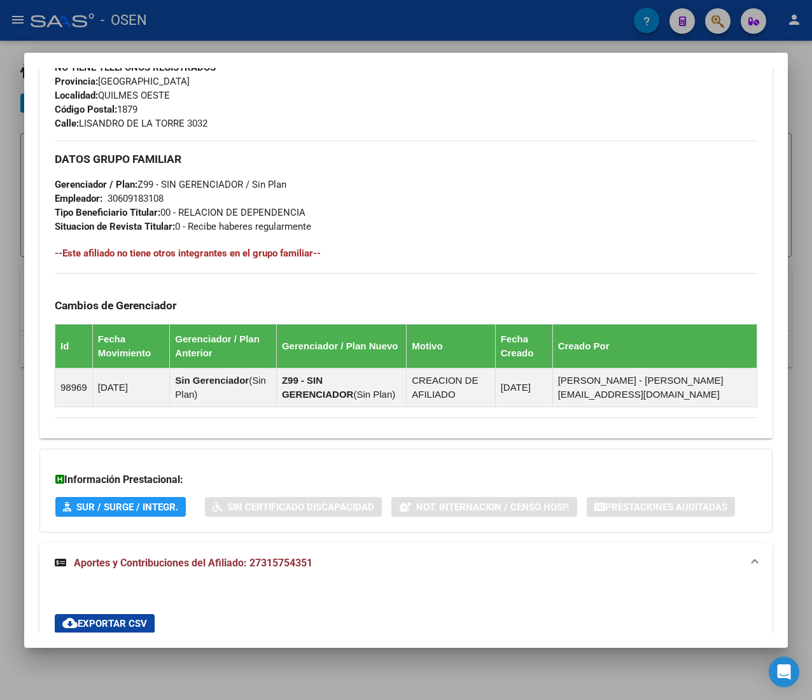
scroll to position [797, 0]
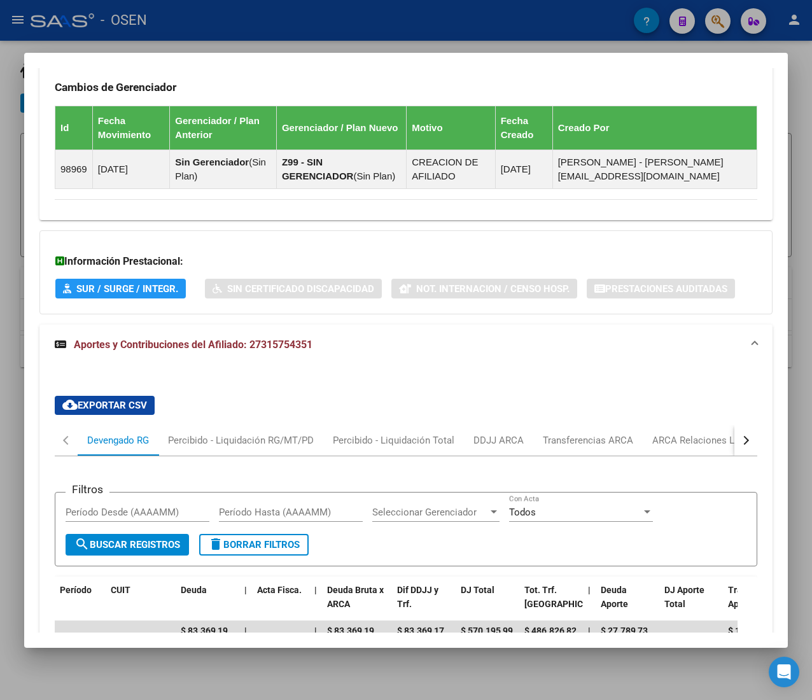
drag, startPoint x: 251, startPoint y: 344, endPoint x: 314, endPoint y: 348, distance: 63.8
click at [314, 348] on mat-panel-title "Aportes y Contribuciones del Afiliado: 27315754351" at bounding box center [399, 344] width 688 height 15
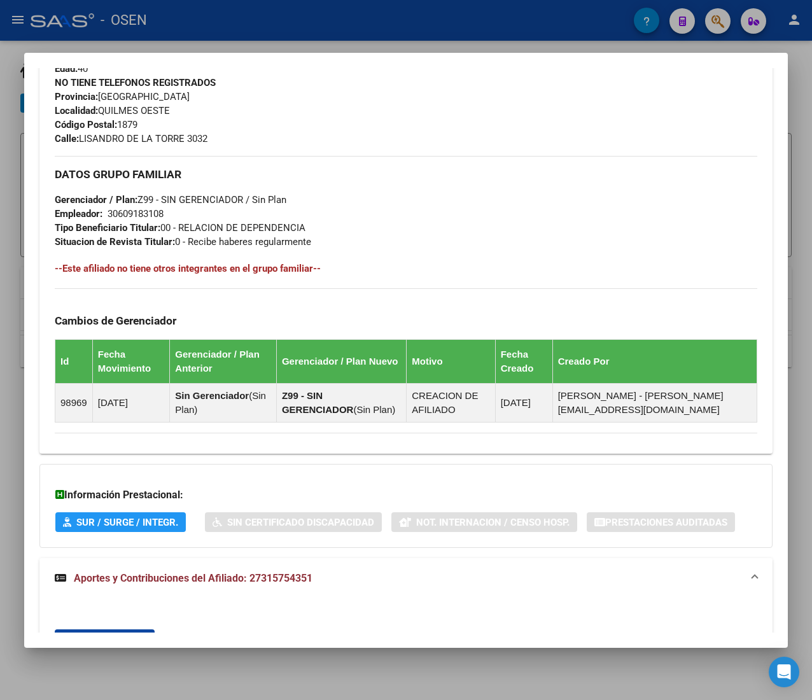
click at [314, 348] on div "DATOS PADRÓN ÁGIL: LEZCANO NORMA BEATRIZ | ACTIVO | AFILIADO TITULAR Datos Pers…" at bounding box center [405, 380] width 733 height 1660
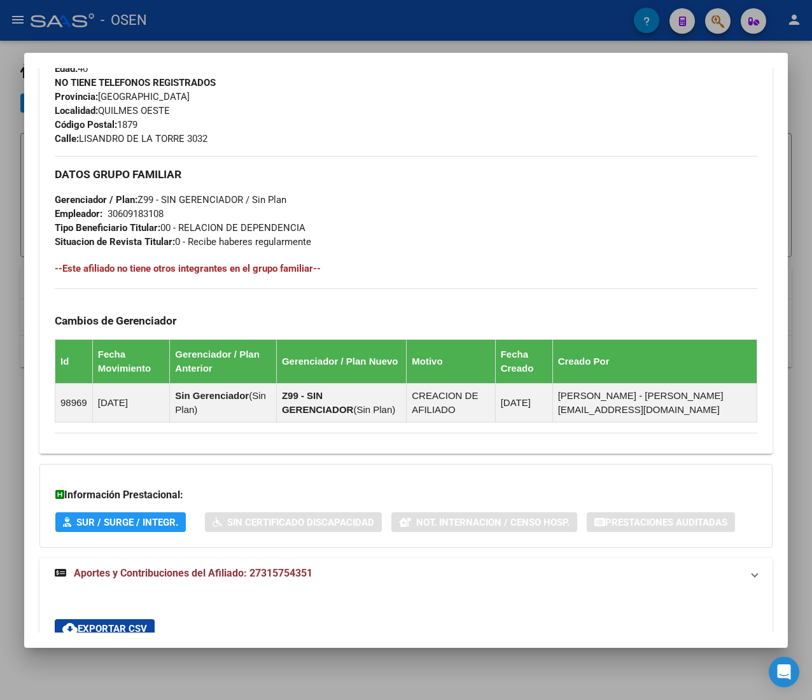
scroll to position [551, 0]
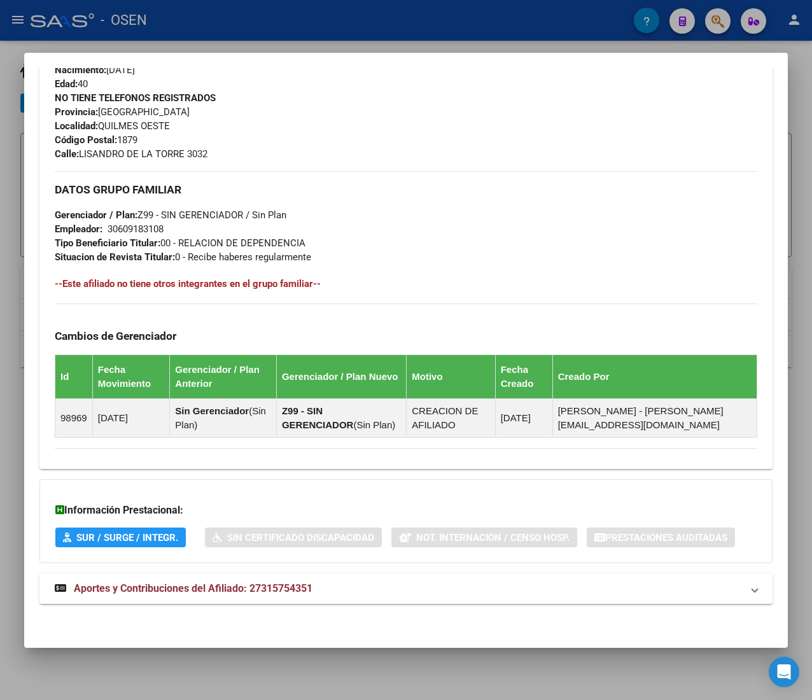
click at [352, 292] on div "DATOS GRUPO FAMILIAR Gerenciador / Plan: Z99 - SIN GERENCIADOR / Sin Plan Emple…" at bounding box center [406, 304] width 703 height 267
drag, startPoint x: 316, startPoint y: 282, endPoint x: 59, endPoint y: 279, distance: 256.6
click at [59, 279] on h4 "--Este afiliado no tiene otros integrantes en el grupo familiar--" at bounding box center [406, 284] width 703 height 14
drag, startPoint x: 61, startPoint y: 279, endPoint x: 311, endPoint y: 282, distance: 249.6
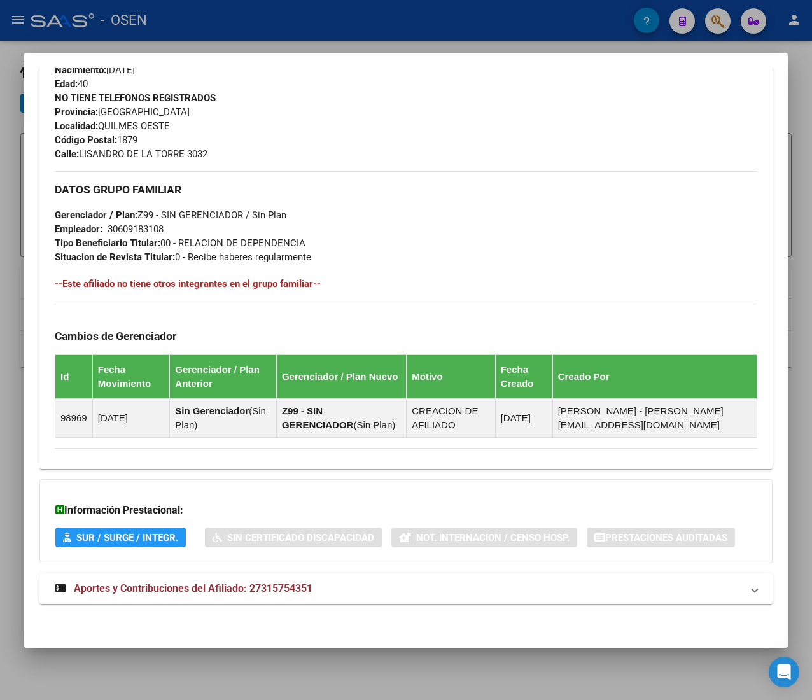
click at [311, 282] on h4 "--Este afiliado no tiene otros integrantes en el grupo familiar--" at bounding box center [406, 284] width 703 height 14
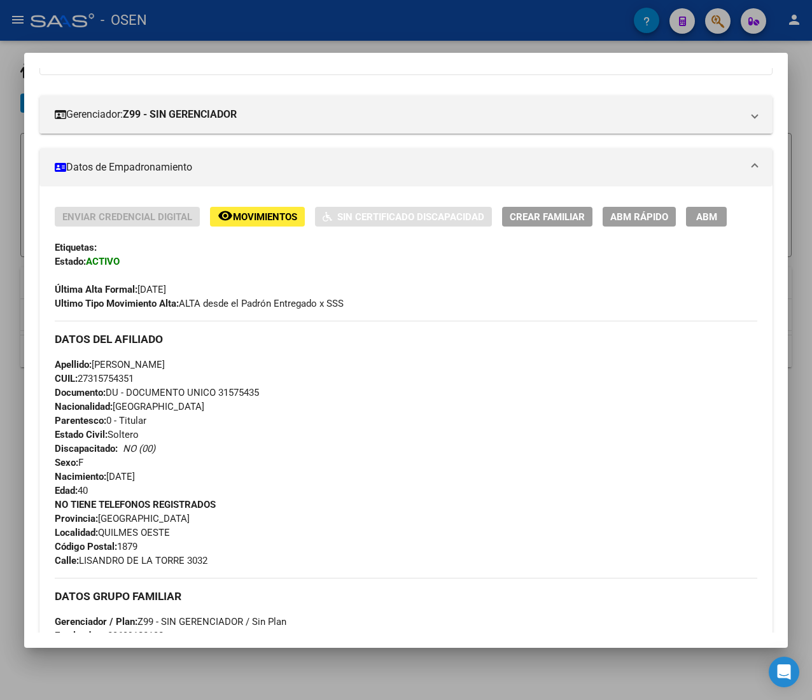
scroll to position [0, 0]
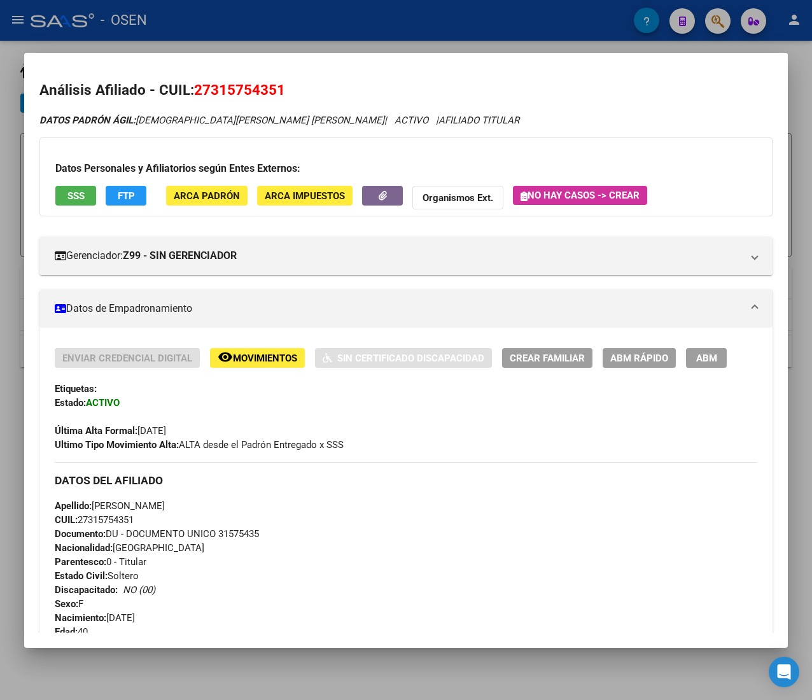
click at [99, 523] on span "CUIL: 27315754351" at bounding box center [94, 519] width 79 height 11
copy span "27315754351"
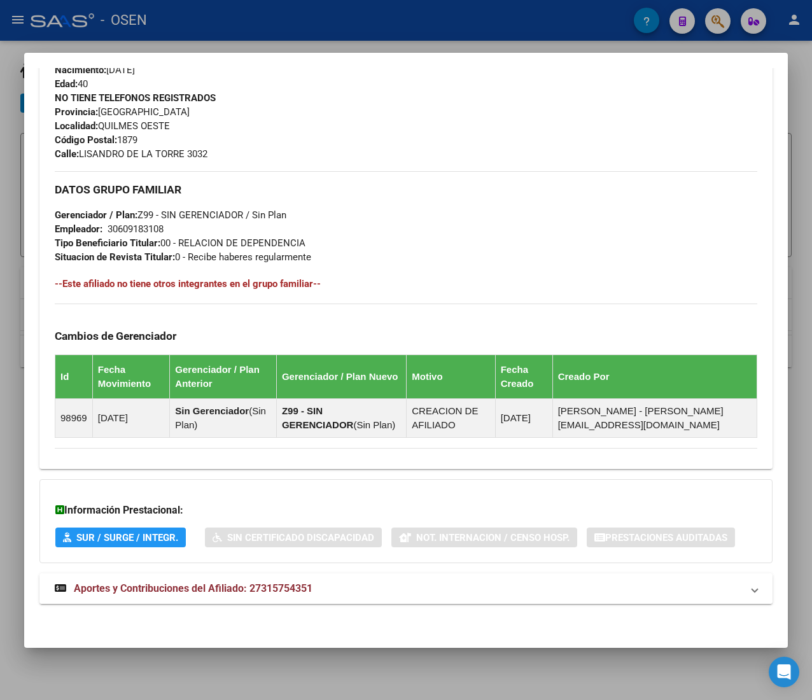
drag, startPoint x: 225, startPoint y: 595, endPoint x: 230, endPoint y: 577, distance: 17.9
click at [225, 595] on strong "Aportes y Contribuciones del Afiliado: 27315754351" at bounding box center [184, 588] width 258 height 15
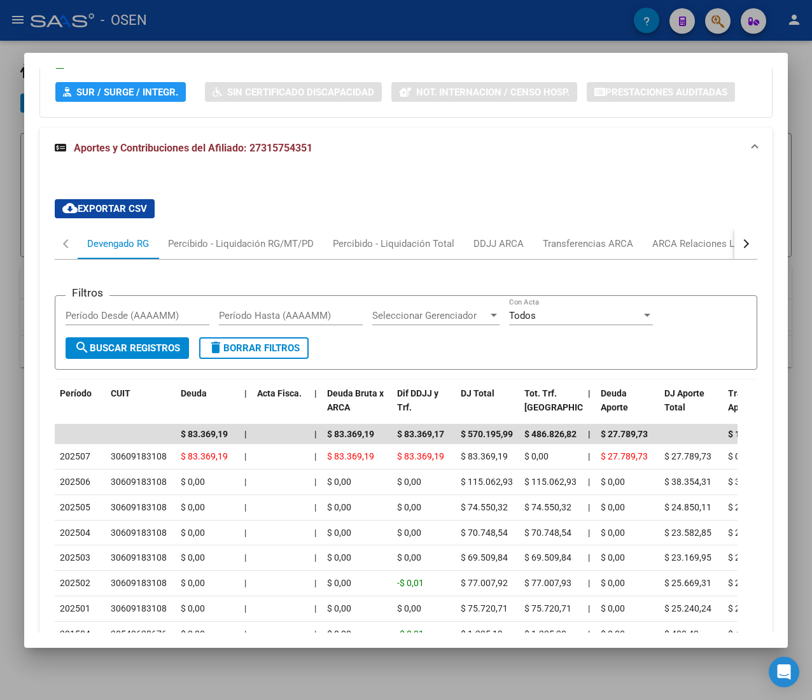
scroll to position [1121, 0]
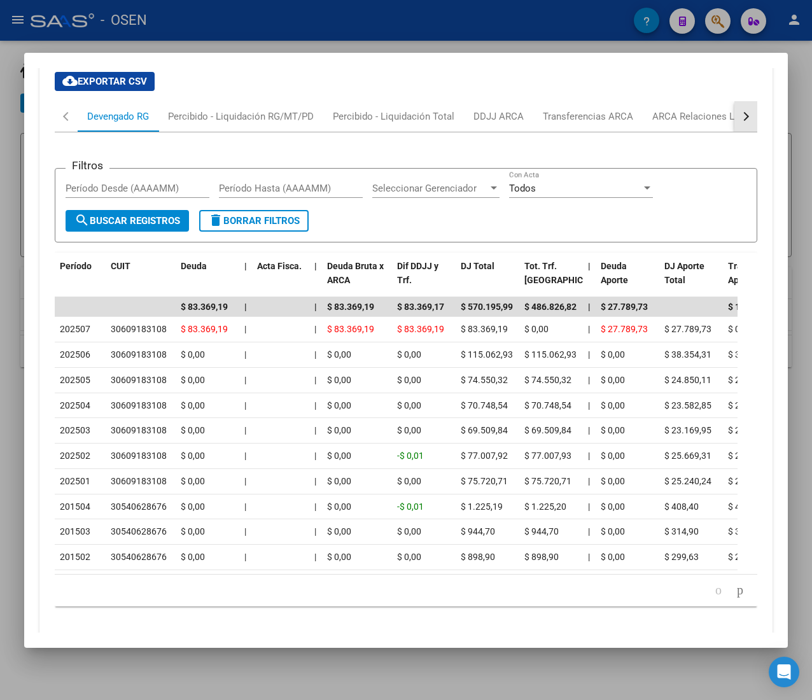
click at [735, 123] on button "button" at bounding box center [746, 116] width 23 height 31
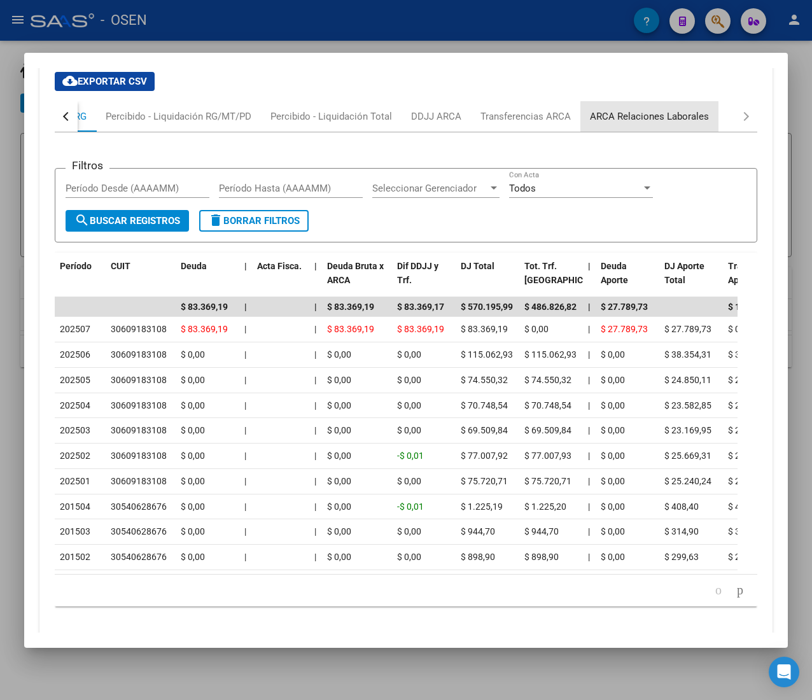
click at [686, 123] on div "ARCA Relaciones Laborales" at bounding box center [649, 116] width 119 height 14
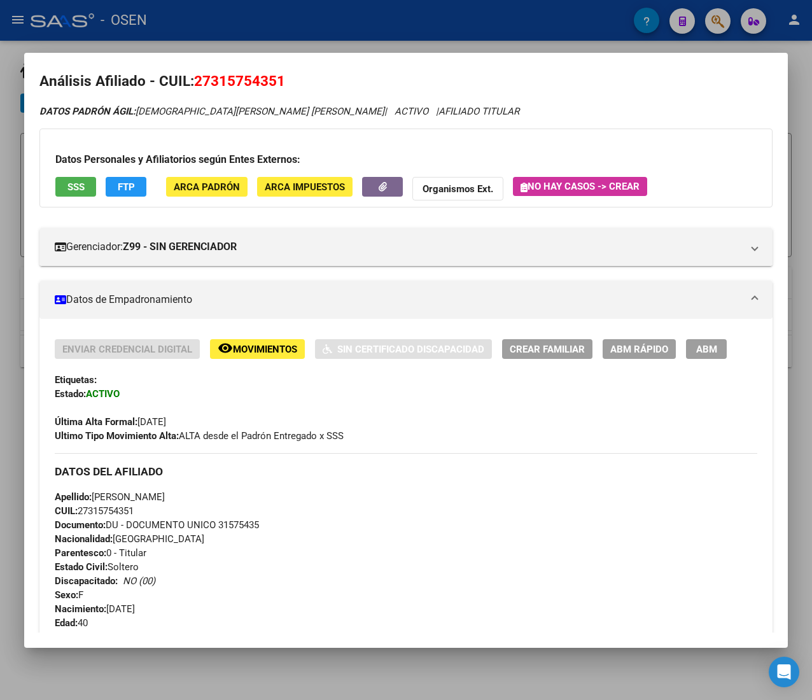
scroll to position [0, 0]
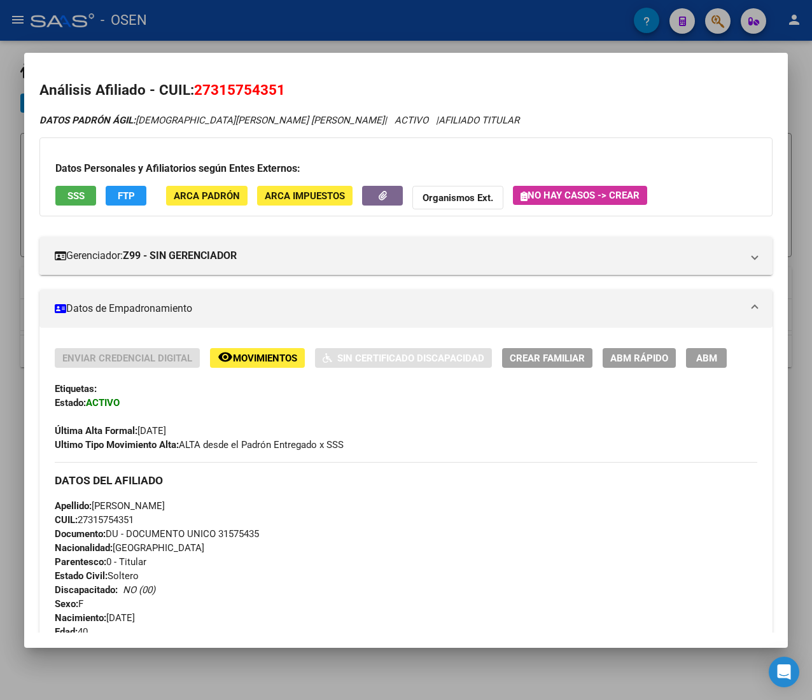
click at [79, 185] on div "Datos Personales y Afiliatorios según Entes Externos: SSS FTP ARCA Padrón ARCA …" at bounding box center [405, 177] width 733 height 79
click at [72, 201] on span "SSS" at bounding box center [75, 195] width 17 height 11
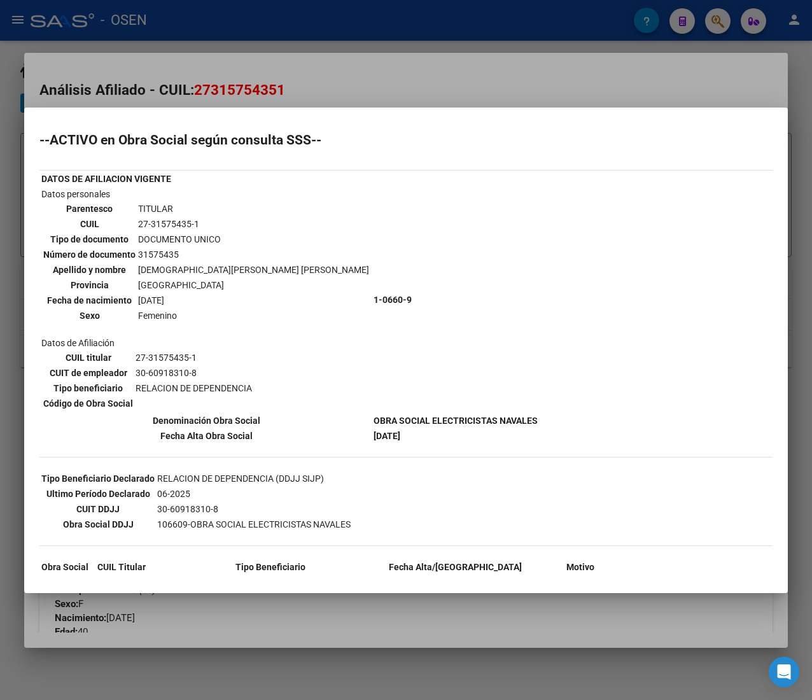
click at [314, 88] on div at bounding box center [406, 350] width 812 height 700
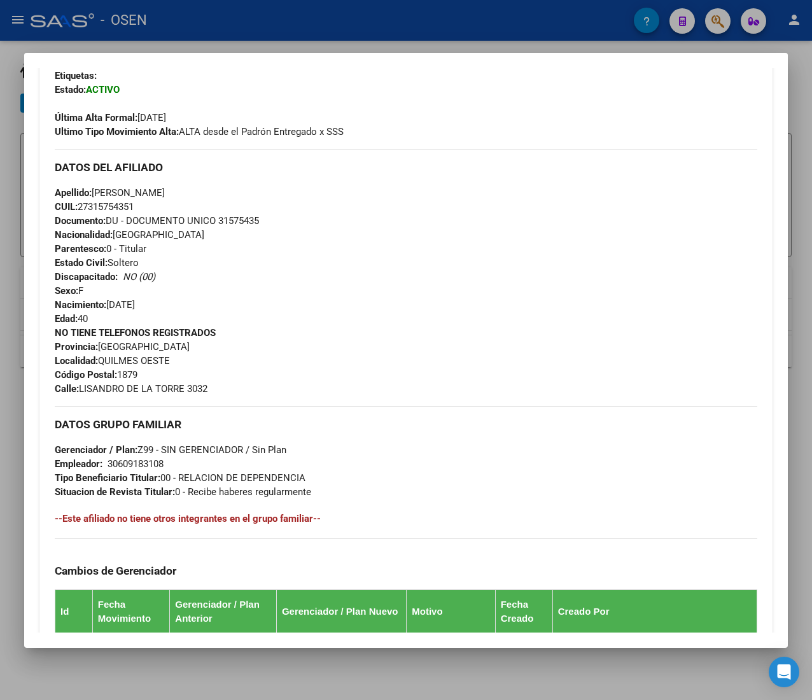
scroll to position [255, 0]
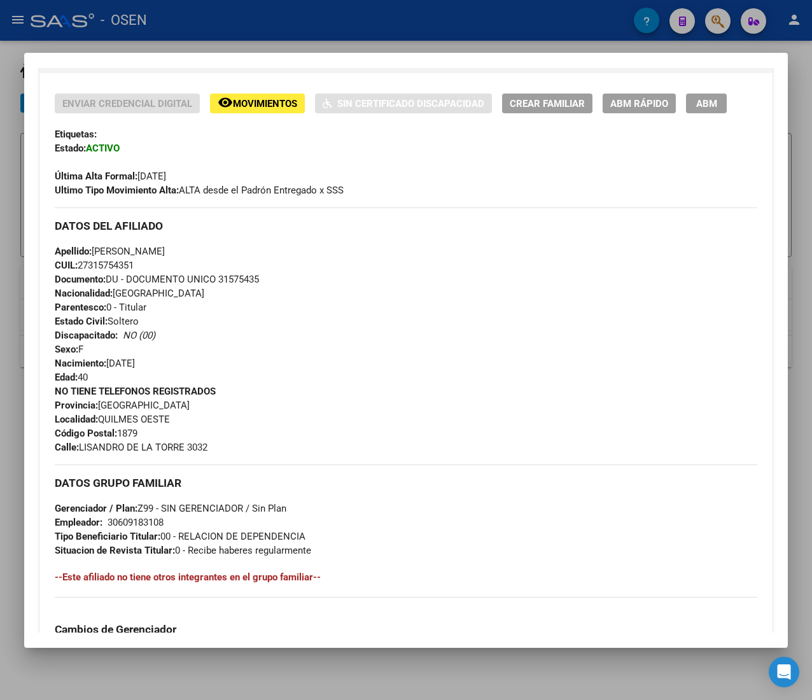
click at [113, 267] on span "CUIL: 27315754351" at bounding box center [94, 265] width 79 height 11
copy span "27315754351"
click at [348, 354] on div "Apellido: NORMA BEATRIZ LEZCANO CUIL: 27315754351 Documento: DU - DOCUMENTO UNI…" at bounding box center [406, 314] width 703 height 140
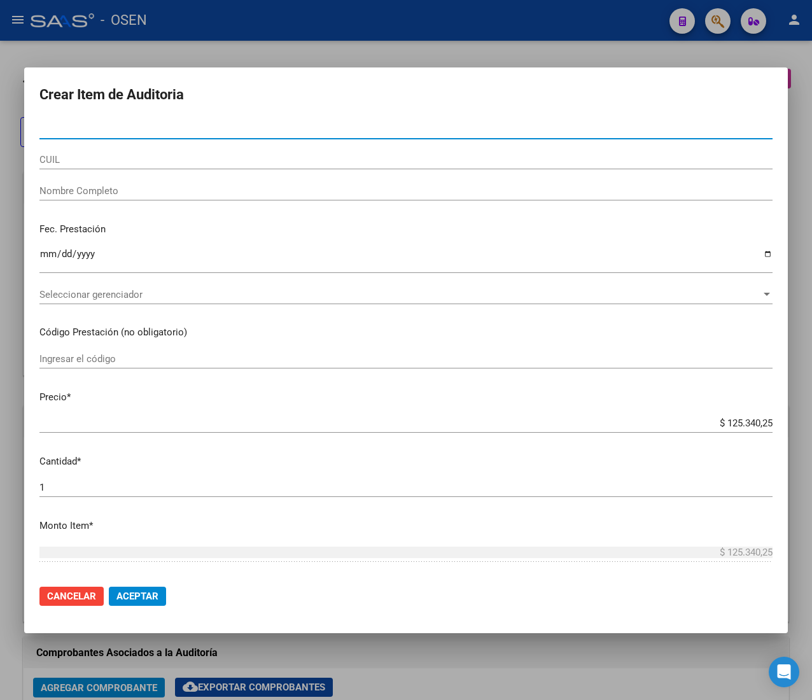
scroll to position [928, 0]
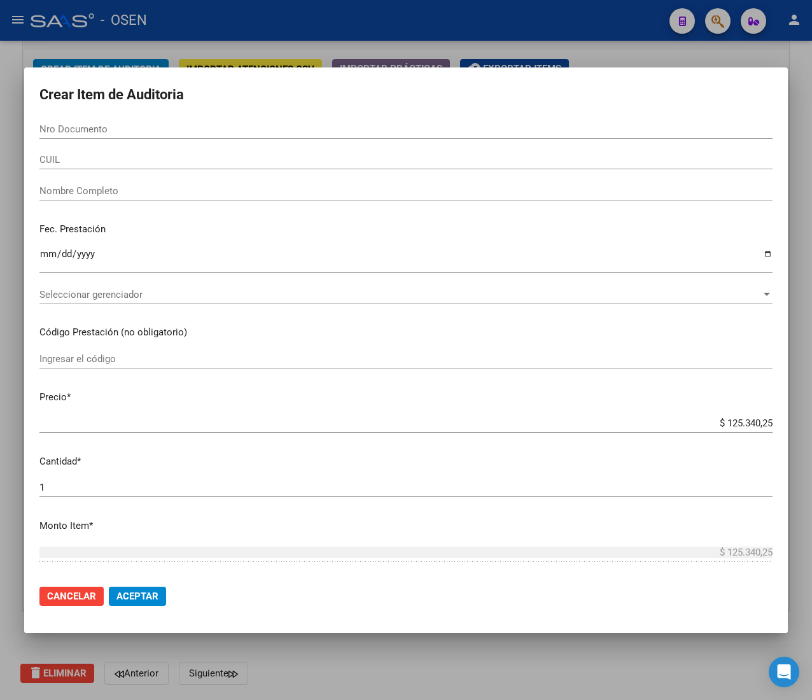
click at [126, 155] on input "CUIL" at bounding box center [405, 159] width 733 height 11
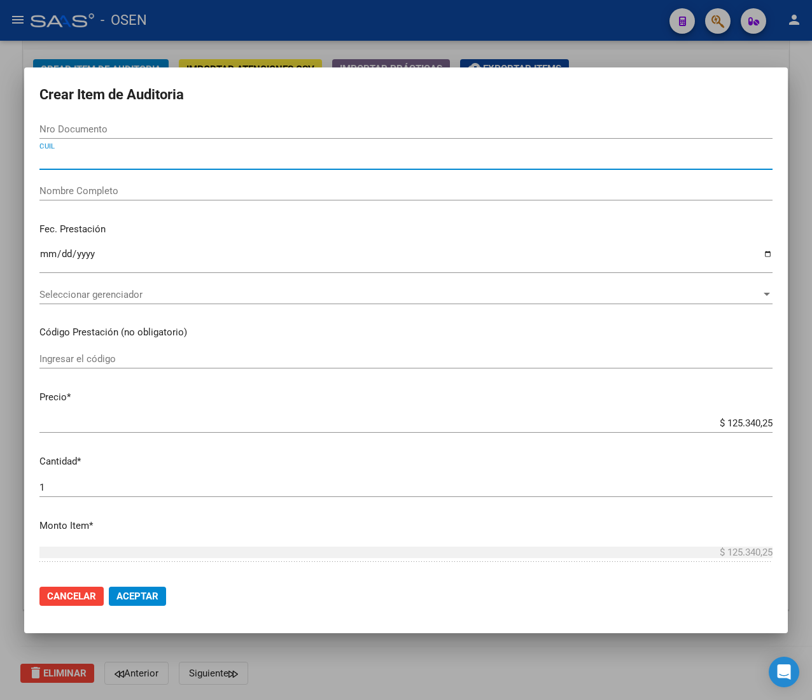
paste input "20465262207"
type input "20465262207"
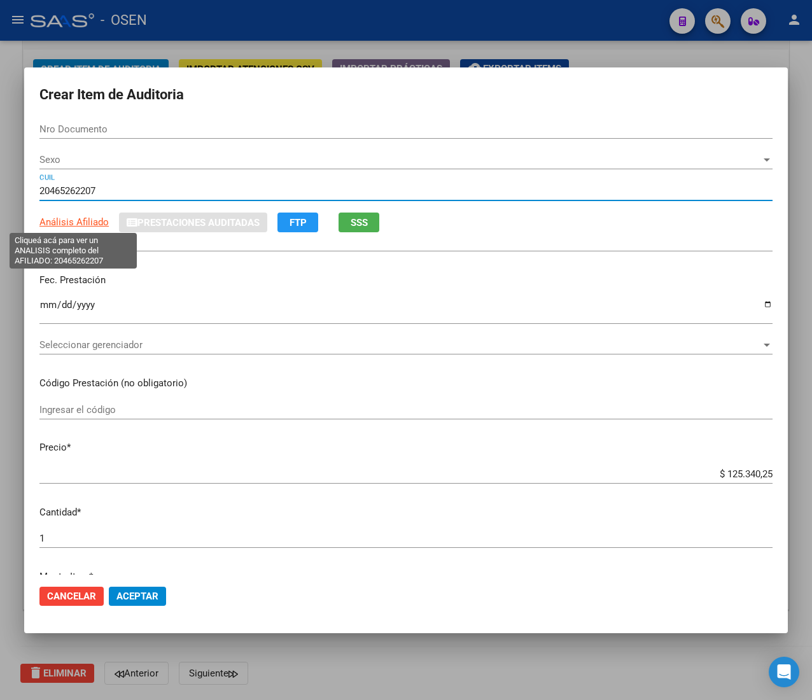
type input "46526220"
type input "BARRIO ANGEL ALEXIS"
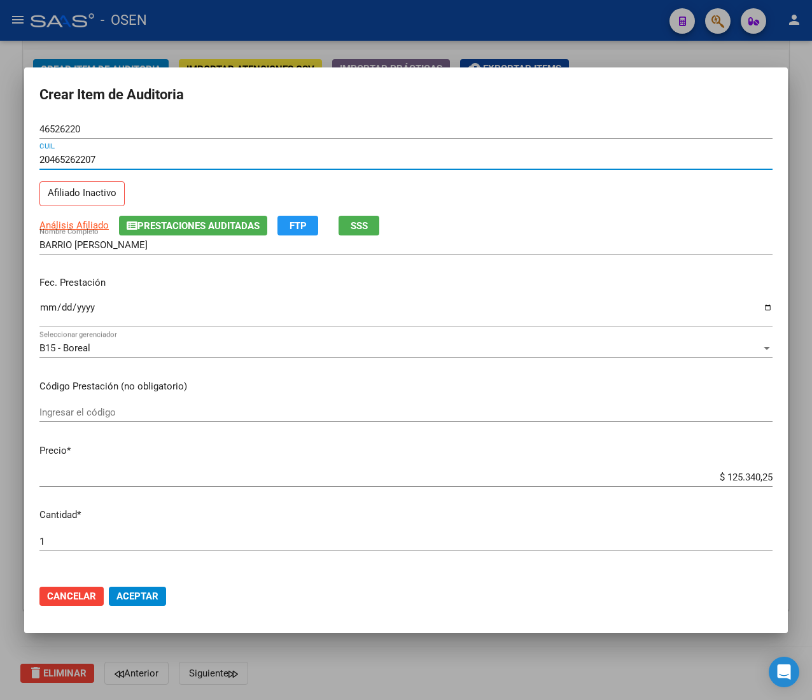
type input "20465262207"
click at [46, 310] on input "Ingresar la fecha" at bounding box center [405, 312] width 733 height 20
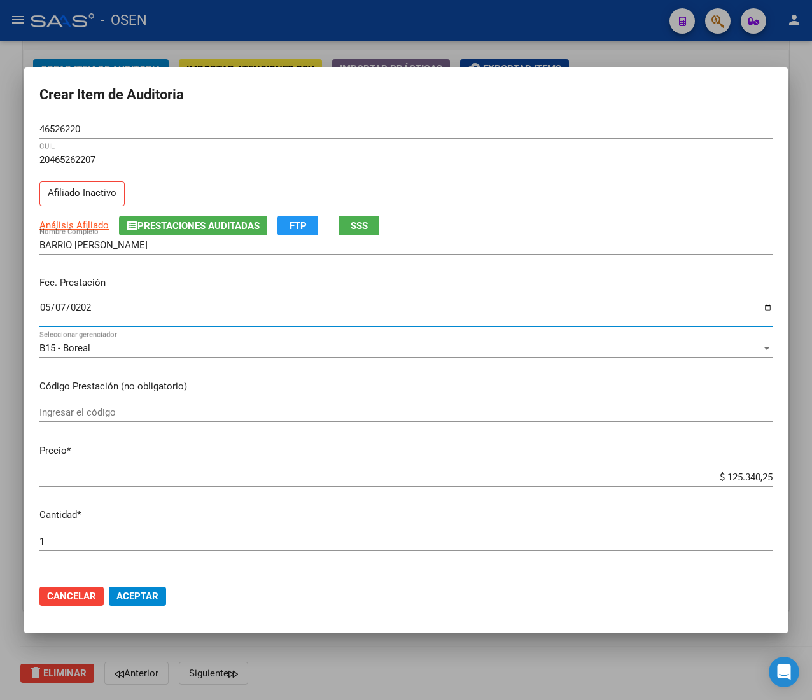
type input "2025-05-07"
click at [362, 228] on span "SSS" at bounding box center [359, 225] width 17 height 11
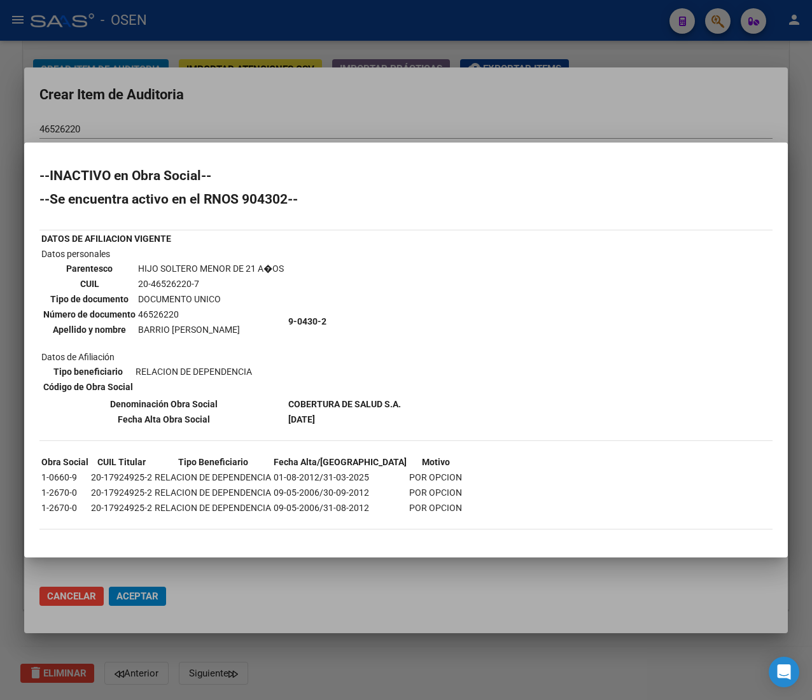
click at [224, 135] on div at bounding box center [406, 350] width 812 height 700
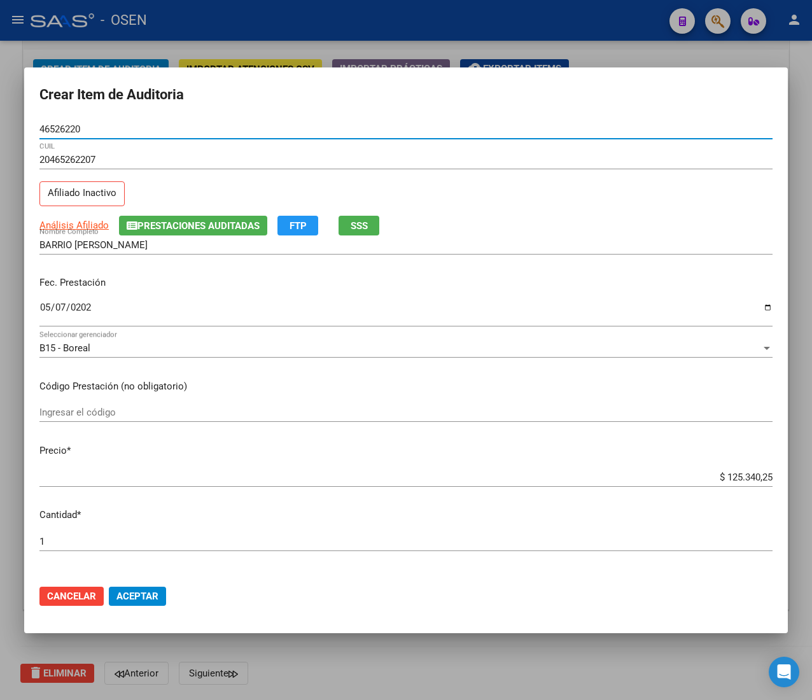
click at [69, 125] on input "46526220" at bounding box center [405, 128] width 733 height 11
click at [728, 476] on input "$ 125.340,25" at bounding box center [405, 477] width 733 height 11
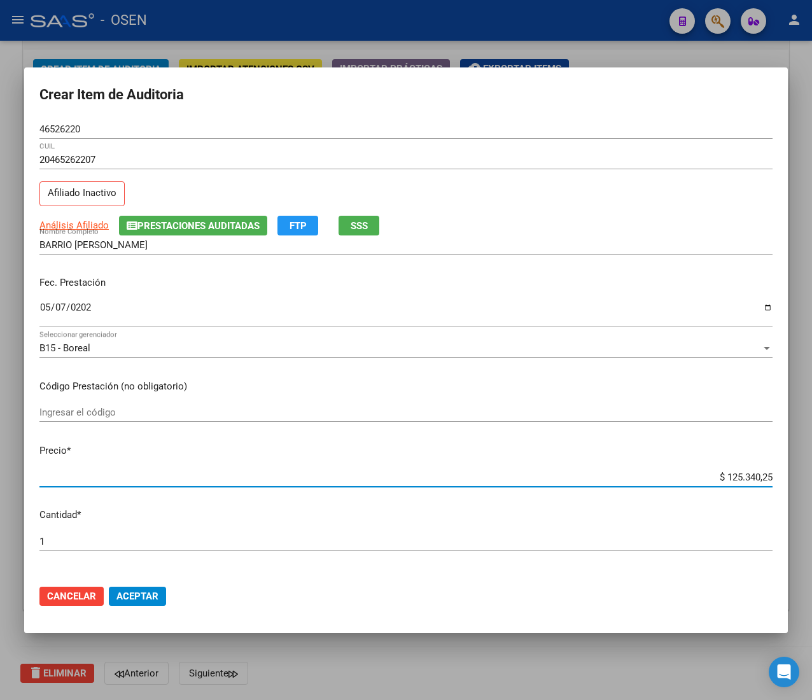
click at [728, 476] on input "$ 125.340,25" at bounding box center [405, 477] width 733 height 11
type input "$ 0,02"
type input "$ 0,21"
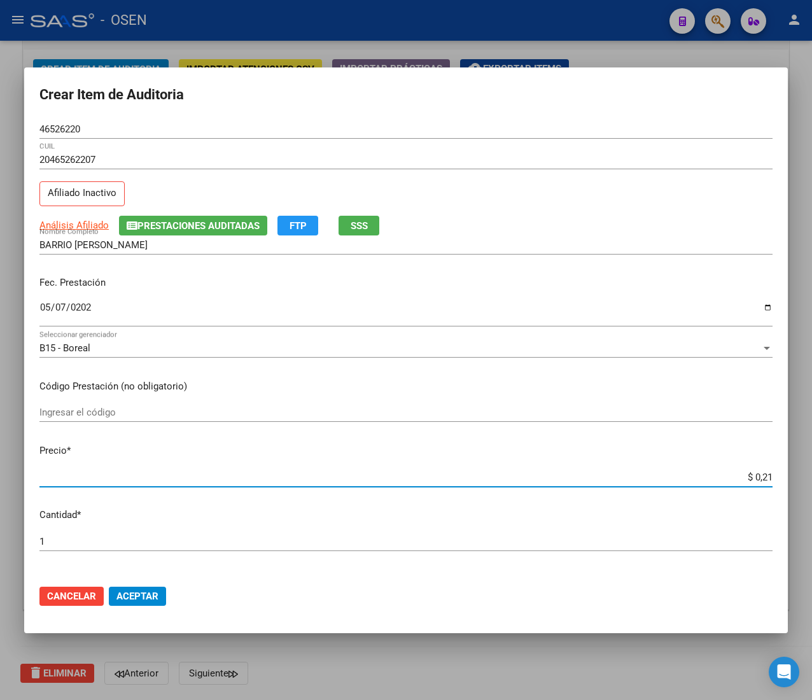
type input "$ 2,10"
type input "$ 21,06"
type input "$ 210,68"
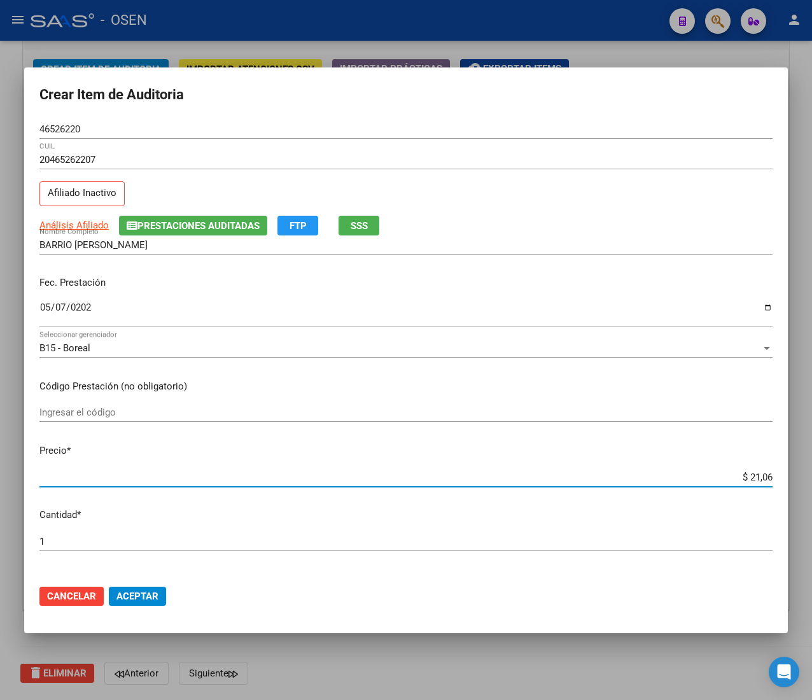
type input "$ 210,68"
type input "$ 2.106,80"
type input "$ 21.068,05"
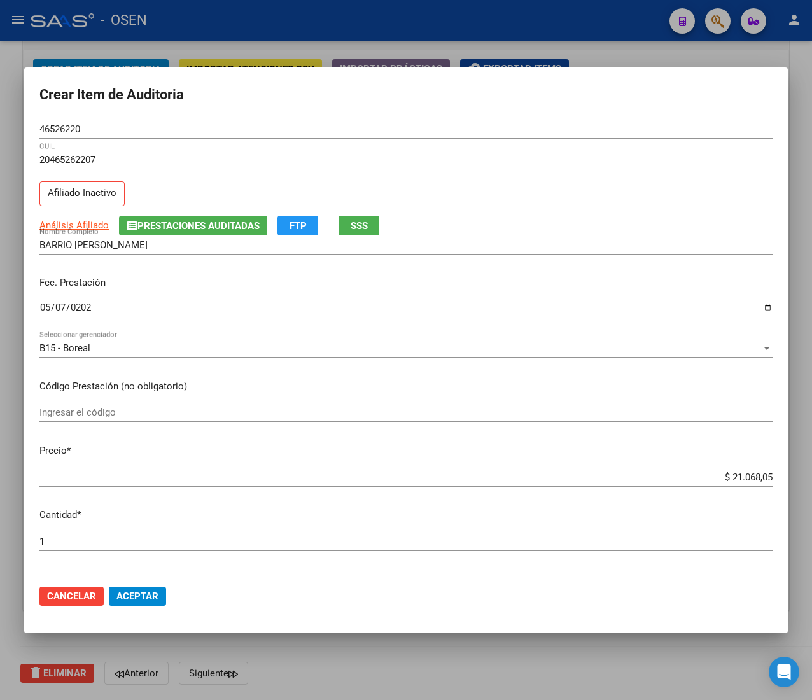
click at [143, 592] on span "Aceptar" at bounding box center [137, 596] width 42 height 11
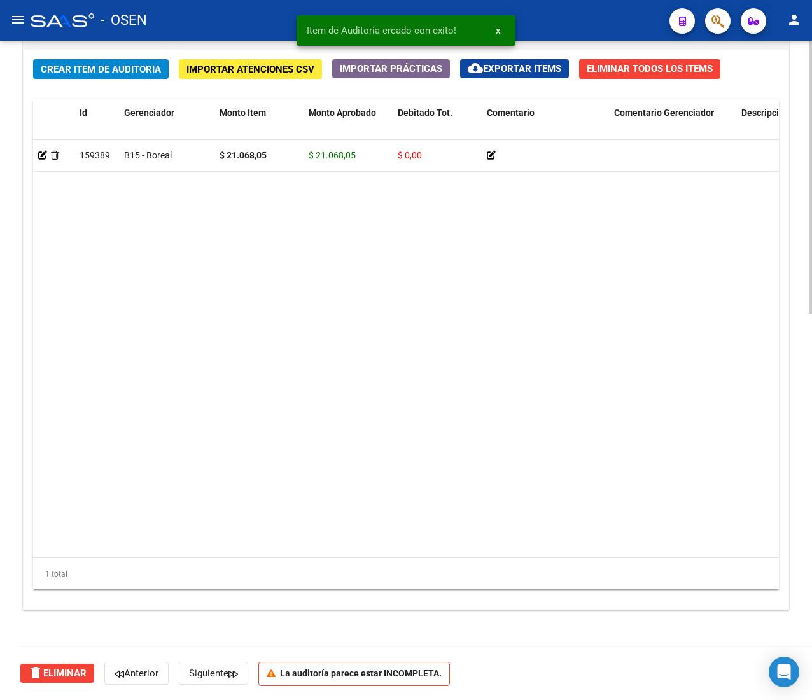
scroll to position [929, 0]
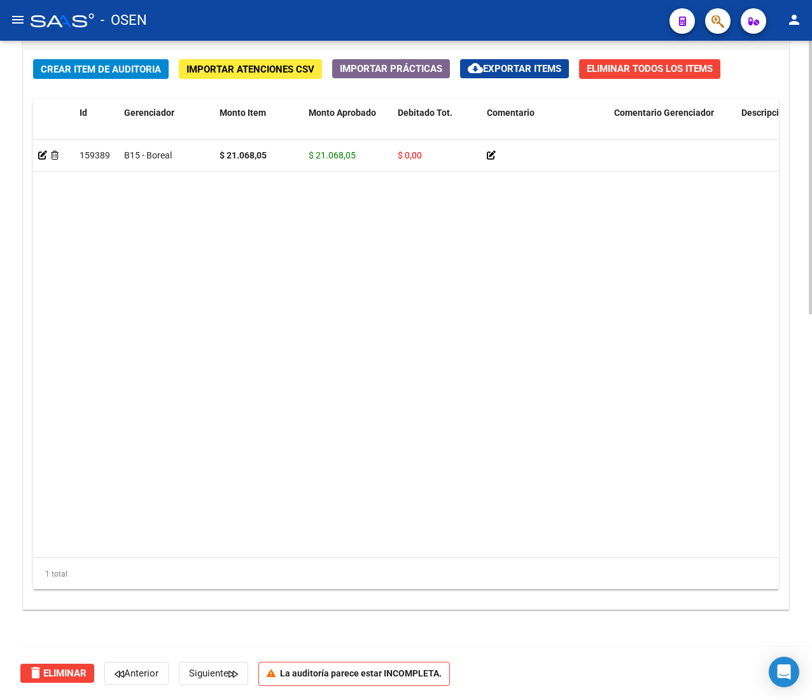
click at [123, 69] on span "Crear Item de Auditoria" at bounding box center [101, 69] width 120 height 11
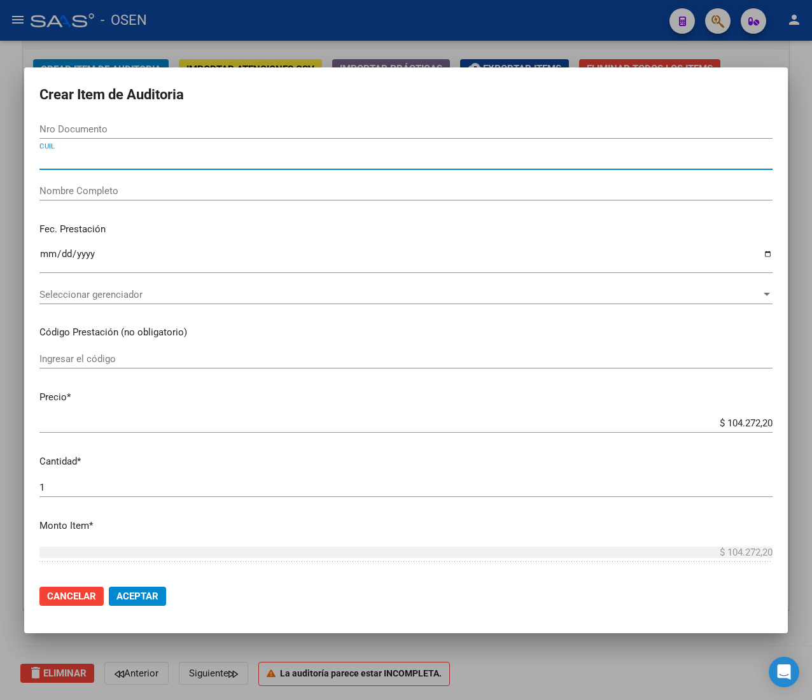
click at [110, 157] on input "CUIL" at bounding box center [405, 159] width 733 height 11
paste input "20179249252"
type input "20179249252"
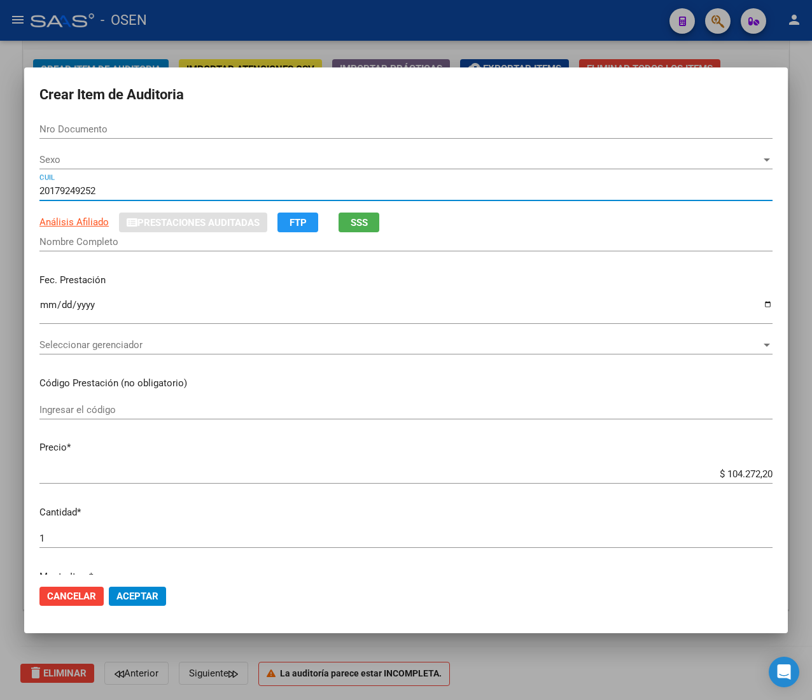
type input "17924925"
type input "BARRIO ANGEL EDUARDO"
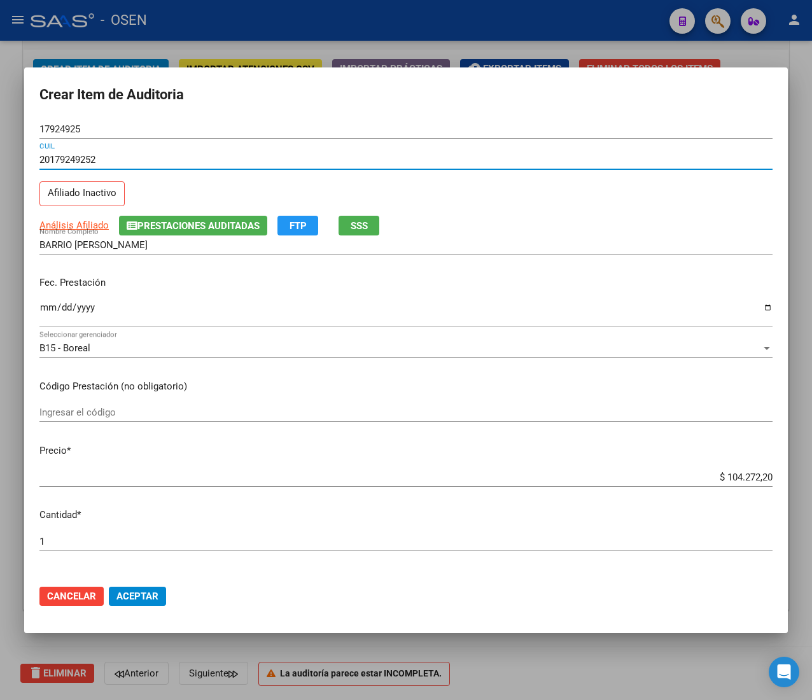
type input "20179249252"
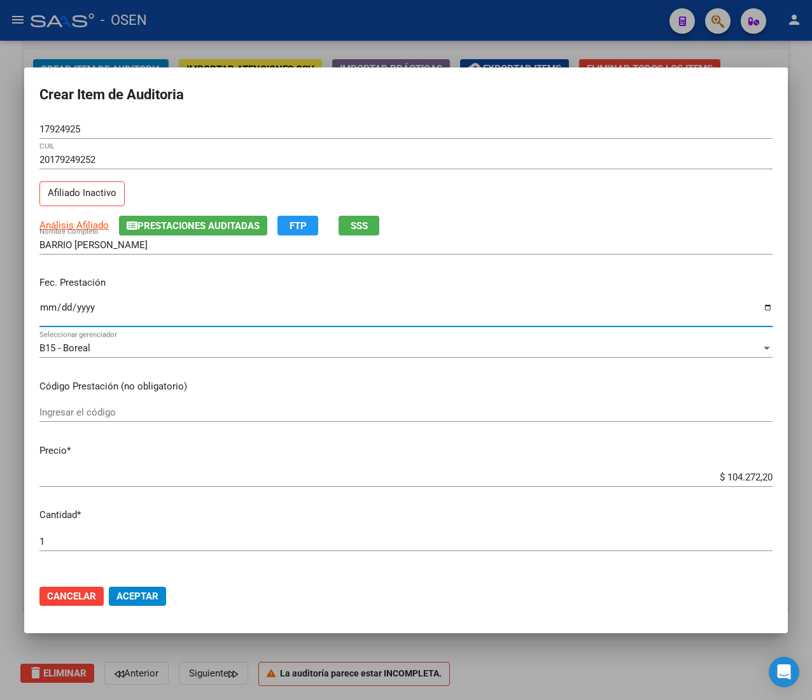
click at [47, 320] on input "Ingresar la fecha" at bounding box center [405, 312] width 733 height 20
type input "2025-05-30"
click at [83, 595] on span "Cancelar" at bounding box center [71, 596] width 49 height 11
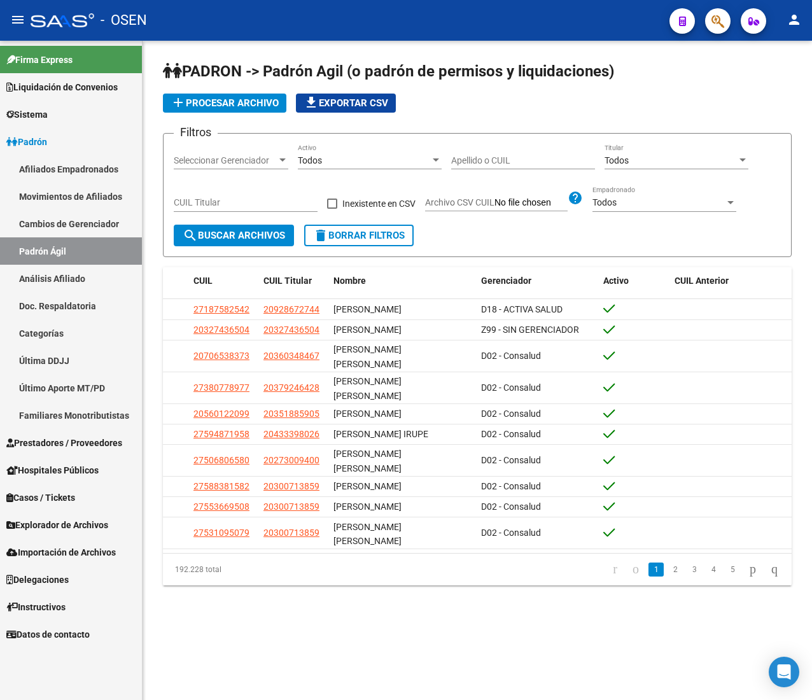
click at [92, 167] on link "Afiliados Empadronados" at bounding box center [71, 168] width 142 height 27
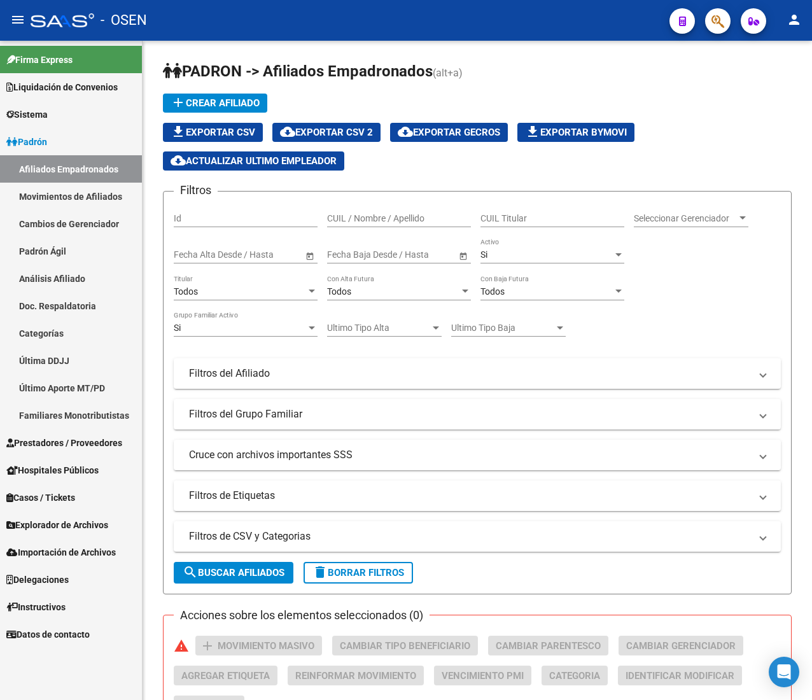
click at [72, 127] on link "Sistema" at bounding box center [71, 114] width 142 height 27
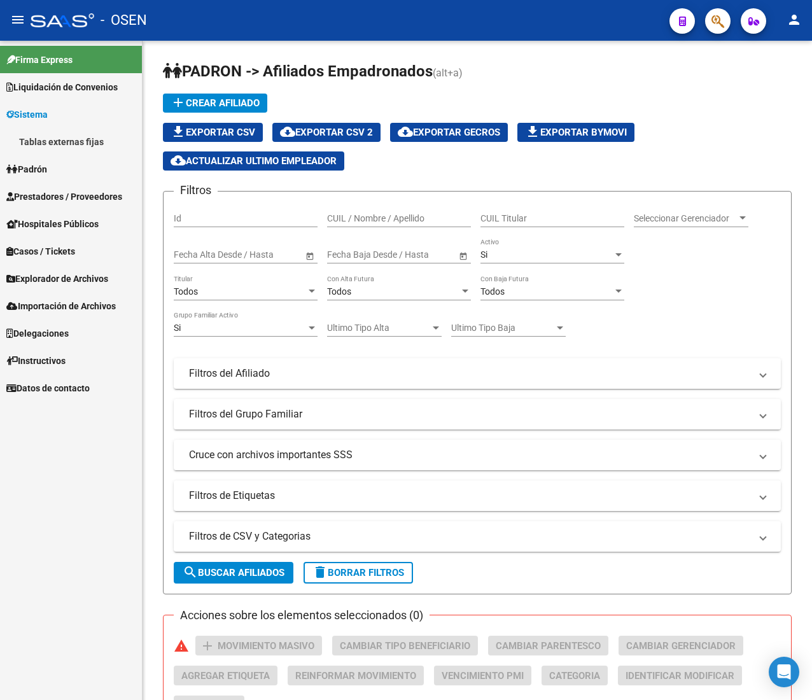
click at [70, 114] on link "Sistema" at bounding box center [71, 114] width 142 height 27
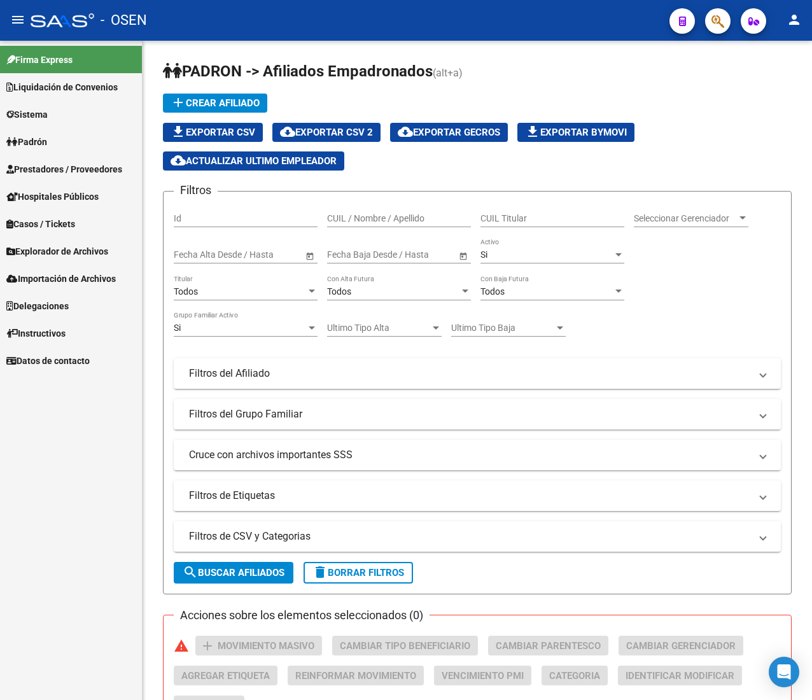
click at [70, 160] on link "Prestadores / Proveedores" at bounding box center [71, 168] width 142 height 27
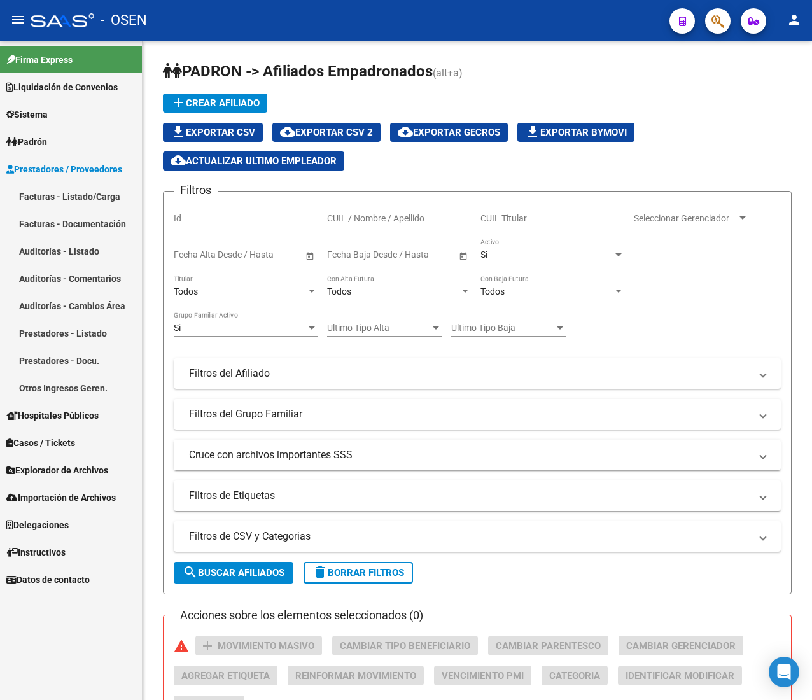
click at [94, 190] on link "Facturas - Listado/Carga" at bounding box center [71, 196] width 142 height 27
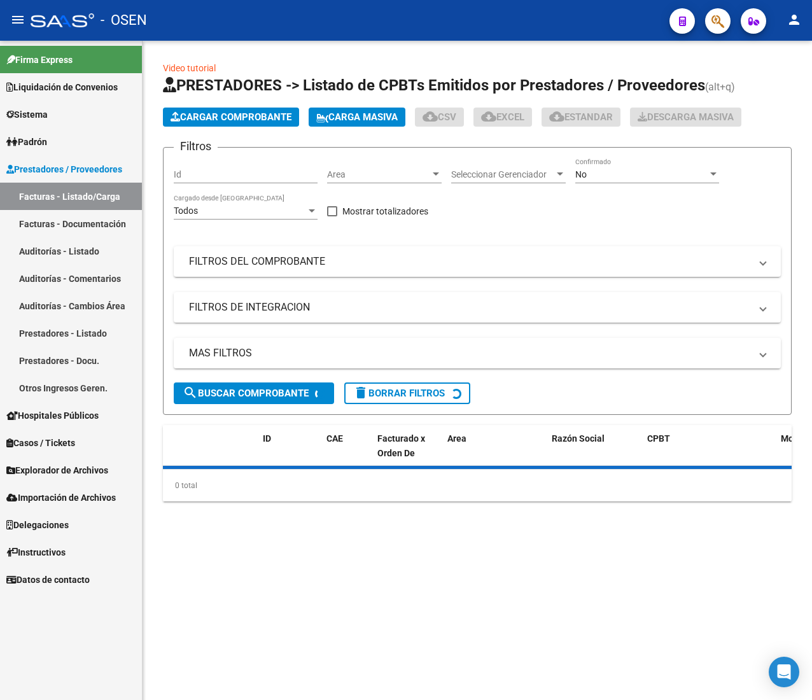
drag, startPoint x: 9, startPoint y: 18, endPoint x: 24, endPoint y: 30, distance: 19.0
click at [9, 17] on button "menu" at bounding box center [17, 20] width 25 height 25
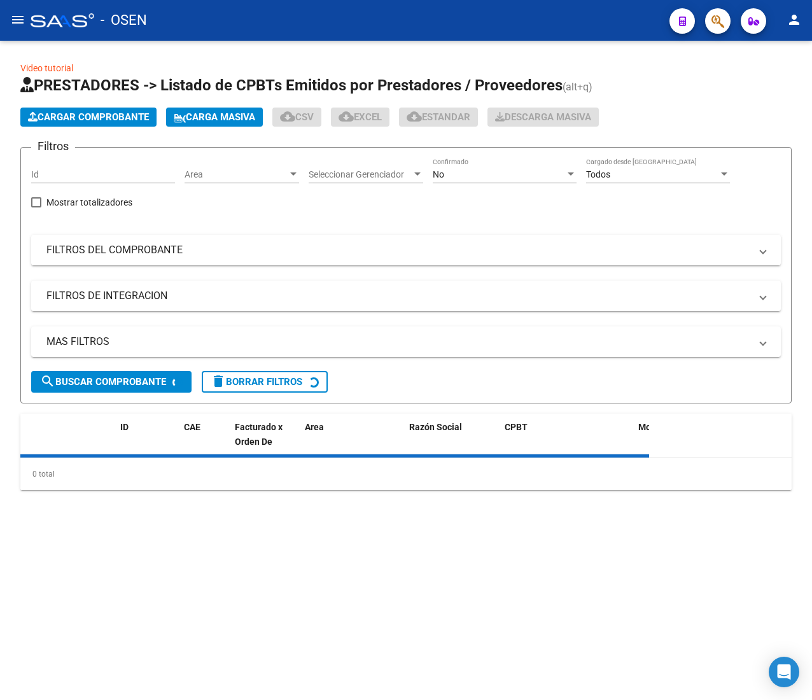
click at [225, 167] on div "Area Area" at bounding box center [242, 170] width 115 height 25
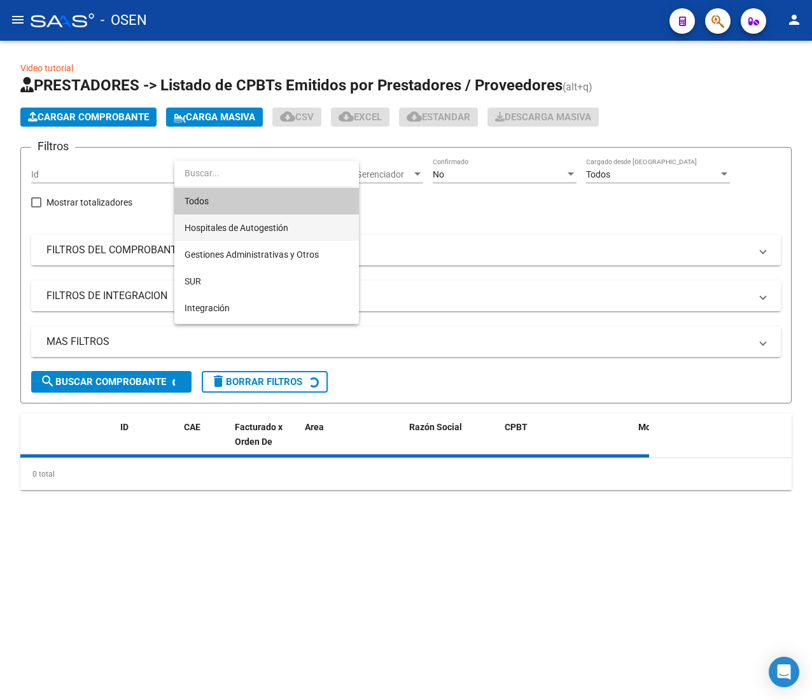
click at [271, 223] on span "Hospitales de Autogestión" at bounding box center [237, 228] width 104 height 10
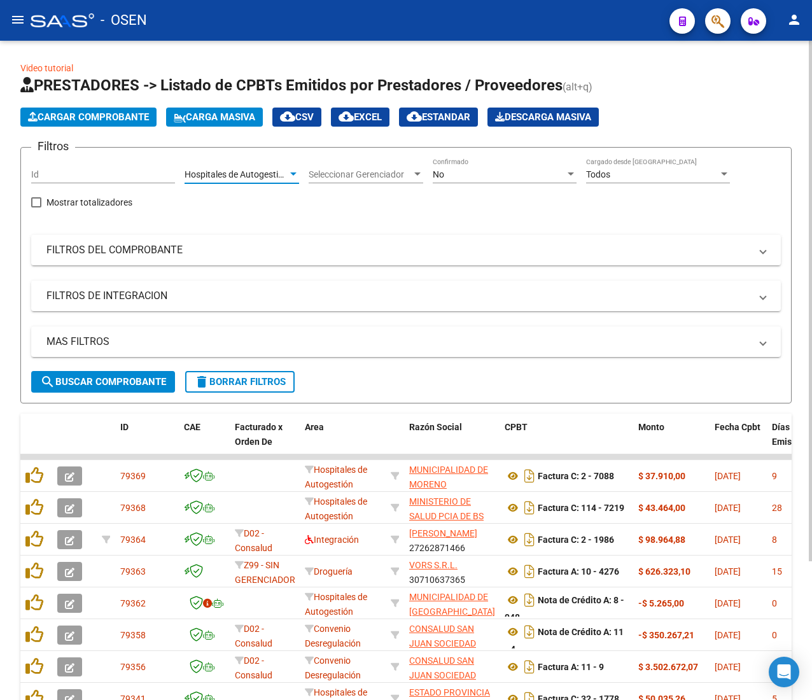
click at [467, 167] on div "No Confirmado" at bounding box center [505, 170] width 144 height 25
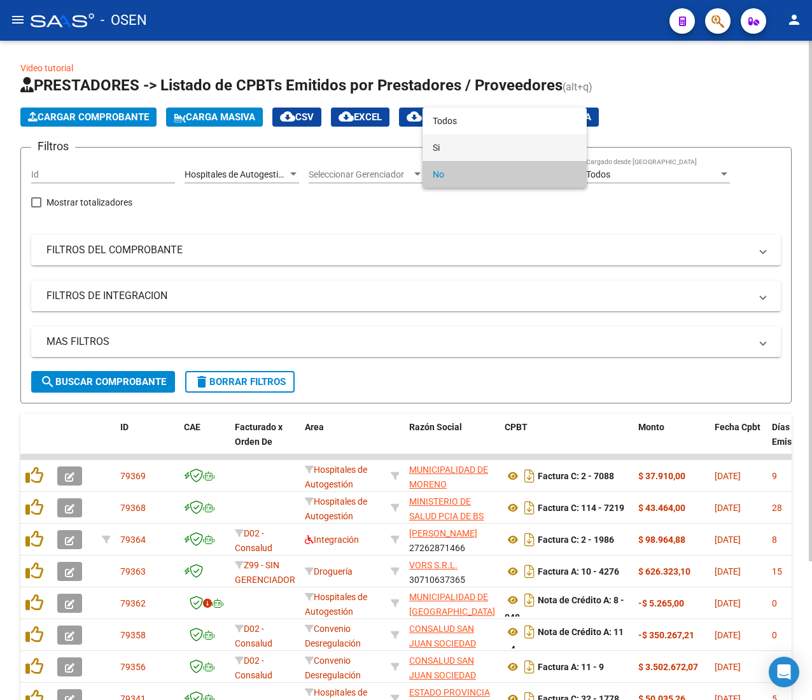
click at [467, 145] on span "Si" at bounding box center [505, 147] width 144 height 27
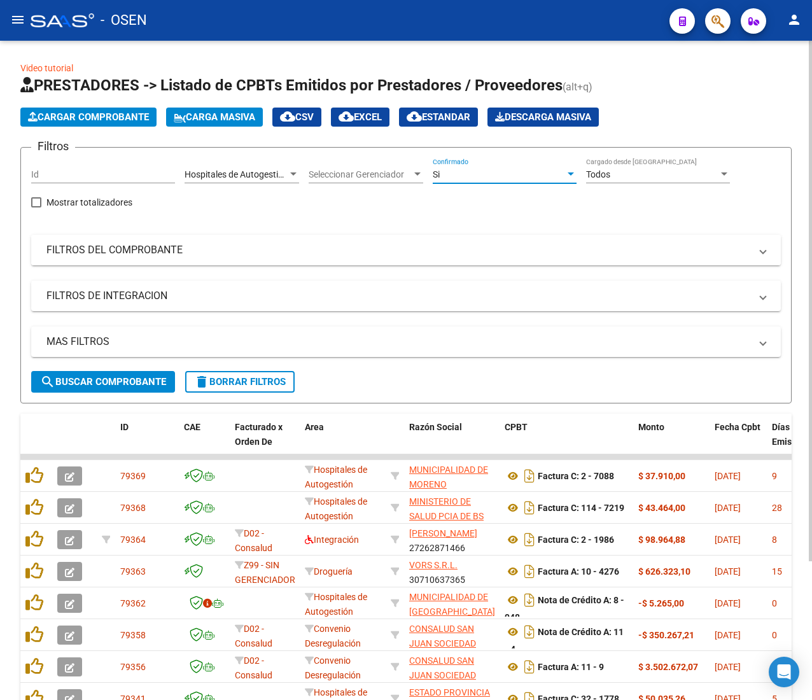
click at [370, 249] on mat-panel-title "FILTROS DEL COMPROBANTE" at bounding box center [398, 250] width 704 height 14
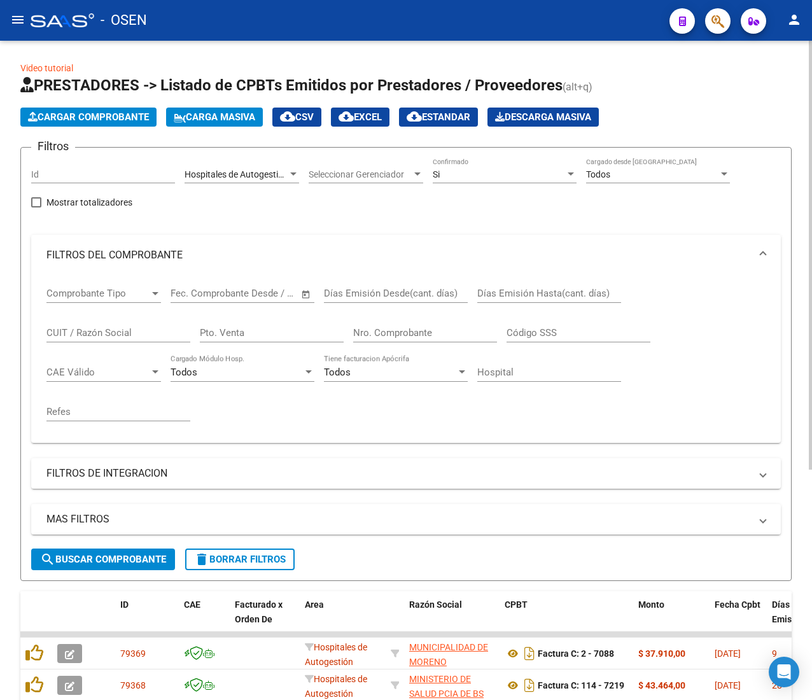
click at [393, 335] on input "Nro. Comprobante" at bounding box center [425, 332] width 144 height 11
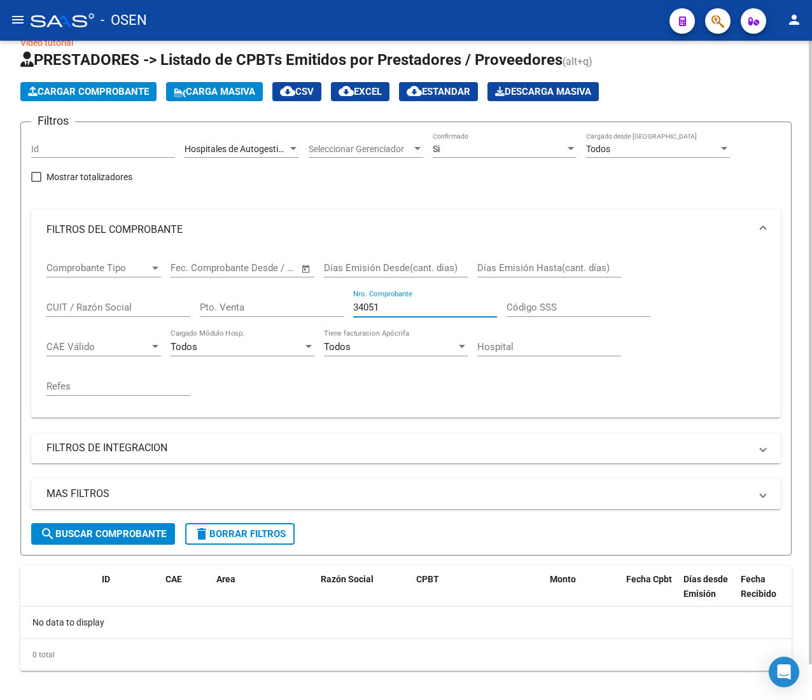
scroll to position [37, 0]
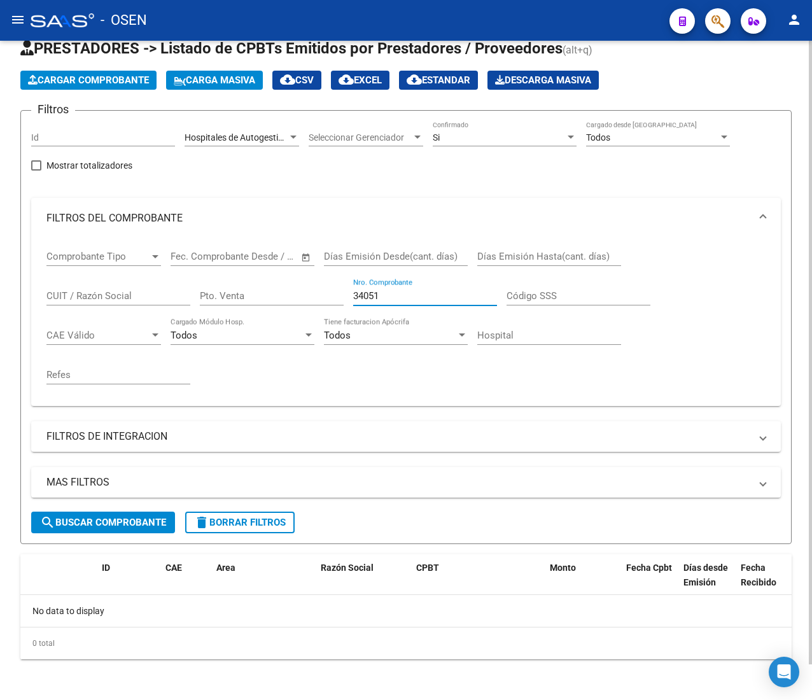
type input "34051"
click at [278, 125] on div "Hospitales de Autogestión Area" at bounding box center [242, 133] width 115 height 25
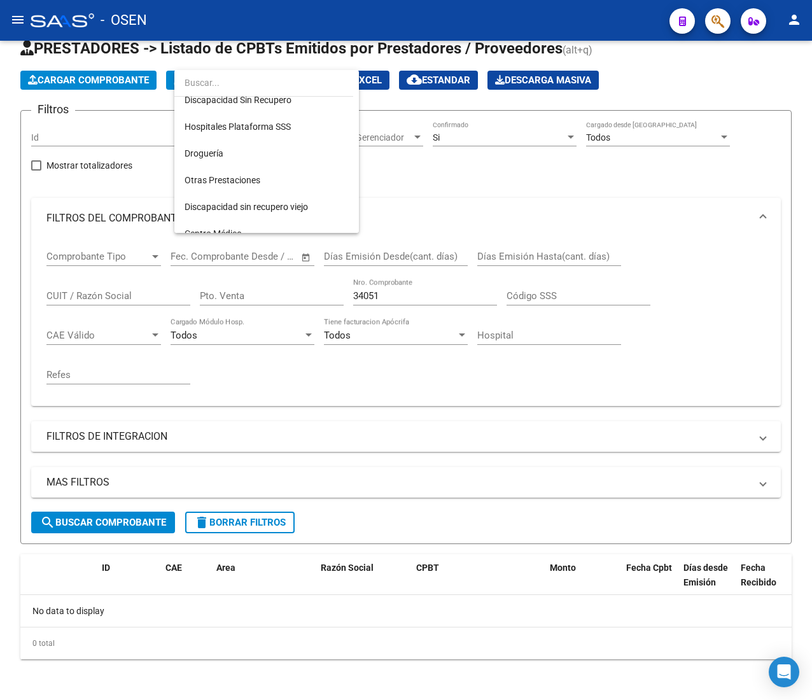
scroll to position [505, 0]
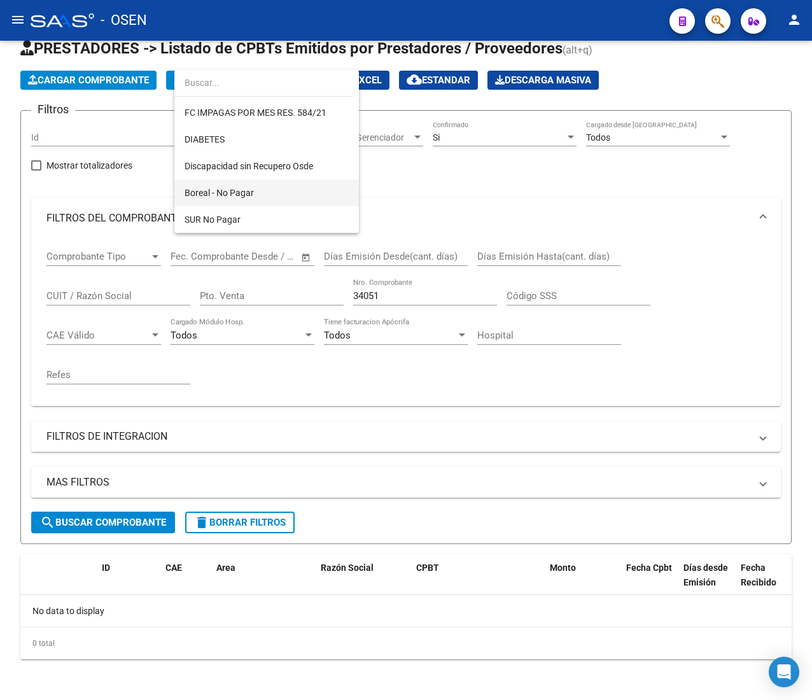
click at [275, 187] on span "Boreal - No Pagar" at bounding box center [267, 193] width 164 height 27
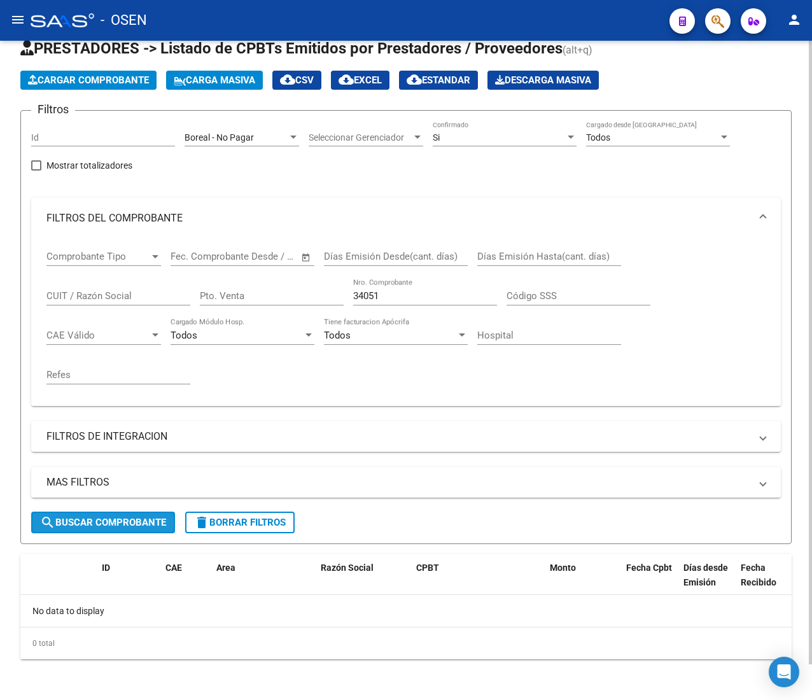
click at [131, 523] on span "search Buscar Comprobante" at bounding box center [103, 522] width 126 height 11
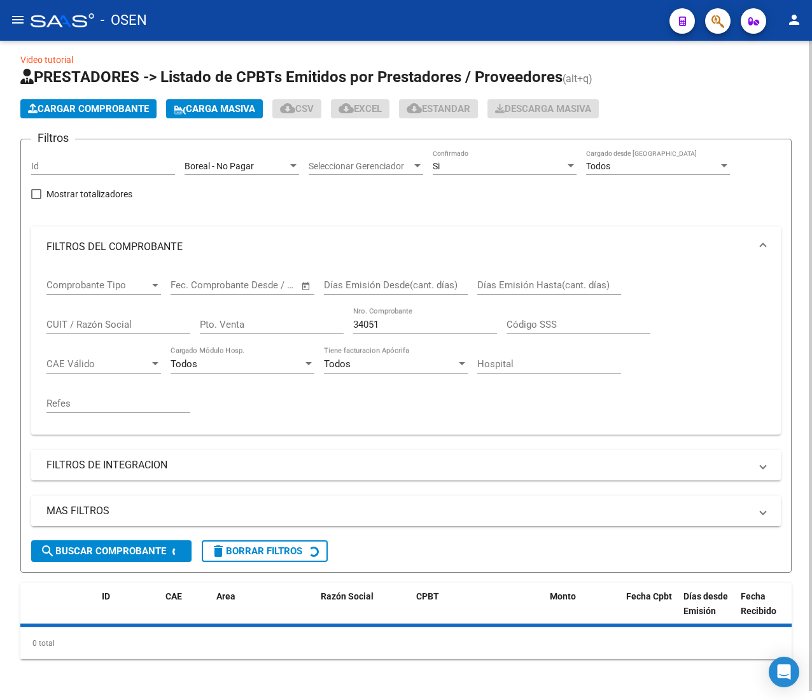
scroll to position [37, 0]
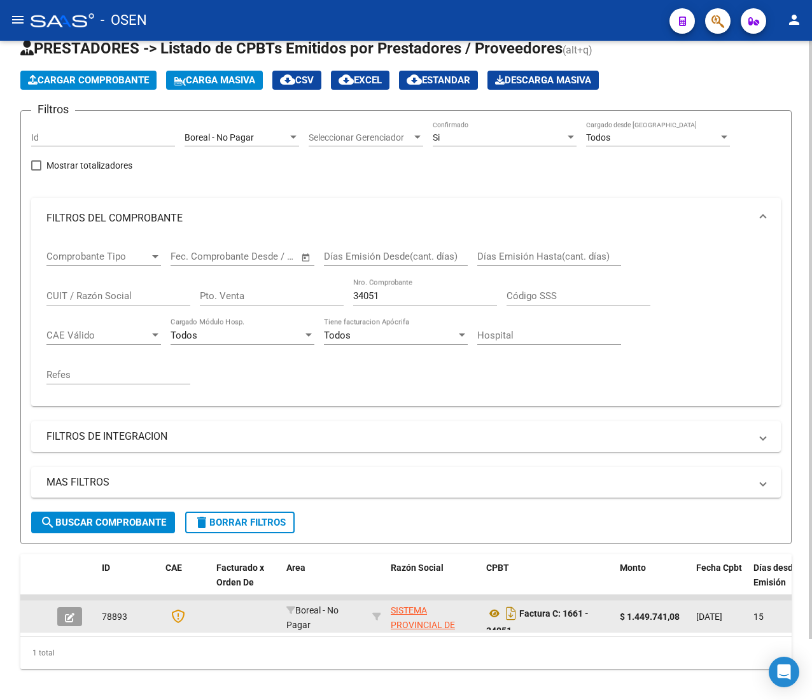
click at [67, 625] on button "button" at bounding box center [69, 616] width 25 height 19
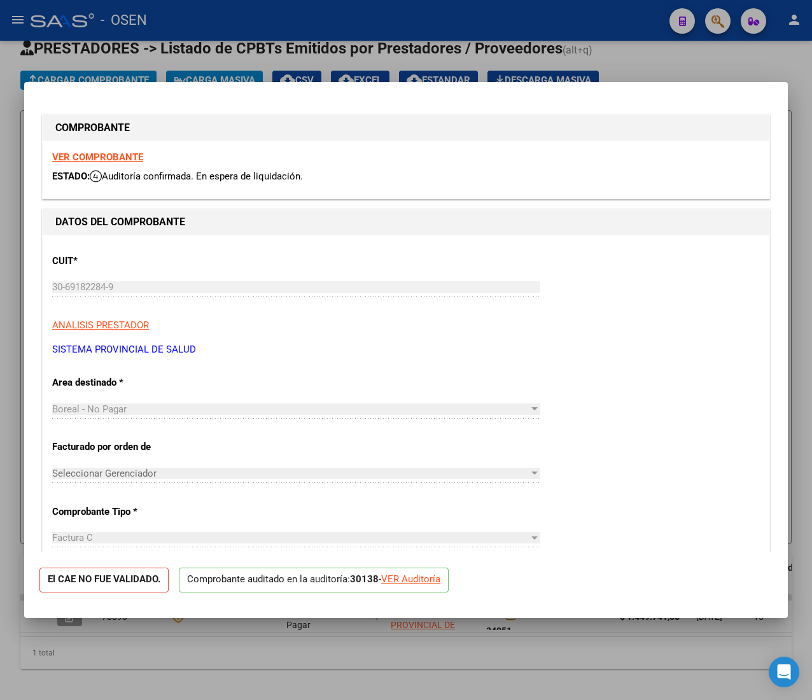
click at [401, 577] on div "VER Auditoría" at bounding box center [410, 579] width 59 height 15
type input "$ 0,00"
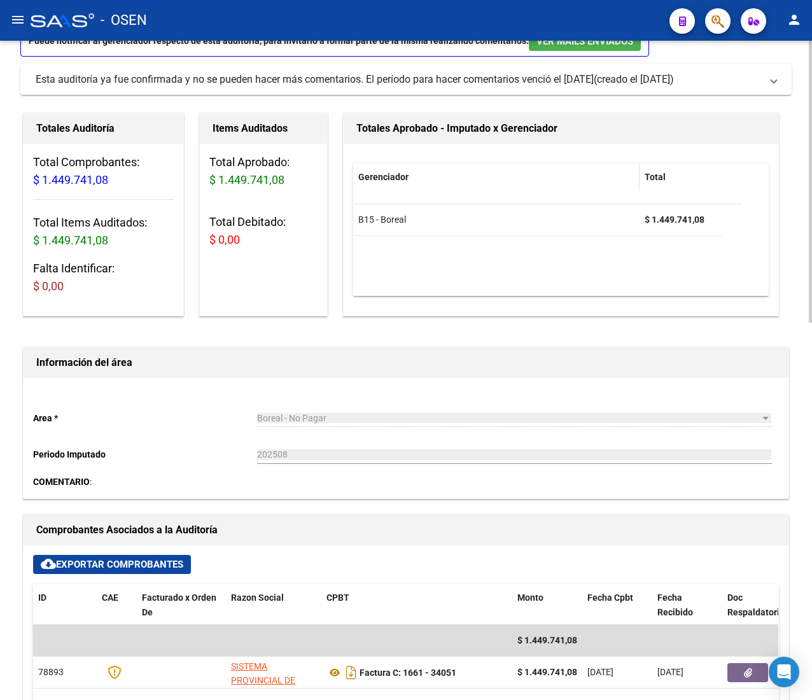
scroll to position [127, 0]
